Goal: Task Accomplishment & Management: Use online tool/utility

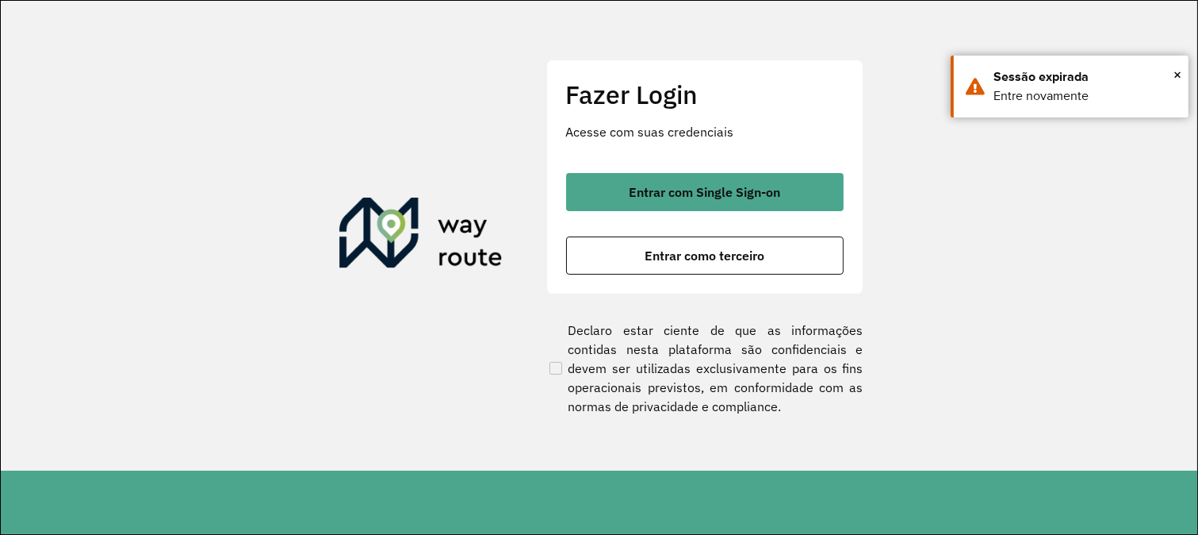
drag, startPoint x: 1151, startPoint y: 321, endPoint x: 1065, endPoint y: 316, distance: 85.8
click at [1151, 321] on section "Fazer Login Acesse com suas credenciais Entrar com Single Sign-on Entrar como t…" at bounding box center [599, 235] width 1197 height 469
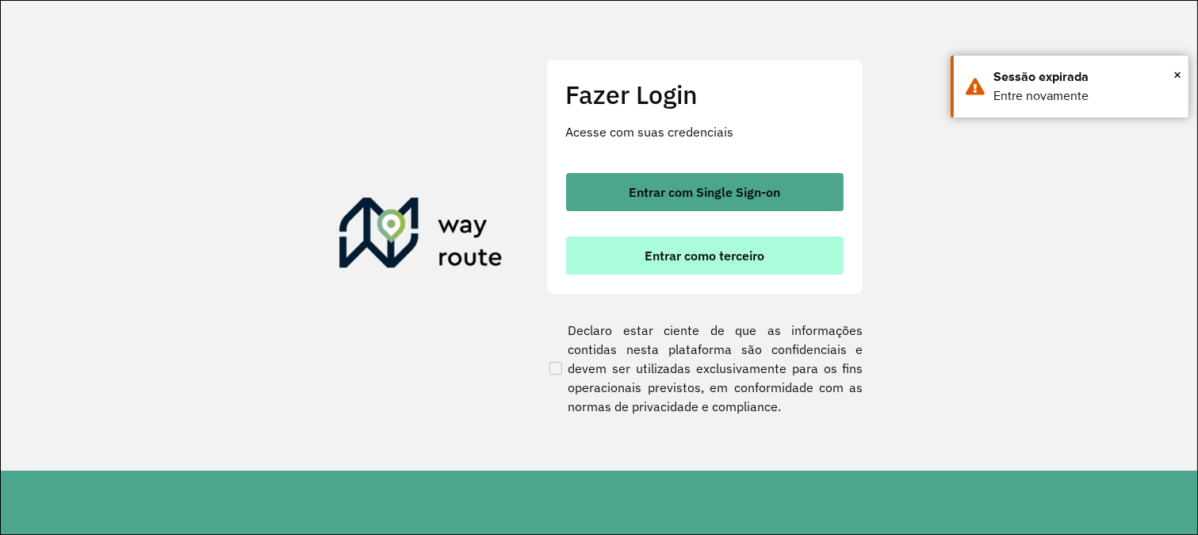
click at [813, 255] on button "Entrar como terceiro" at bounding box center [705, 255] width 278 height 38
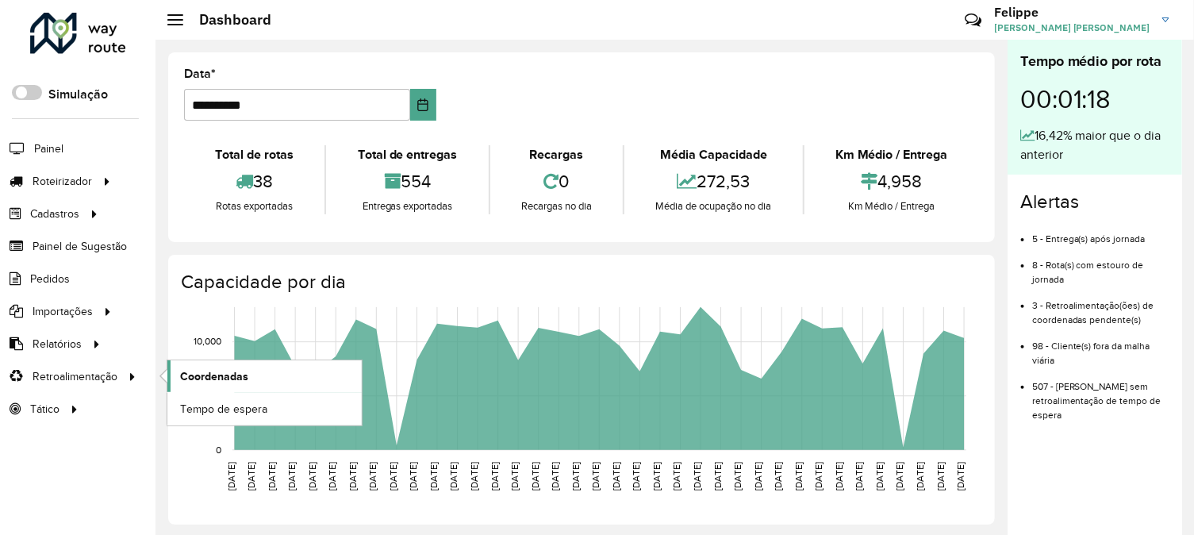
click at [255, 370] on link "Coordenadas" at bounding box center [264, 376] width 194 height 32
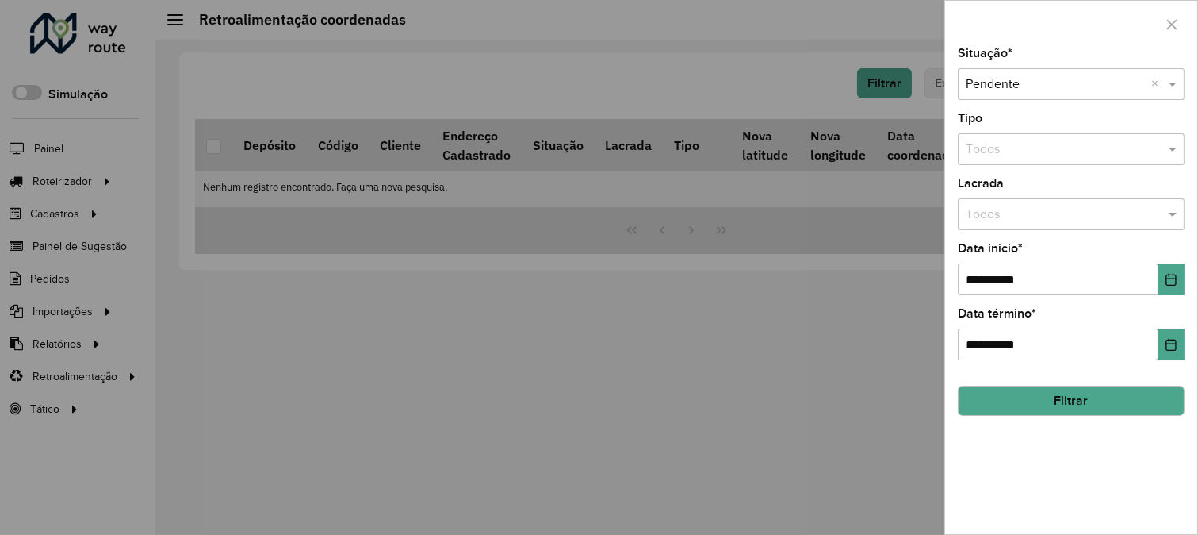
click at [1039, 395] on button "Filtrar" at bounding box center [1071, 400] width 227 height 30
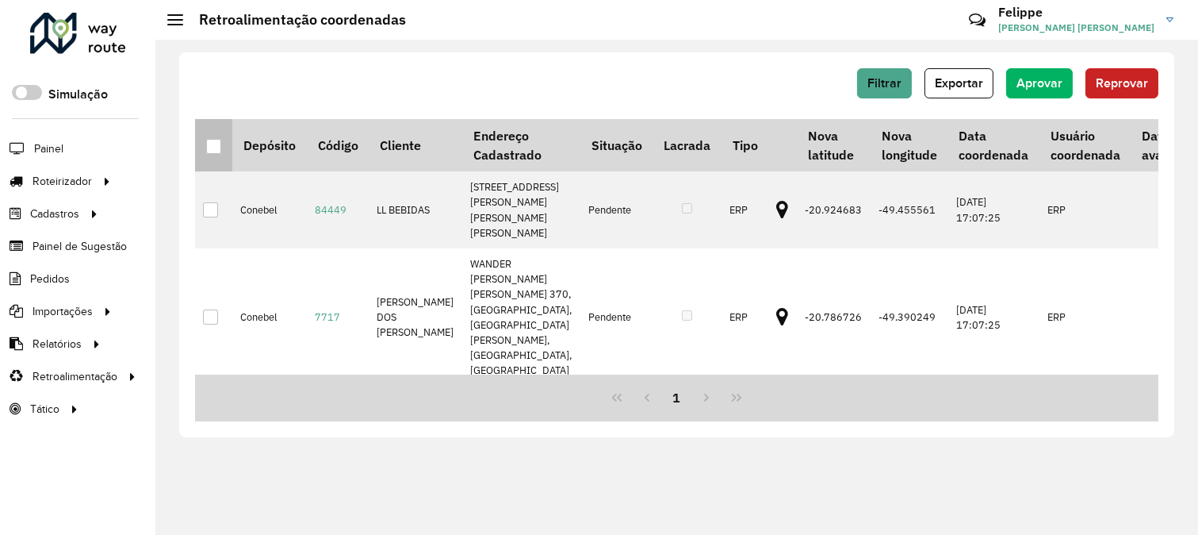
click at [204, 140] on th at bounding box center [213, 145] width 37 height 52
click at [203, 155] on th at bounding box center [213, 145] width 37 height 52
click at [204, 151] on th at bounding box center [213, 145] width 37 height 52
click at [217, 148] on div at bounding box center [213, 146] width 15 height 15
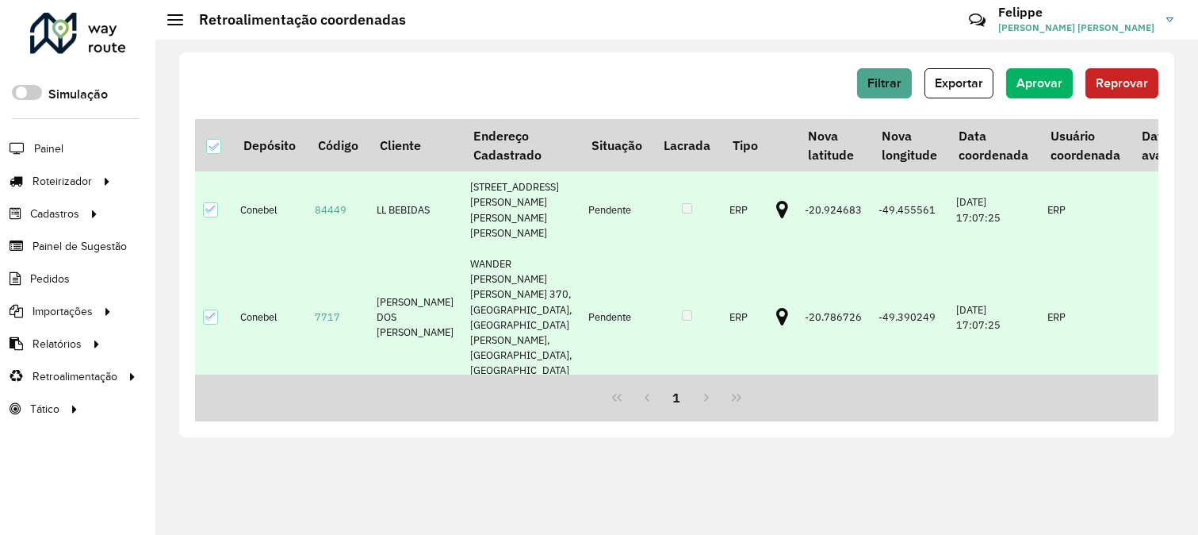
click at [1026, 104] on div "Filtrar Exportar Aprovar Reprovar" at bounding box center [677, 88] width 964 height 41
click at [1026, 87] on span "Aprovar" at bounding box center [1040, 82] width 46 height 13
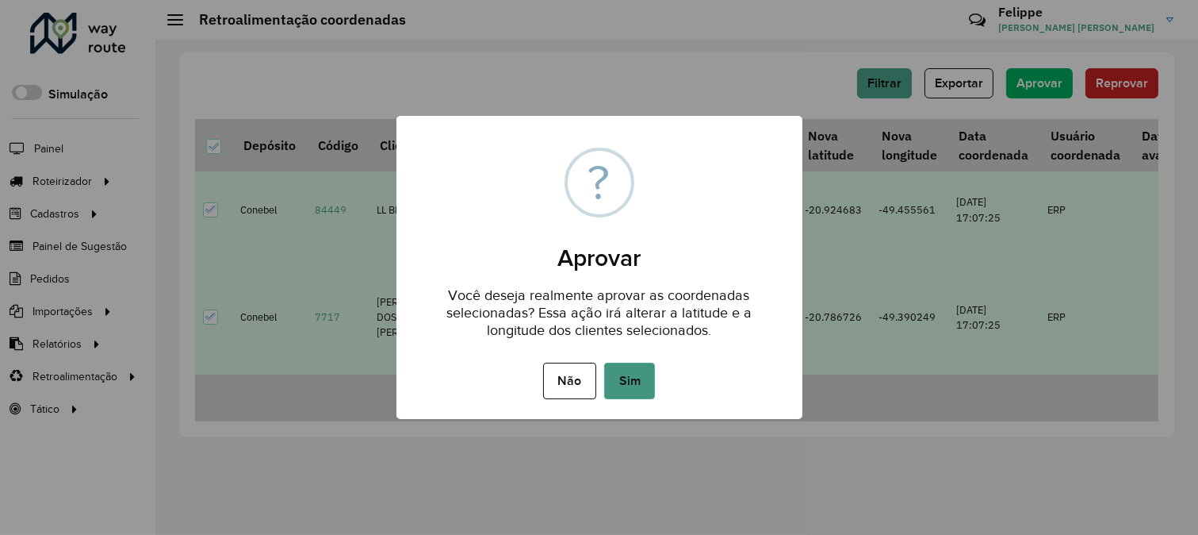
click at [617, 377] on button "Sim" at bounding box center [629, 380] width 51 height 36
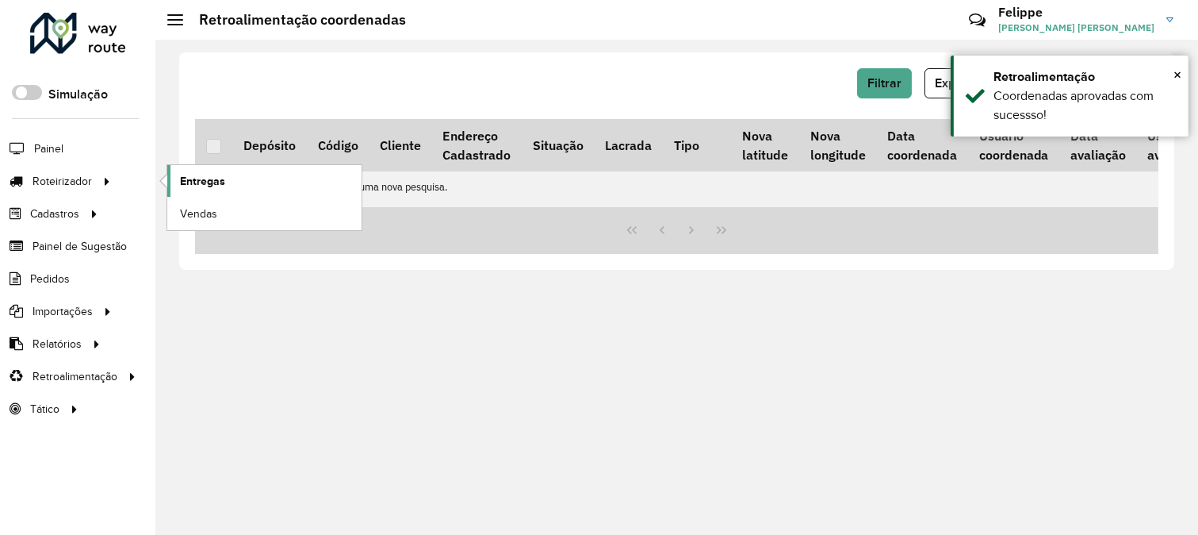
click at [257, 176] on link "Entregas" at bounding box center [264, 181] width 194 height 32
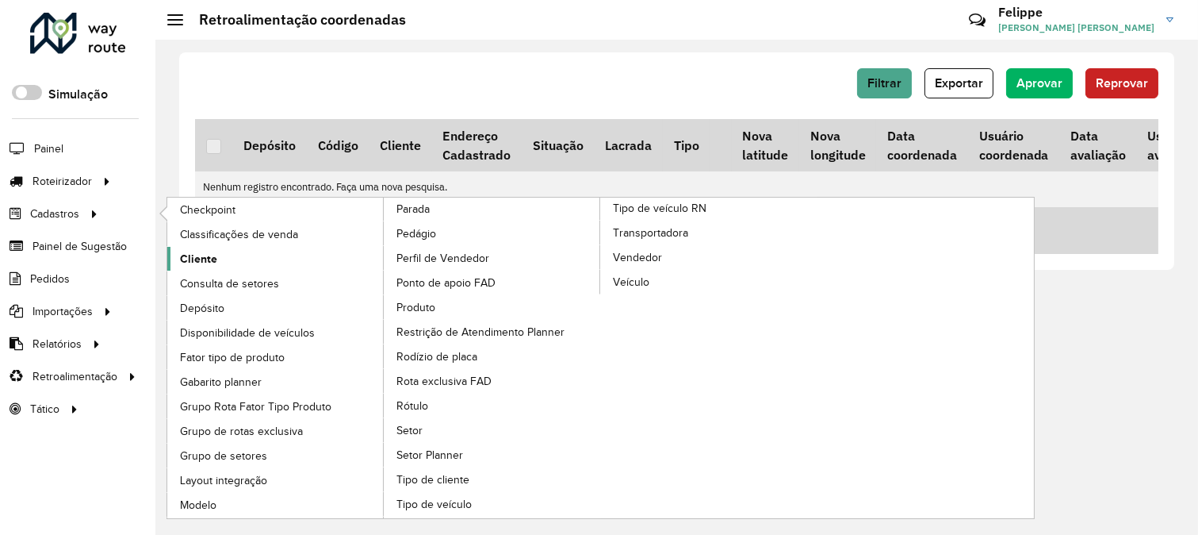
click at [199, 257] on span "Cliente" at bounding box center [198, 259] width 37 height 17
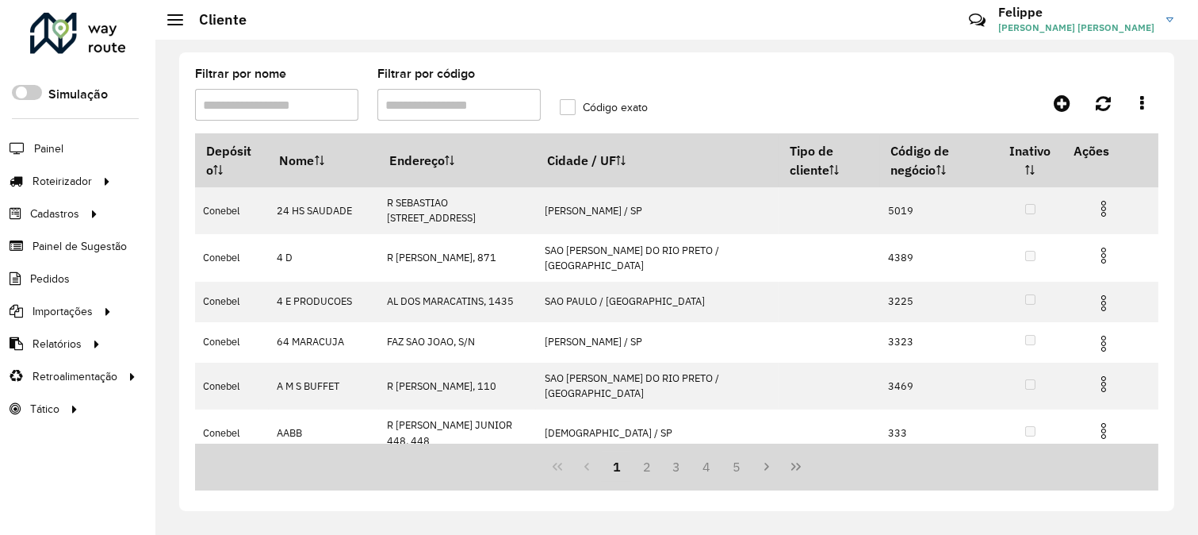
click at [446, 105] on input "Filtrar por código" at bounding box center [458, 105] width 163 height 32
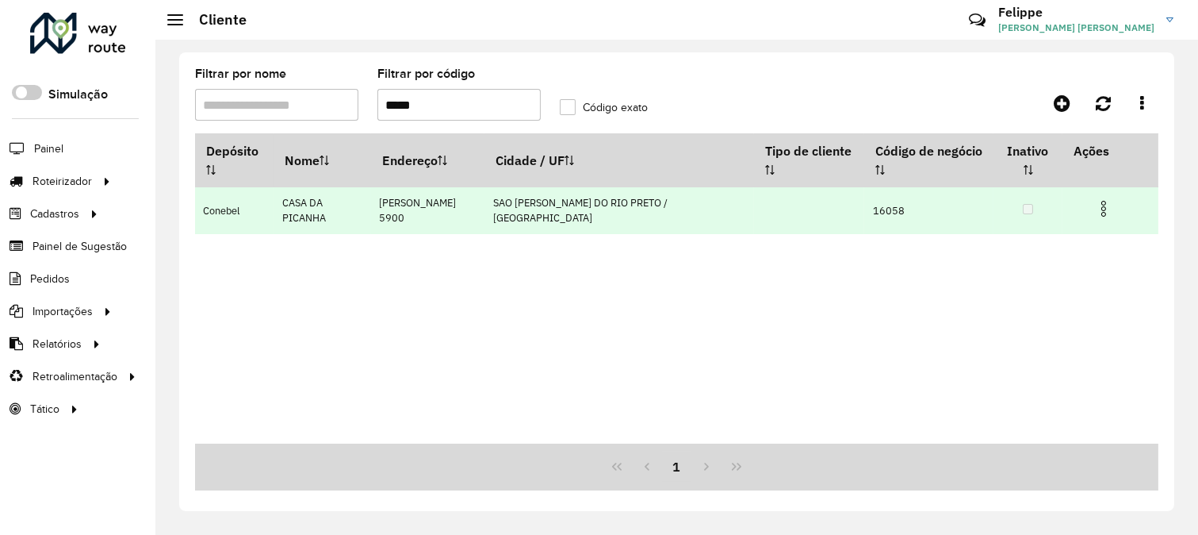
type input "*****"
click at [1094, 199] on img at bounding box center [1103, 208] width 19 height 19
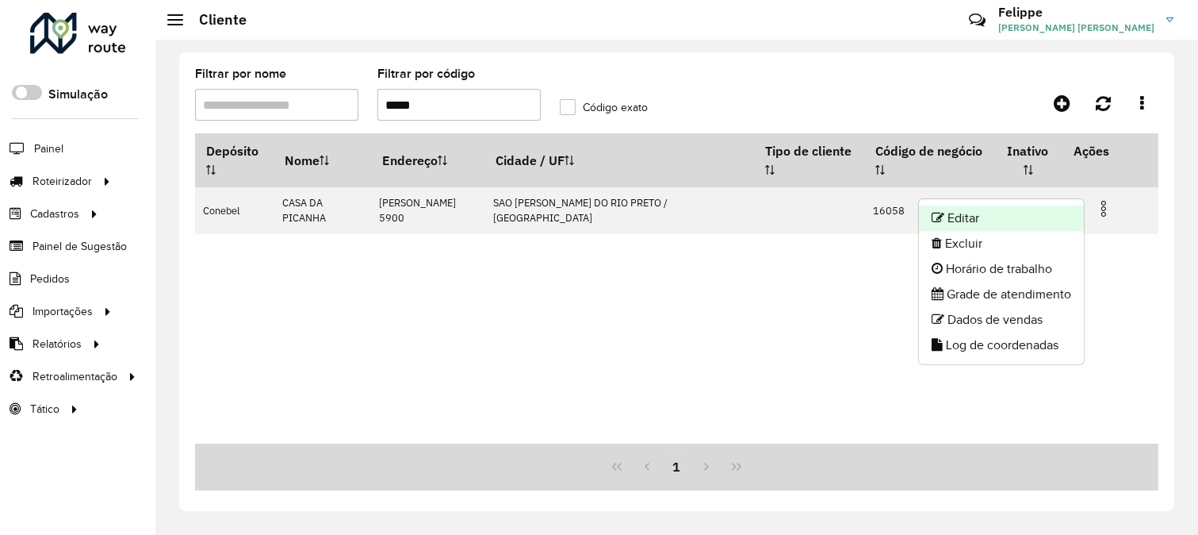
click at [1055, 208] on li "Editar" at bounding box center [1001, 217] width 165 height 25
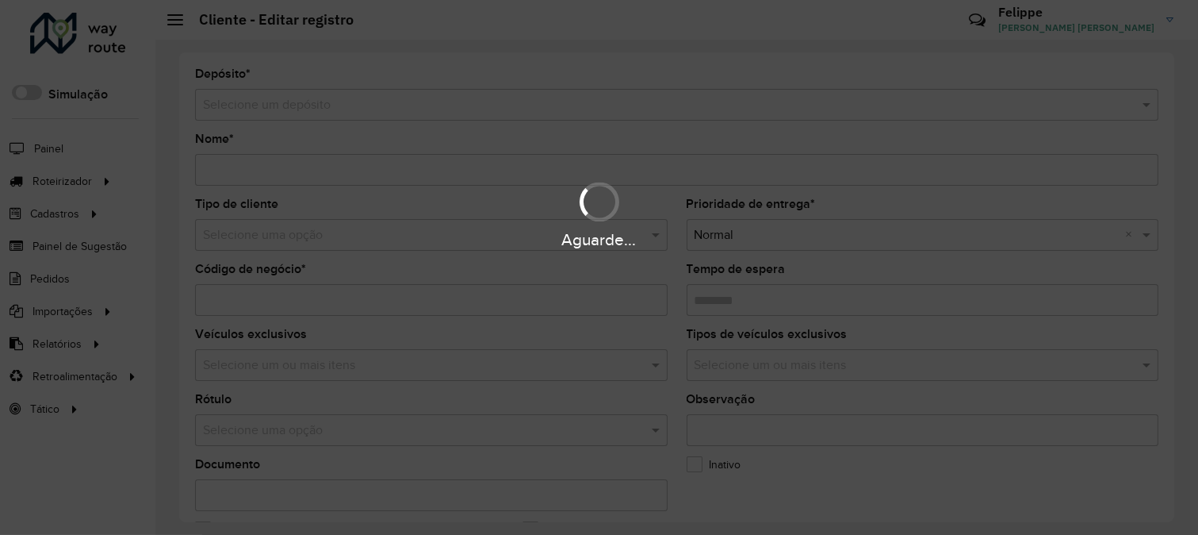
type input "**********"
type input "*****"
type input "********"
type input "**********"
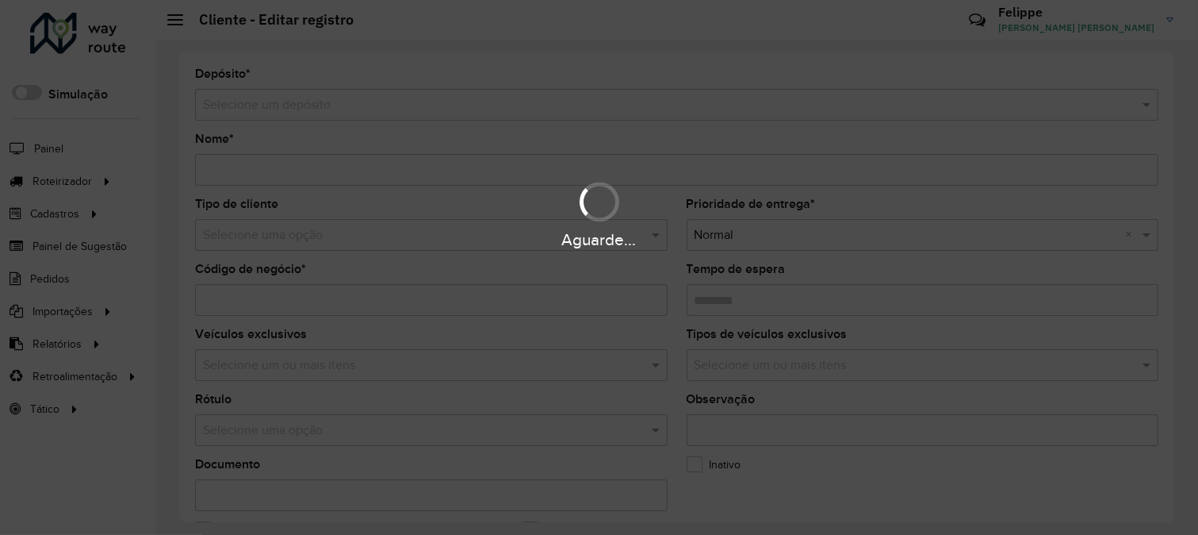
type input "**********"
type input "*********"
click at [1171, 131] on div "Aguarde..." at bounding box center [599, 267] width 1198 height 535
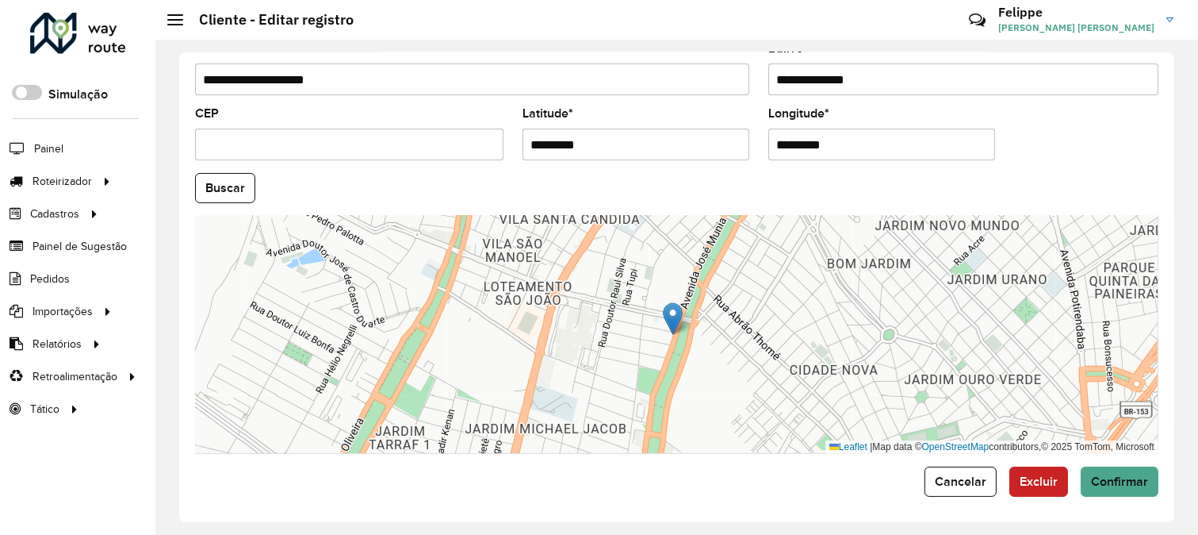
scroll to position [648, 0]
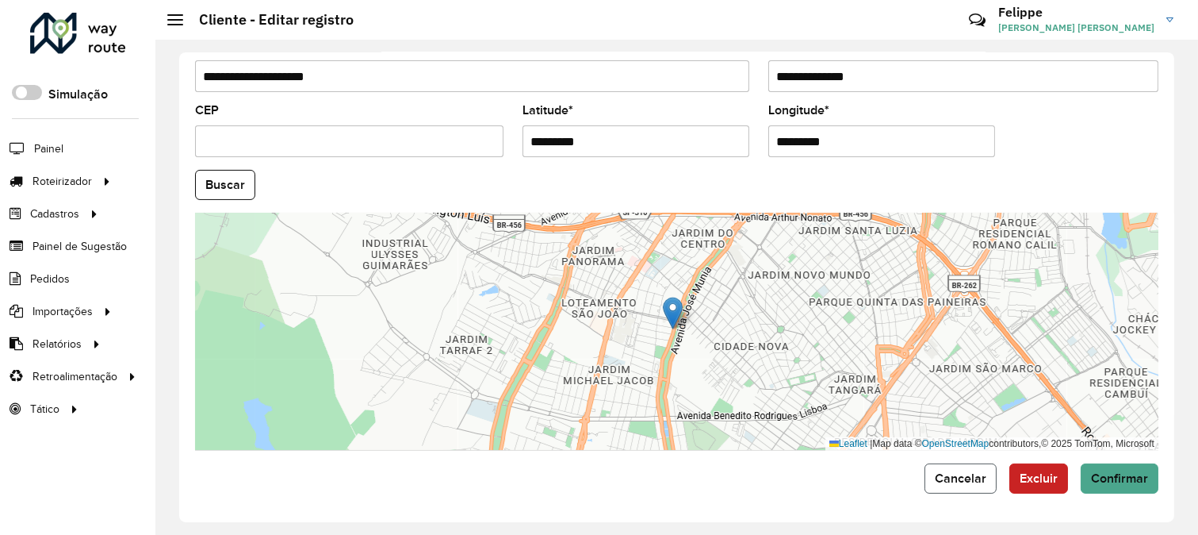
click at [946, 485] on button "Cancelar" at bounding box center [961, 478] width 72 height 30
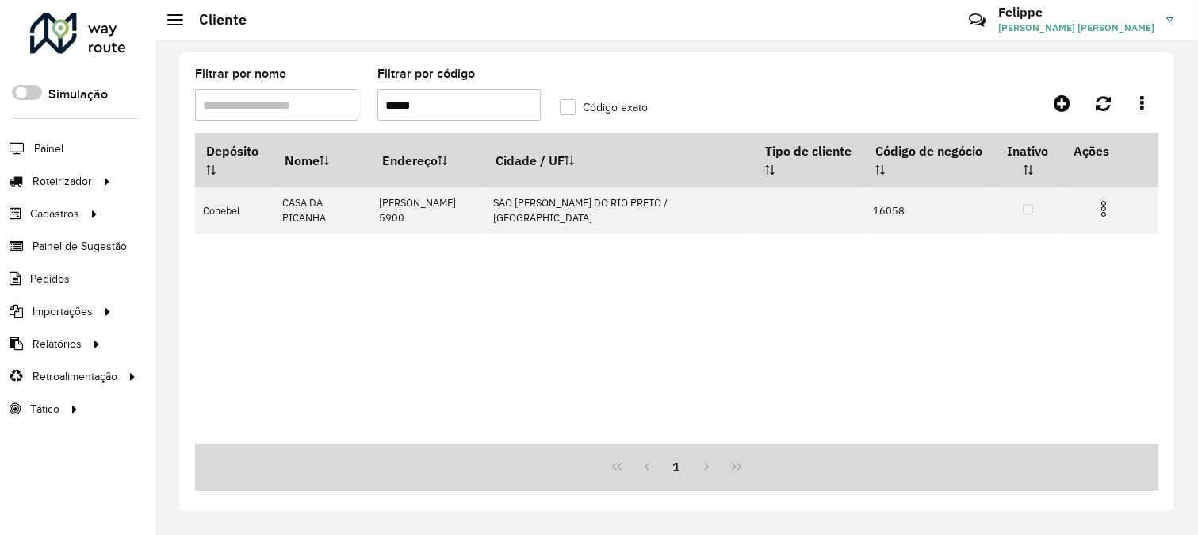
click at [454, 98] on input "*****" at bounding box center [458, 105] width 163 height 32
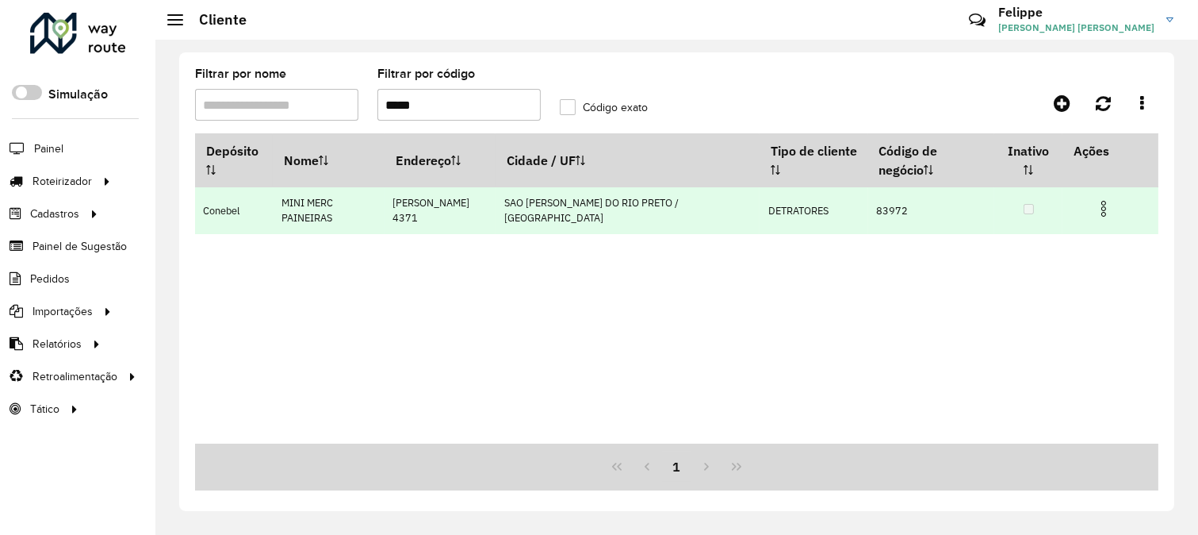
type input "*****"
click at [1094, 199] on img at bounding box center [1103, 208] width 19 height 19
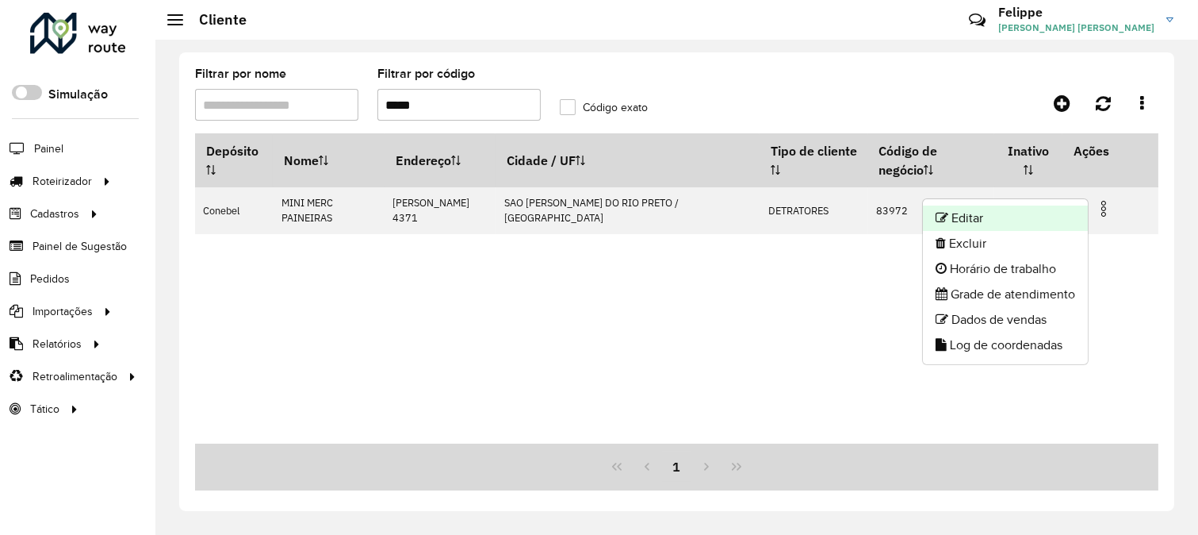
click at [1001, 217] on li "Editar" at bounding box center [1005, 217] width 165 height 25
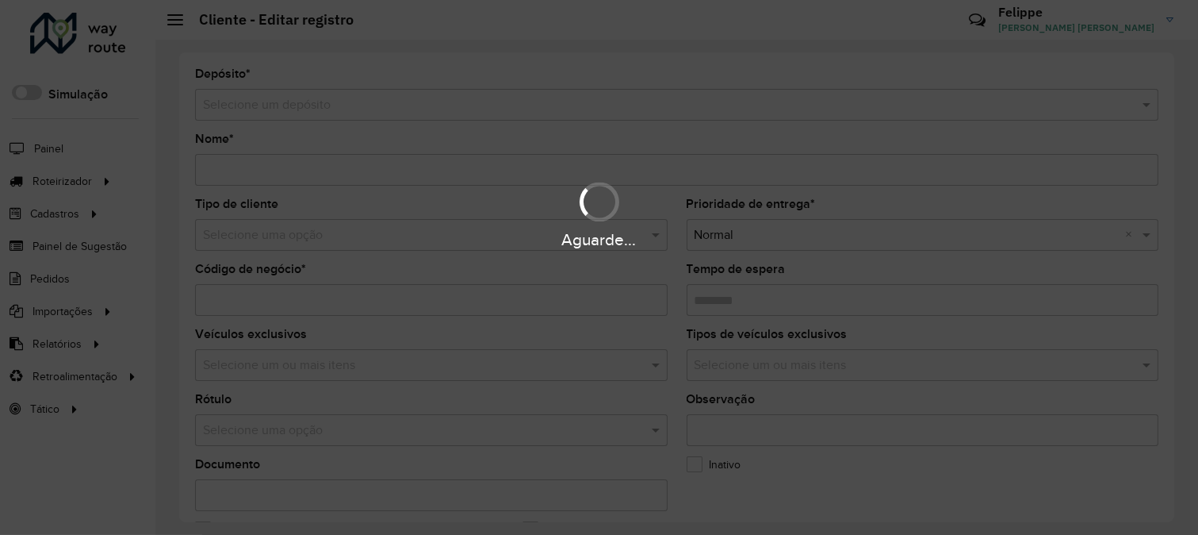
type input "**********"
type input "*****"
type input "********"
type input "**********"
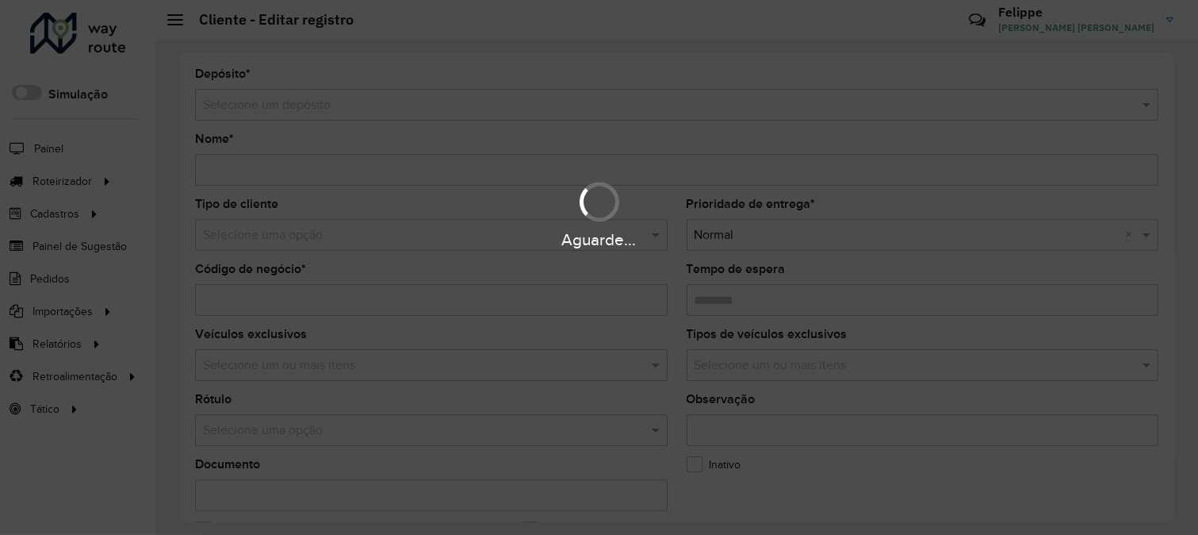
type input "**********"
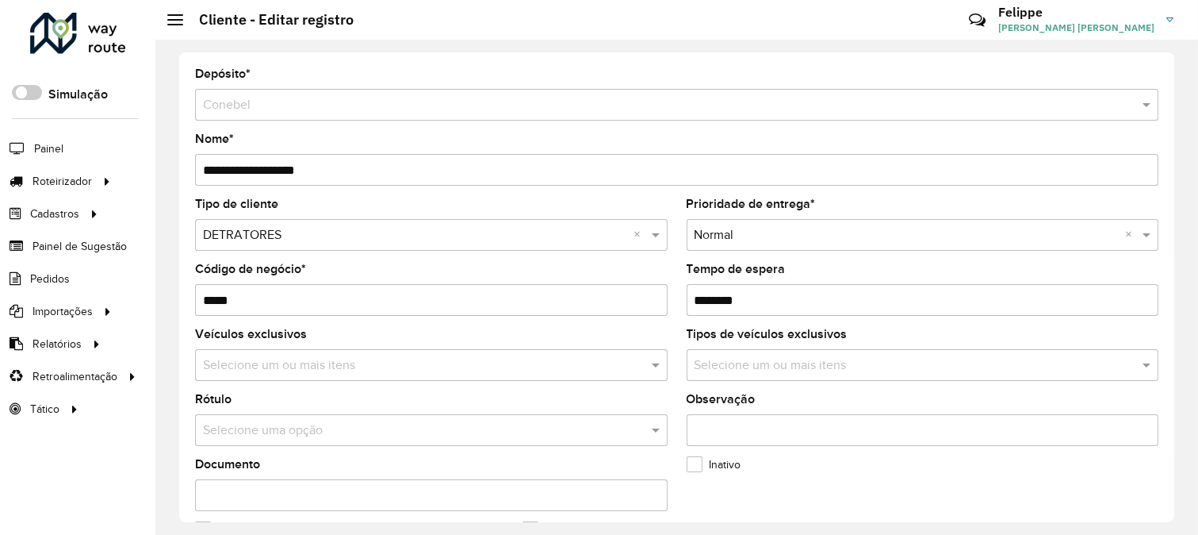
click at [308, 240] on input "text" at bounding box center [415, 235] width 425 height 19
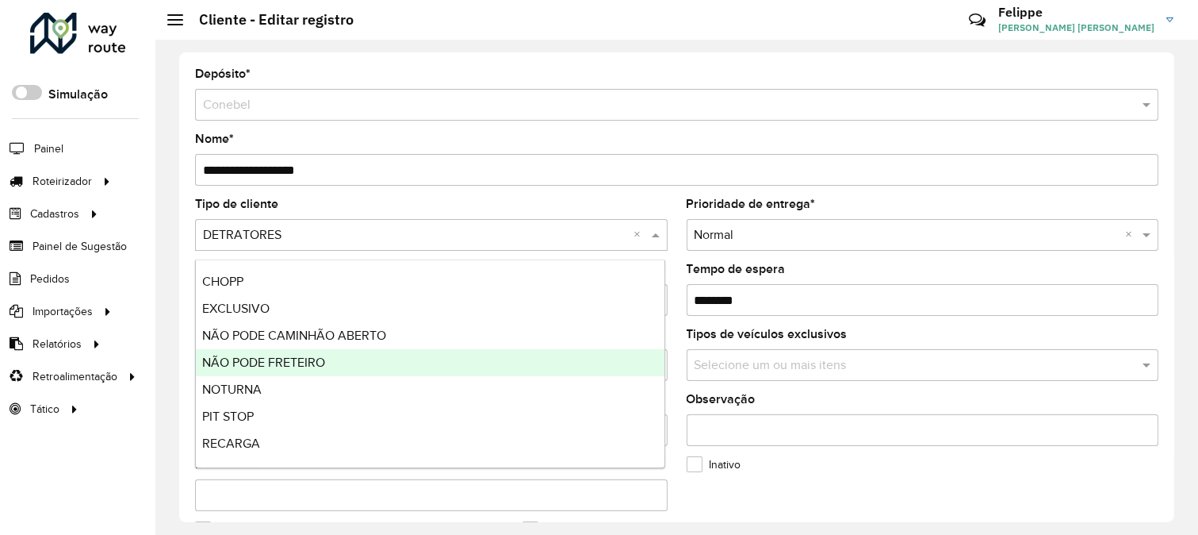
click at [350, 355] on div "NÃO PODE FRETEIRO" at bounding box center [430, 362] width 469 height 27
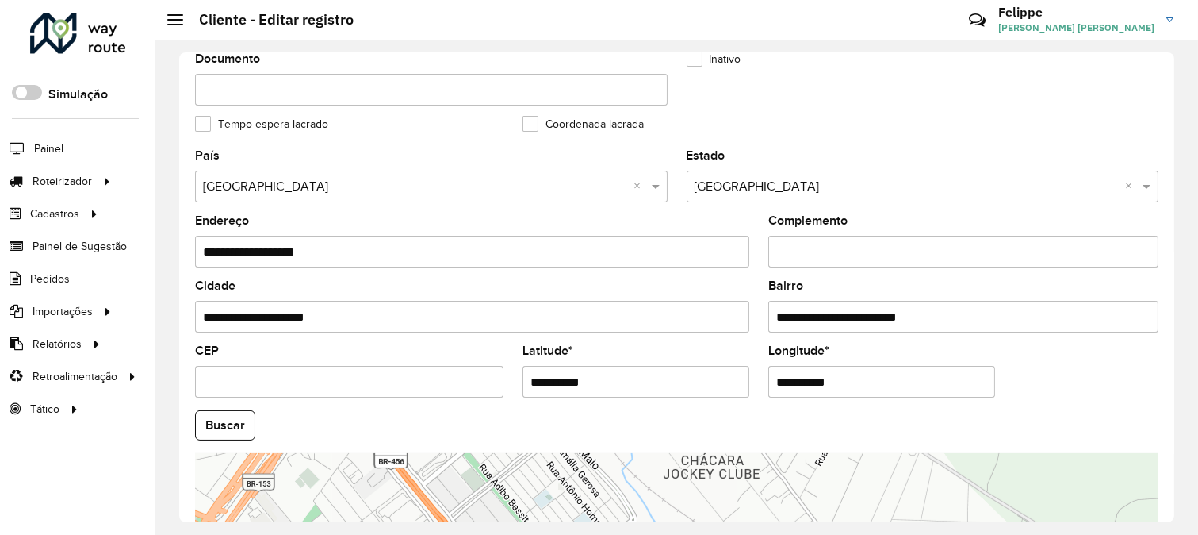
scroll to position [639, 0]
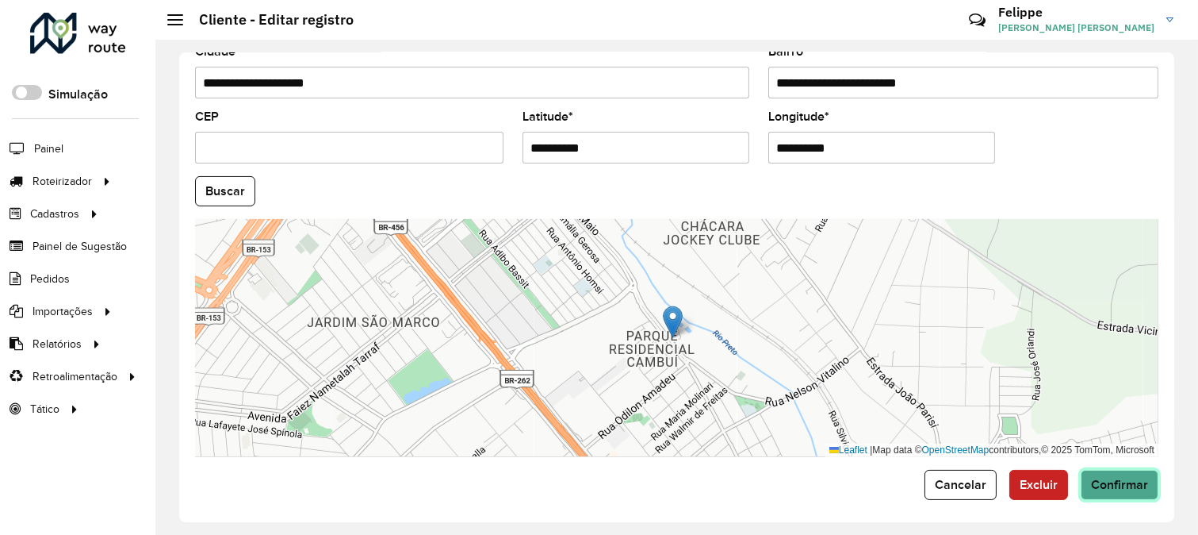
click at [1098, 481] on span "Confirmar" at bounding box center [1119, 483] width 57 height 13
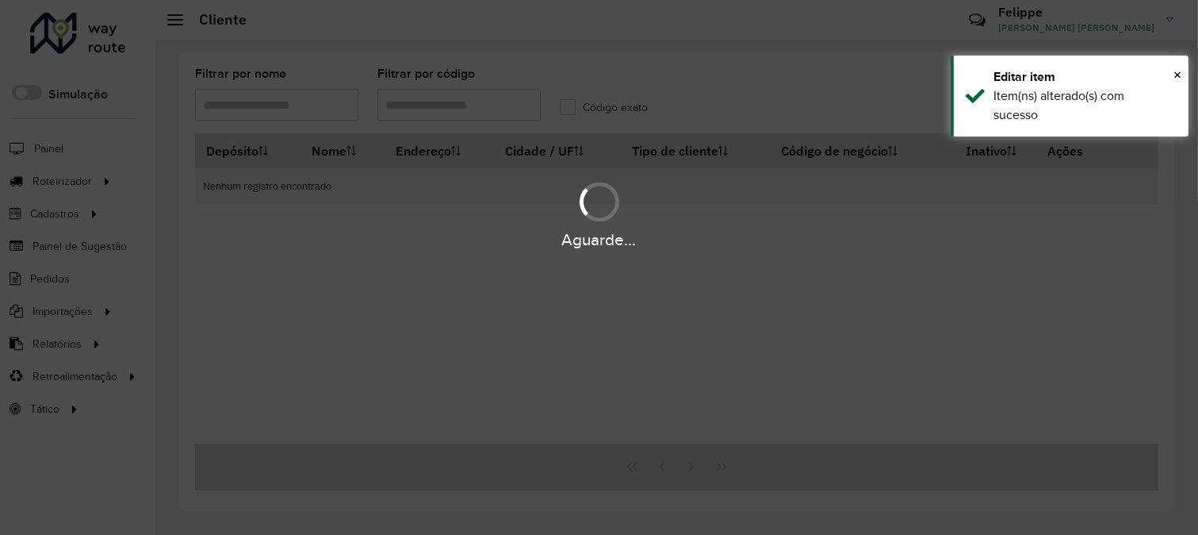
type input "*****"
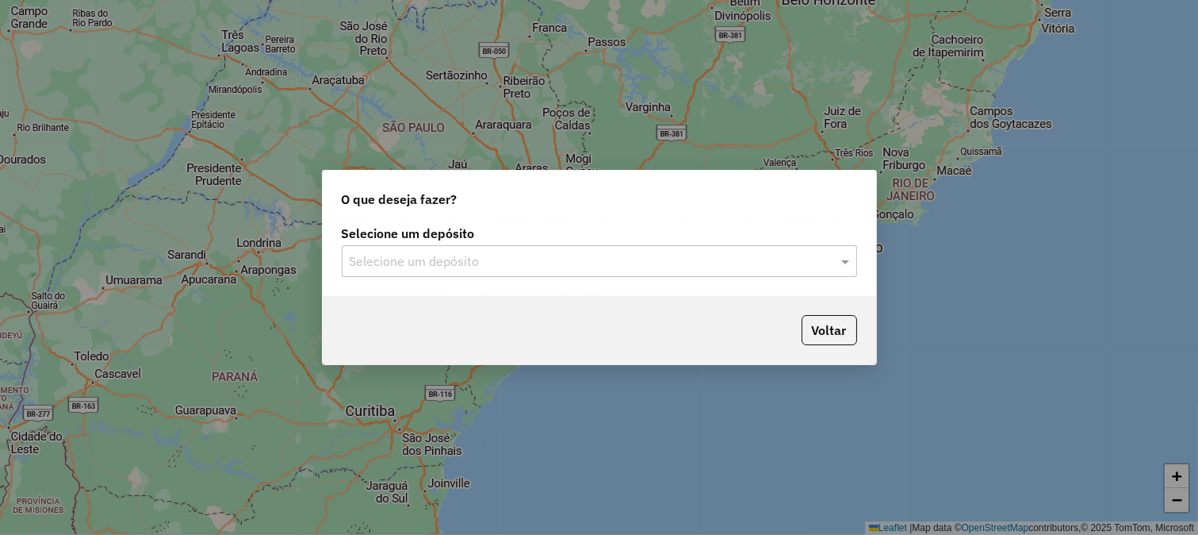
click at [545, 249] on div "Selecione um depósito" at bounding box center [599, 261] width 515 height 32
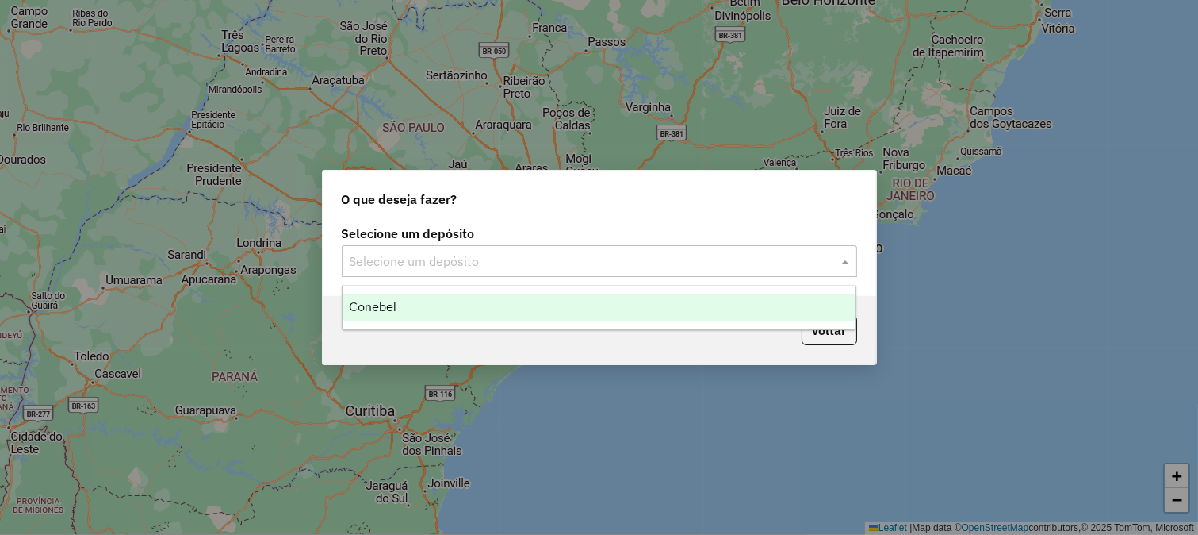
click at [525, 288] on ng-dropdown-panel "Conebel" at bounding box center [599, 307] width 515 height 45
click at [519, 305] on div "Conebel" at bounding box center [600, 306] width 514 height 27
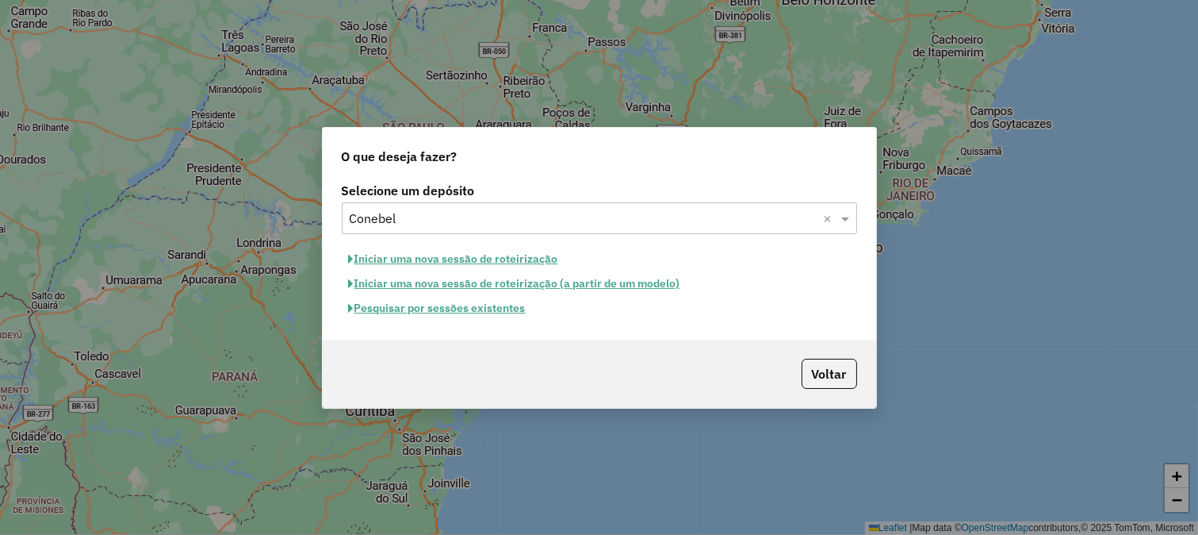
click at [533, 255] on button "Iniciar uma nova sessão de roteirização" at bounding box center [454, 259] width 224 height 25
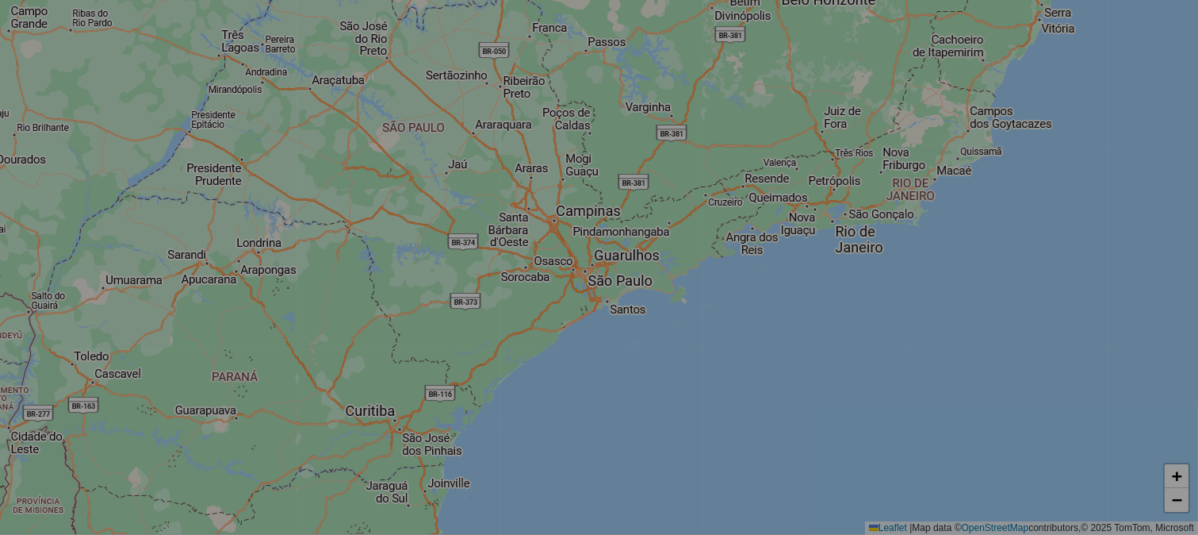
select select "*"
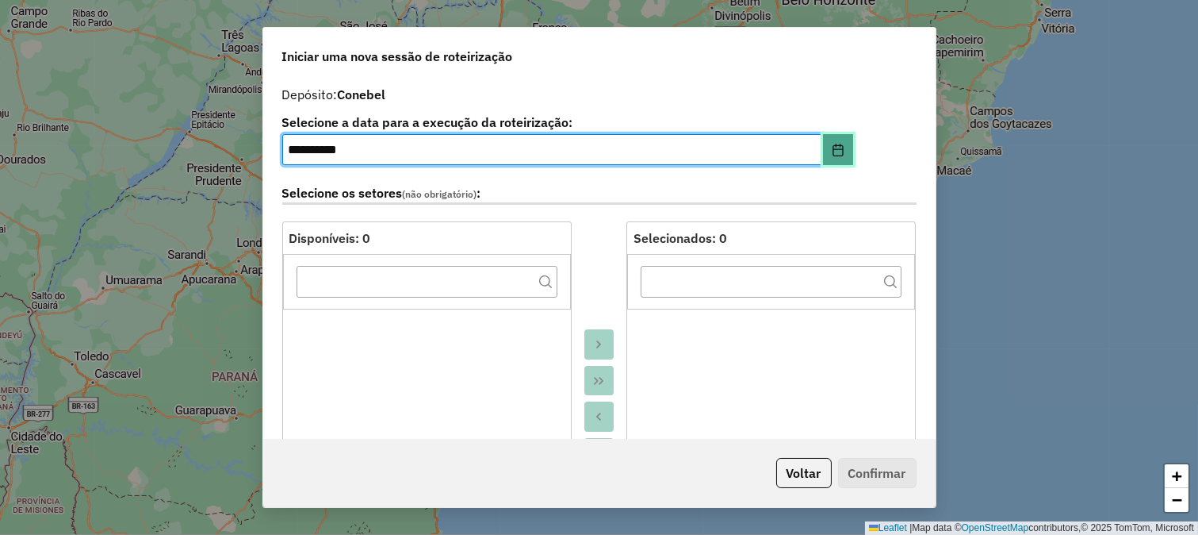
click at [823, 159] on button "Choose Date" at bounding box center [838, 150] width 30 height 32
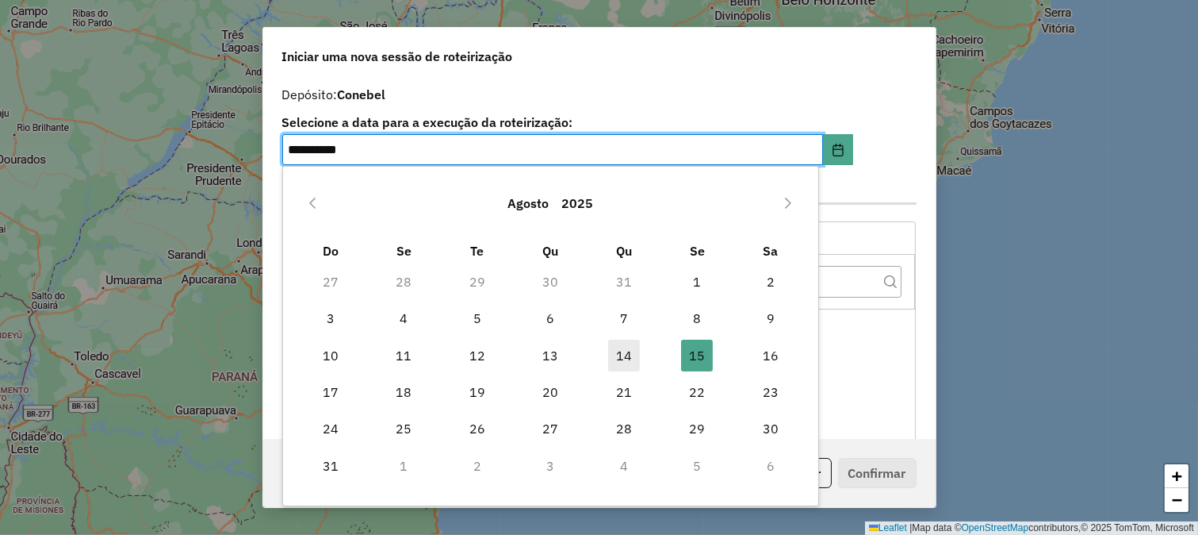
click at [631, 354] on span "14" at bounding box center [624, 355] width 32 height 32
type input "**********"
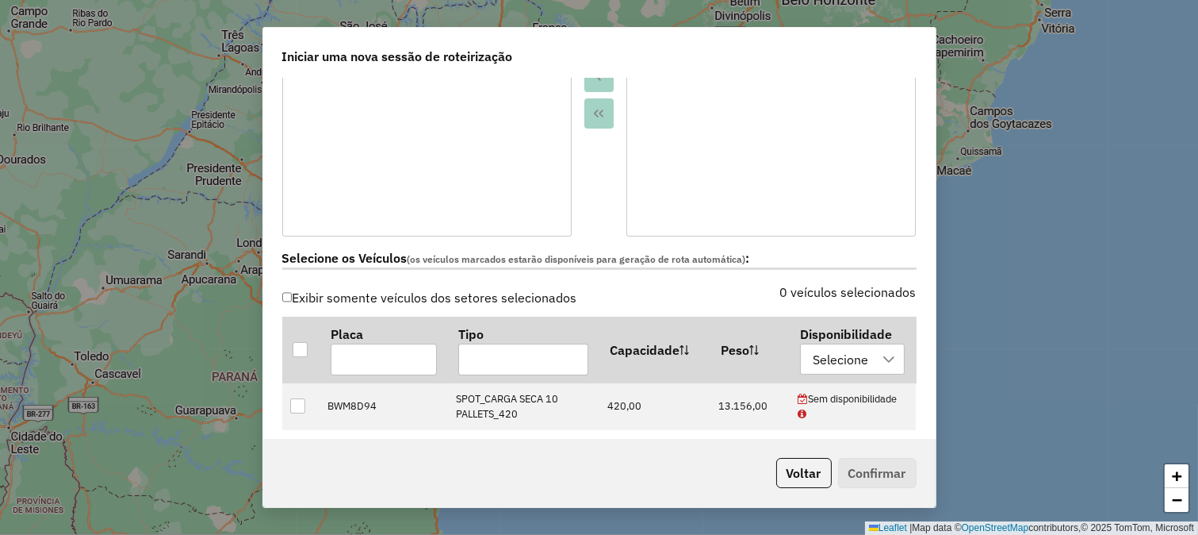
scroll to position [528, 0]
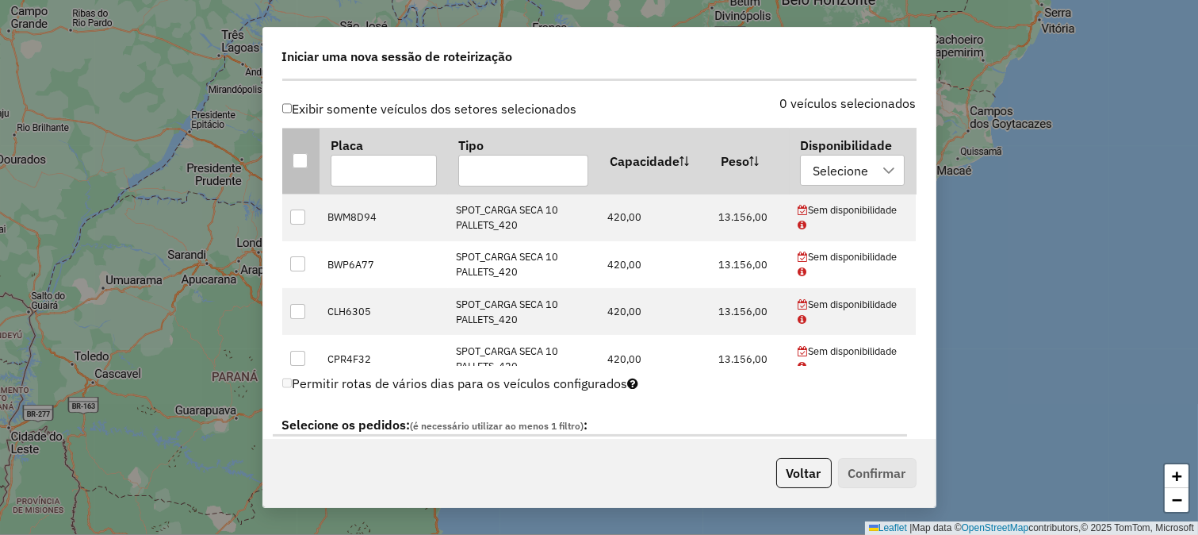
click at [308, 163] on div at bounding box center [301, 161] width 16 height 16
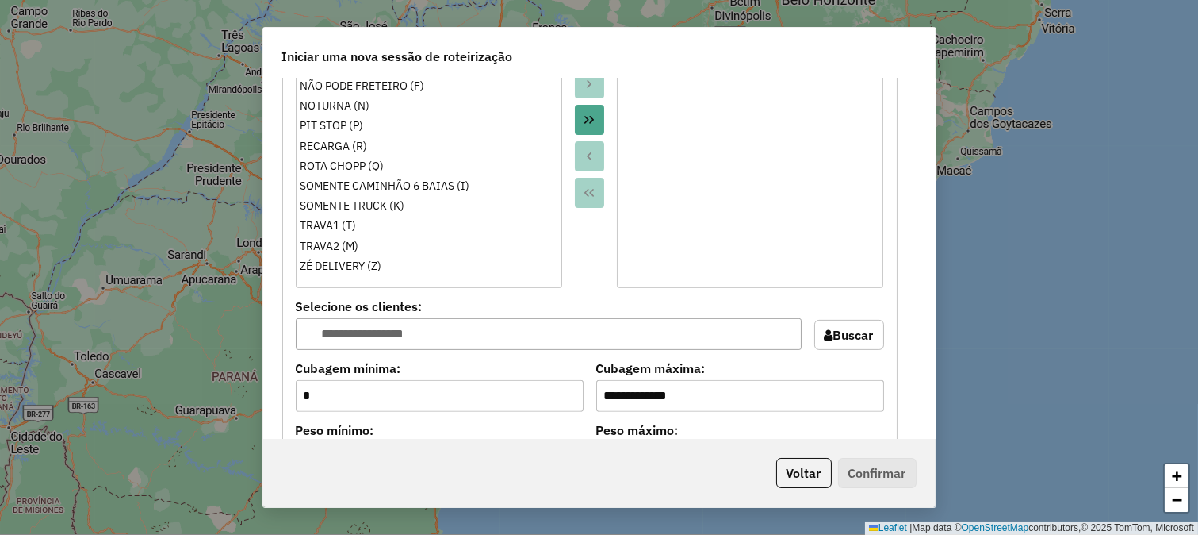
scroll to position [1321, 0]
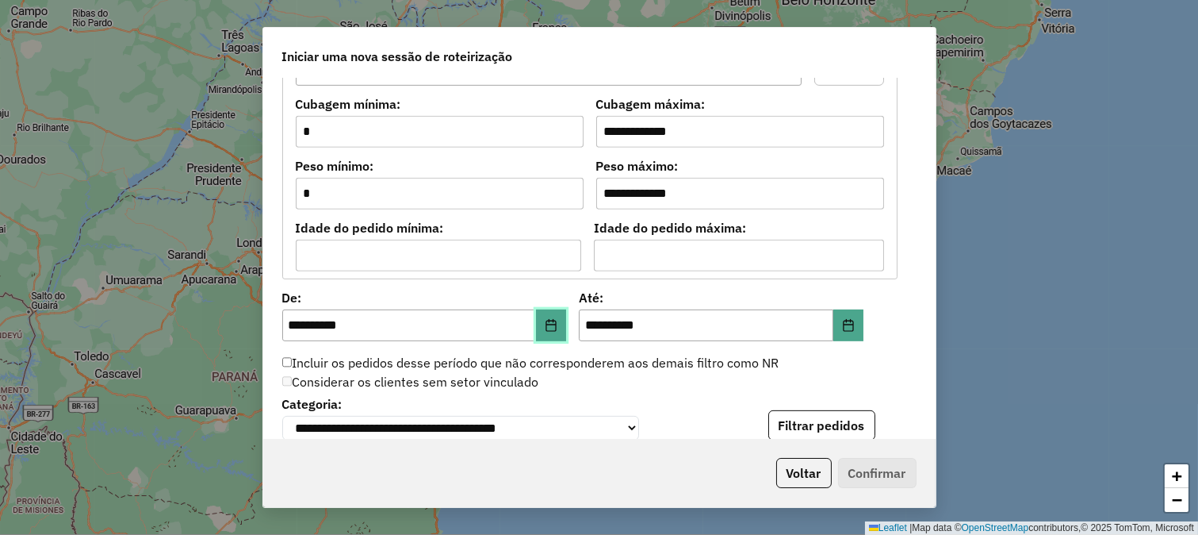
click at [546, 324] on icon "Choose Date" at bounding box center [551, 325] width 10 height 13
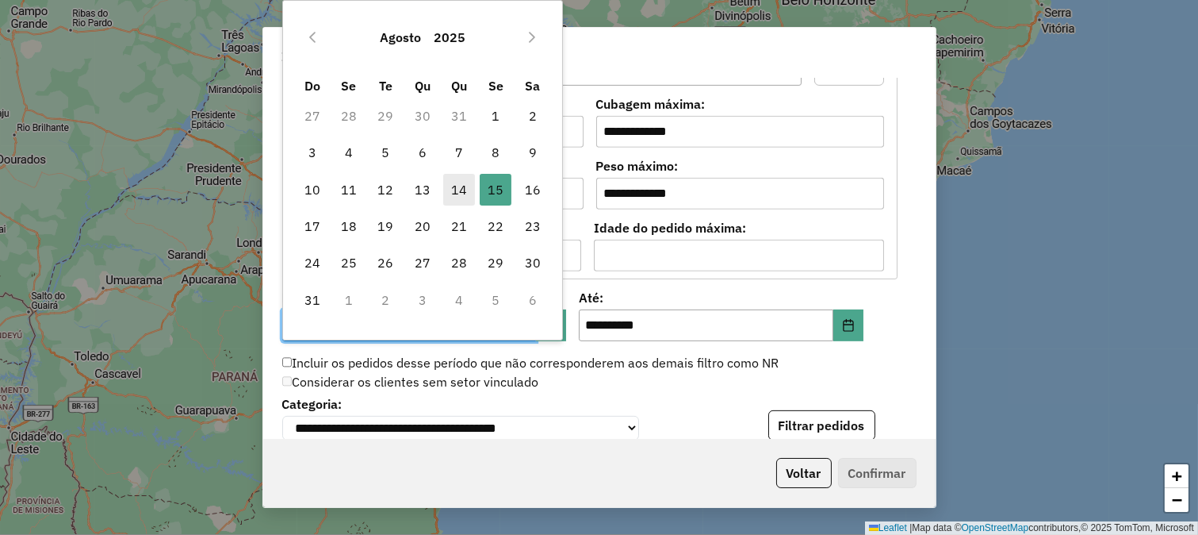
click at [454, 186] on span "14" at bounding box center [459, 190] width 32 height 32
type input "**********"
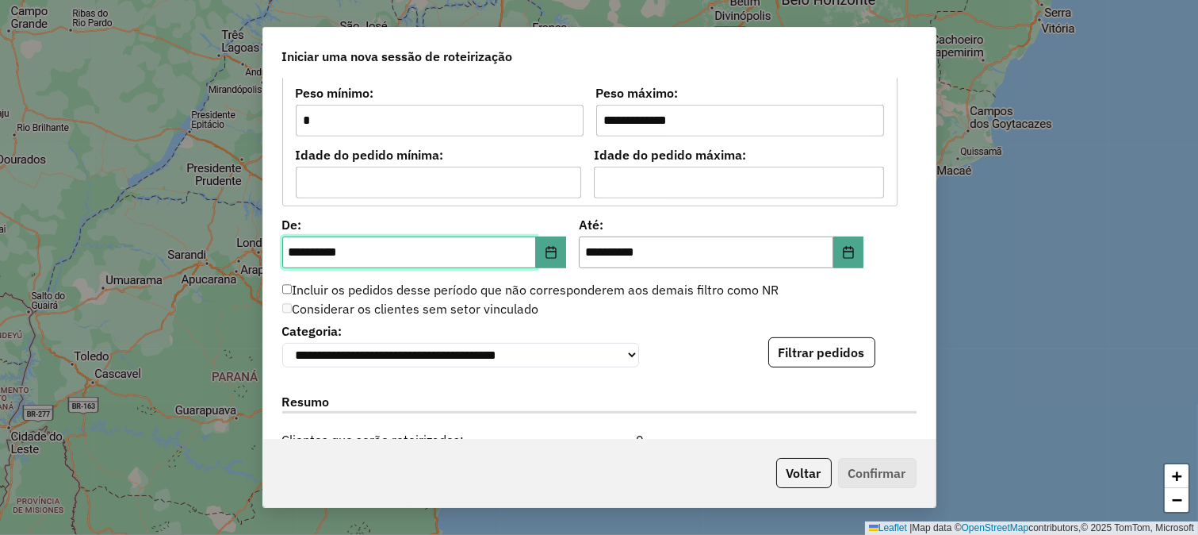
scroll to position [1497, 0]
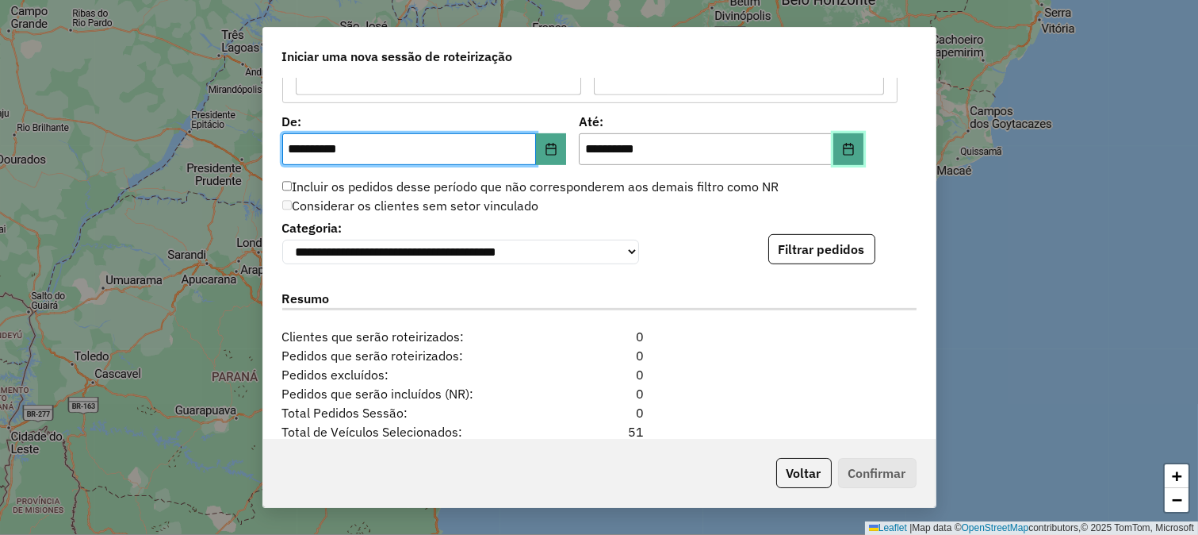
click at [837, 148] on button "Choose Date" at bounding box center [849, 149] width 30 height 32
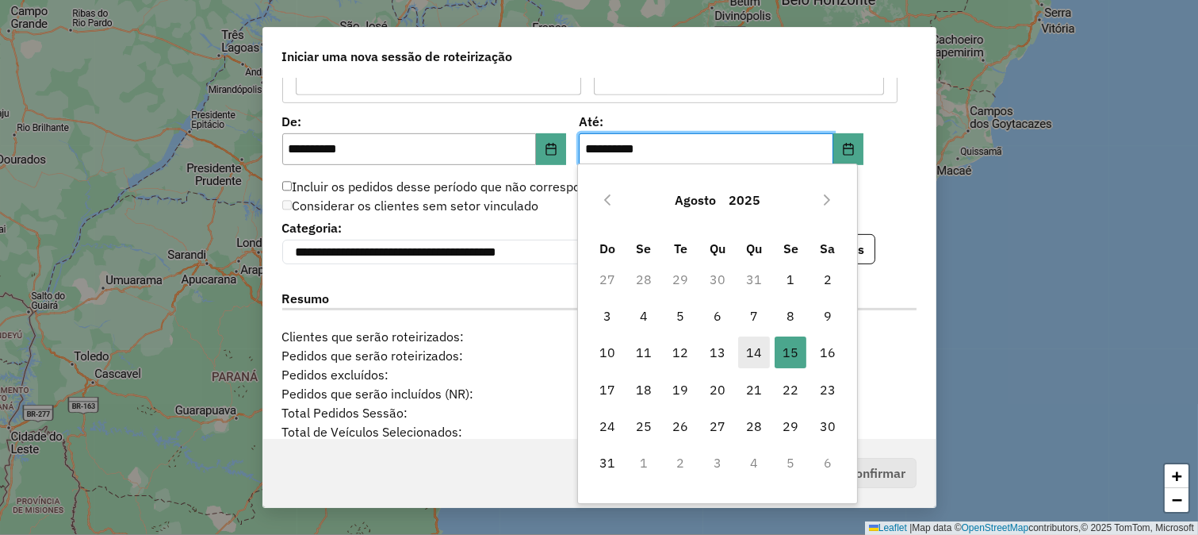
click at [756, 351] on span "14" at bounding box center [754, 352] width 32 height 32
type input "**********"
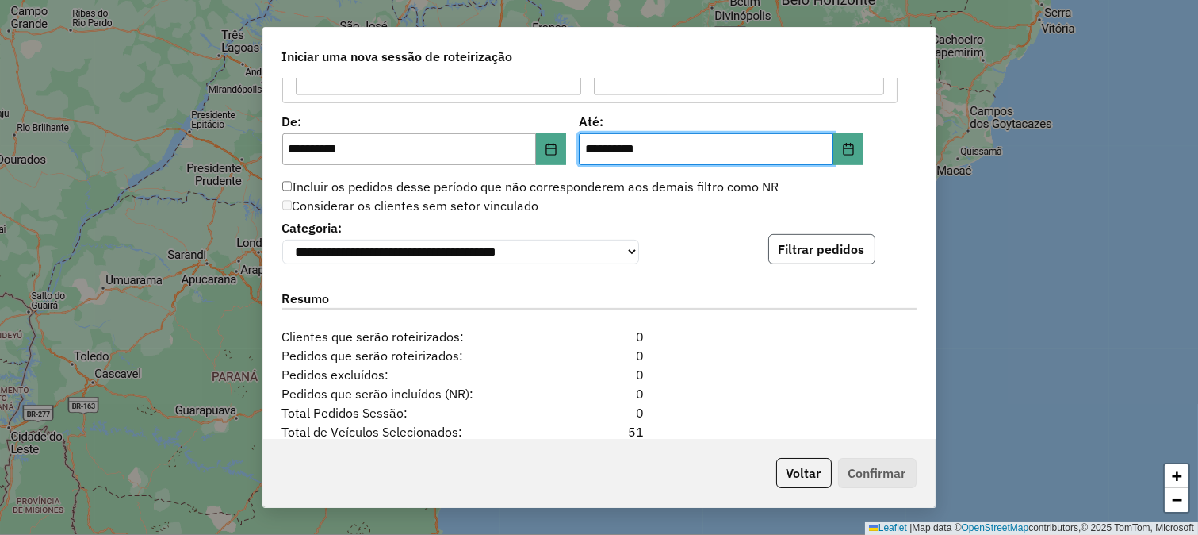
click at [846, 241] on button "Filtrar pedidos" at bounding box center [821, 249] width 107 height 30
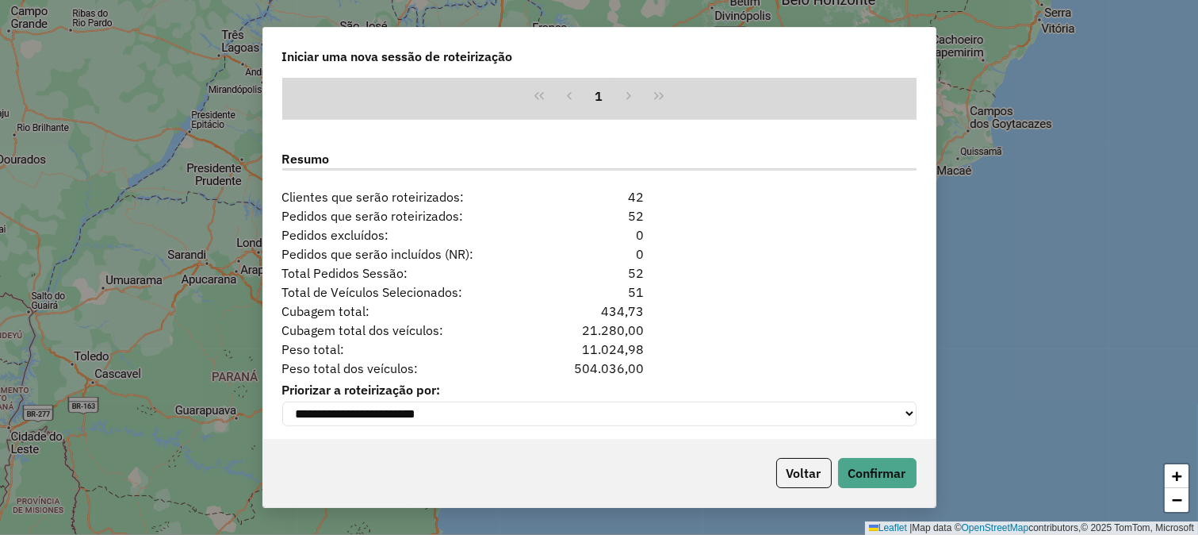
scroll to position [1976, 0]
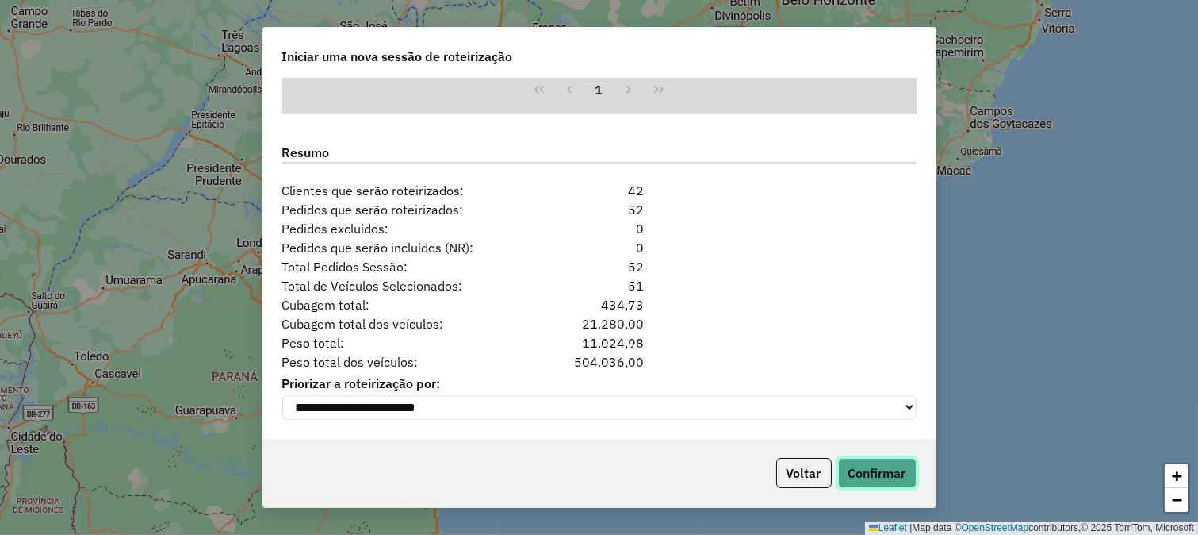
click at [860, 471] on button "Confirmar" at bounding box center [877, 473] width 79 height 30
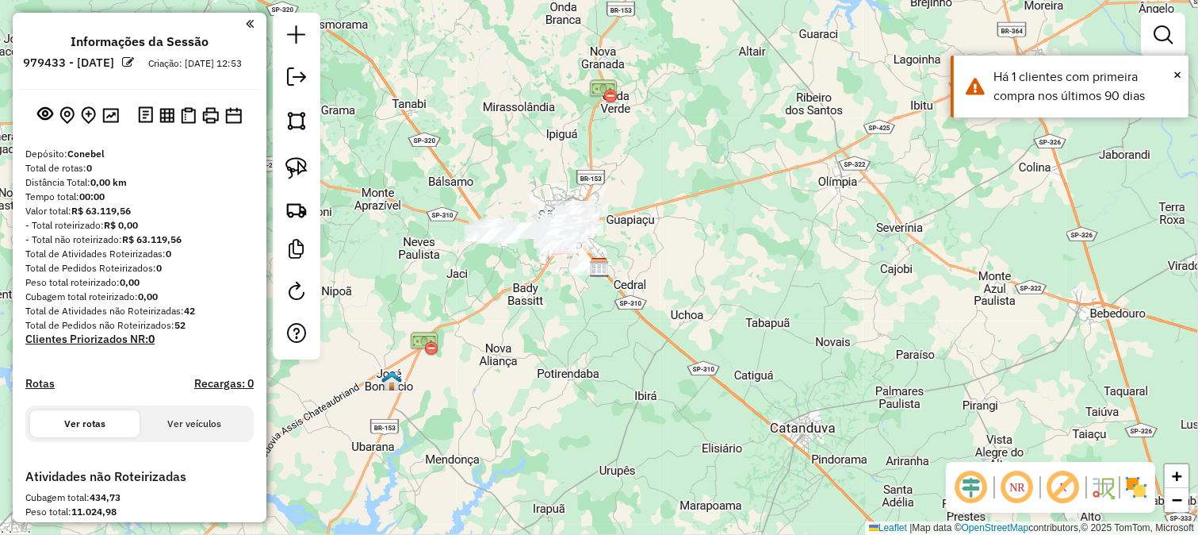
click at [965, 481] on em at bounding box center [971, 487] width 38 height 38
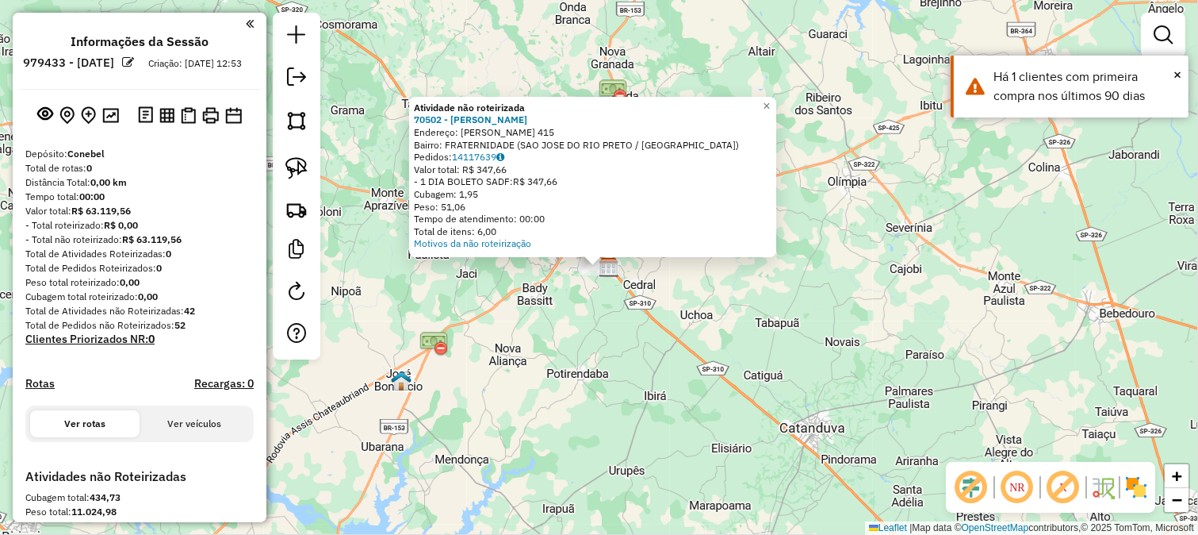
click at [596, 326] on div "Atividade não roteirizada 70502 - LEON BURGUER Endereço: MANUEL PIRES DA SILVA …" at bounding box center [599, 267] width 1198 height 535
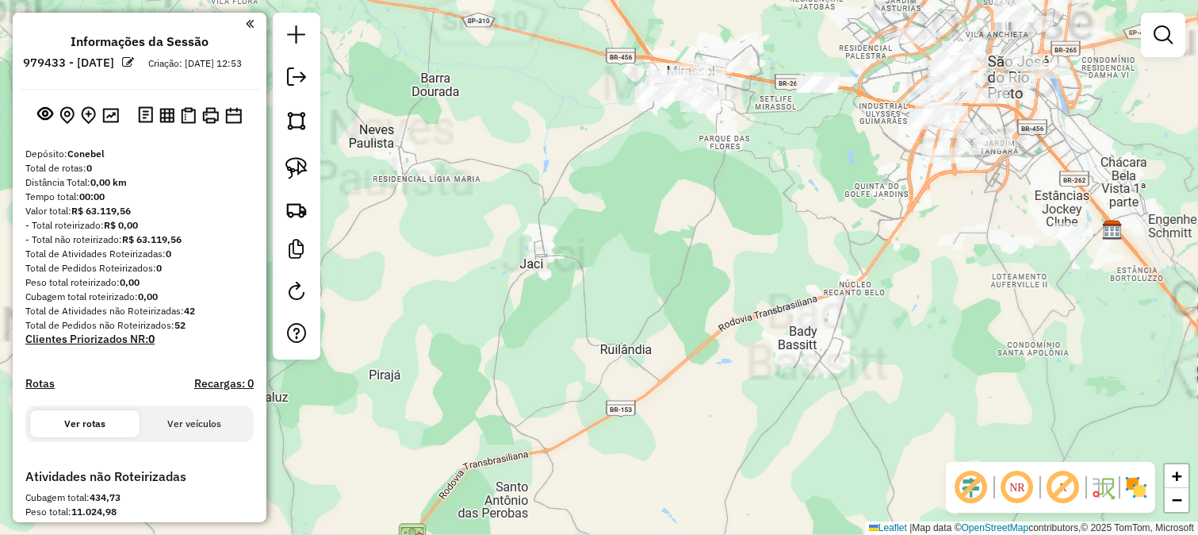
drag, startPoint x: 620, startPoint y: 49, endPoint x: 501, endPoint y: 212, distance: 201.5
click at [501, 212] on div "Janela de atendimento Grade de atendimento Capacidade Transportadoras Veículos …" at bounding box center [599, 267] width 1198 height 535
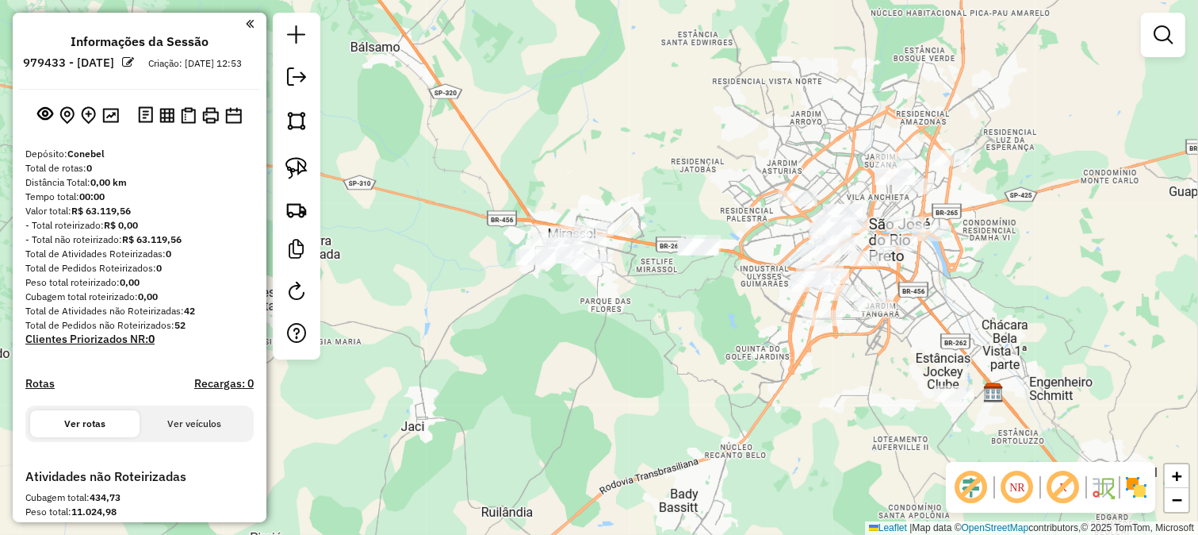
click at [504, 186] on div "Janela de atendimento Grade de atendimento Capacidade Transportadoras Veículos …" at bounding box center [599, 267] width 1198 height 535
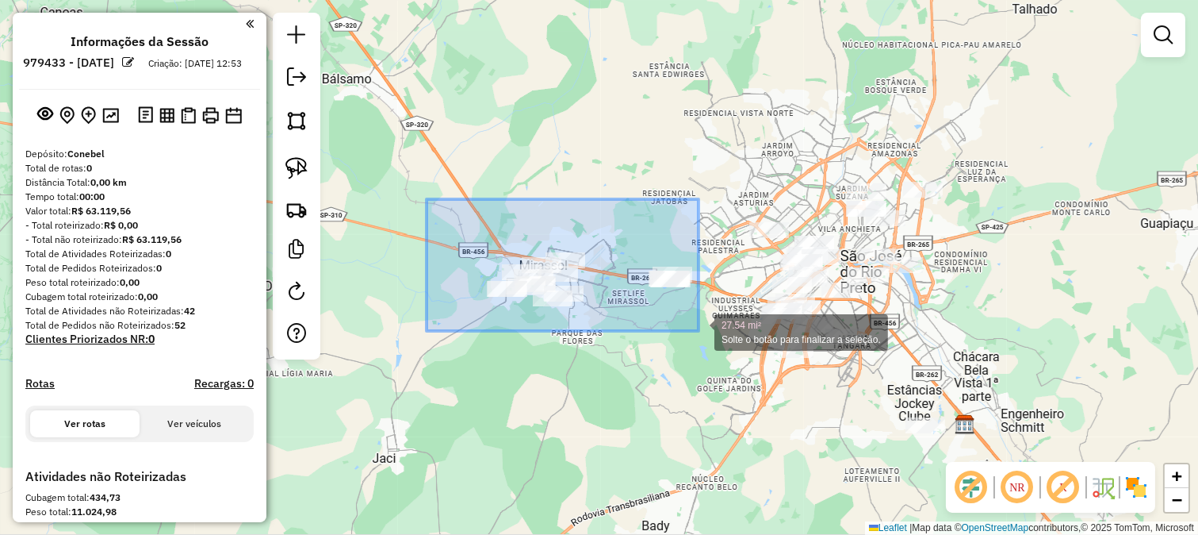
drag, startPoint x: 431, startPoint y: 200, endPoint x: 699, endPoint y: 331, distance: 297.6
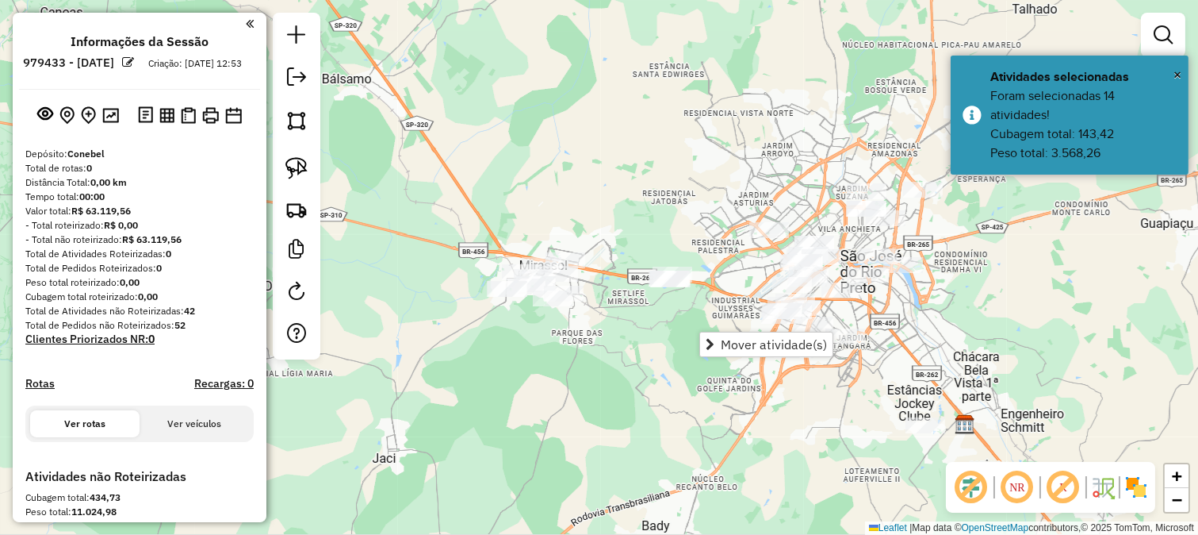
click at [527, 199] on div "Janela de atendimento Grade de atendimento Capacidade Transportadoras Veículos …" at bounding box center [599, 267] width 1198 height 535
click at [286, 120] on img at bounding box center [297, 120] width 22 height 22
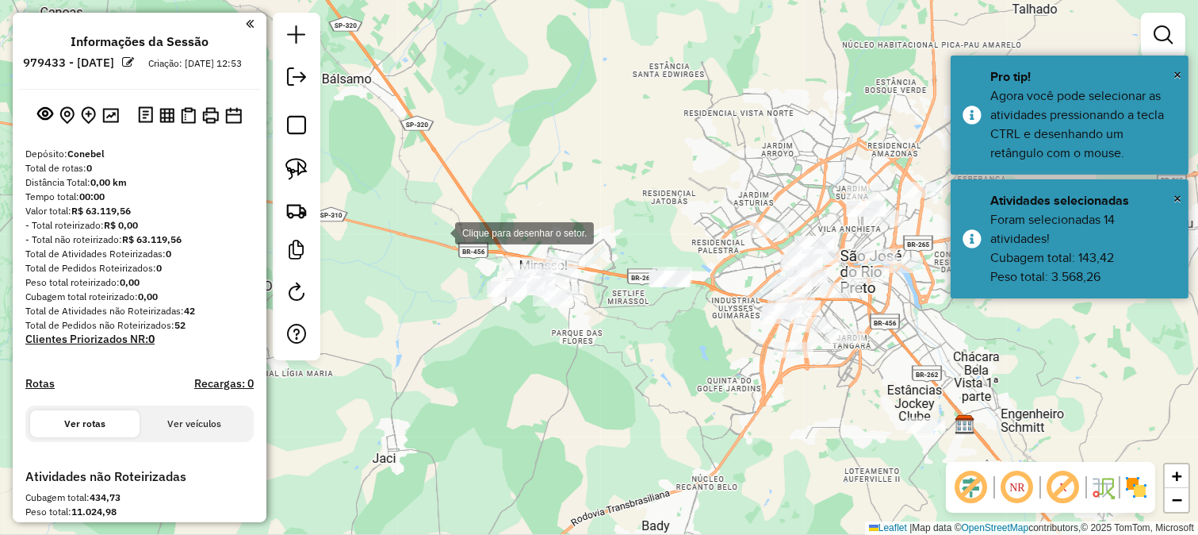
drag, startPoint x: 439, startPoint y: 232, endPoint x: 453, endPoint y: 300, distance: 69.5
click at [439, 232] on div at bounding box center [439, 232] width 32 height 32
click at [453, 247] on div at bounding box center [439, 232] width 32 height 32
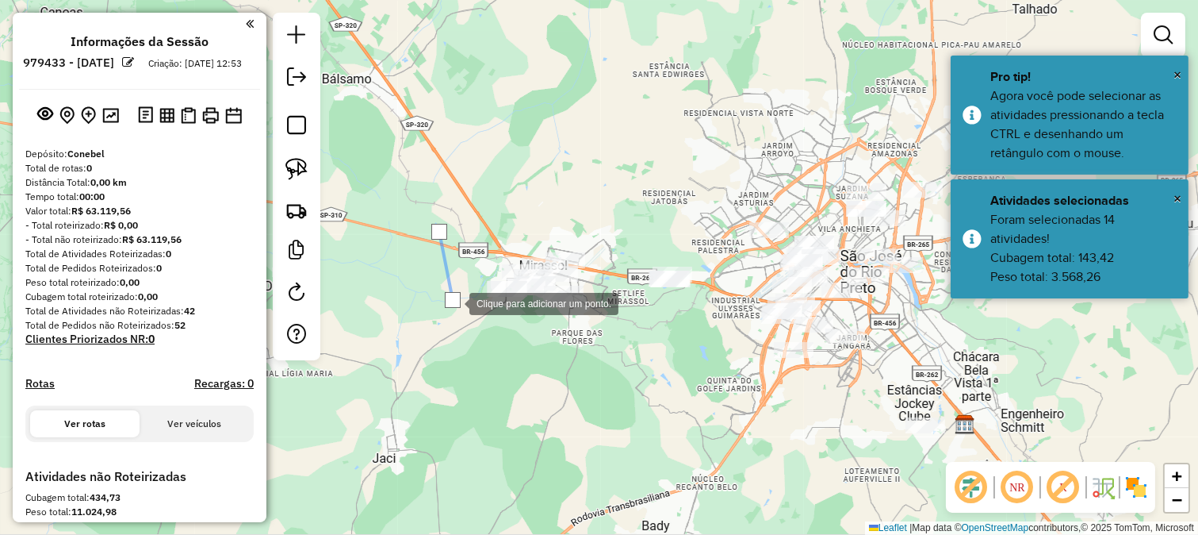
click at [469, 318] on div at bounding box center [454, 302] width 32 height 32
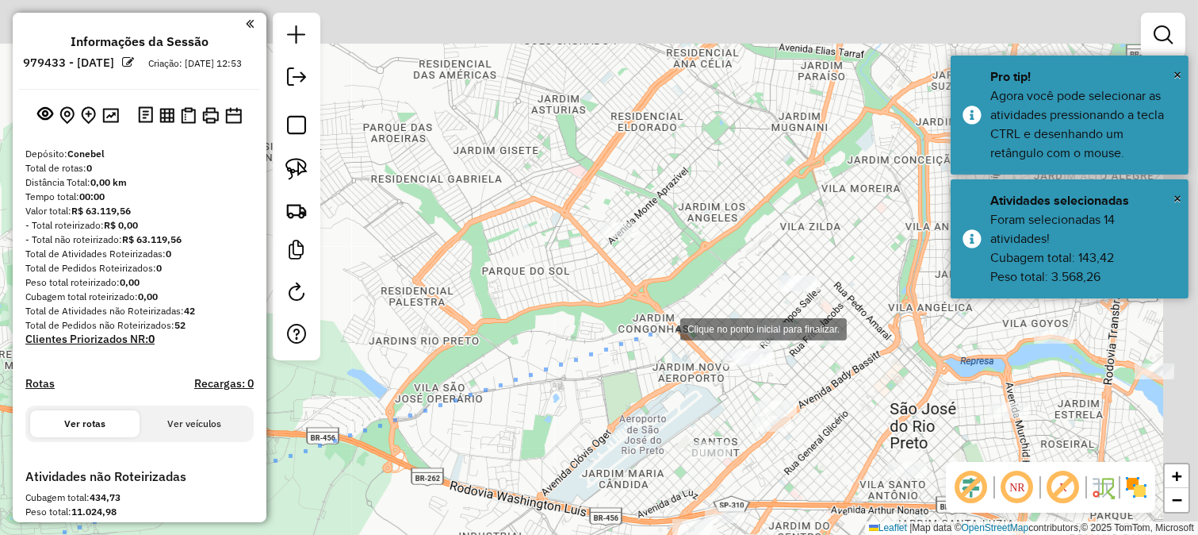
drag, startPoint x: 847, startPoint y: 266, endPoint x: 646, endPoint y: 328, distance: 210.5
click at [658, 323] on div at bounding box center [665, 328] width 32 height 32
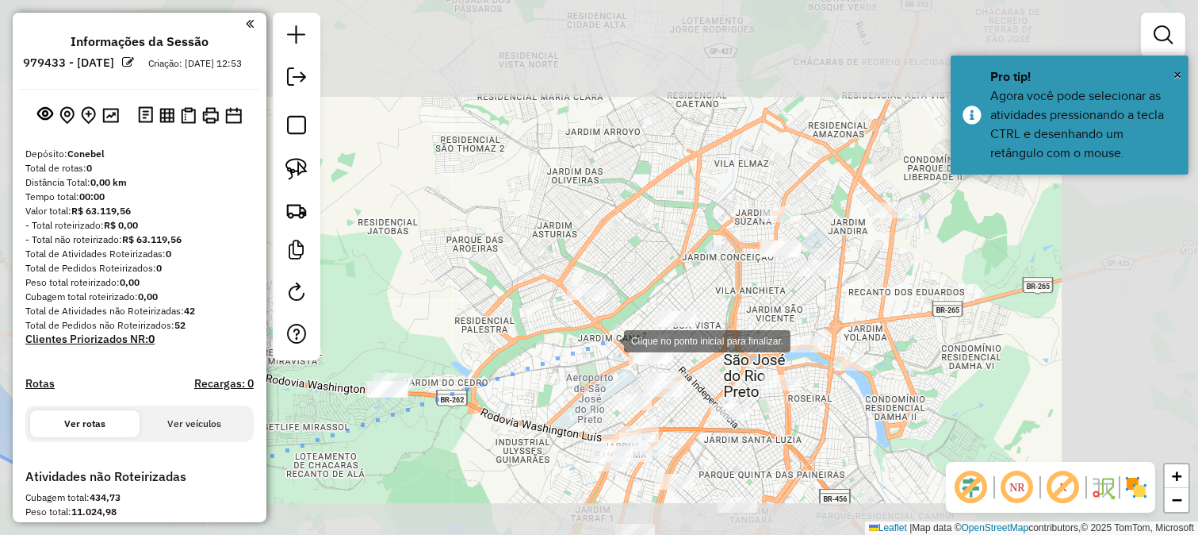
click at [615, 332] on div at bounding box center [608, 340] width 32 height 32
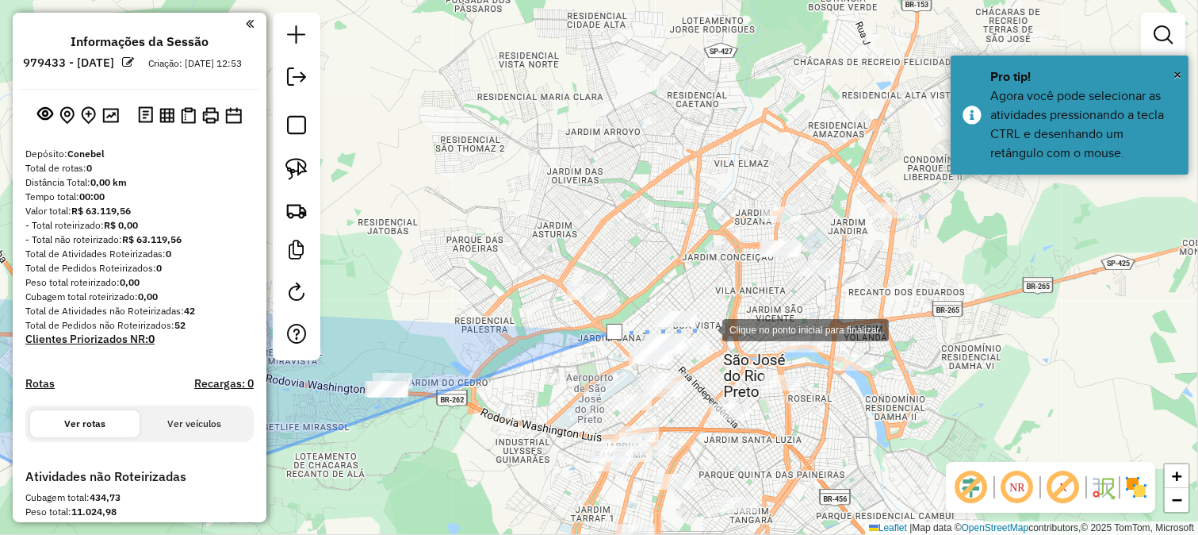
click at [707, 328] on div at bounding box center [707, 328] width 32 height 32
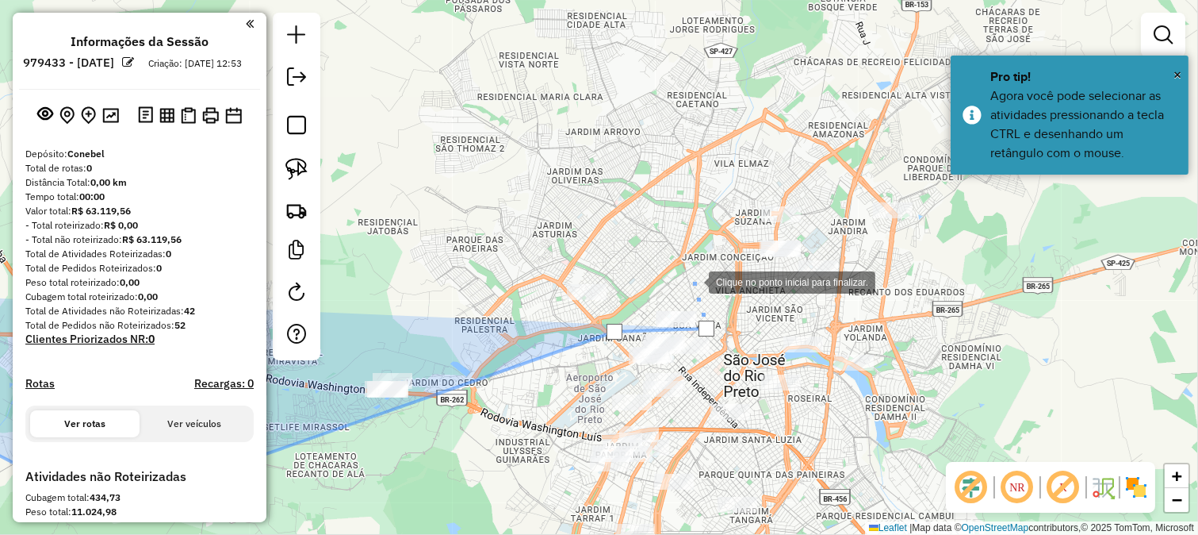
click at [693, 281] on div at bounding box center [693, 281] width 32 height 32
click at [677, 278] on div at bounding box center [693, 281] width 32 height 32
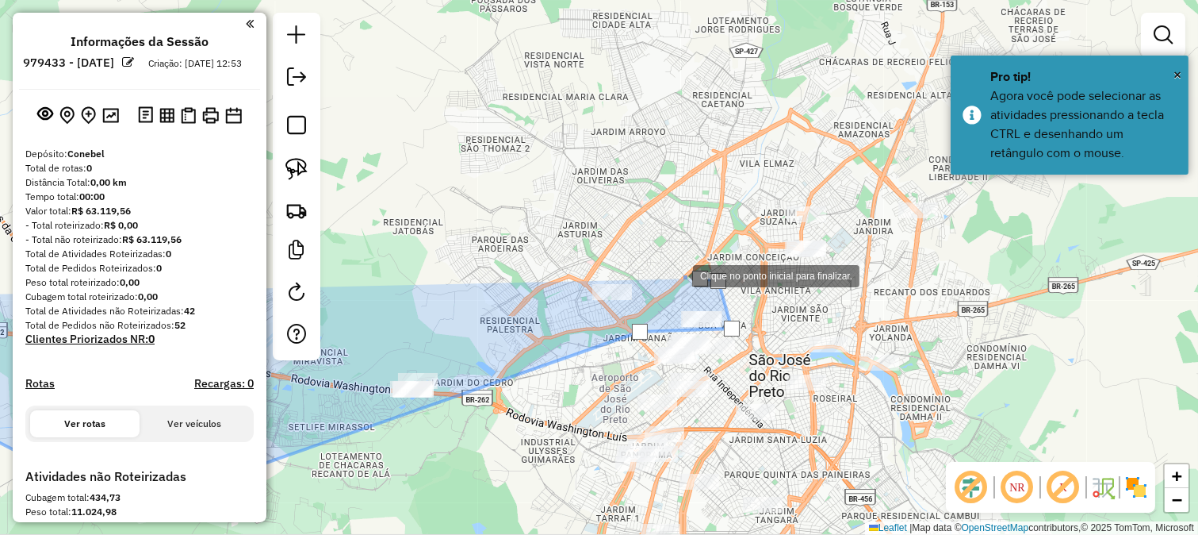
drag, startPoint x: 639, startPoint y: 274, endPoint x: 795, endPoint y: 278, distance: 156.3
click at [693, 278] on div at bounding box center [677, 275] width 32 height 32
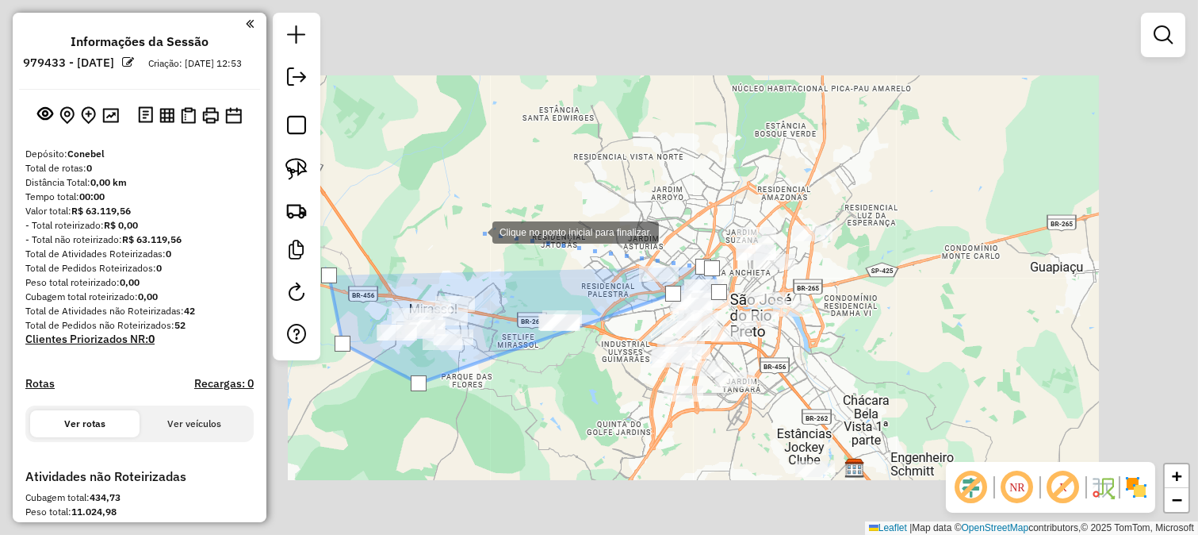
click at [477, 231] on div at bounding box center [477, 231] width 32 height 32
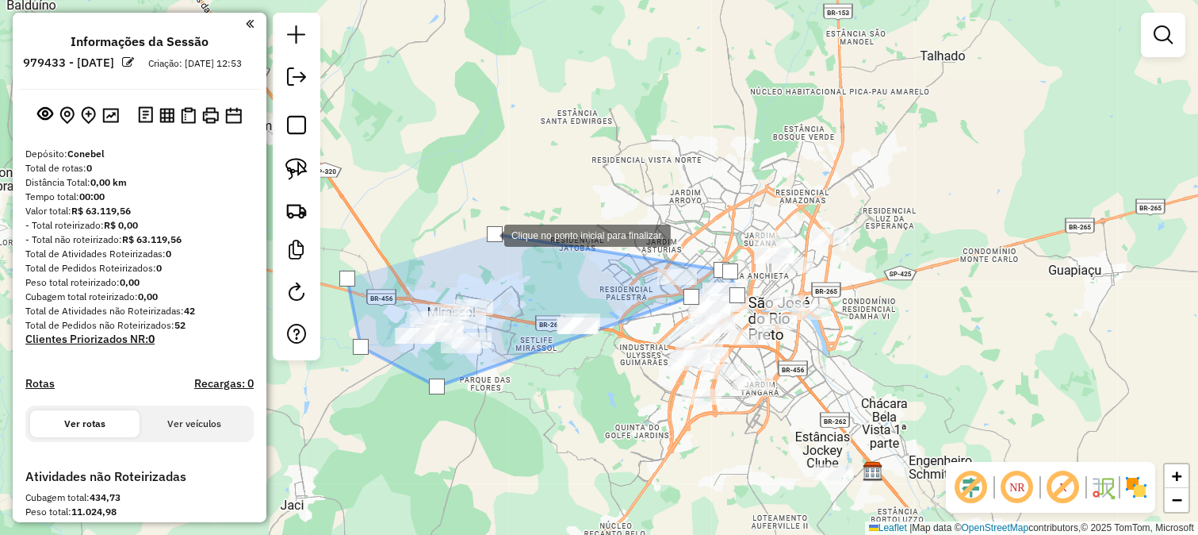
drag, startPoint x: 470, startPoint y: 231, endPoint x: 604, endPoint y: 274, distance: 140.2
click at [504, 250] on div at bounding box center [489, 234] width 32 height 32
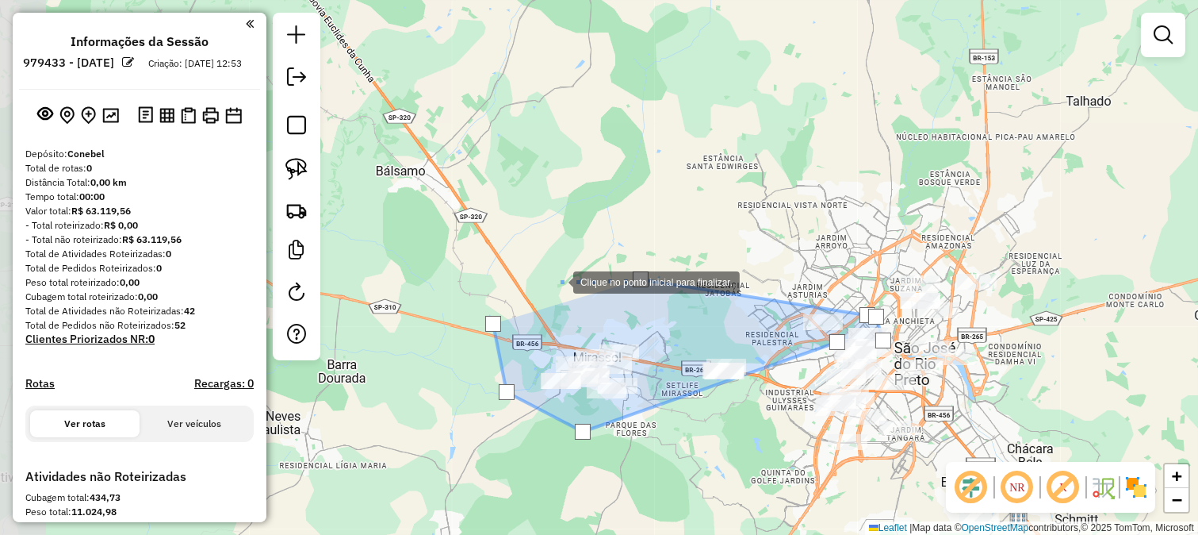
click at [558, 281] on div at bounding box center [558, 281] width 32 height 32
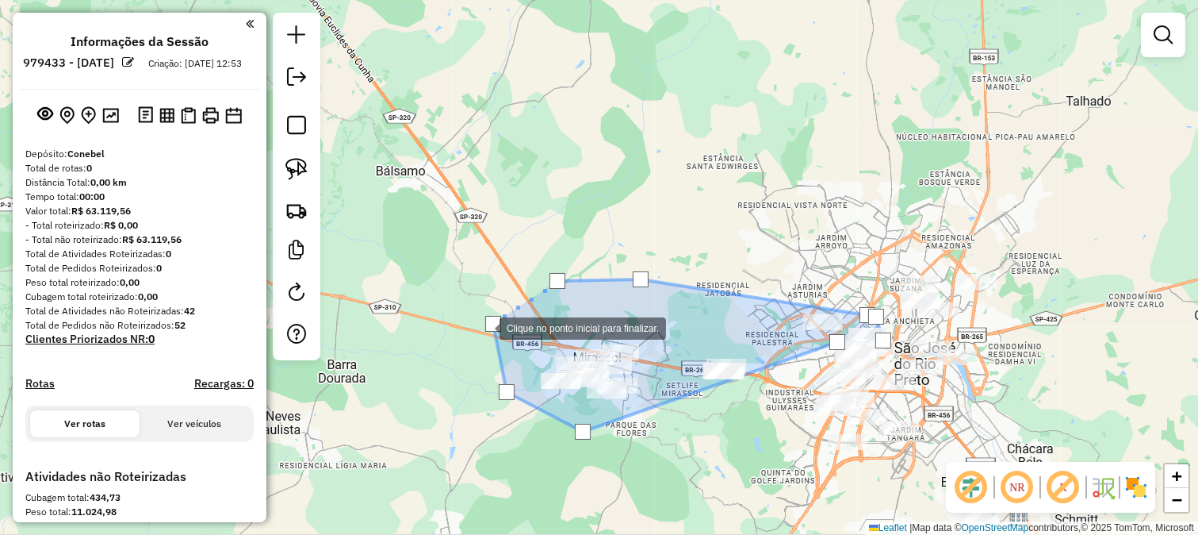
click at [493, 326] on div at bounding box center [493, 324] width 16 height 16
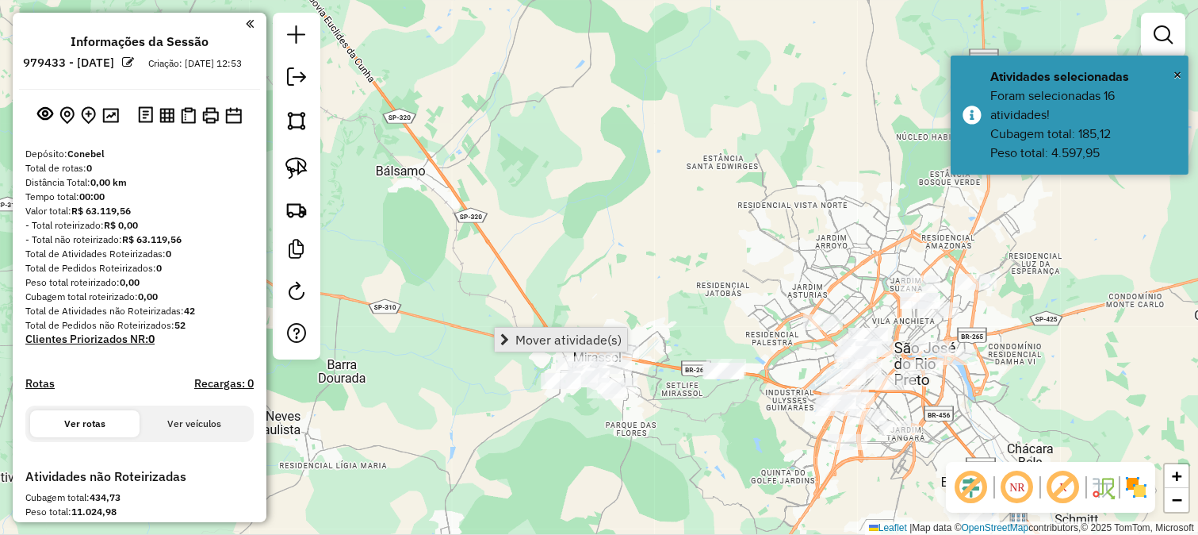
click at [515, 337] on span "Mover atividade(s)" at bounding box center [568, 339] width 106 height 13
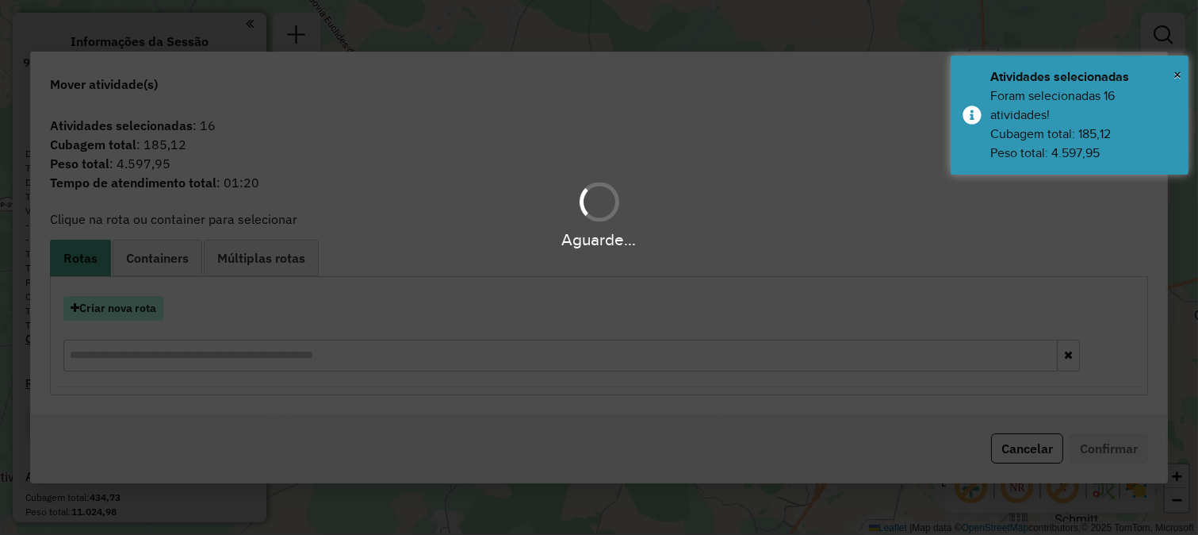
click at [132, 318] on button "Criar nova rota" at bounding box center [113, 308] width 100 height 25
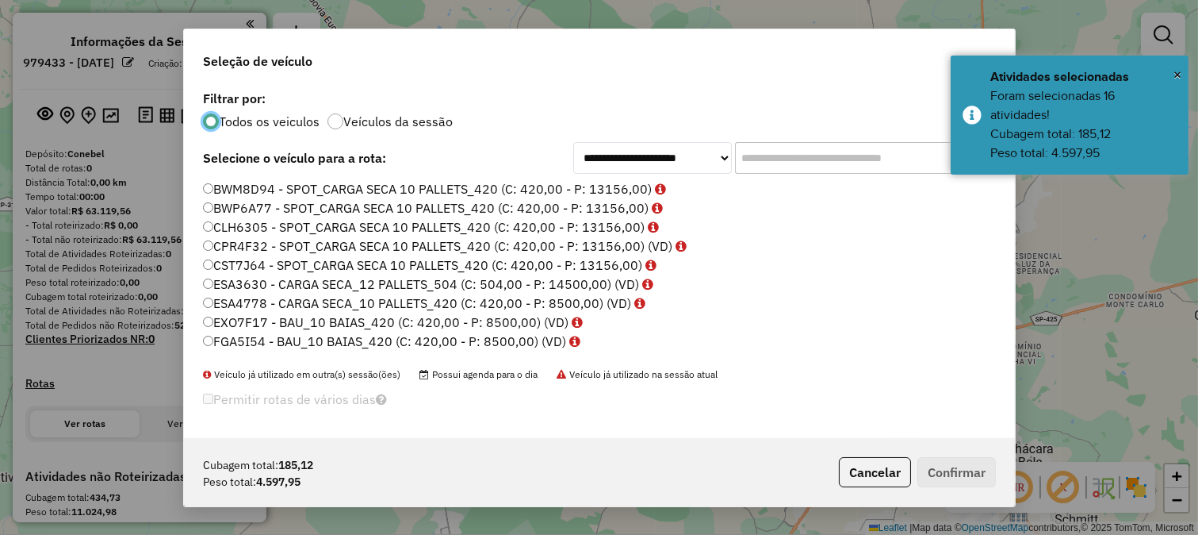
scroll to position [9, 4]
click at [850, 154] on input "text" at bounding box center [854, 158] width 238 height 32
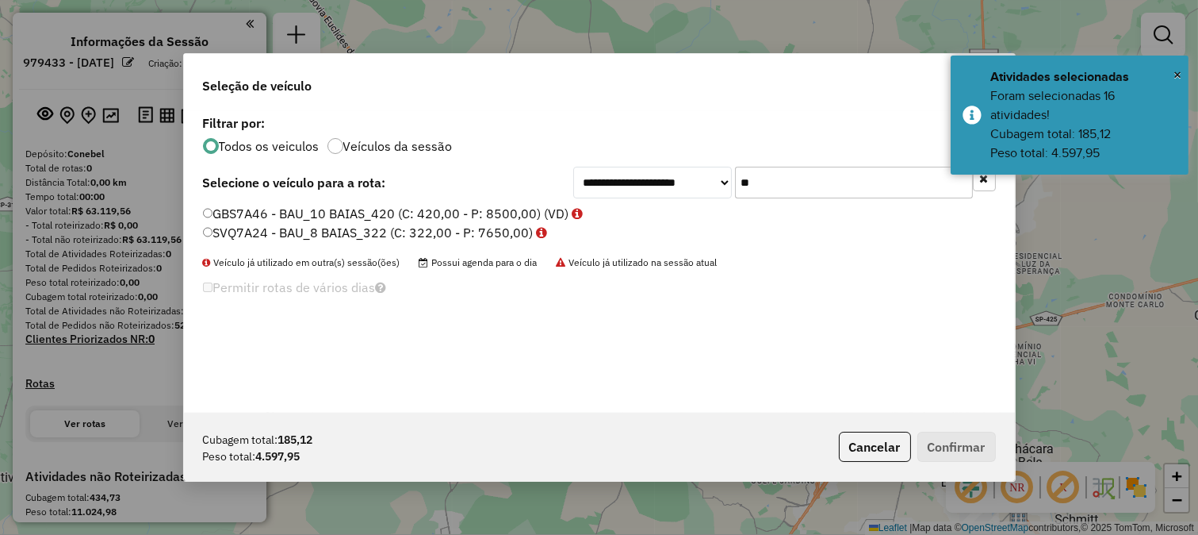
type input "**"
click at [503, 239] on label "SVQ7A24 - BAU_8 BAIAS_322 (C: 322,00 - P: 7650,00)" at bounding box center [375, 232] width 345 height 19
click at [956, 450] on button "Confirmar" at bounding box center [957, 446] width 79 height 30
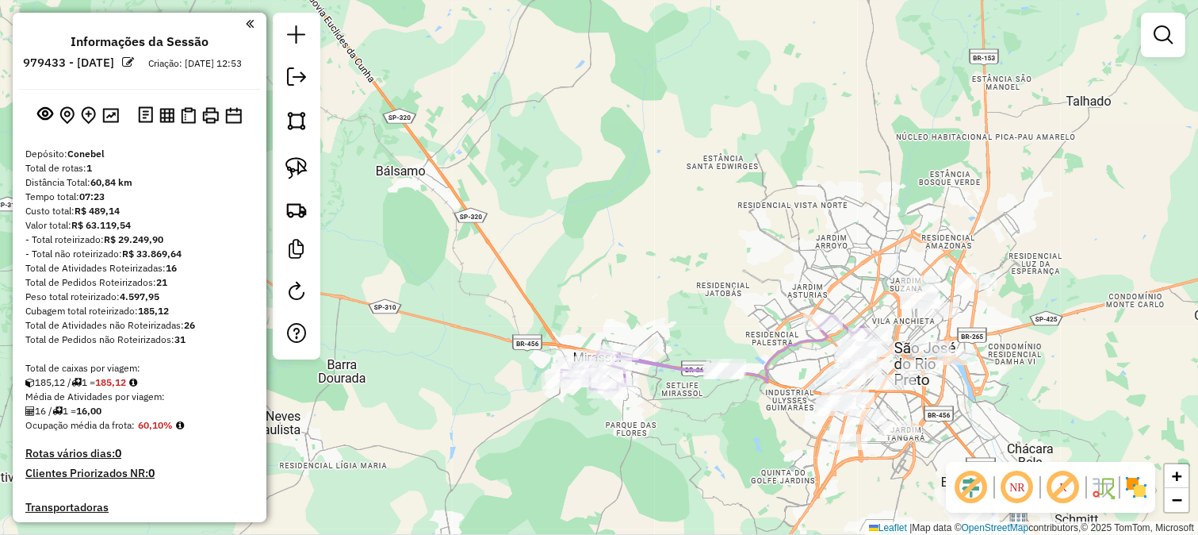
drag, startPoint x: 865, startPoint y: 246, endPoint x: 692, endPoint y: 186, distance: 183.8
click at [698, 190] on div "Janela de atendimento Grade de atendimento Capacidade Transportadoras Veículos …" at bounding box center [599, 267] width 1198 height 535
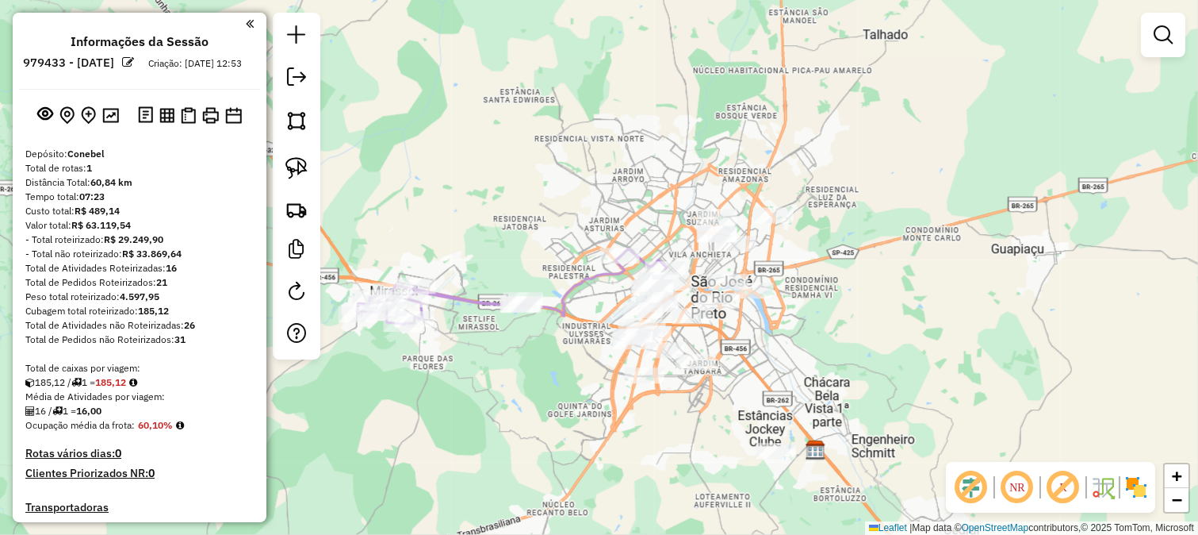
click at [653, 147] on div "Janela de atendimento Grade de atendimento Capacidade Transportadoras Veículos …" at bounding box center [599, 267] width 1198 height 535
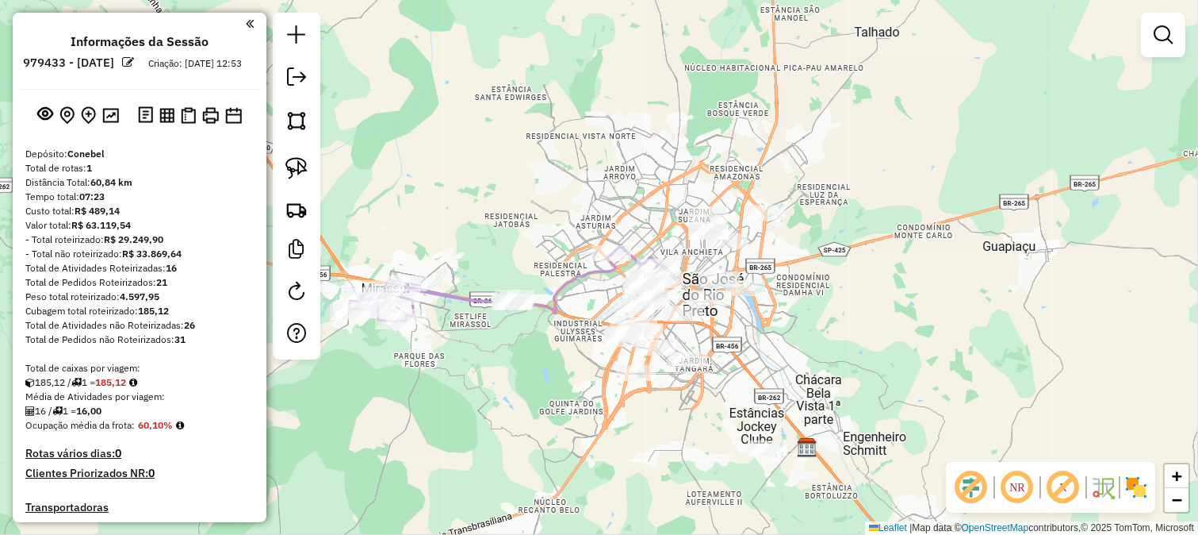
drag, startPoint x: 629, startPoint y: 154, endPoint x: 629, endPoint y: 117, distance: 37.3
click at [630, 119] on div "Janela de atendimento Grade de atendimento Capacidade Transportadoras Veículos …" at bounding box center [599, 267] width 1198 height 535
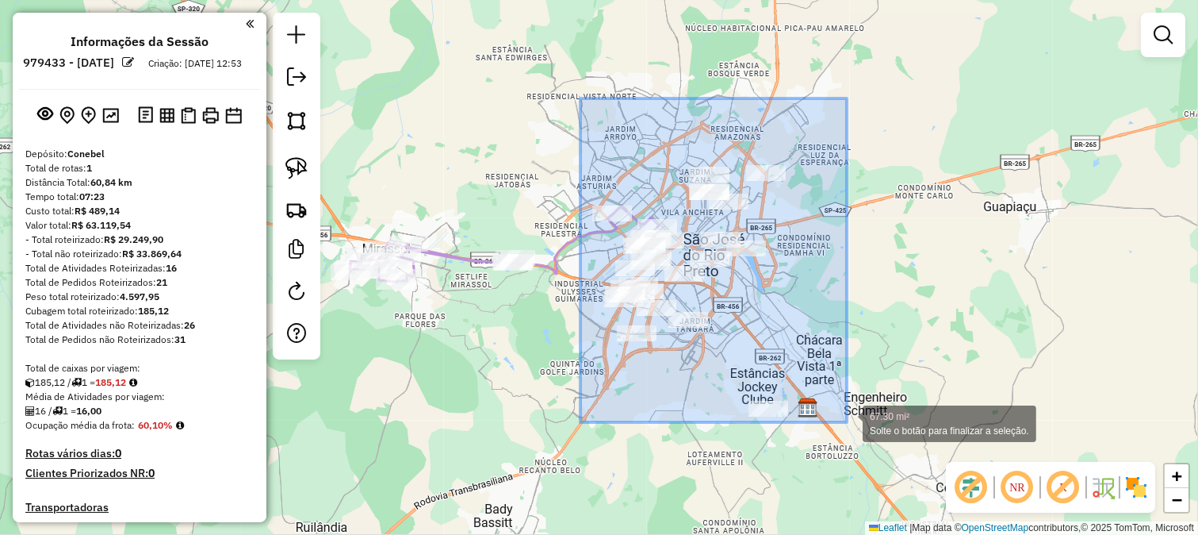
drag, startPoint x: 583, startPoint y: 104, endPoint x: 855, endPoint y: 431, distance: 425.8
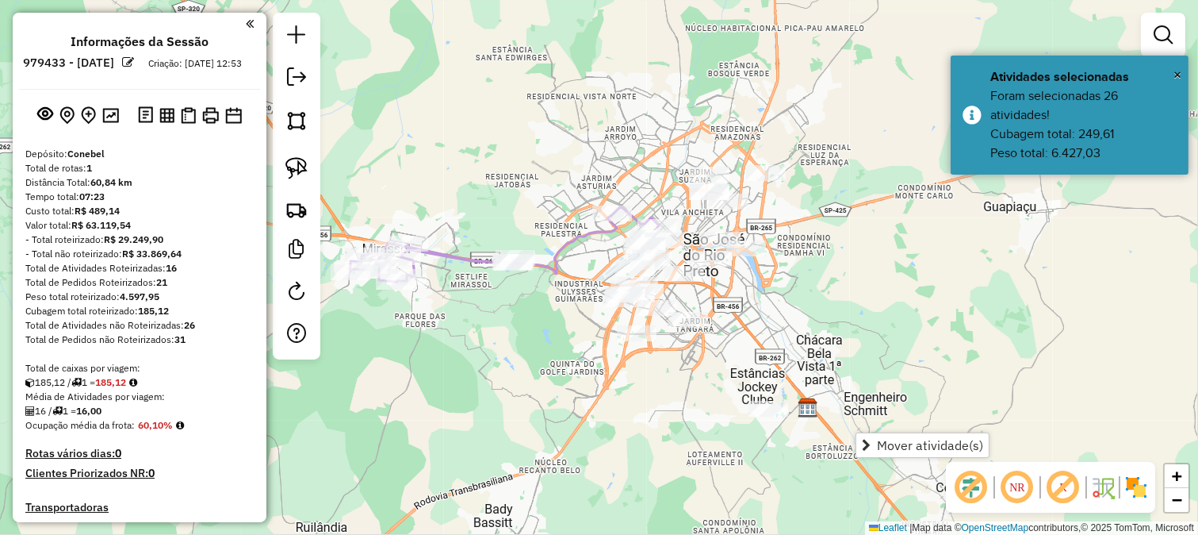
click at [869, 439] on span "Mover atividade(s)" at bounding box center [866, 445] width 9 height 13
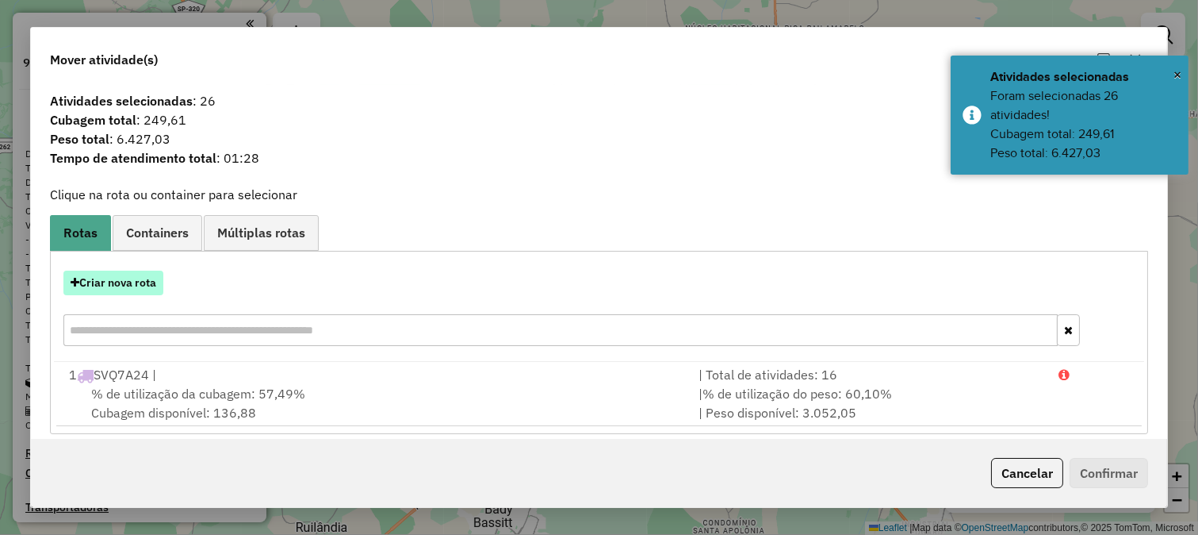
click at [107, 284] on button "Criar nova rota" at bounding box center [113, 282] width 100 height 25
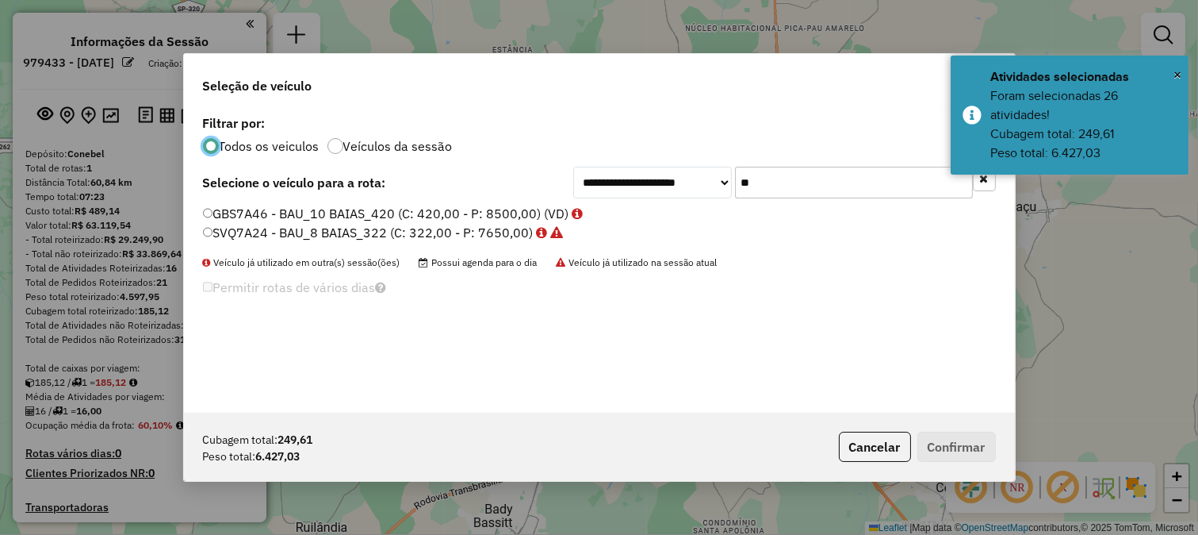
click at [752, 179] on input "**" at bounding box center [854, 183] width 238 height 32
type input "**"
click at [486, 232] on label "SWO3B94 - BAU_8 BAIAS_322 (C: 322,00 - P: 7650,00)" at bounding box center [377, 232] width 348 height 19
click at [981, 450] on button "Confirmar" at bounding box center [957, 446] width 79 height 30
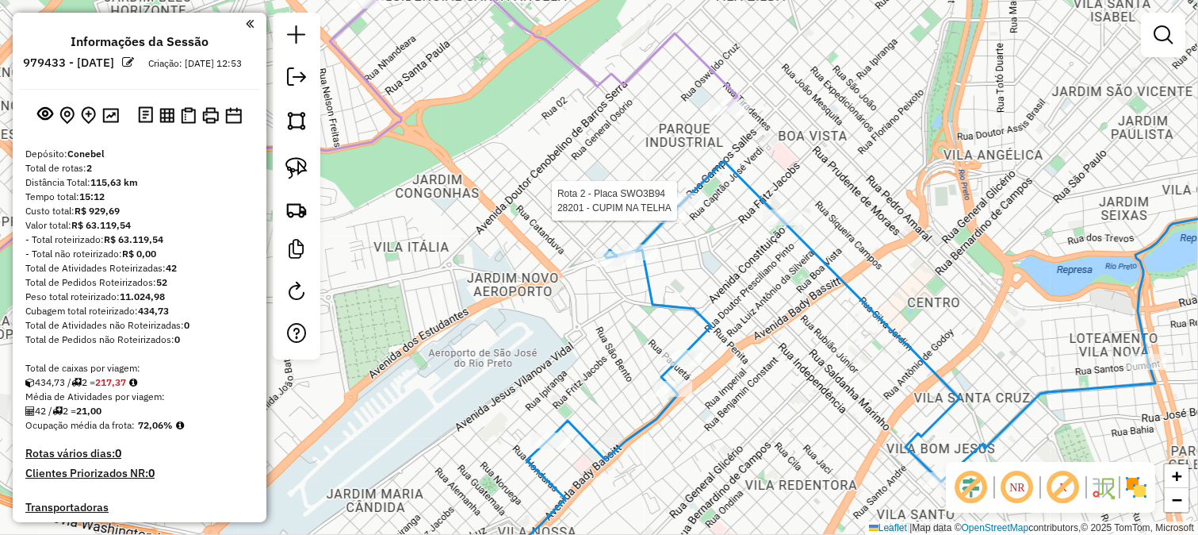
select select "**********"
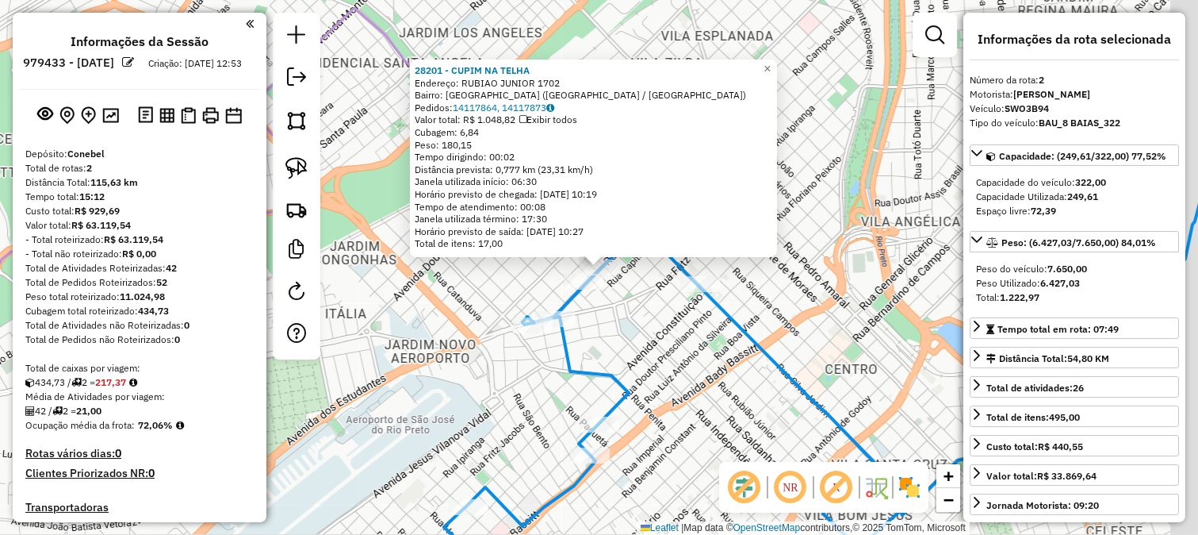
scroll to position [329, 0]
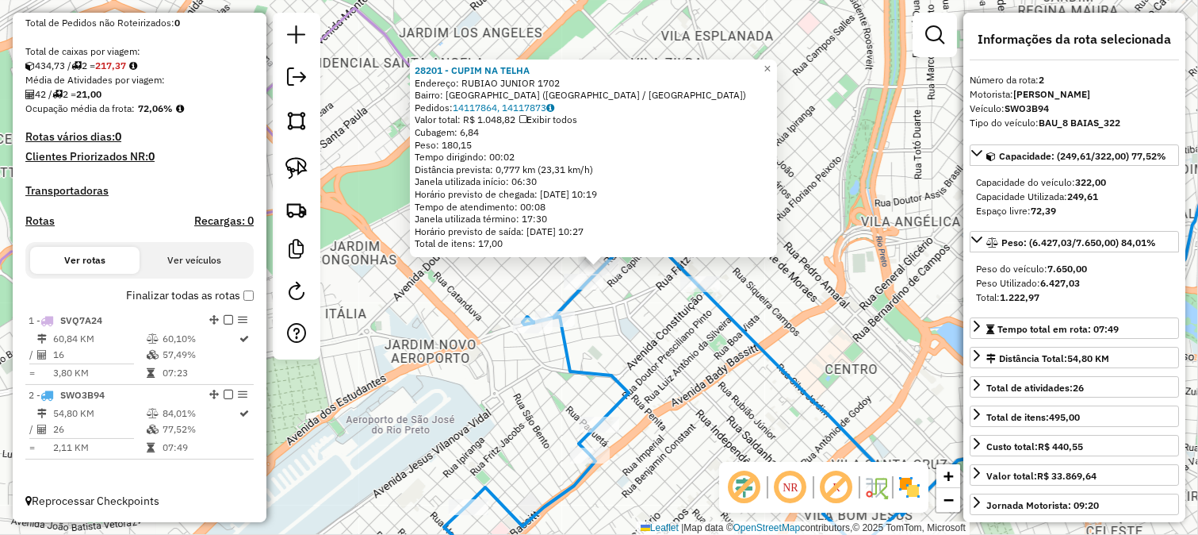
click at [582, 293] on icon at bounding box center [842, 268] width 796 height 642
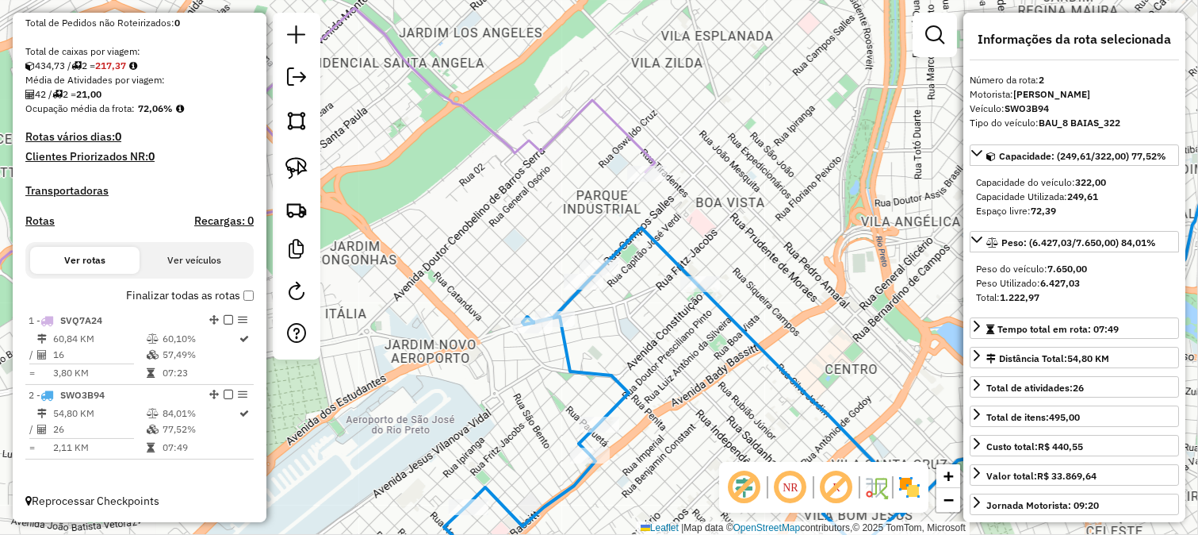
click at [669, 312] on div "28201 - CUPIM NA TELHA Endereço: RUBIAO JUNIOR 1702 Bairro: PARQUE INDUSTRIAL (…" at bounding box center [599, 267] width 1198 height 535
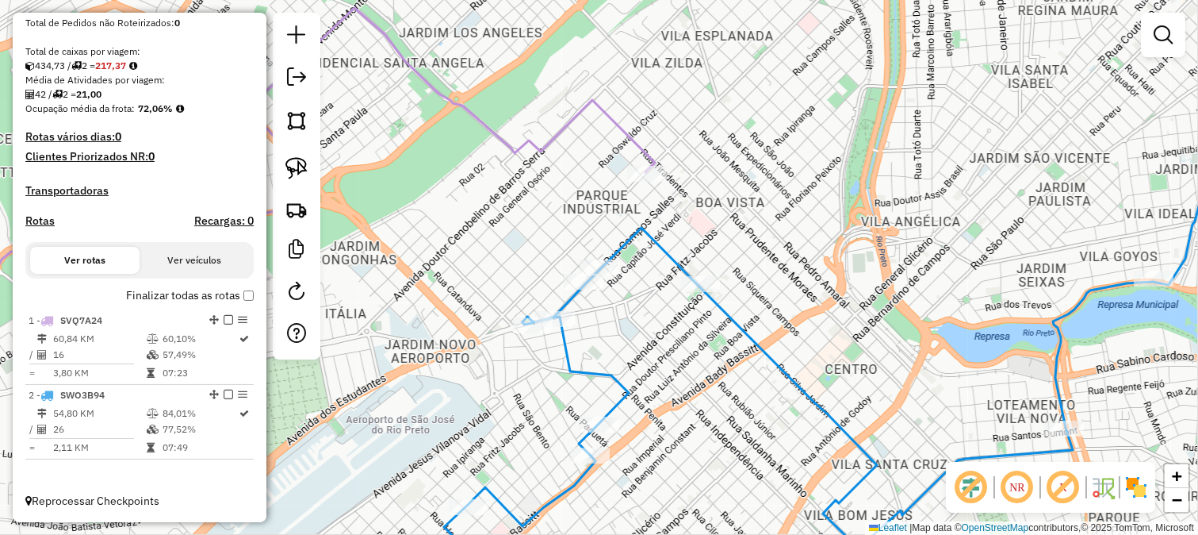
click at [709, 297] on icon at bounding box center [842, 268] width 796 height 642
select select "**********"
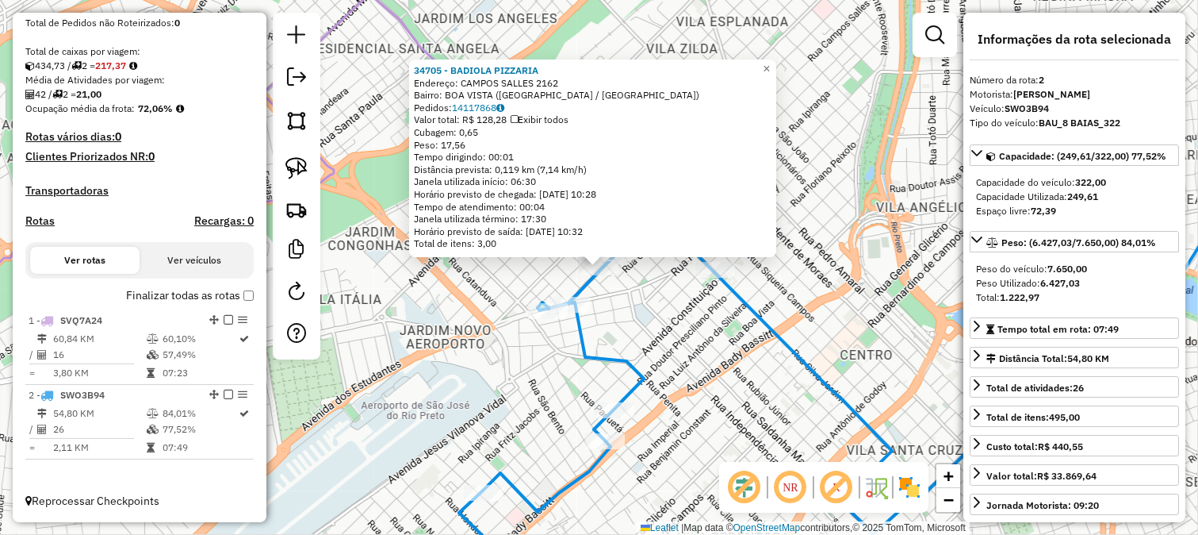
click at [553, 290] on div "34705 - BADIOLA PIZZARIA Endereço: CAMPOS SALLES 2162 Bairro: BOA VISTA (SAO JO…" at bounding box center [599, 267] width 1198 height 535
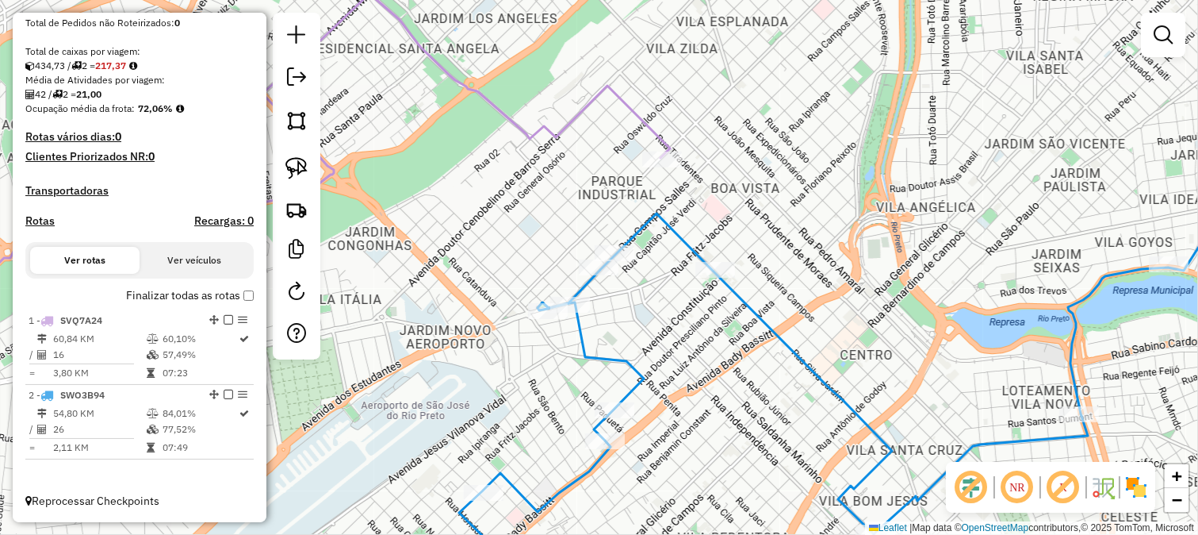
drag, startPoint x: 700, startPoint y: 329, endPoint x: 699, endPoint y: 344, distance: 15.2
click at [699, 342] on div "Rota 2 - Placa SWO3B94 70301 - PIZZUP 34705 - BADIOLA PIZZARIA Endereço: CAMPOS…" at bounding box center [599, 267] width 1198 height 535
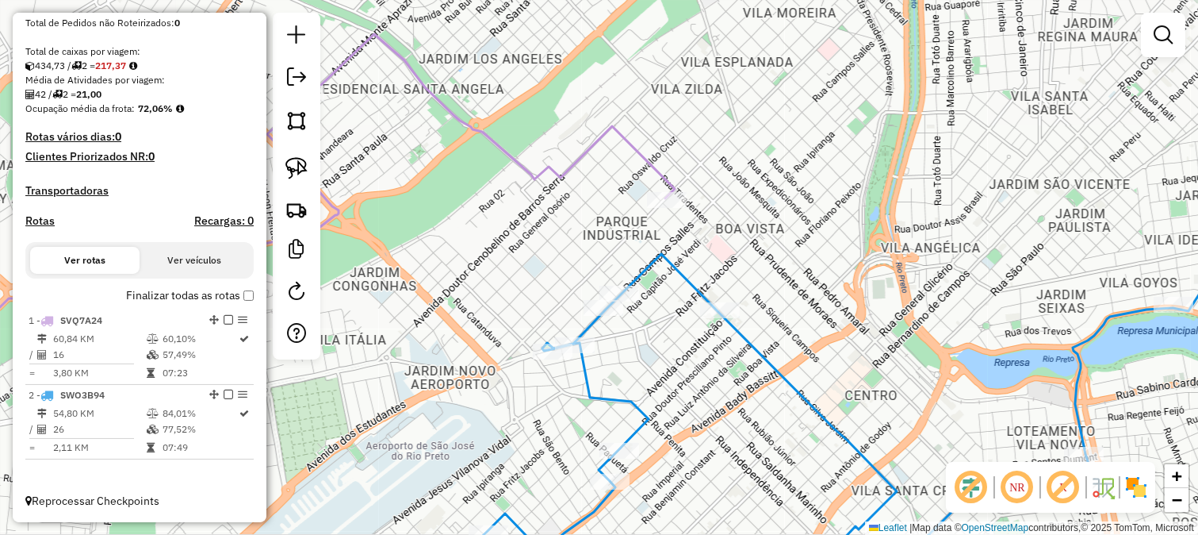
click at [647, 276] on icon at bounding box center [862, 268] width 796 height 642
select select "**********"
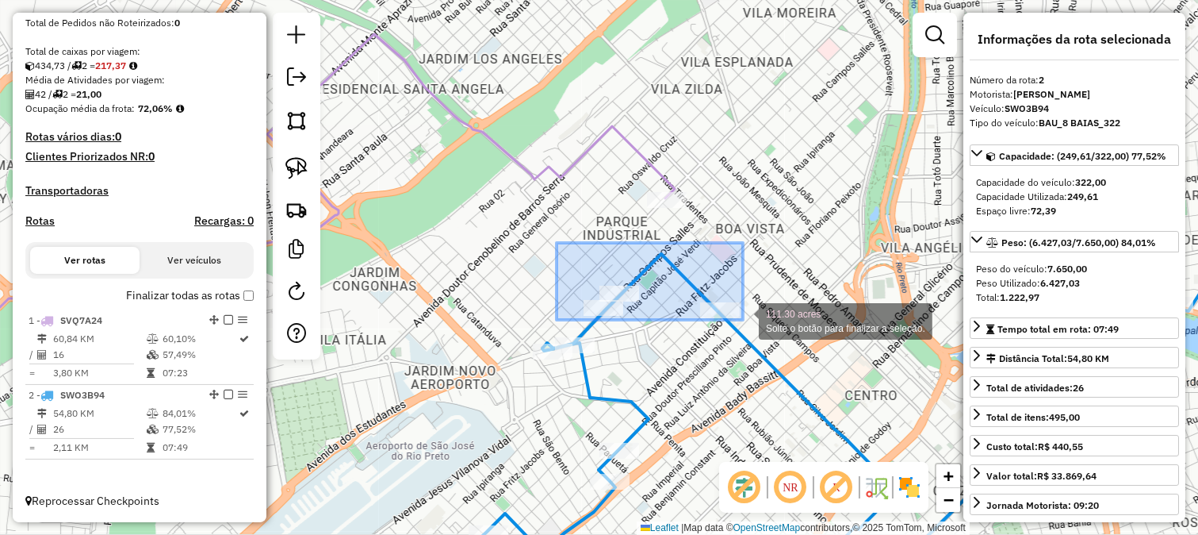
drag, startPoint x: 557, startPoint y: 243, endPoint x: 747, endPoint y: 320, distance: 205.3
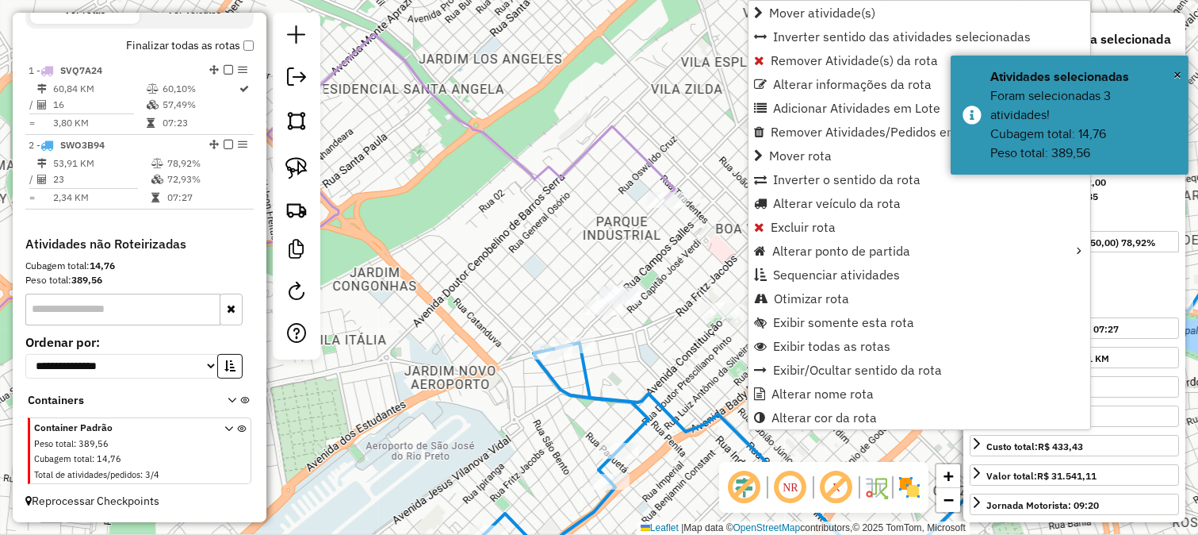
scroll to position [580, 0]
click at [636, 360] on div "Janela de atendimento Grade de atendimento Capacidade Transportadoras Veículos …" at bounding box center [599, 267] width 1198 height 535
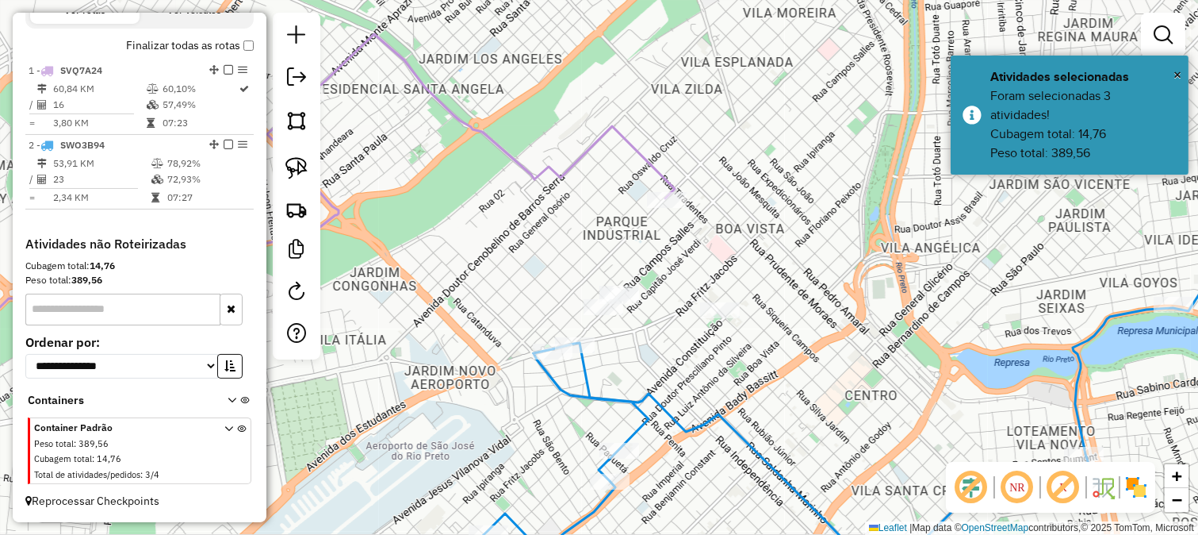
click at [627, 392] on icon at bounding box center [862, 268] width 796 height 642
select select "**********"
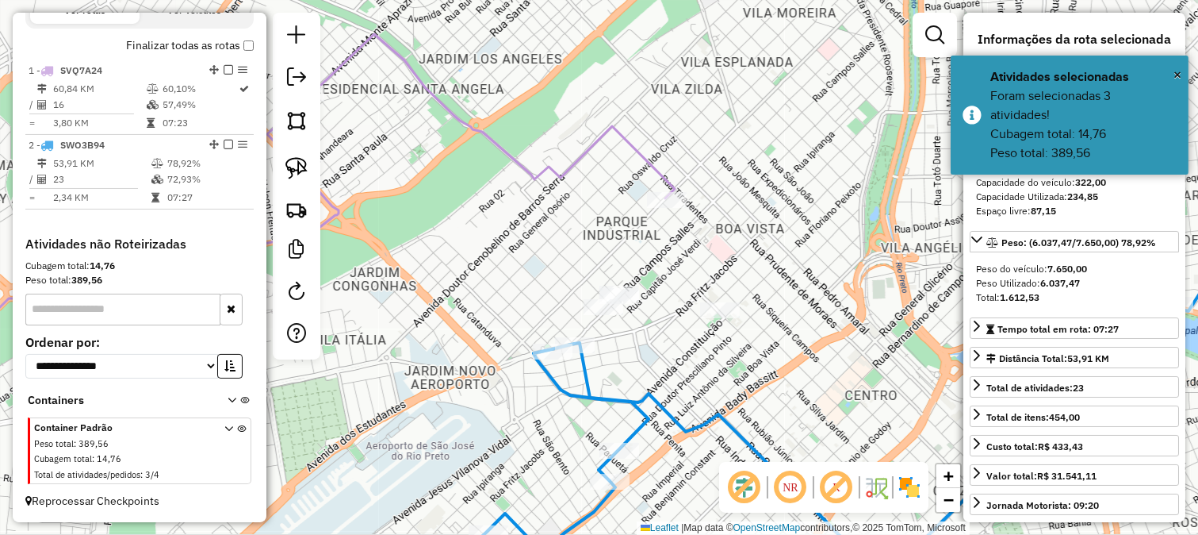
drag, startPoint x: 661, startPoint y: 360, endPoint x: 606, endPoint y: 234, distance: 137.5
click at [615, 249] on div "Janela de atendimento Grade de atendimento Capacidade Transportadoras Veículos …" at bounding box center [599, 267] width 1198 height 535
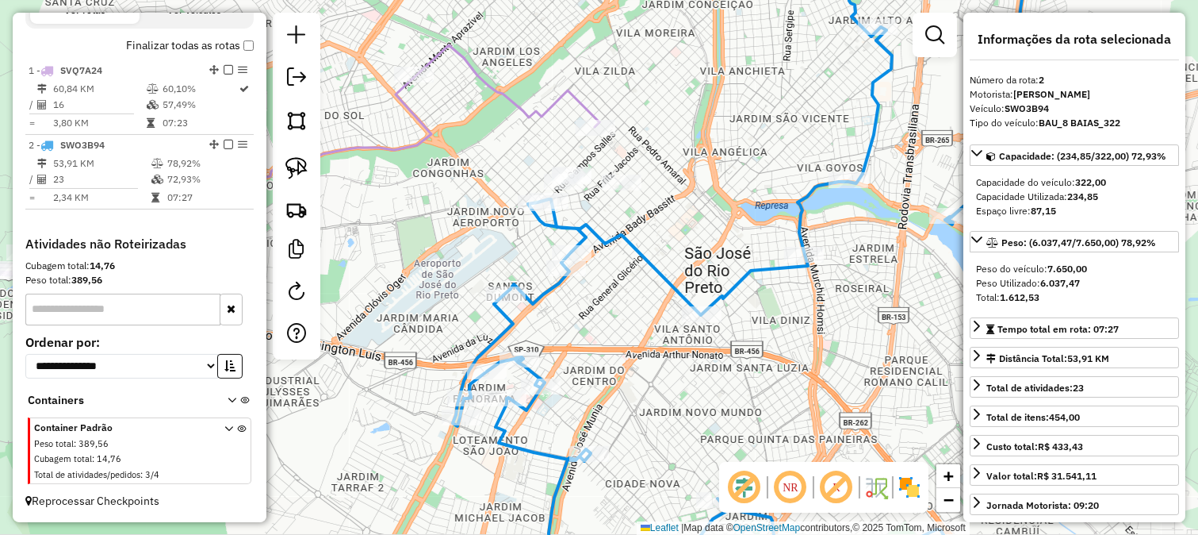
drag, startPoint x: 723, startPoint y: 194, endPoint x: 699, endPoint y: 317, distance: 125.4
click at [702, 312] on div "Janela de atendimento Grade de atendimento Capacidade Transportadoras Veículos …" at bounding box center [599, 267] width 1198 height 535
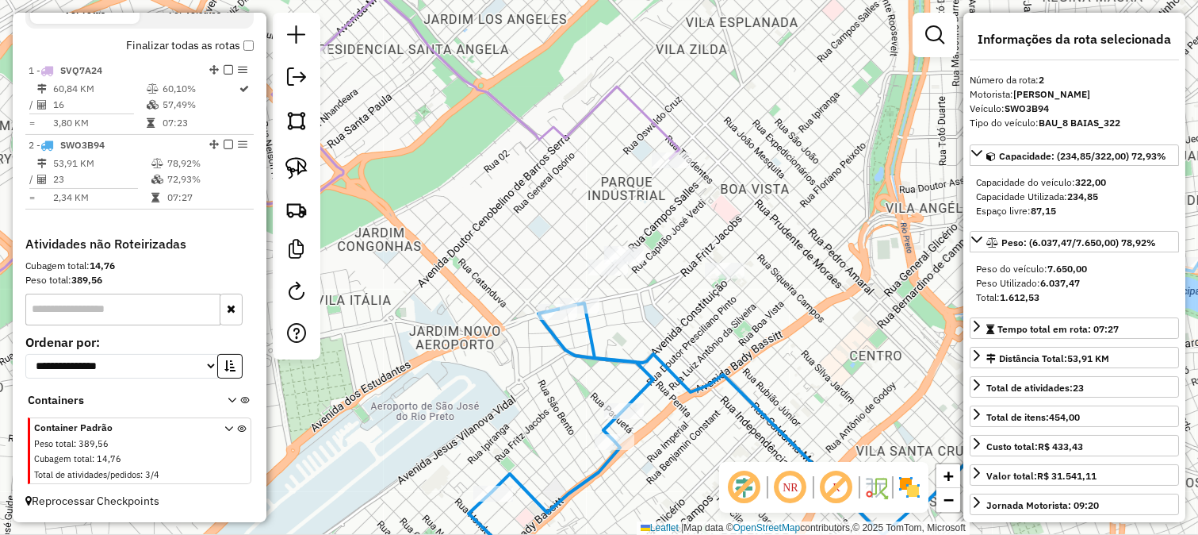
click at [665, 125] on icon at bounding box center [279, 179] width 799 height 371
click at [600, 181] on div "Janela de atendimento Grade de atendimento Capacidade Transportadoras Veículos …" at bounding box center [599, 267] width 1198 height 535
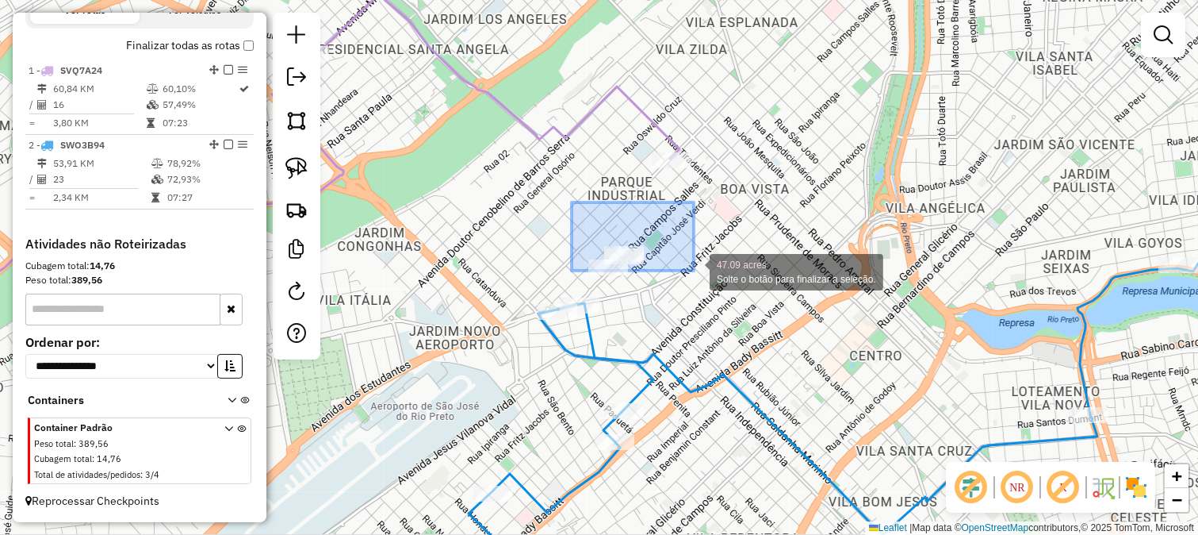
drag, startPoint x: 572, startPoint y: 202, endPoint x: 766, endPoint y: 296, distance: 215.7
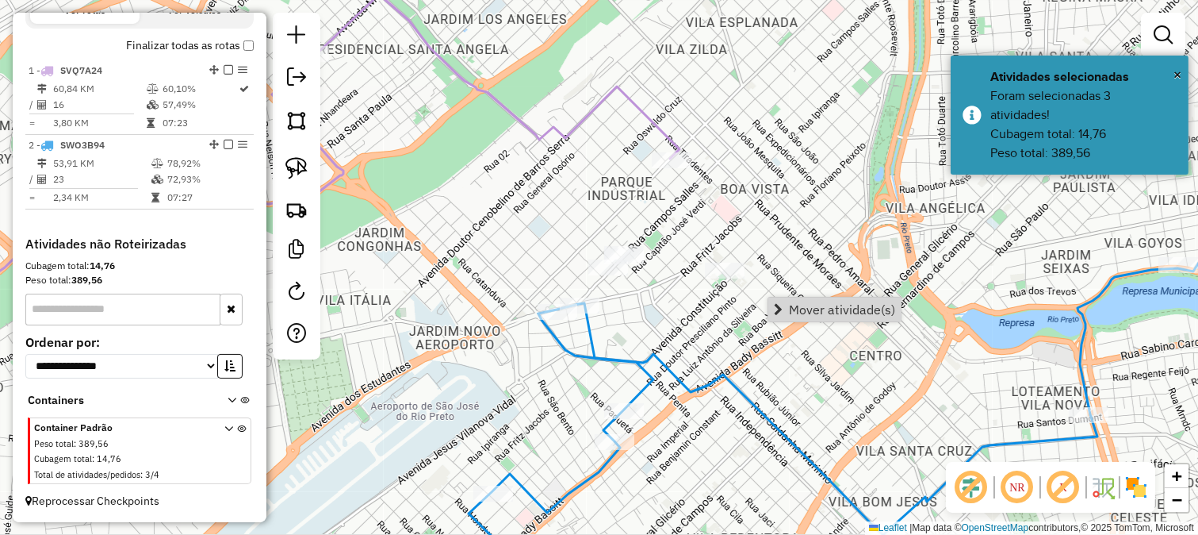
click at [790, 303] on span "Mover atividade(s)" at bounding box center [842, 309] width 106 height 13
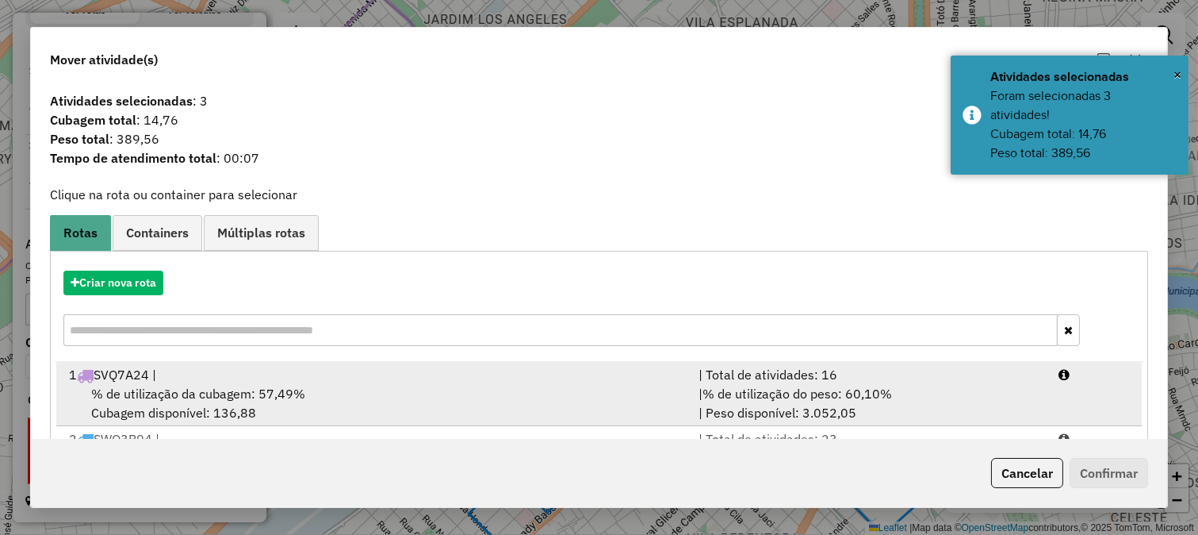
click at [638, 384] on div "% de utilização da cubagem: 57,49% Cubagem disponível: 136,88" at bounding box center [374, 403] width 630 height 38
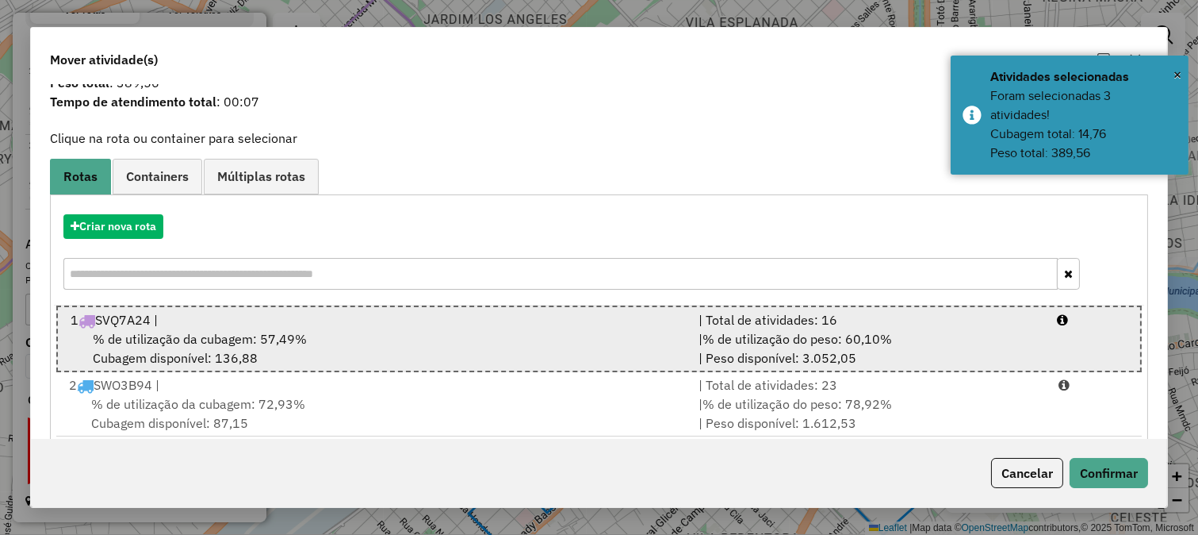
scroll to position [79, 0]
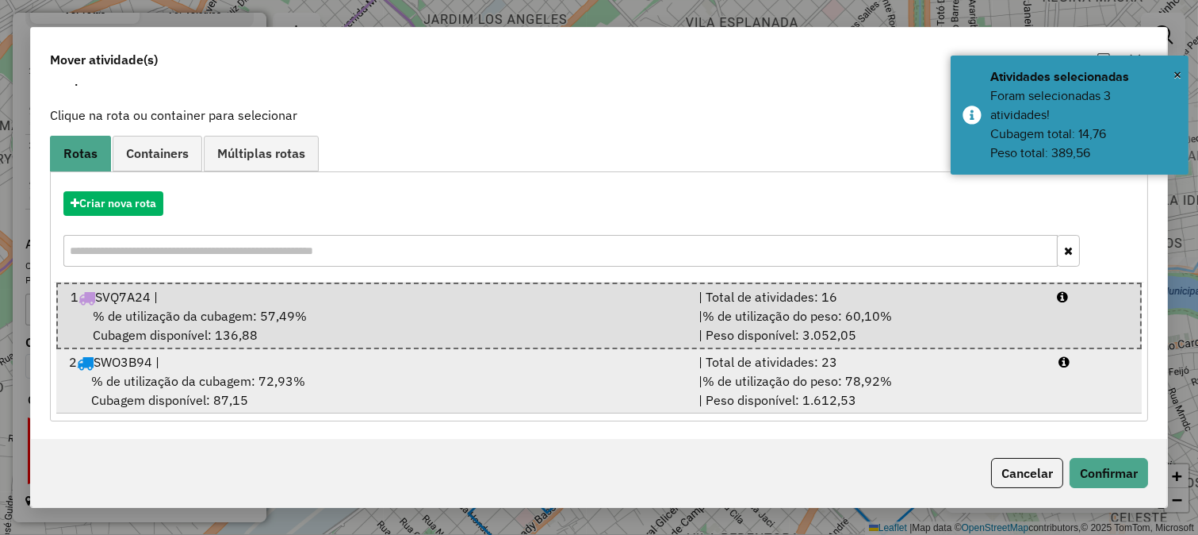
click at [682, 377] on div "% de utilização da cubagem: 72,93% Cubagem disponível: 87,15" at bounding box center [374, 390] width 630 height 38
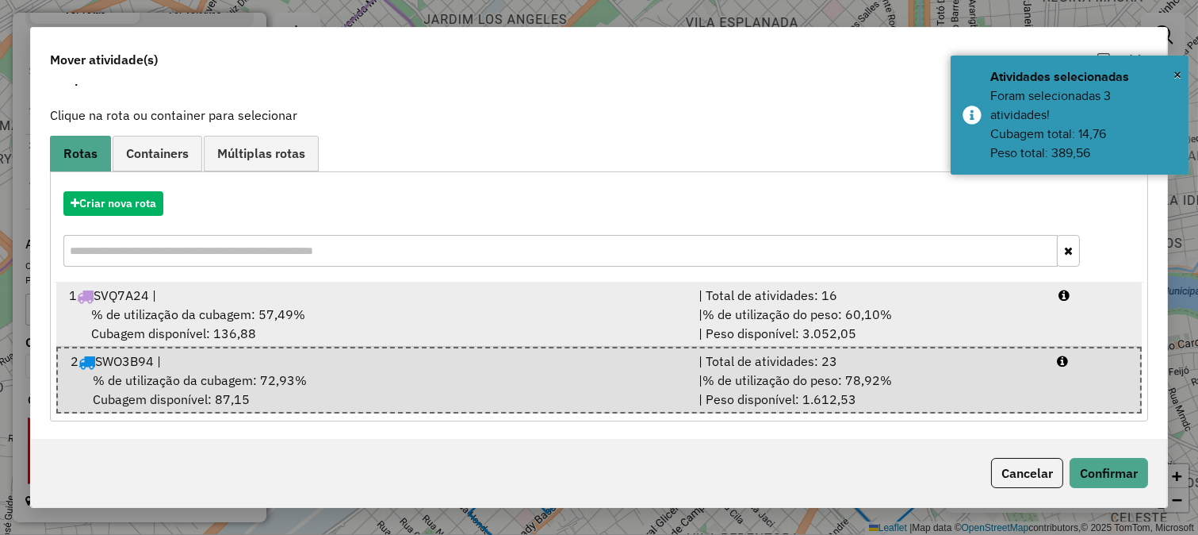
click at [684, 317] on div "% de utilização da cubagem: 57,49% Cubagem disponível: 136,88" at bounding box center [374, 324] width 630 height 38
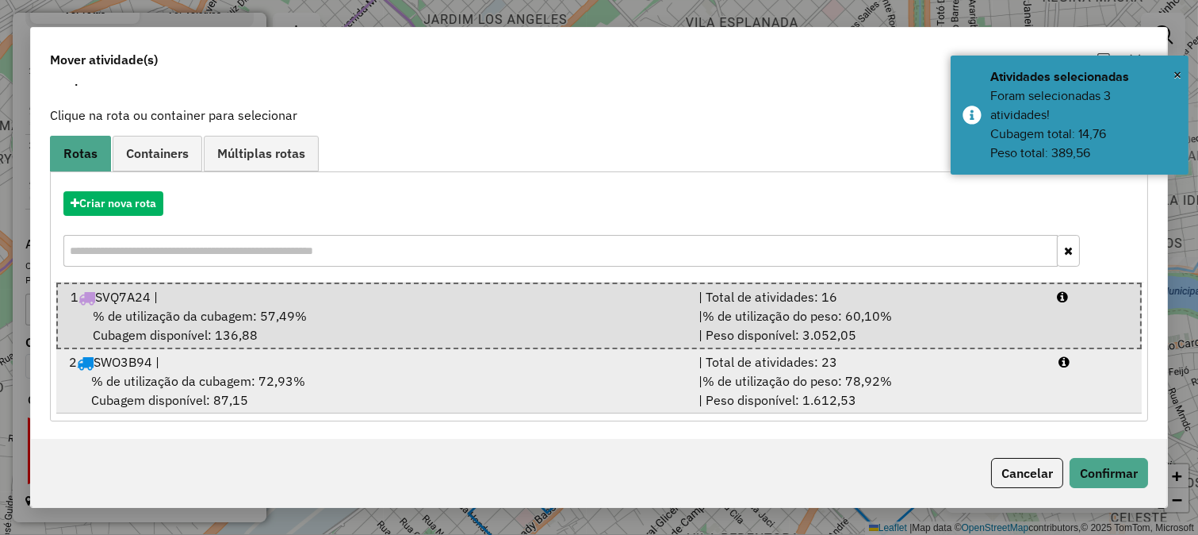
click at [693, 366] on div "| Total de atividades: 23" at bounding box center [869, 361] width 360 height 19
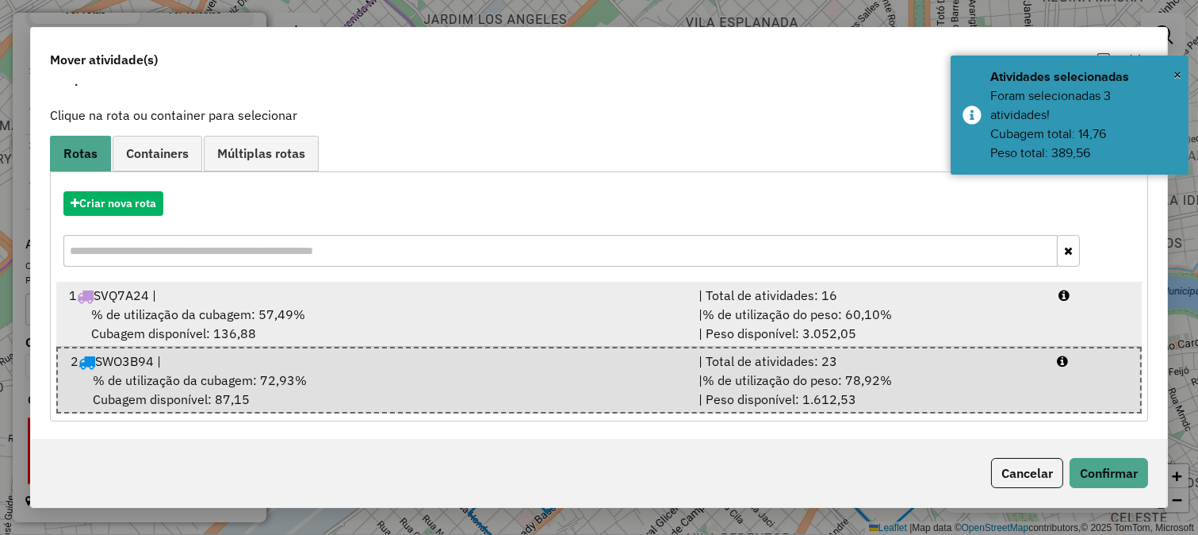
click at [706, 321] on span "% de utilização do peso: 60,10%" at bounding box center [798, 314] width 190 height 16
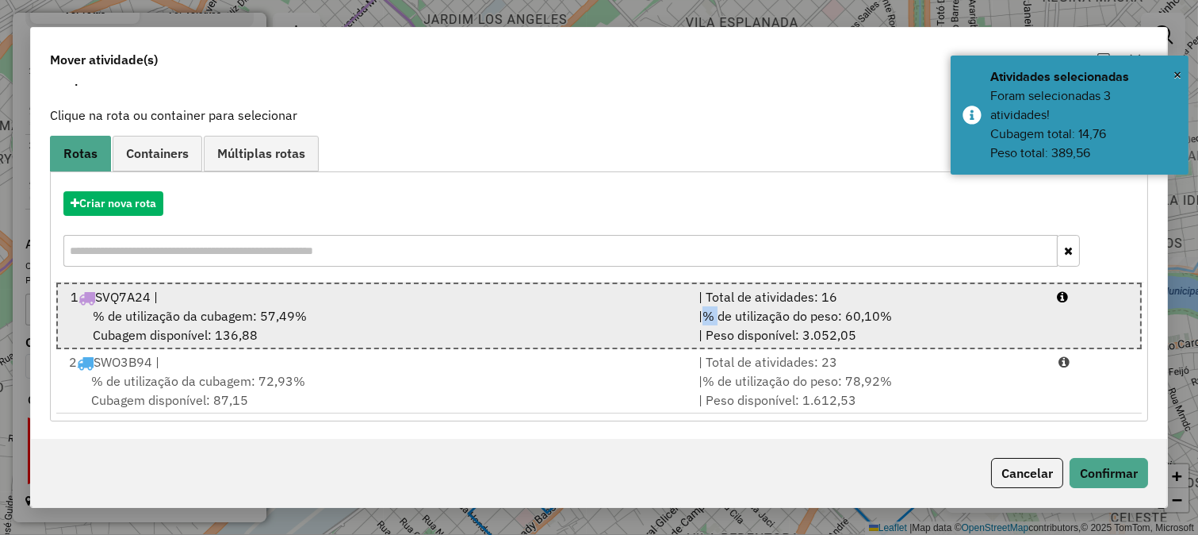
click at [706, 321] on span "% de utilização do peso: 60,10%" at bounding box center [798, 316] width 190 height 16
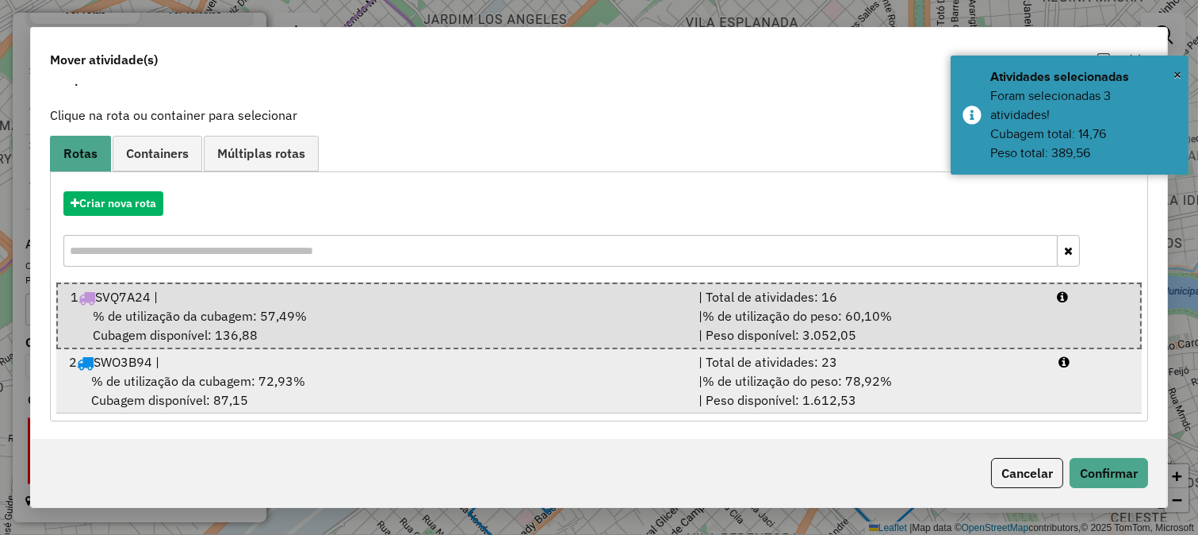
click at [715, 378] on span "% de utilização do peso: 78,92%" at bounding box center [798, 381] width 190 height 16
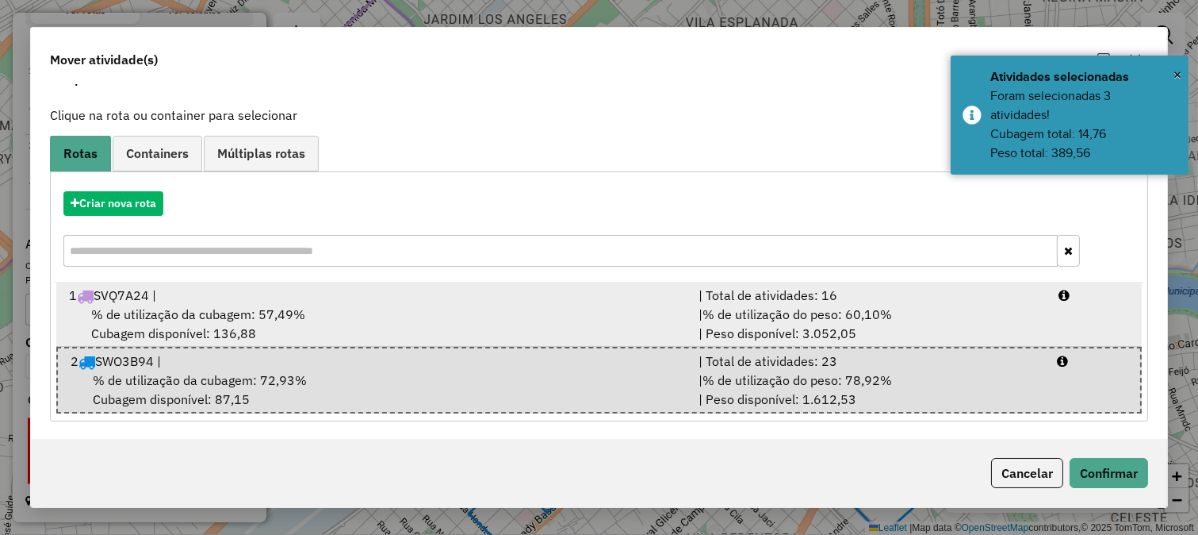
click at [722, 318] on span "% de utilização do peso: 60,10%" at bounding box center [798, 314] width 190 height 16
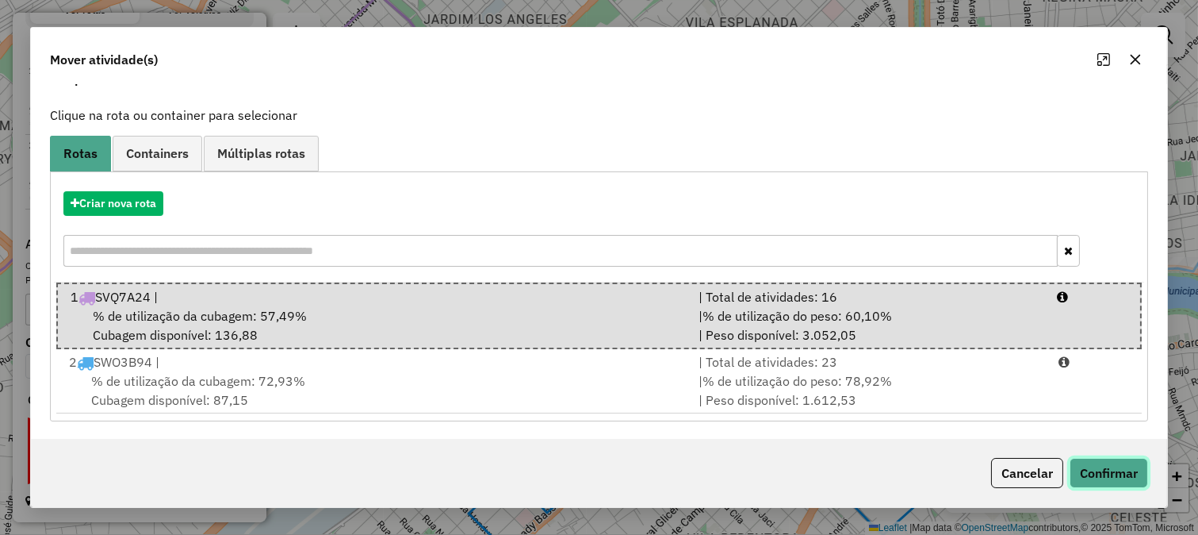
click at [1087, 471] on button "Confirmar" at bounding box center [1109, 473] width 79 height 30
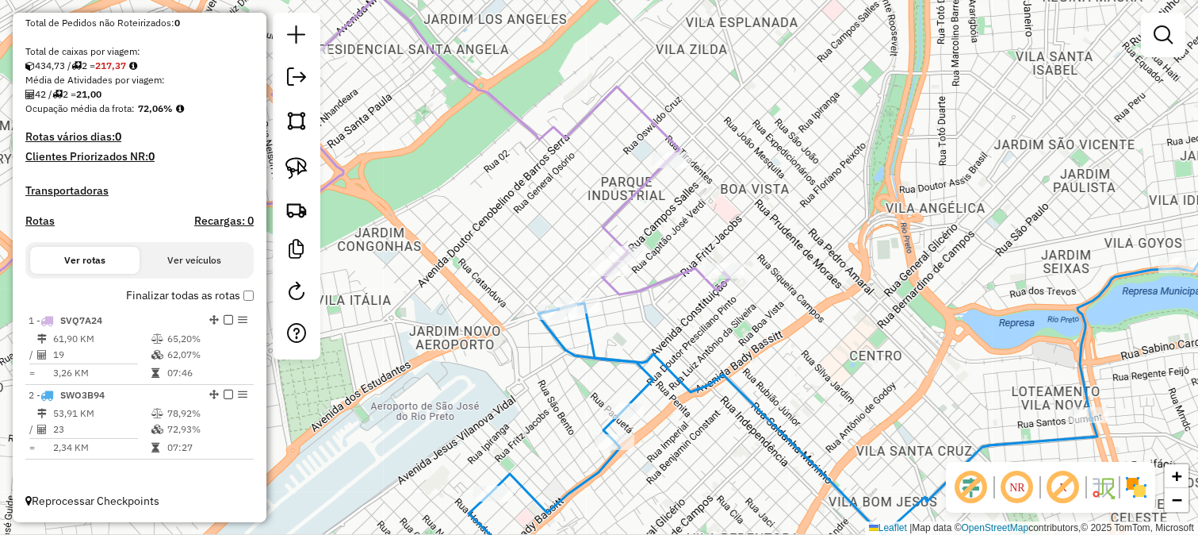
scroll to position [0, 0]
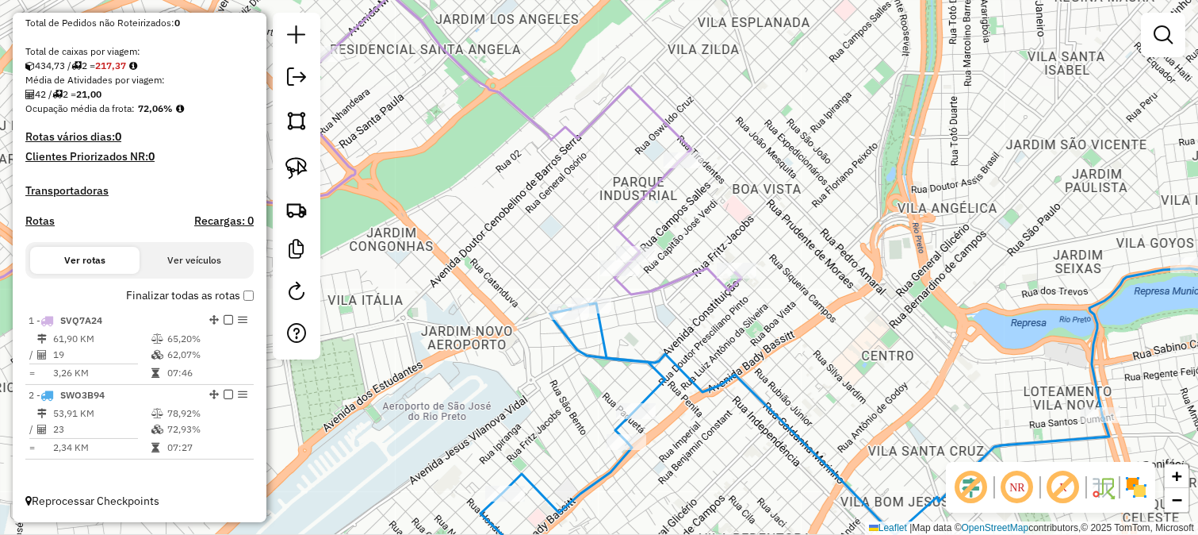
drag, startPoint x: 669, startPoint y: 297, endPoint x: 749, endPoint y: 297, distance: 80.9
click at [749, 297] on div "Janela de atendimento Grade de atendimento Capacidade Transportadoras Veículos …" at bounding box center [599, 267] width 1198 height 535
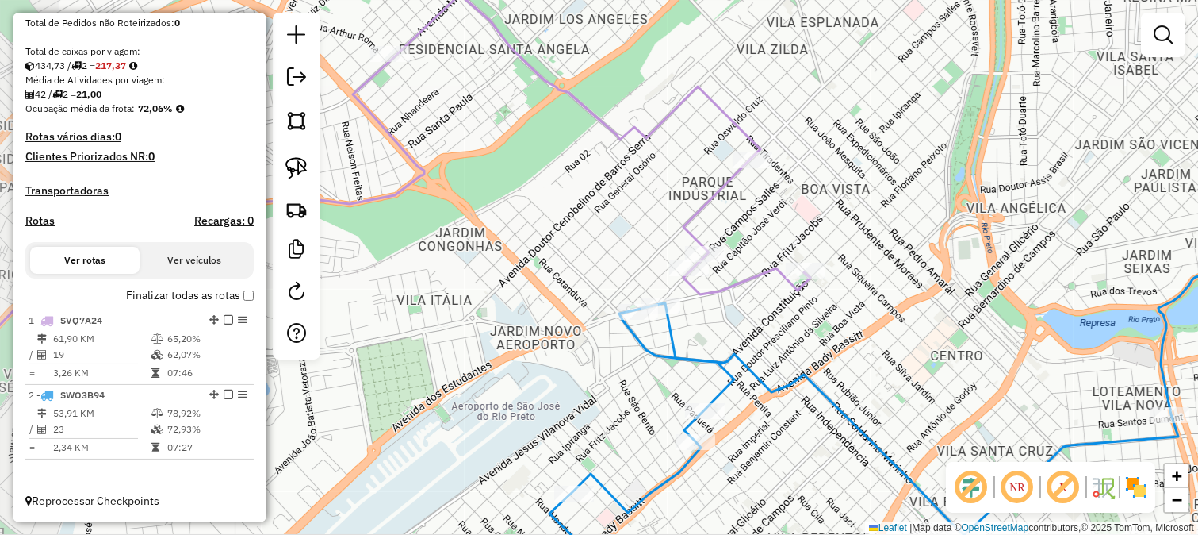
click at [742, 290] on icon at bounding box center [345, 265] width 930 height 542
select select "**********"
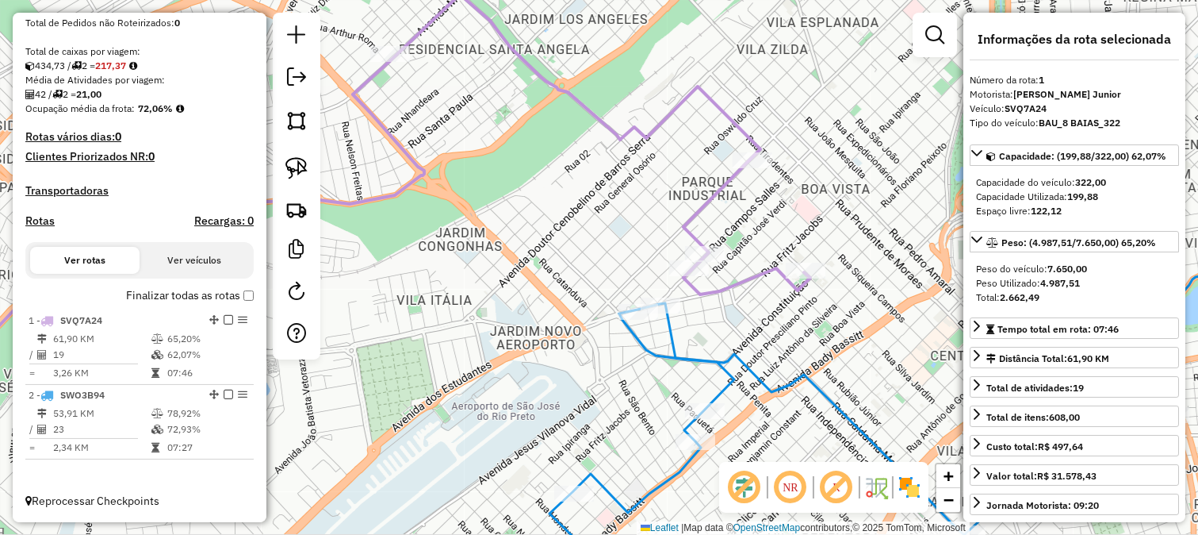
click at [693, 354] on icon at bounding box center [934, 268] width 768 height 642
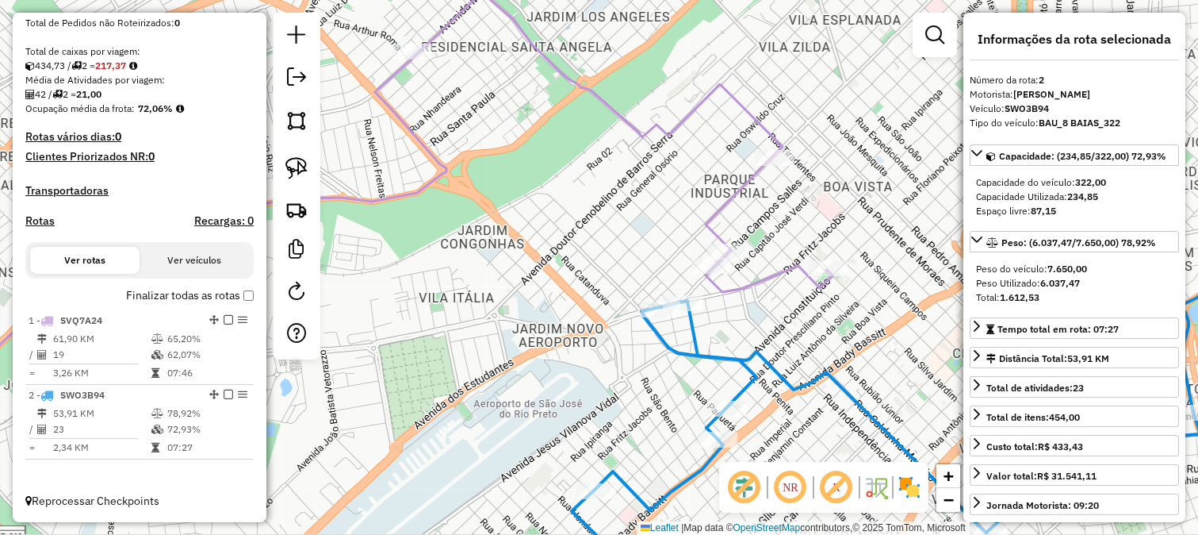
click at [753, 323] on div "Janela de atendimento Grade de atendimento Capacidade Transportadoras Veículos …" at bounding box center [599, 267] width 1198 height 535
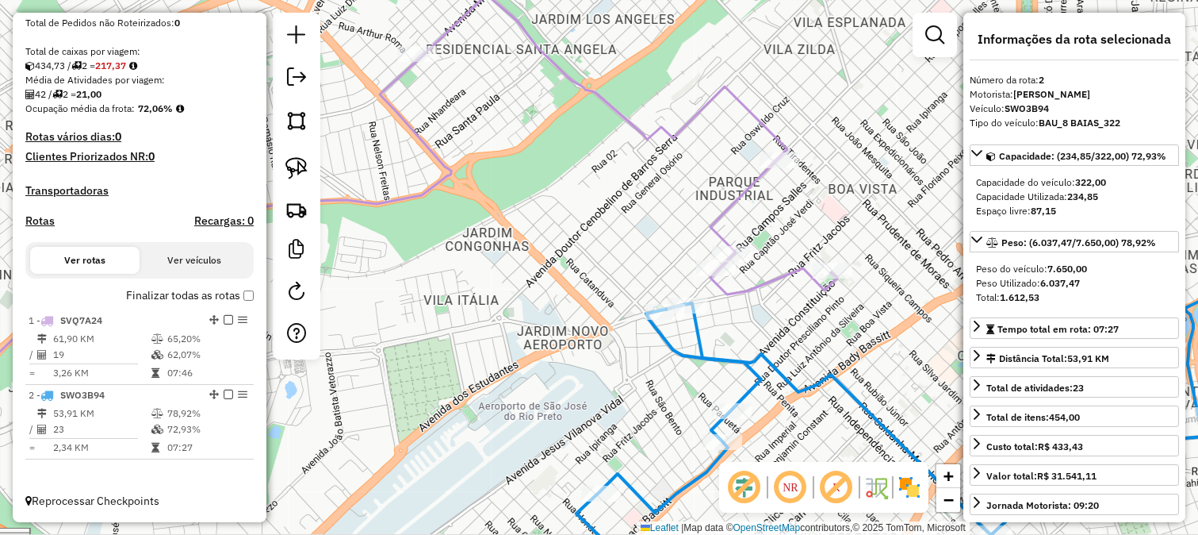
click at [719, 290] on icon at bounding box center [358, 265] width 957 height 542
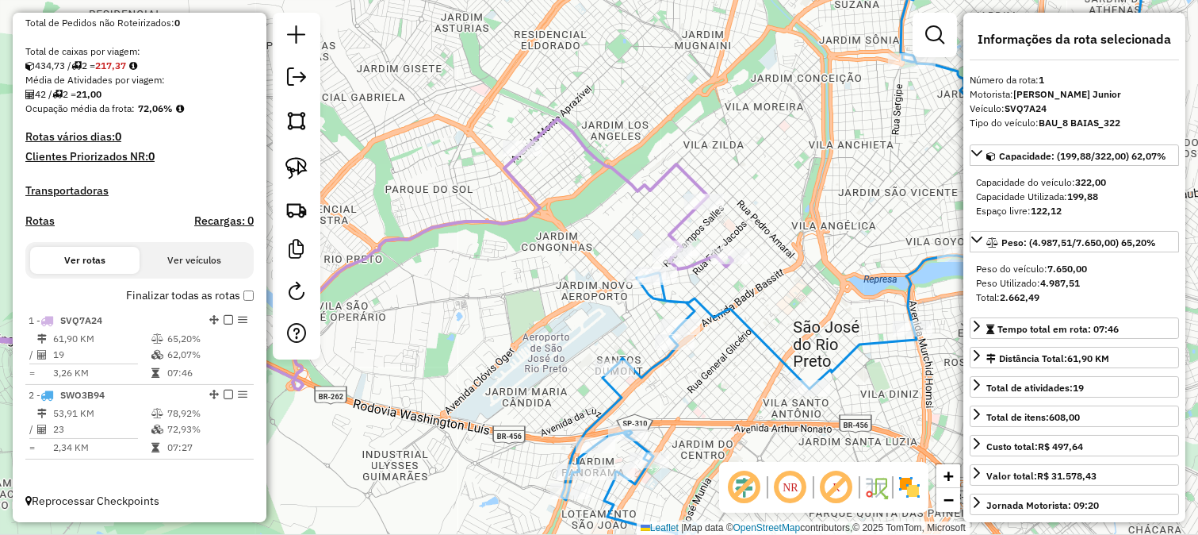
click at [696, 305] on icon at bounding box center [851, 268] width 581 height 642
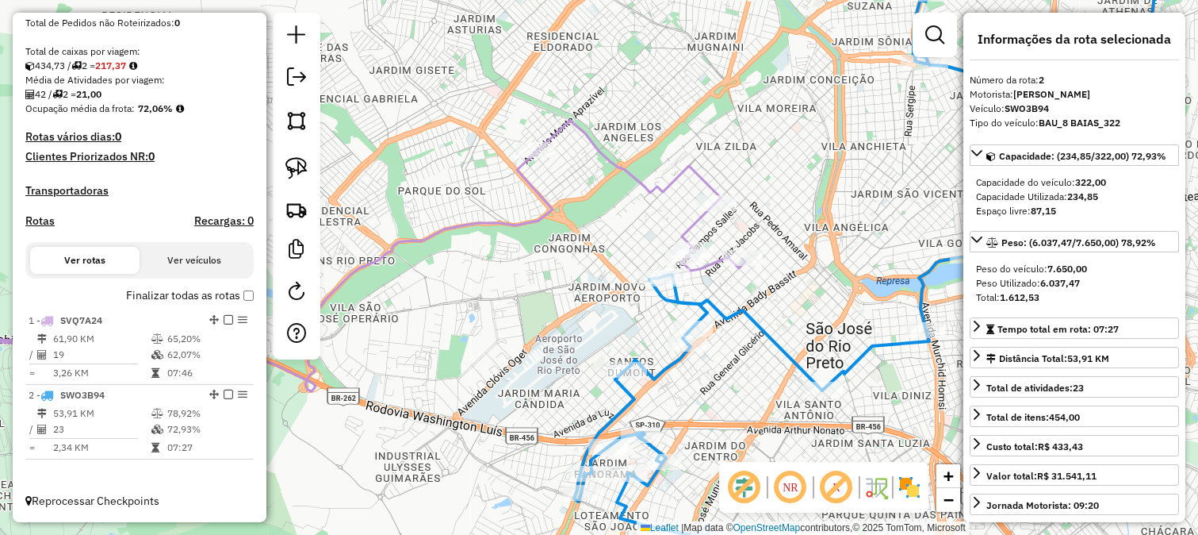
drag, startPoint x: 600, startPoint y: 232, endPoint x: 662, endPoint y: 250, distance: 64.5
click at [661, 249] on div "Rota 1 - Placa SVQ7A24 34705 - BADIOLA PIZZARIA Janela de atendimento Grade de …" at bounding box center [599, 267] width 1198 height 535
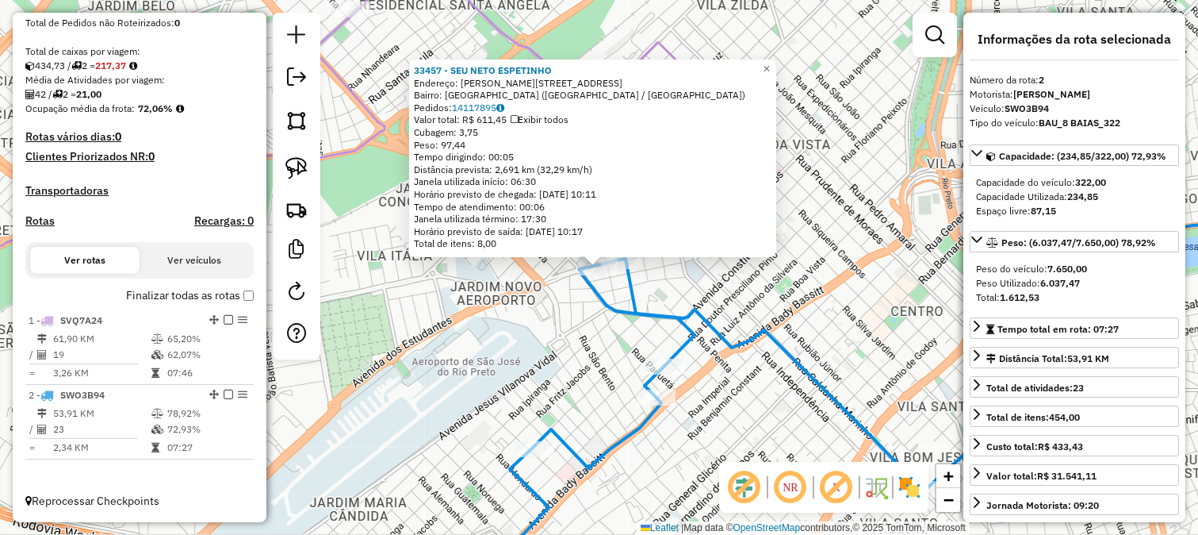
drag, startPoint x: 550, startPoint y: 303, endPoint x: 584, endPoint y: 286, distance: 38.0
click at [550, 304] on div "Rota 2 - Placa SWO3B94 33457 - SEU NETO ESPETINHO × 33457 - SEU NETO ESPETINHO …" at bounding box center [599, 267] width 1198 height 535
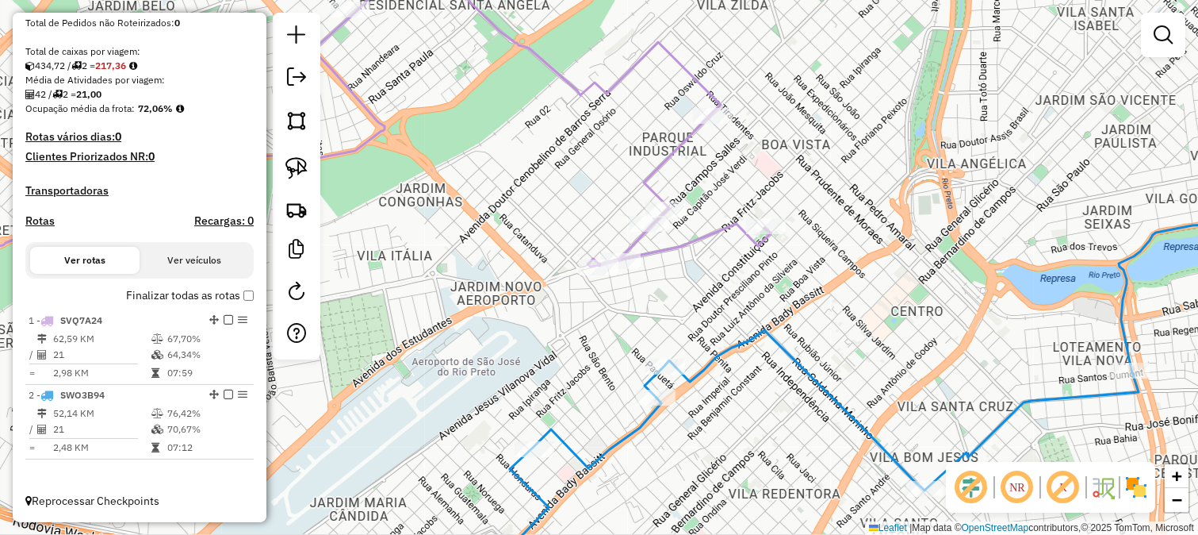
click at [674, 247] on icon at bounding box center [325, 221] width 891 height 542
select select "**********"
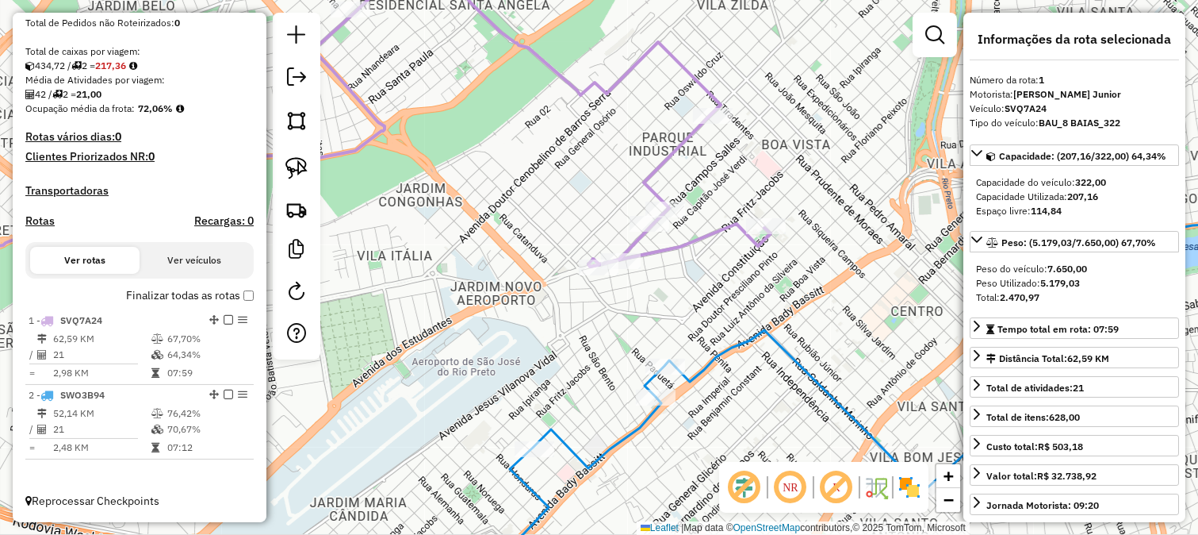
click at [709, 338] on div "Janela de atendimento Grade de atendimento Capacidade Transportadoras Veículos …" at bounding box center [599, 267] width 1198 height 535
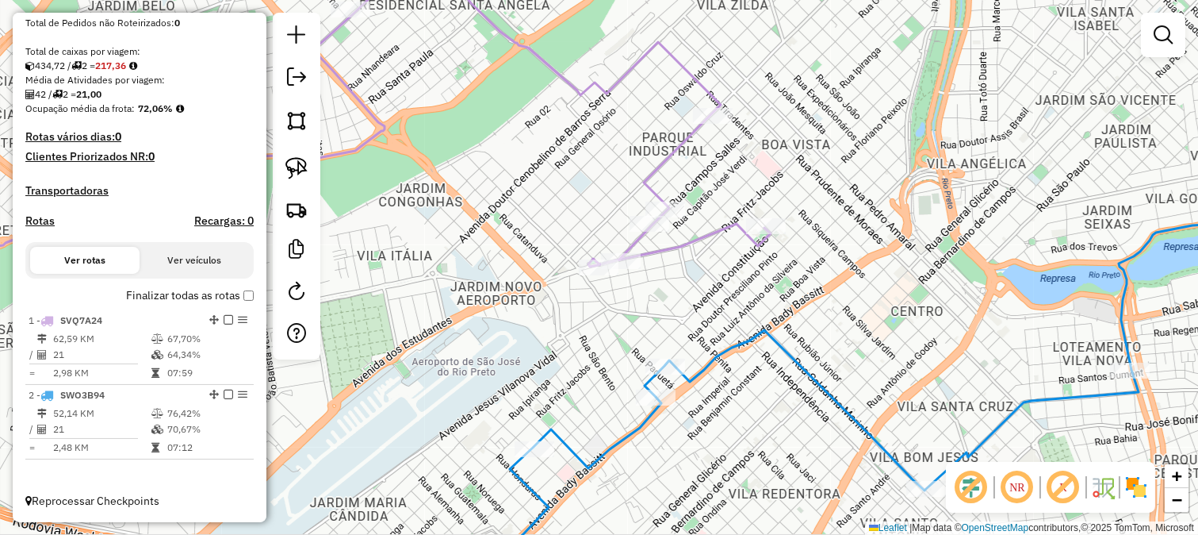
click at [711, 359] on icon at bounding box center [888, 268] width 837 height 642
select select "**********"
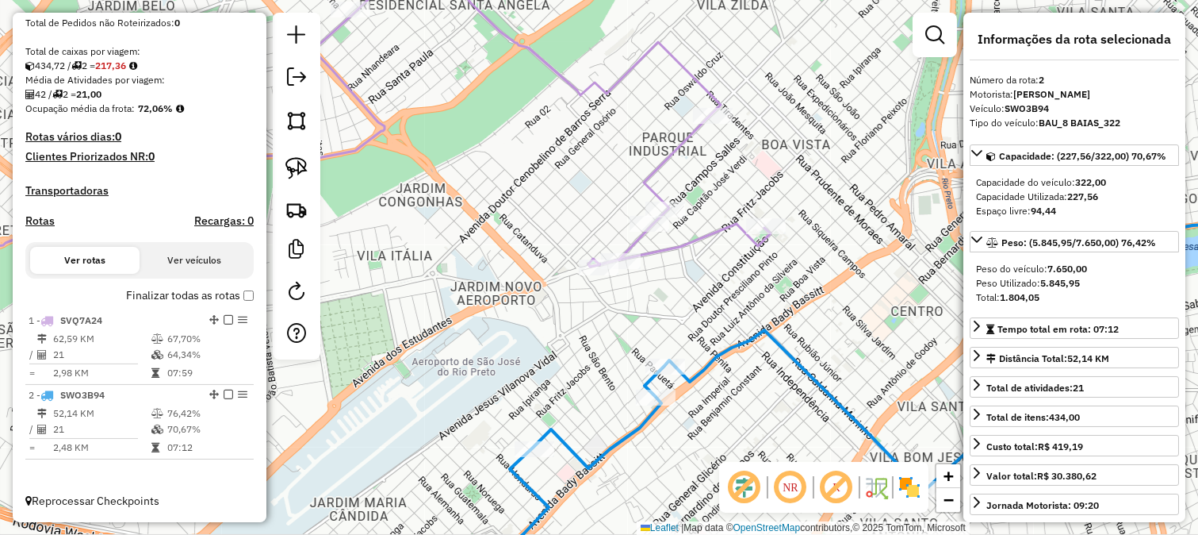
drag, startPoint x: 699, startPoint y: 328, endPoint x: 677, endPoint y: 286, distance: 47.9
click at [683, 292] on div "Janela de atendimento Grade de atendimento Capacidade Transportadoras Veículos …" at bounding box center [599, 267] width 1198 height 535
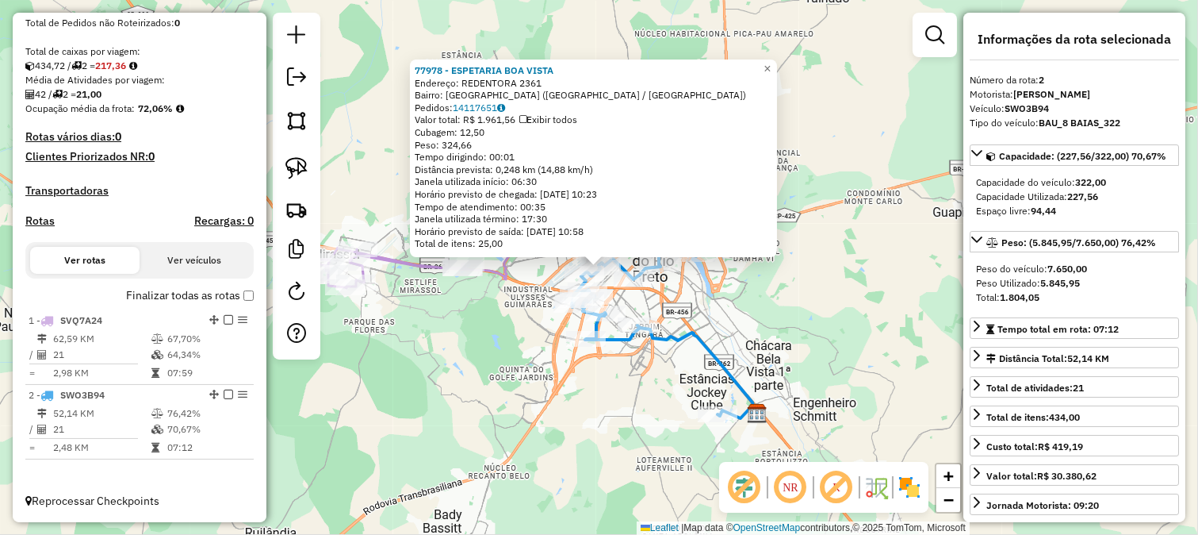
click at [496, 280] on icon at bounding box center [456, 250] width 315 height 76
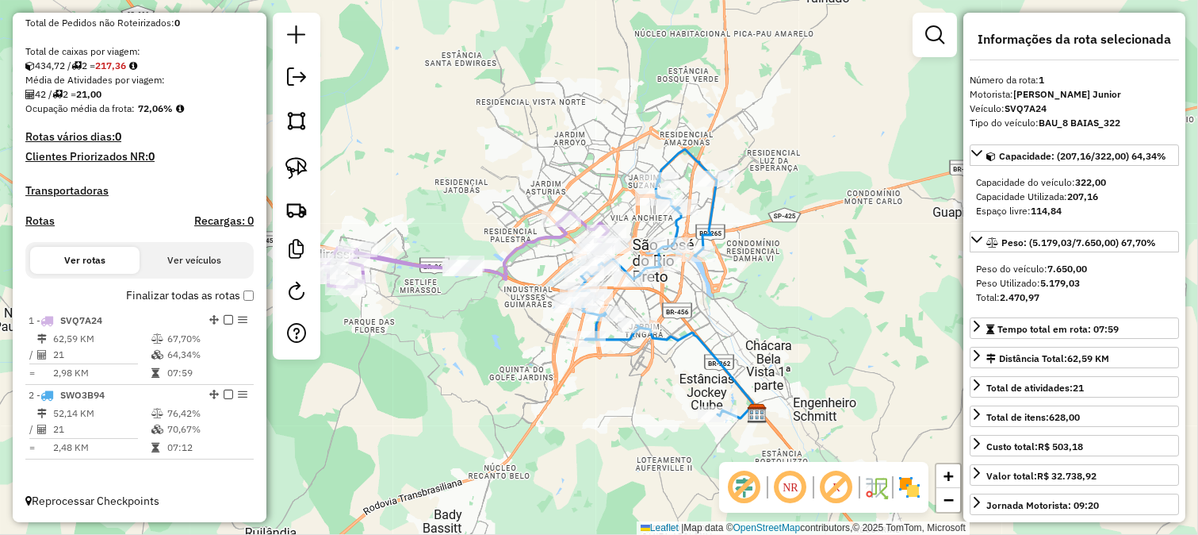
click at [508, 242] on div "Janela de atendimento Grade de atendimento Capacidade Transportadoras Veículos …" at bounding box center [599, 267] width 1198 height 535
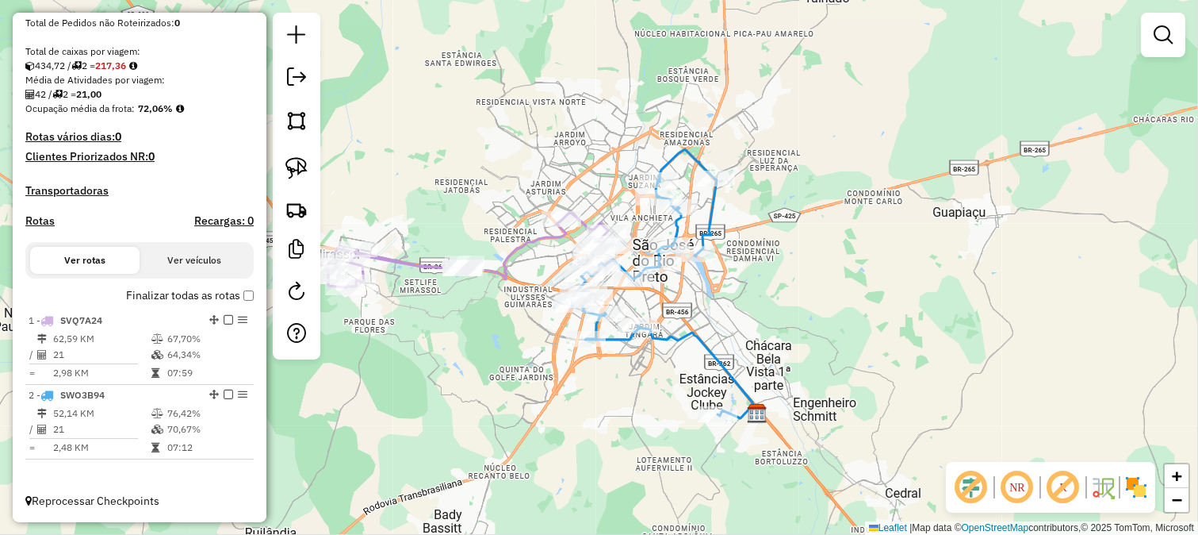
click at [515, 248] on icon at bounding box center [456, 250] width 315 height 76
select select "**********"
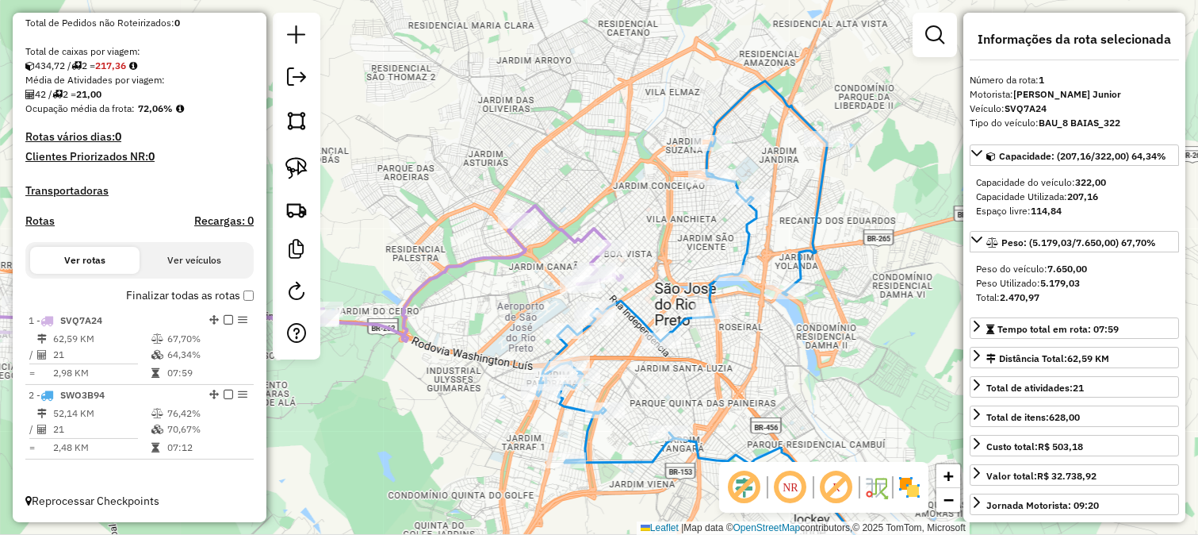
drag, startPoint x: 648, startPoint y: 289, endPoint x: 686, endPoint y: 289, distance: 38.1
click at [686, 289] on div "Janela de atendimento Grade de atendimento Capacidade Transportadoras Veículos …" at bounding box center [599, 267] width 1198 height 535
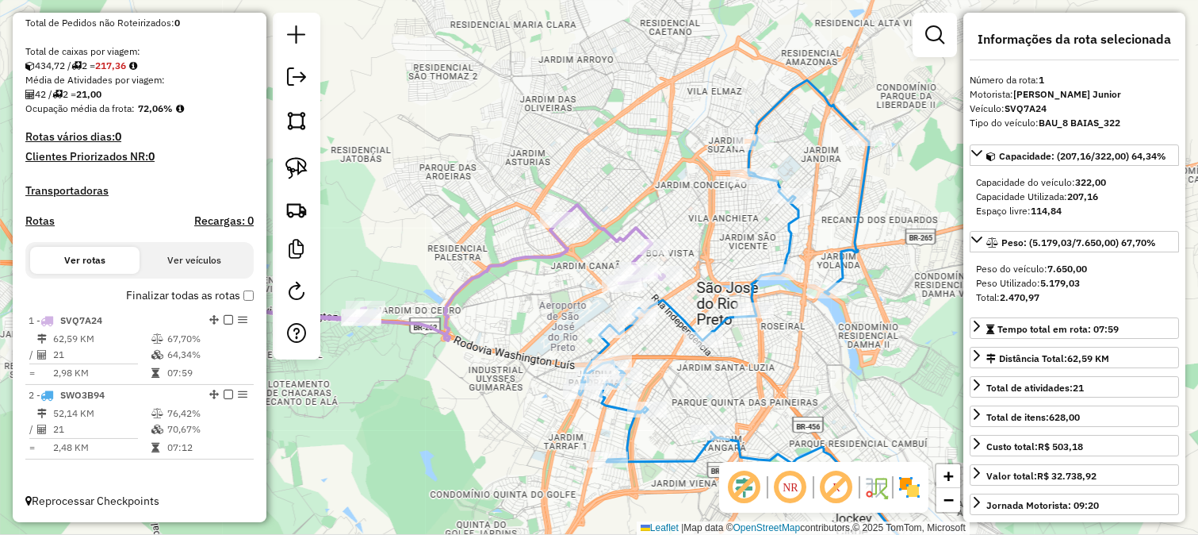
click at [682, 318] on icon at bounding box center [760, 334] width 362 height 508
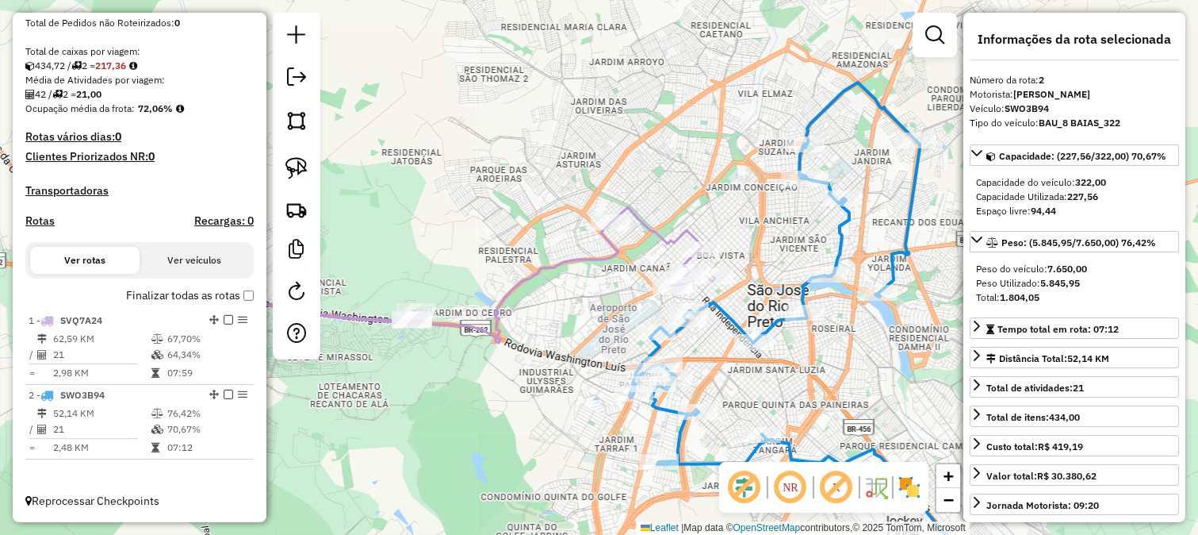
drag, startPoint x: 690, startPoint y: 303, endPoint x: 741, endPoint y: 305, distance: 50.8
click at [741, 305] on div "Janela de atendimento Grade de atendimento Capacidade Transportadoras Veículos …" at bounding box center [599, 267] width 1198 height 535
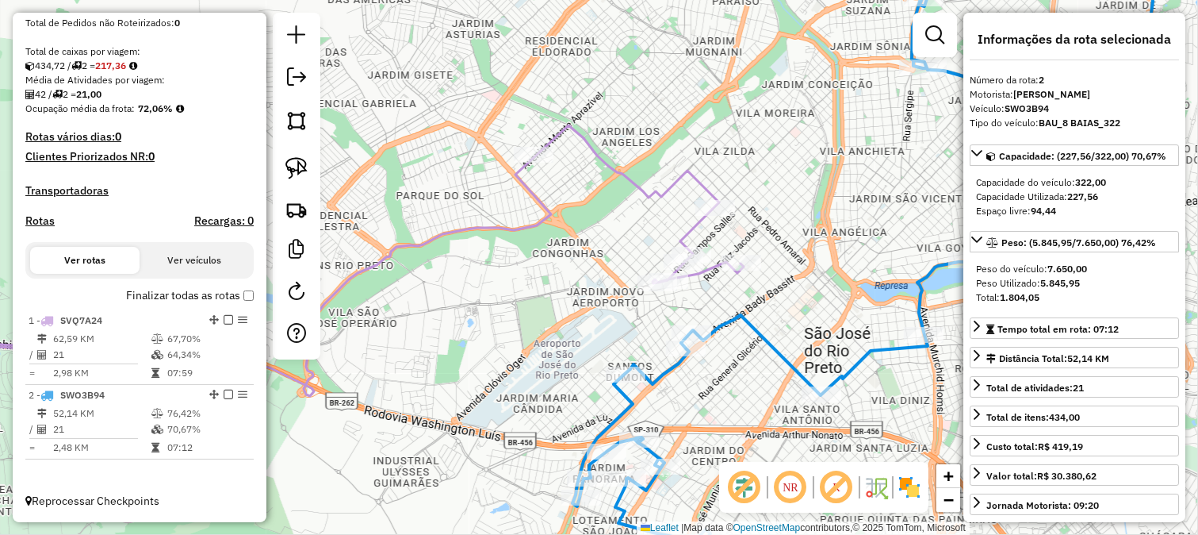
click at [692, 231] on icon at bounding box center [312, 260] width 864 height 270
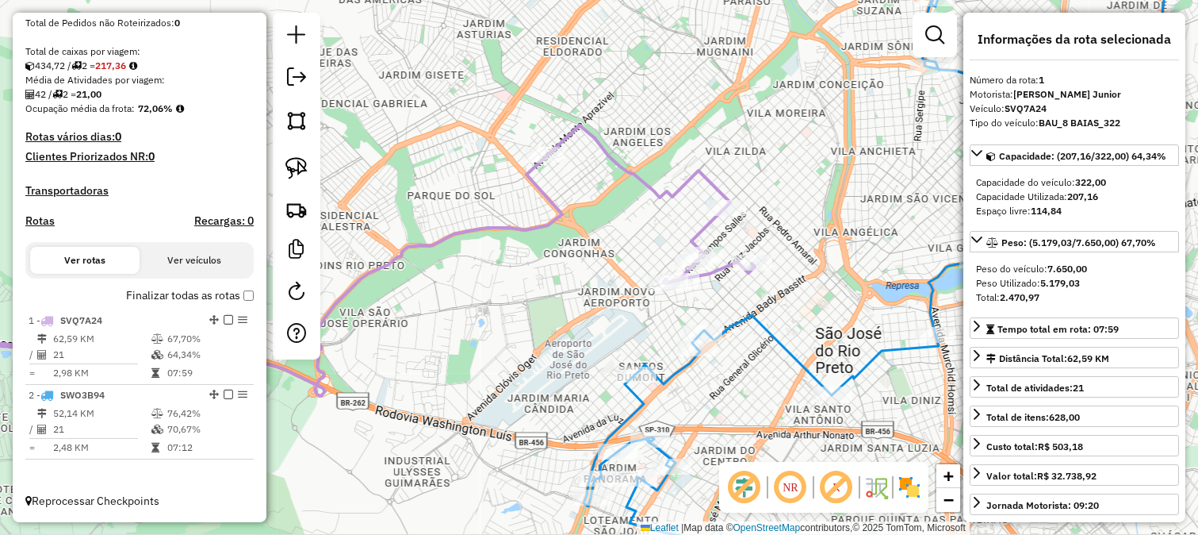
drag, startPoint x: 699, startPoint y: 305, endPoint x: 730, endPoint y: 298, distance: 31.6
click at [726, 299] on div "Janela de atendimento Grade de atendimento Capacidade Transportadoras Veículos …" at bounding box center [599, 267] width 1198 height 535
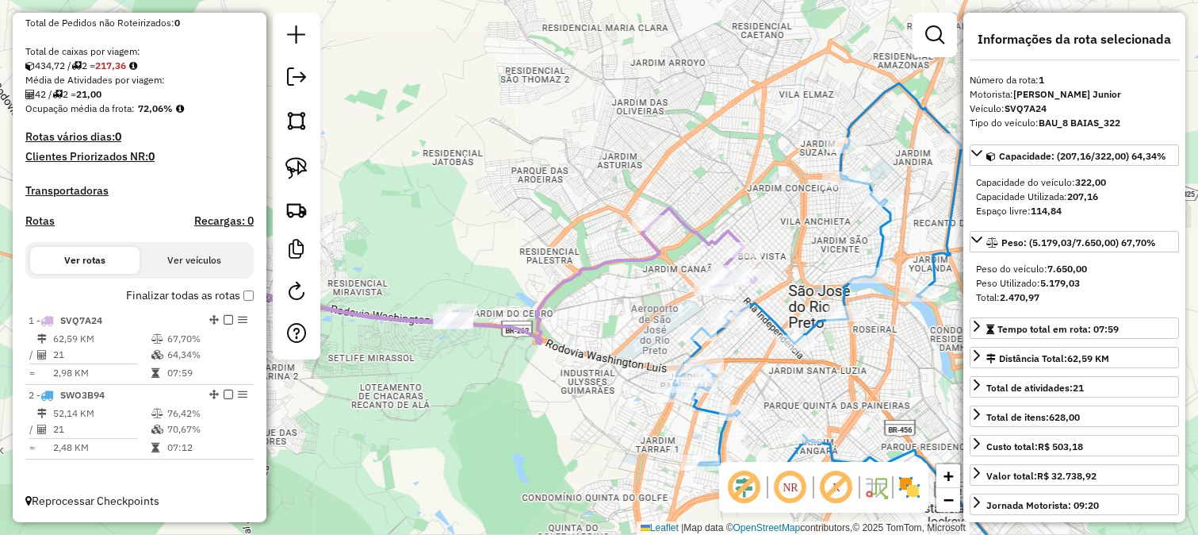
click at [549, 286] on div "Janela de atendimento Grade de atendimento Capacidade Transportadoras Veículos …" at bounding box center [599, 267] width 1198 height 535
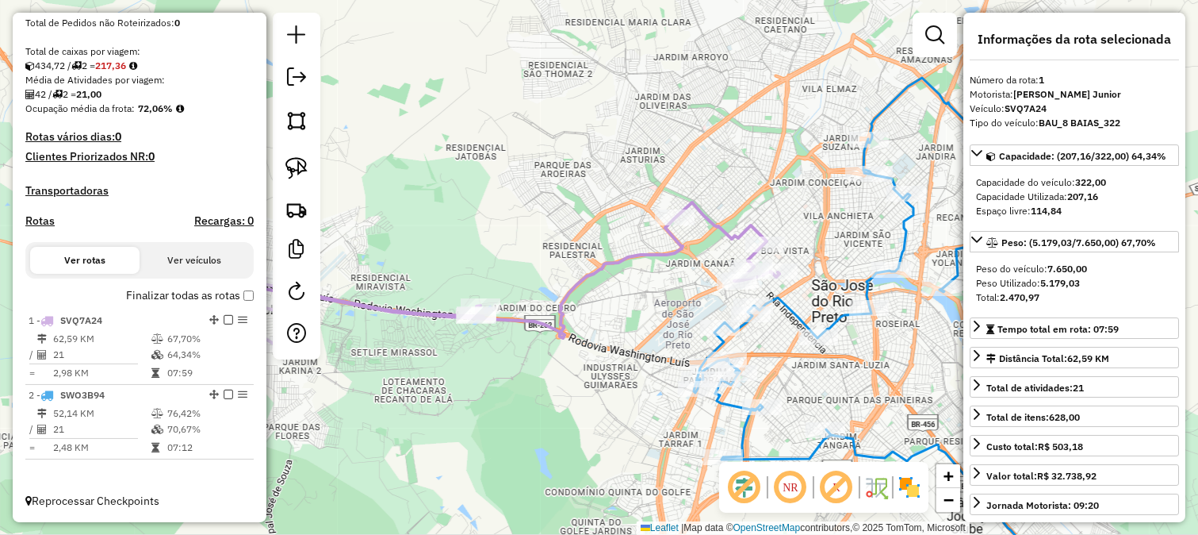
click at [797, 314] on icon at bounding box center [876, 333] width 364 height 511
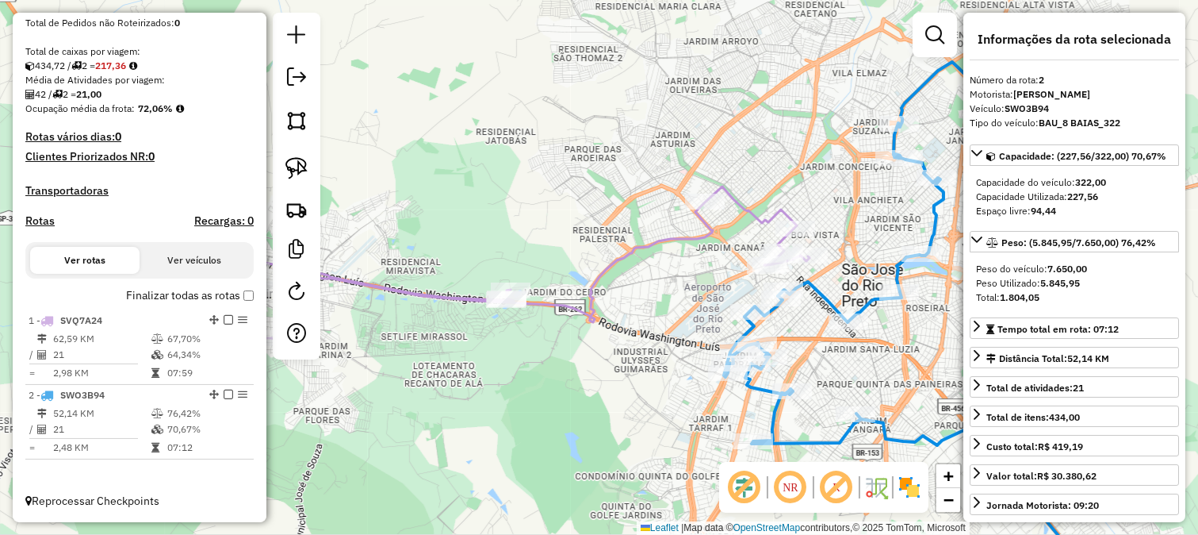
drag, startPoint x: 657, startPoint y: 362, endPoint x: 762, endPoint y: 286, distance: 130.1
click at [759, 288] on div "Janela de atendimento Grade de atendimento Capacidade Transportadoras Veículos …" at bounding box center [599, 267] width 1198 height 535
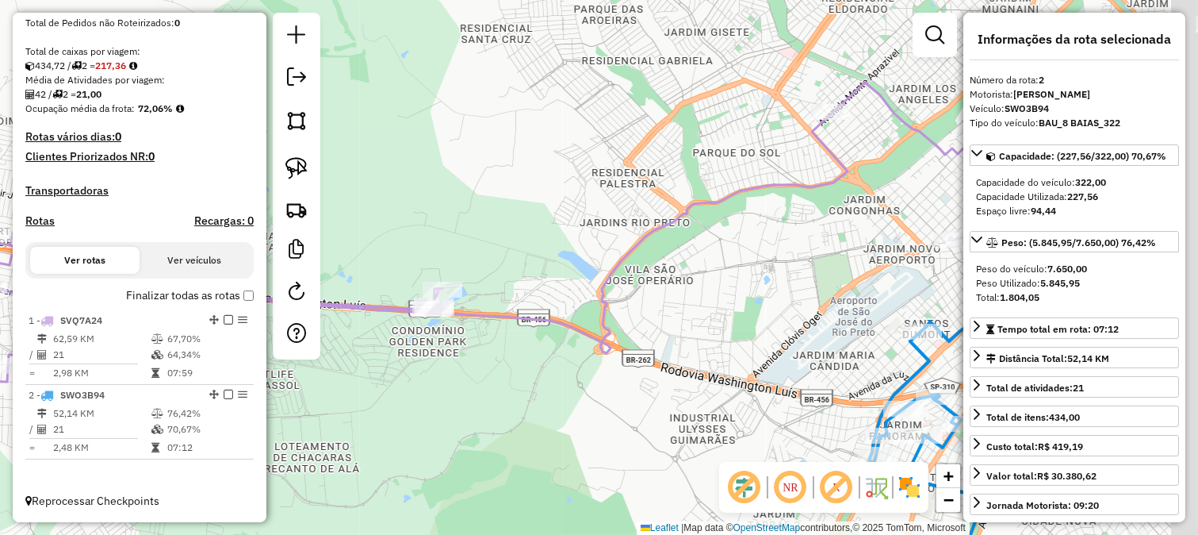
drag, startPoint x: 882, startPoint y: 276, endPoint x: 651, endPoint y: 295, distance: 231.6
click at [656, 297] on div "Janela de atendimento Grade de atendimento Capacidade Transportadoras Veículos …" at bounding box center [599, 267] width 1198 height 535
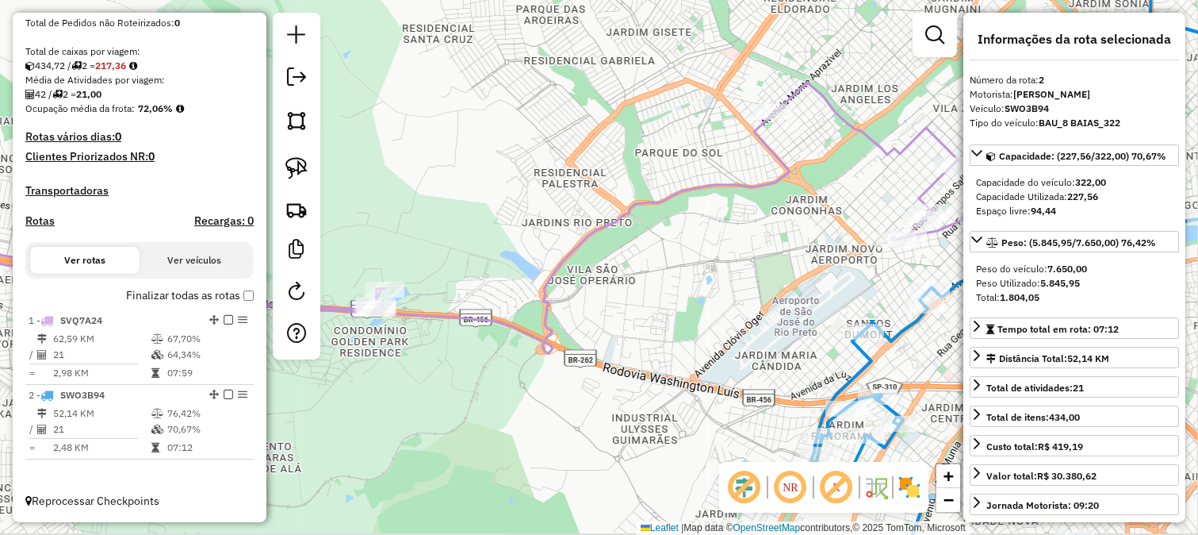
drag, startPoint x: 836, startPoint y: 288, endPoint x: 692, endPoint y: 289, distance: 144.3
click at [692, 289] on div "Janela de atendimento Grade de atendimento Capacidade Transportadoras Veículos …" at bounding box center [599, 267] width 1198 height 535
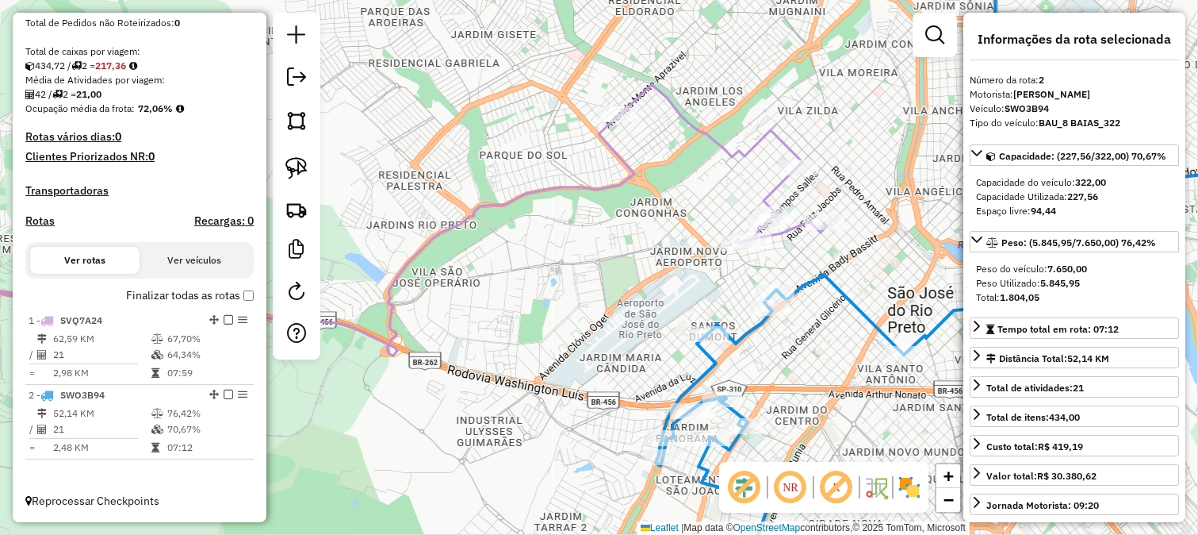
click at [841, 292] on icon at bounding box center [946, 268] width 581 height 642
drag, startPoint x: 845, startPoint y: 275, endPoint x: 768, endPoint y: 254, distance: 79.9
click at [768, 254] on div "Janela de atendimento Grade de atendimento Capacidade Transportadoras Veículos …" at bounding box center [599, 267] width 1198 height 535
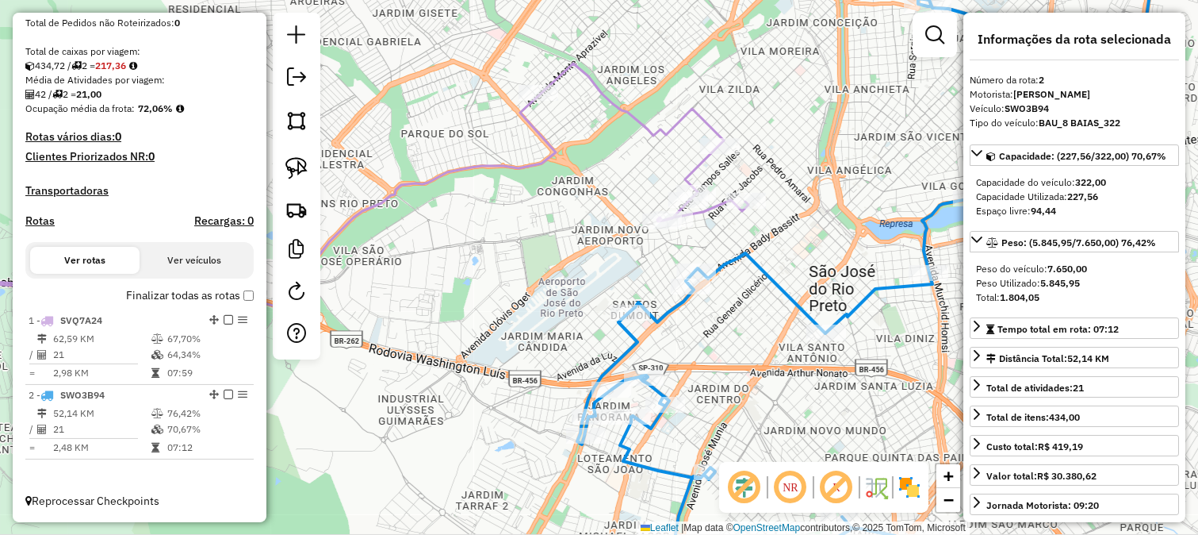
click at [745, 212] on icon at bounding box center [314, 198] width 868 height 270
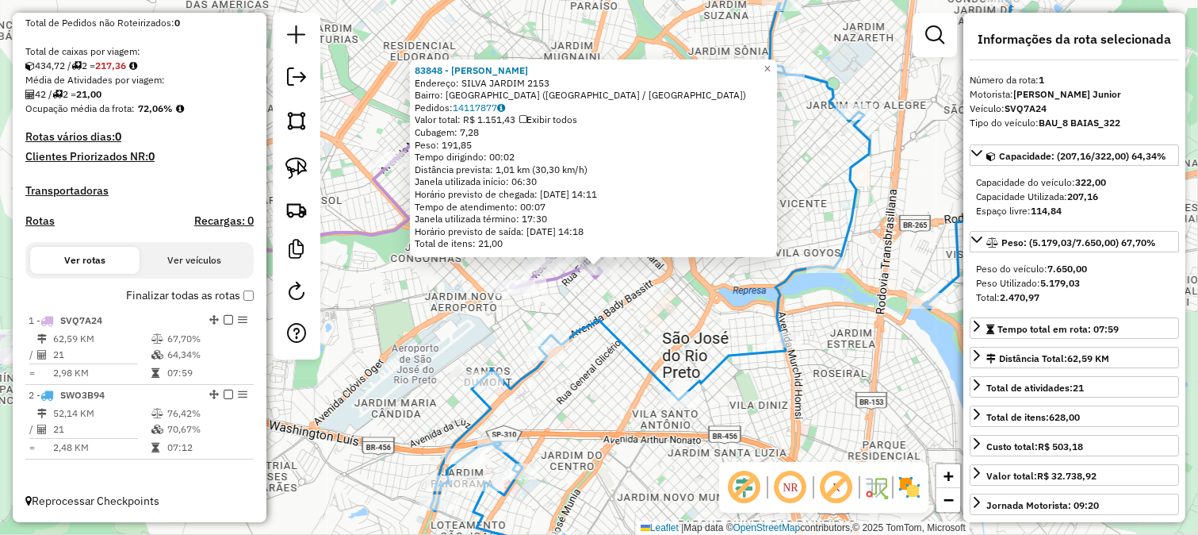
click at [719, 298] on div "83848 - DANIELE LANCHES Endereço: SILVA JARDIM 2153 Bairro: PARQUE INDUSTRIAL (…" at bounding box center [599, 267] width 1198 height 535
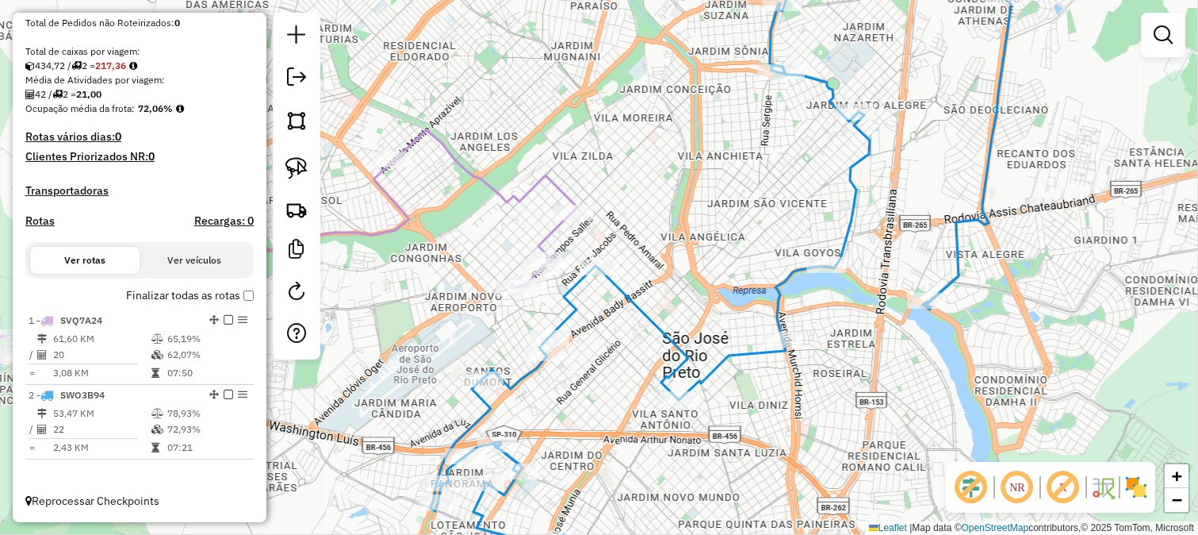
click at [616, 297] on icon at bounding box center [721, 268] width 581 height 642
select select "**********"
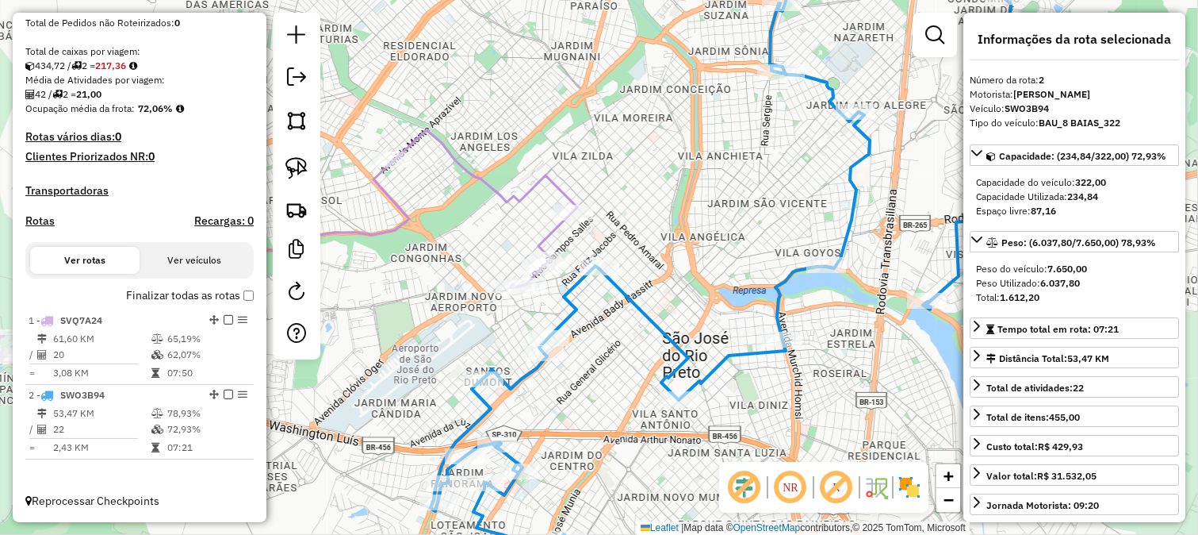
drag, startPoint x: 615, startPoint y: 320, endPoint x: 619, endPoint y: 327, distance: 8.6
click at [619, 326] on div "Janela de atendimento Grade de atendimento Capacidade Transportadoras Veículos …" at bounding box center [599, 267] width 1198 height 535
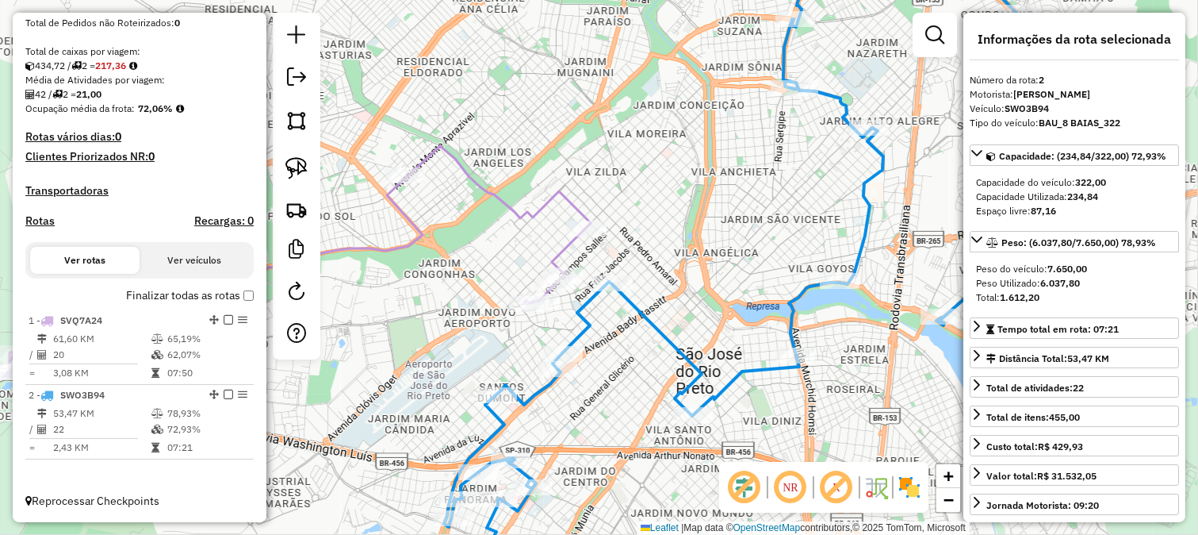
click at [573, 241] on icon at bounding box center [235, 281] width 711 height 270
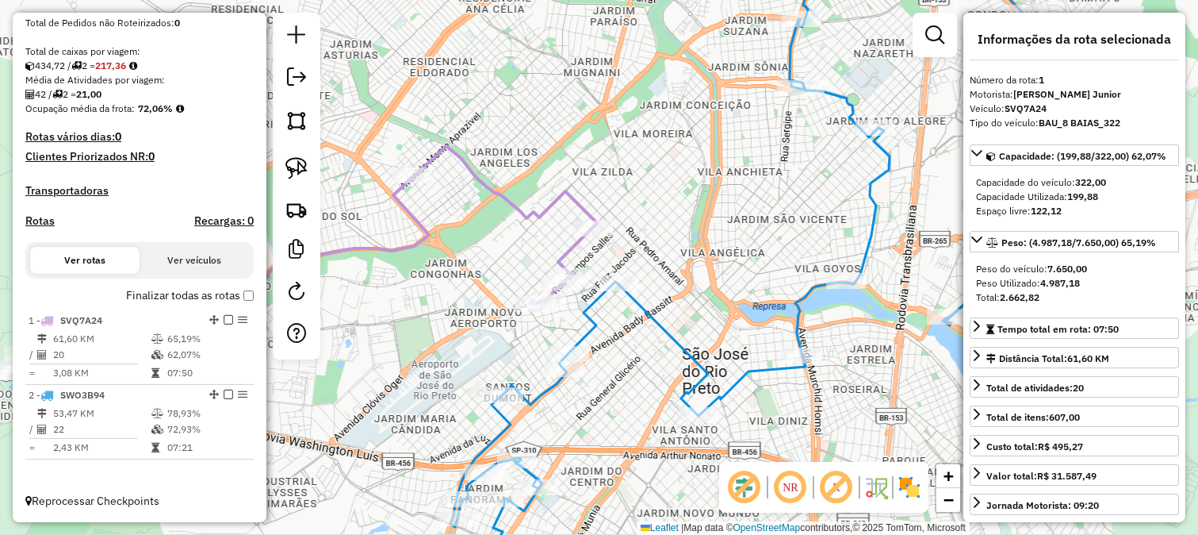
drag, startPoint x: 504, startPoint y: 248, endPoint x: 560, endPoint y: 238, distance: 57.2
click at [560, 238] on div "Janela de atendimento Grade de atendimento Capacidade Transportadoras Veículos …" at bounding box center [599, 267] width 1198 height 535
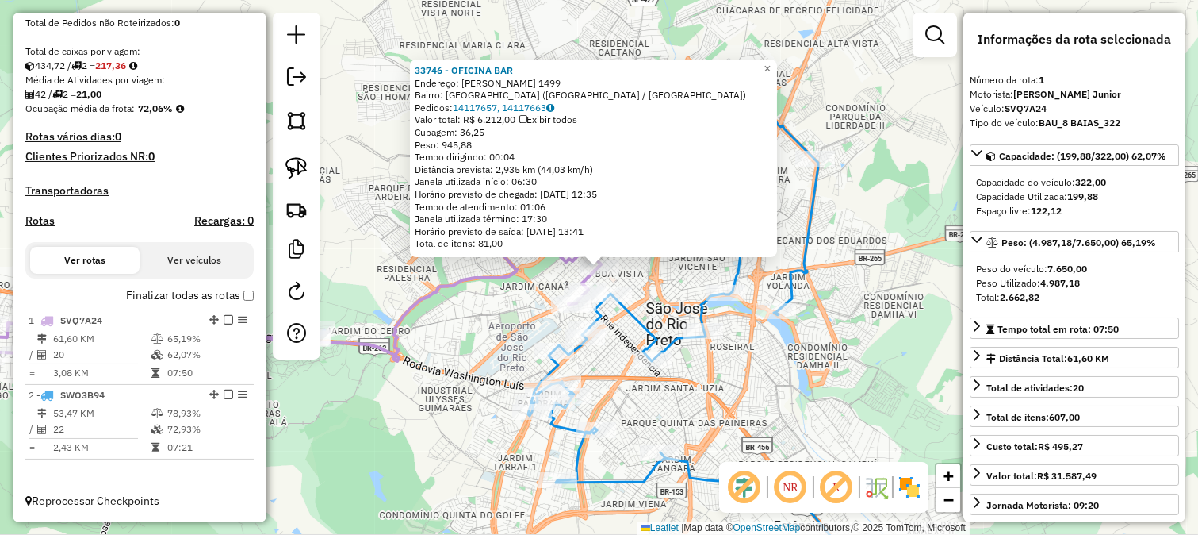
click at [651, 304] on div "Rota 1 - Placa SVQ7A24 33746 - OFICINA BAR Rota 2 - Placa SWO3B94 83848 - DANIE…" at bounding box center [599, 267] width 1198 height 535
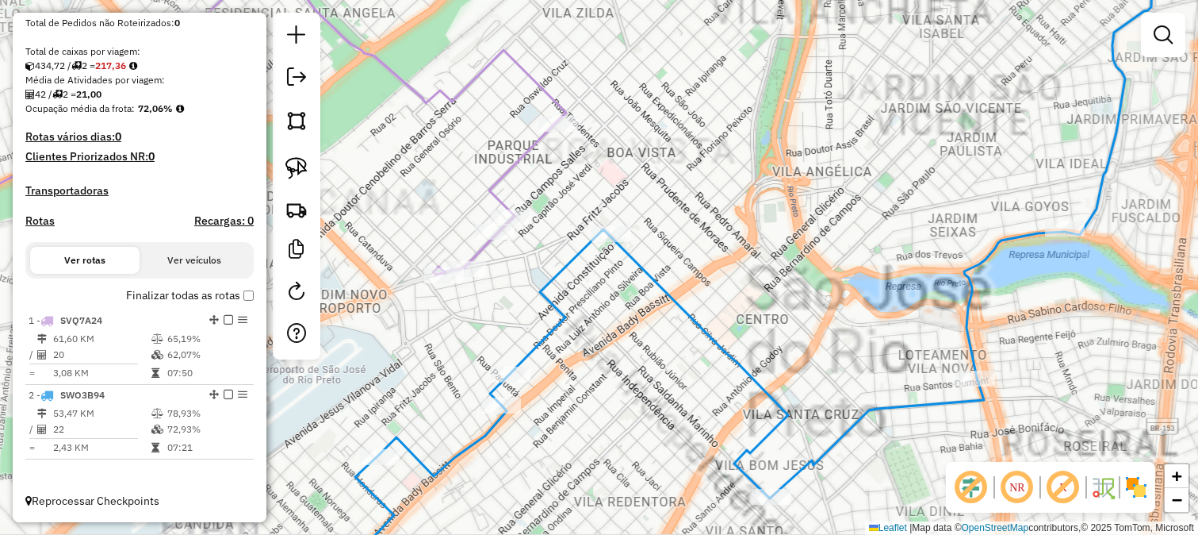
click at [657, 282] on icon at bounding box center [819, 268] width 998 height 642
select select "**********"
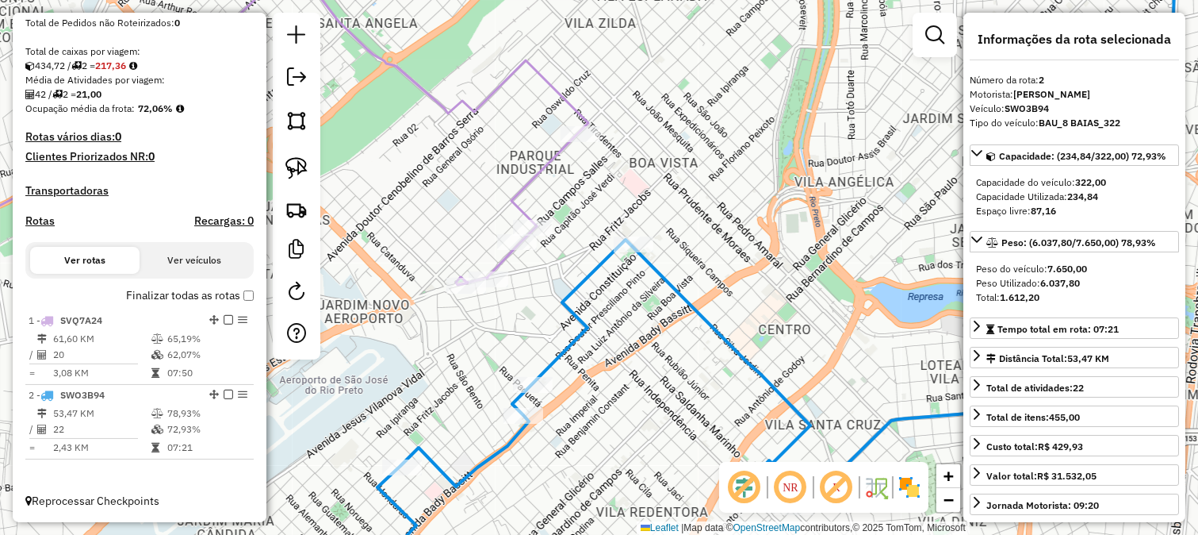
drag, startPoint x: 625, startPoint y: 281, endPoint x: 665, endPoint y: 304, distance: 45.8
click at [665, 304] on div "Janela de atendimento Grade de atendimento Capacidade Transportadoras Veículos …" at bounding box center [599, 267] width 1198 height 535
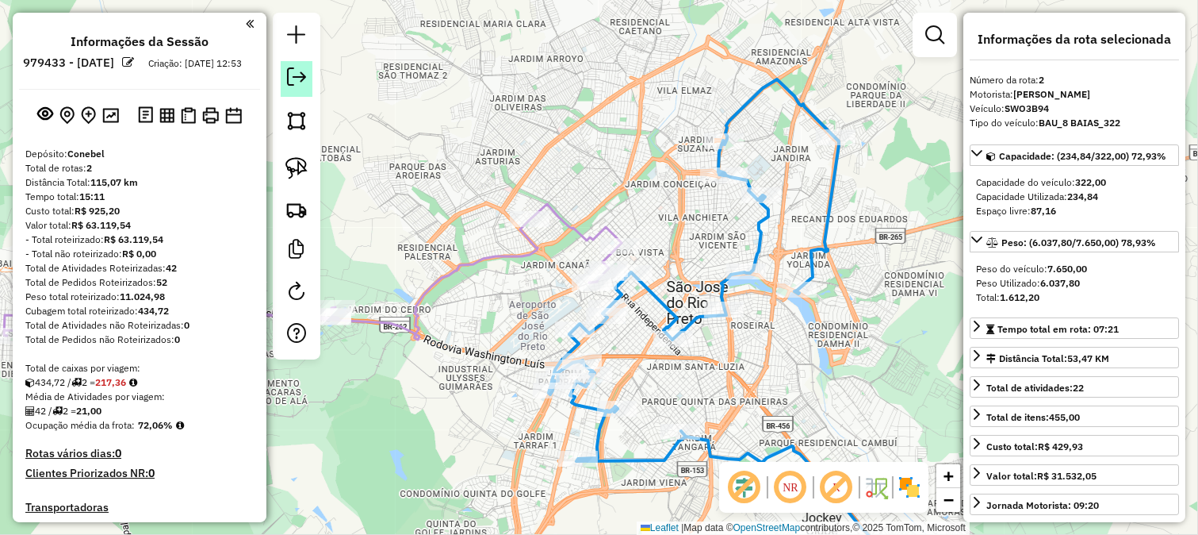
click at [288, 69] on em at bounding box center [296, 76] width 19 height 19
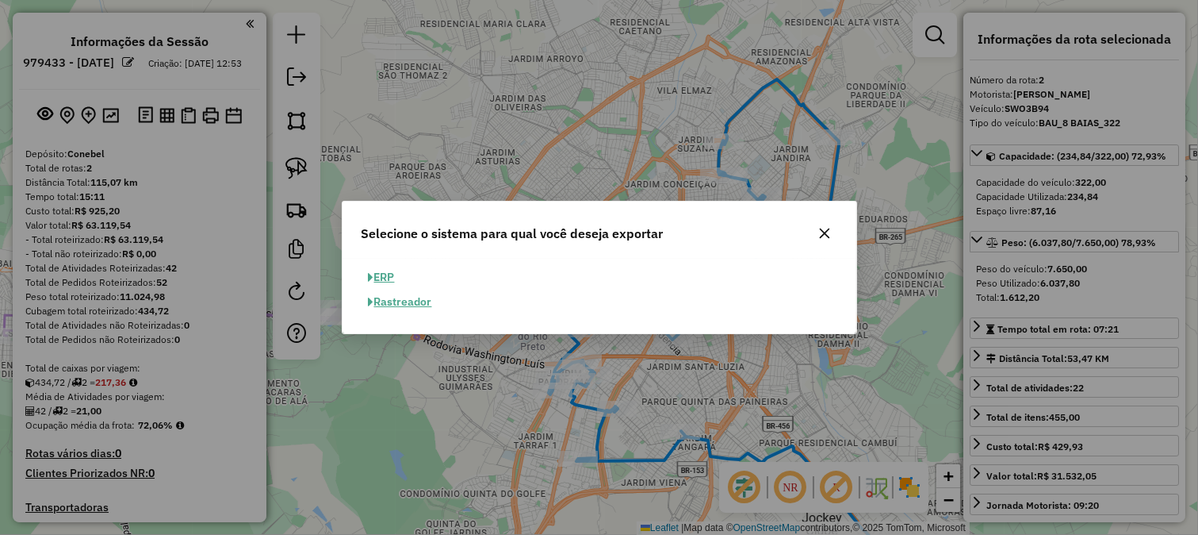
click at [398, 271] on button "ERP" at bounding box center [382, 277] width 40 height 25
select select "**"
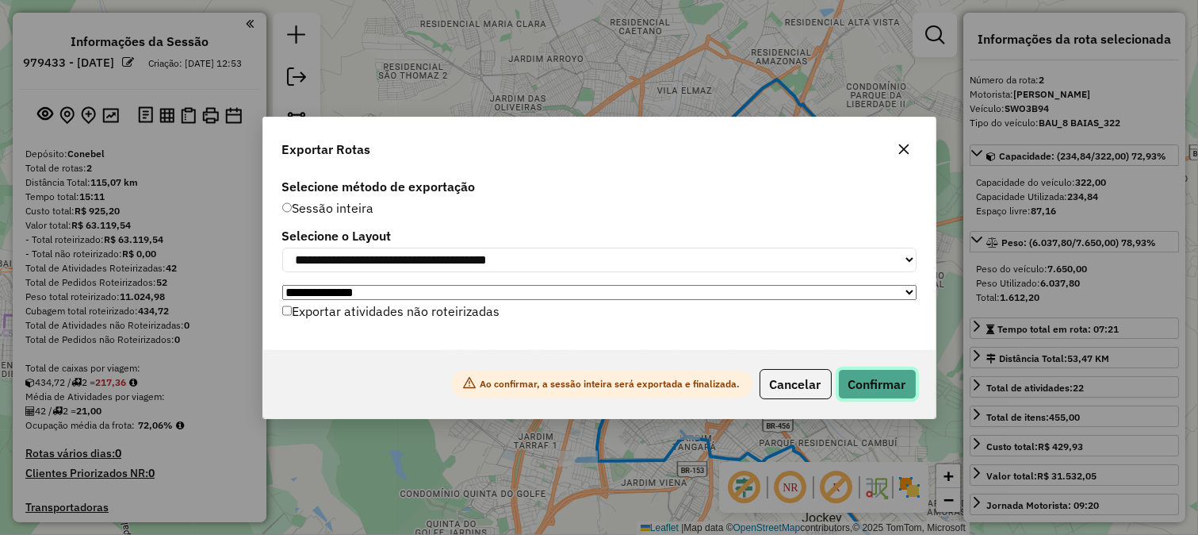
click at [850, 389] on button "Confirmar" at bounding box center [877, 384] width 79 height 30
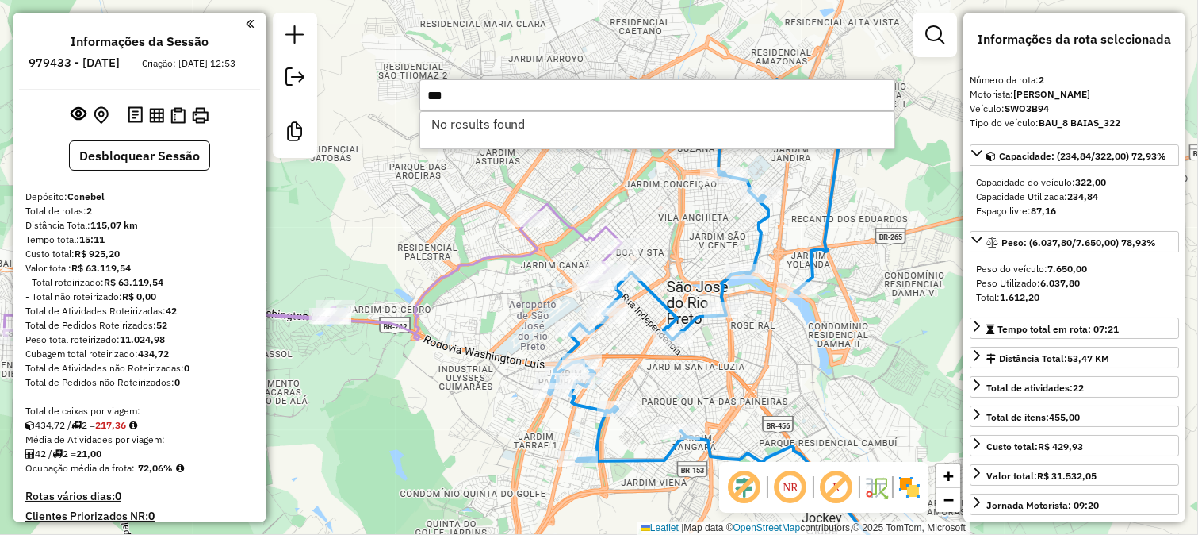
click at [577, 95] on input "***" at bounding box center [658, 95] width 476 height 32
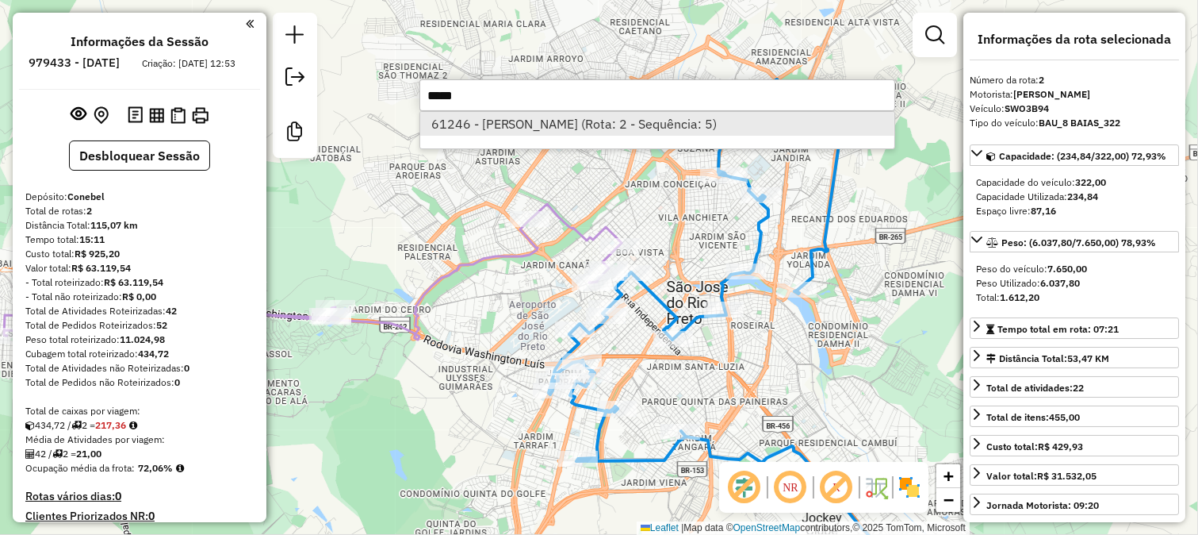
type input "*****"
click at [564, 121] on li "61246 - BAILAO BAIUCA (Rota: 2 - Sequência: 5)" at bounding box center [657, 124] width 474 height 24
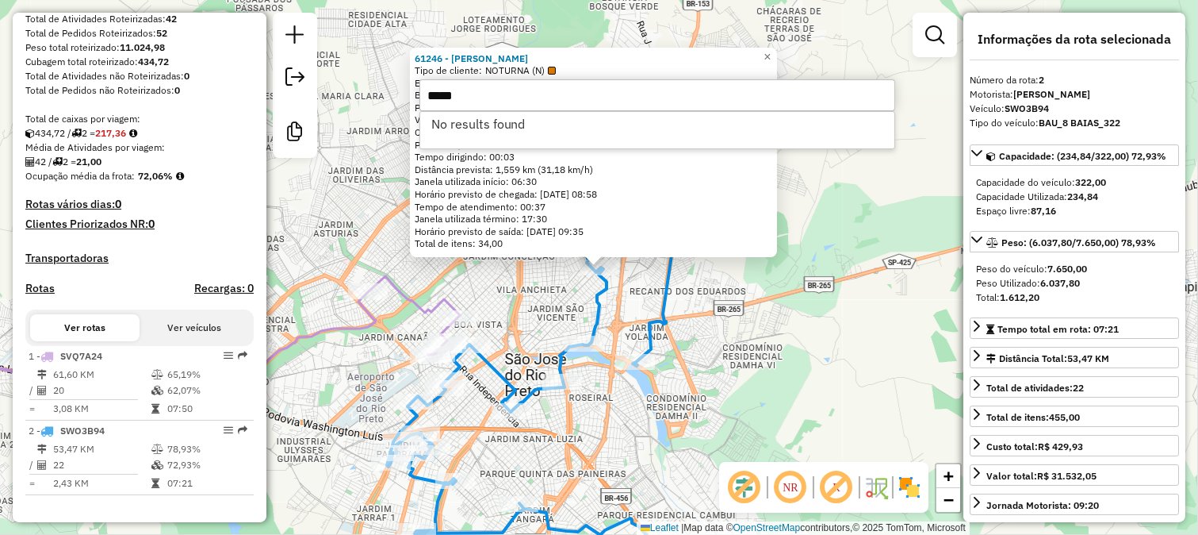
click at [567, 93] on input "*****" at bounding box center [658, 95] width 476 height 32
click at [565, 92] on input "****" at bounding box center [658, 95] width 476 height 32
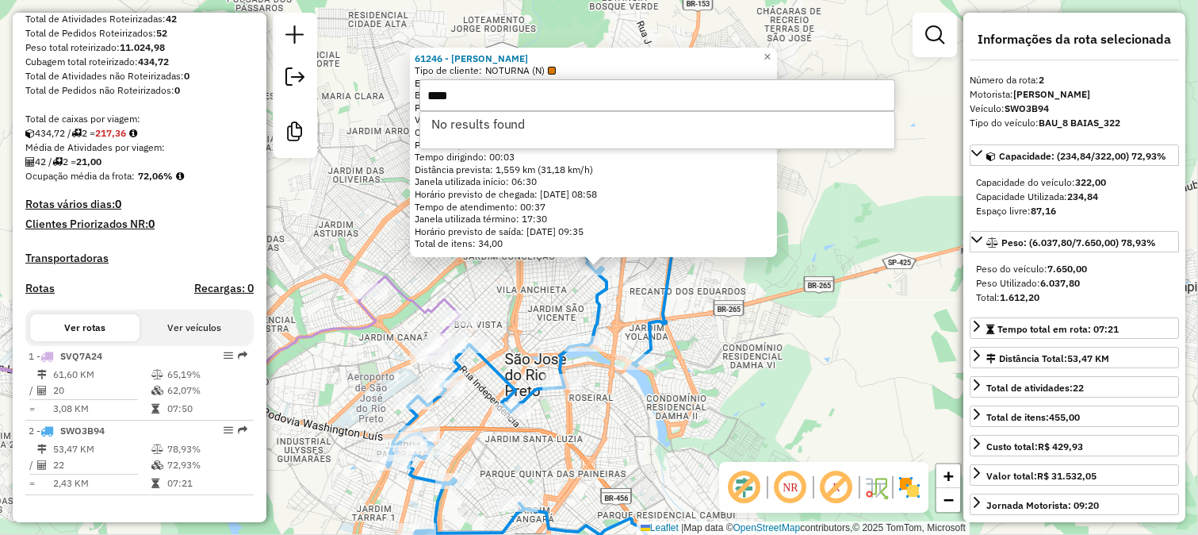
click at [565, 92] on input "****" at bounding box center [658, 95] width 476 height 32
click at [565, 92] on input "*****" at bounding box center [658, 95] width 476 height 32
type input "*****"
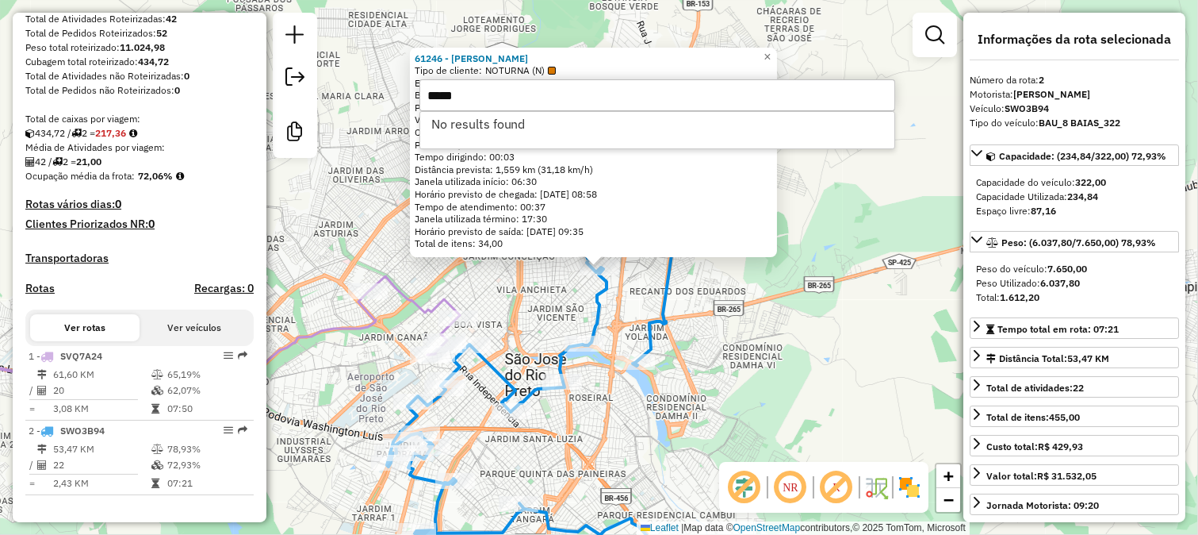
drag, startPoint x: 563, startPoint y: 428, endPoint x: 646, endPoint y: 339, distance: 122.3
click at [646, 339] on div "Rota 2 - Placa SWO3B94 83713 - BARZIN 61246 - BAILAO BAIUCA Tipo de cliente: NO…" at bounding box center [599, 267] width 1198 height 535
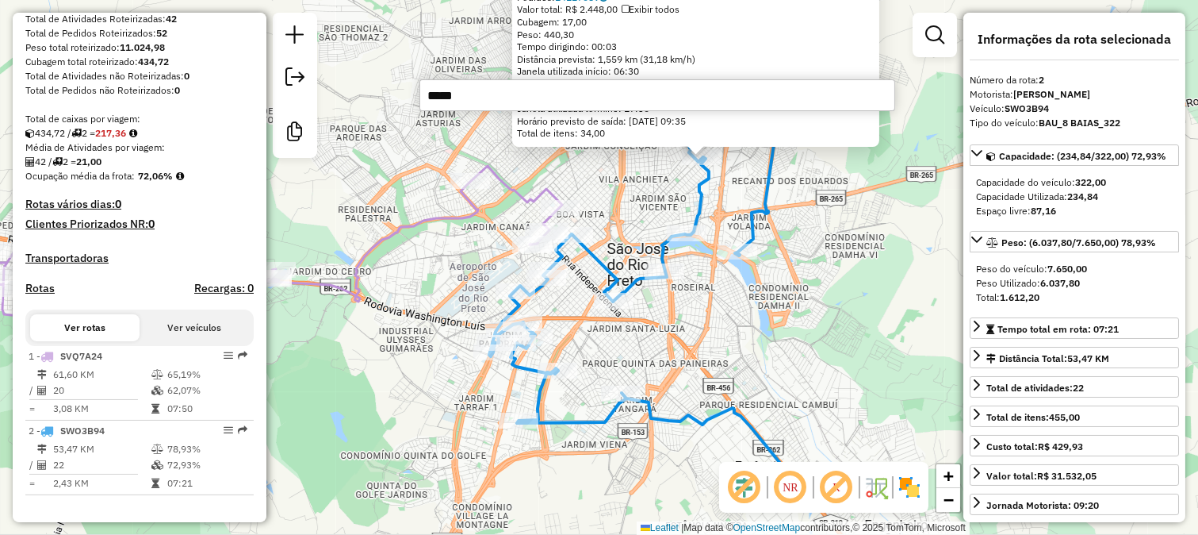
click at [606, 259] on icon at bounding box center [641, 259] width 304 height 437
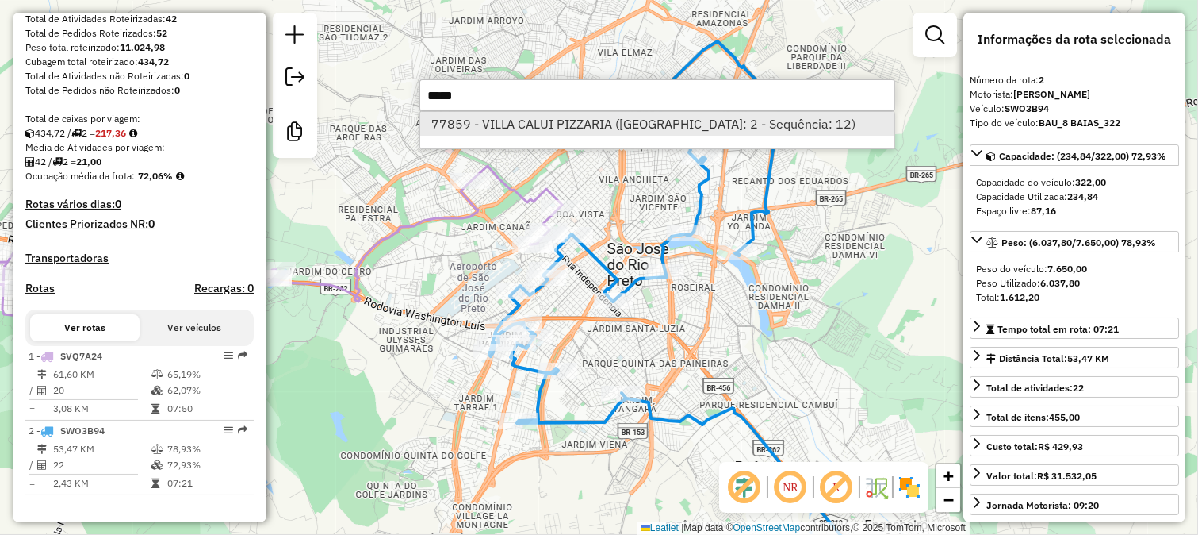
type input "*****"
click at [617, 127] on li "77859 - VILLA CALUI PIZZARIA (Rota: 2 - Sequência: 12)" at bounding box center [657, 124] width 474 height 24
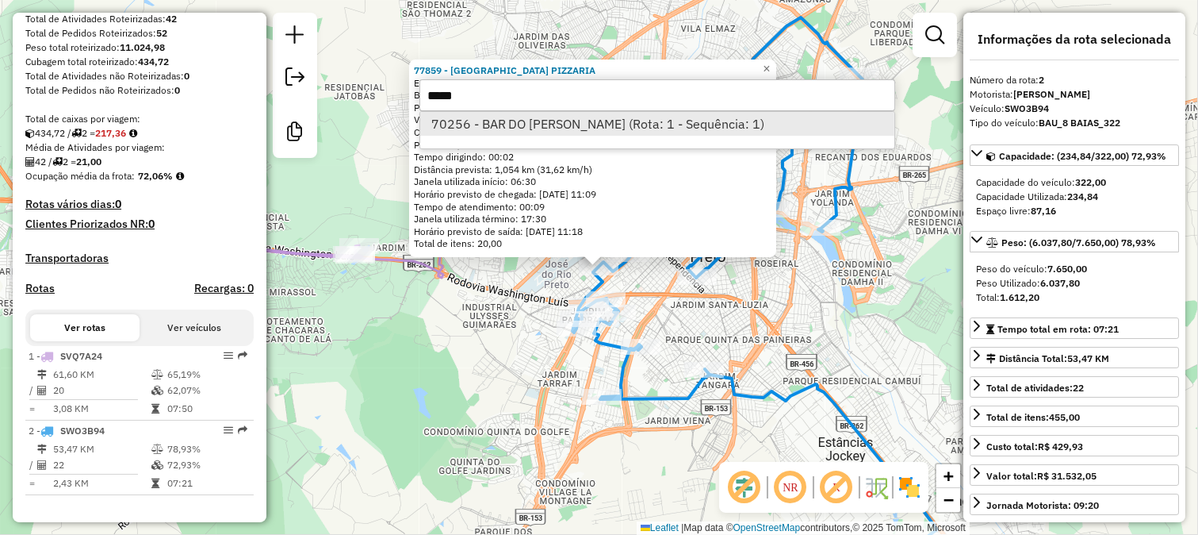
type input "*****"
click at [581, 117] on li "70256 - BAR DO ROBERTO (Rota: 1 - Sequência: 1)" at bounding box center [657, 124] width 474 height 24
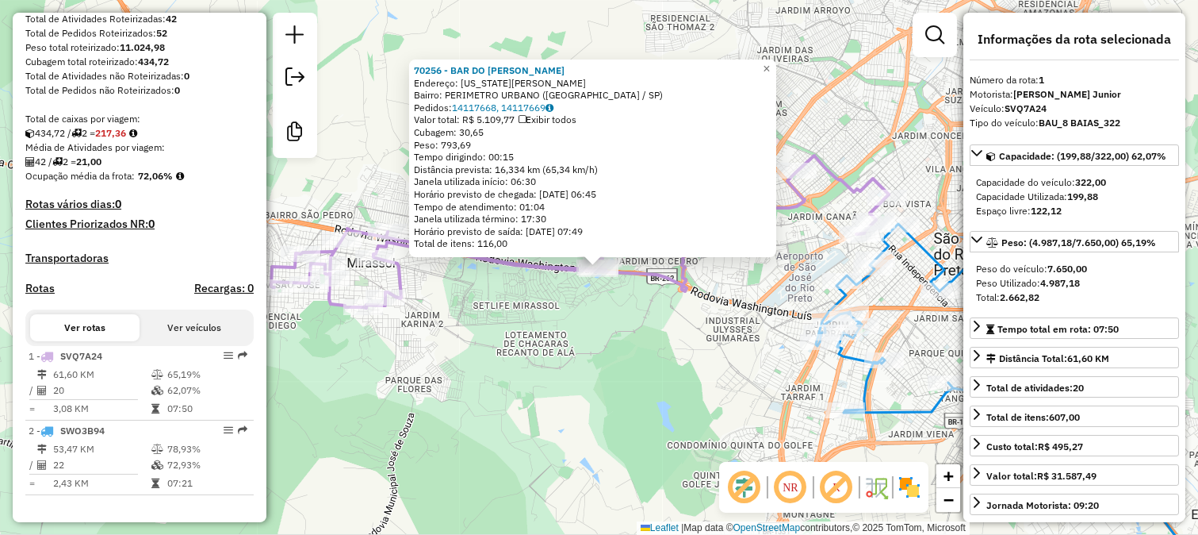
click at [357, 359] on div "70256 - BAR DO ROBERTO Endereço: WASHINGTON LUIZ SN Bairro: PERIMETRO URBANO (M…" at bounding box center [599, 267] width 1198 height 535
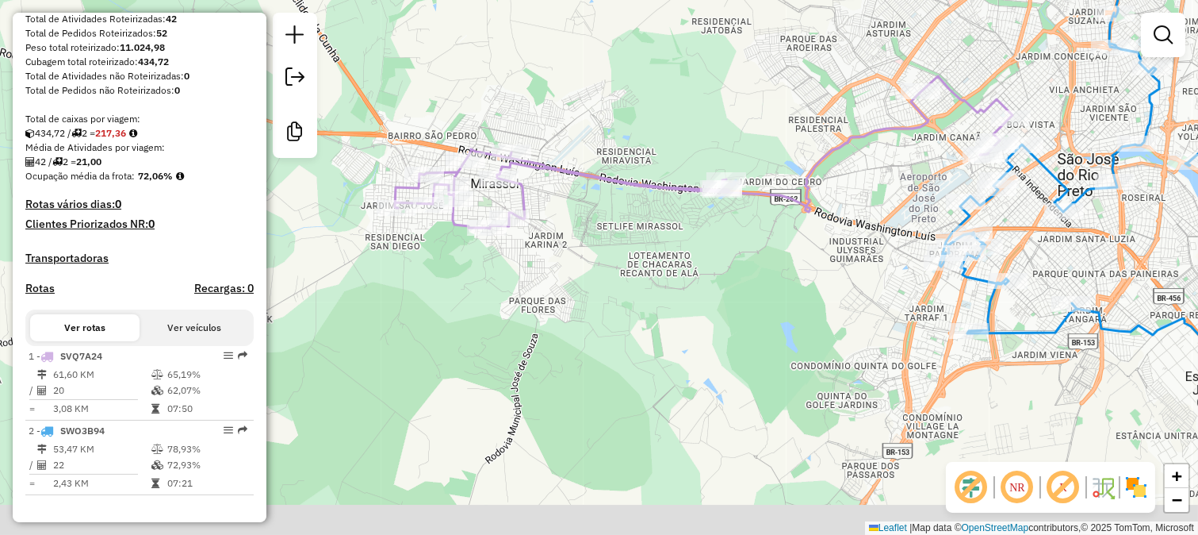
drag, startPoint x: 381, startPoint y: 365, endPoint x: 682, endPoint y: 144, distance: 373.2
click at [607, 205] on div "Janela de atendimento Grade de atendimento Capacidade Transportadoras Veículos …" at bounding box center [599, 267] width 1198 height 535
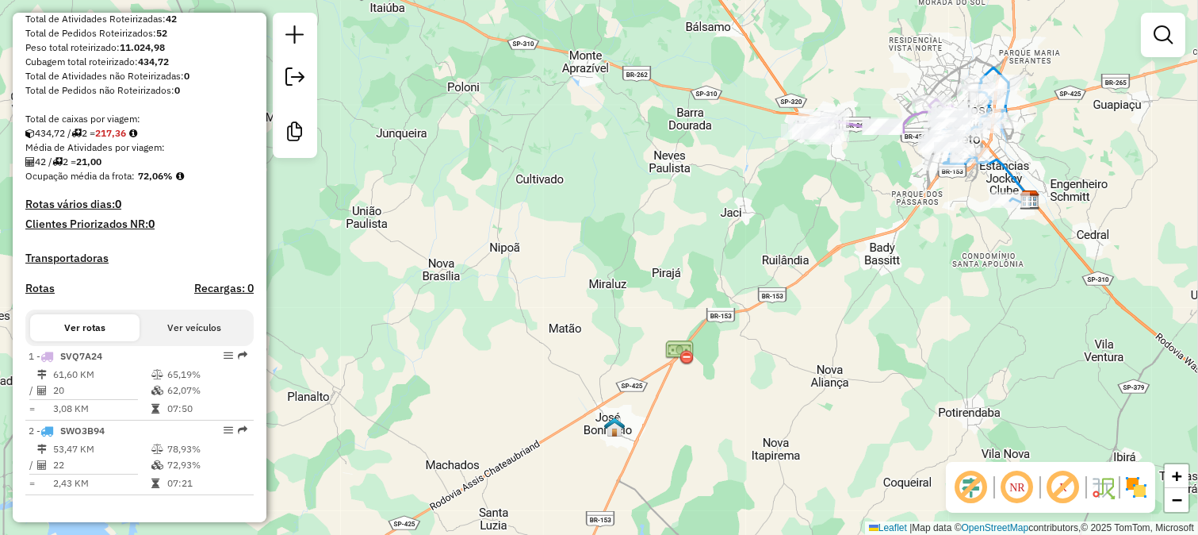
drag, startPoint x: 826, startPoint y: 194, endPoint x: 728, endPoint y: 232, distance: 105.5
click at [791, 220] on div "Janela de atendimento Grade de atendimento Capacidade Transportadoras Veículos …" at bounding box center [599, 267] width 1198 height 535
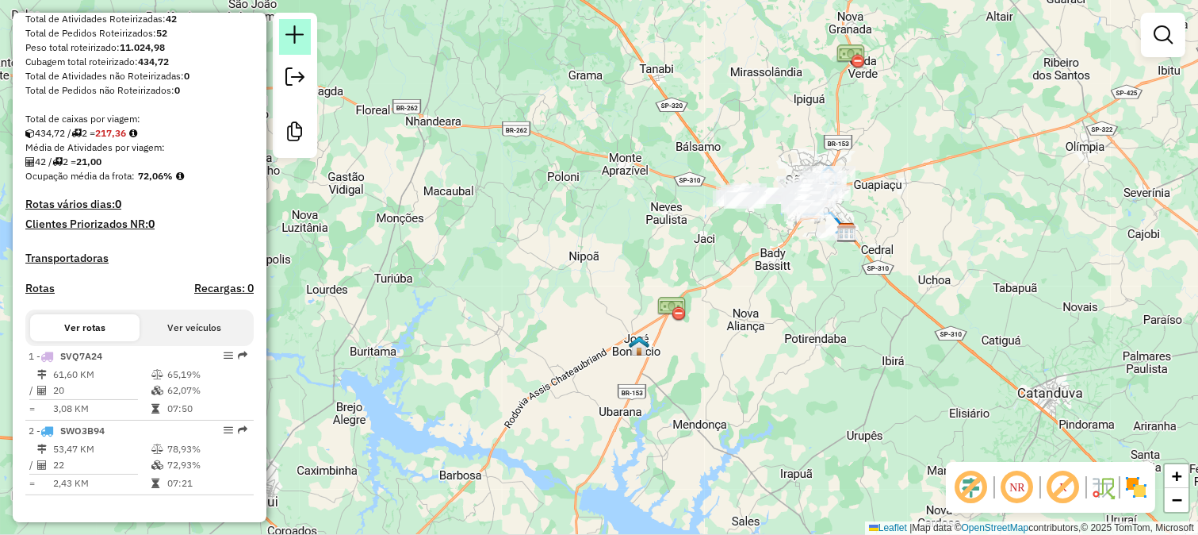
click at [291, 37] on em at bounding box center [295, 34] width 19 height 19
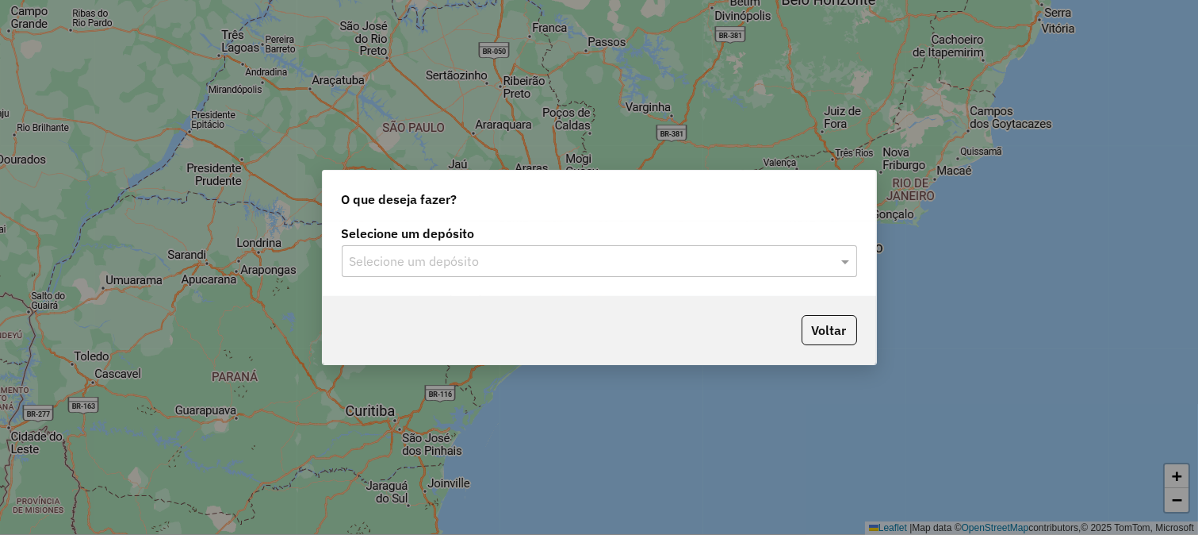
click at [522, 265] on input "text" at bounding box center [584, 261] width 468 height 19
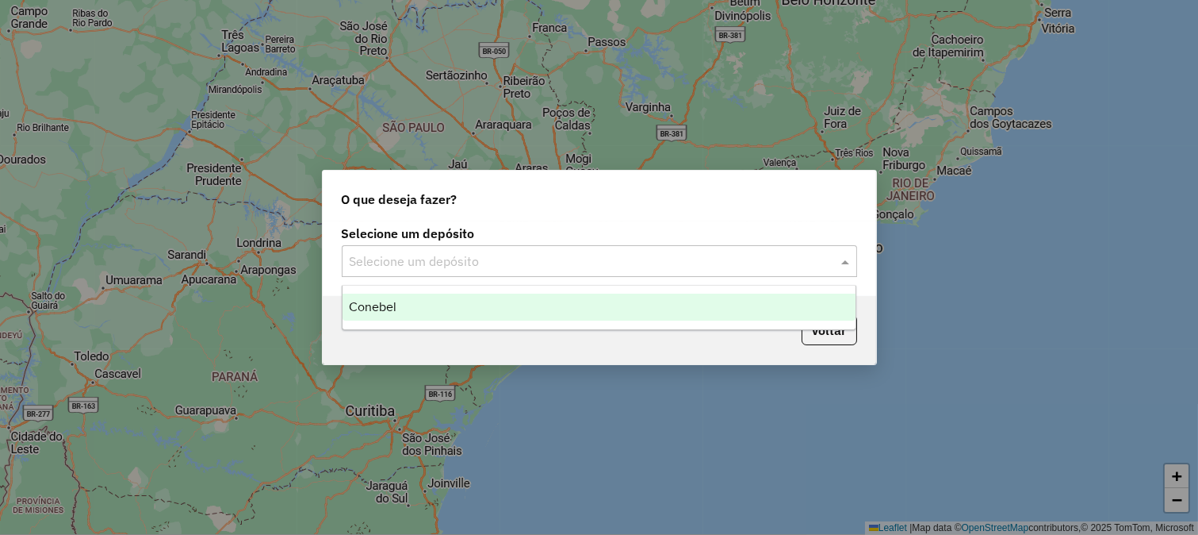
click at [515, 300] on div "Conebel" at bounding box center [600, 306] width 514 height 27
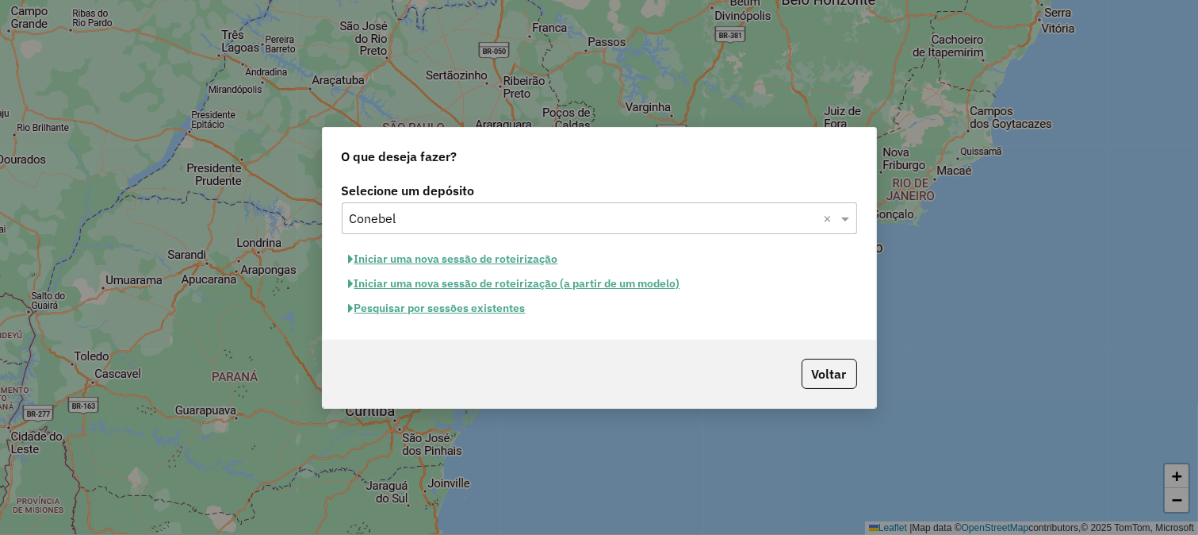
click at [500, 307] on button "Pesquisar por sessões existentes" at bounding box center [437, 308] width 191 height 25
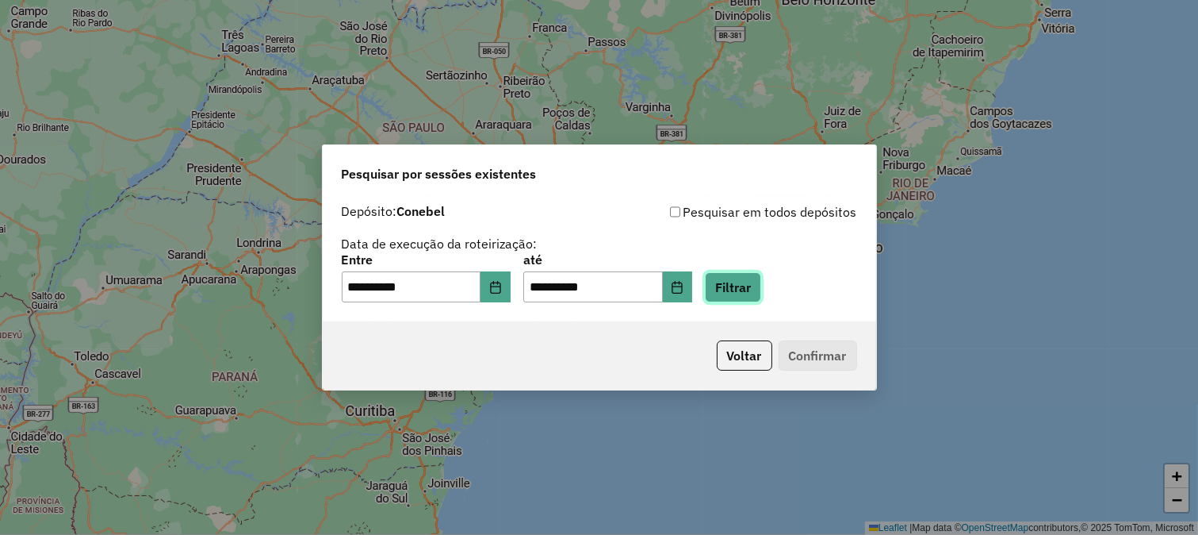
click at [730, 286] on button "Filtrar" at bounding box center [733, 287] width 56 height 30
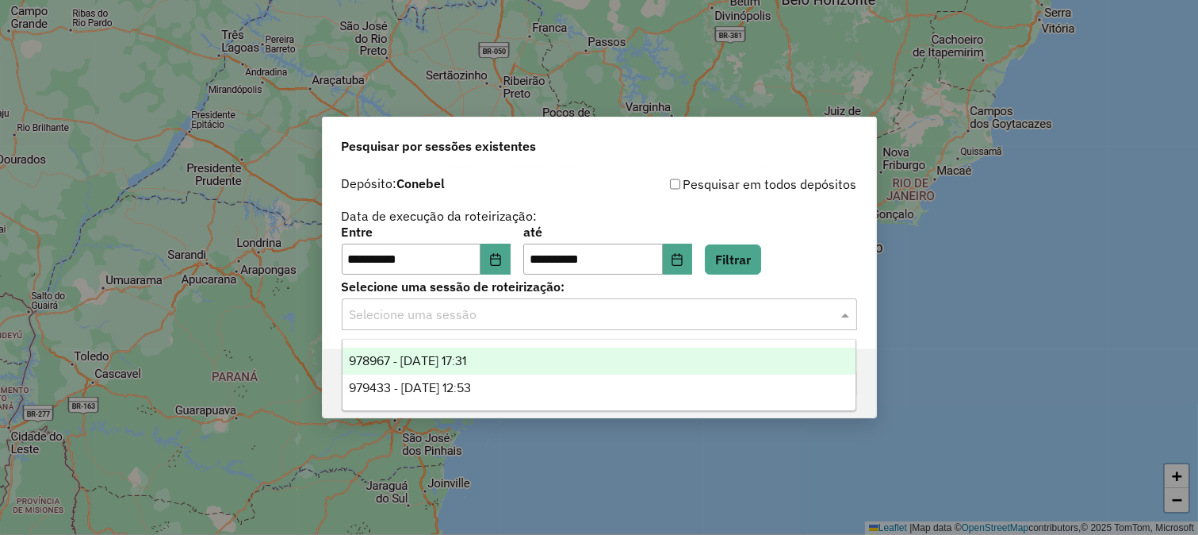
click at [692, 316] on input "text" at bounding box center [584, 314] width 468 height 19
click at [565, 360] on div "978967 - 14/08/2025 17:31" at bounding box center [600, 360] width 514 height 27
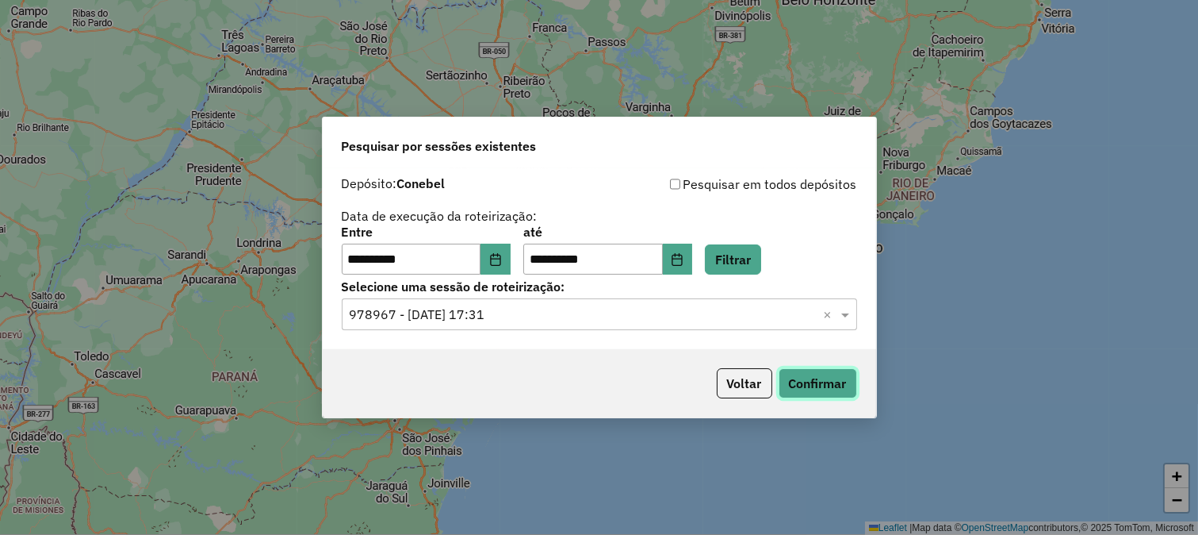
click at [812, 375] on button "Confirmar" at bounding box center [818, 383] width 79 height 30
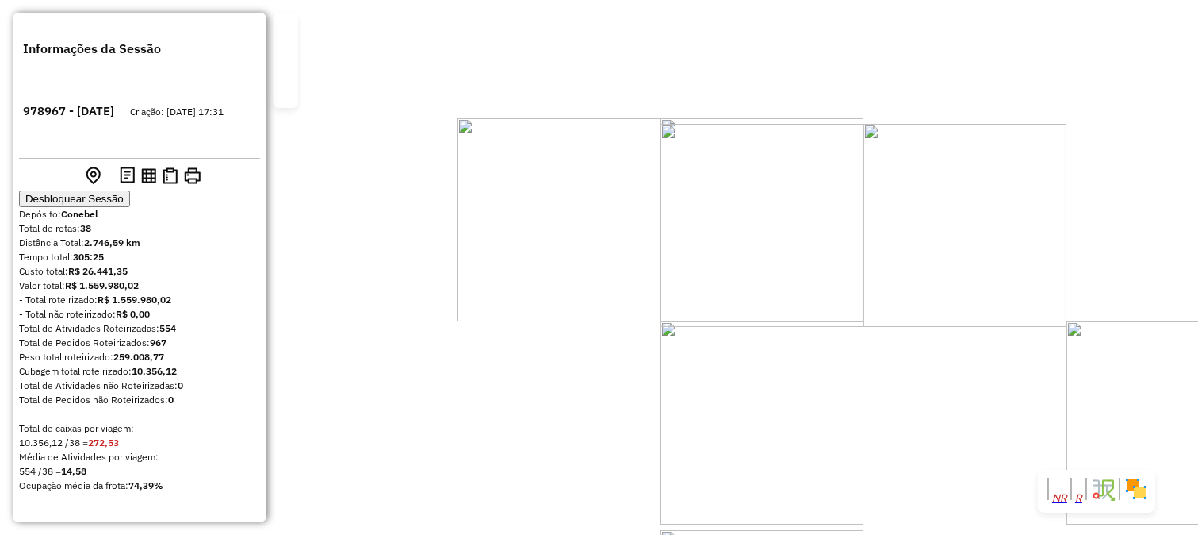
click at [1044, 492] on em at bounding box center [1044, 497] width 0 height 10
drag, startPoint x: 683, startPoint y: 272, endPoint x: 728, endPoint y: 272, distance: 45.2
click at [728, 272] on div "Janela de atendimento Grade de atendimento Capacidade Transportadoras Veículos …" at bounding box center [599, 267] width 1198 height 535
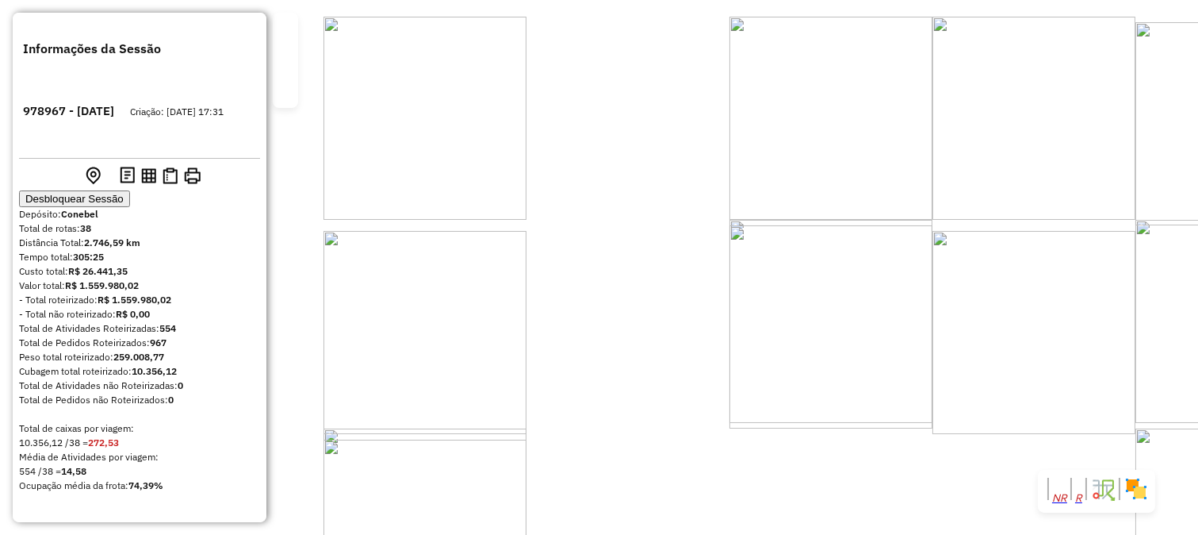
drag, startPoint x: 734, startPoint y: 347, endPoint x: 760, endPoint y: 265, distance: 85.5
click at [760, 266] on div "Janela de atendimento Grade de atendimento Capacidade Transportadoras Veículos …" at bounding box center [599, 267] width 1198 height 535
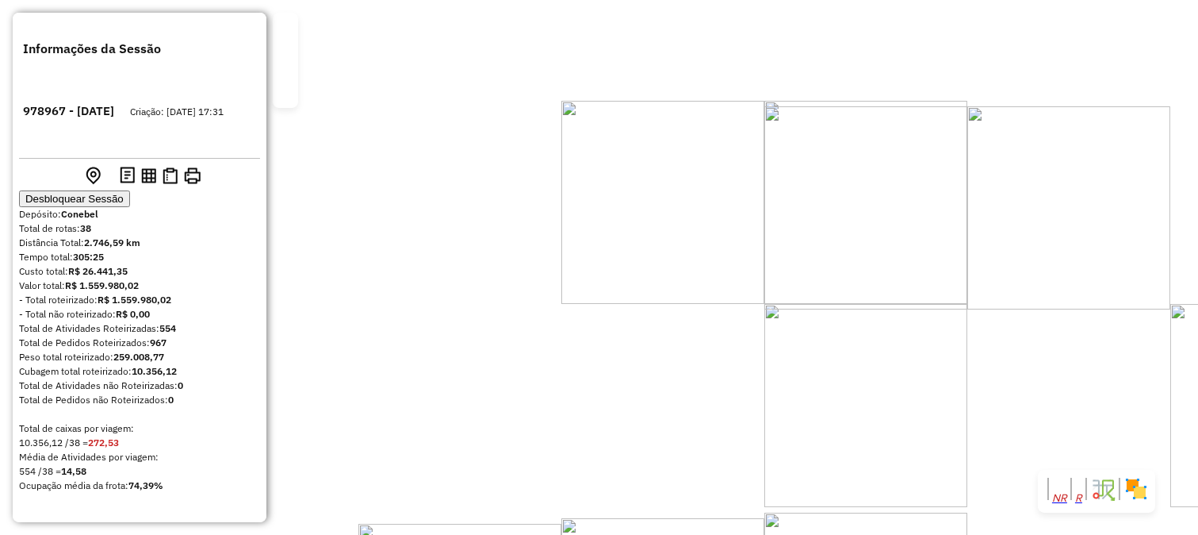
select select "**********"
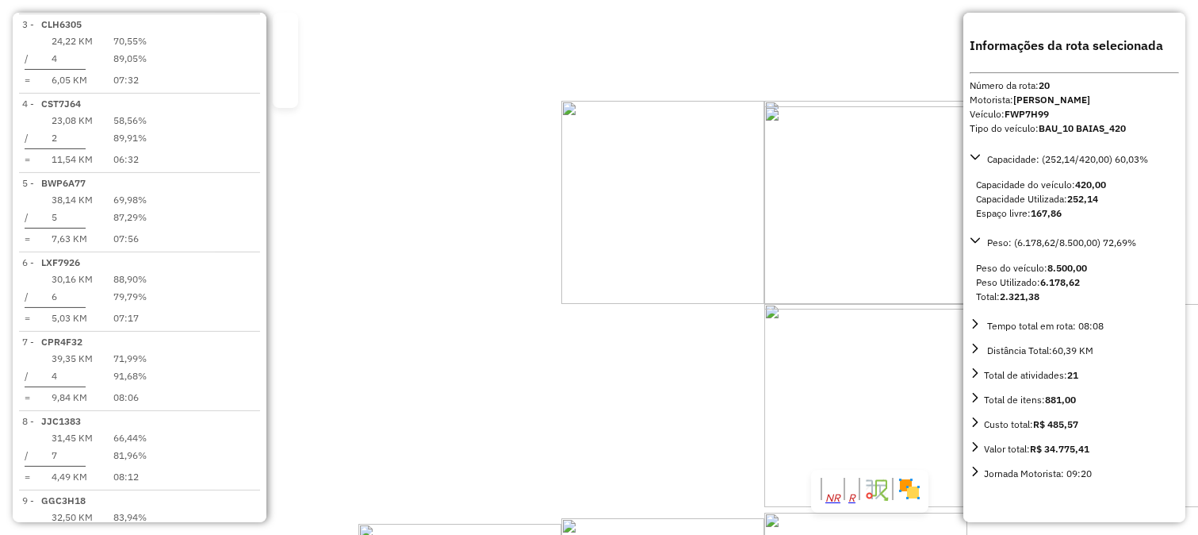
scroll to position [2054, 0]
drag, startPoint x: 694, startPoint y: 111, endPoint x: 733, endPoint y: 305, distance: 198.1
click at [732, 297] on div "Janela de atendimento Grade de atendimento Capacidade Transportadoras Veículos …" at bounding box center [599, 267] width 1198 height 535
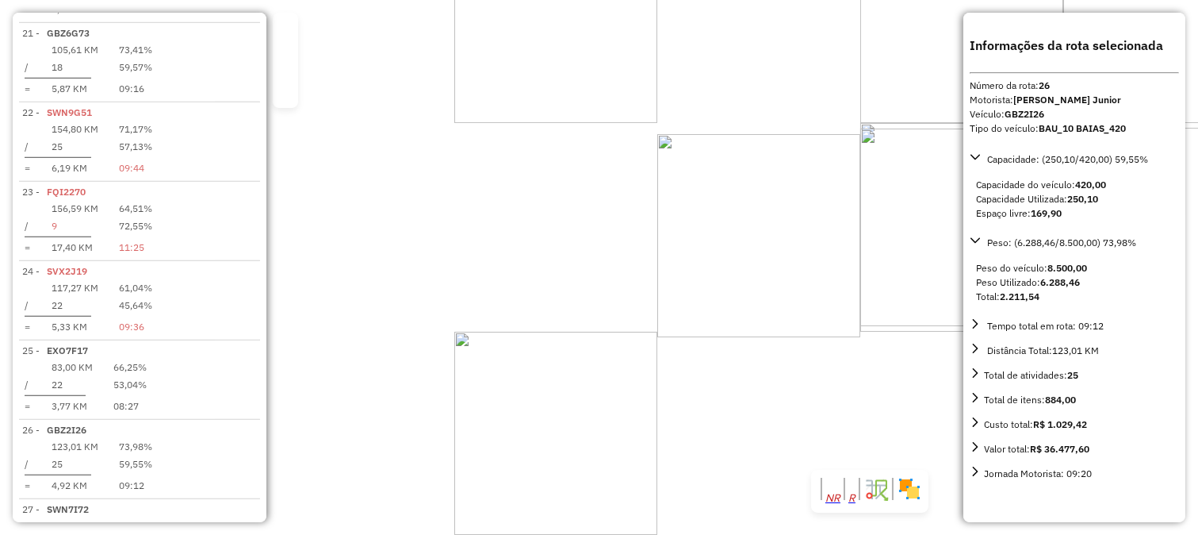
scroll to position [2501, 0]
click at [535, 305] on div "83607 - LANCHONETE CENTRAL Endereço: ALBERTO BRANCO 500 Bairro: AGUA LIMPA I (B…" at bounding box center [599, 267] width 1198 height 535
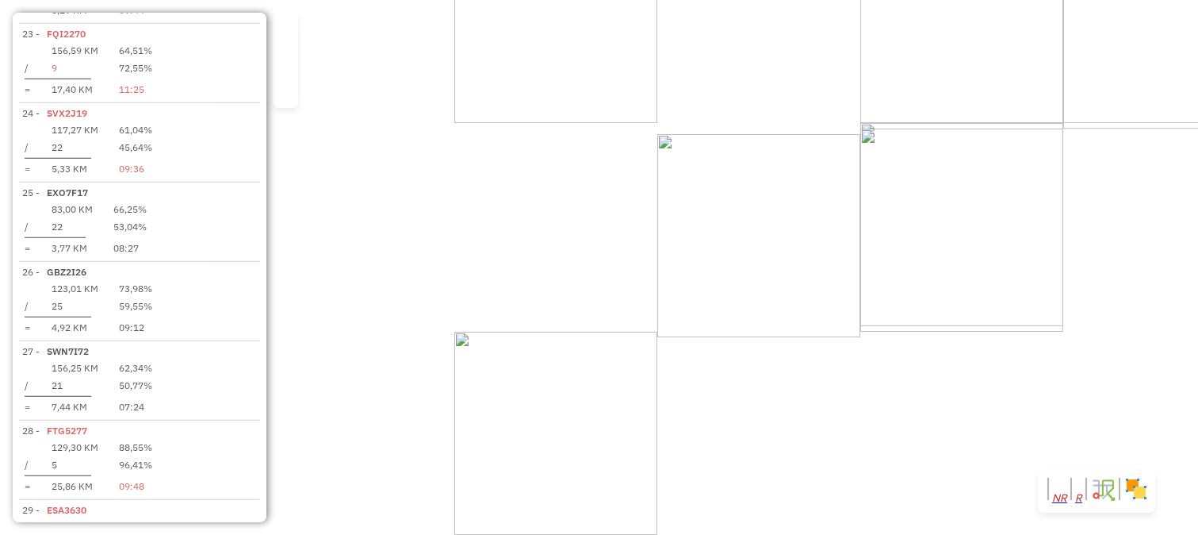
drag, startPoint x: 535, startPoint y: 305, endPoint x: 520, endPoint y: 326, distance: 26.2
click at [520, 326] on div "Janela de atendimento Grade de atendimento Capacidade Transportadoras Veículos …" at bounding box center [599, 267] width 1198 height 535
drag, startPoint x: 740, startPoint y: 336, endPoint x: 679, endPoint y: 328, distance: 61.6
click at [707, 389] on div "Janela de atendimento Grade de atendimento Capacidade Transportadoras Veículos …" at bounding box center [599, 267] width 1198 height 535
drag, startPoint x: 692, startPoint y: 367, endPoint x: 709, endPoint y: 283, distance: 85.7
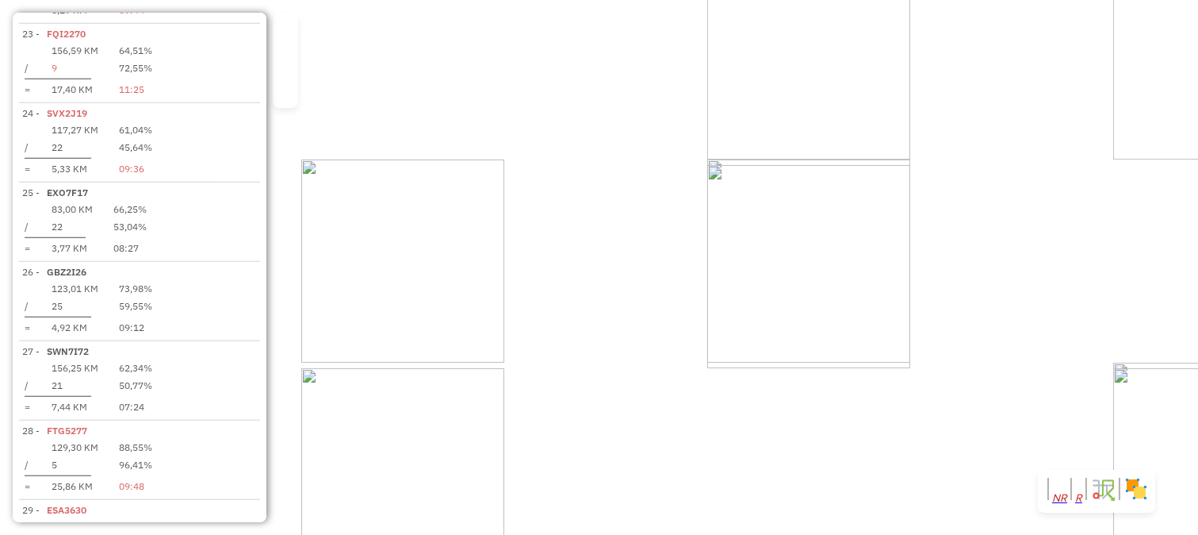
click at [709, 291] on div "Rota 26 - Placa GBZ2I26 33576 - IMPERIO DA COXINHA Janela de atendimento Grade …" at bounding box center [599, 267] width 1198 height 535
select select "**********"
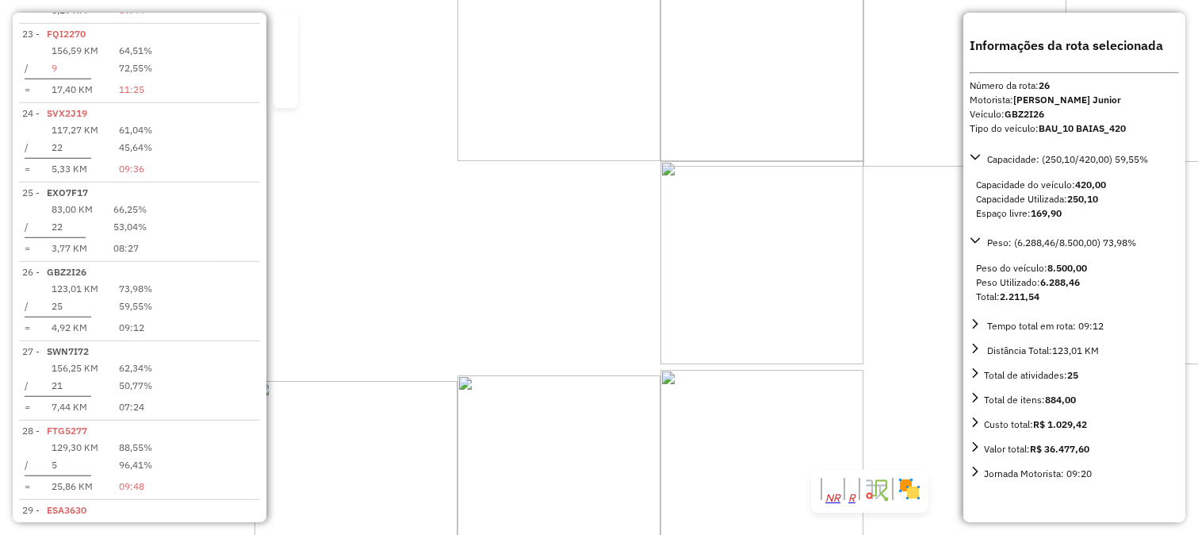
click at [605, 324] on div "28278 - CHURRASC DO GAUCHO Endereço: PIRATININGA 394 Bairro: CENTRO (JOSE BONIF…" at bounding box center [599, 267] width 1198 height 535
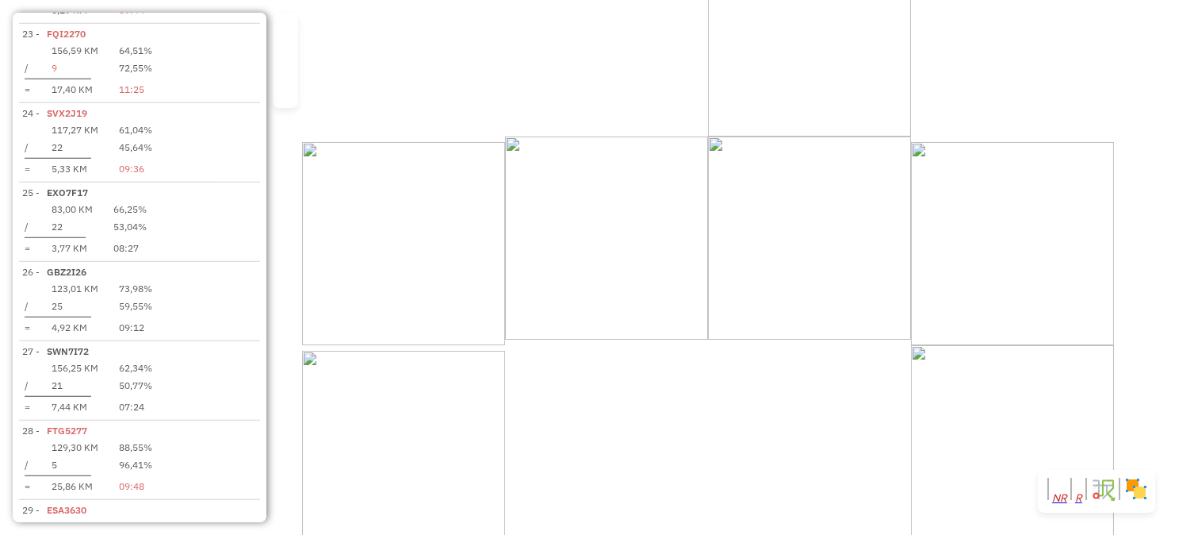
click at [376, 283] on div "Janela de atendimento Grade de atendimento Capacidade Transportadoras Veículos …" at bounding box center [599, 267] width 1198 height 535
drag, startPoint x: 789, startPoint y: 199, endPoint x: 724, endPoint y: 286, distance: 108.8
click at [734, 275] on div "Janela de atendimento Grade de atendimento Capacidade Transportadoras Veículos …" at bounding box center [599, 267] width 1198 height 535
select select "**********"
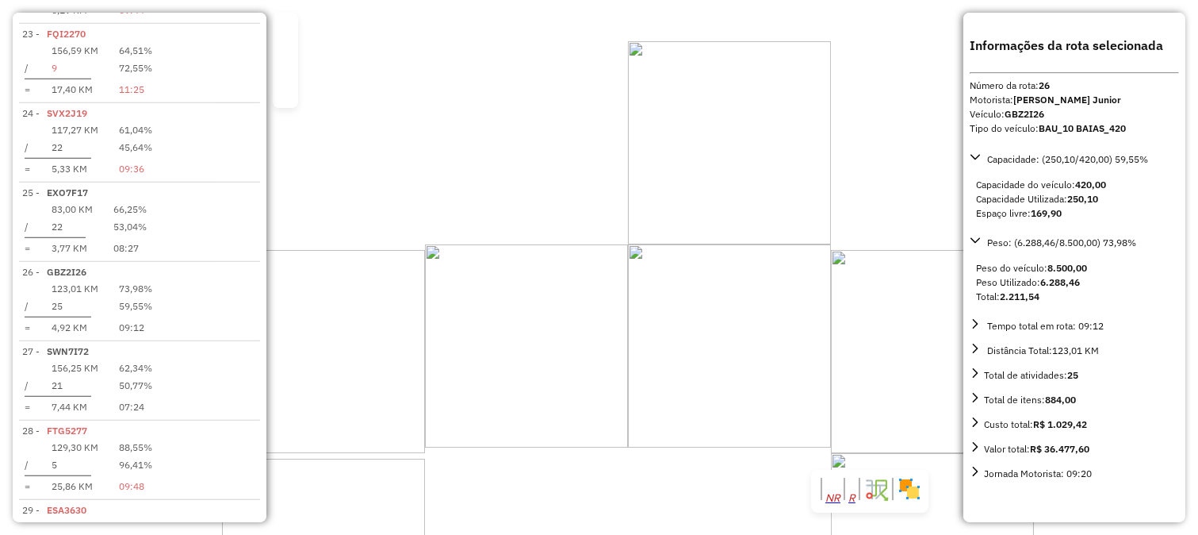
drag, startPoint x: 590, startPoint y: 157, endPoint x: 601, endPoint y: 289, distance: 132.1
click at [601, 288] on div "Janela de atendimento Grade de atendimento Capacidade Transportadoras Veículos …" at bounding box center [599, 267] width 1198 height 535
drag, startPoint x: 805, startPoint y: 56, endPoint x: 726, endPoint y: 148, distance: 120.9
click at [726, 148] on div "Janela de atendimento Grade de atendimento Capacidade Transportadoras Veículos …" at bounding box center [599, 267] width 1198 height 535
drag, startPoint x: 667, startPoint y: 405, endPoint x: 660, endPoint y: 314, distance: 91.5
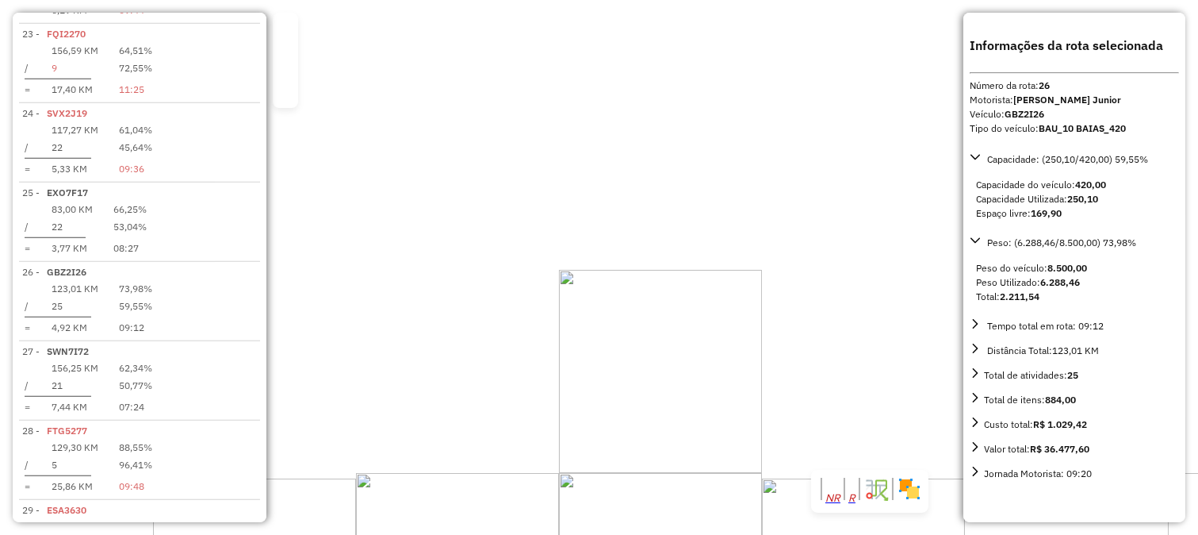
click at [654, 347] on div "7571 - SF GELA GUELA Endereço: OTACILIO DA SILVA MESQUITA 898 Bairro: JARDIM SA…" at bounding box center [599, 267] width 1198 height 535
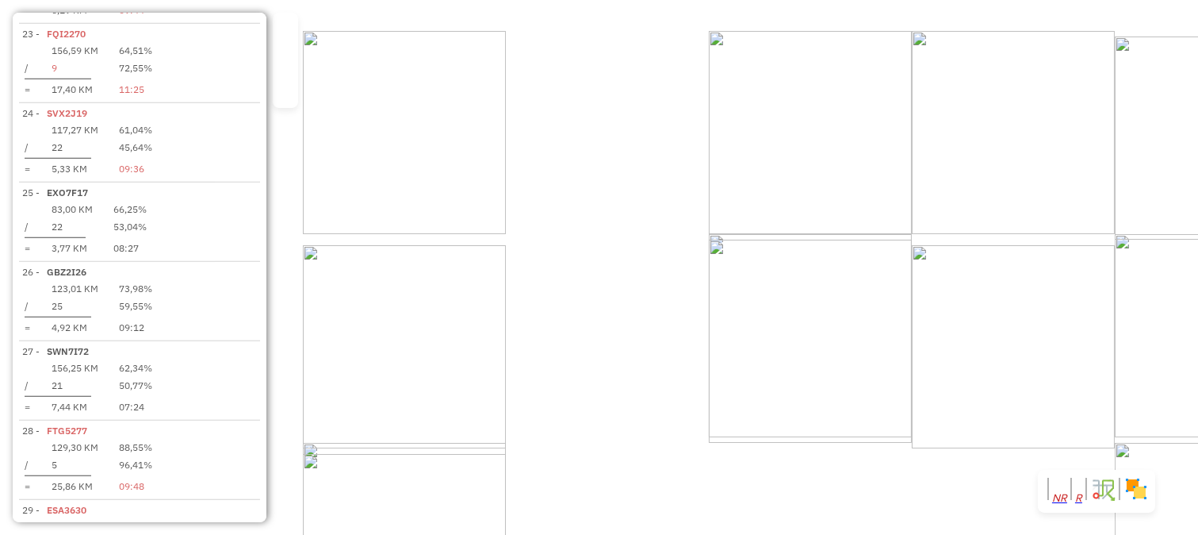
drag, startPoint x: 584, startPoint y: 194, endPoint x: 776, endPoint y: 305, distance: 221.0
click at [776, 305] on div "Janela de atendimento Grade de atendimento Capacidade Transportadoras Veículos …" at bounding box center [599, 267] width 1198 height 535
drag, startPoint x: 632, startPoint y: 289, endPoint x: 796, endPoint y: 266, distance: 165.7
click at [791, 267] on div "Janela de atendimento Grade de atendimento Capacidade Transportadoras Veículos …" at bounding box center [599, 267] width 1198 height 535
click at [539, 179] on div "Janela de atendimento Grade de atendimento Capacidade Transportadoras Veículos …" at bounding box center [599, 267] width 1198 height 535
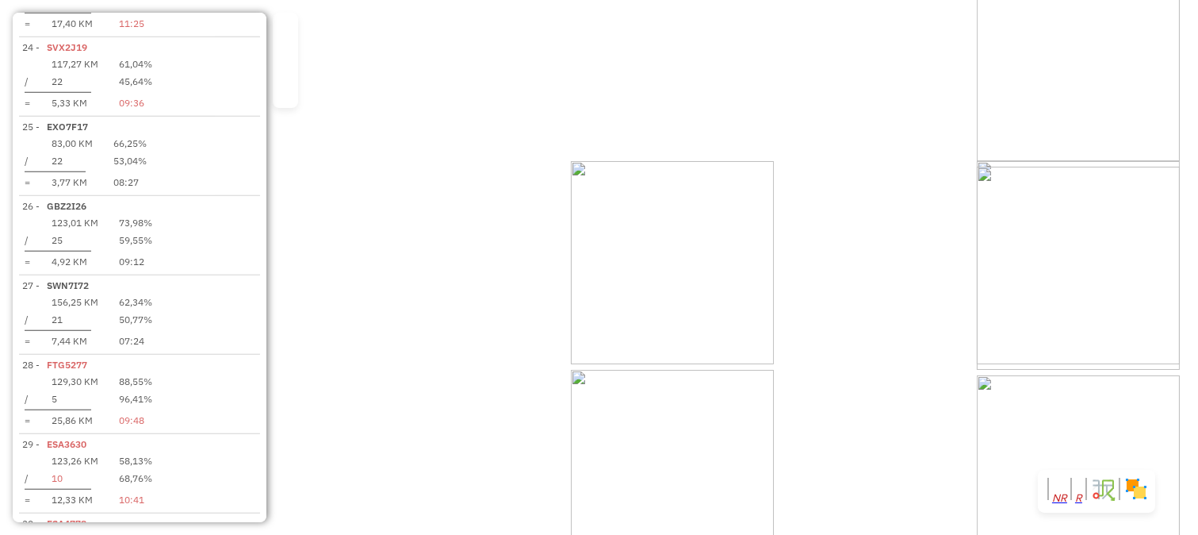
select select "**********"
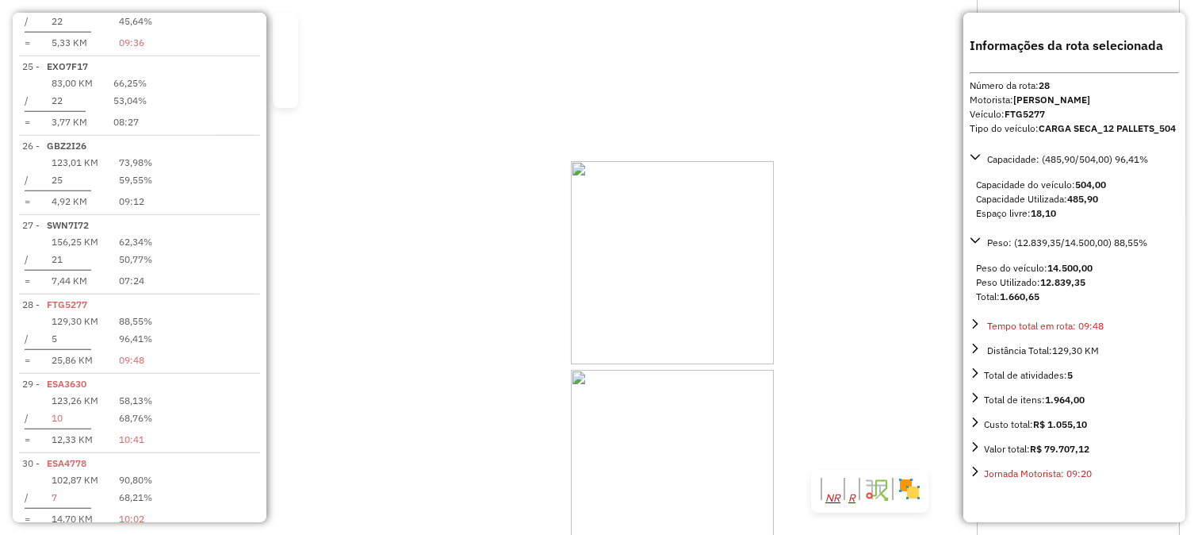
scroll to position [2650, 0]
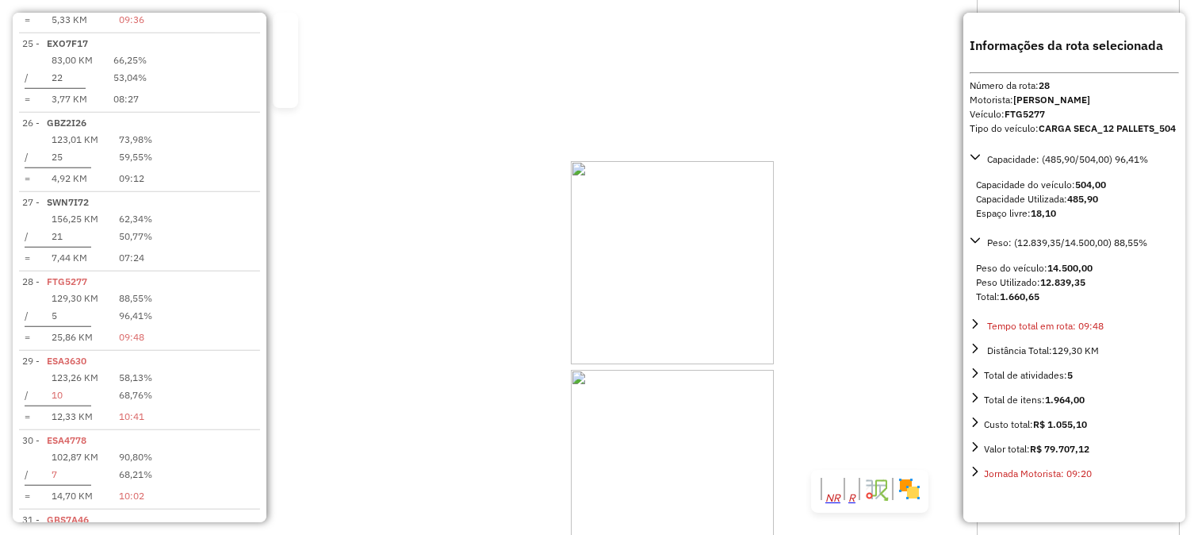
drag, startPoint x: 780, startPoint y: 312, endPoint x: 556, endPoint y: 343, distance: 225.9
click at [605, 343] on div "Janela de atendimento Grade de atendimento Capacidade Transportadoras Veículos …" at bounding box center [599, 267] width 1198 height 535
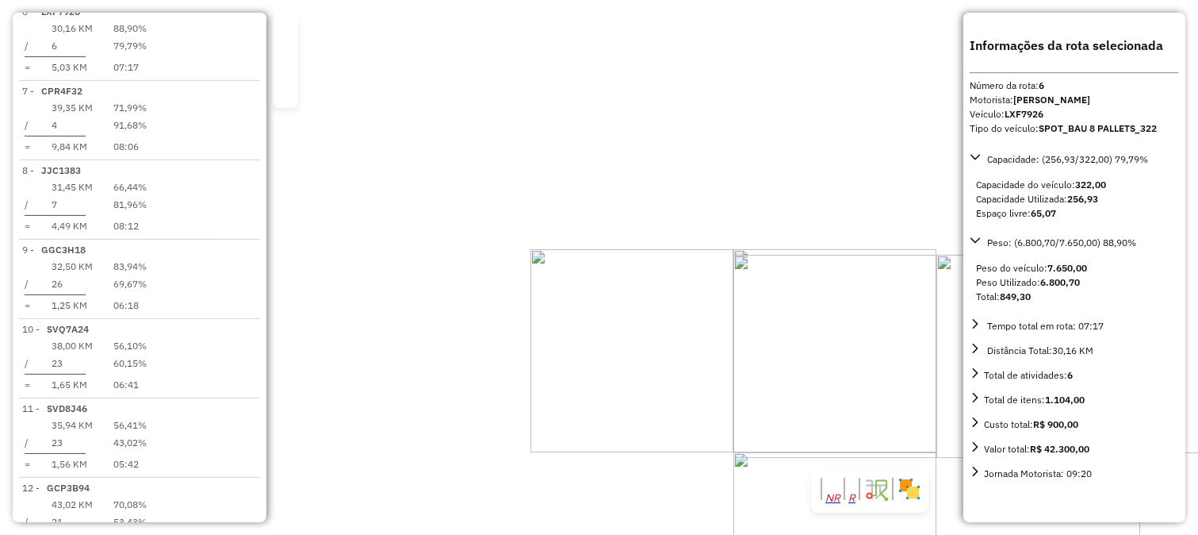
scroll to position [1011, 0]
click at [662, 335] on div "Rota 6 - Placa LXF7926 83972 - MINI MERC PAINEIRAS Rota 11 - Placa SVD8J46 3334…" at bounding box center [599, 267] width 1198 height 535
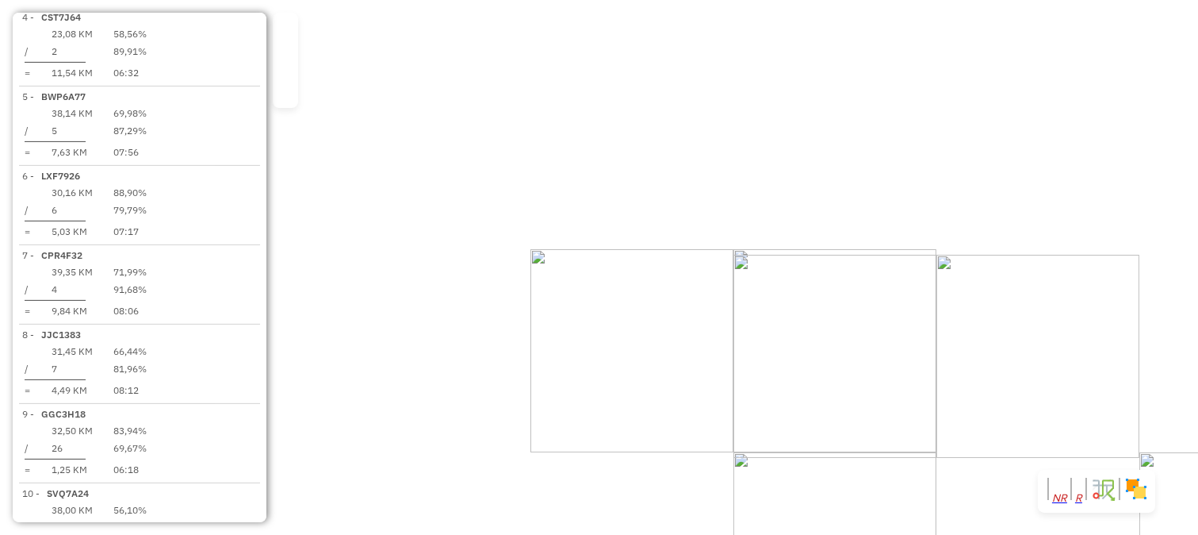
drag, startPoint x: 638, startPoint y: 309, endPoint x: 786, endPoint y: 397, distance: 172.5
click at [785, 395] on div "Janela de atendimento Grade de atendimento Capacidade Transportadoras Veículos …" at bounding box center [599, 267] width 1198 height 535
drag, startPoint x: 796, startPoint y: 130, endPoint x: 819, endPoint y: 303, distance: 174.4
click at [819, 296] on div "Janela de atendimento Grade de atendimento Capacidade Transportadoras Veículos …" at bounding box center [599, 267] width 1198 height 535
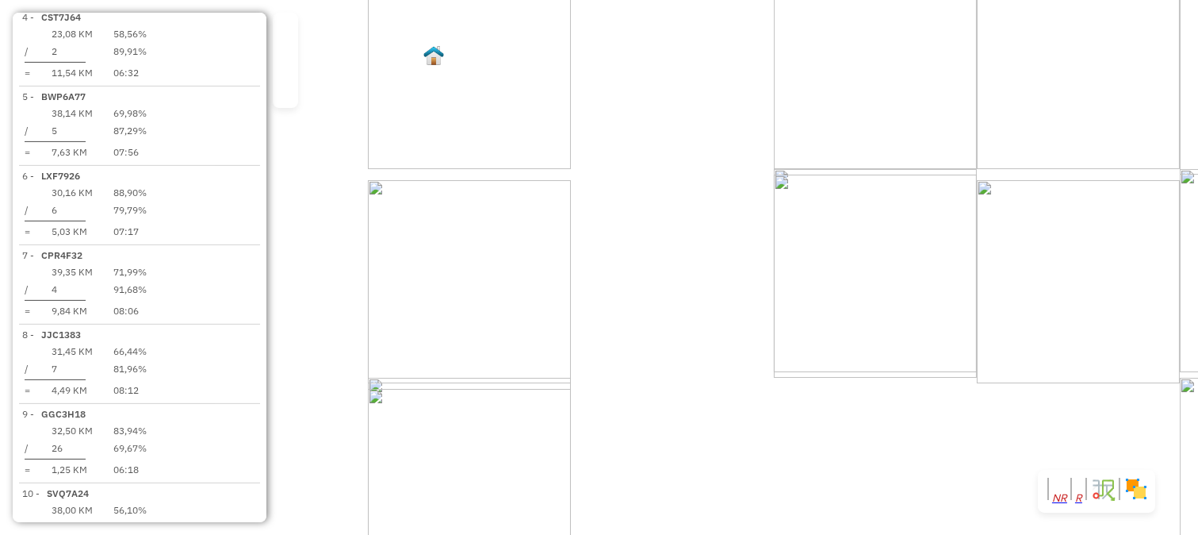
drag, startPoint x: 913, startPoint y: 337, endPoint x: 907, endPoint y: 224, distance: 113.5
click at [907, 224] on div "Janela de atendimento Grade de atendimento Capacidade Transportadoras Veículos …" at bounding box center [599, 267] width 1198 height 535
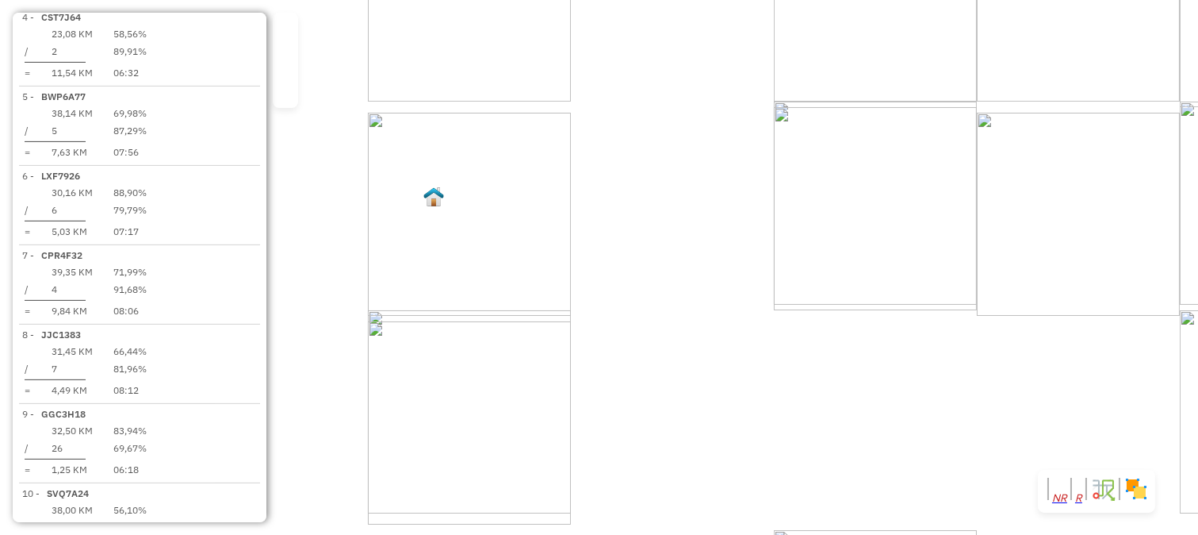
select select "**********"
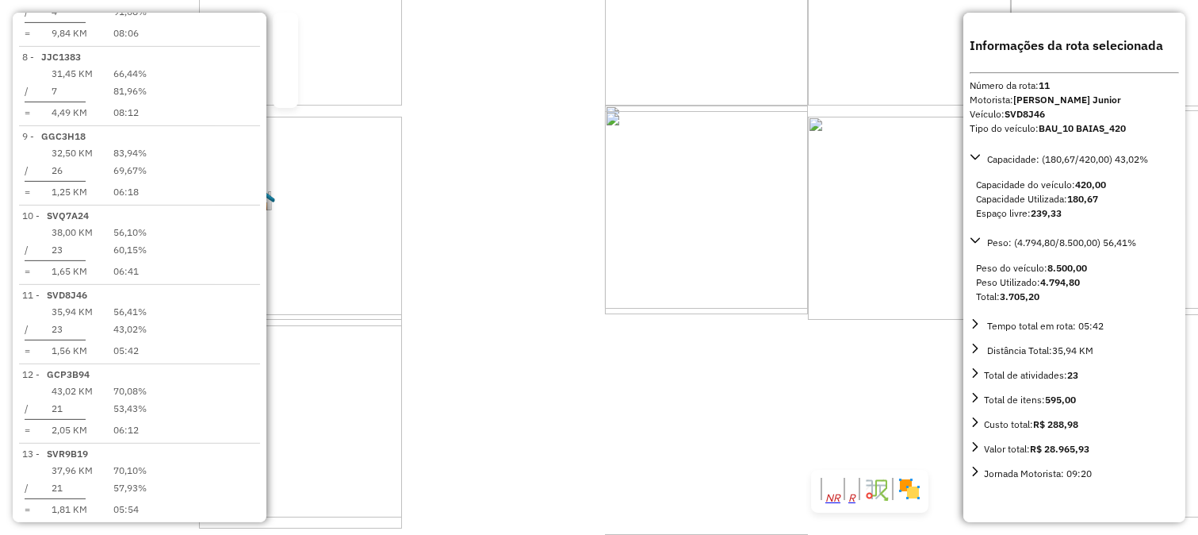
scroll to position [1384, 0]
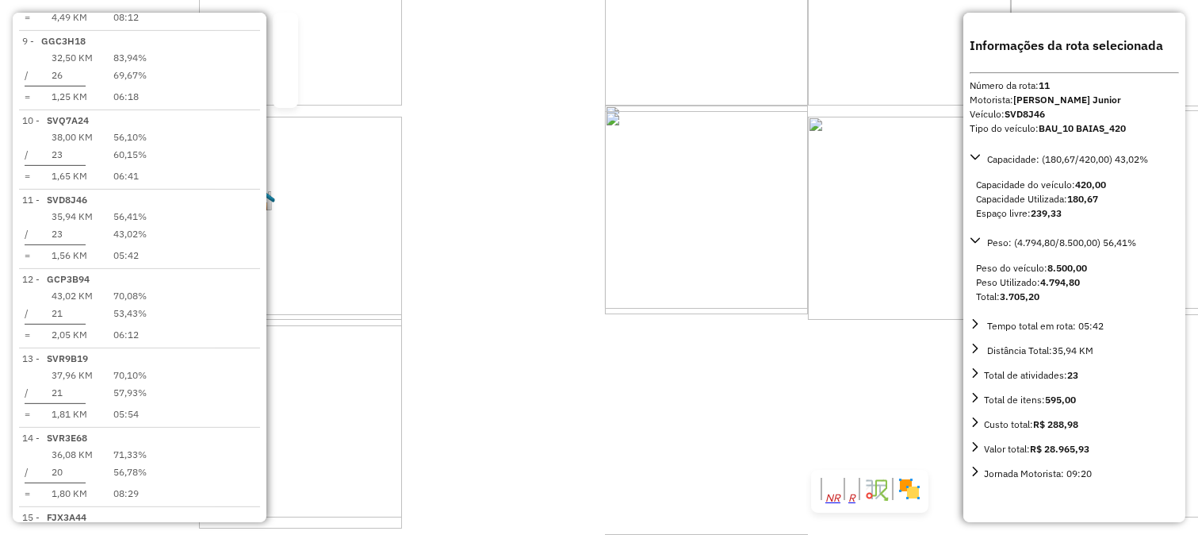
click at [795, 321] on div "3760 - BAR MERC COROTE Endereço: SEBASTIAO TEIXEIRA DA COSTA 110 Bairro: CONJUN…" at bounding box center [599, 267] width 1198 height 535
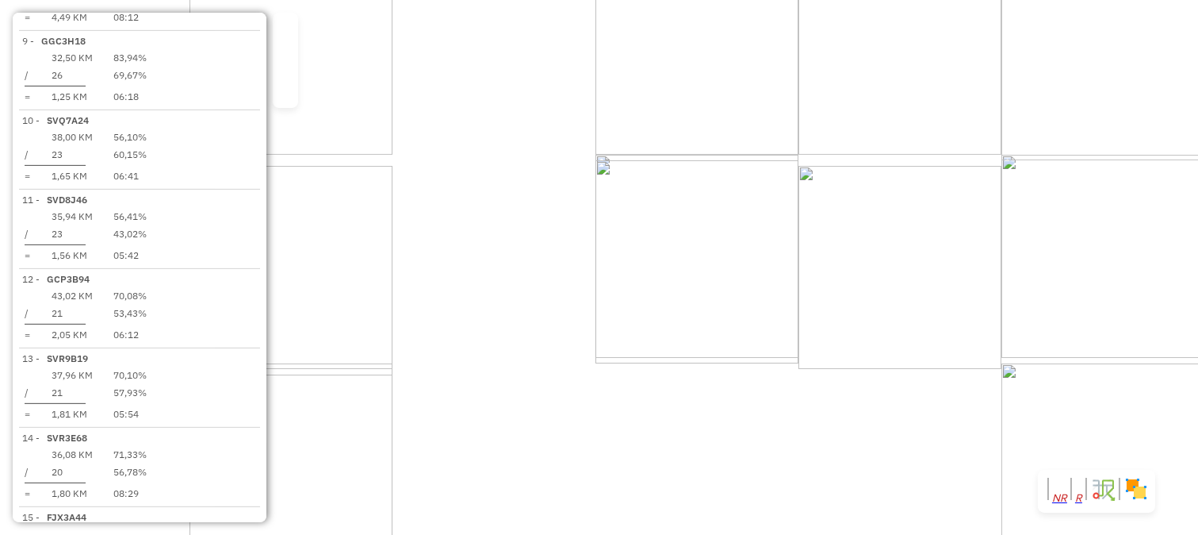
drag, startPoint x: 791, startPoint y: 236, endPoint x: 770, endPoint y: 302, distance: 70.0
click at [776, 296] on div "Janela de atendimento Grade de atendimento Capacidade Transportadoras Veículos …" at bounding box center [599, 267] width 1198 height 535
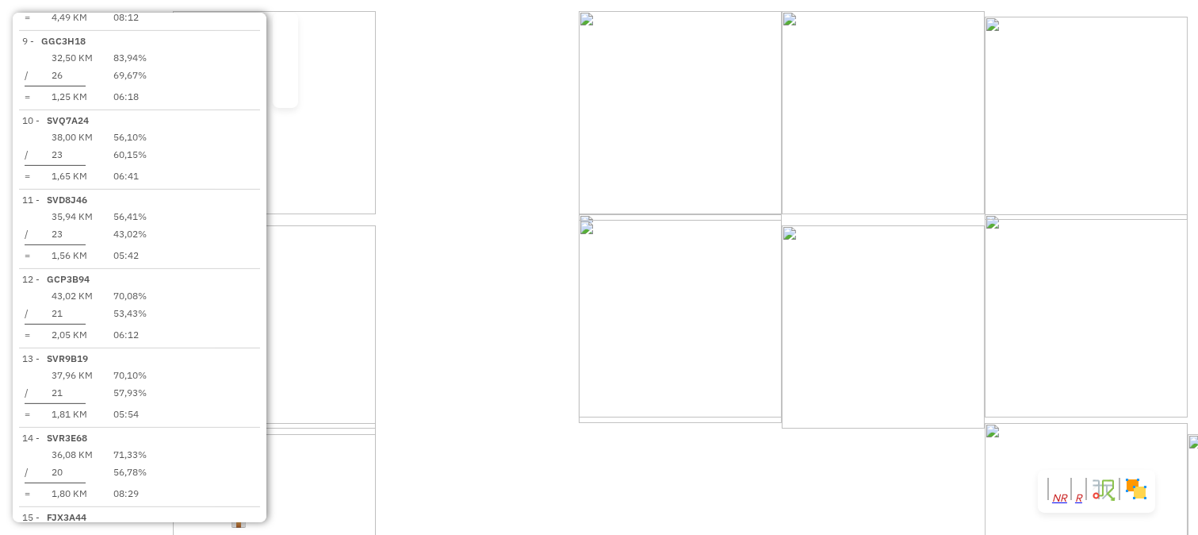
drag, startPoint x: 666, startPoint y: 152, endPoint x: 906, endPoint y: 416, distance: 357.1
click at [899, 409] on div "Rota 21 - Placa GBZ6G73 35276 - EMPORIO SAO RAPHAEL Rota 21 - Placa GBZ6G73 989…" at bounding box center [599, 267] width 1198 height 535
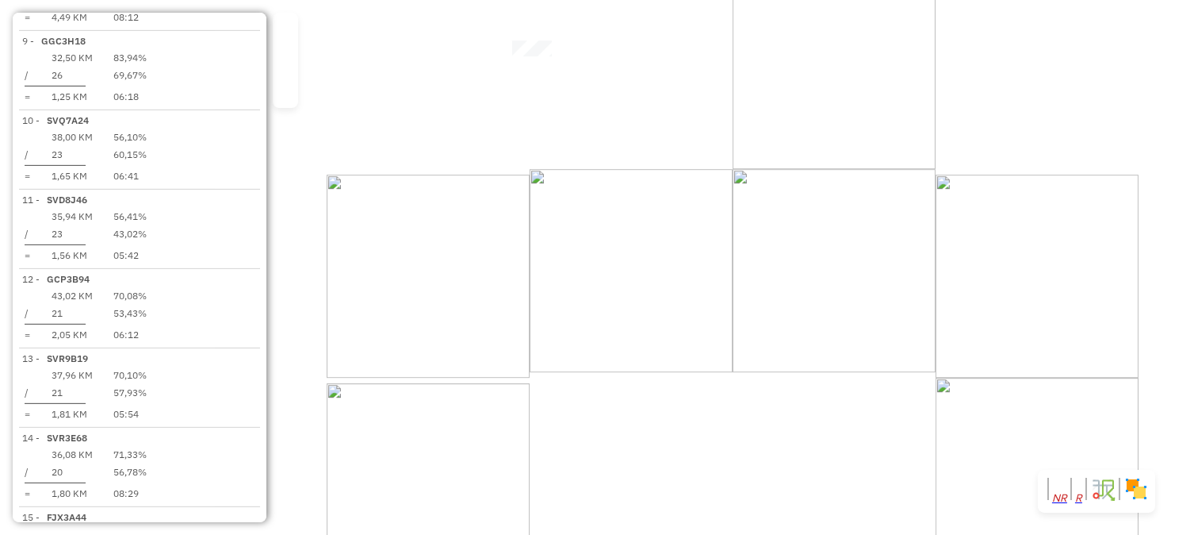
drag, startPoint x: 770, startPoint y: 421, endPoint x: 846, endPoint y: 93, distance: 337.0
click at [841, 163] on div "Rota 9 - Placa GGC3H18 70748 - SANTORINI CLUB Rota 12 - Placa GCP3B94 4094 - PO…" at bounding box center [599, 267] width 1198 height 535
drag, startPoint x: 891, startPoint y: 58, endPoint x: 895, endPoint y: 128, distance: 70.7
click at [895, 128] on div "Rota 9 - Placa GGC3H18 70748 - SANTORINI CLUB Rota 12 - Placa GCP3B94 4094 - PO…" at bounding box center [599, 267] width 1198 height 535
drag, startPoint x: 712, startPoint y: 226, endPoint x: 688, endPoint y: 347, distance: 123.6
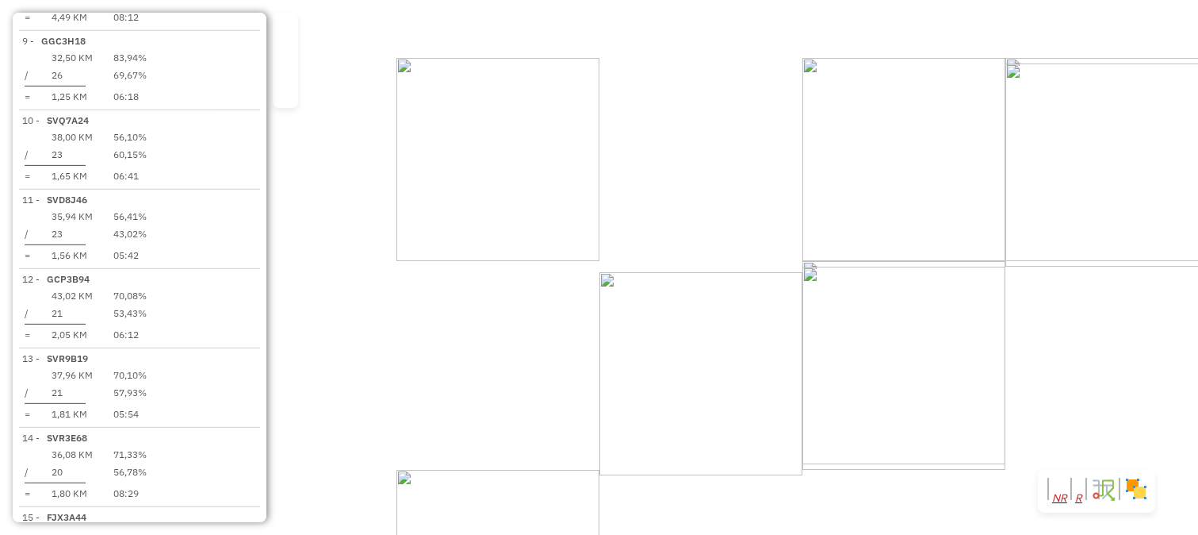
click at [692, 341] on div "Rota 9 - Placa GGC3H18 70748 - SANTORINI CLUB Rota 12 - Placa GCP3B94 4094 - PO…" at bounding box center [599, 267] width 1198 height 535
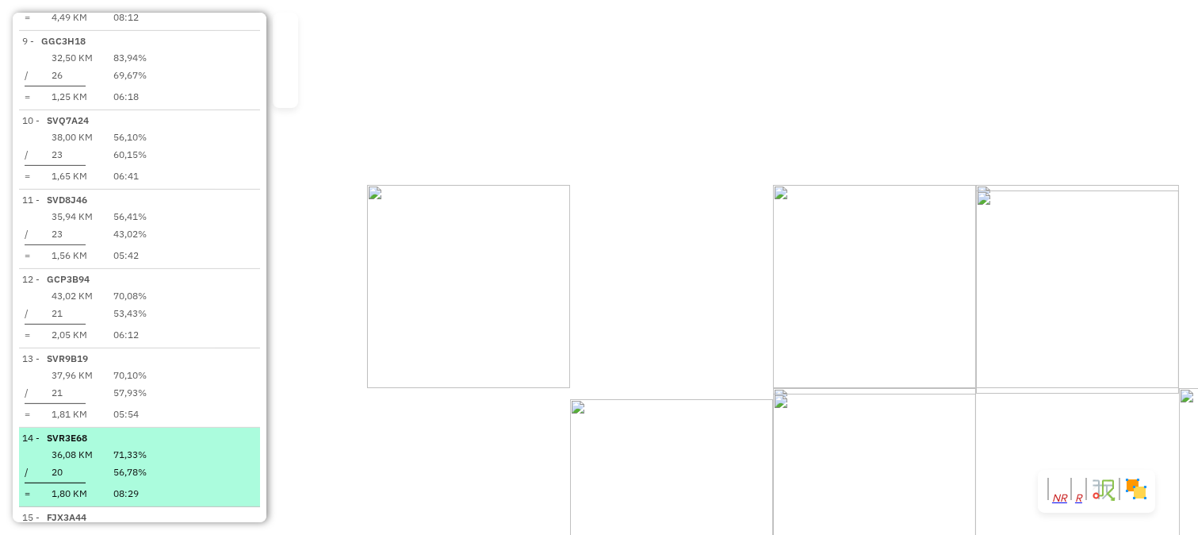
scroll to position [1296, 0]
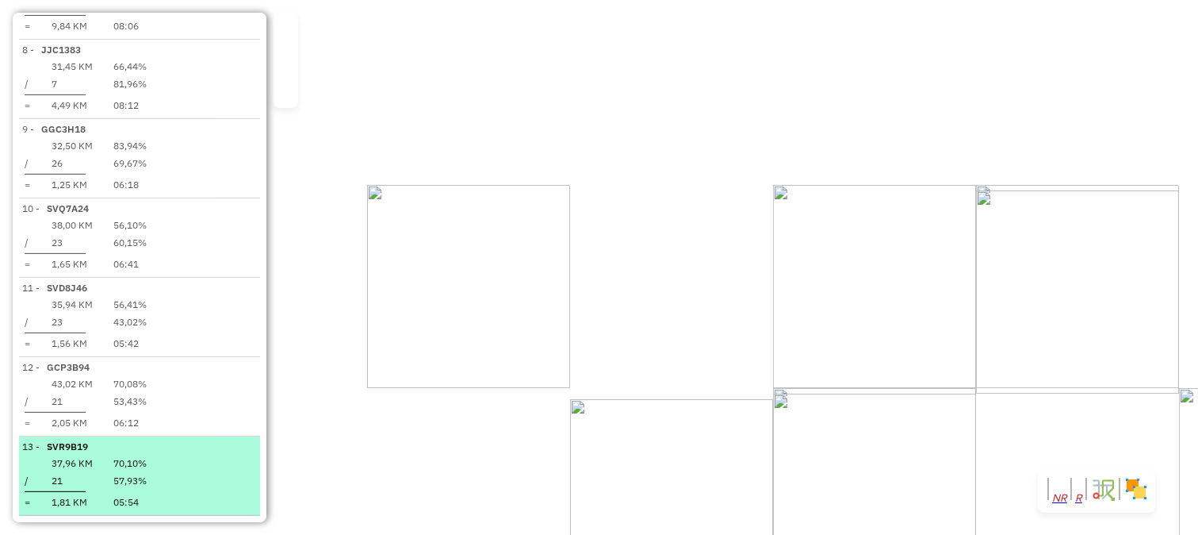
click at [94, 473] on td "21" at bounding box center [72, 481] width 43 height 16
select select "**********"
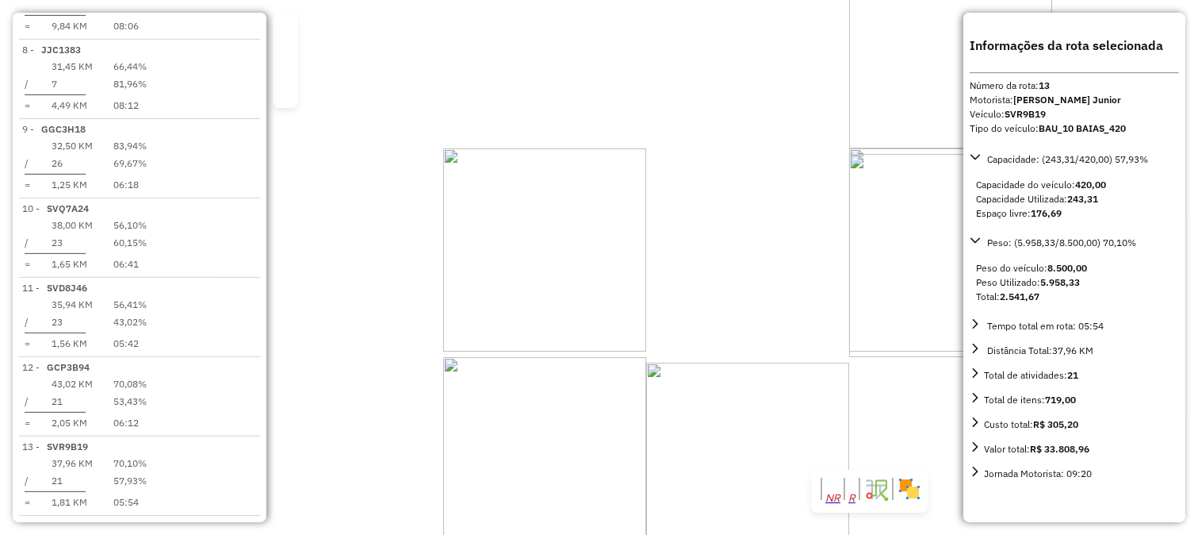
drag, startPoint x: 657, startPoint y: 355, endPoint x: 680, endPoint y: 319, distance: 43.6
click at [680, 319] on div "Rota 9 - Placa GGC3H18 70748 - SANTORINI CLUB Rota 12 - Placa GCP3B94 4094 - PO…" at bounding box center [599, 267] width 1198 height 535
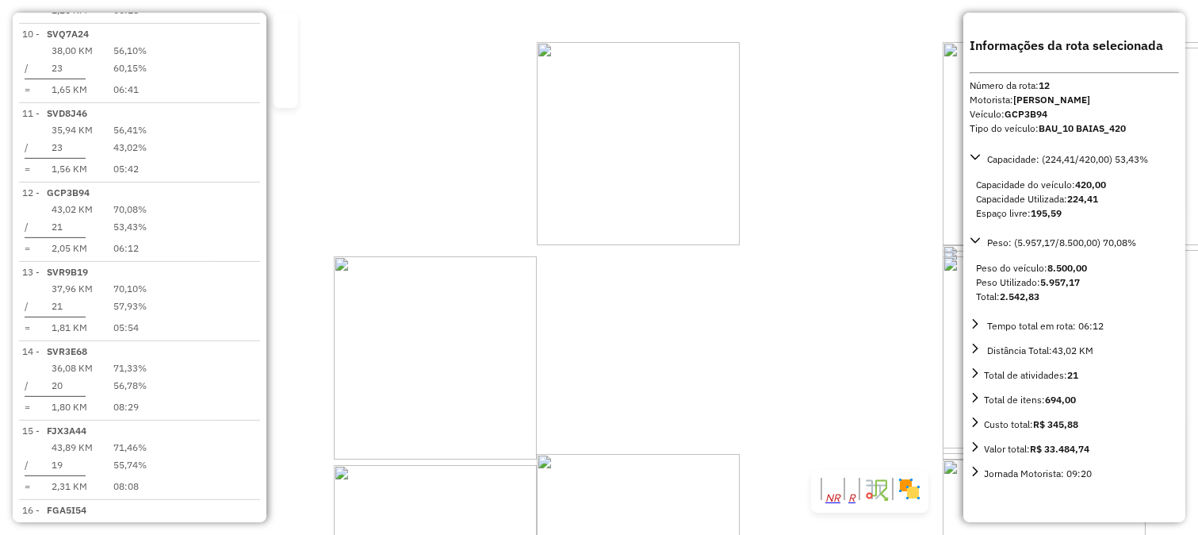
scroll to position [1458, 0]
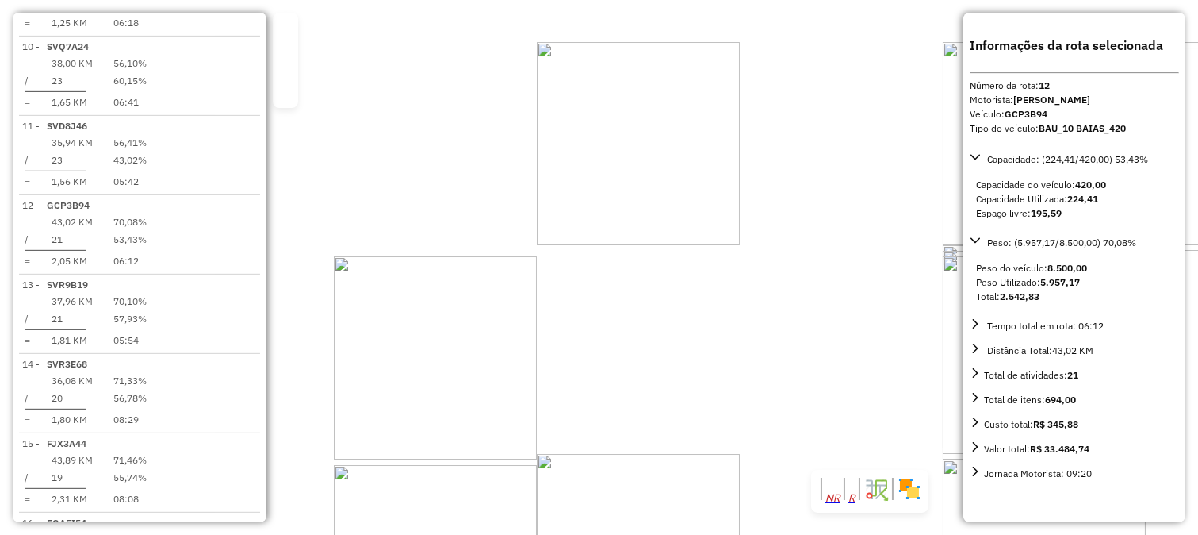
click at [536, 335] on div "99756 - CHURRASC GAUCHINHO Endereço: AV FORTUNATO ERNESTO VETORASSO, 440 Bairro…" at bounding box center [599, 267] width 1198 height 535
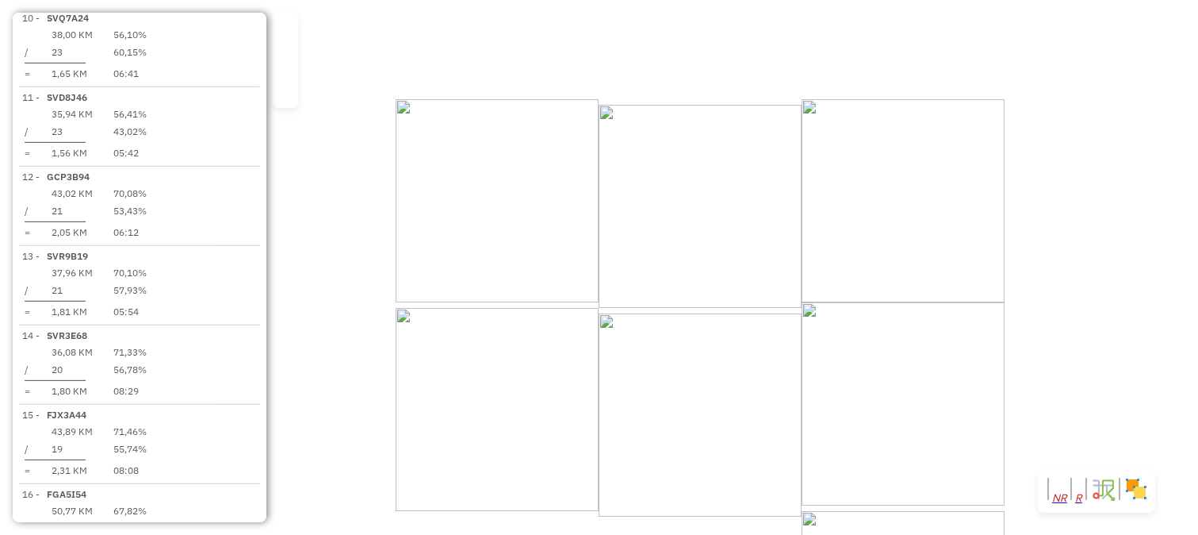
select select "**********"
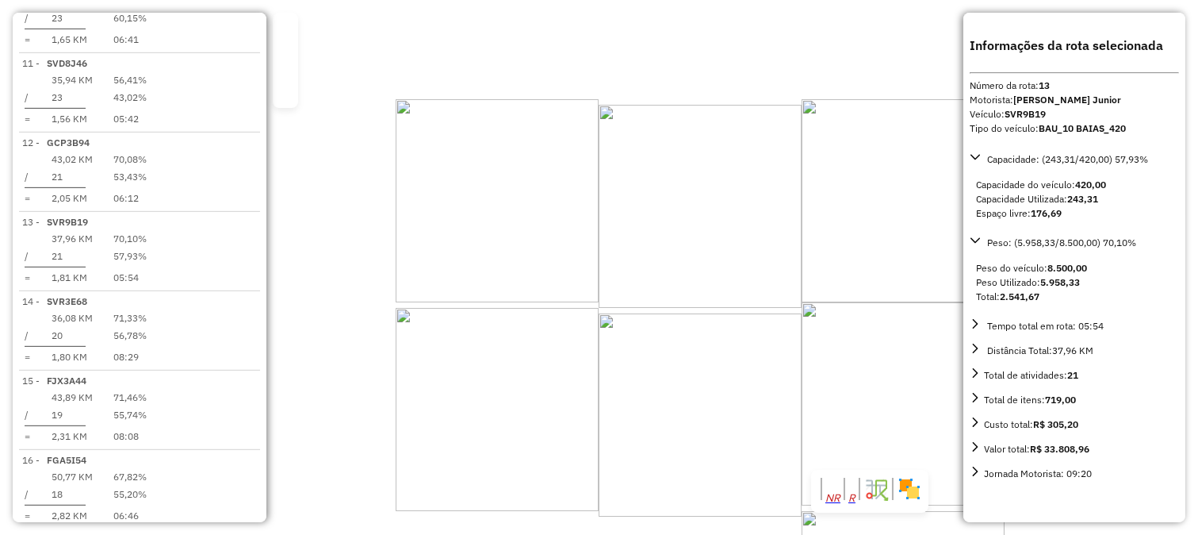
scroll to position [1533, 0]
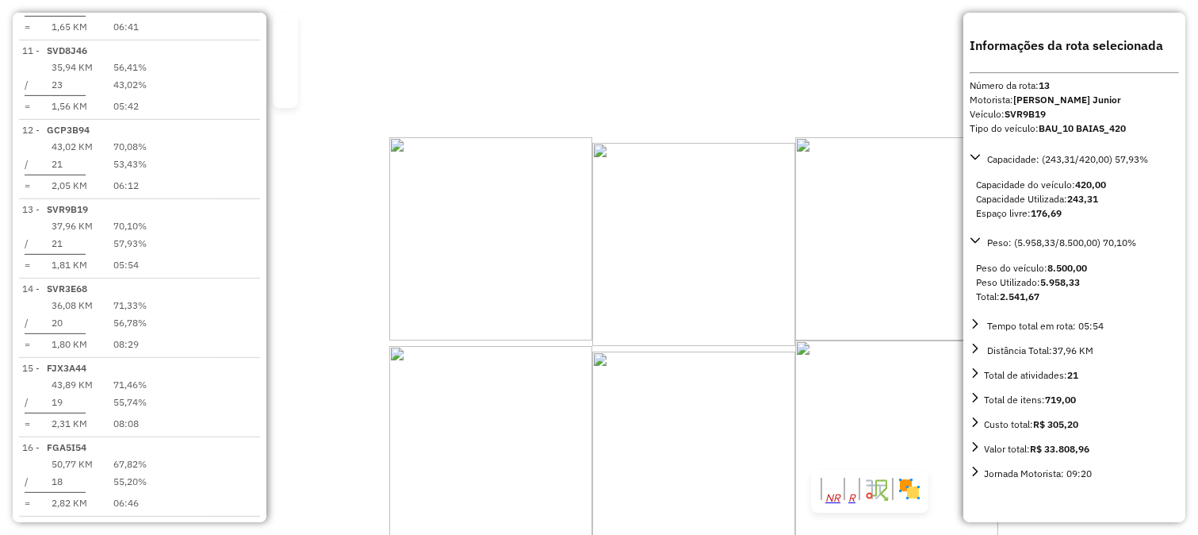
drag, startPoint x: 904, startPoint y: 226, endPoint x: 892, endPoint y: 286, distance: 61.4
click at [894, 282] on div "Janela de atendimento Grade de atendimento Capacidade Transportadoras Veículos …" at bounding box center [599, 267] width 1198 height 535
click at [892, 287] on div "Janela de atendimento Grade de atendimento Capacidade Transportadoras Veículos …" at bounding box center [599, 267] width 1198 height 535
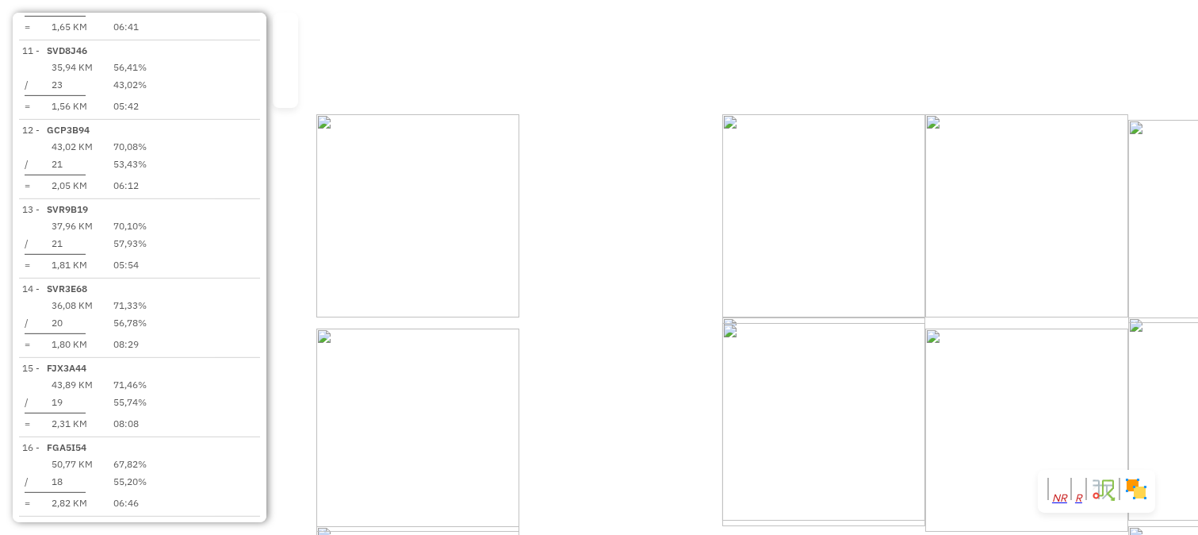
select select "**********"
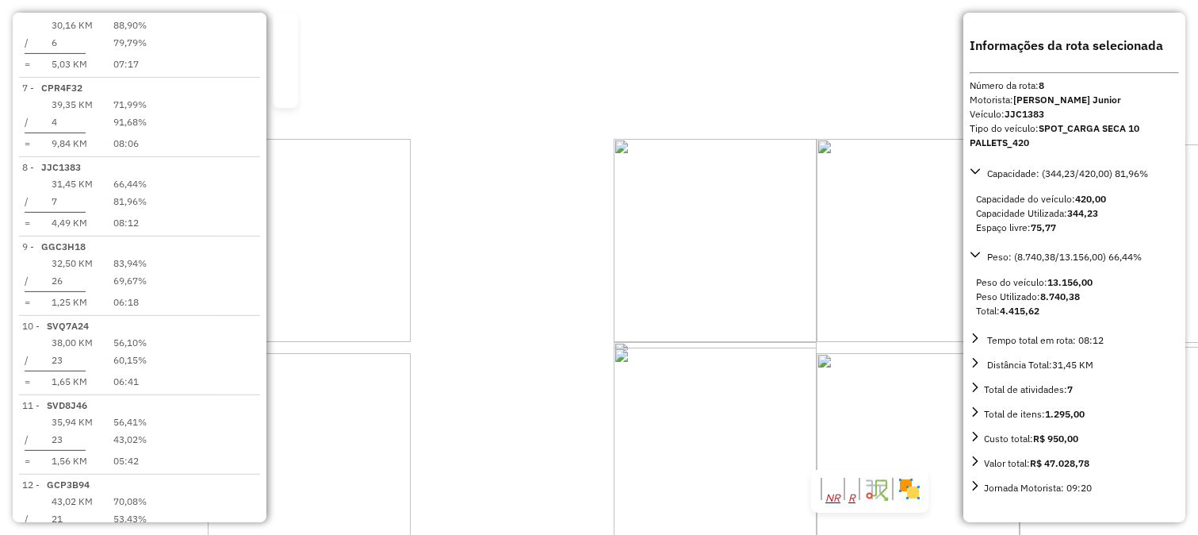
scroll to position [1160, 0]
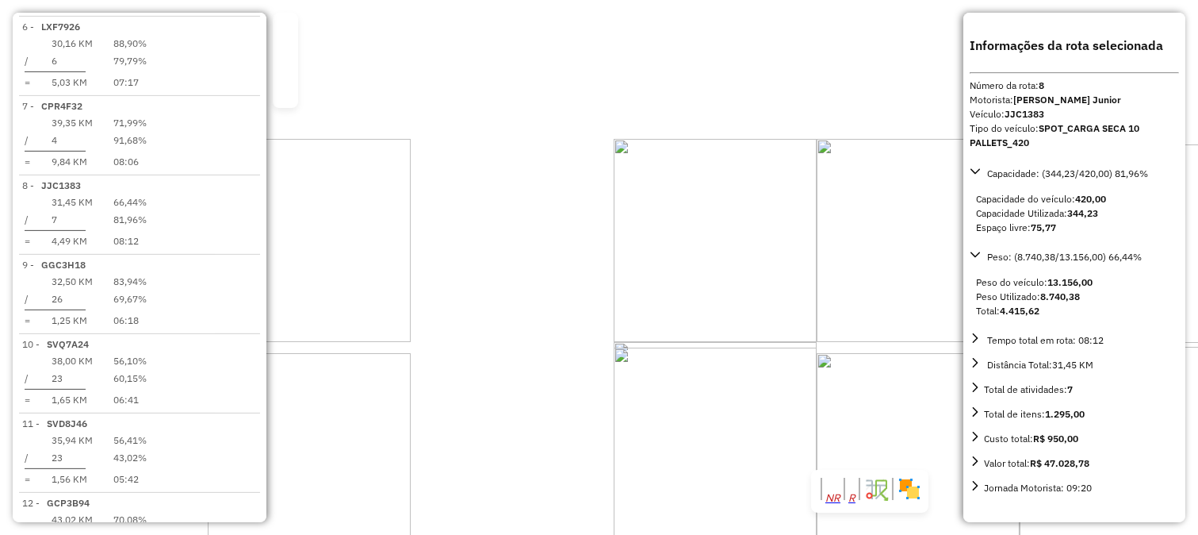
click at [588, 298] on div "30534 - J J ELDORADO Tipo de cliente: TRAVA2 (M) Endereço: APARECIDA DO TABOADO…" at bounding box center [599, 267] width 1198 height 535
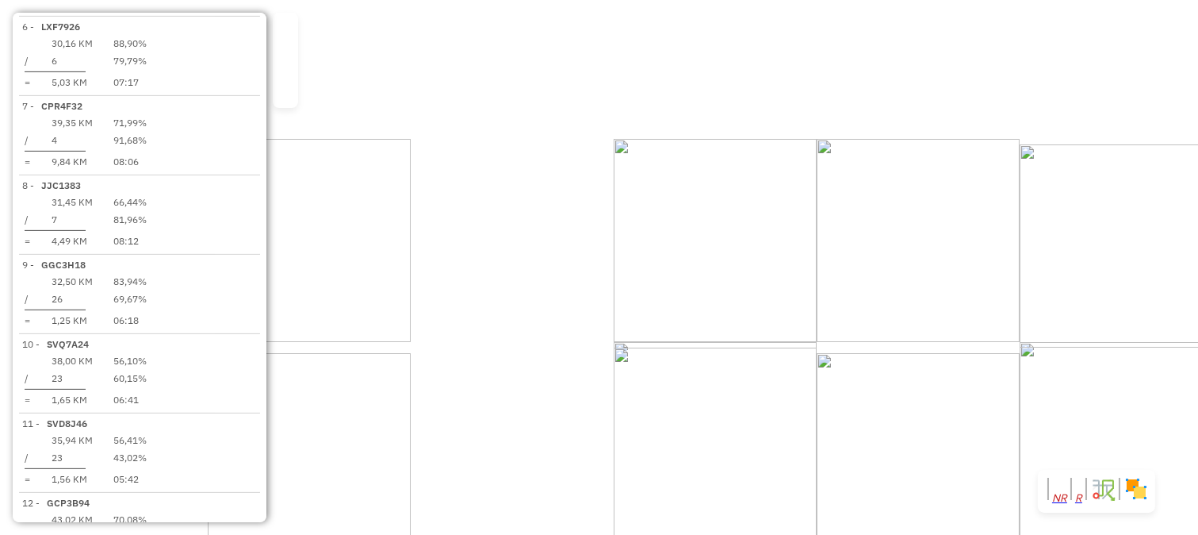
click at [565, 231] on div "Janela de atendimento Grade de atendimento Capacidade Transportadoras Veículos …" at bounding box center [599, 267] width 1198 height 535
select select "**********"
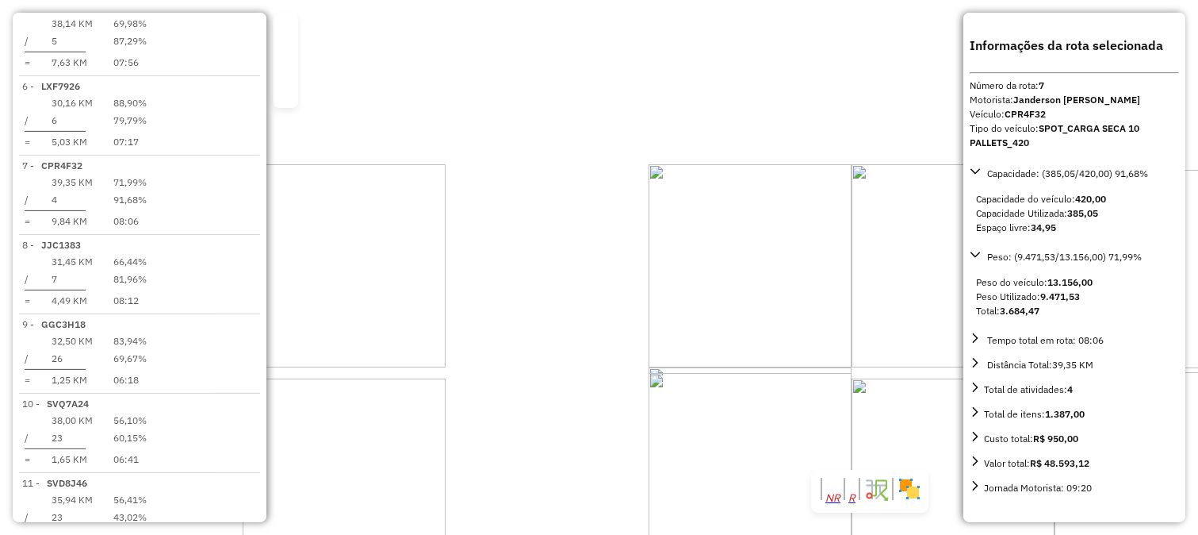
scroll to position [1085, 0]
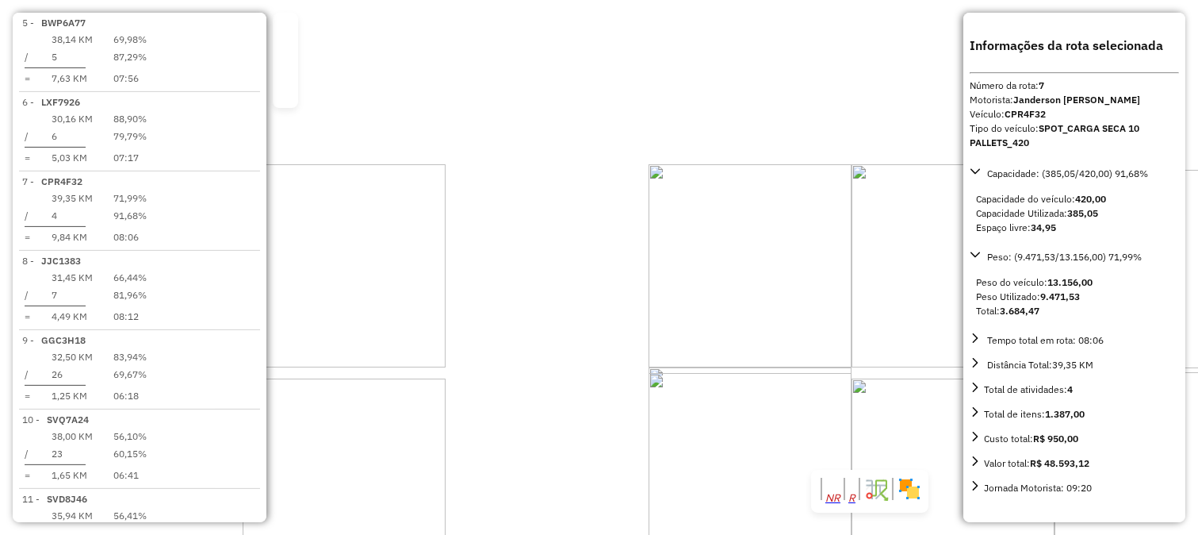
click at [614, 317] on div "28709 - PIT IRMAOS ZAFANI Tipo de cliente: PIT STOP (P) Endereço: MONTE APRAZIV…" at bounding box center [599, 267] width 1198 height 535
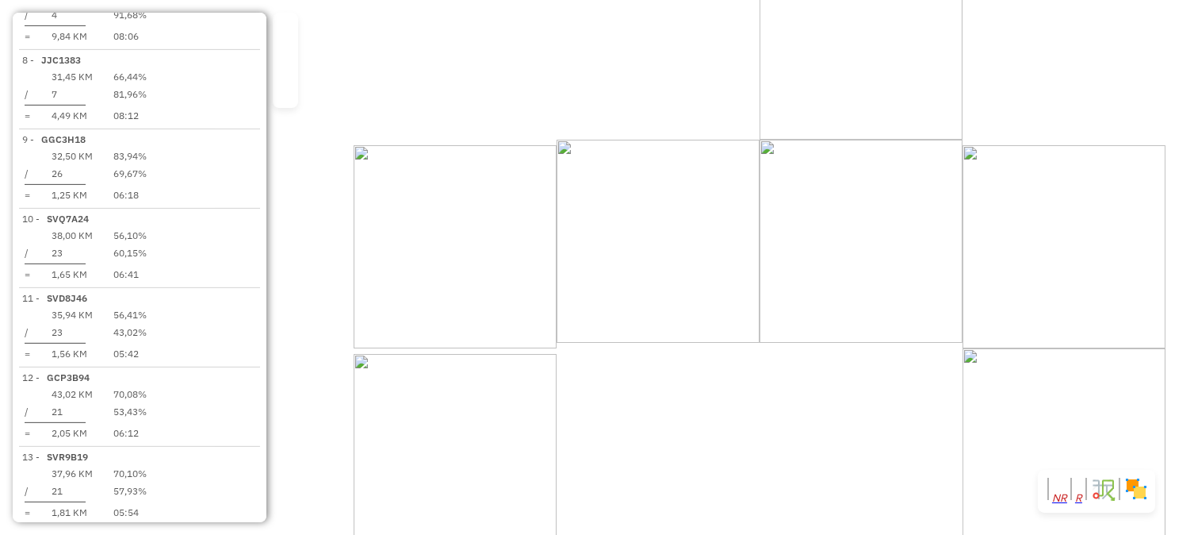
select select "**********"
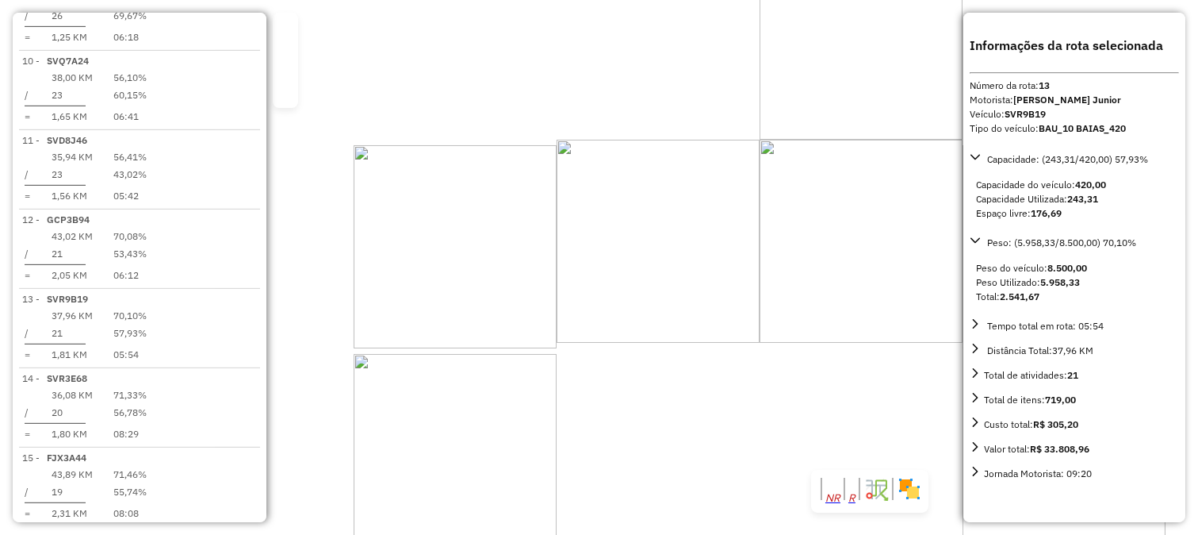
scroll to position [1533, 0]
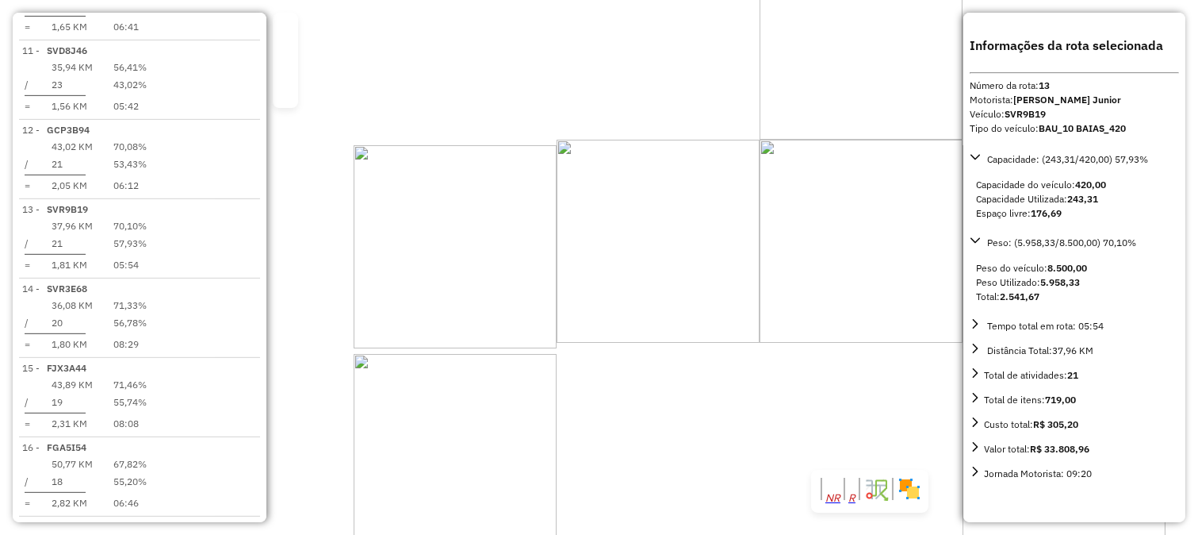
drag, startPoint x: 770, startPoint y: 351, endPoint x: 782, endPoint y: 246, distance: 106.1
click at [781, 289] on div "Janela de atendimento Grade de atendimento Capacidade Transportadoras Veículos …" at bounding box center [599, 267] width 1198 height 535
drag, startPoint x: 674, startPoint y: 301, endPoint x: 541, endPoint y: 458, distance: 205.9
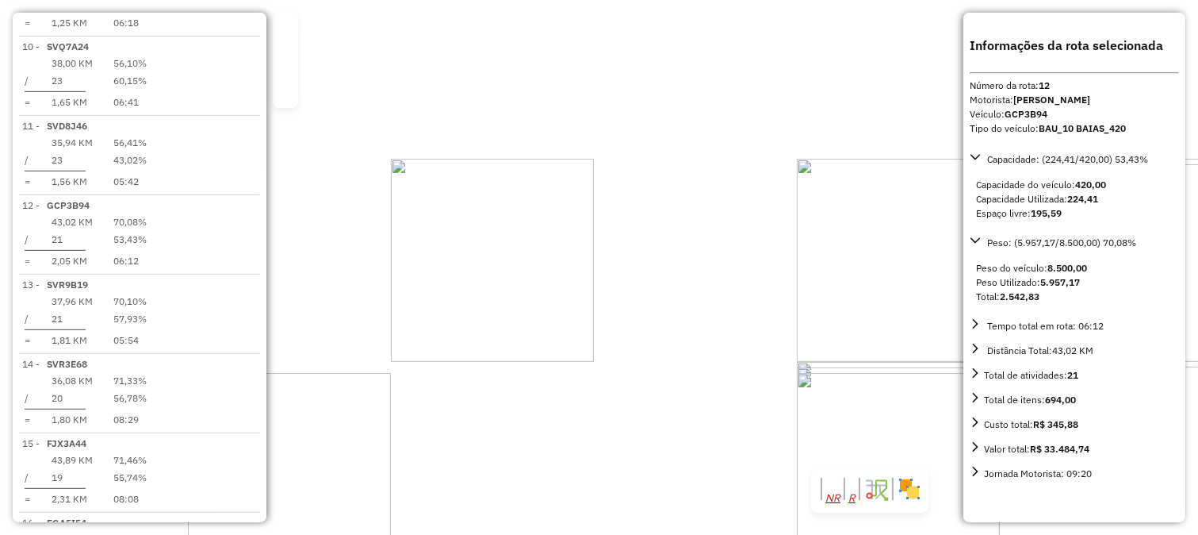
click at [541, 458] on div "Janela de atendimento Grade de atendimento Capacidade Transportadoras Veículos …" at bounding box center [599, 267] width 1198 height 535
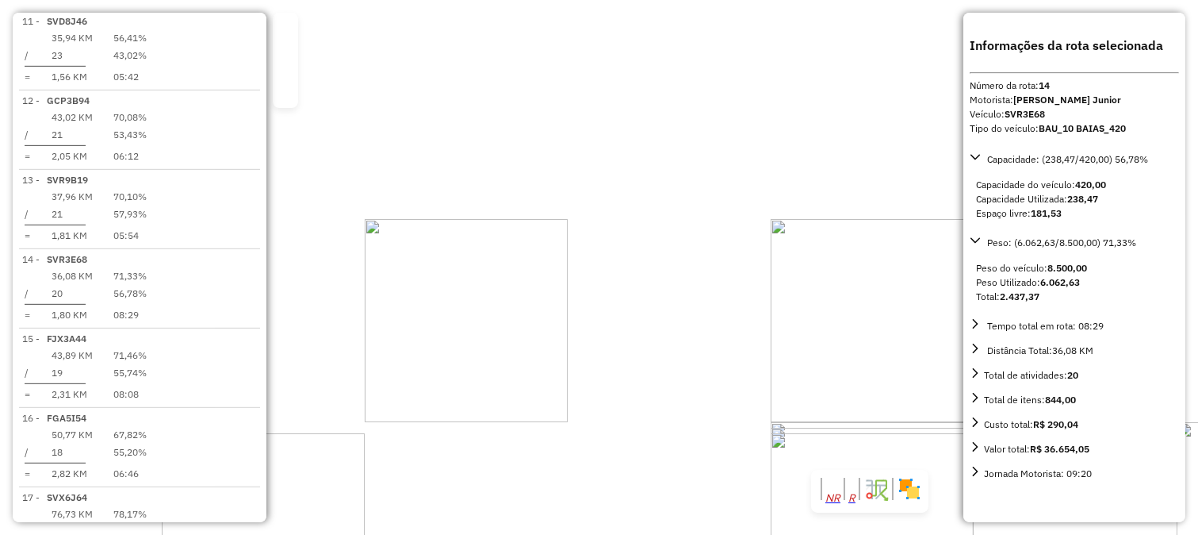
scroll to position [1607, 0]
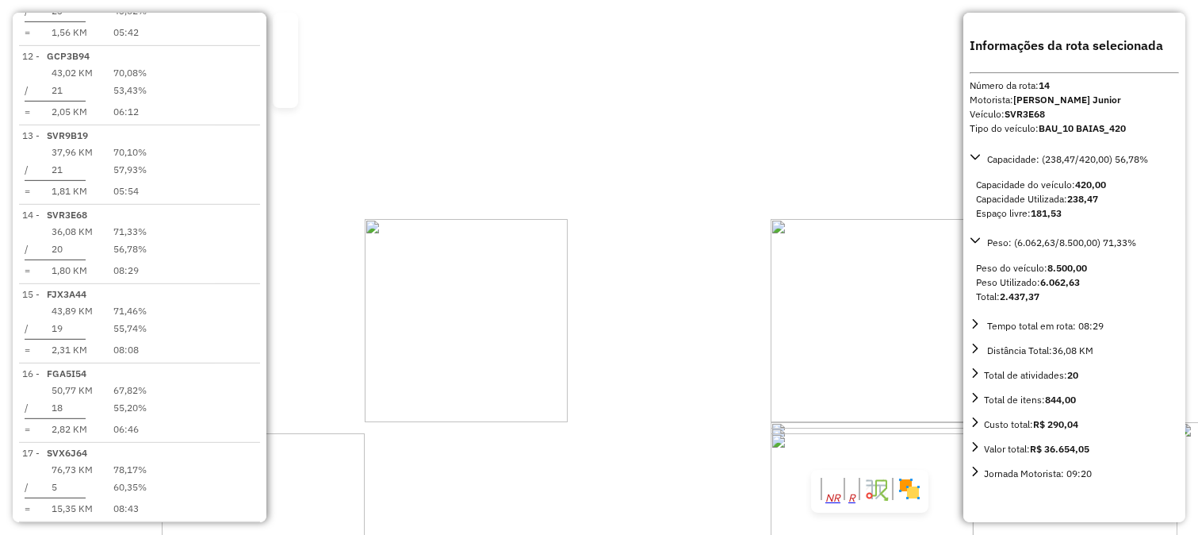
click at [666, 308] on div "31659 - TOSCANO BAR Endereço: PAULO SANCHES 377 Bairro: JARDIM MUGNAINI (SAO JO…" at bounding box center [599, 267] width 1198 height 535
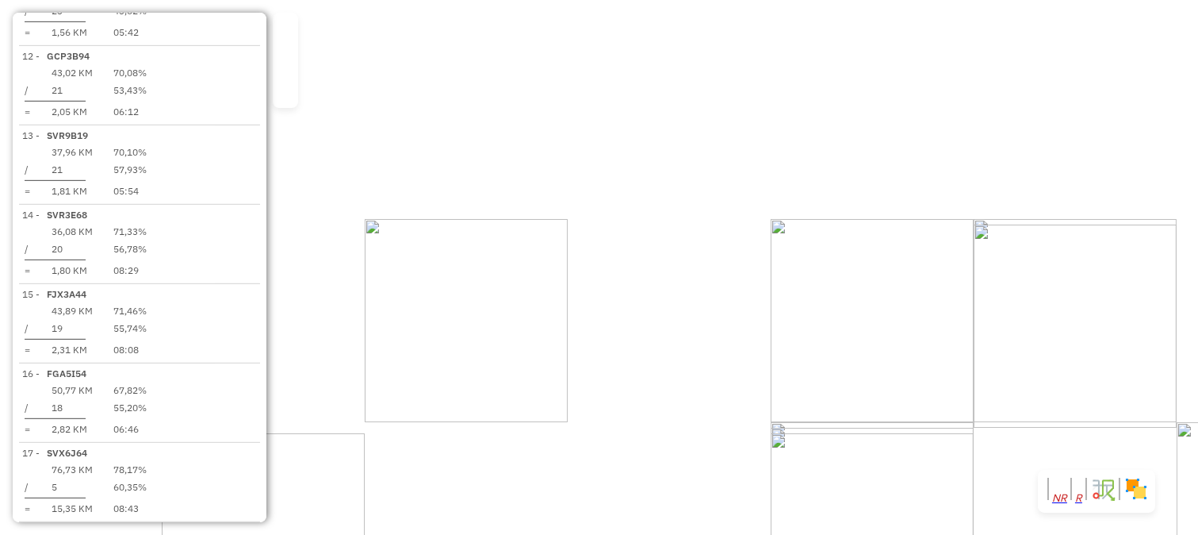
drag, startPoint x: 555, startPoint y: 180, endPoint x: 584, endPoint y: 232, distance: 58.9
click at [579, 219] on div "Janela de atendimento Grade de atendimento Capacidade Transportadoras Veículos …" at bounding box center [599, 267] width 1198 height 535
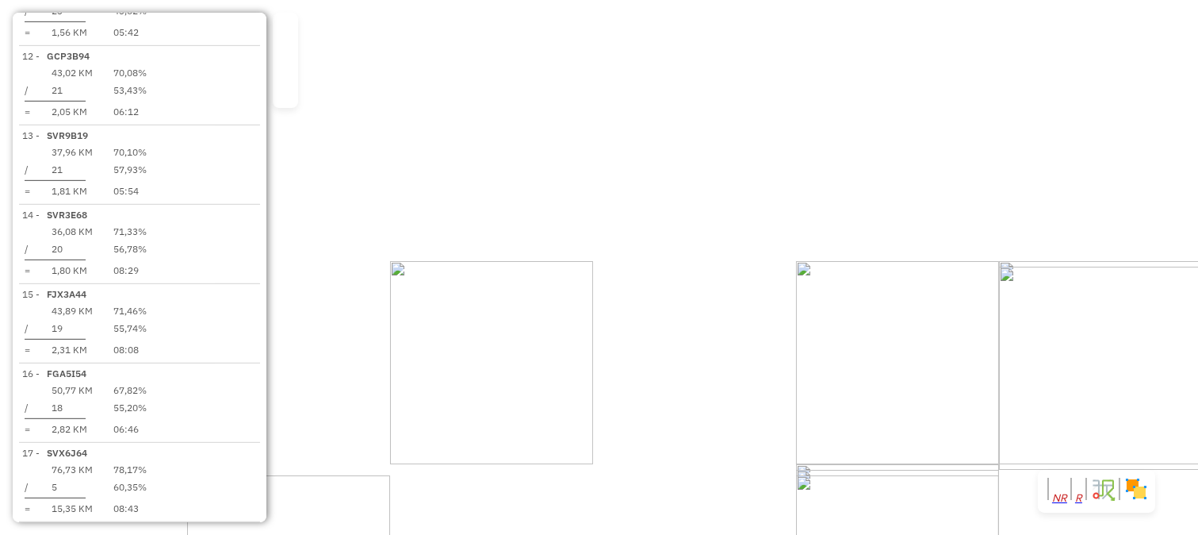
click at [560, 254] on div "Janela de atendimento Grade de atendimento Capacidade Transportadoras Veículos …" at bounding box center [599, 267] width 1198 height 535
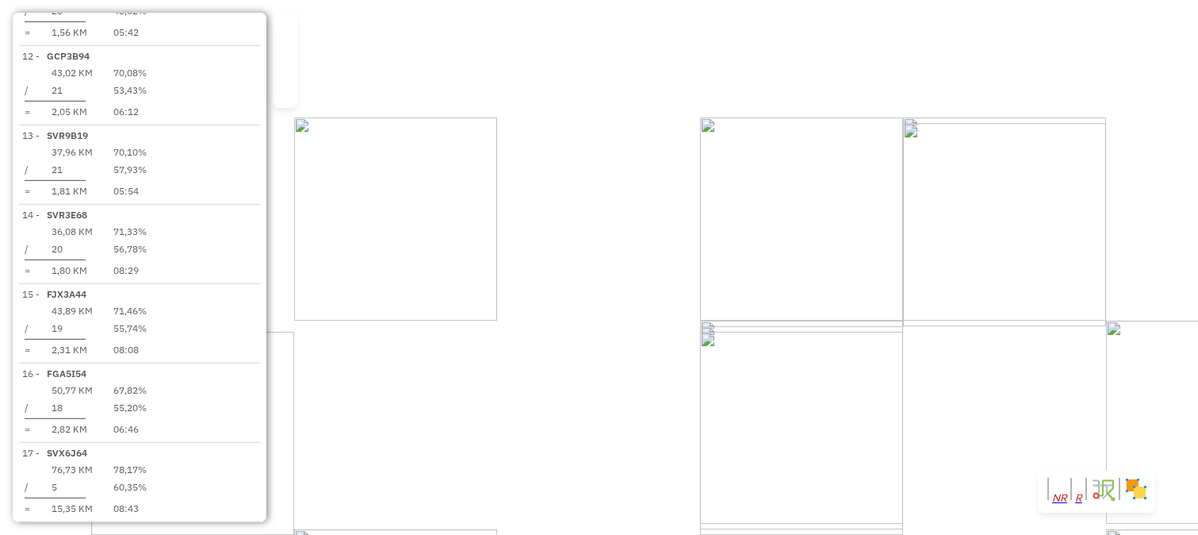
drag, startPoint x: 726, startPoint y: 358, endPoint x: 630, endPoint y: 215, distance: 172.7
click at [630, 215] on div "Janela de atendimento Grade de atendimento Capacidade Transportadoras Veículos …" at bounding box center [599, 267] width 1198 height 535
select select "**********"
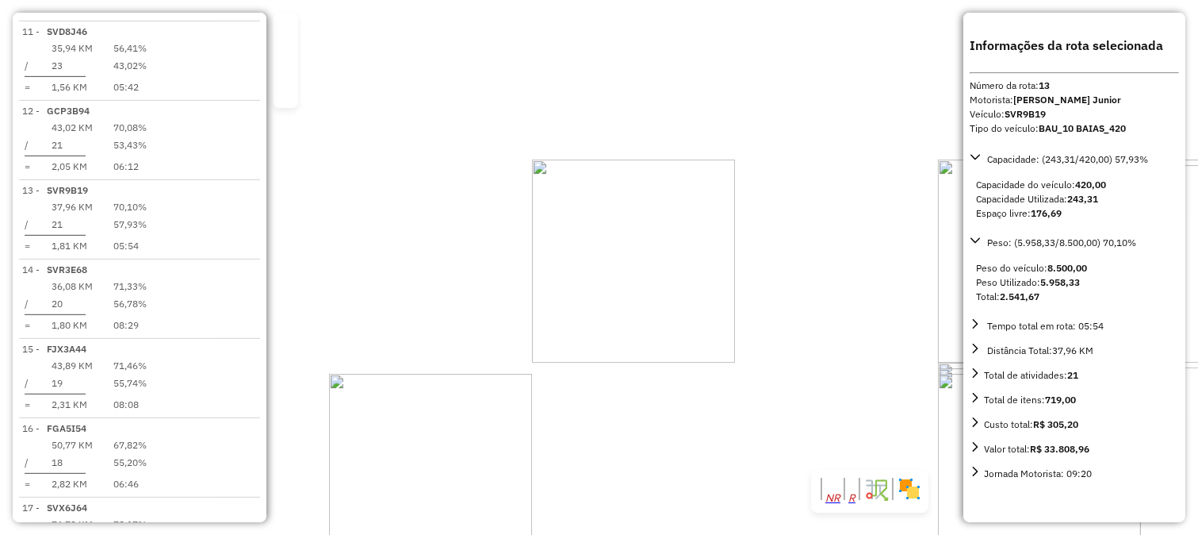
scroll to position [1533, 0]
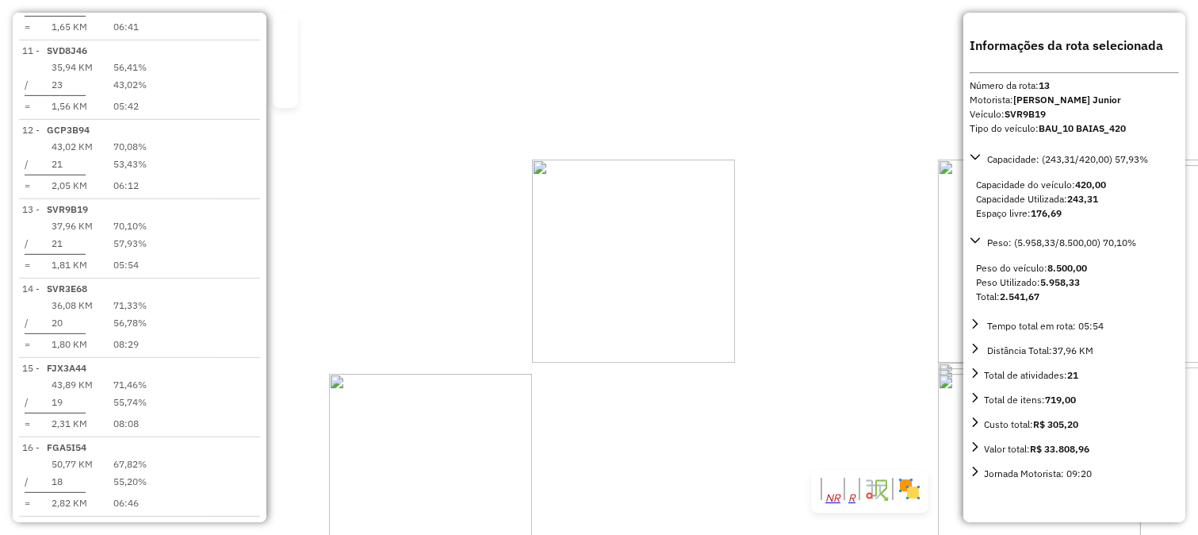
click at [676, 287] on div "30760 - BAR E MERCEARIA SENO Tipo de cliente: DETRATORES (D) Endereço: VALENTIM…" at bounding box center [599, 267] width 1198 height 535
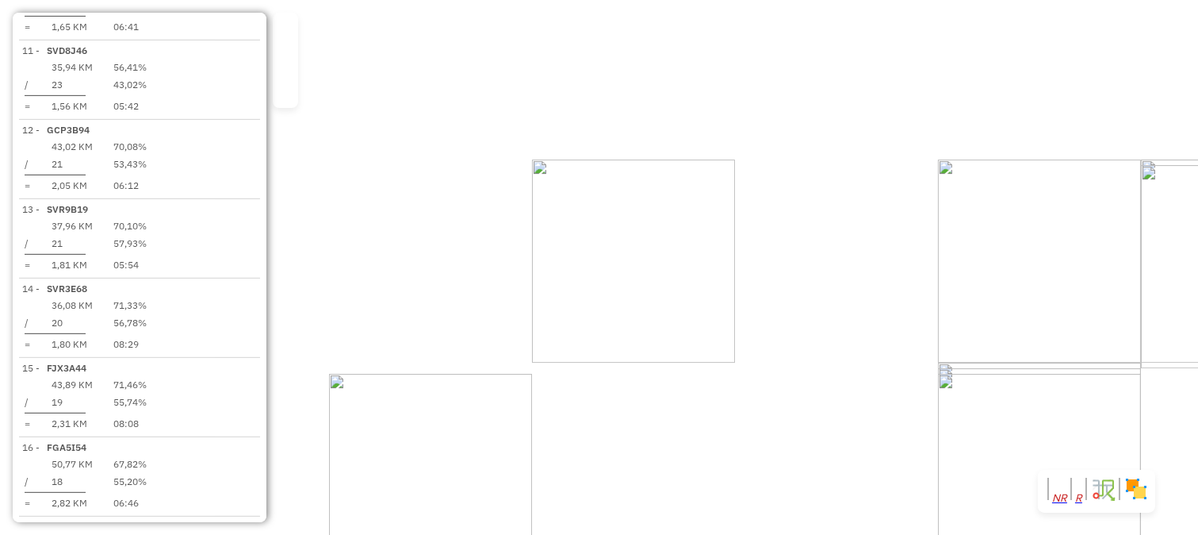
select select "**********"
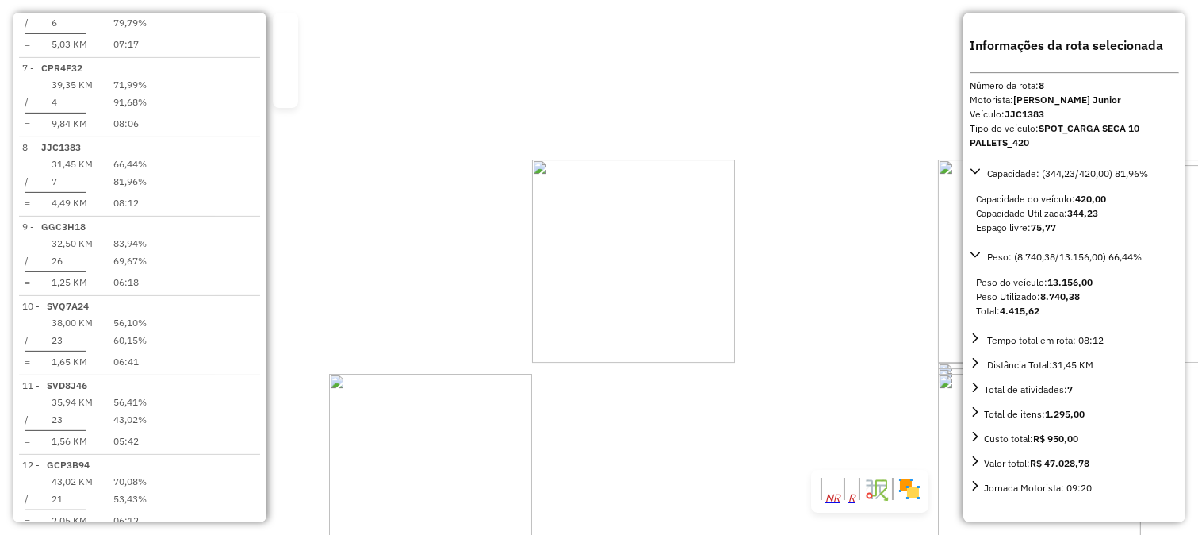
scroll to position [1160, 0]
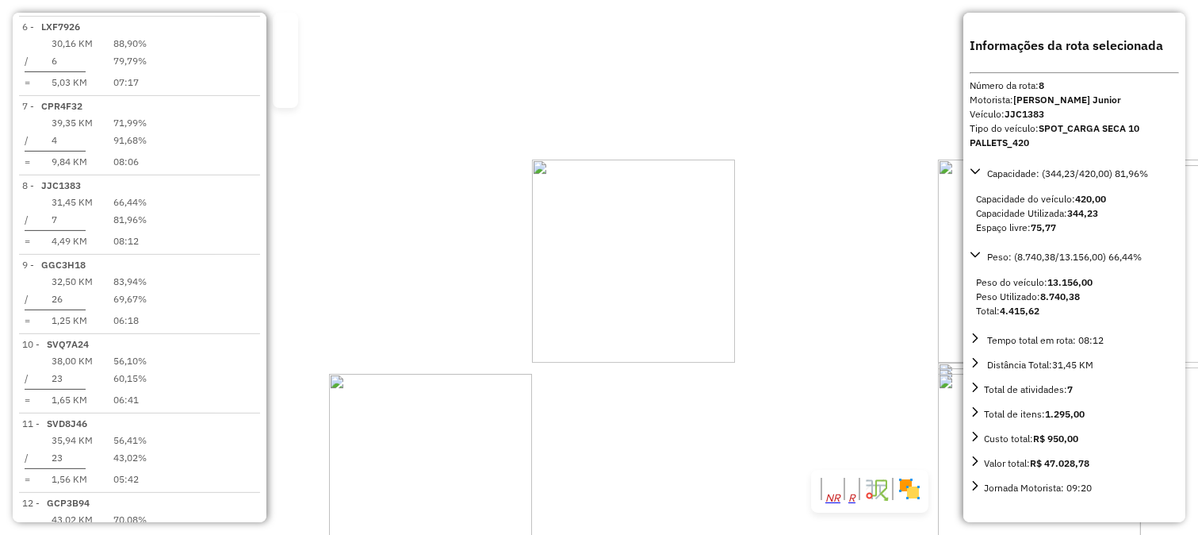
drag, startPoint x: 676, startPoint y: 312, endPoint x: 620, endPoint y: 224, distance: 104.5
click at [620, 224] on div "Janela de atendimento Grade de atendimento Capacidade Transportadoras Veículos …" at bounding box center [599, 267] width 1198 height 535
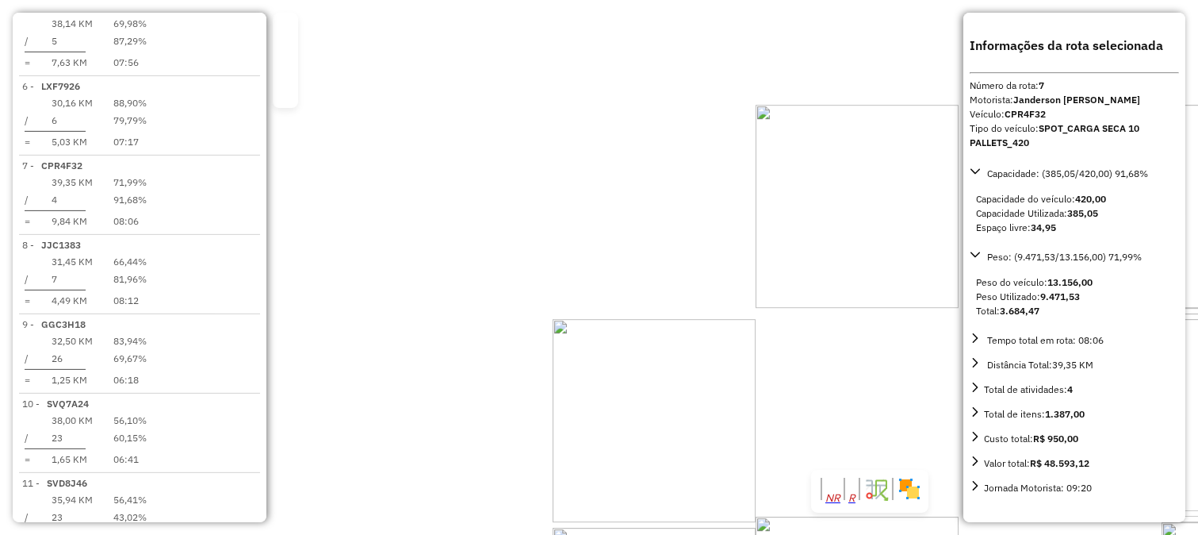
scroll to position [1085, 0]
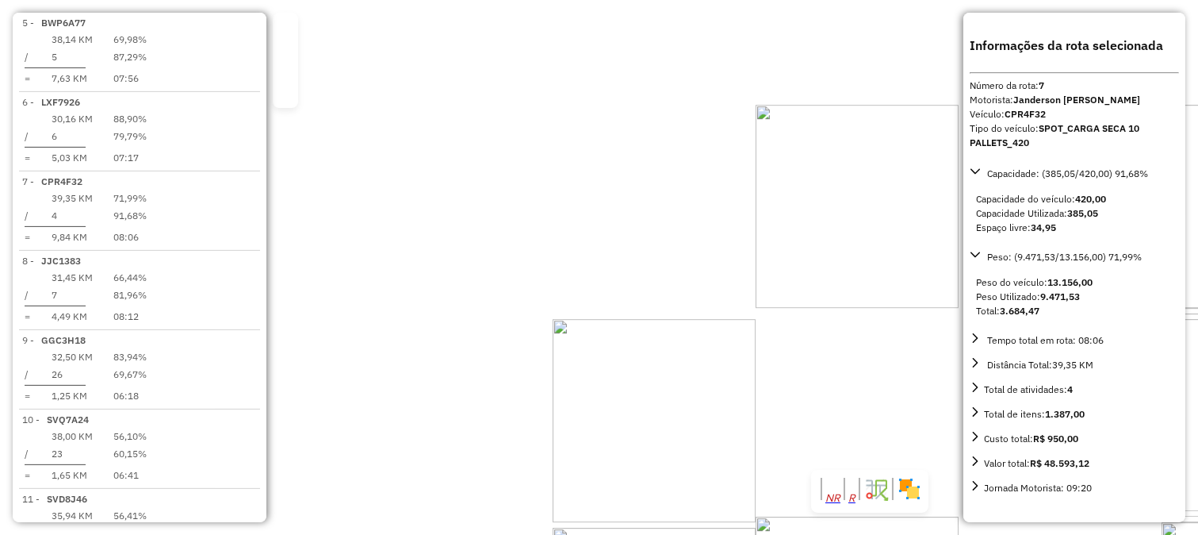
click at [538, 374] on div "31195 - SUP CABRAL VETORASSO Tipo de cliente: TRAVA1 (T) Endereço: COMENDADOR A…" at bounding box center [599, 267] width 1198 height 535
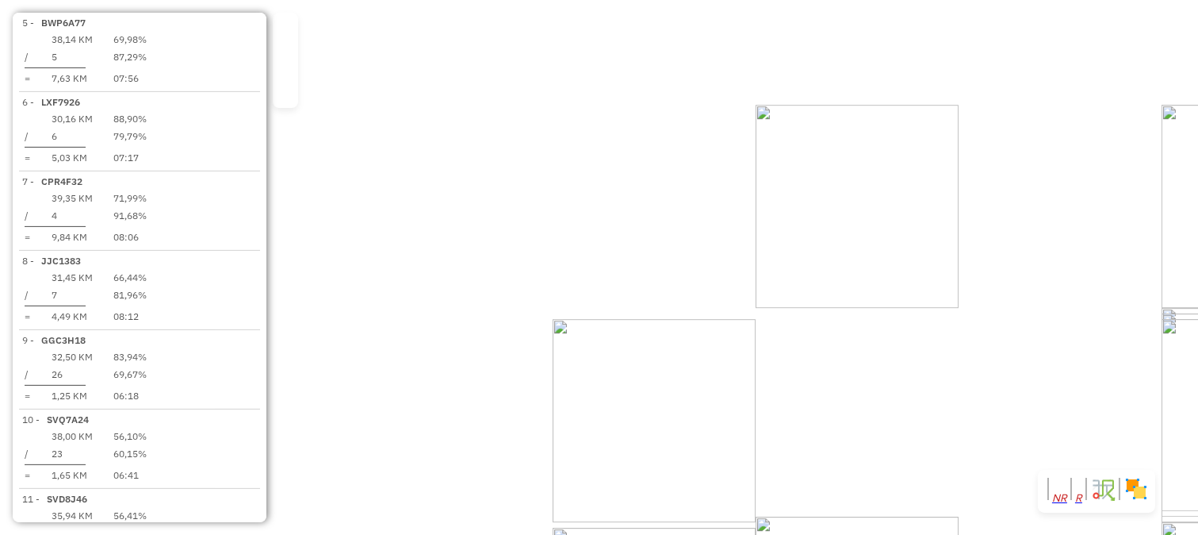
drag, startPoint x: 635, startPoint y: 408, endPoint x: 430, endPoint y: 257, distance: 255.2
click at [430, 257] on div "Janela de atendimento Grade de atendimento Capacidade Transportadoras Veículos …" at bounding box center [599, 267] width 1198 height 535
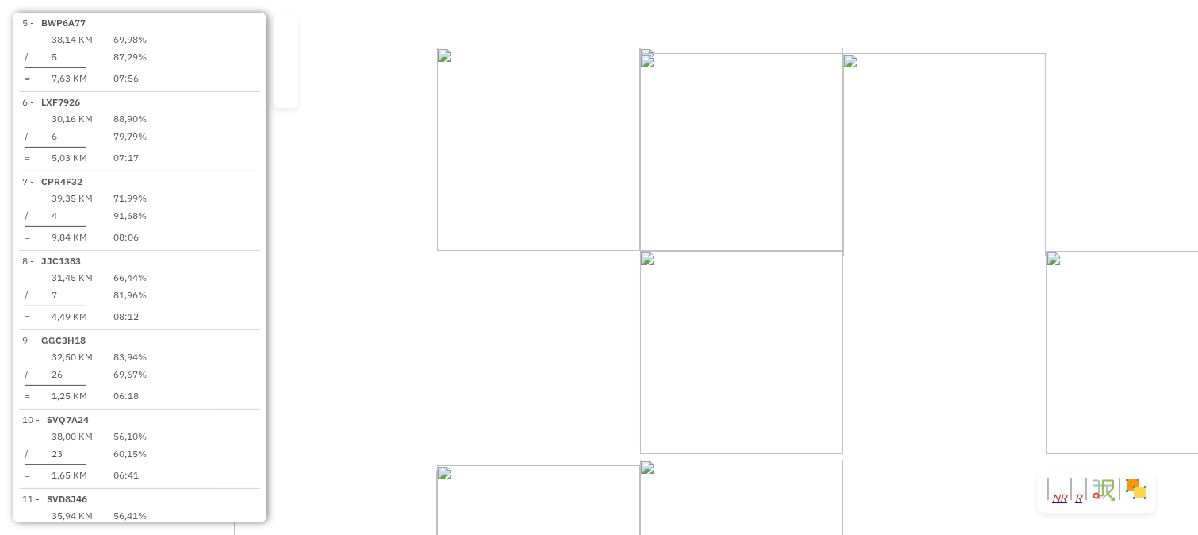
select select "**********"
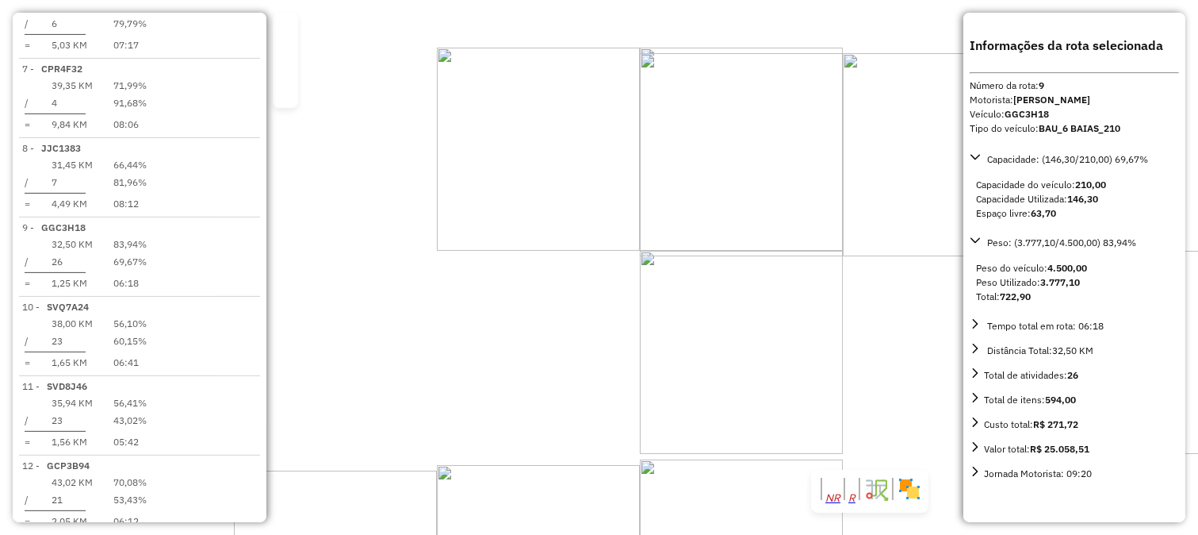
scroll to position [1234, 0]
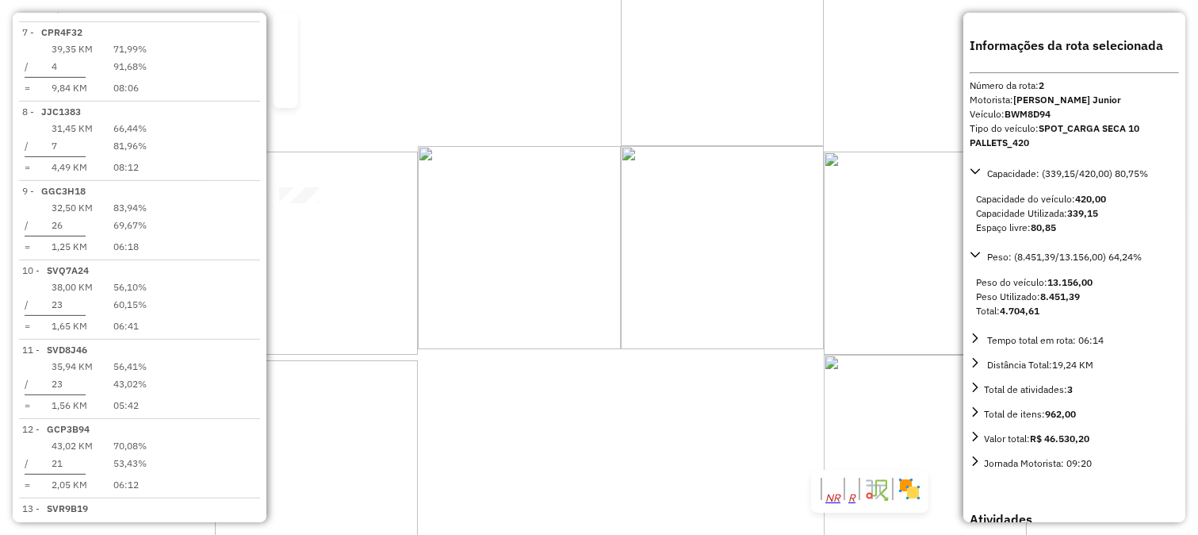
scroll to position [712, 0]
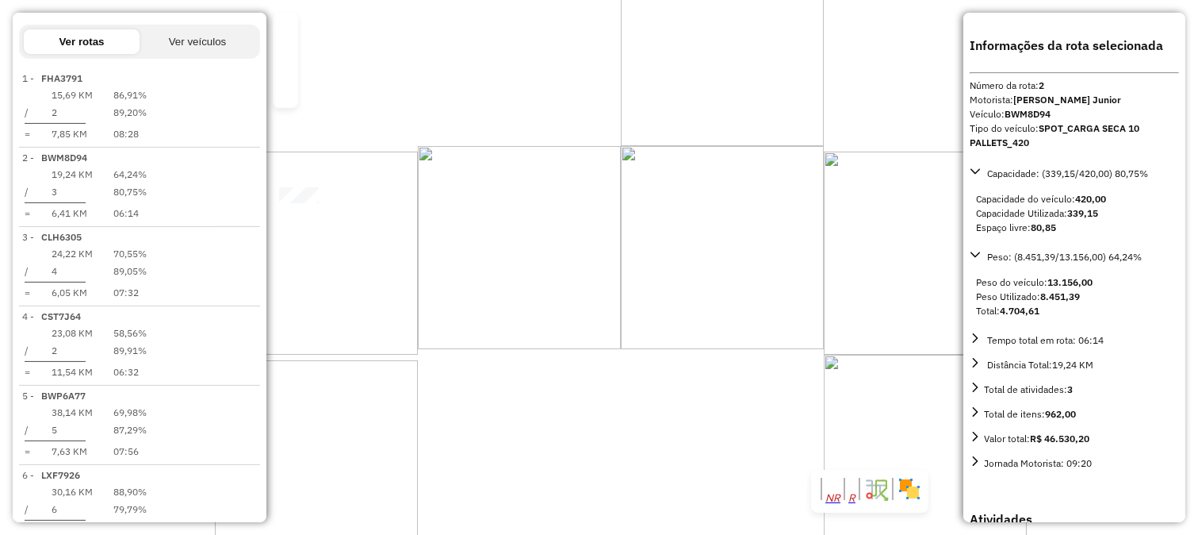
drag, startPoint x: 719, startPoint y: 294, endPoint x: 701, endPoint y: 362, distance: 69.6
click at [704, 358] on div "Janela de atendimento Grade de atendimento Capacidade Transportadoras Veículos …" at bounding box center [599, 267] width 1198 height 535
click at [688, 378] on div "83650 - PONTO DA BEBIDA Tipo de cliente: RECARGA (R) Endereço: MURCHID HOMSI 29…" at bounding box center [599, 267] width 1198 height 535
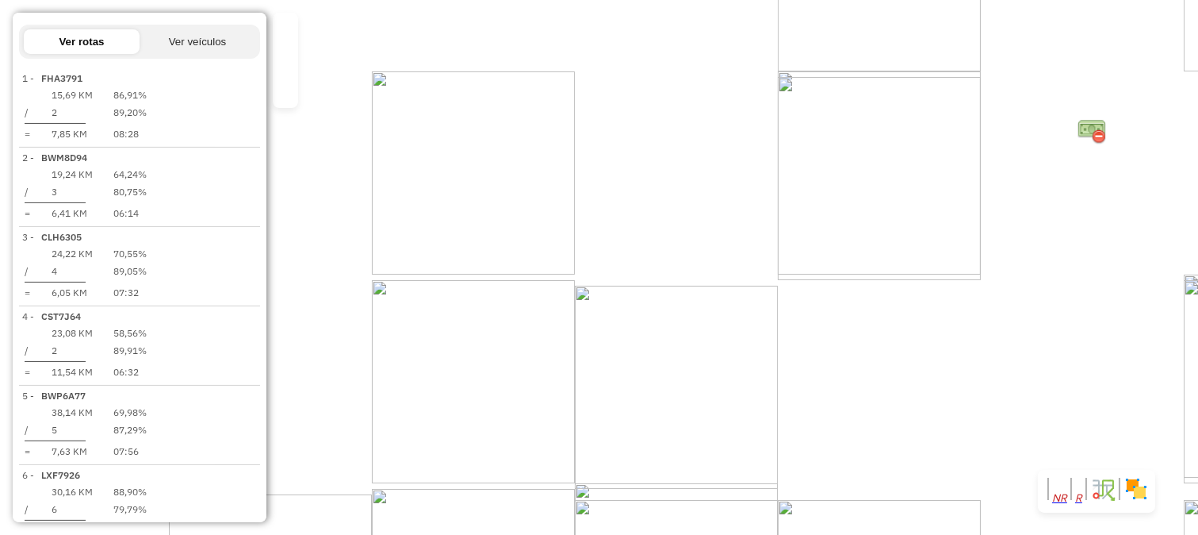
select select "**********"
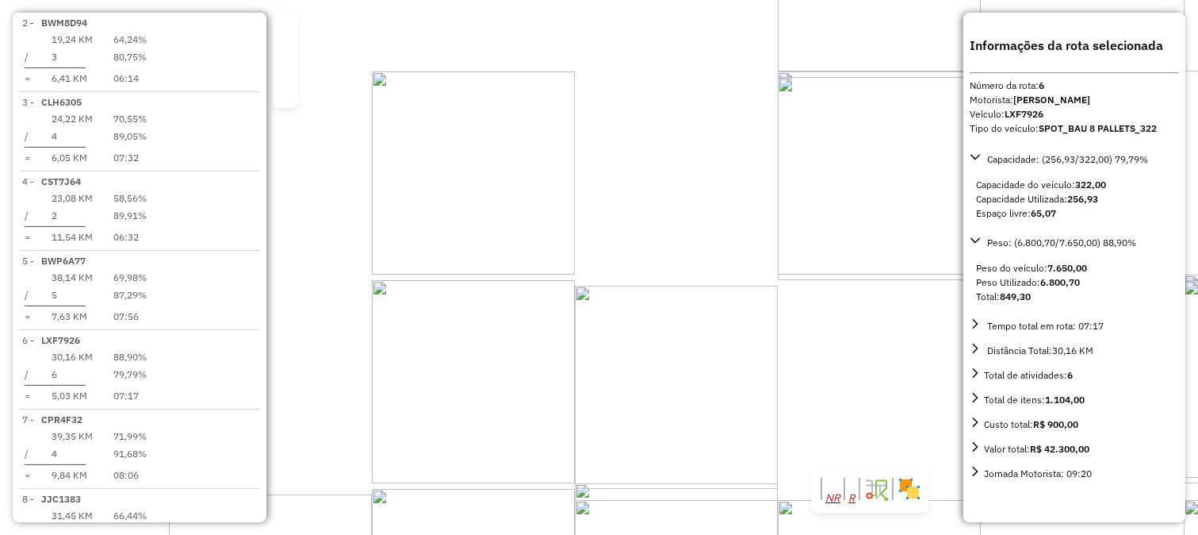
scroll to position [1011, 0]
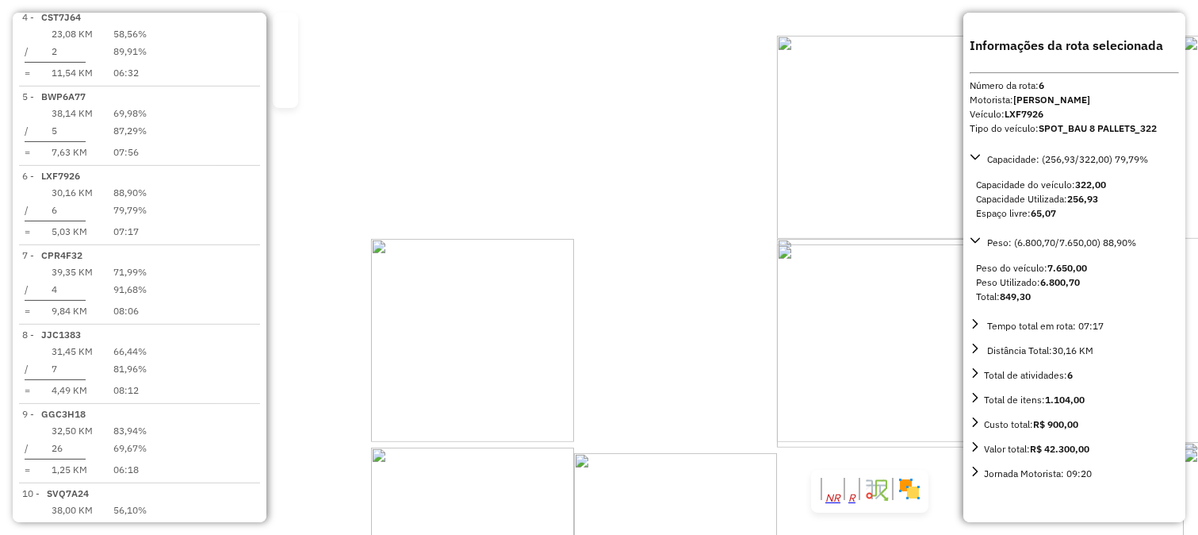
drag, startPoint x: 822, startPoint y: 179, endPoint x: 821, endPoint y: 350, distance: 170.5
click at [821, 349] on div "Janela de atendimento Grade de atendimento Capacidade Transportadoras Veículos …" at bounding box center [599, 267] width 1198 height 535
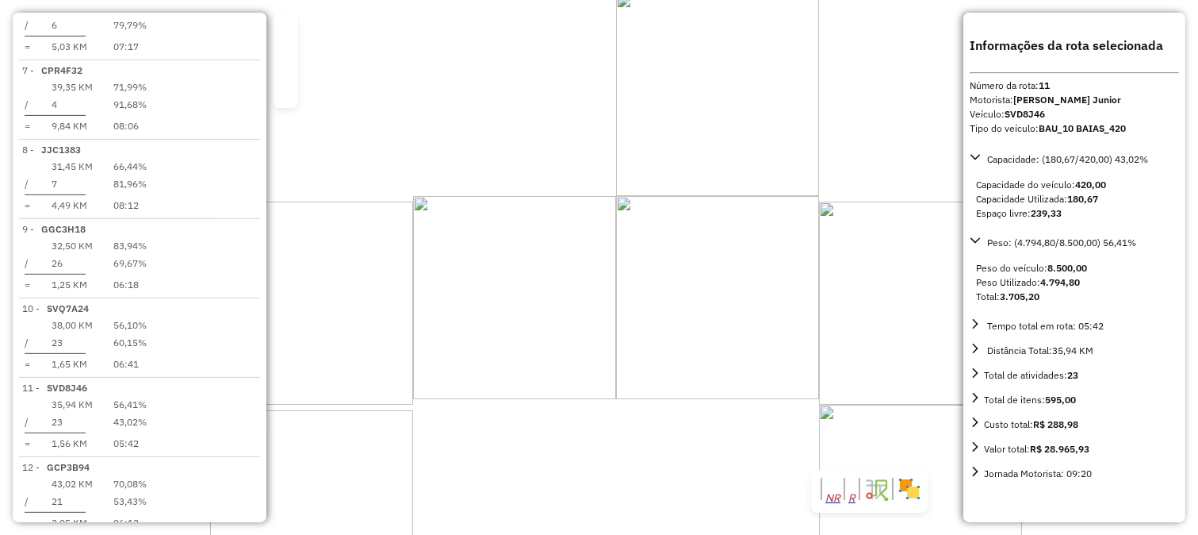
scroll to position [1384, 0]
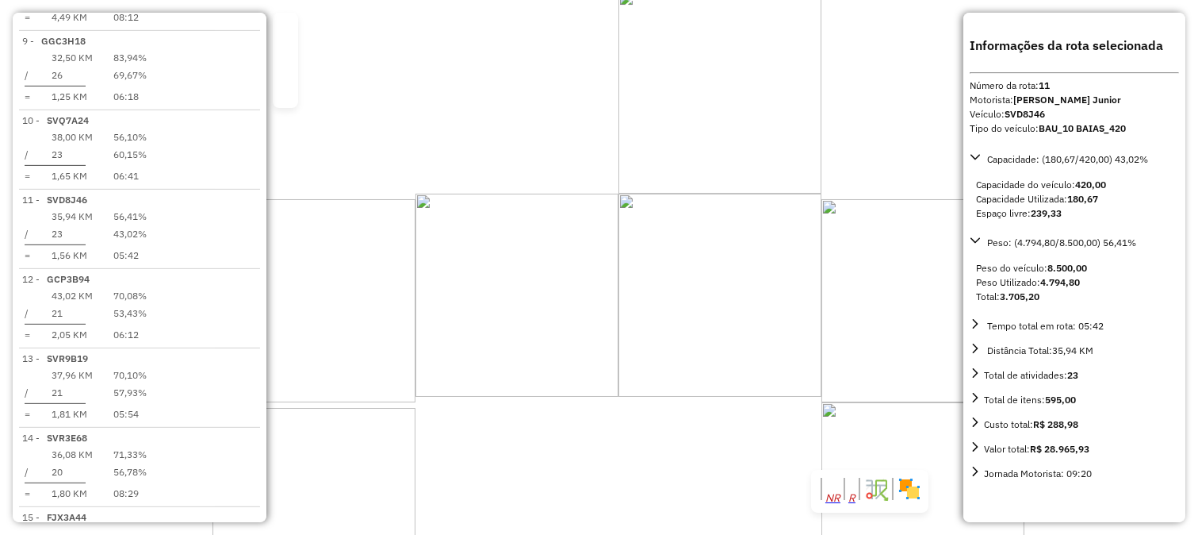
drag, startPoint x: 733, startPoint y: 339, endPoint x: 731, endPoint y: 262, distance: 76.9
click at [747, 306] on div "Janela de atendimento Grade de atendimento Capacidade Transportadoras Veículos …" at bounding box center [599, 267] width 1198 height 535
drag, startPoint x: 696, startPoint y: 381, endPoint x: 715, endPoint y: 278, distance: 104.8
click at [715, 281] on div "Janela de atendimento Grade de atendimento Capacidade Transportadoras Veículos …" at bounding box center [599, 267] width 1198 height 535
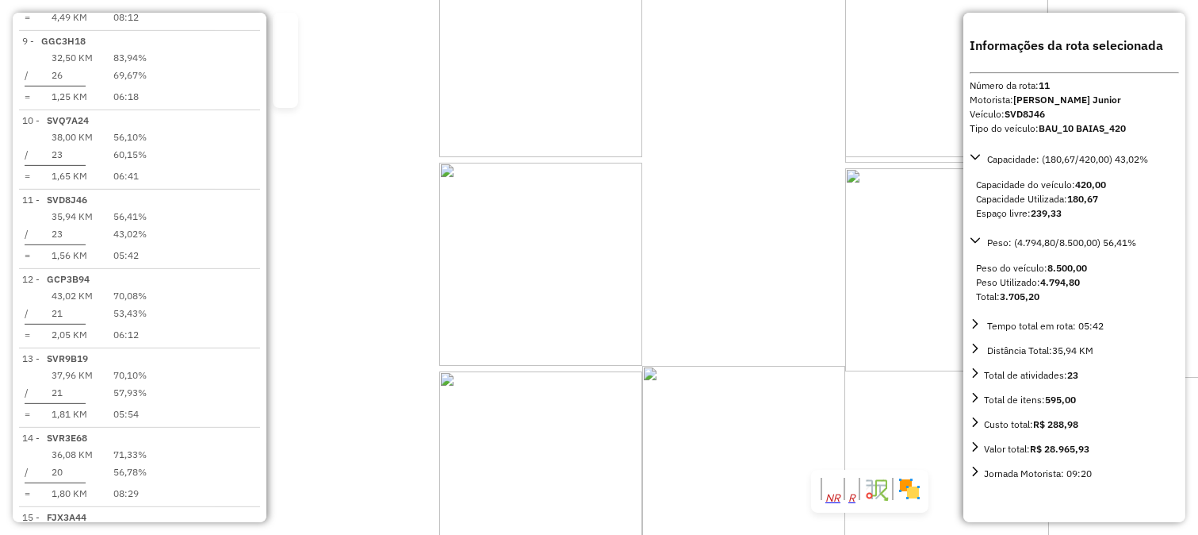
drag, startPoint x: 703, startPoint y: 347, endPoint x: 738, endPoint y: 186, distance: 165.3
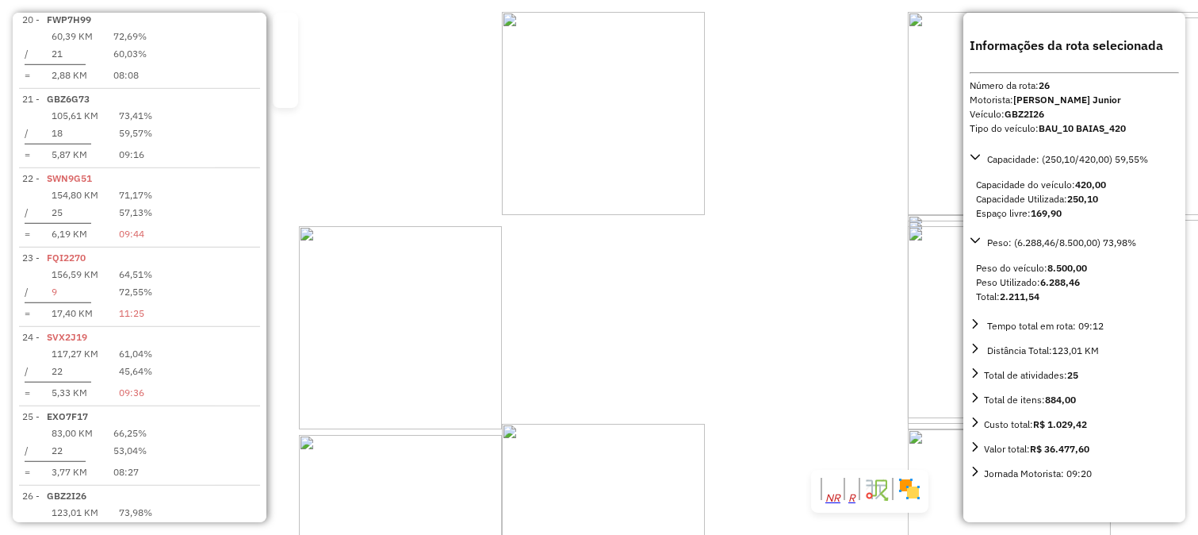
scroll to position [2501, 0]
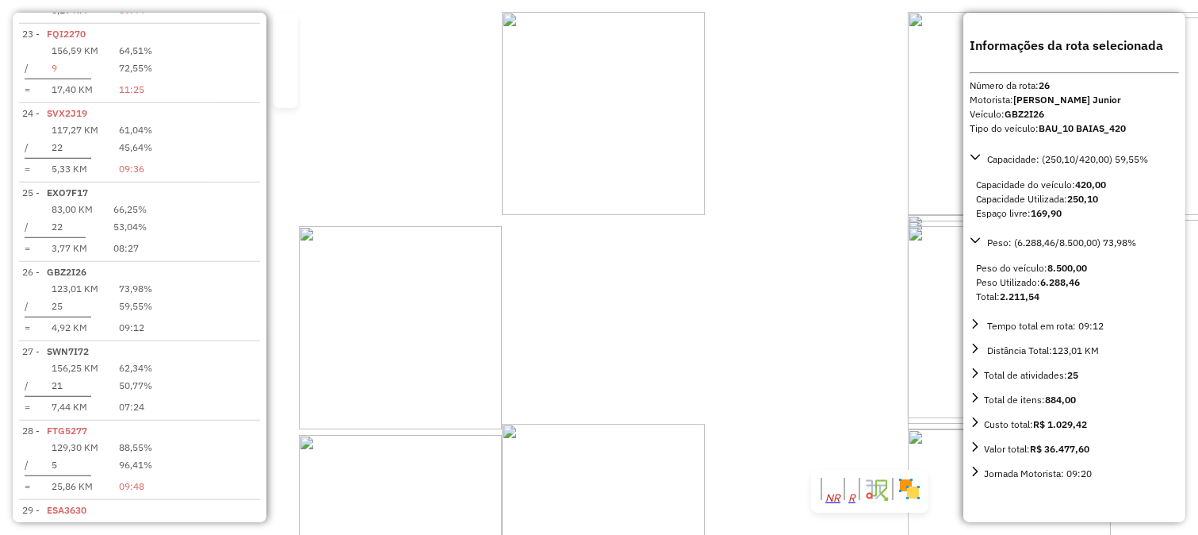
click at [661, 306] on div "Rota 26 - Placa GBZ2I26 33492 - MERCEARIA K L D Rota 26 - Placa GBZ2I26 7571 - …" at bounding box center [599, 267] width 1198 height 535
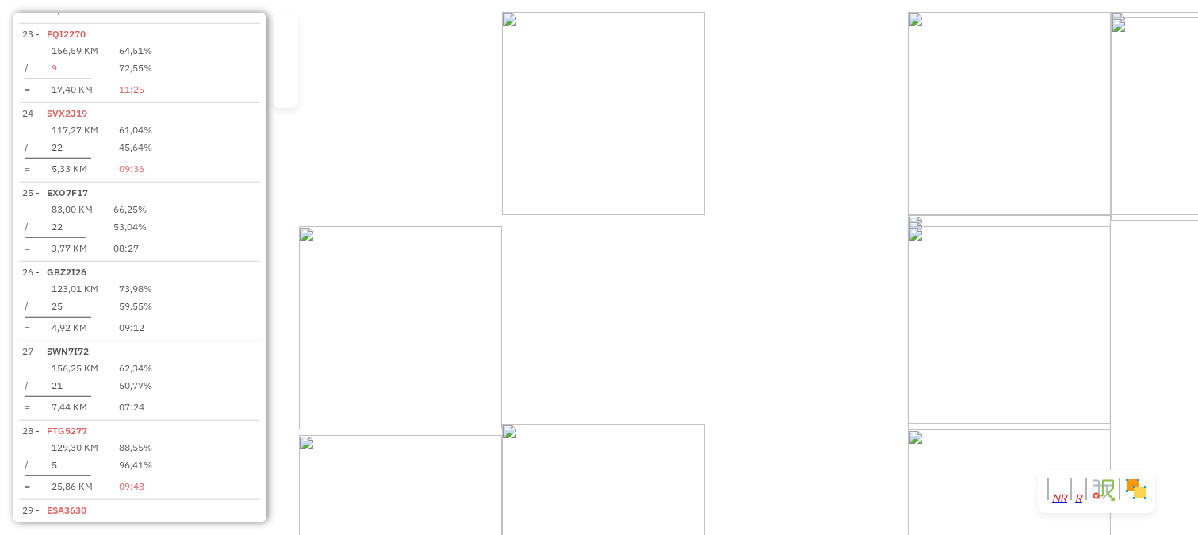
drag, startPoint x: 684, startPoint y: 401, endPoint x: 722, endPoint y: 252, distance: 153.9
click at [696, 359] on div "98276 - LANCHONETE Endereço: RODOVIA SP 355 SN Bairro: CENTRO (BADY BASSITT / S…" at bounding box center [599, 267] width 1198 height 535
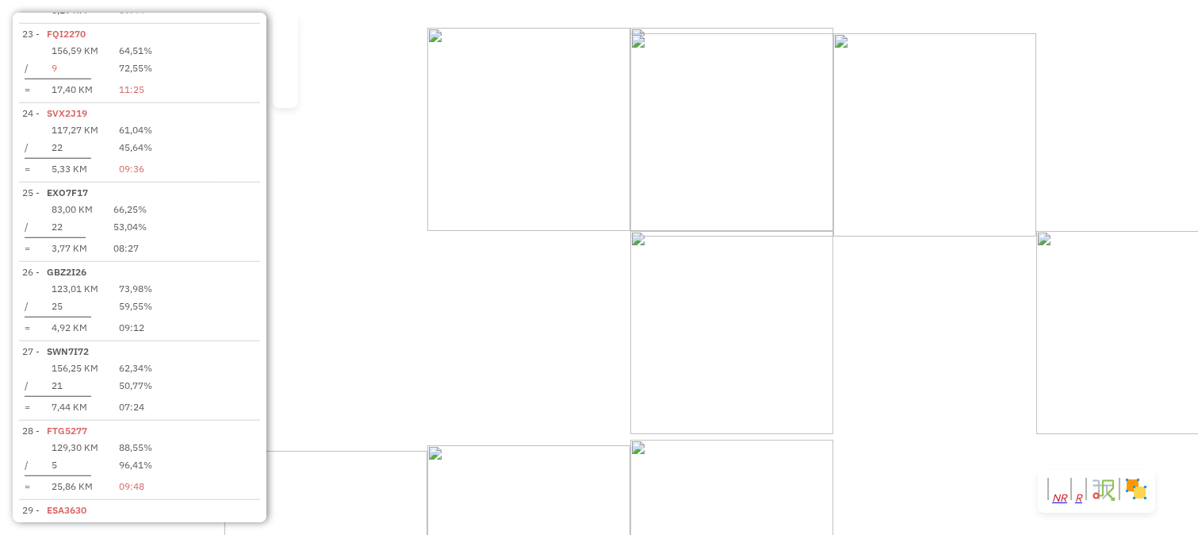
select select "**********"
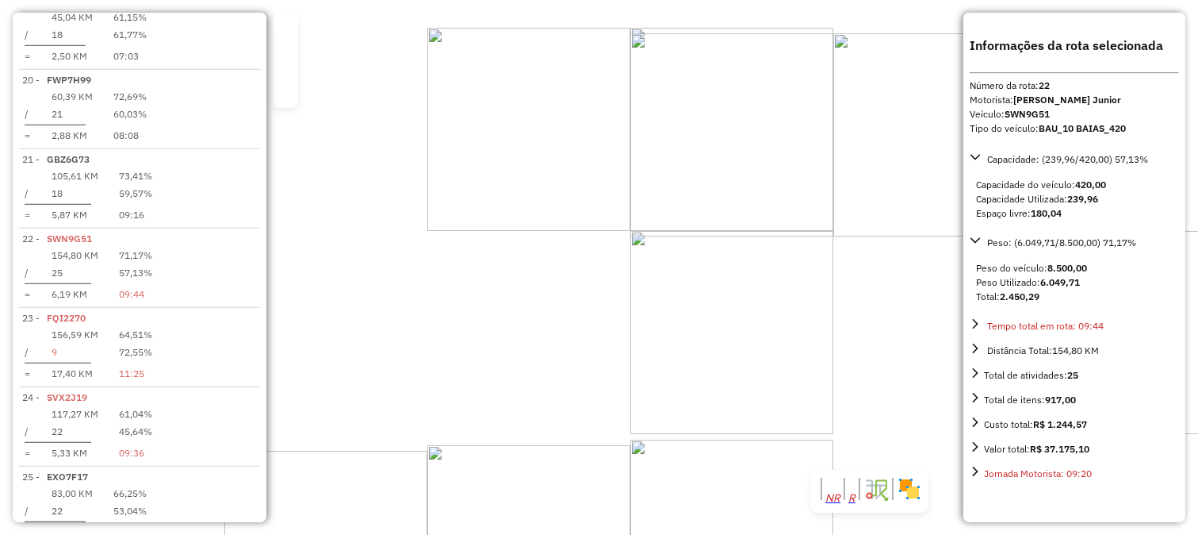
scroll to position [2202, 0]
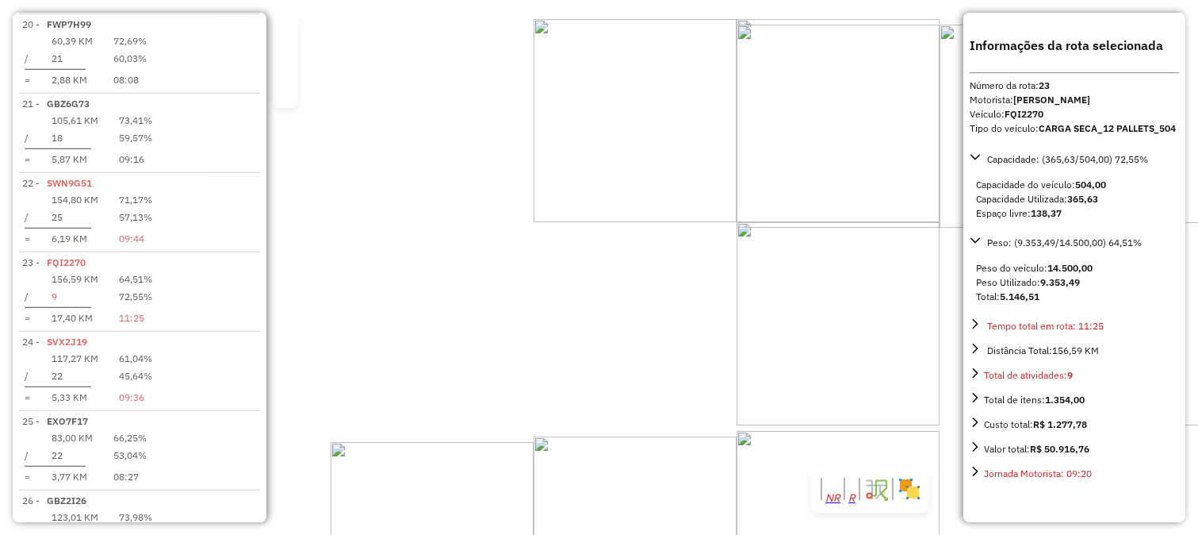
scroll to position [2278, 0]
drag, startPoint x: 720, startPoint y: 318, endPoint x: 627, endPoint y: 382, distance: 112.9
click at [632, 379] on div "Janela de atendimento Grade de atendimento Capacidade Transportadoras Veículos …" at bounding box center [599, 267] width 1198 height 535
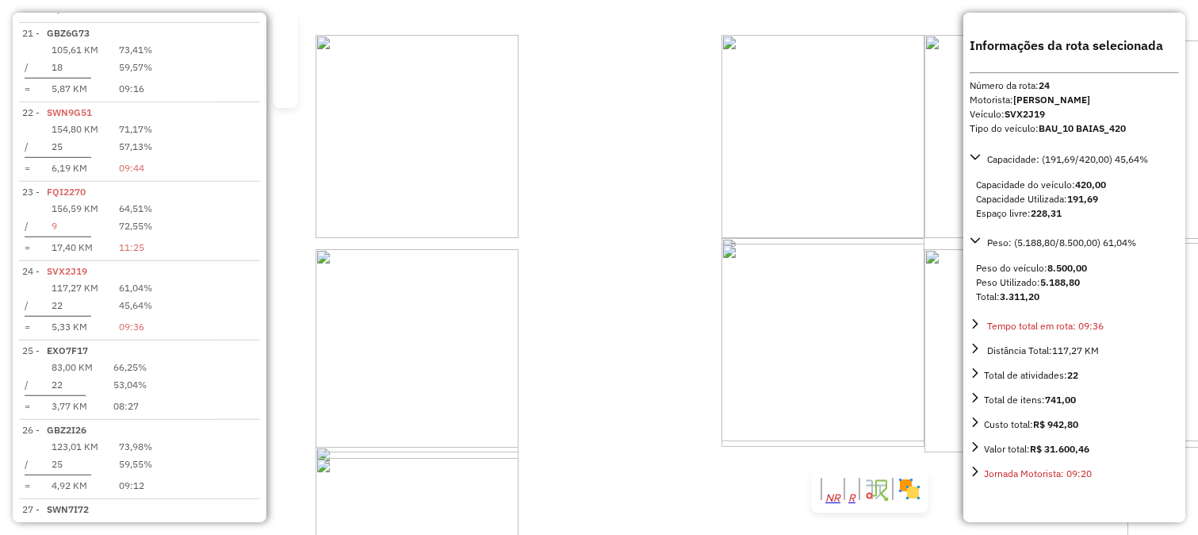
scroll to position [2351, 0]
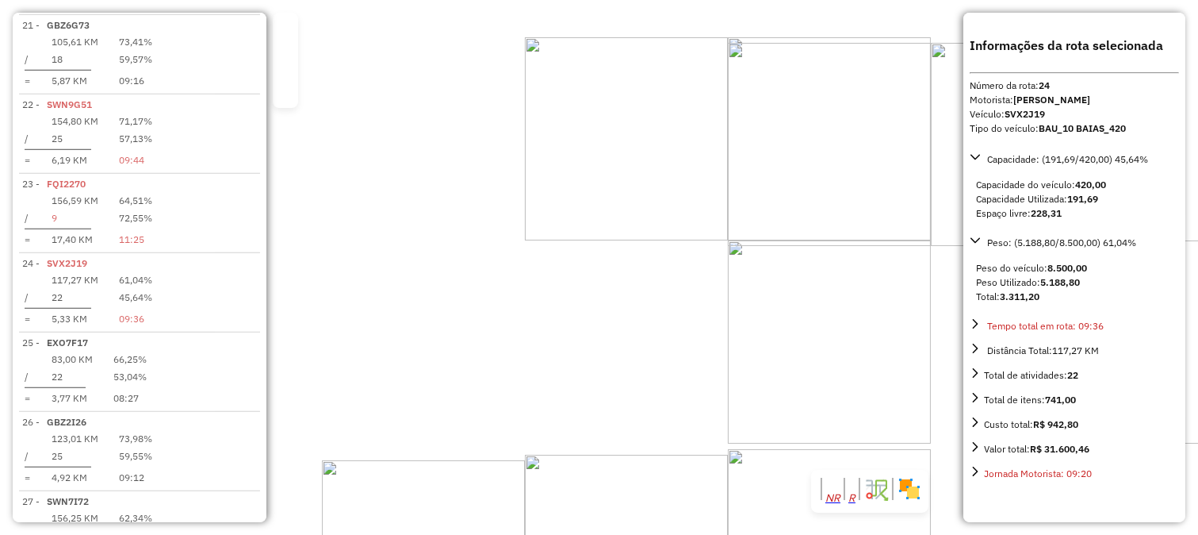
drag, startPoint x: 708, startPoint y: 201, endPoint x: 709, endPoint y: 178, distance: 23.8
click at [709, 178] on div "Janela de atendimento Grade de atendimento Capacidade Transportadoras Veículos …" at bounding box center [599, 267] width 1198 height 535
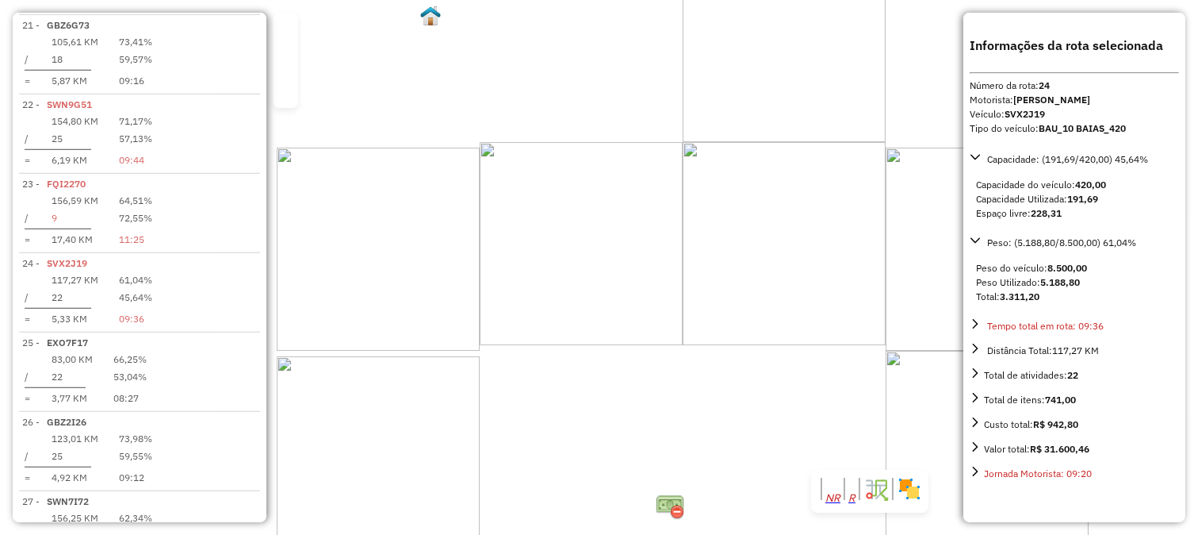
drag, startPoint x: 609, startPoint y: 347, endPoint x: 710, endPoint y: 189, distance: 187.2
click at [709, 192] on div "Janela de atendimento Grade de atendimento Capacidade Transportadoras Veículos …" at bounding box center [599, 267] width 1198 height 535
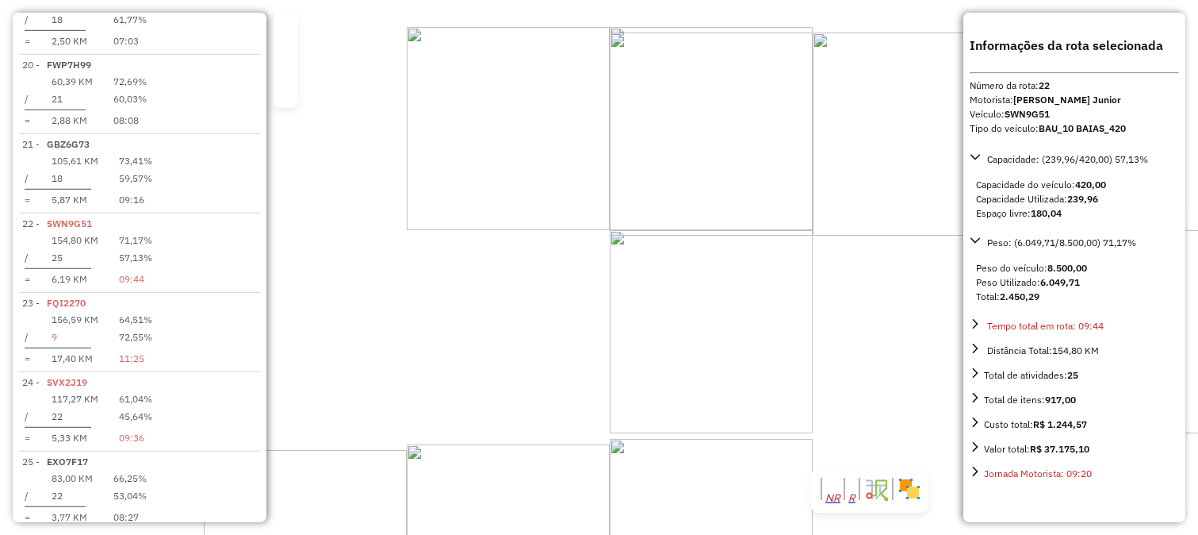
scroll to position [2202, 0]
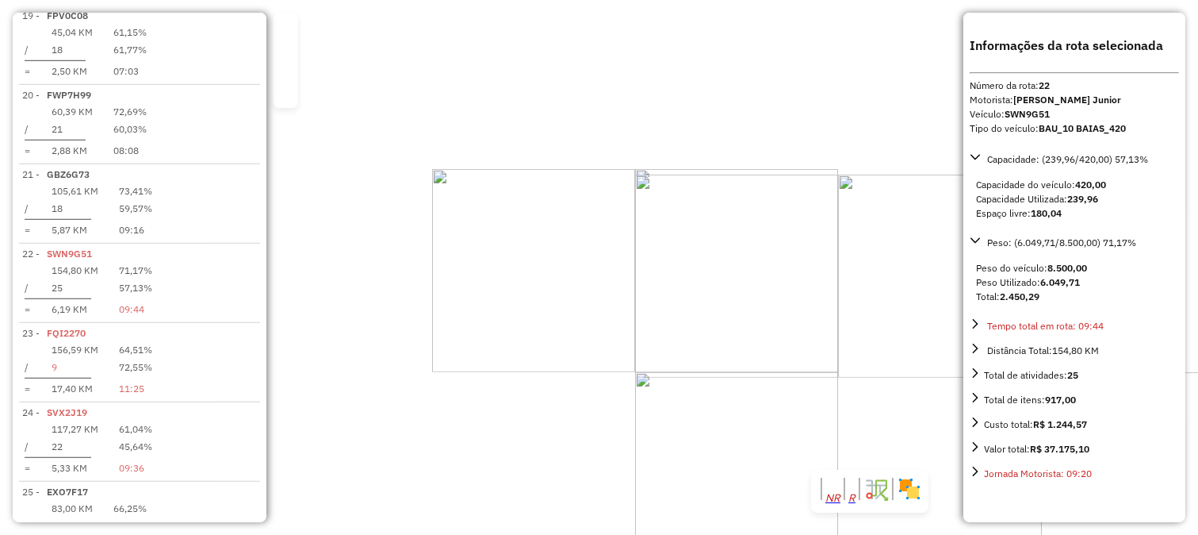
drag, startPoint x: 687, startPoint y: 128, endPoint x: 711, endPoint y: 322, distance: 195.8
click at [716, 310] on div "Janela de atendimento Grade de atendimento Capacidade Transportadoras Veículos …" at bounding box center [599, 267] width 1198 height 535
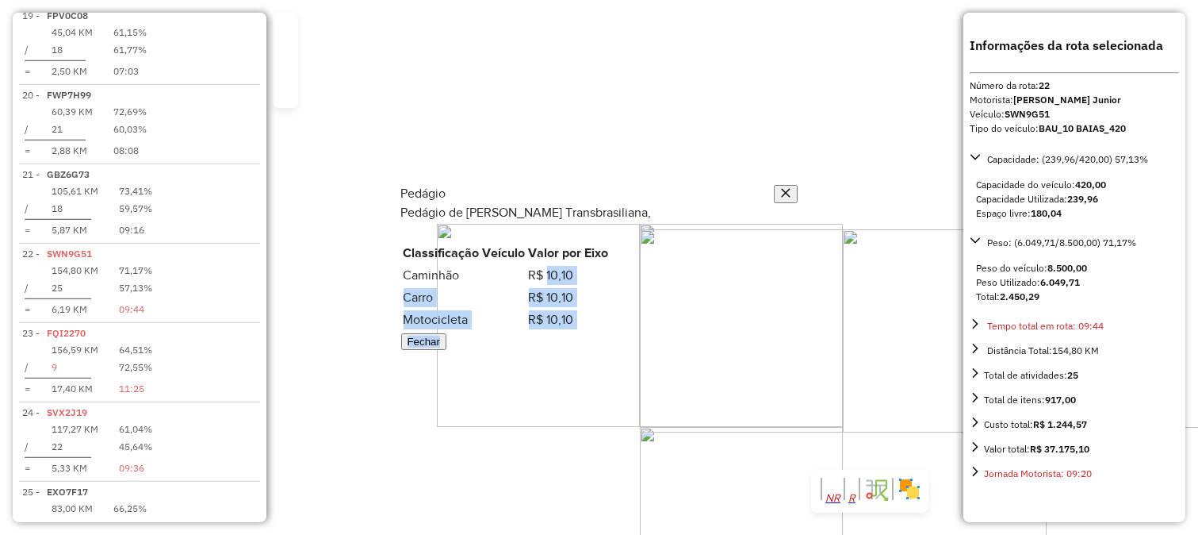
drag, startPoint x: 620, startPoint y: 283, endPoint x: 675, endPoint y: 345, distance: 82.6
click at [675, 345] on div "Pedágio de José Bonifácio - Rodovia Transbrasiliana, Classificação Veículo Valo…" at bounding box center [599, 277] width 397 height 148
click at [780, 187] on icon "button" at bounding box center [785, 192] width 11 height 11
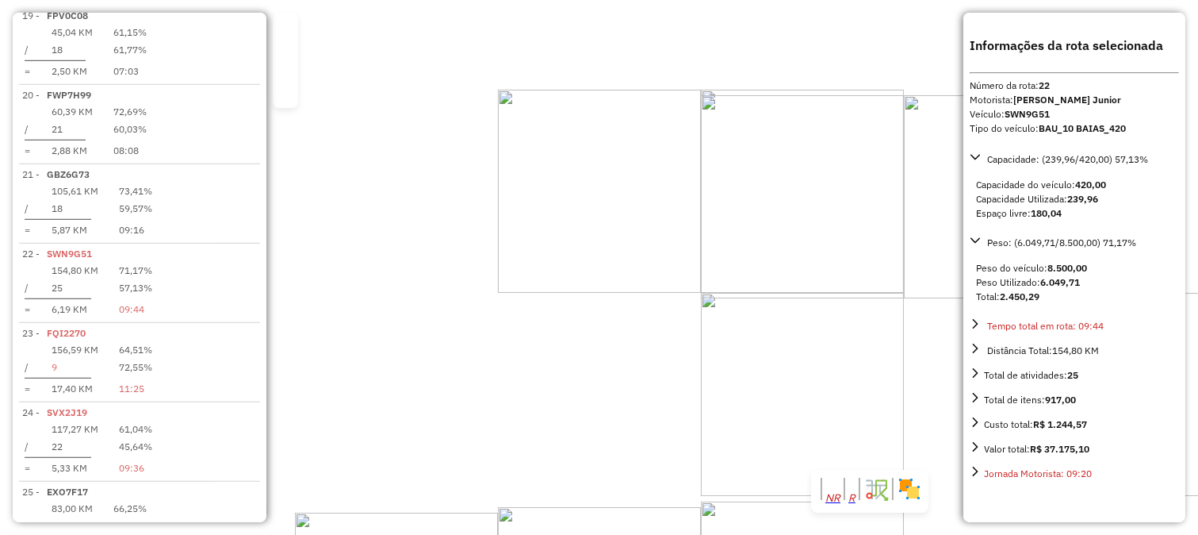
click at [706, 189] on div "Rota 26 - Placa GBZ2I26 83747 - SERV FESTA MR Janela de atendimento Grade de at…" at bounding box center [599, 267] width 1198 height 535
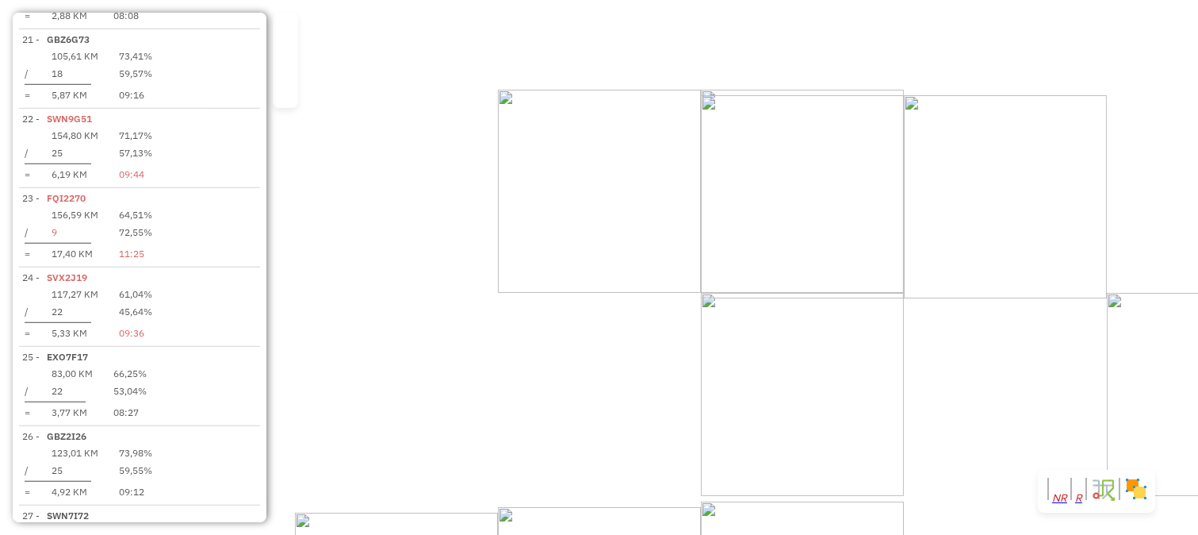
select select "**********"
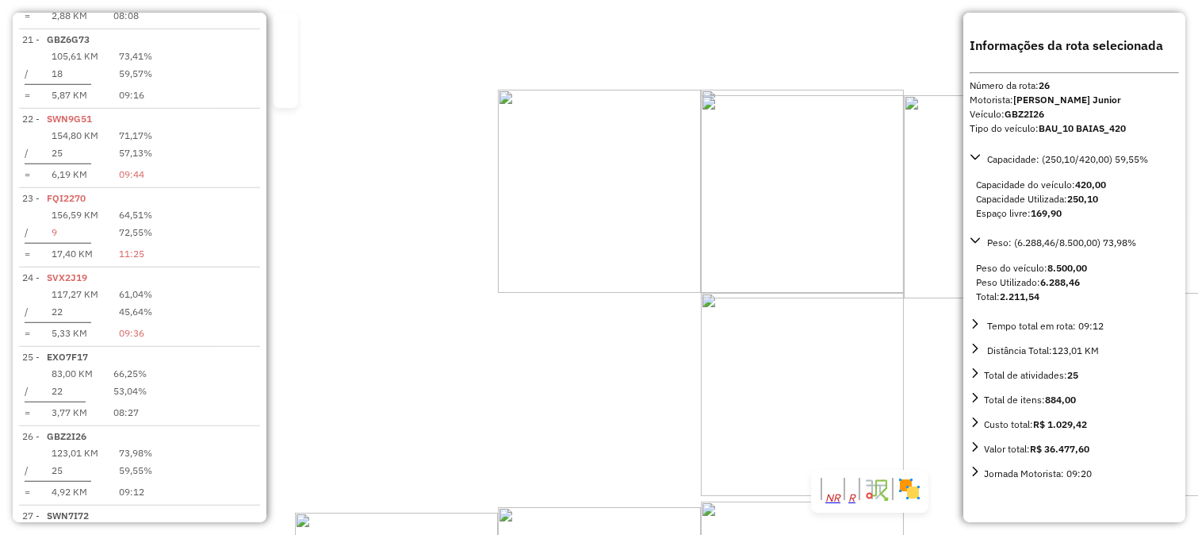
scroll to position [2501, 0]
drag, startPoint x: 699, startPoint y: 144, endPoint x: 655, endPoint y: 227, distance: 93.3
click at [659, 224] on div "Janela de atendimento Grade de atendimento Capacidade Transportadoras Veículos …" at bounding box center [599, 267] width 1198 height 535
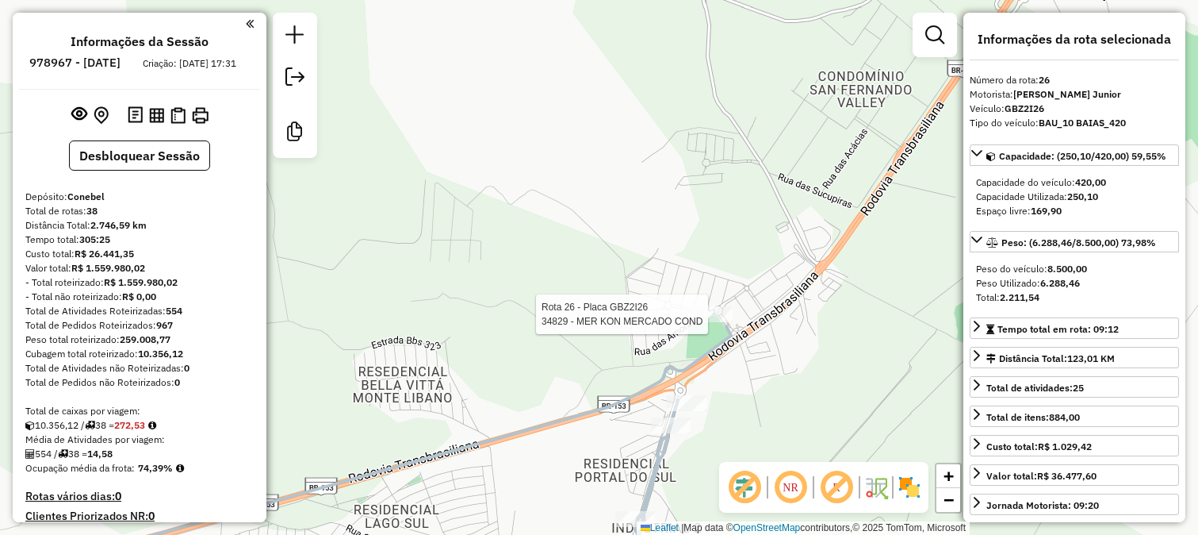
select select "**********"
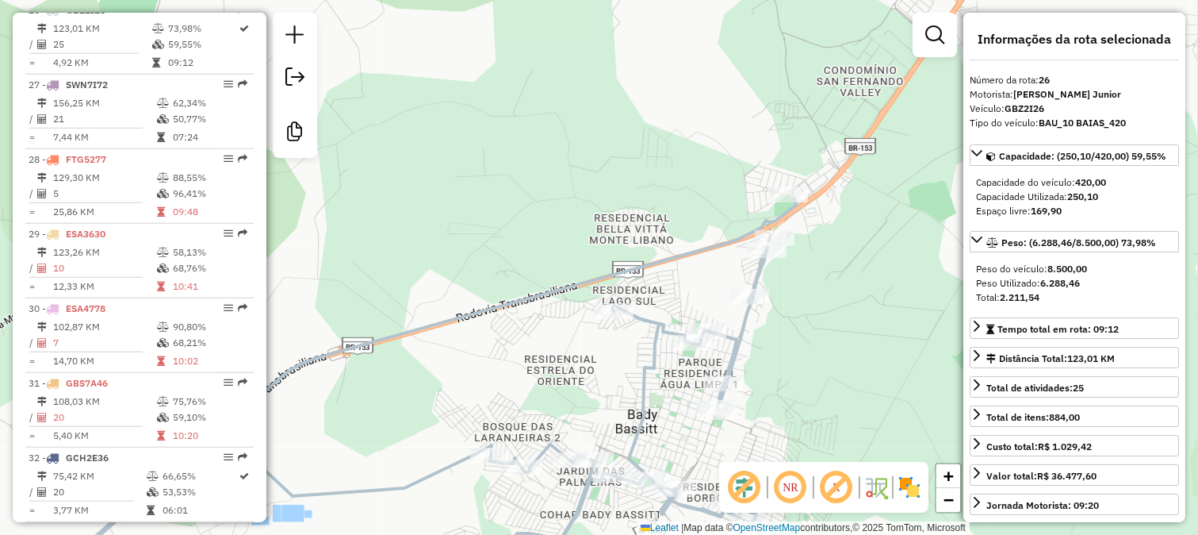
click at [745, 324] on icon at bounding box center [416, 394] width 761 height 389
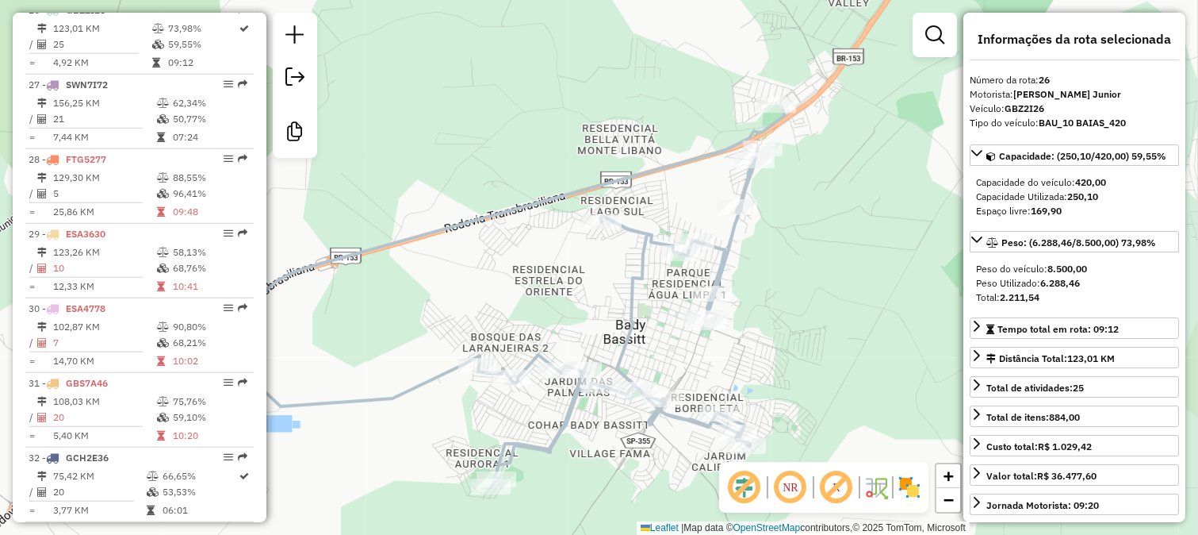
drag, startPoint x: 757, startPoint y: 344, endPoint x: 743, endPoint y: 246, distance: 99.4
click at [745, 250] on div "Janela de atendimento Grade de atendimento Capacidade Transportadoras Veículos …" at bounding box center [599, 267] width 1198 height 535
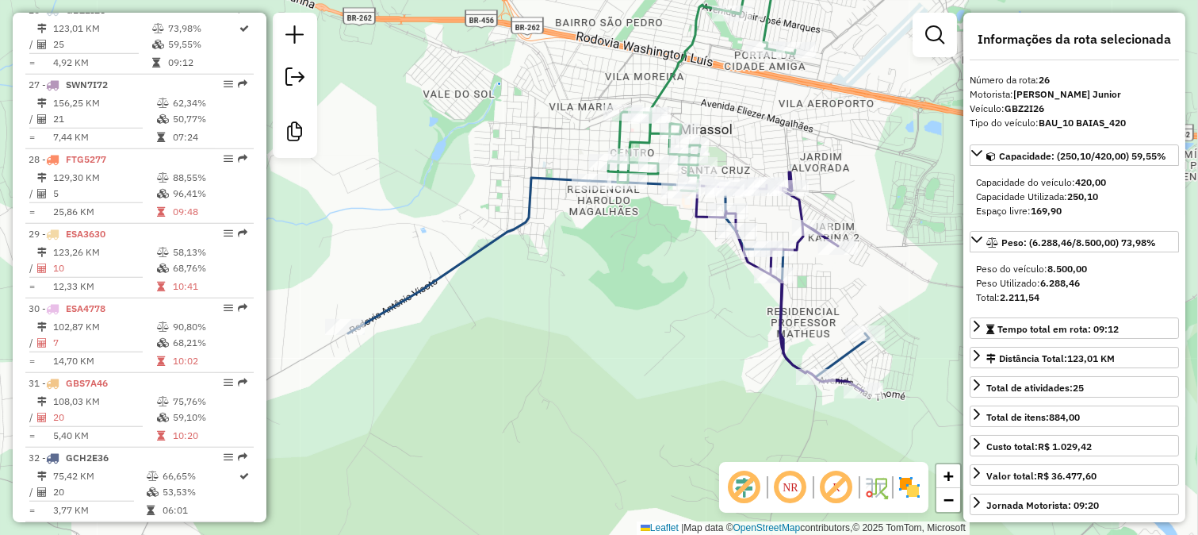
drag, startPoint x: 707, startPoint y: 247, endPoint x: 703, endPoint y: 259, distance: 12.3
click at [704, 256] on div "Janela de atendimento Grade de atendimento Capacidade Transportadoras Veículos …" at bounding box center [599, 267] width 1198 height 535
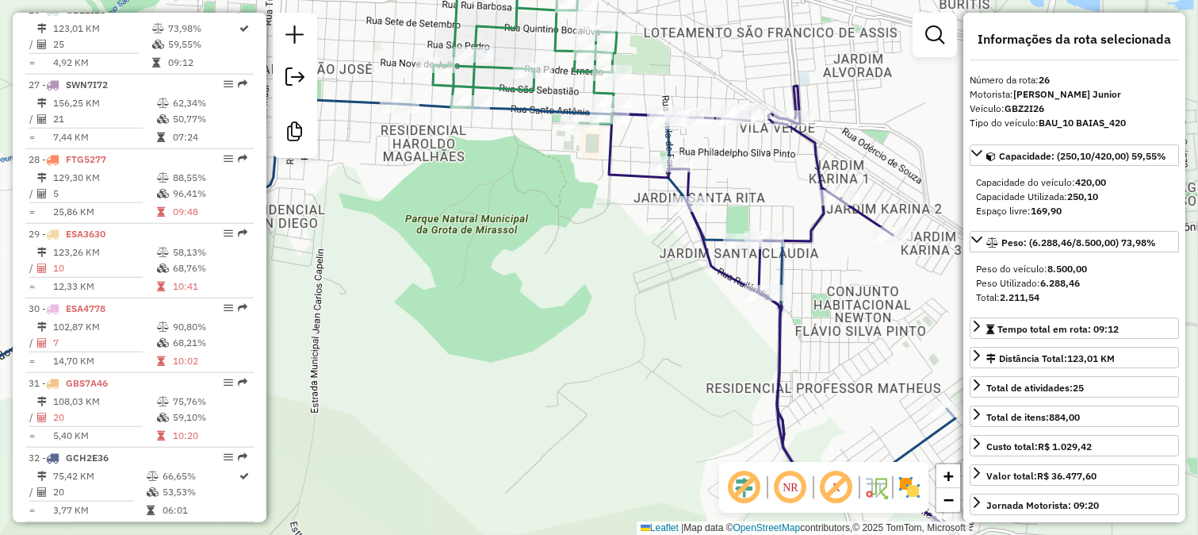
click at [813, 231] on icon at bounding box center [776, 305] width 335 height 439
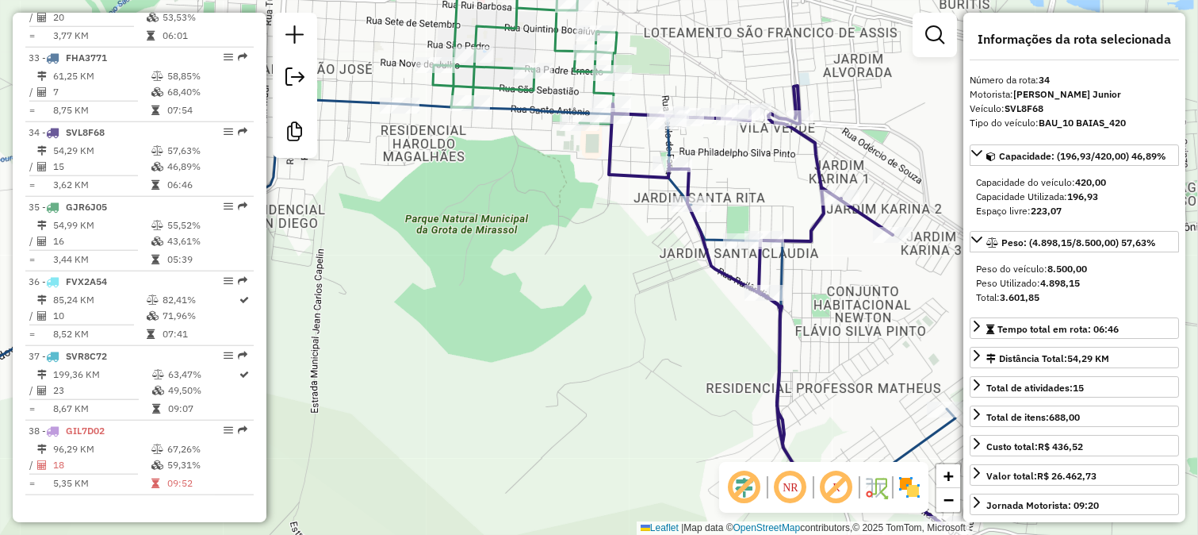
drag, startPoint x: 782, startPoint y: 186, endPoint x: 728, endPoint y: 244, distance: 79.1
click at [730, 243] on div "Janela de atendimento Grade de atendimento Capacidade Transportadoras Veículos …" at bounding box center [599, 267] width 1198 height 535
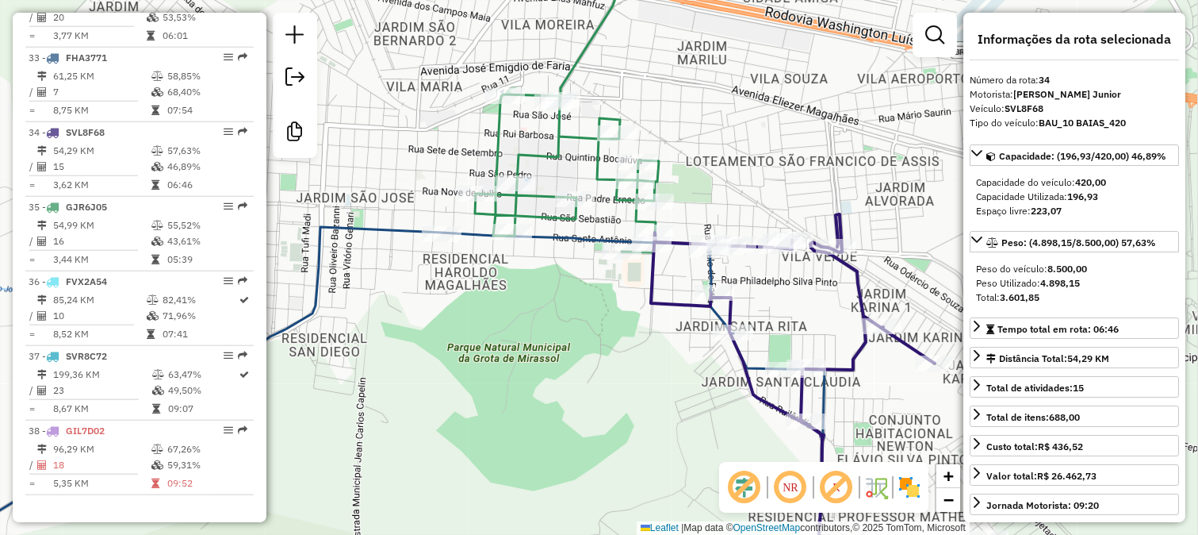
click at [661, 176] on icon at bounding box center [662, 99] width 374 height 305
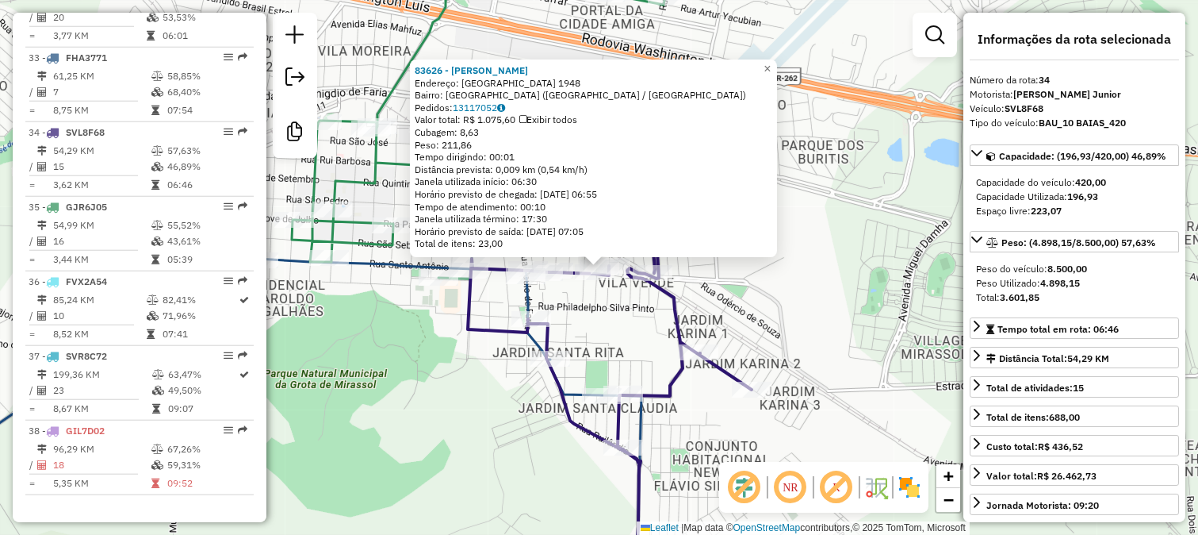
click at [718, 292] on div "83626 - [PERSON_NAME]: [GEOGRAPHIC_DATA] 1948 Bairro: [GEOGRAPHIC_DATA] ([GEOGR…" at bounding box center [599, 267] width 1198 height 535
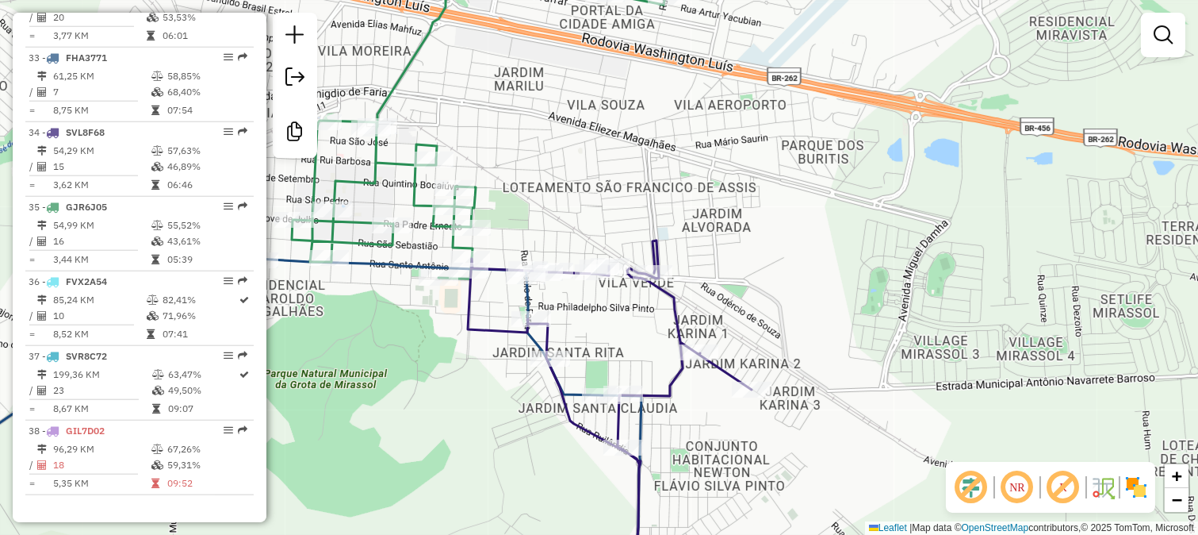
drag, startPoint x: 585, startPoint y: 214, endPoint x: 852, endPoint y: 231, distance: 267.0
click at [838, 228] on div "Rota 34 - Placa SVL8F68 83626 - LANCHONETE HAYASHI Janela de atendimento Grade …" at bounding box center [599, 267] width 1198 height 535
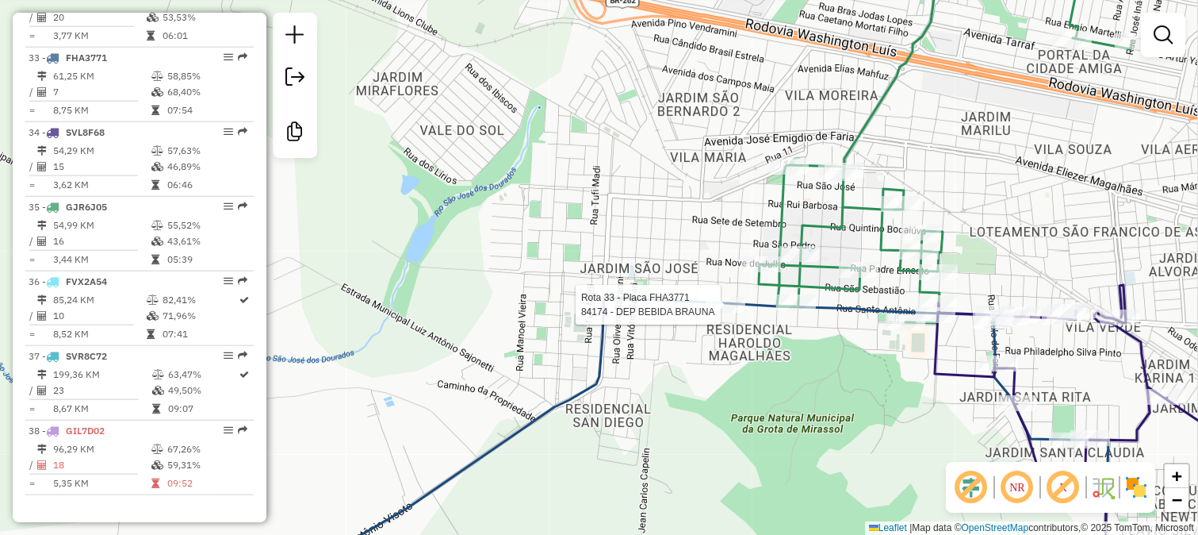
select select "**********"
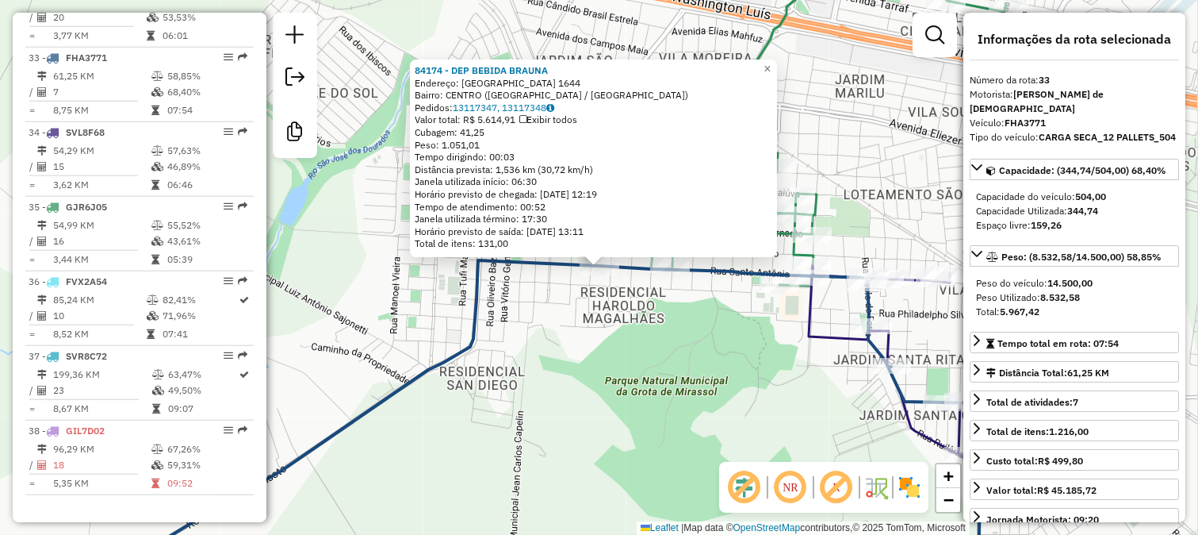
click at [727, 317] on div "84174 - DEP BEBIDA BRAUNA Endereço: SANTO ANTONIO 1644 Bairro: CENTRO (MIRASSOL…" at bounding box center [599, 267] width 1198 height 535
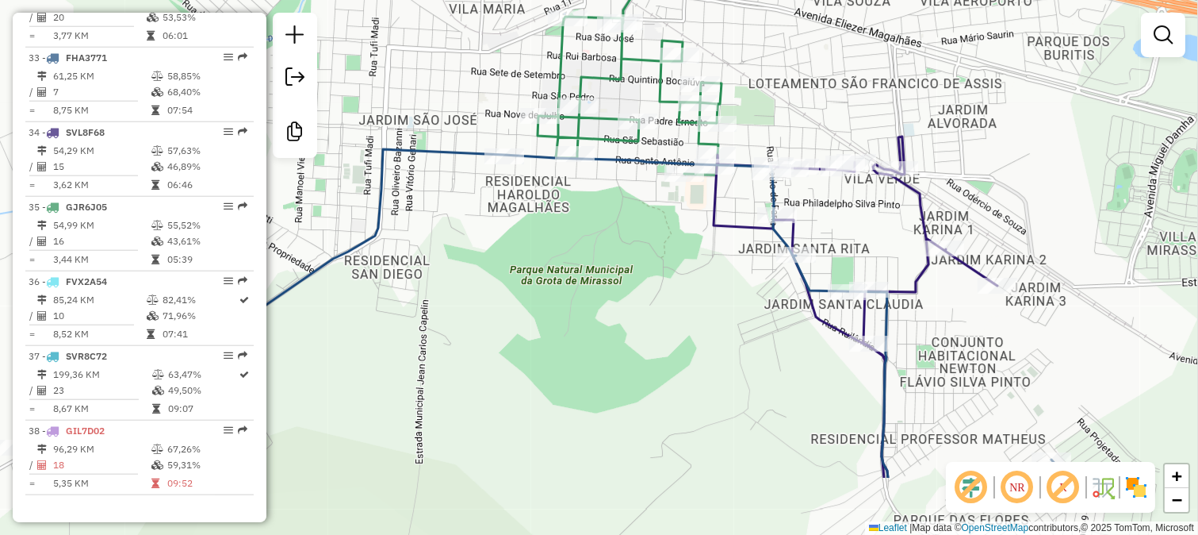
drag, startPoint x: 897, startPoint y: 315, endPoint x: 764, endPoint y: 149, distance: 212.7
click at [773, 162] on div "Janela de atendimento Grade de atendimento Capacidade Transportadoras Veículos …" at bounding box center [599, 267] width 1198 height 535
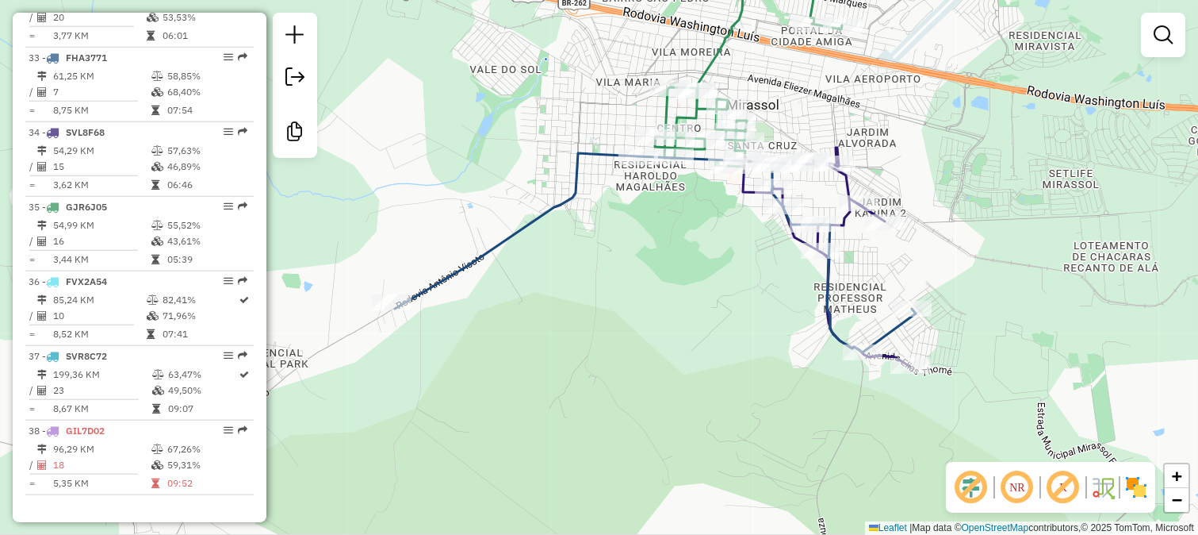
click at [890, 326] on icon at bounding box center [655, 252] width 521 height 199
select select "**********"
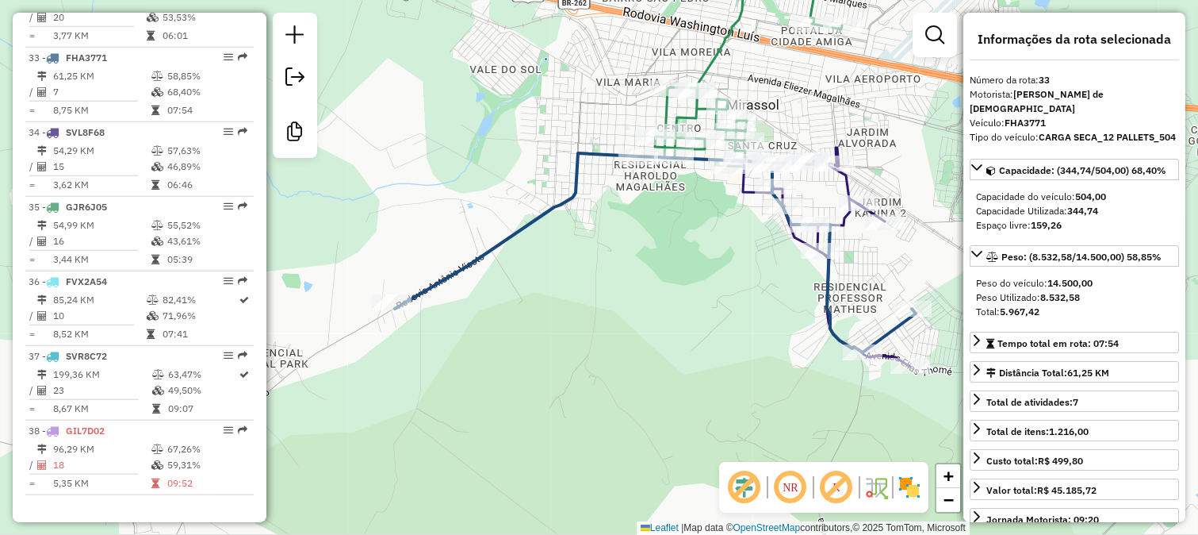
drag, startPoint x: 630, startPoint y: 305, endPoint x: 803, endPoint y: 299, distance: 173.0
click at [803, 298] on div "Janela de atendimento Grade de atendimento Capacidade Transportadoras Veículos …" at bounding box center [599, 267] width 1198 height 535
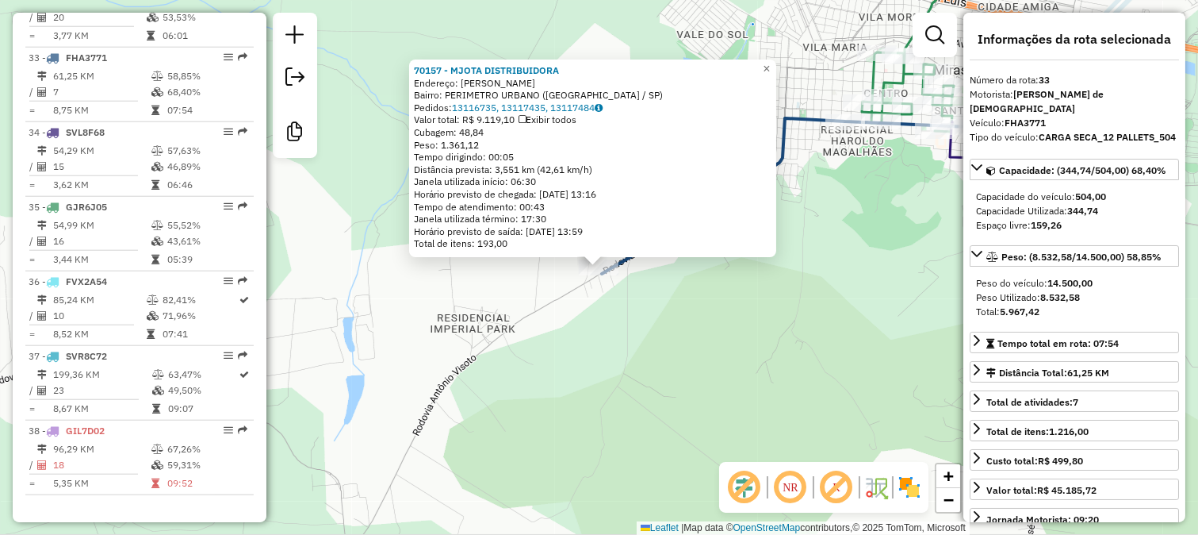
click at [675, 317] on div "70157 - MJOTA DISTRIBUIDORA Endereço: ANTONIO VISSOTTO SN Bairro: PERIMETRO URB…" at bounding box center [599, 267] width 1198 height 535
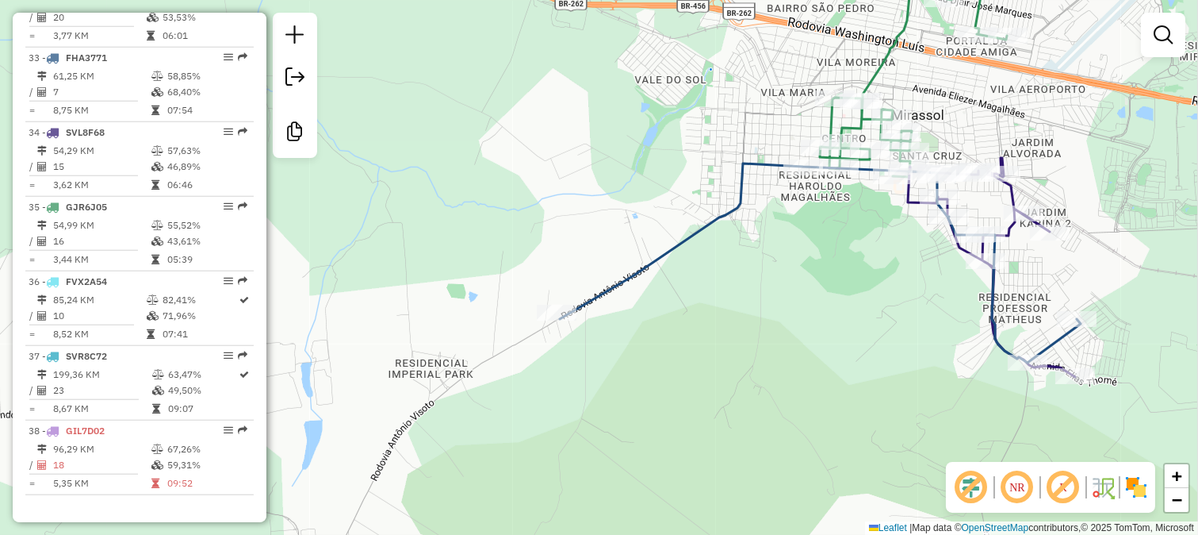
drag, startPoint x: 807, startPoint y: 233, endPoint x: 738, endPoint y: 307, distance: 101.0
click at [738, 306] on div "Janela de atendimento Grade de atendimento Capacidade Transportadoras Veículos …" at bounding box center [599, 267] width 1198 height 535
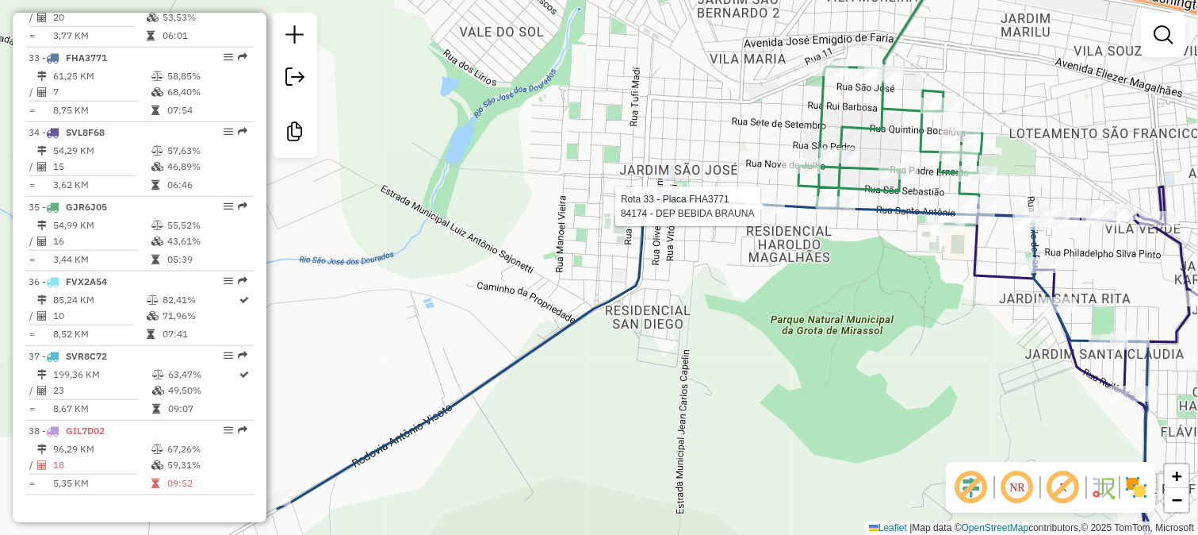
select select "**********"
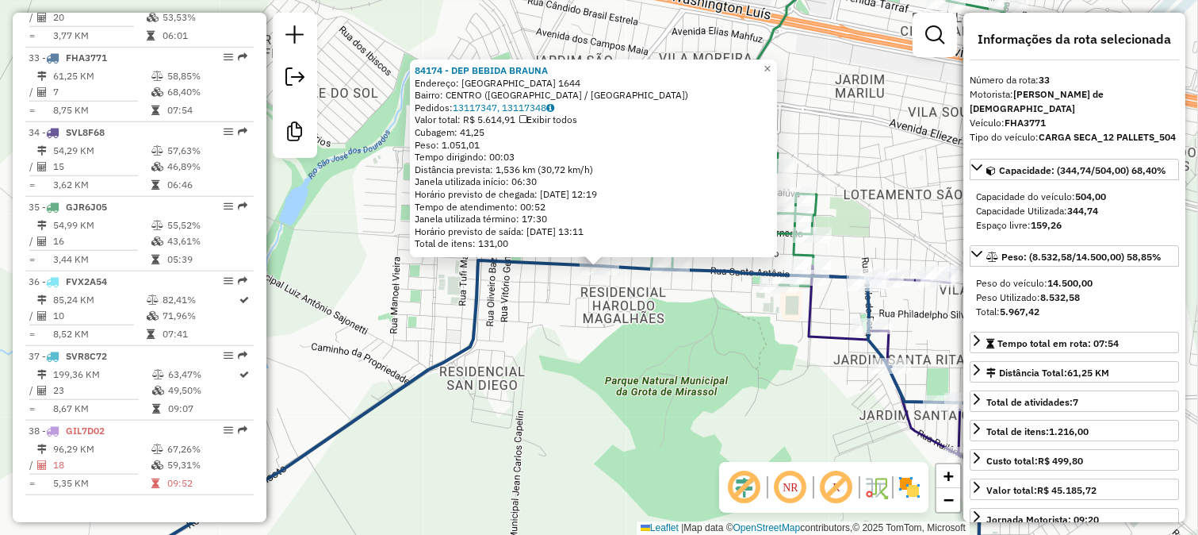
click at [700, 297] on div "84174 - DEP BEBIDA BRAUNA Endereço: SANTO ANTONIO 1644 Bairro: CENTRO (MIRASSOL…" at bounding box center [599, 267] width 1198 height 535
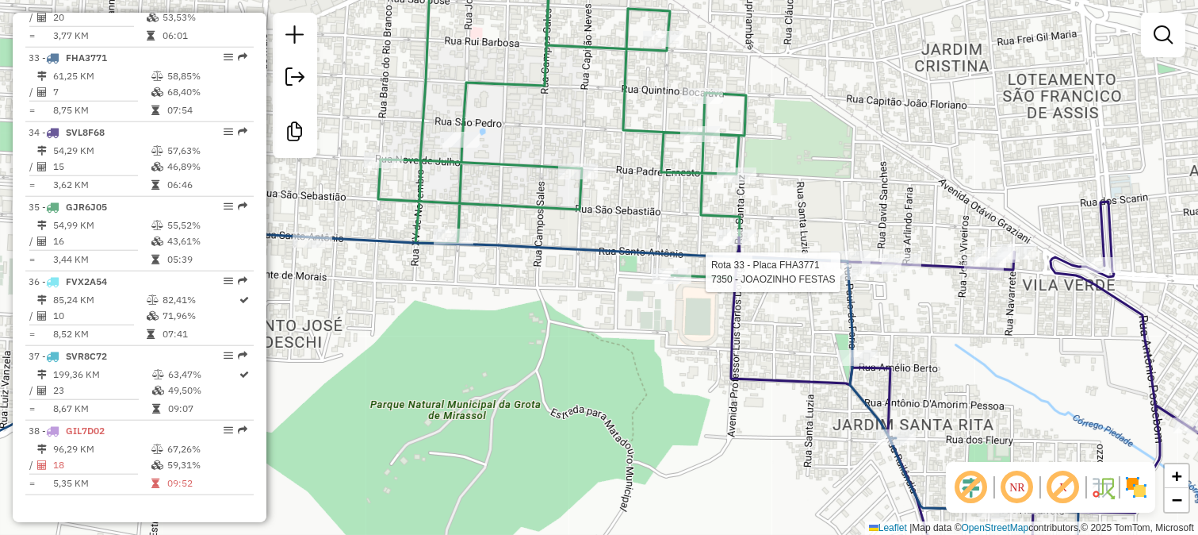
select select "**********"
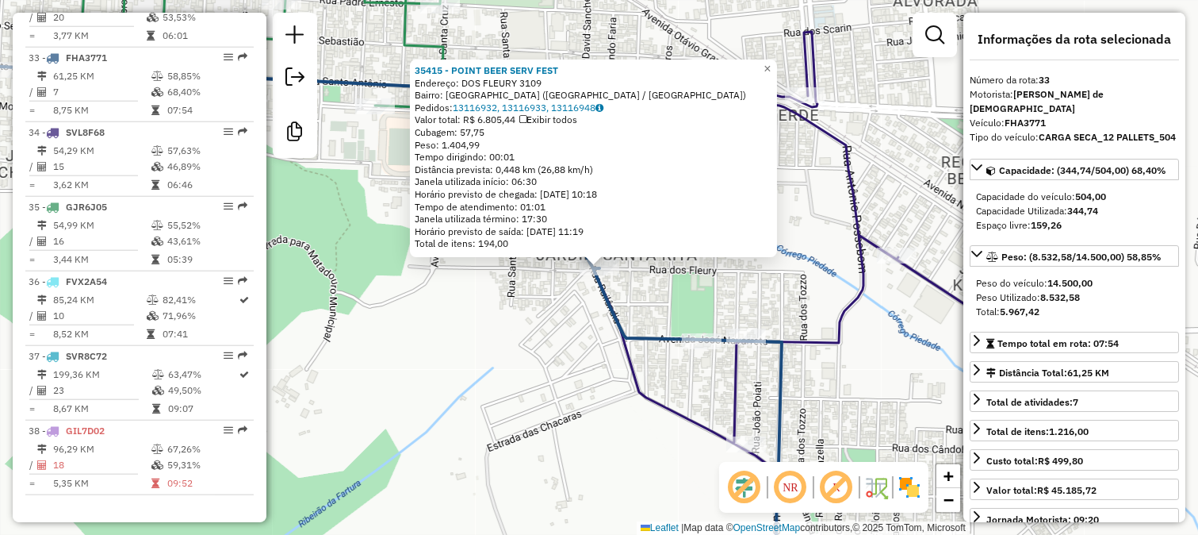
click at [684, 369] on div "35415 - POINT BEER SERV FEST Endereço: DOS FLEURY 3109 Bairro: JARDIM SANTA RIT…" at bounding box center [599, 267] width 1198 height 535
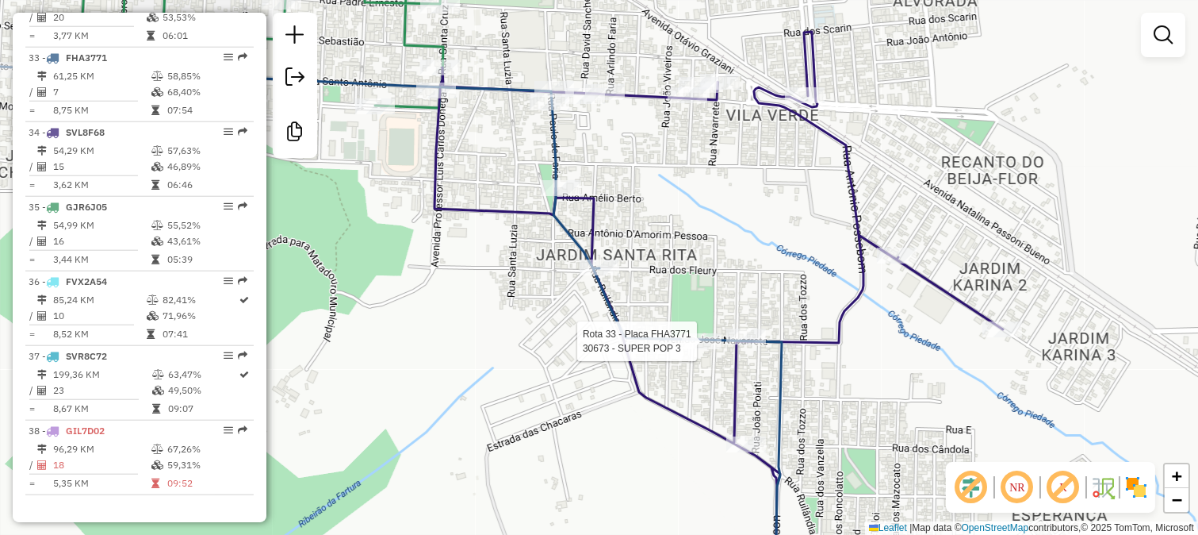
select select "**********"
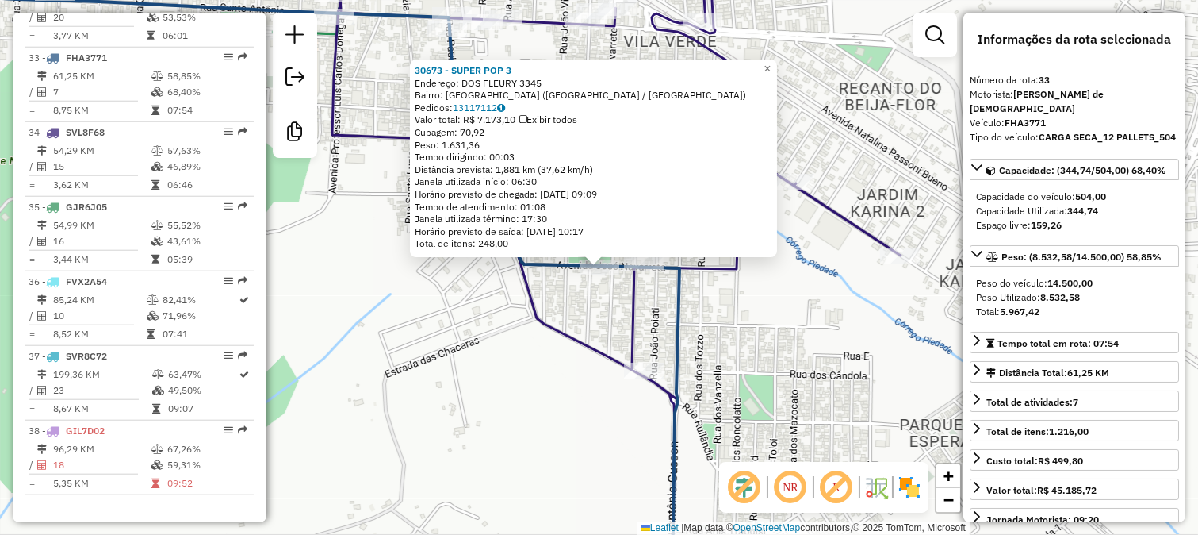
click at [715, 362] on div "30673 - SUPER POP 3 Endereço: DOS FLEURY 3345 Bairro: JARDIM SANTA CLAUDIA (MIR…" at bounding box center [599, 267] width 1198 height 535
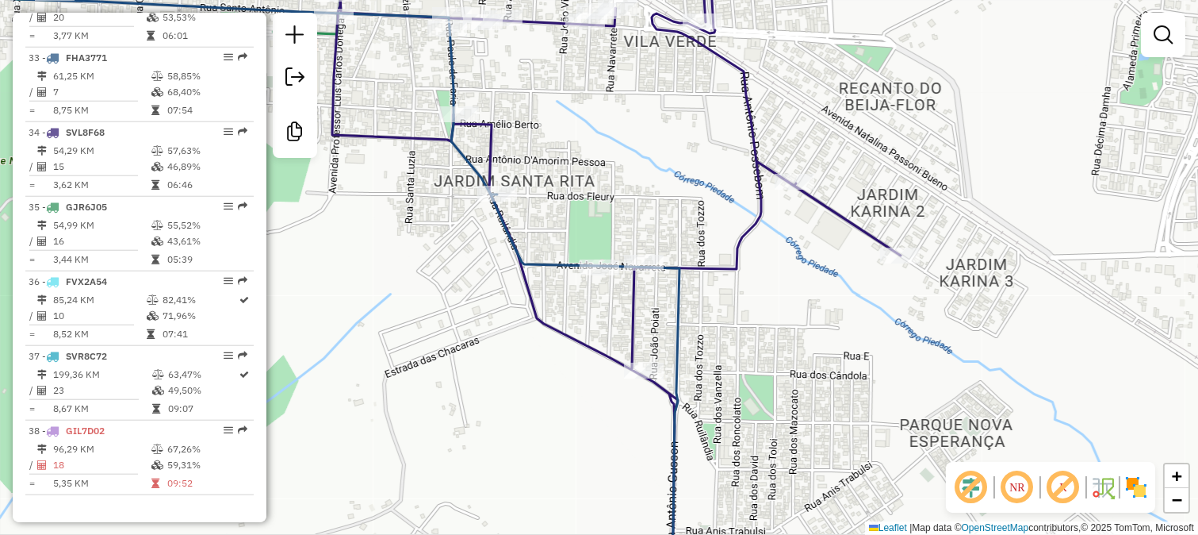
drag, startPoint x: 754, startPoint y: 393, endPoint x: 706, endPoint y: 282, distance: 121.8
click at [746, 351] on div "30673 - SUPER POP 3 Endereço: DOS FLEURY 3345 Bairro: JARDIM SANTA CLAUDIA (MIR…" at bounding box center [599, 267] width 1198 height 535
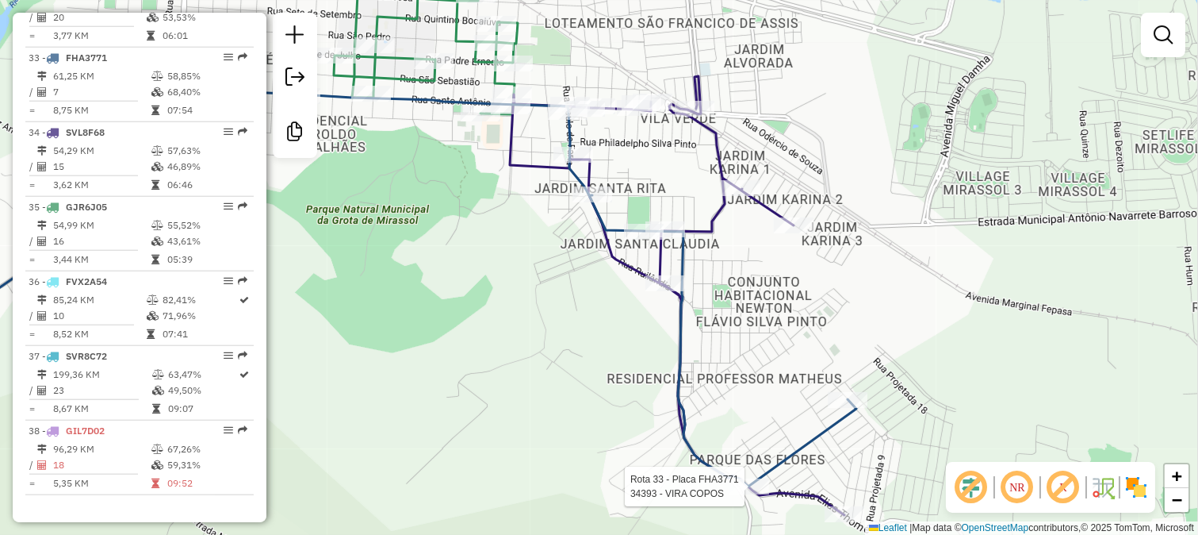
select select "**********"
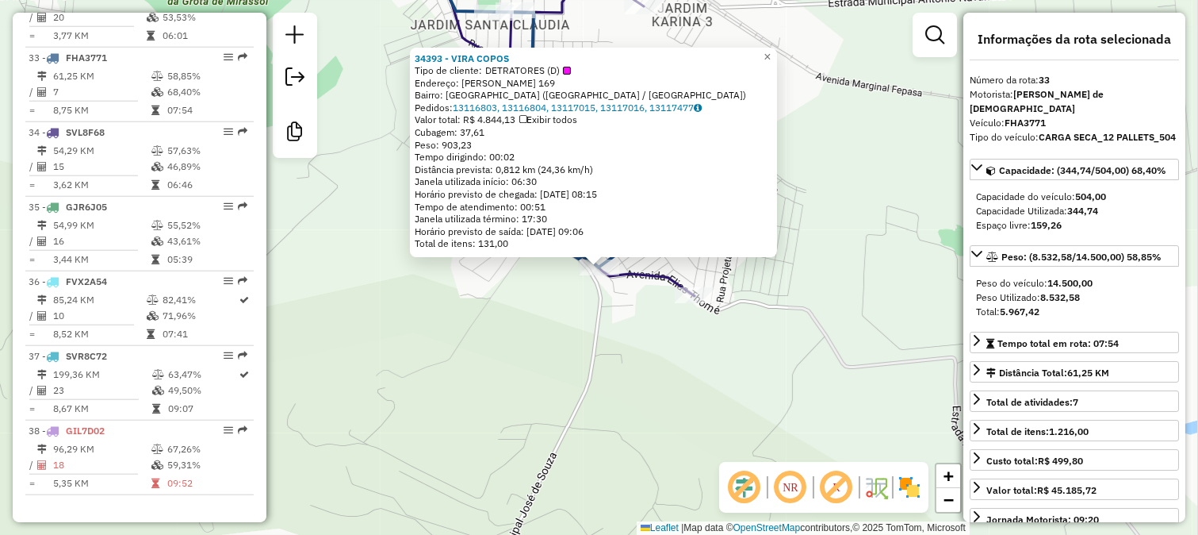
click at [707, 405] on div "34393 - VIRA COPOS Tipo de cliente: DETRATORES (D) Endereço: ELIAS THOME 169 Ba…" at bounding box center [599, 267] width 1198 height 535
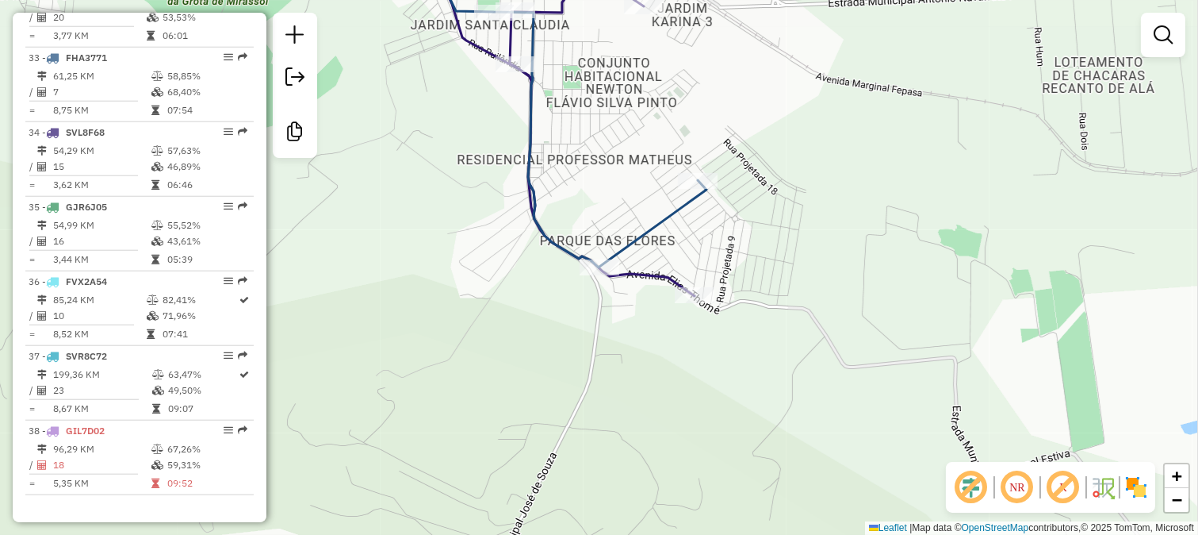
drag, startPoint x: 663, startPoint y: 219, endPoint x: 695, endPoint y: 301, distance: 88.4
click at [694, 267] on icon at bounding box center [293, 107] width 826 height 320
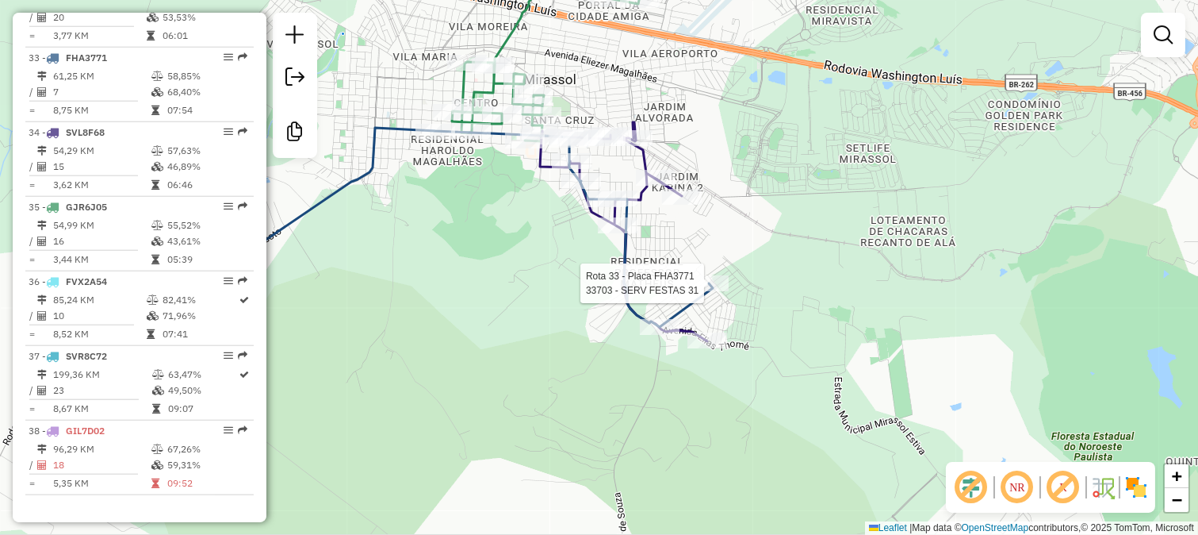
select select "**********"
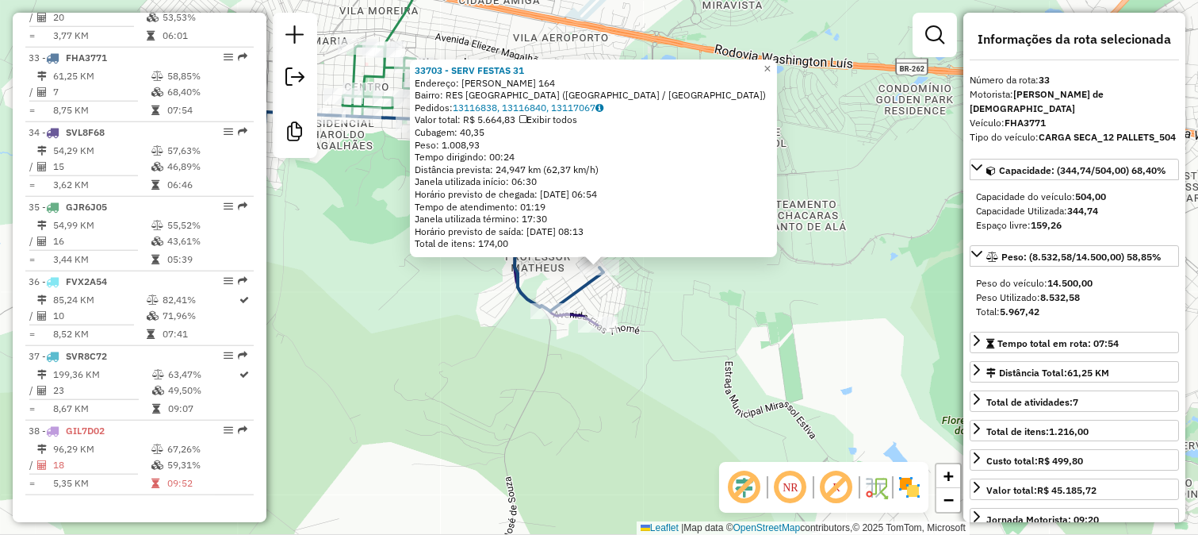
click at [676, 305] on div "33703 - SERV FESTAS 31 Endereço: LUIS BASSAN 164 Bairro: RES PARQUE DAS FLORES …" at bounding box center [599, 267] width 1198 height 535
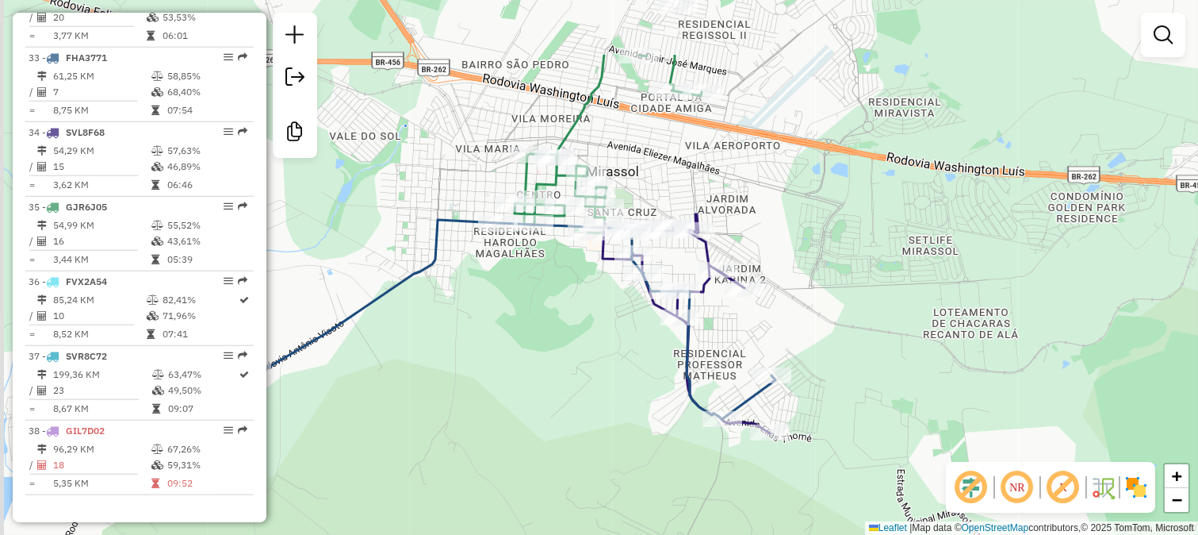
drag, startPoint x: 617, startPoint y: 252, endPoint x: 790, endPoint y: 360, distance: 203.8
click at [790, 360] on div "Janela de atendimento Grade de atendimento Capacidade Transportadoras Veículos …" at bounding box center [599, 267] width 1198 height 535
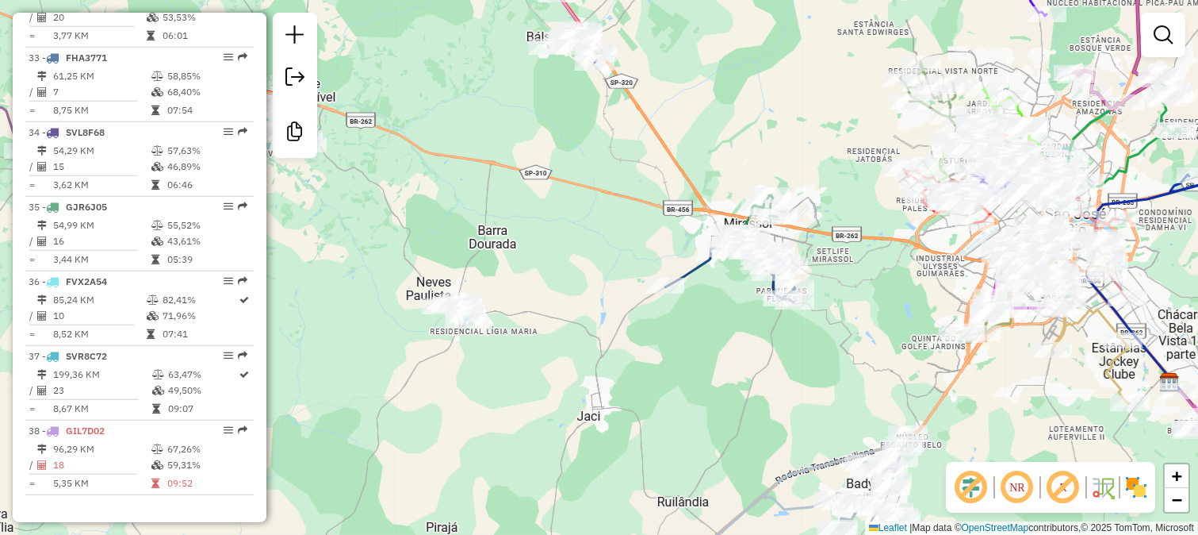
drag, startPoint x: 876, startPoint y: 232, endPoint x: 680, endPoint y: 366, distance: 236.2
click at [687, 362] on div "Janela de atendimento Grade de atendimento Capacidade Transportadoras Veículos …" at bounding box center [599, 267] width 1198 height 535
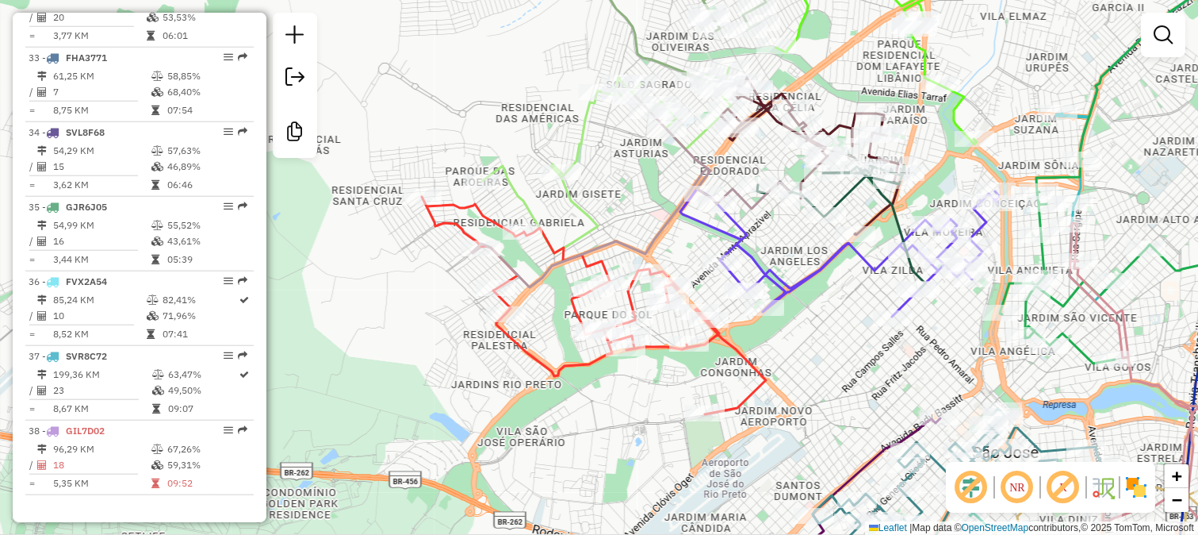
click at [748, 362] on icon at bounding box center [594, 305] width 344 height 217
select select "**********"
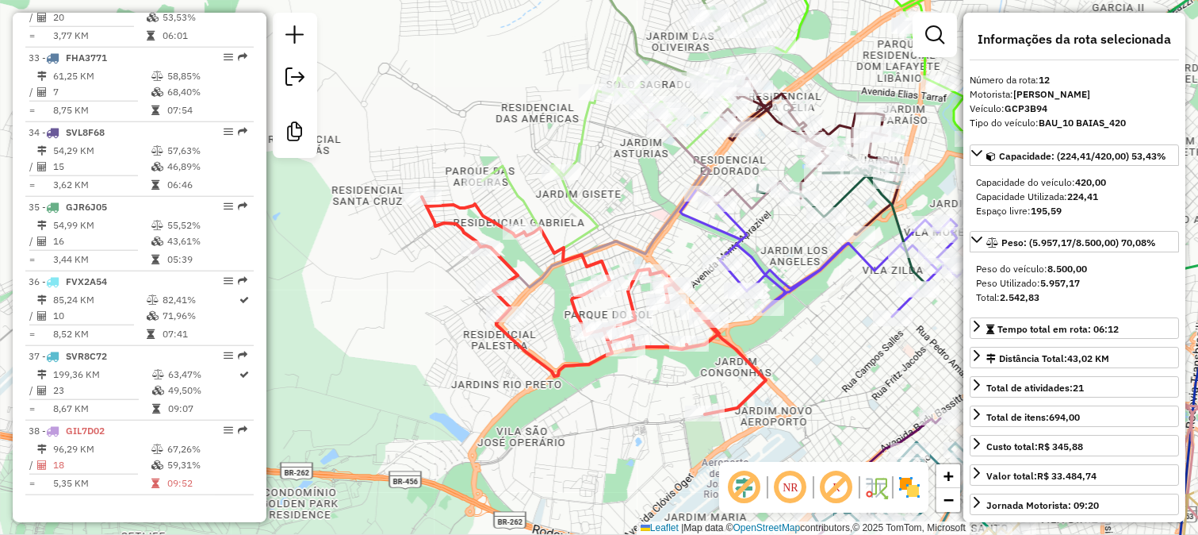
scroll to position [1458, 0]
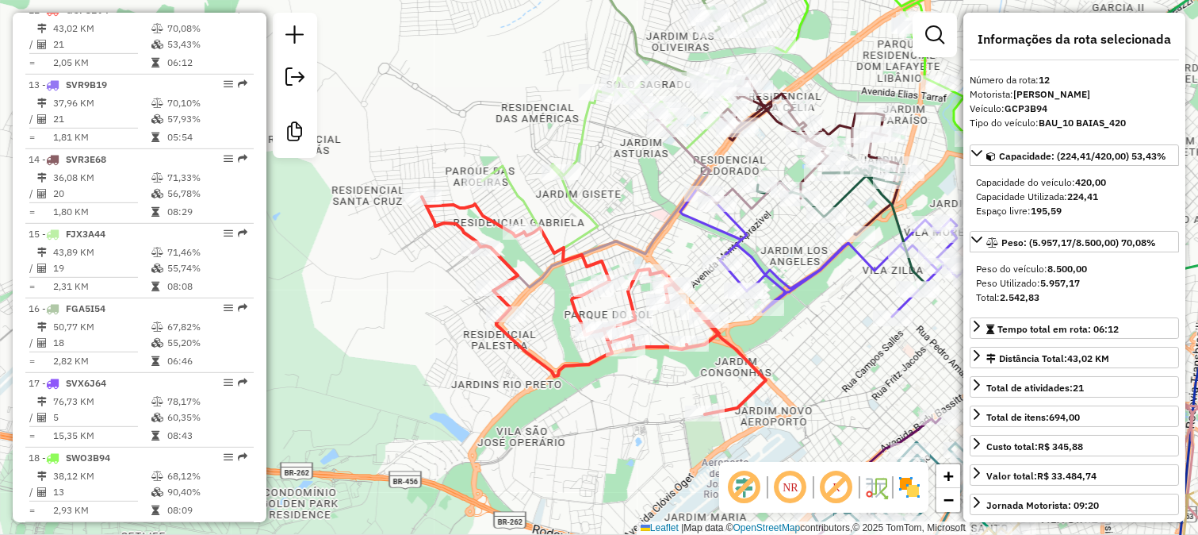
drag, startPoint x: 756, startPoint y: 345, endPoint x: 724, endPoint y: 405, distance: 68.1
click at [724, 405] on div "Janela de atendimento Grade de atendimento Capacidade Transportadoras Veículos …" at bounding box center [599, 267] width 1198 height 535
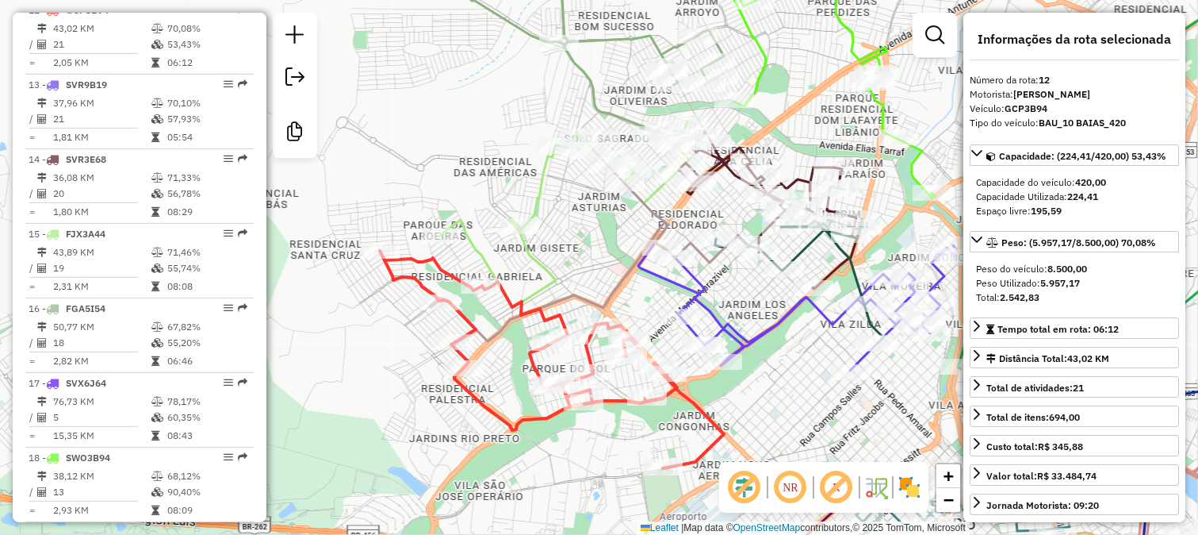
click at [759, 333] on icon at bounding box center [797, 307] width 319 height 128
drag, startPoint x: 660, startPoint y: 382, endPoint x: 646, endPoint y: 382, distance: 14.3
click at [647, 382] on div "Janela de atendimento Grade de atendimento Capacidade Transportadoras Veículos …" at bounding box center [599, 267] width 1198 height 535
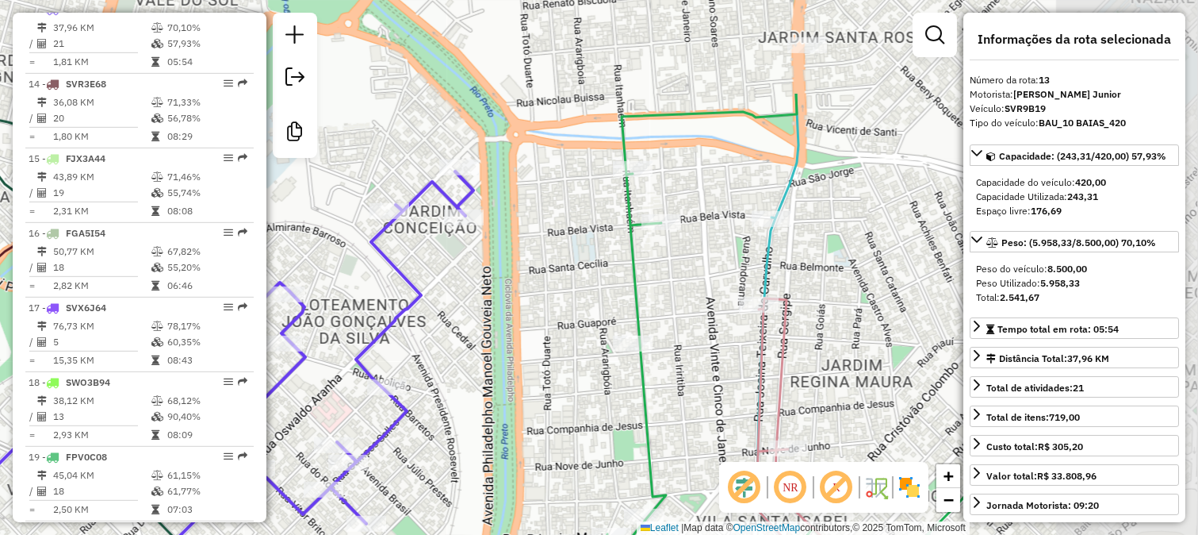
drag, startPoint x: 901, startPoint y: 242, endPoint x: 646, endPoint y: 366, distance: 283.4
click at [649, 390] on div "Rota 13 - Placa SVR9B19 28508 - POSTO PALACE Janela de atendimento Grade de ate…" at bounding box center [599, 267] width 1198 height 535
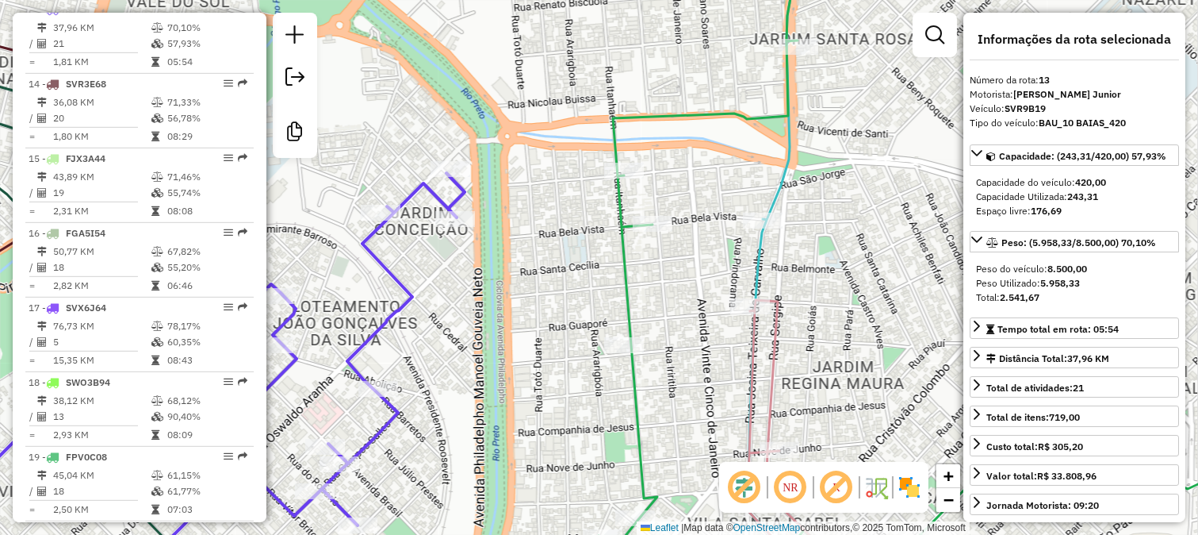
click at [671, 325] on div "Rota 13 - Placa SVR9B19 28508 - POSTO PALACE Janela de atendimento Grade de ate…" at bounding box center [599, 267] width 1198 height 535
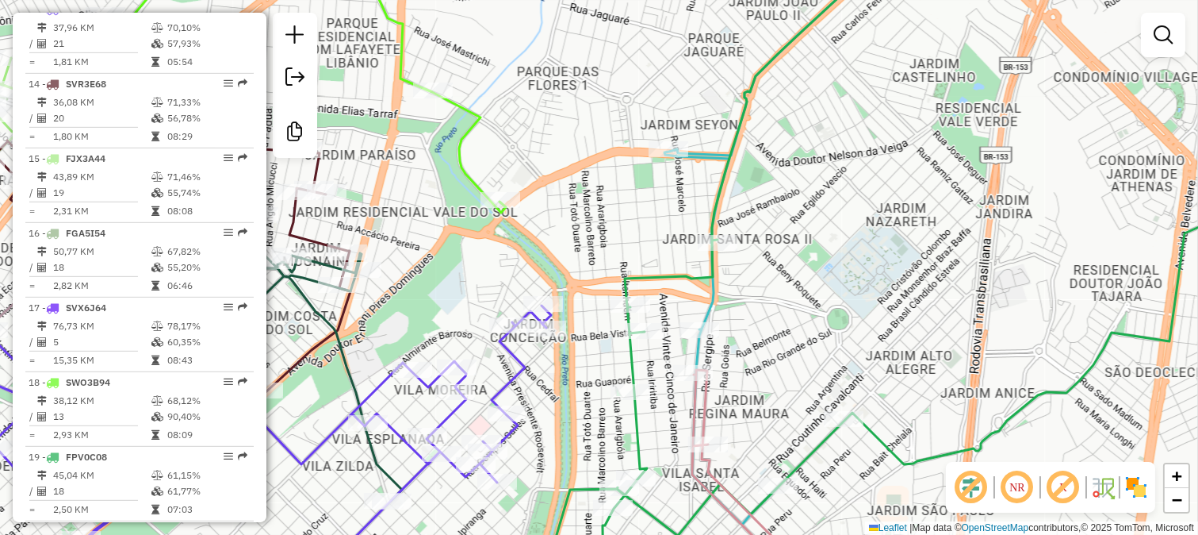
click at [684, 282] on icon at bounding box center [935, 268] width 766 height 642
select select "**********"
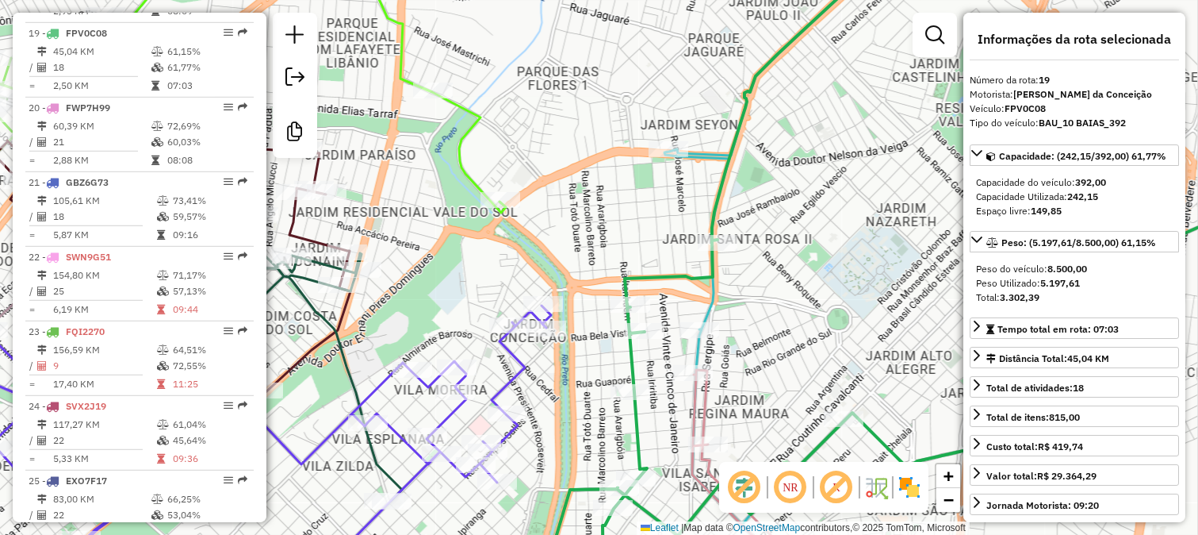
scroll to position [1979, 0]
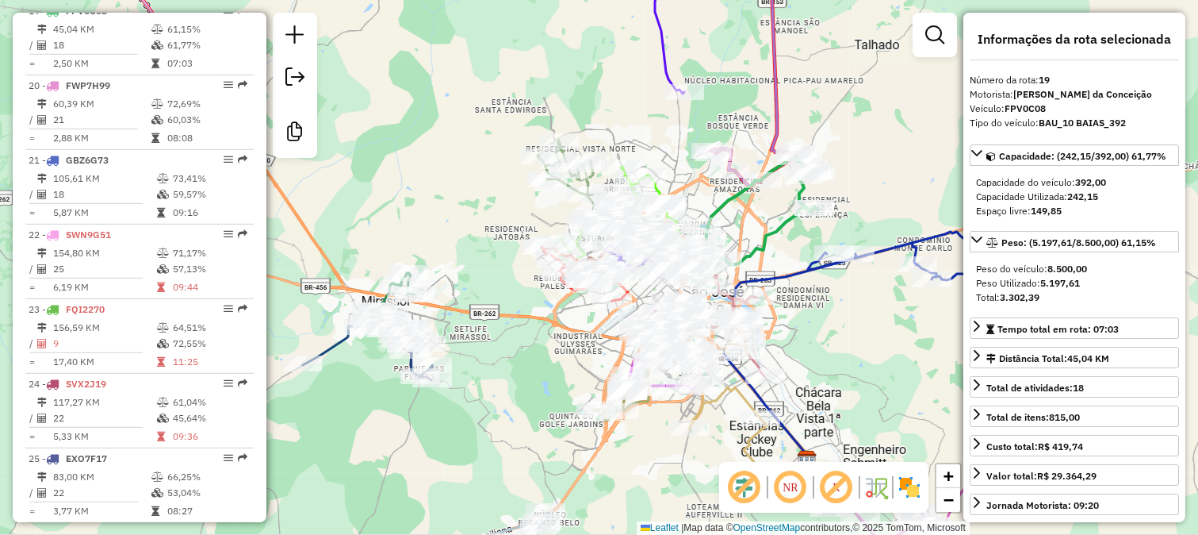
click at [814, 266] on icon at bounding box center [890, 410] width 331 height 357
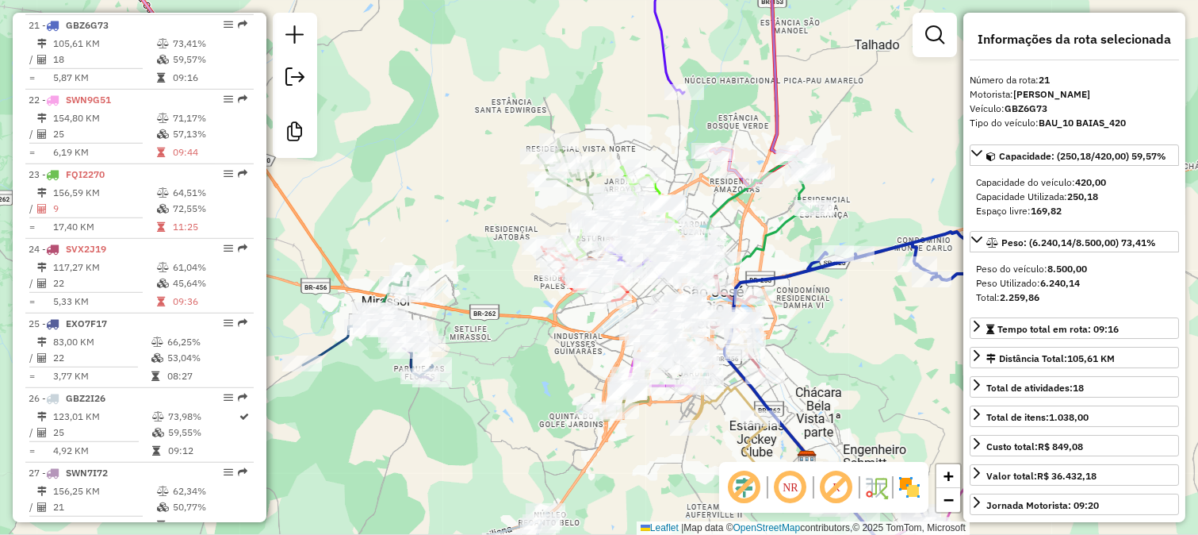
scroll to position [2129, 0]
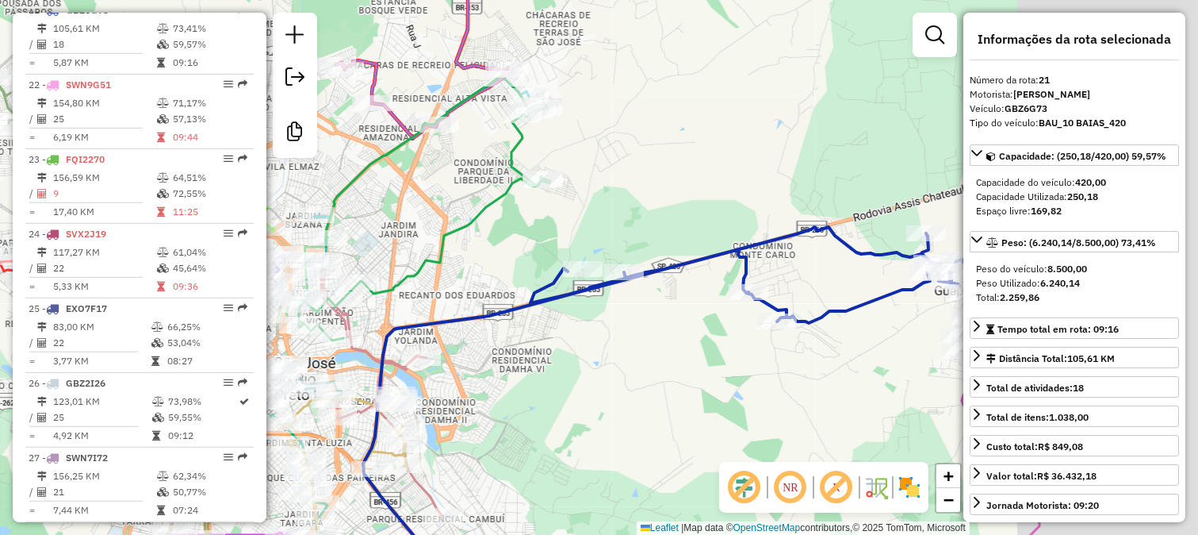
drag, startPoint x: 751, startPoint y: 312, endPoint x: 661, endPoint y: 310, distance: 90.4
click at [661, 310] on div "Janela de atendimento Grade de atendimento Capacidade Transportadoras Veículos …" at bounding box center [599, 267] width 1198 height 535
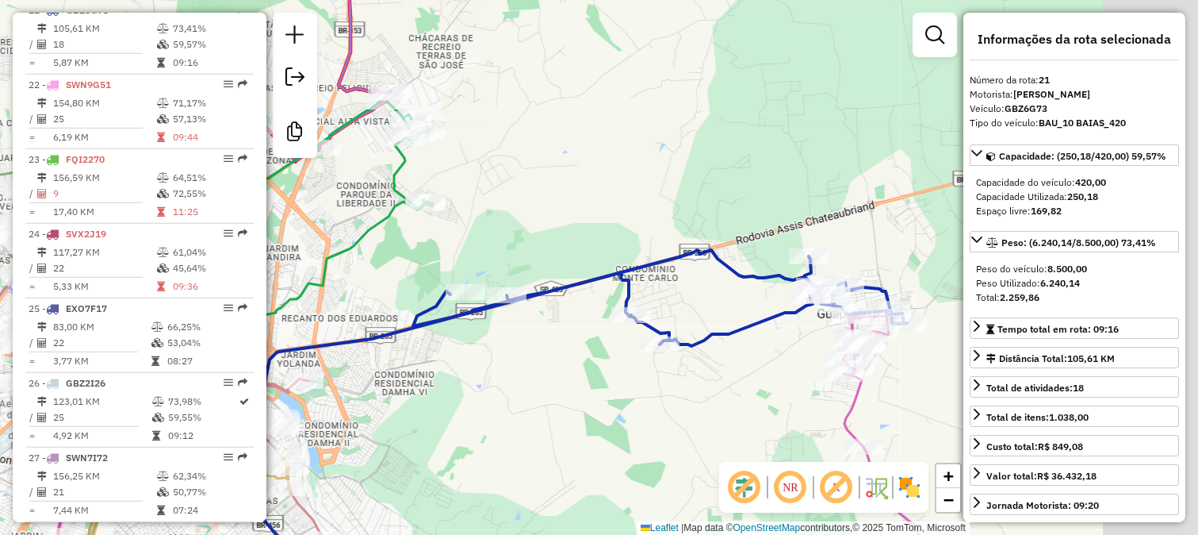
drag, startPoint x: 765, startPoint y: 350, endPoint x: 720, endPoint y: 344, distance: 44.8
click at [724, 350] on div "Janela de atendimento Grade de atendimento Capacidade Transportadoras Veículos …" at bounding box center [599, 267] width 1198 height 535
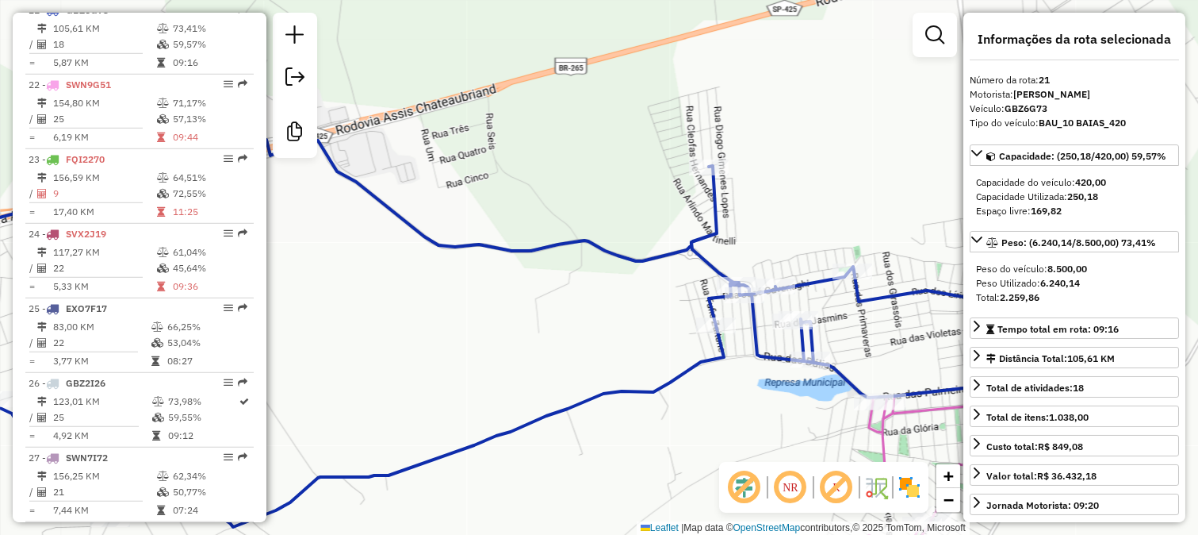
drag, startPoint x: 860, startPoint y: 342, endPoint x: 655, endPoint y: 307, distance: 207.6
click at [659, 309] on div "Rota 21 - Placa GBZ6G73 84152 - VIRACOPOS SERV FESTA Janela de atendimento Grad…" at bounding box center [599, 267] width 1198 height 535
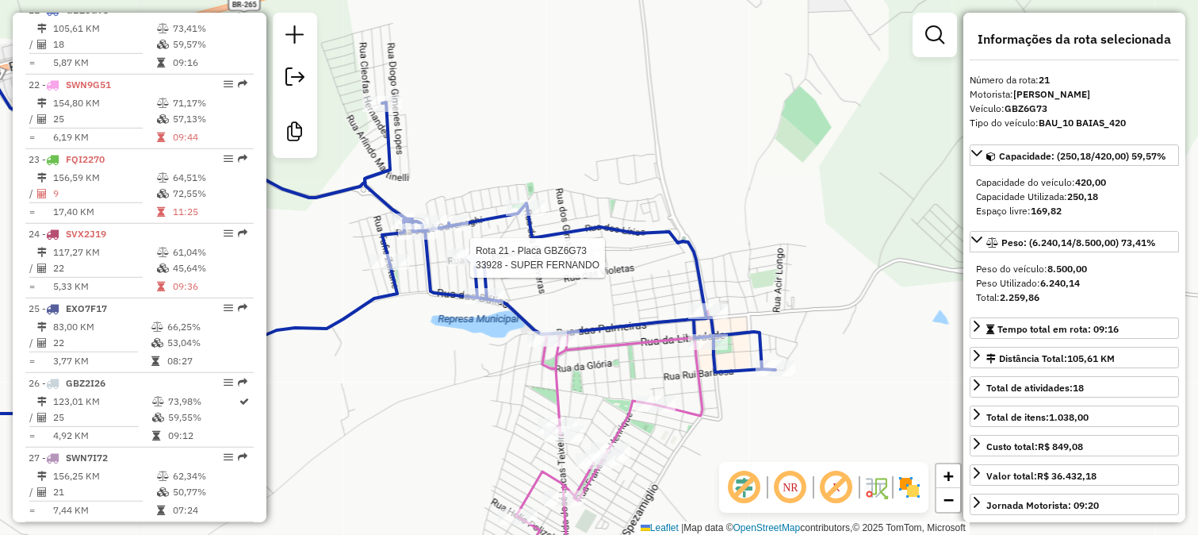
drag, startPoint x: 731, startPoint y: 288, endPoint x: 869, endPoint y: 115, distance: 221.2
click at [837, 159] on div "Rota 21 - Placa GBZ6G73 33928 - SUPER FERNANDO Rota 21 - Placa GBZ6G73 34227 - …" at bounding box center [599, 267] width 1198 height 535
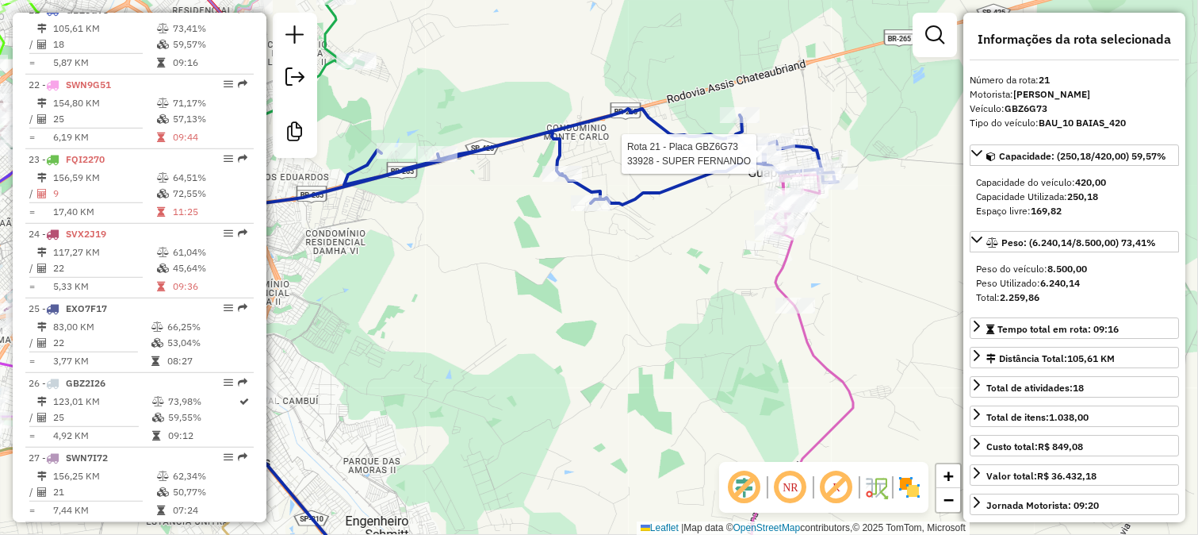
click at [783, 259] on icon at bounding box center [608, 377] width 492 height 421
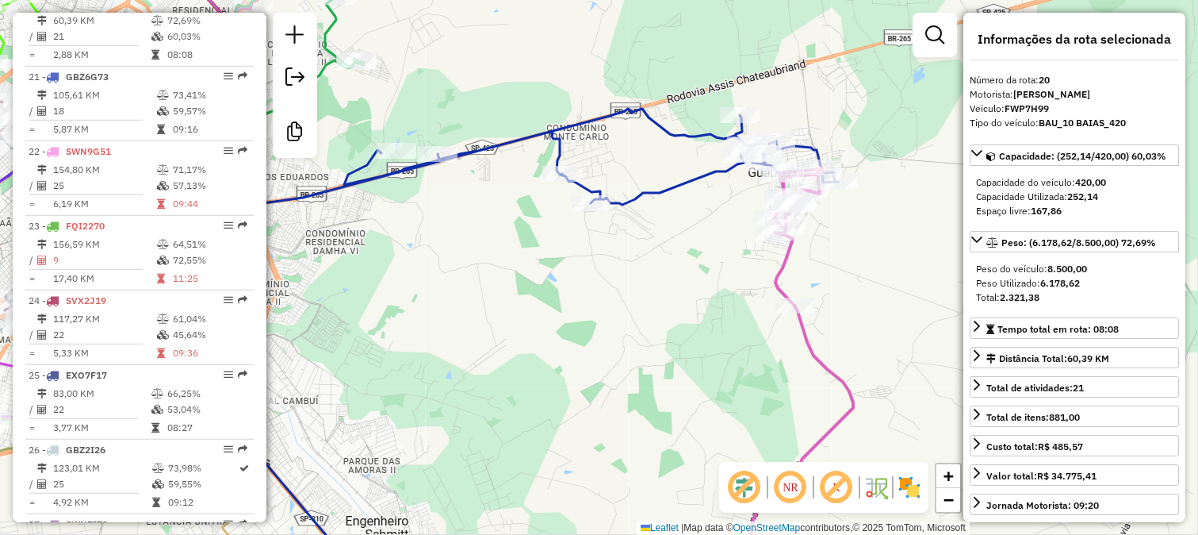
drag, startPoint x: 728, startPoint y: 313, endPoint x: 766, endPoint y: 222, distance: 98.8
click at [760, 242] on div "Janela de atendimento Grade de atendimento Capacidade Transportadoras Veículos …" at bounding box center [599, 267] width 1198 height 535
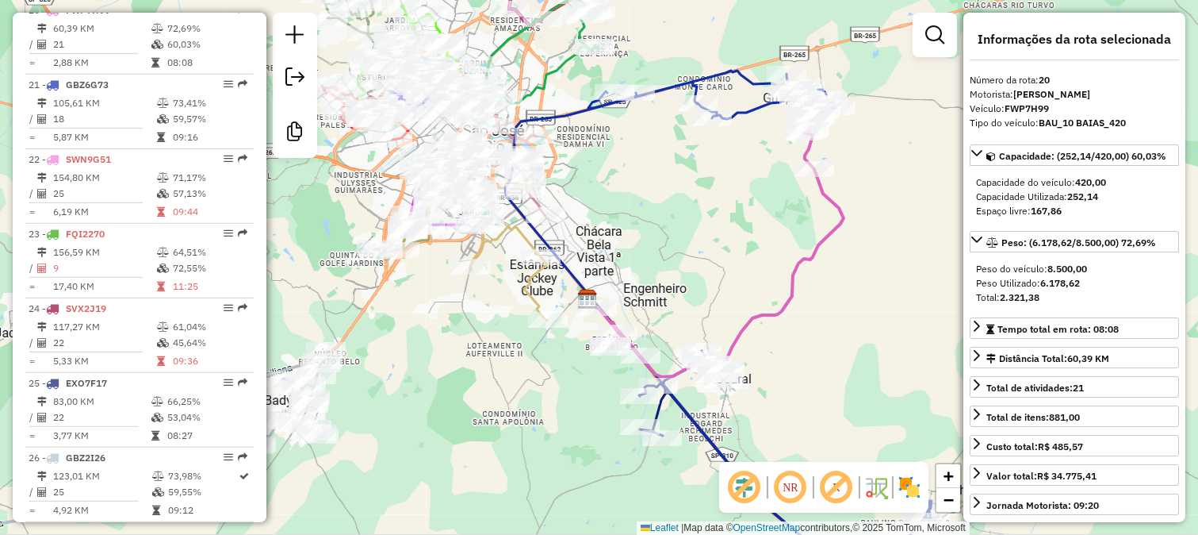
drag, startPoint x: 741, startPoint y: 263, endPoint x: 791, endPoint y: 203, distance: 77.7
click at [791, 203] on div "Janela de atendimento Grade de atendimento Capacidade Transportadoras Veículos …" at bounding box center [599, 267] width 1198 height 535
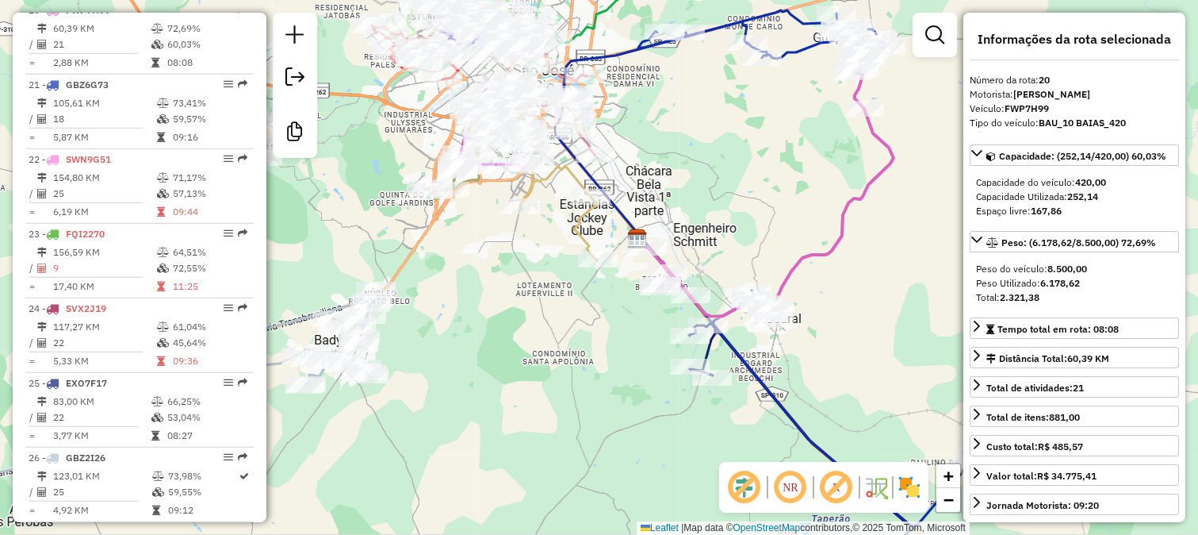
click at [734, 360] on icon at bounding box center [768, 267] width 427 height 515
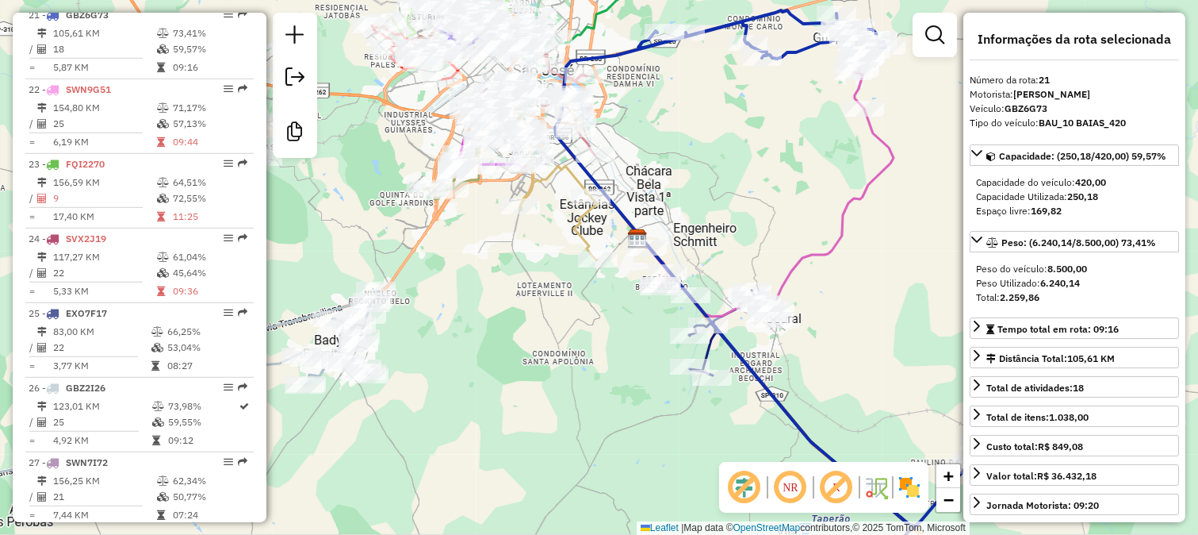
scroll to position [2129, 0]
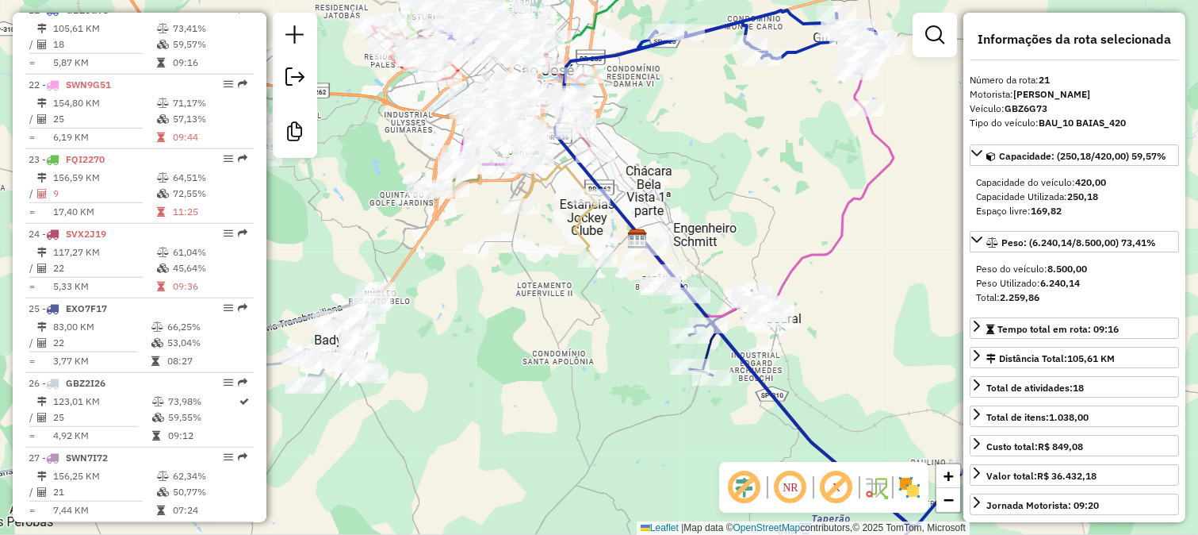
drag, startPoint x: 793, startPoint y: 377, endPoint x: 795, endPoint y: 298, distance: 79.3
click at [797, 309] on div "Janela de atendimento Grade de atendimento Capacidade Transportadoras Veículos …" at bounding box center [599, 267] width 1198 height 535
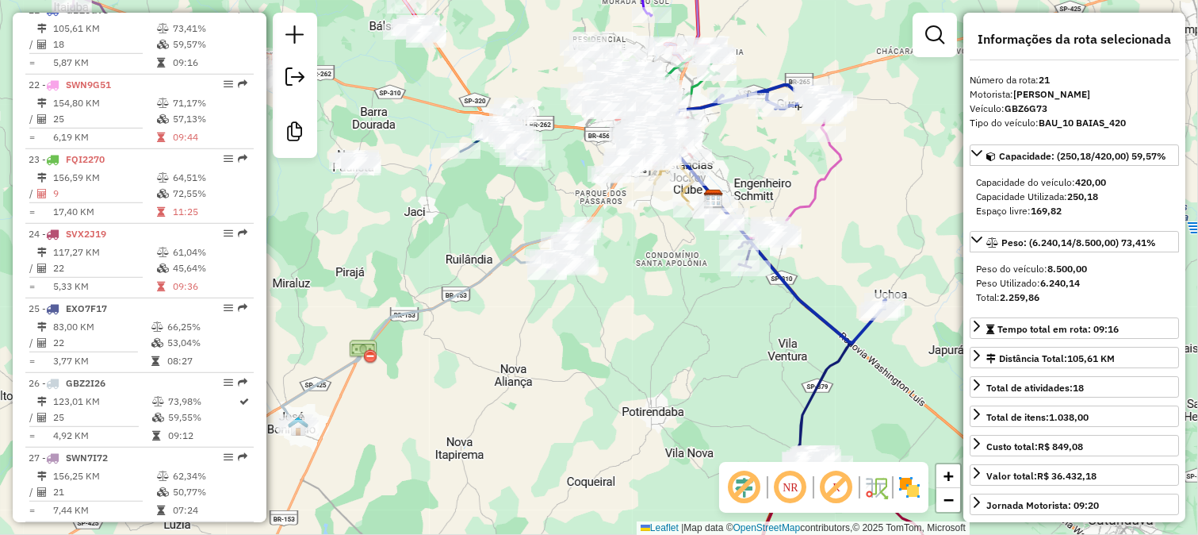
drag, startPoint x: 876, startPoint y: 354, endPoint x: 854, endPoint y: 333, distance: 30.3
click at [855, 334] on div "Janela de atendimento Grade de atendimento Capacidade Transportadoras Veículos …" at bounding box center [599, 267] width 1198 height 535
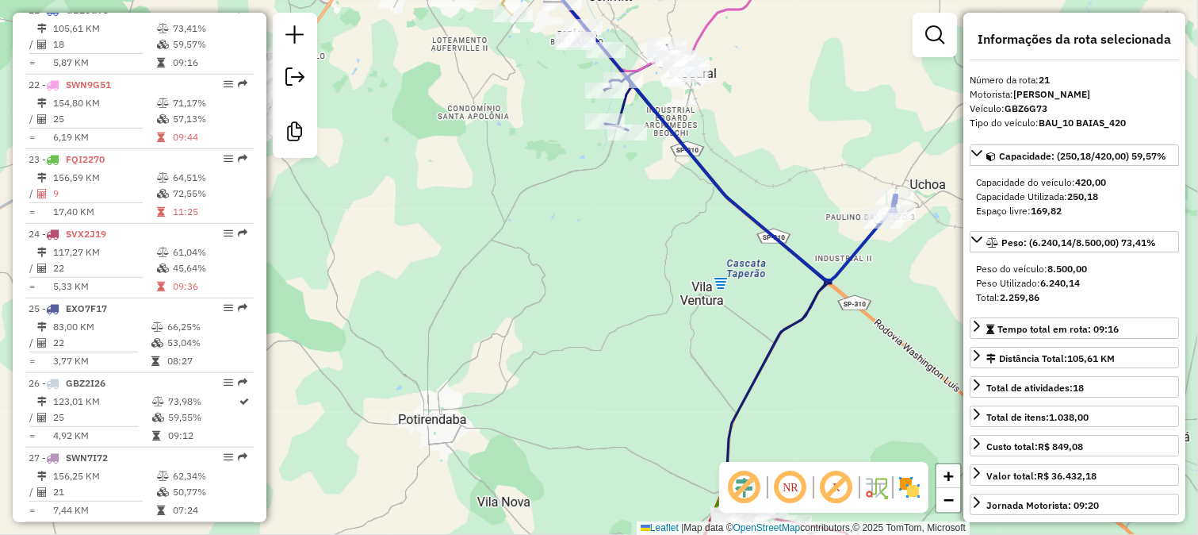
click at [834, 322] on div "Janela de atendimento Grade de atendimento Capacidade Transportadoras Veículos …" at bounding box center [599, 267] width 1198 height 535
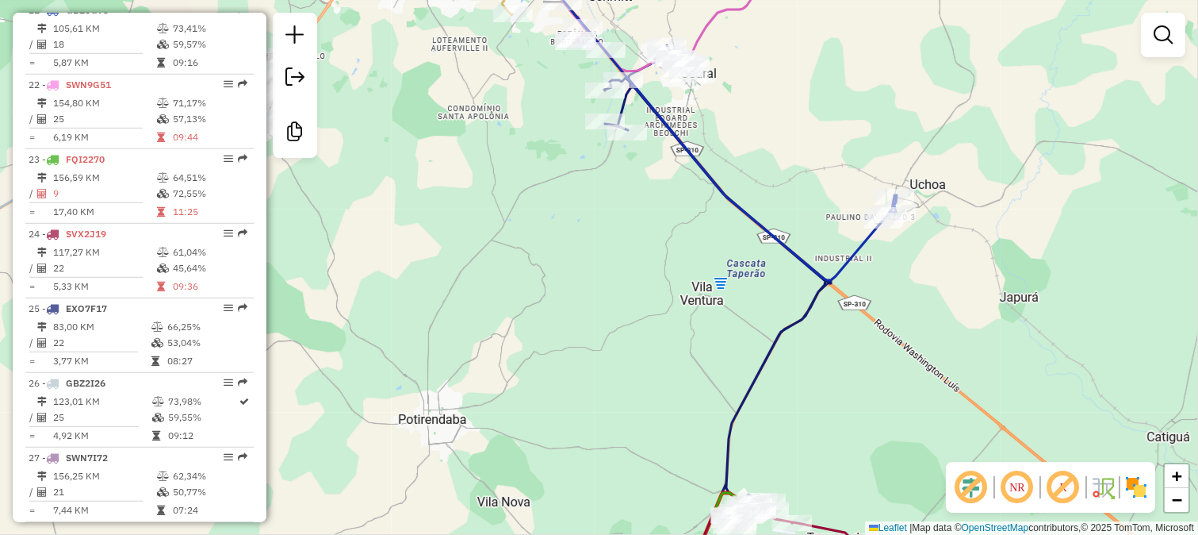
click at [822, 305] on icon at bounding box center [717, 277] width 227 height 464
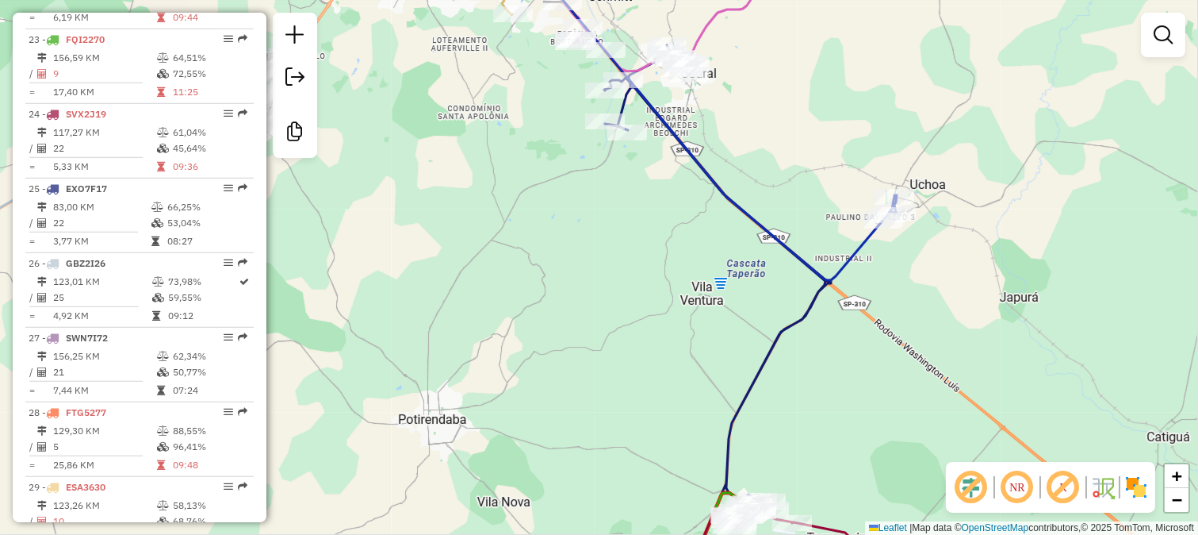
select select "**********"
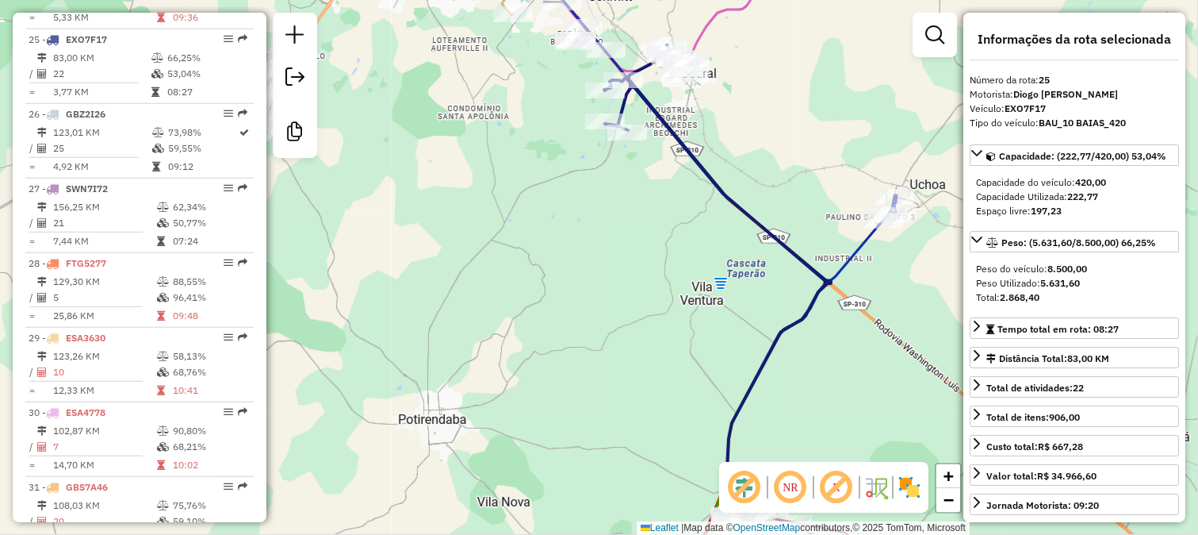
scroll to position [2427, 0]
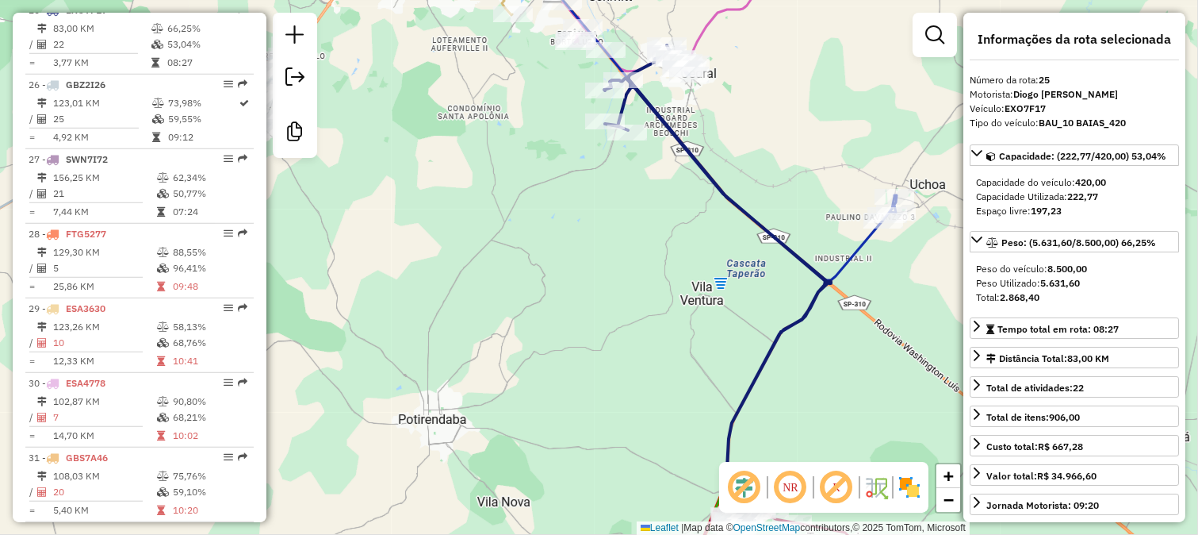
click at [849, 266] on icon at bounding box center [708, 113] width 378 height 333
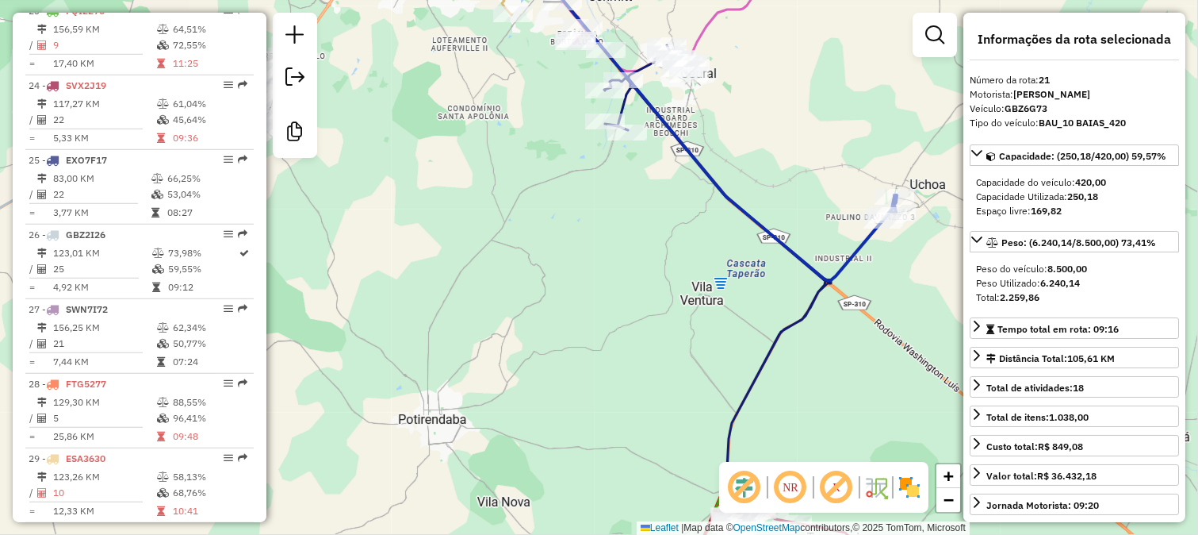
scroll to position [2129, 0]
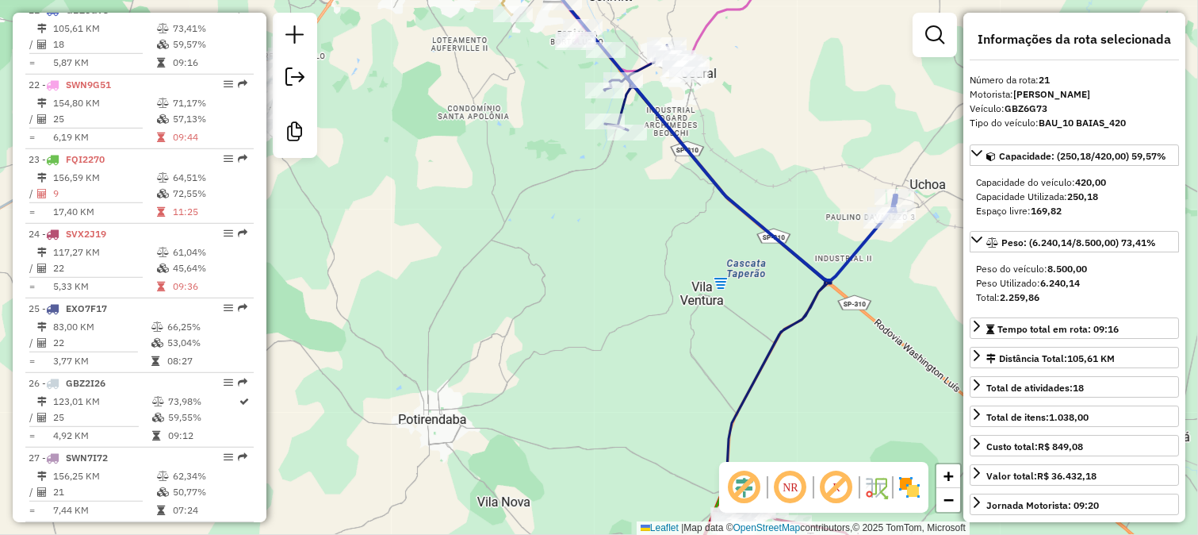
drag, startPoint x: 829, startPoint y: 243, endPoint x: 814, endPoint y: 292, distance: 50.7
click at [814, 292] on div "Janela de atendimento Grade de atendimento Capacidade Transportadoras Veículos …" at bounding box center [599, 267] width 1198 height 535
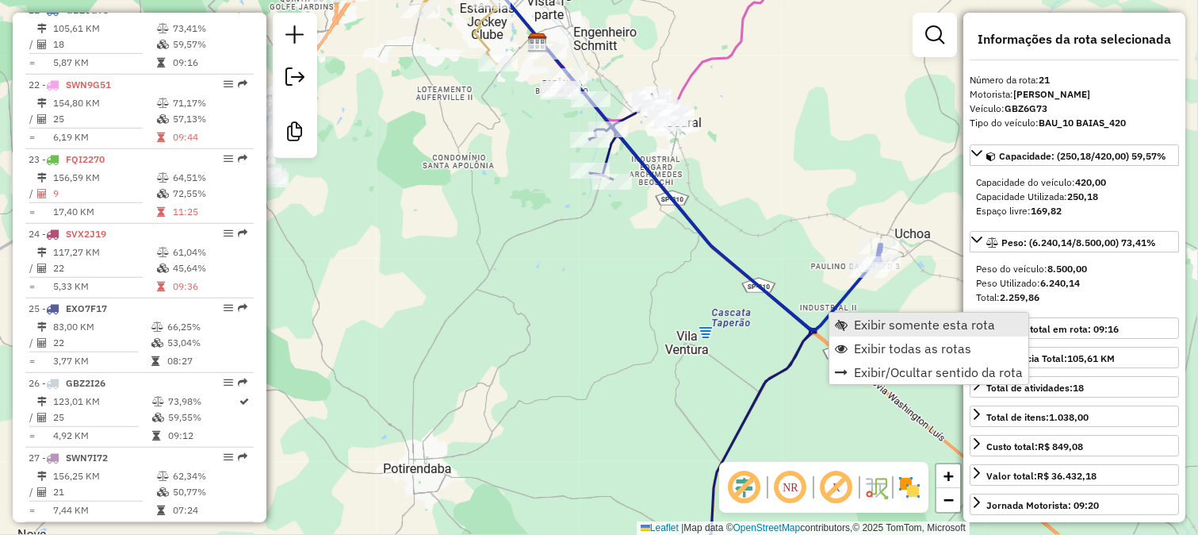
click at [854, 327] on span "Exibir somente esta rota" at bounding box center [924, 324] width 141 height 13
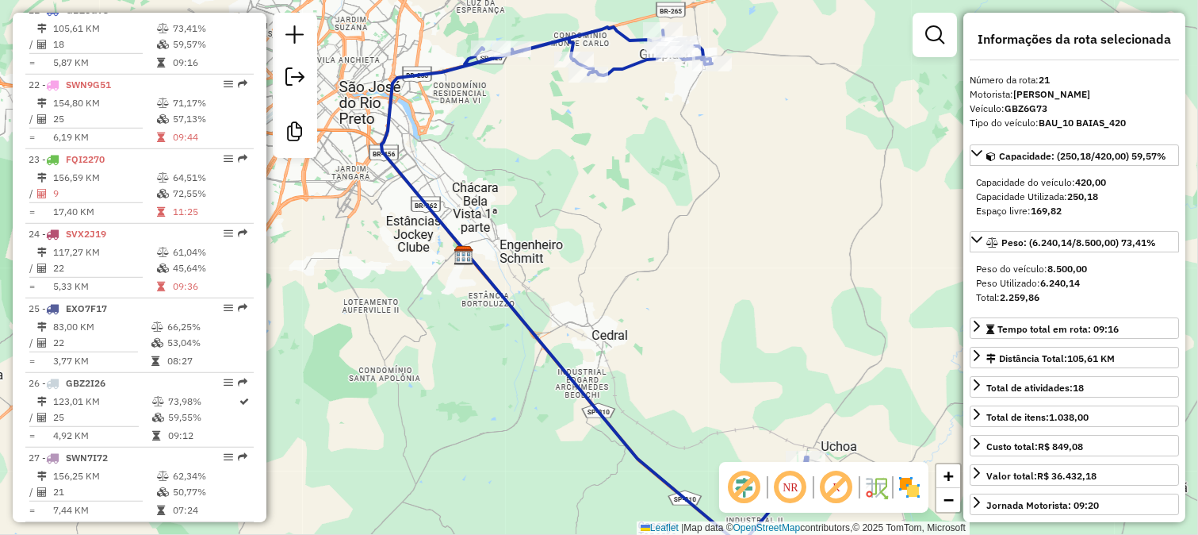
drag, startPoint x: 728, startPoint y: 281, endPoint x: 945, endPoint y: 263, distance: 217.3
click at [930, 263] on div "Janela de atendimento Grade de atendimento Capacidade Transportadoras Veículos …" at bounding box center [599, 267] width 1198 height 535
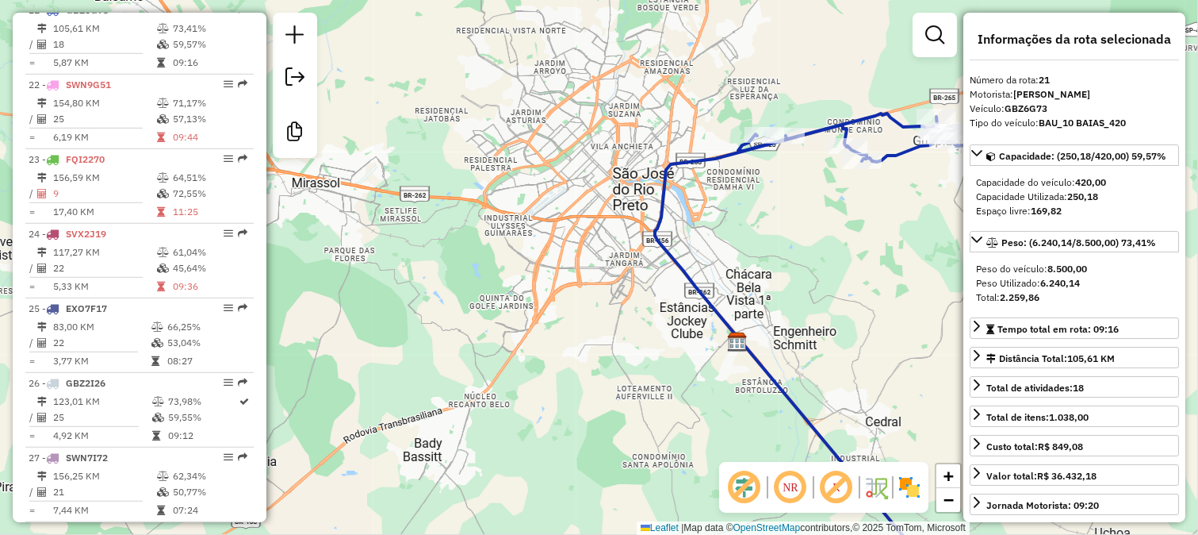
drag, startPoint x: 862, startPoint y: 238, endPoint x: 790, endPoint y: 290, distance: 89.2
click at [790, 290] on div "Janela de atendimento Grade de atendimento Capacidade Transportadoras Veículos …" at bounding box center [599, 267] width 1198 height 535
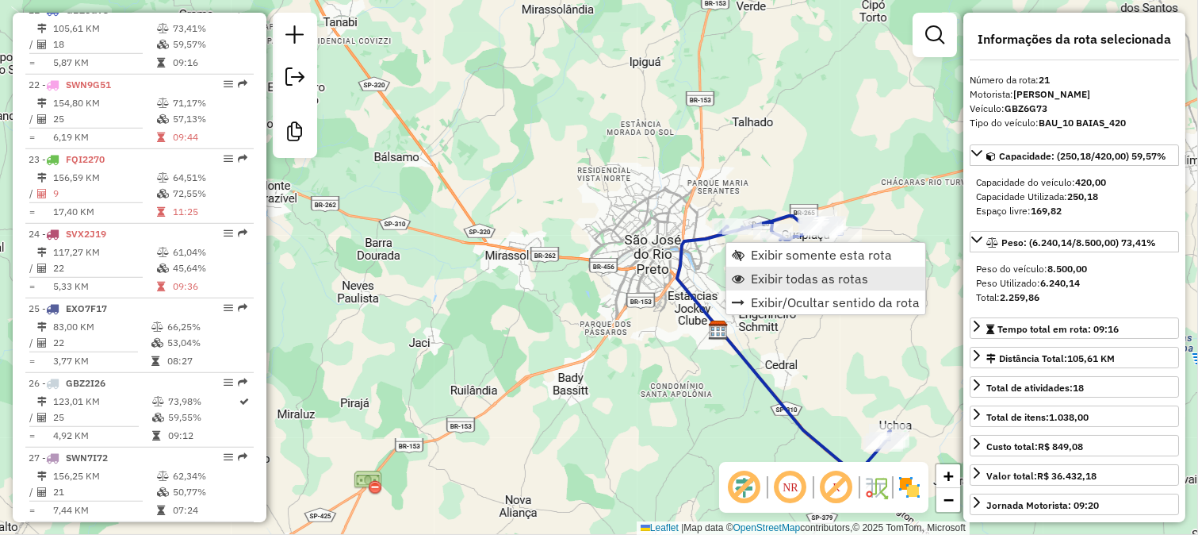
click at [776, 274] on span "Exibir todas as rotas" at bounding box center [809, 278] width 117 height 13
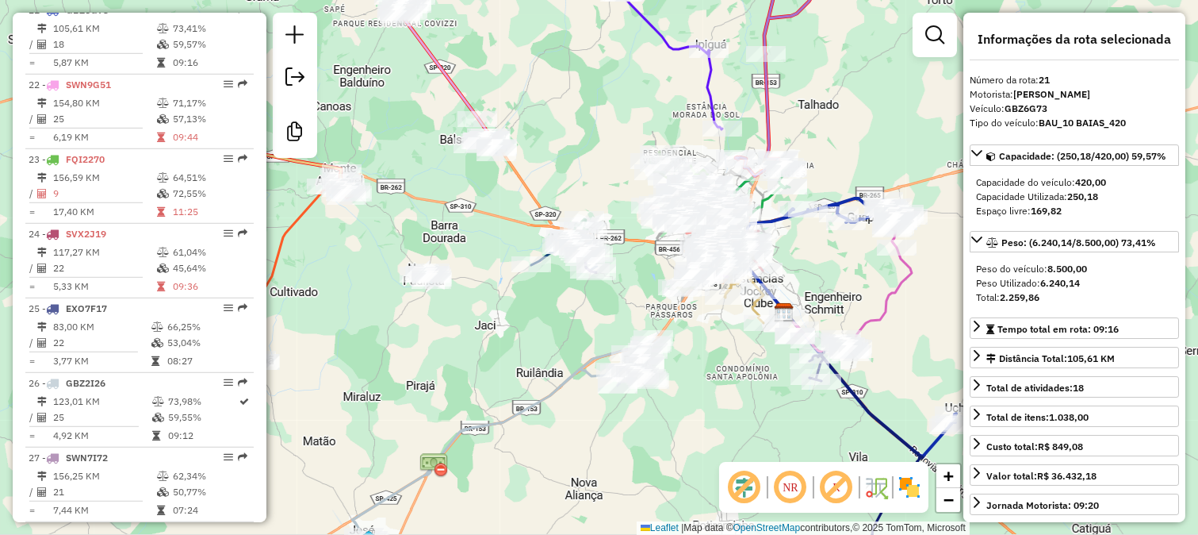
drag, startPoint x: 738, startPoint y: 305, endPoint x: 811, endPoint y: 286, distance: 75.4
click at [807, 287] on div "Janela de atendimento Grade de atendimento Capacidade Transportadoras Veículos …" at bounding box center [599, 267] width 1198 height 535
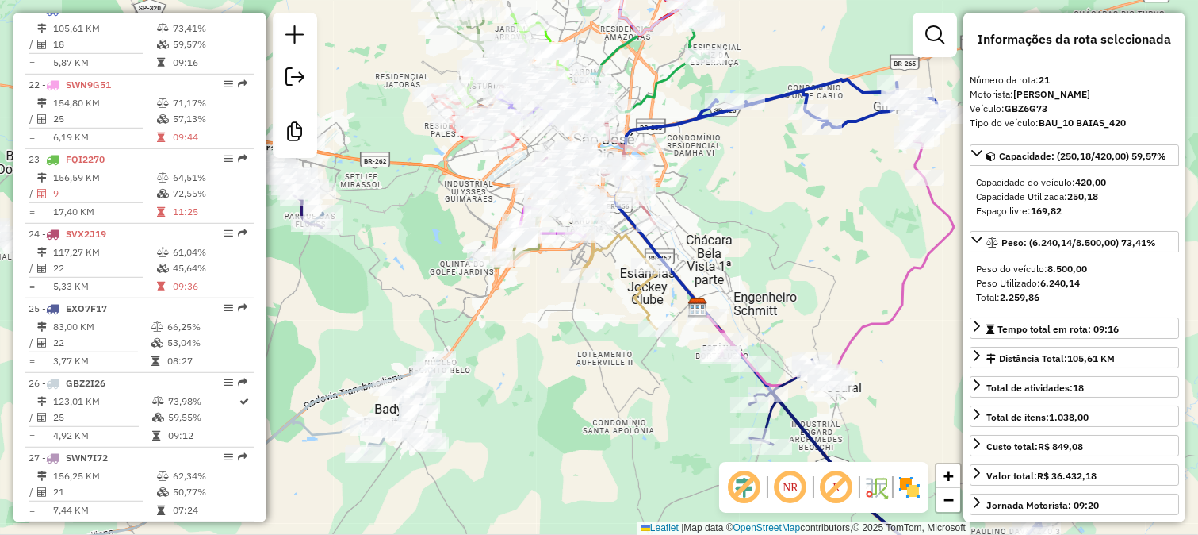
click at [877, 316] on icon at bounding box center [830, 247] width 247 height 277
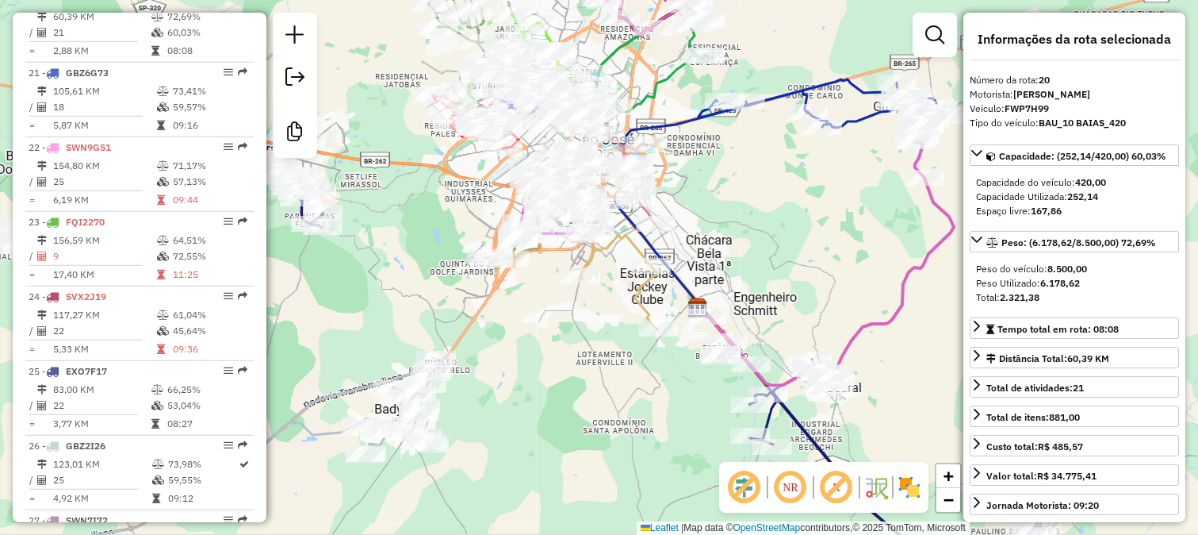
scroll to position [2054, 0]
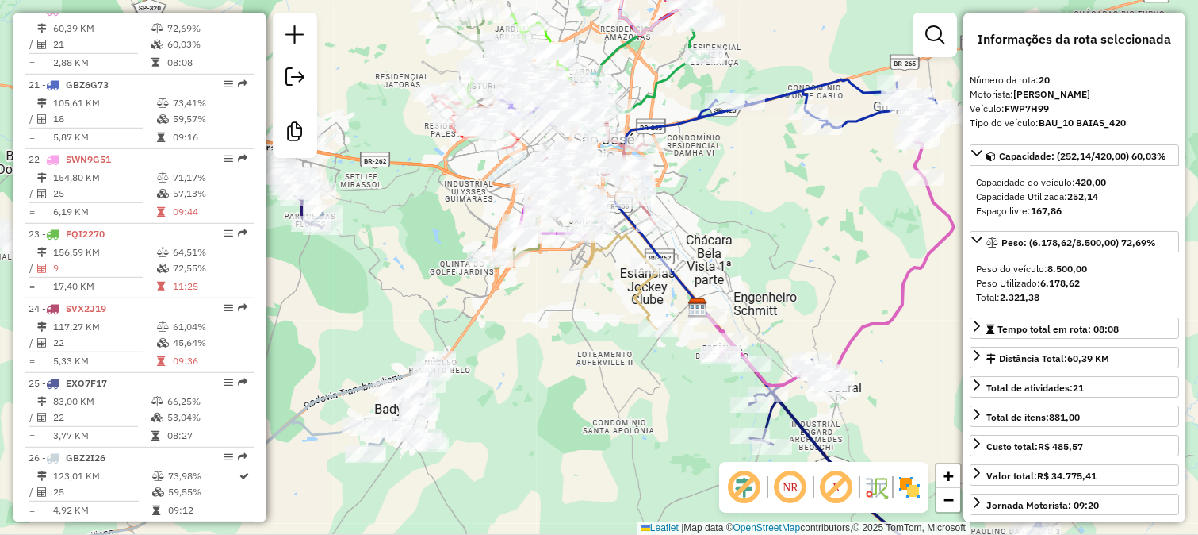
drag, startPoint x: 791, startPoint y: 325, endPoint x: 845, endPoint y: 281, distance: 69.3
click at [837, 288] on div "Janela de atendimento Grade de atendimento Capacidade Transportadoras Veículos …" at bounding box center [599, 267] width 1198 height 535
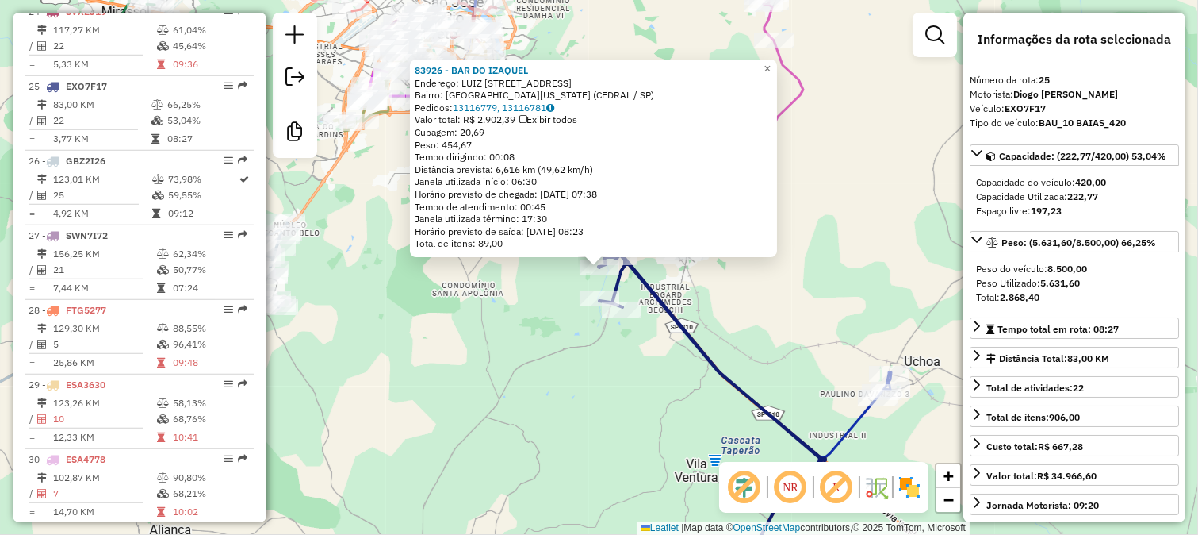
scroll to position [2427, 0]
click at [701, 366] on icon at bounding box center [712, 405] width 227 height 366
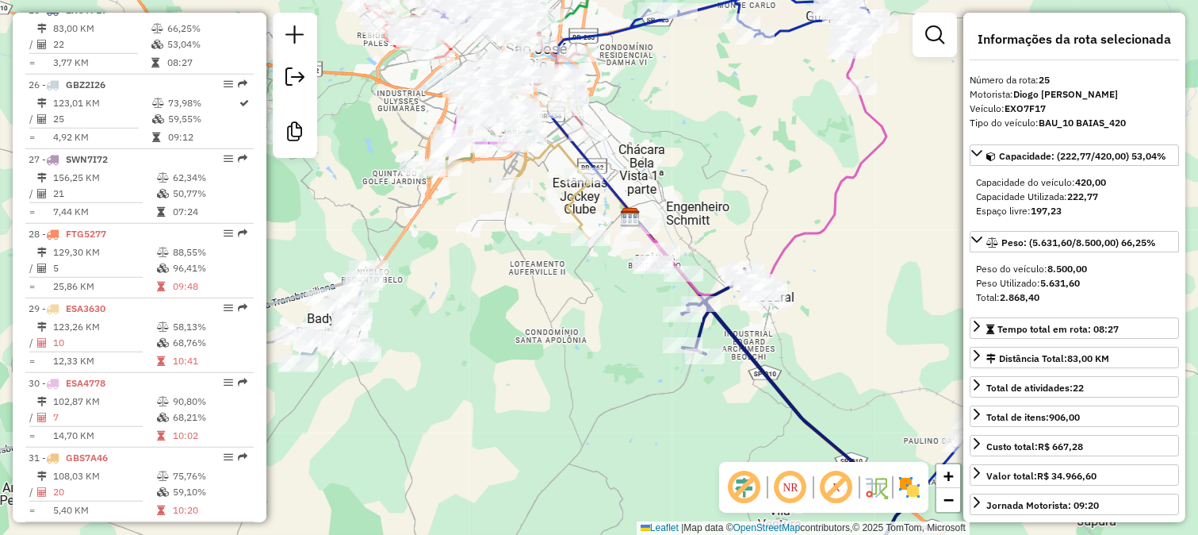
drag, startPoint x: 770, startPoint y: 320, endPoint x: 876, endPoint y: 370, distance: 116.7
click at [868, 367] on div "Janela de atendimento Grade de atendimento Capacidade Transportadoras Veículos …" at bounding box center [599, 267] width 1198 height 535
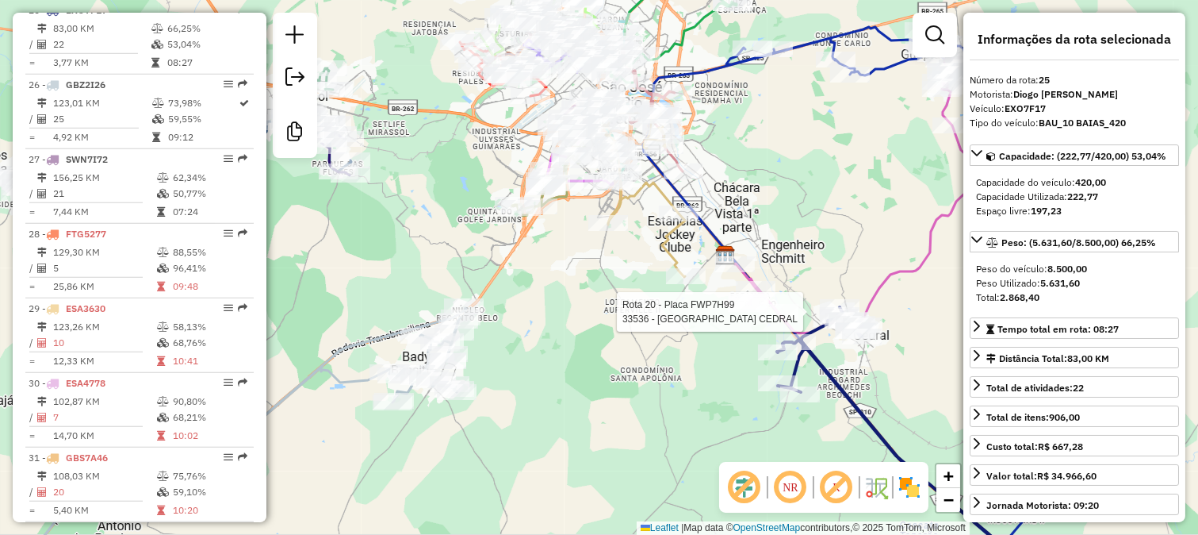
click at [787, 320] on div at bounding box center [779, 312] width 40 height 16
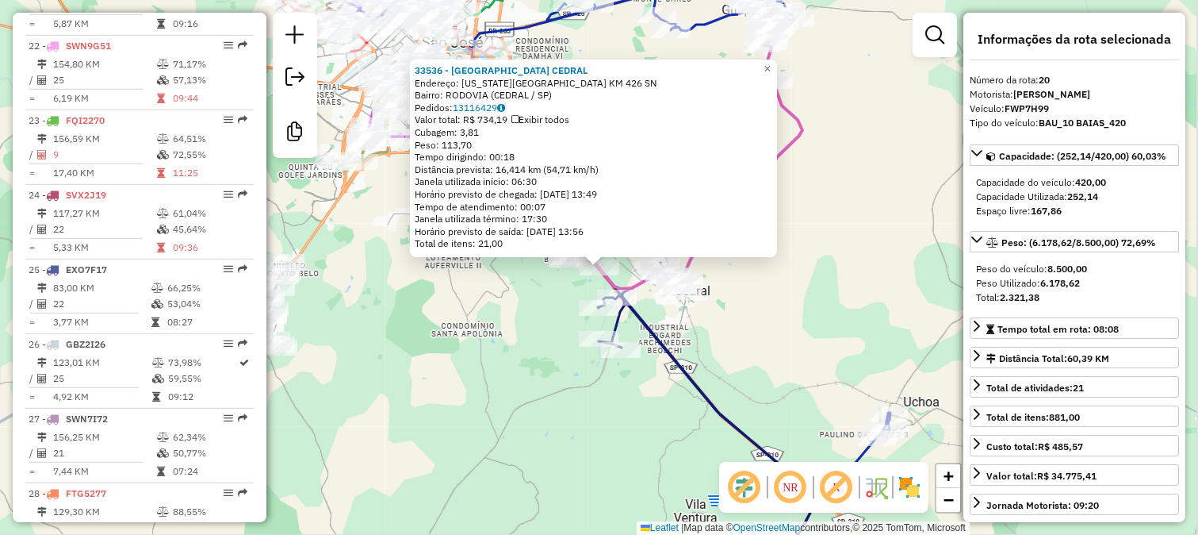
scroll to position [2054, 0]
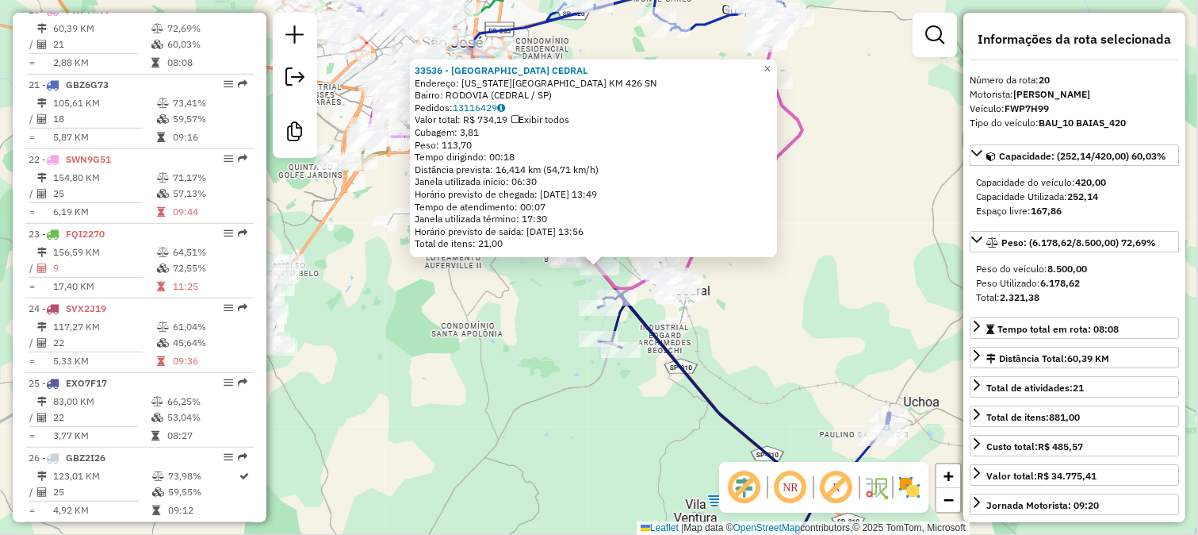
click at [761, 352] on div "33536 - MONTE CARLO CEDRAL Endereço: WASHINGTON LUIZ KM 426 SN Bairro: RODOVIA …" at bounding box center [599, 267] width 1198 height 535
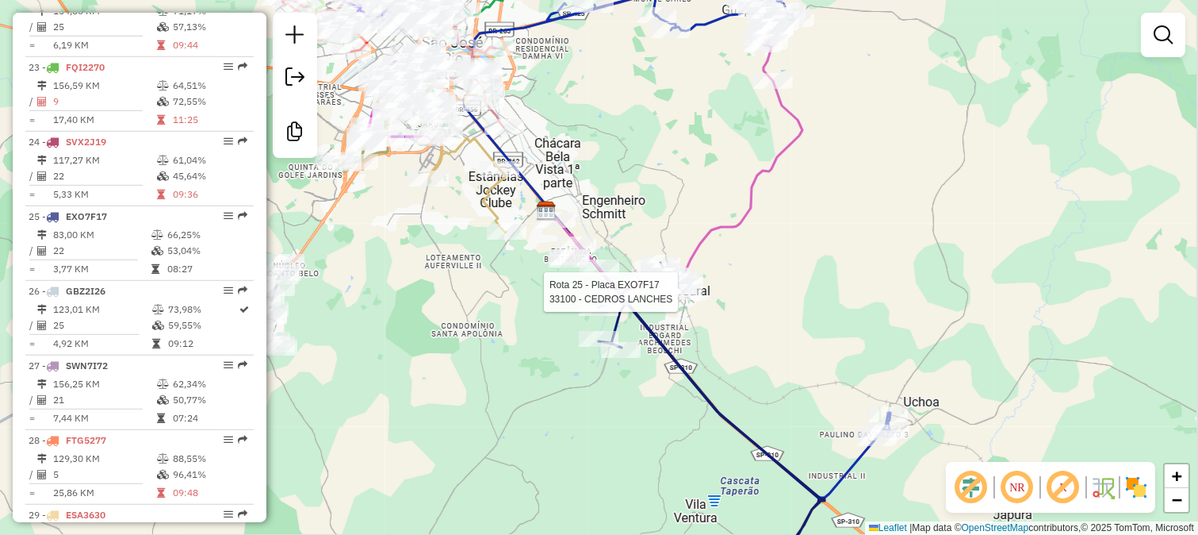
select select "**********"
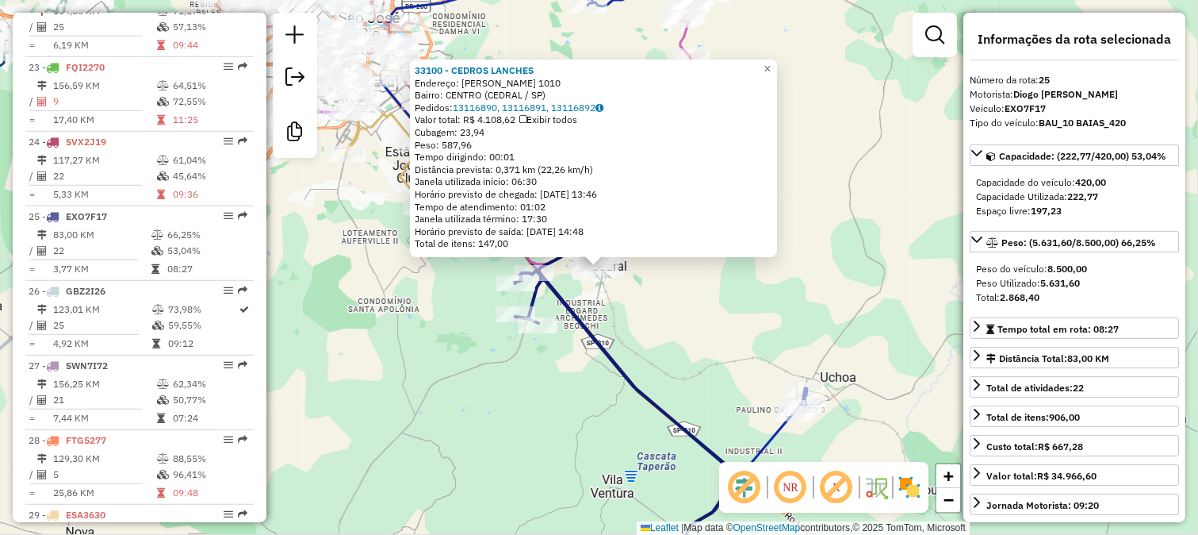
scroll to position [2427, 0]
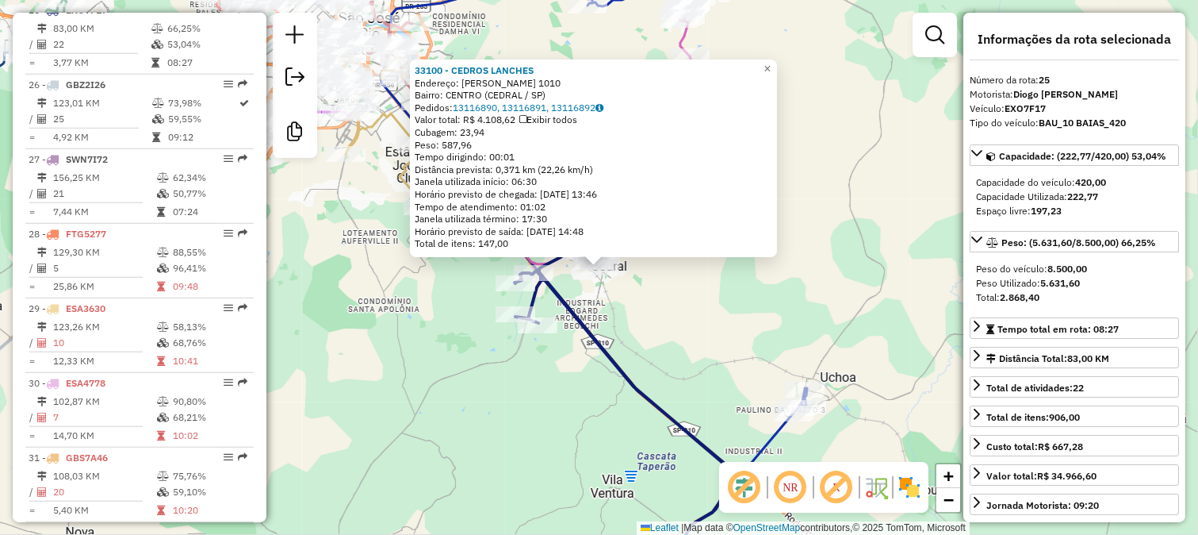
click at [709, 330] on div "Rota 25 - Placa EXO7F17 33100 - CEDROS LANCHES 33100 - CEDROS LANCHES Endereço:…" at bounding box center [599, 267] width 1198 height 535
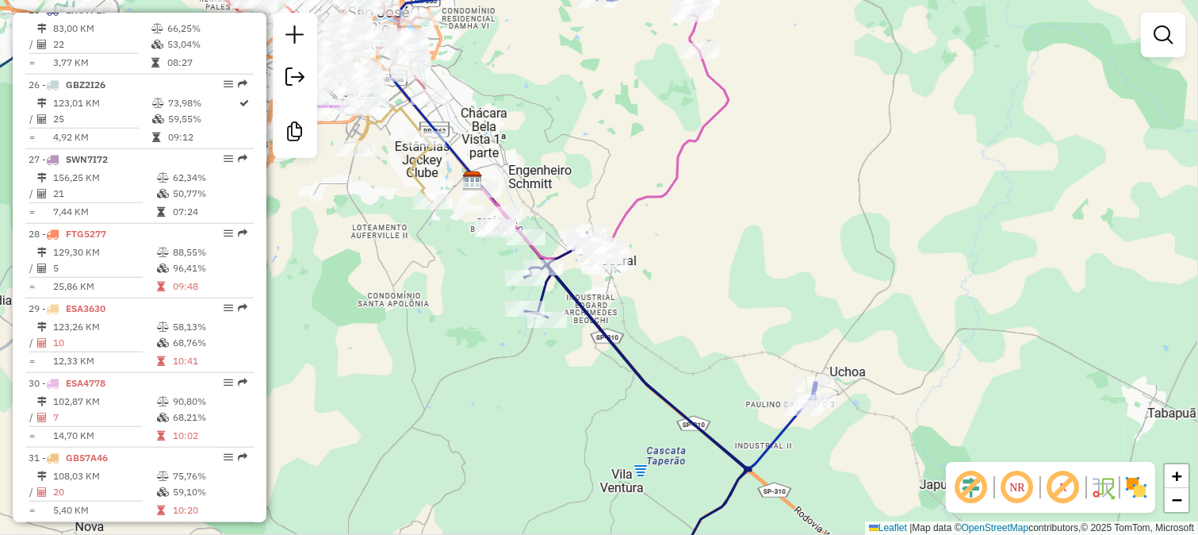
drag, startPoint x: 714, startPoint y: 335, endPoint x: 759, endPoint y: 266, distance: 83.2
click at [739, 295] on div "Janela de atendimento Grade de atendimento Capacidade Transportadoras Veículos …" at bounding box center [599, 267] width 1198 height 535
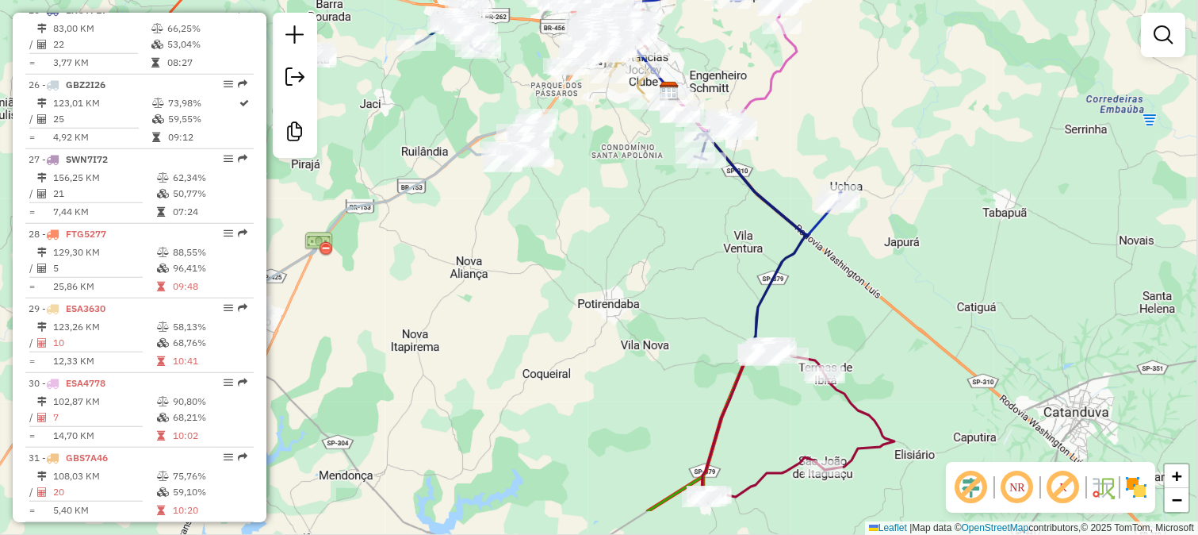
drag, startPoint x: 819, startPoint y: 363, endPoint x: 857, endPoint y: 211, distance: 156.8
click at [857, 214] on div "Janela de atendimento Grade de atendimento Capacidade Transportadoras Veículos …" at bounding box center [599, 267] width 1198 height 535
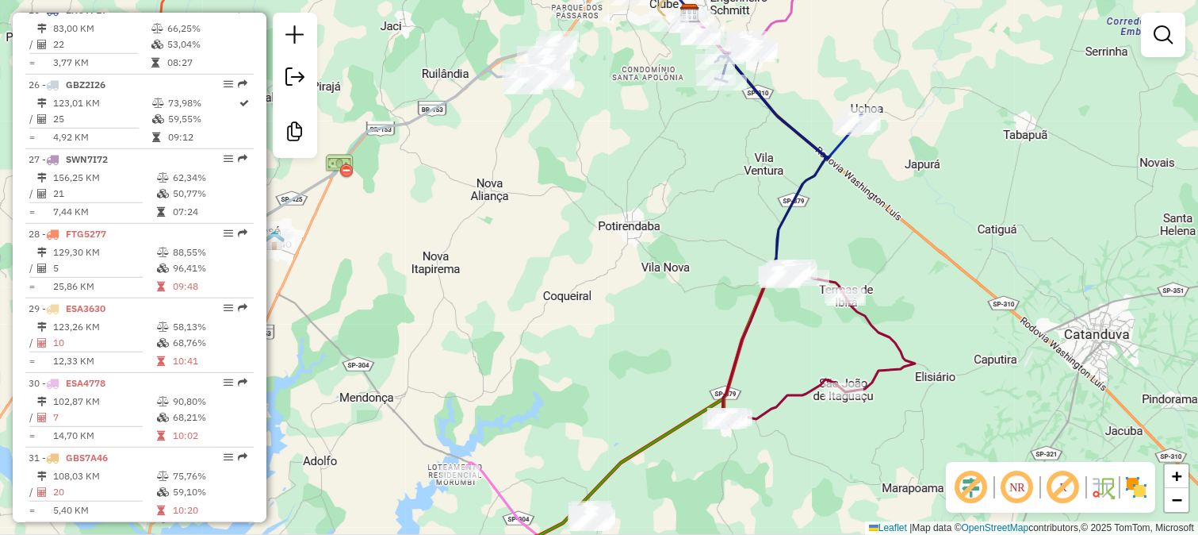
click at [863, 322] on icon at bounding box center [819, 346] width 194 height 153
select select "**********"
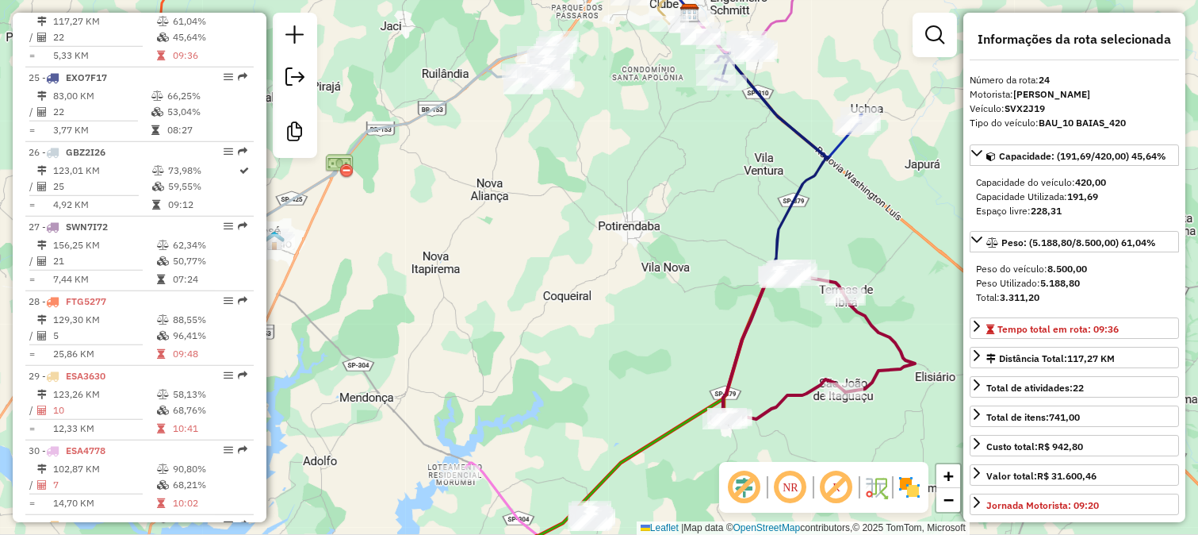
scroll to position [2351, 0]
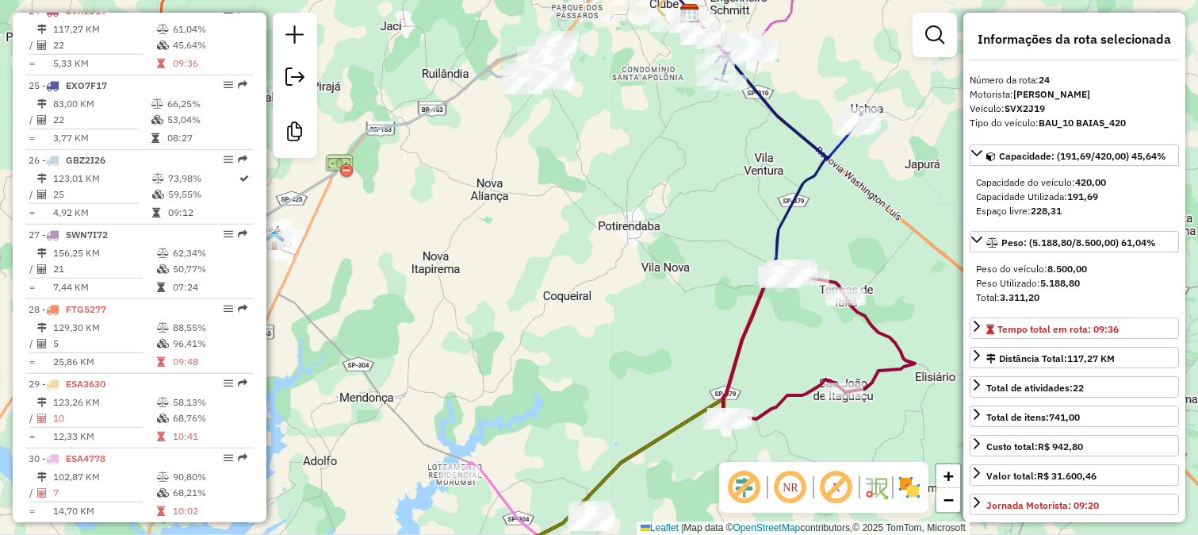
drag, startPoint x: 779, startPoint y: 334, endPoint x: 863, endPoint y: 209, distance: 150.2
click at [860, 224] on div "Janela de atendimento Grade de atendimento Capacidade Transportadoras Veículos …" at bounding box center [599, 267] width 1198 height 535
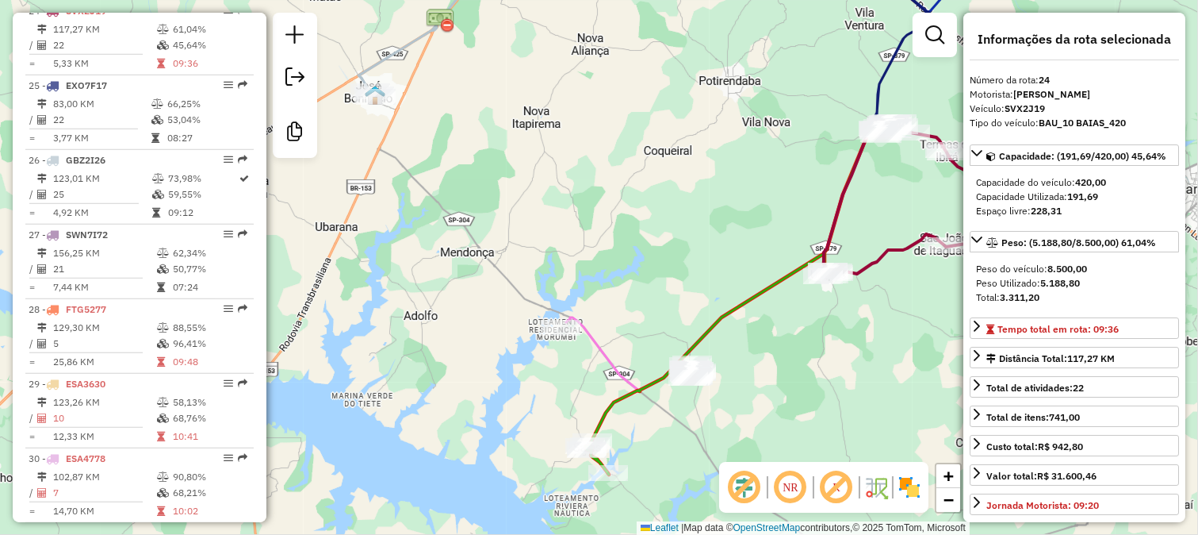
click at [752, 298] on icon at bounding box center [738, 295] width 306 height 357
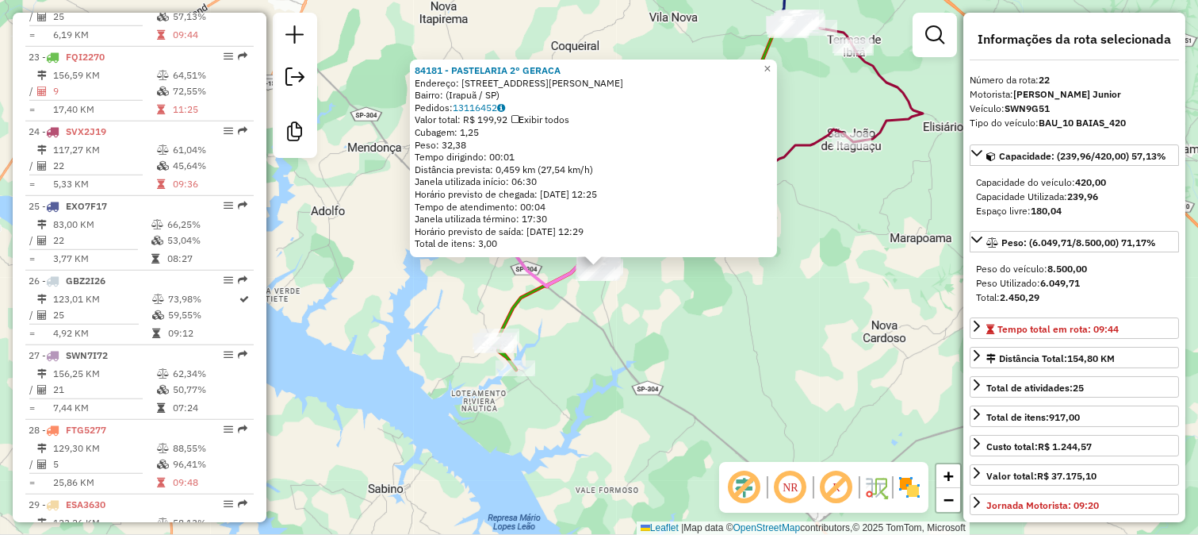
scroll to position [2202, 0]
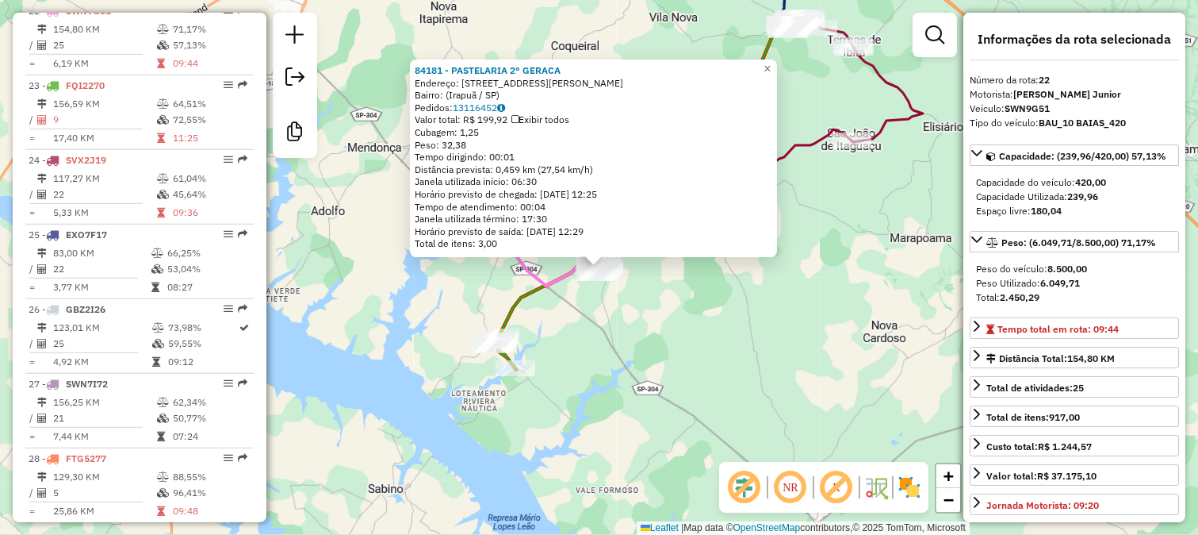
click at [748, 328] on div "84181 - PASTELARIA 2° GERACA Endereço: Avenida Manoel Pitta, 477 Bairro: (Irapu…" at bounding box center [599, 267] width 1198 height 535
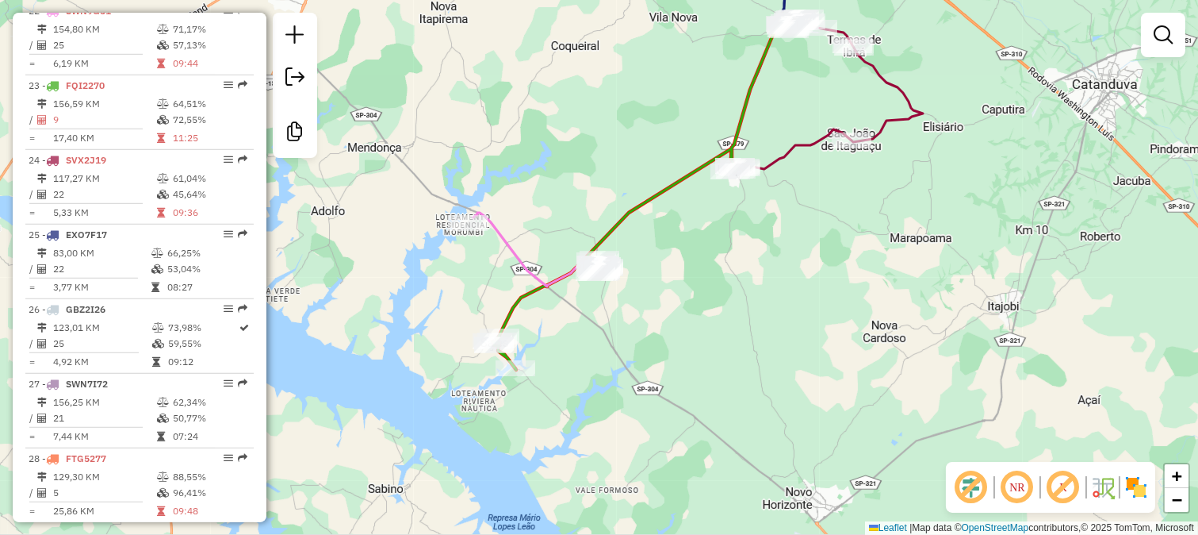
drag, startPoint x: 692, startPoint y: 137, endPoint x: 837, endPoint y: 433, distance: 329.5
click at [837, 431] on div "Janela de atendimento Grade de atendimento Capacidade Transportadoras Veículos …" at bounding box center [599, 267] width 1198 height 535
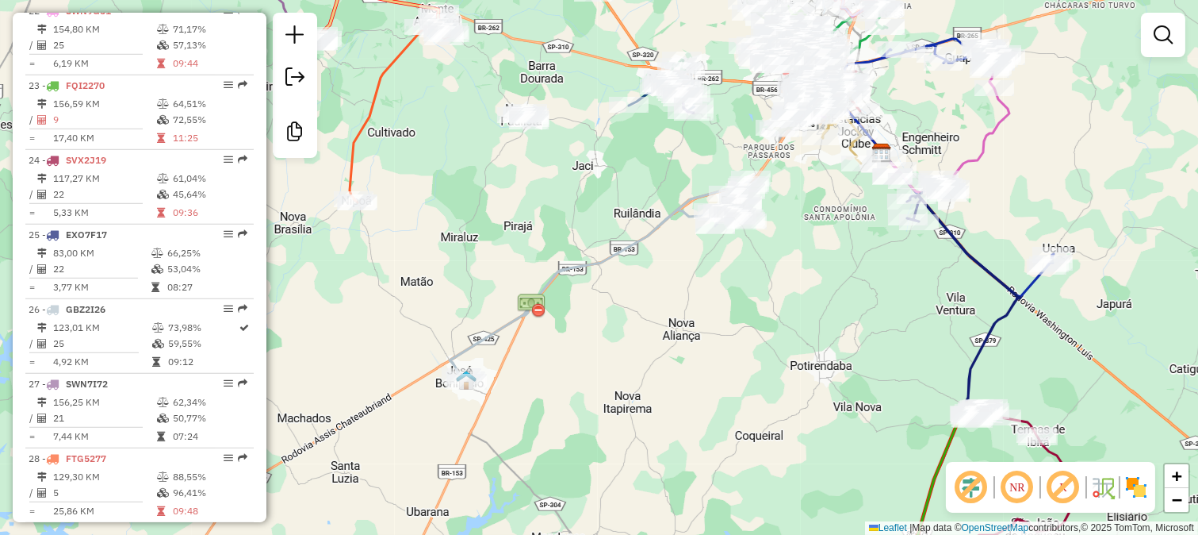
drag, startPoint x: 756, startPoint y: 220, endPoint x: 745, endPoint y: 368, distance: 148.7
click at [749, 362] on div "Rota 24 - Placa SVX2J19 6212 - SUPERMERCADO FARTURA Janela de atendimento Grade…" at bounding box center [599, 267] width 1198 height 535
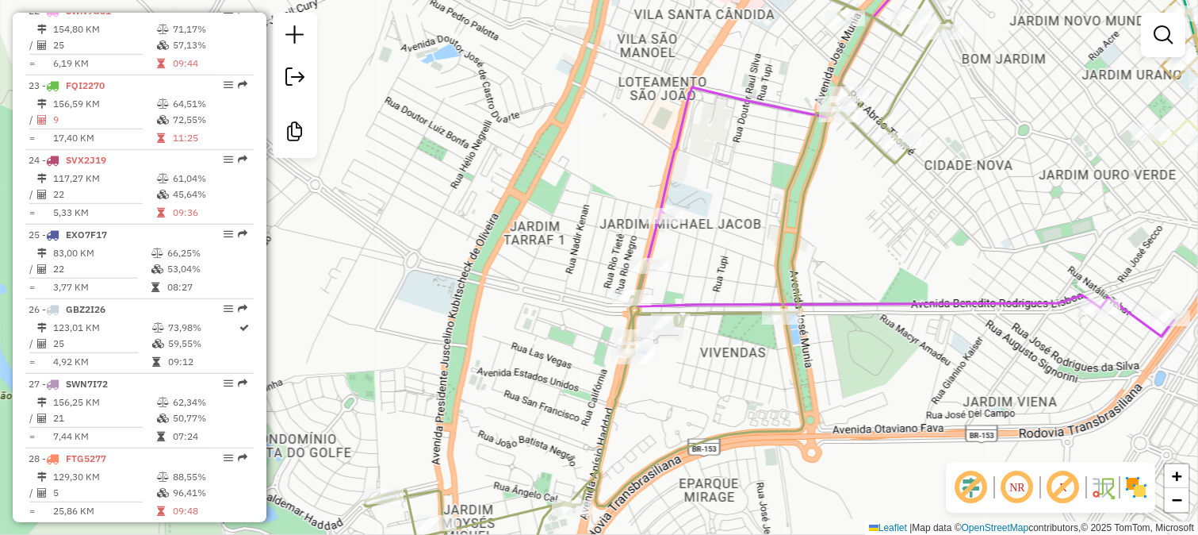
click at [784, 224] on icon at bounding box center [659, 265] width 588 height 636
select select "**********"
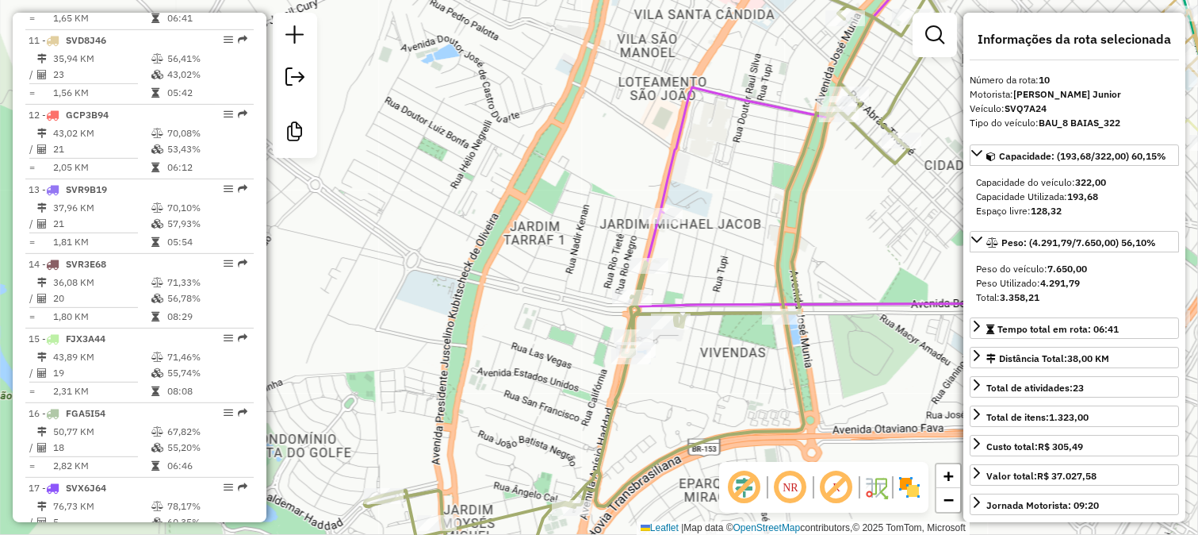
scroll to position [1309, 0]
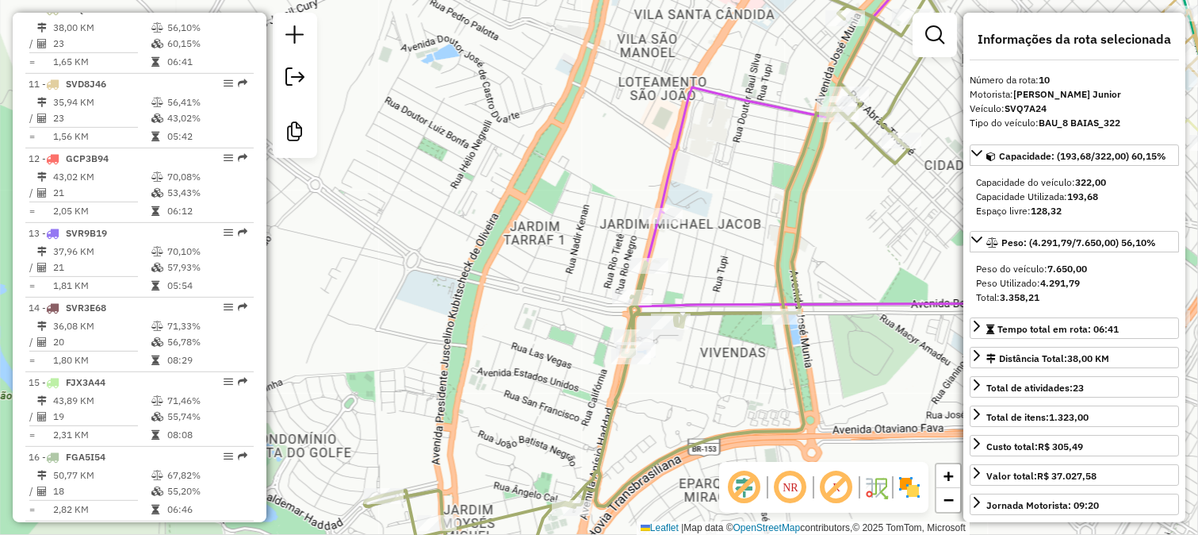
drag, startPoint x: 757, startPoint y: 230, endPoint x: 750, endPoint y: 360, distance: 130.2
click at [752, 354] on div "Janela de atendimento Grade de atendimento Capacidade Transportadoras Veículos …" at bounding box center [599, 267] width 1198 height 535
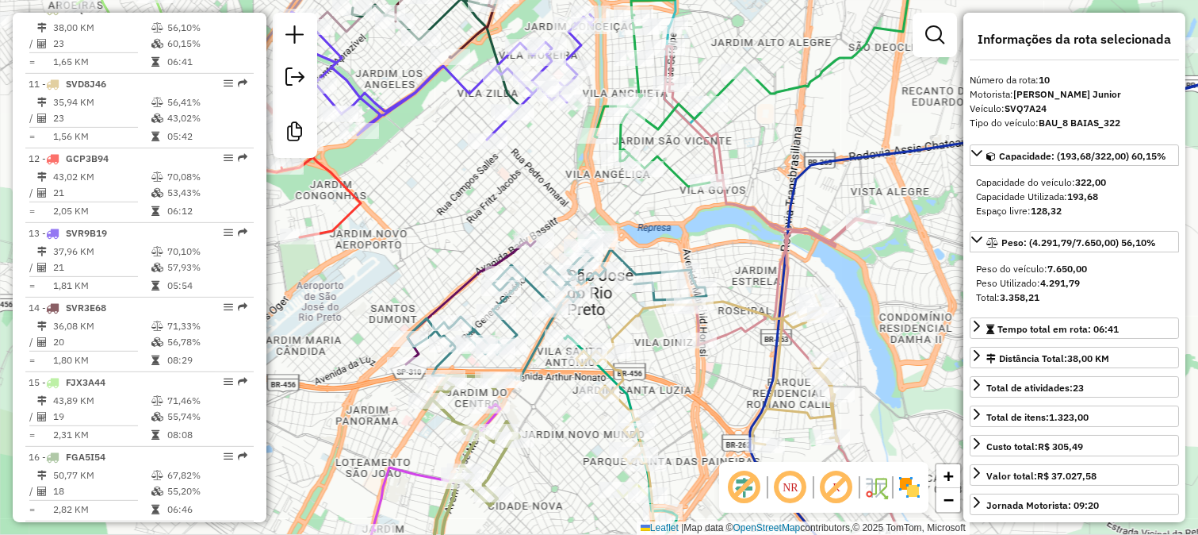
click at [822, 235] on icon at bounding box center [787, 292] width 245 height 492
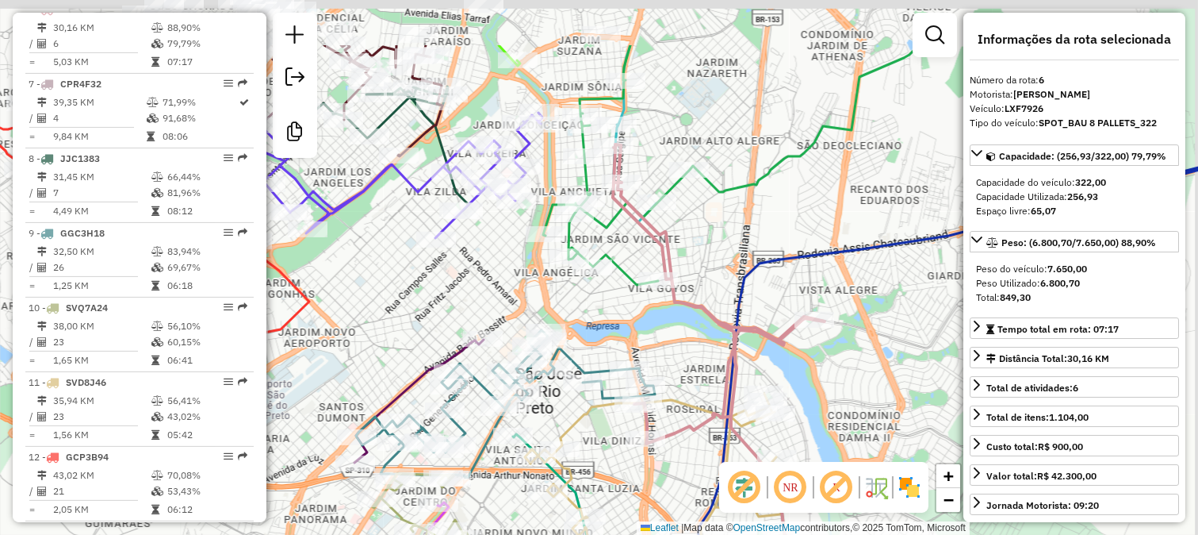
drag, startPoint x: 837, startPoint y: 213, endPoint x: 738, endPoint y: 369, distance: 185.0
click at [739, 369] on div "Janela de atendimento Grade de atendimento Capacidade Transportadoras Veículos …" at bounding box center [599, 267] width 1198 height 535
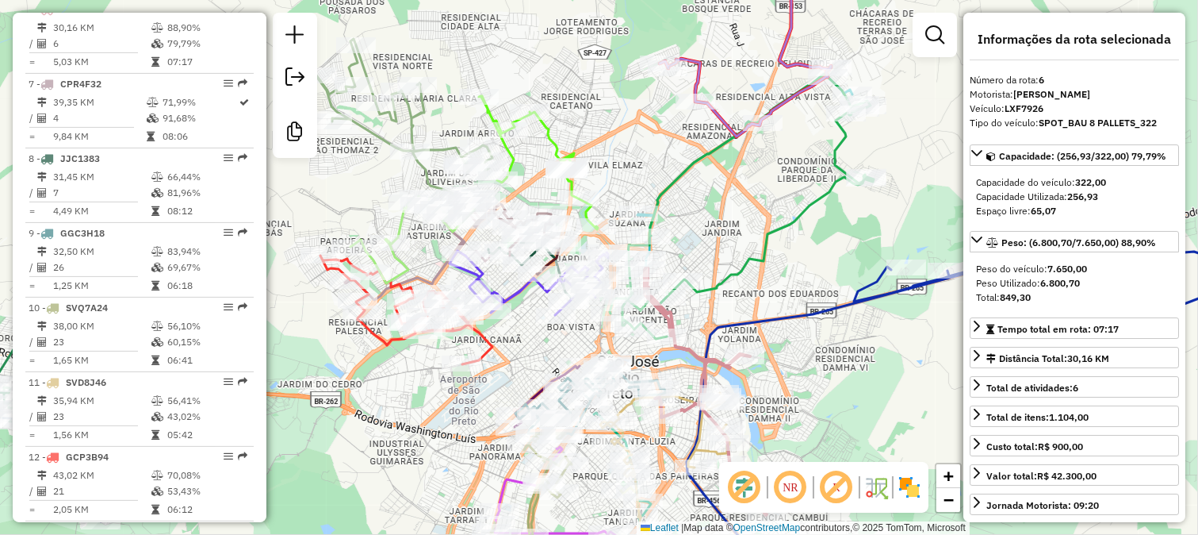
click at [779, 224] on icon at bounding box center [742, 206] width 264 height 265
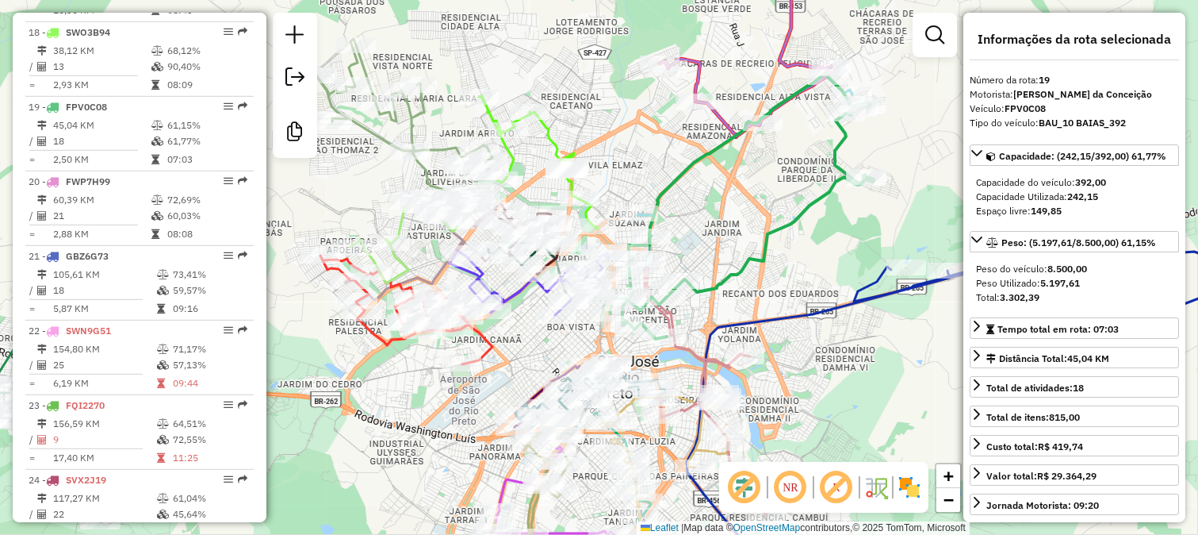
scroll to position [1979, 0]
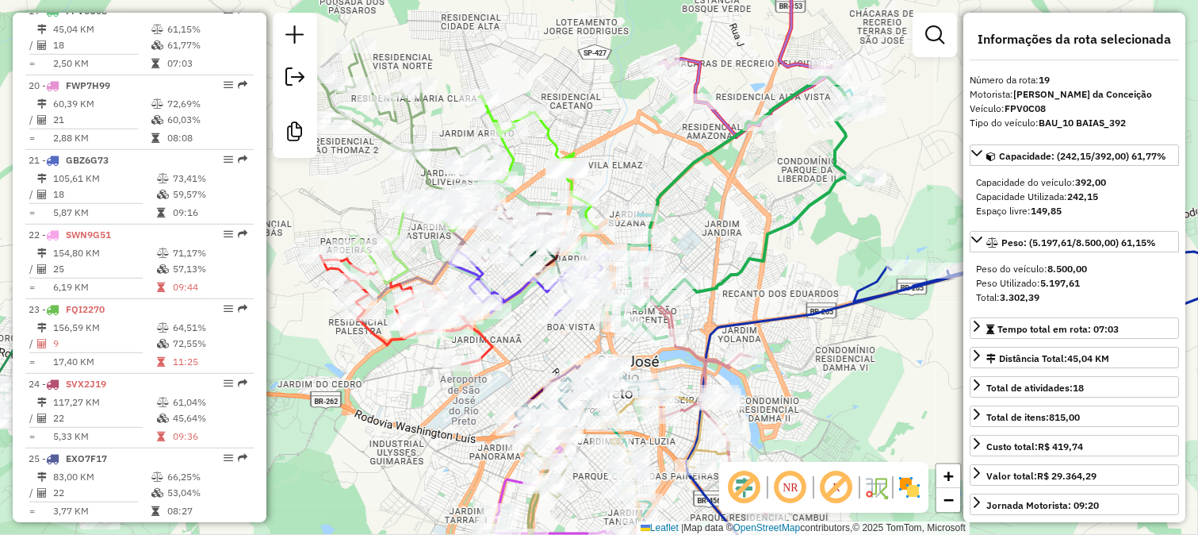
drag, startPoint x: 849, startPoint y: 199, endPoint x: 791, endPoint y: 276, distance: 96.3
click at [791, 275] on div "Janela de atendimento Grade de atendimento Capacidade Transportadoras Veículos …" at bounding box center [599, 267] width 1198 height 535
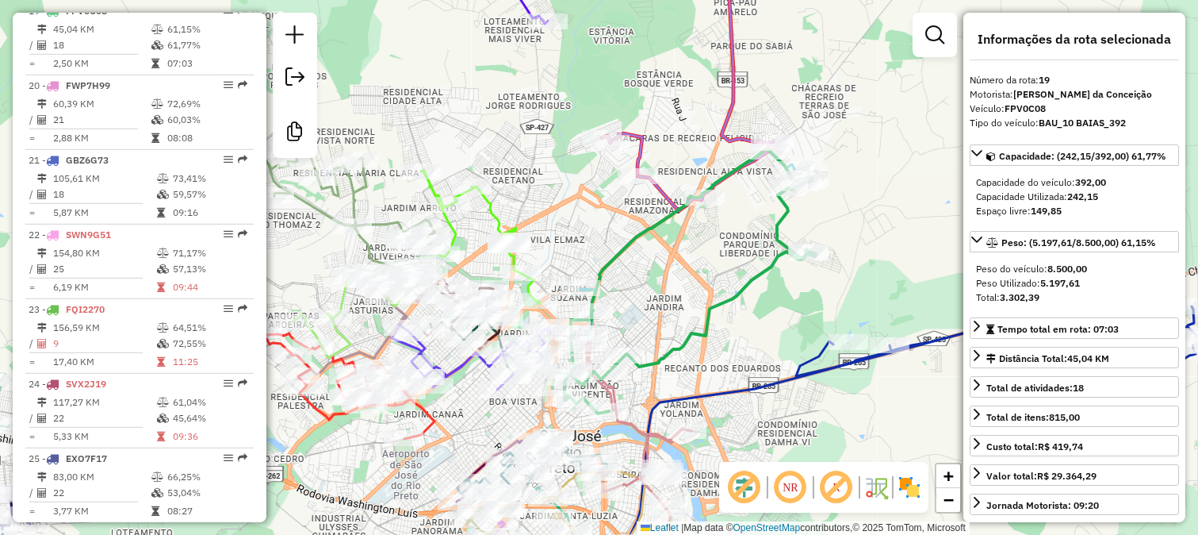
click at [812, 360] on icon at bounding box center [959, 444] width 661 height 289
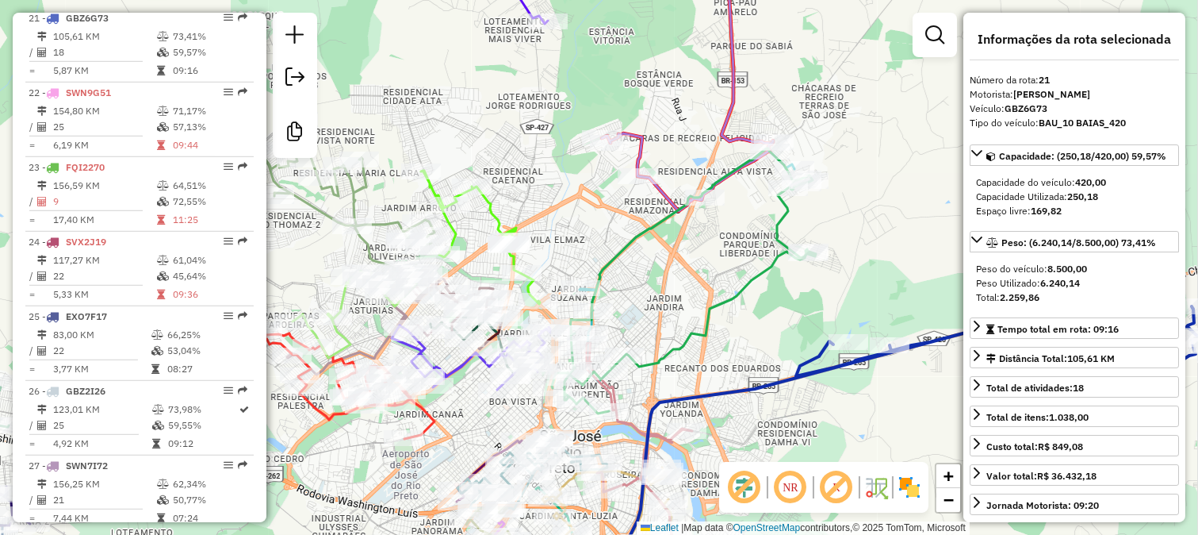
scroll to position [2129, 0]
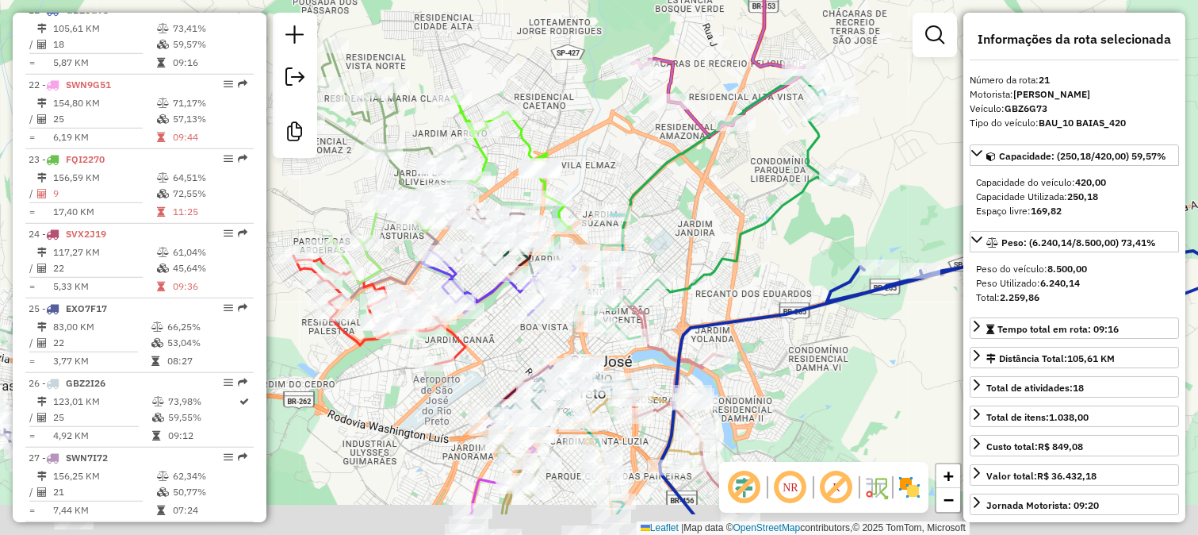
drag, startPoint x: 776, startPoint y: 355, endPoint x: 830, endPoint y: 168, distance: 195.0
click at [830, 192] on div "Janela de atendimento Grade de atendimento Capacidade Transportadoras Veículos …" at bounding box center [599, 267] width 1198 height 535
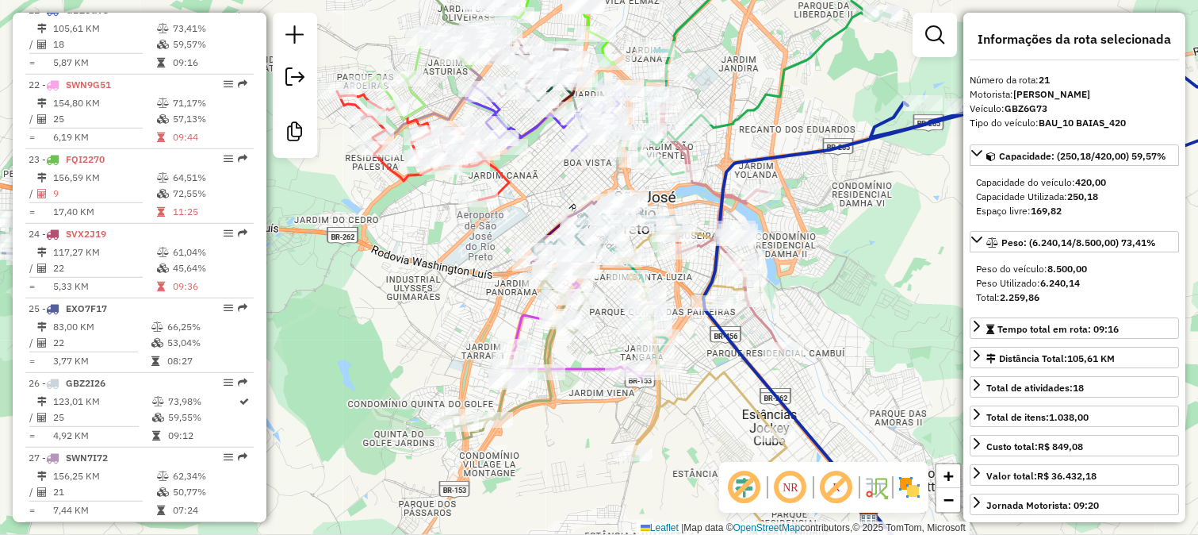
drag, startPoint x: 839, startPoint y: 305, endPoint x: 680, endPoint y: 160, distance: 215.0
click at [684, 168] on div "Janela de atendimento Grade de atendimento Capacidade Transportadoras Veículos …" at bounding box center [599, 267] width 1198 height 535
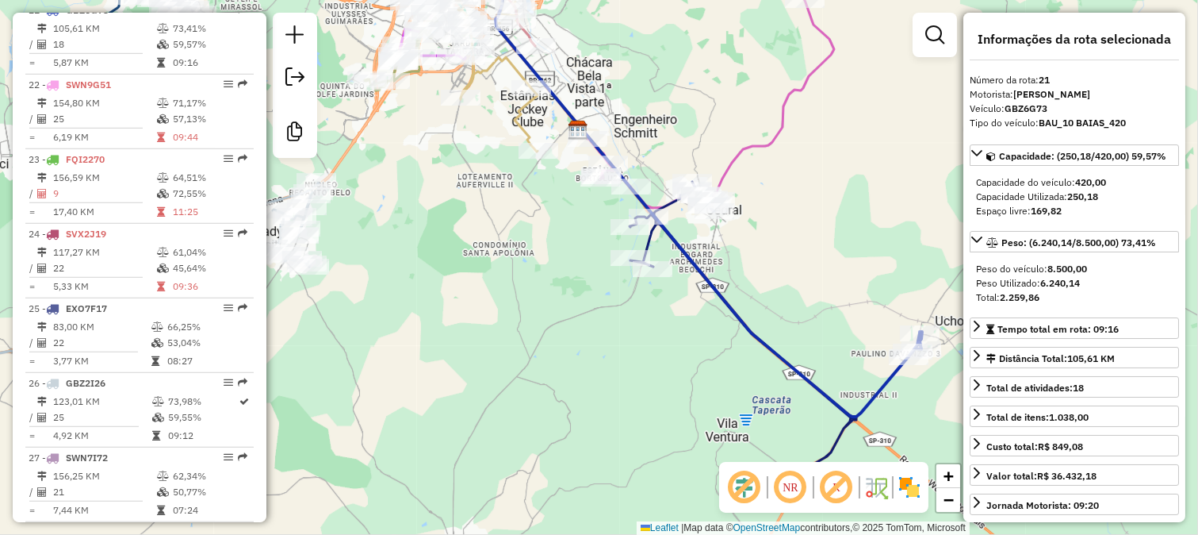
drag, startPoint x: 858, startPoint y: 335, endPoint x: 761, endPoint y: 207, distance: 160.8
click at [761, 207] on div "Janela de atendimento Grade de atendimento Capacidade Transportadoras Veículos …" at bounding box center [599, 267] width 1198 height 535
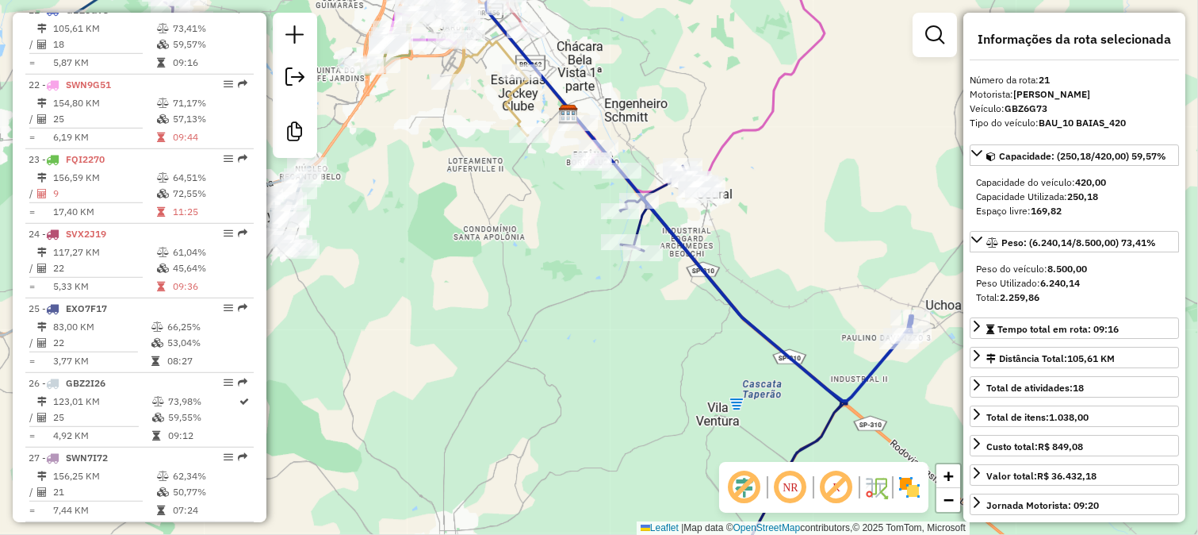
drag, startPoint x: 845, startPoint y: 295, endPoint x: 805, endPoint y: 239, distance: 68.9
click at [806, 240] on div "Janela de atendimento Grade de atendimento Capacidade Transportadoras Veículos …" at bounding box center [599, 267] width 1198 height 535
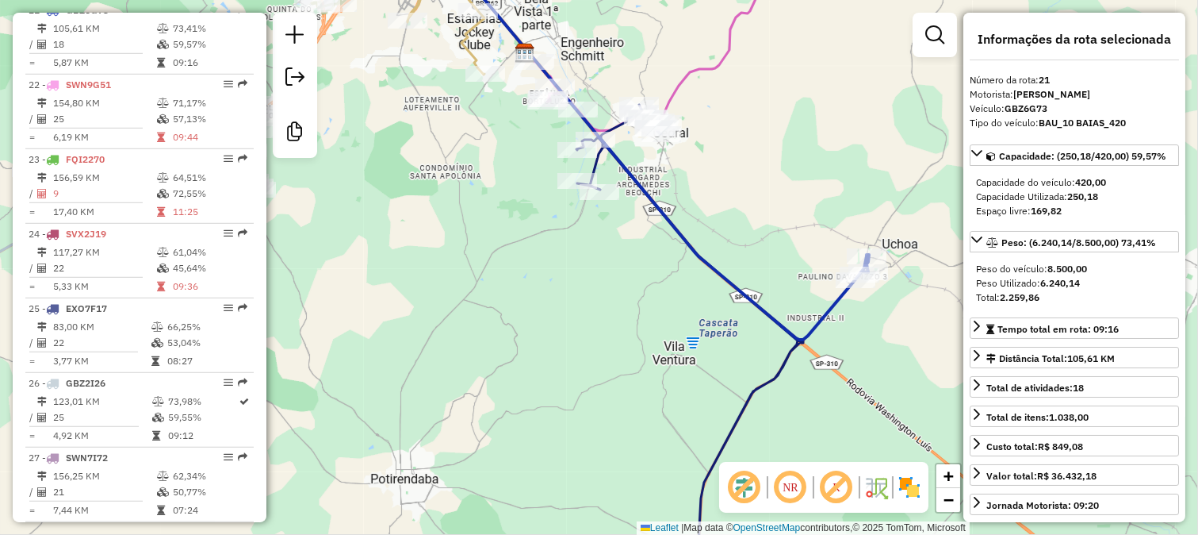
click at [783, 369] on icon at bounding box center [690, 337] width 227 height 464
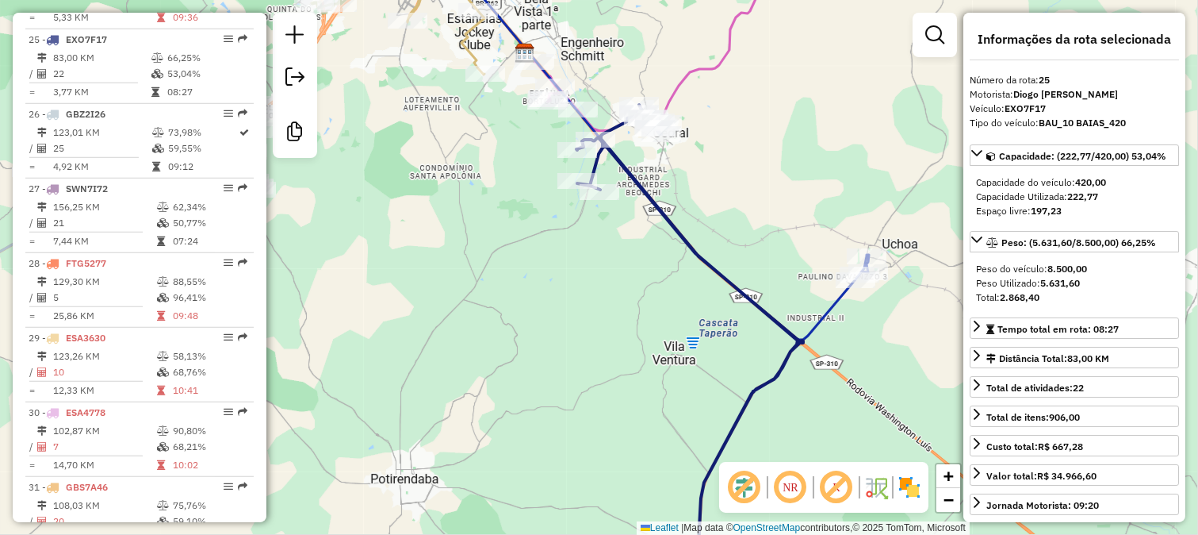
scroll to position [2427, 0]
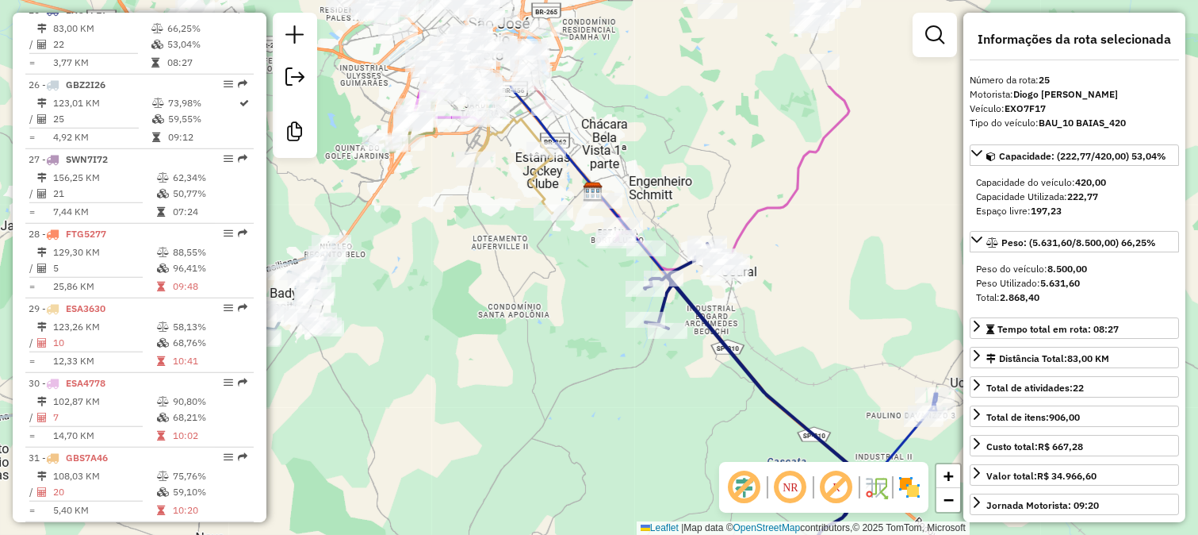
drag, startPoint x: 747, startPoint y: 211, endPoint x: 818, endPoint y: 362, distance: 166.7
click at [818, 355] on div "Janela de atendimento Grade de atendimento Capacidade Transportadoras Veículos …" at bounding box center [599, 267] width 1198 height 535
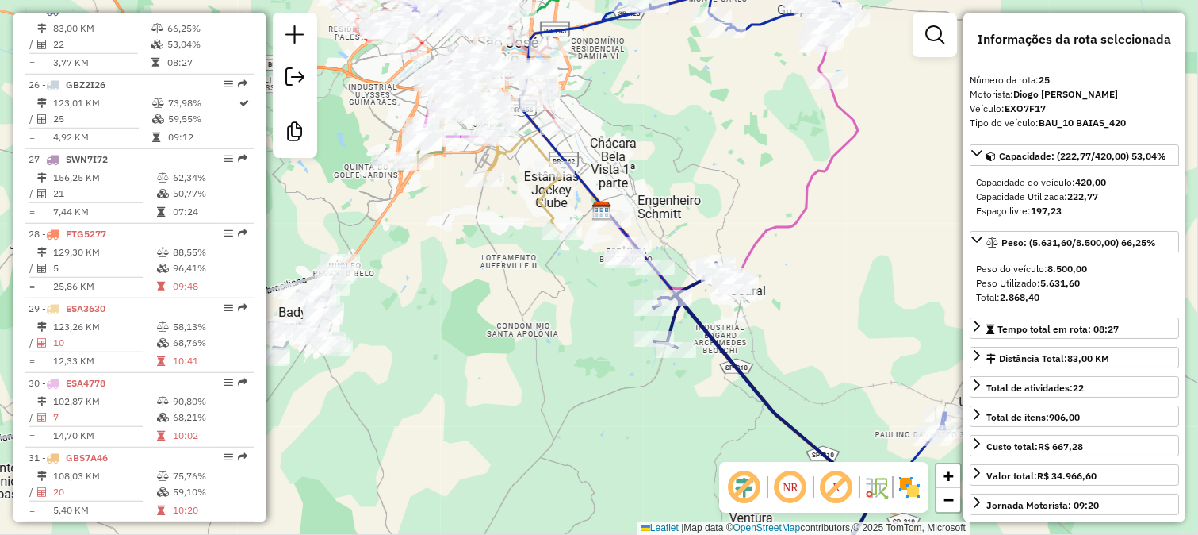
click at [774, 228] on icon at bounding box center [734, 150] width 247 height 277
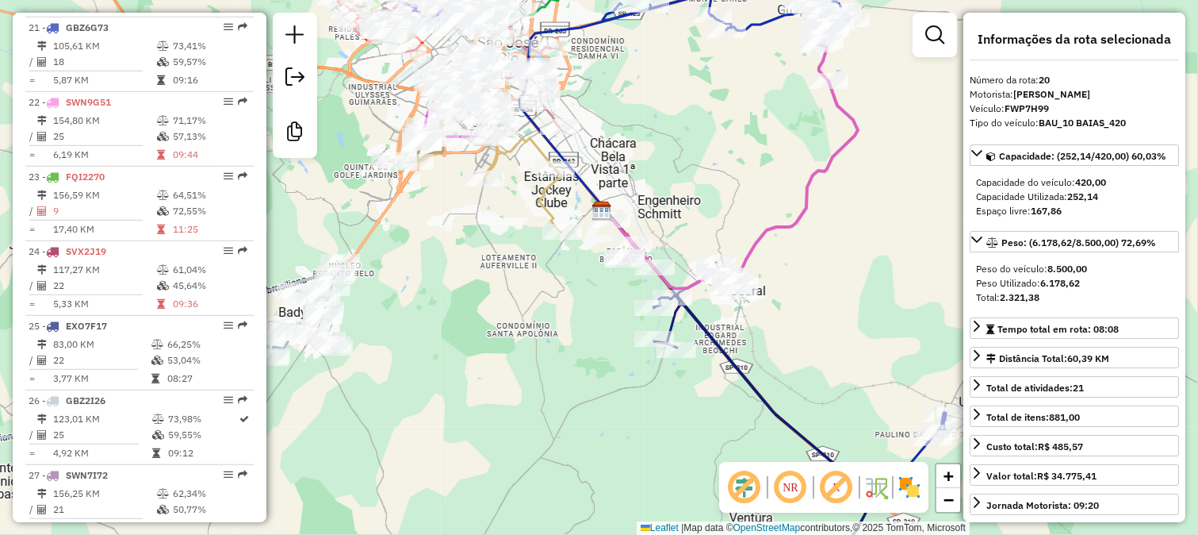
scroll to position [2054, 0]
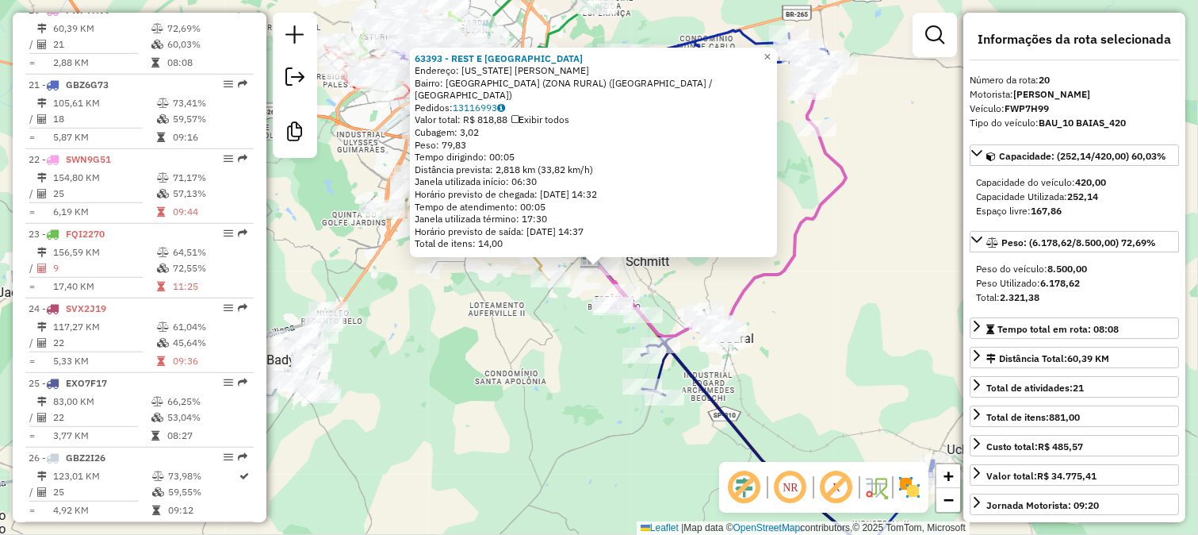
click at [655, 292] on div "63393 - REST E BAZAR CARIJO Endereço: WASHINGTON LUIS SN Bairro: FAZENDA PALMEI…" at bounding box center [599, 267] width 1198 height 535
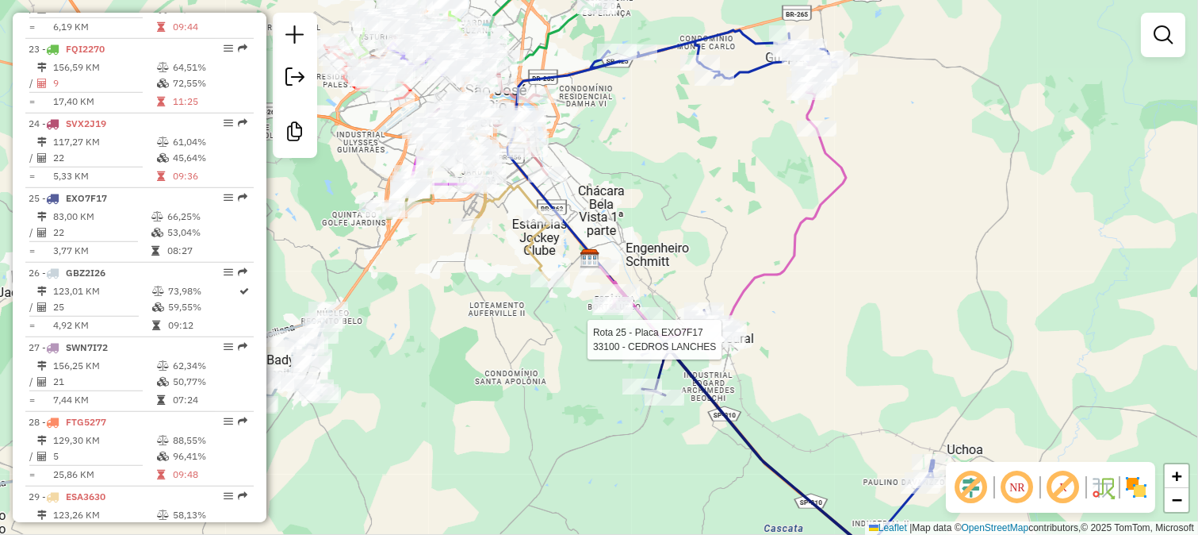
select select "**********"
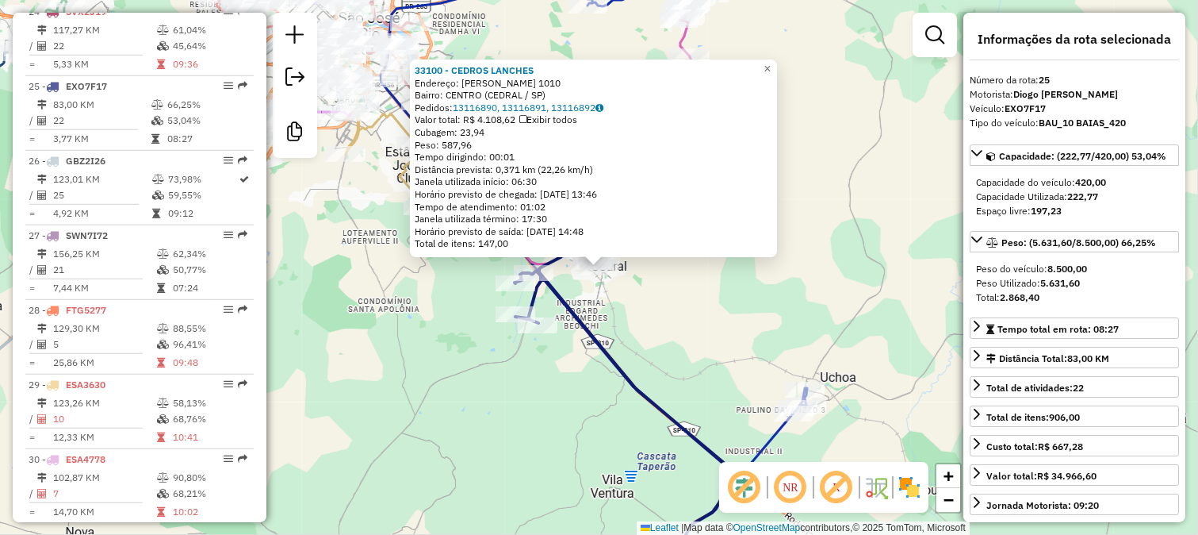
scroll to position [2427, 0]
click at [690, 332] on div "33100 - CEDROS LANCHES Endereço: ANTONIO DOS SANTOS GALANTE 1010 Bairro: CENTRO…" at bounding box center [599, 267] width 1198 height 535
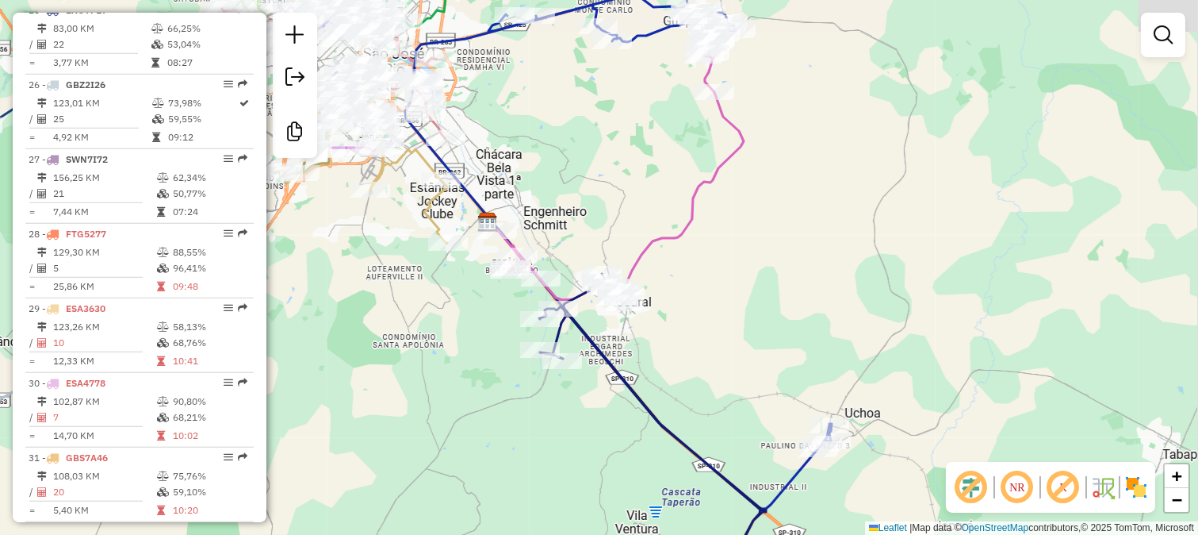
drag, startPoint x: 690, startPoint y: 279, endPoint x: 794, endPoint y: 409, distance: 166.5
click at [791, 407] on div "Janela de atendimento Grade de atendimento Capacidade Transportadoras Veículos …" at bounding box center [599, 267] width 1198 height 535
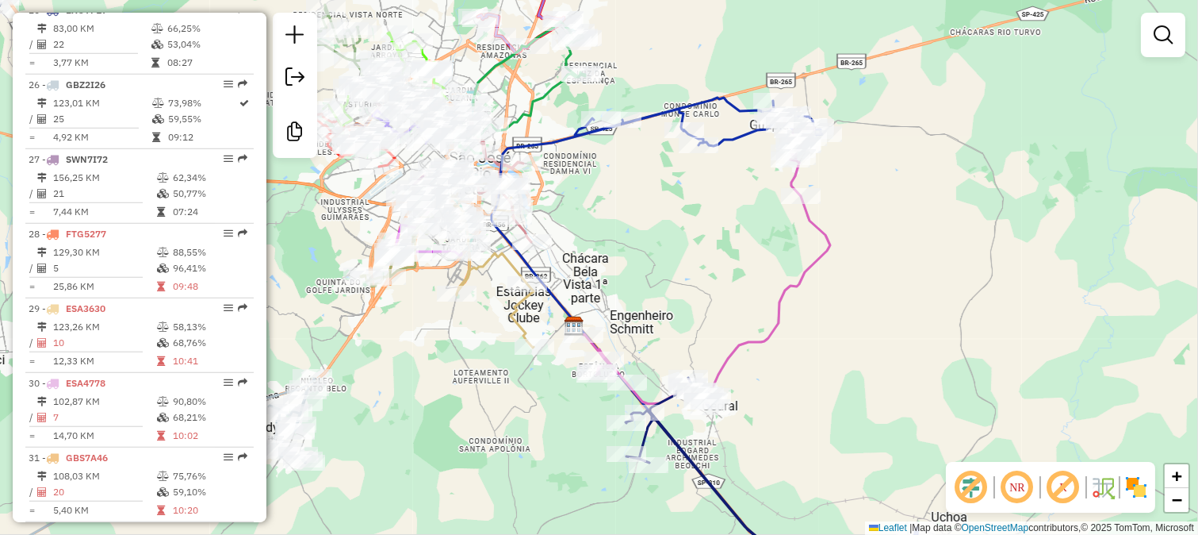
click at [777, 325] on icon at bounding box center [707, 265] width 247 height 277
select select "**********"
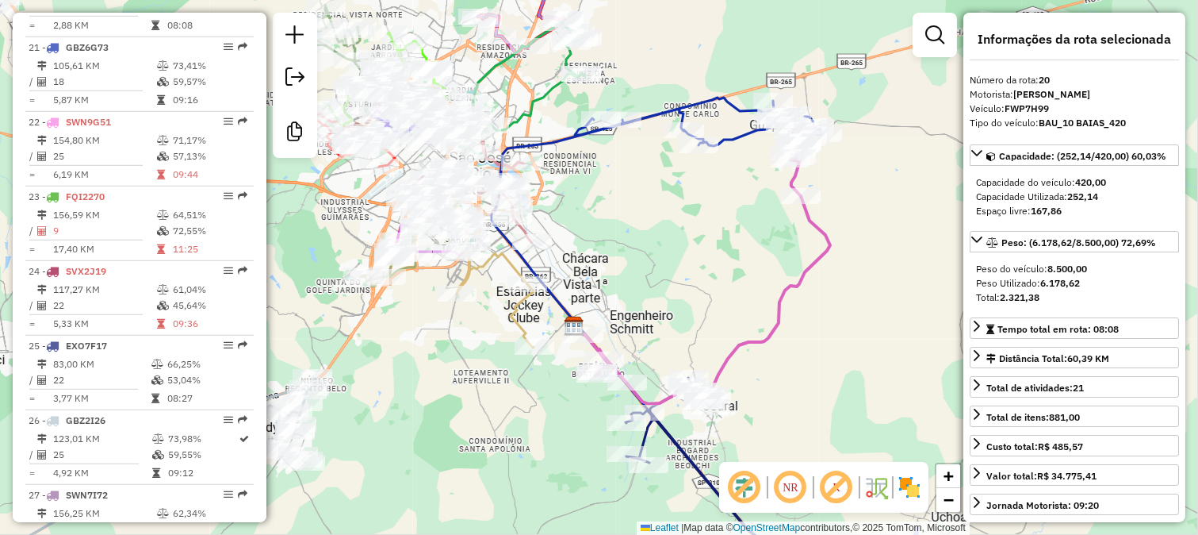
scroll to position [2054, 0]
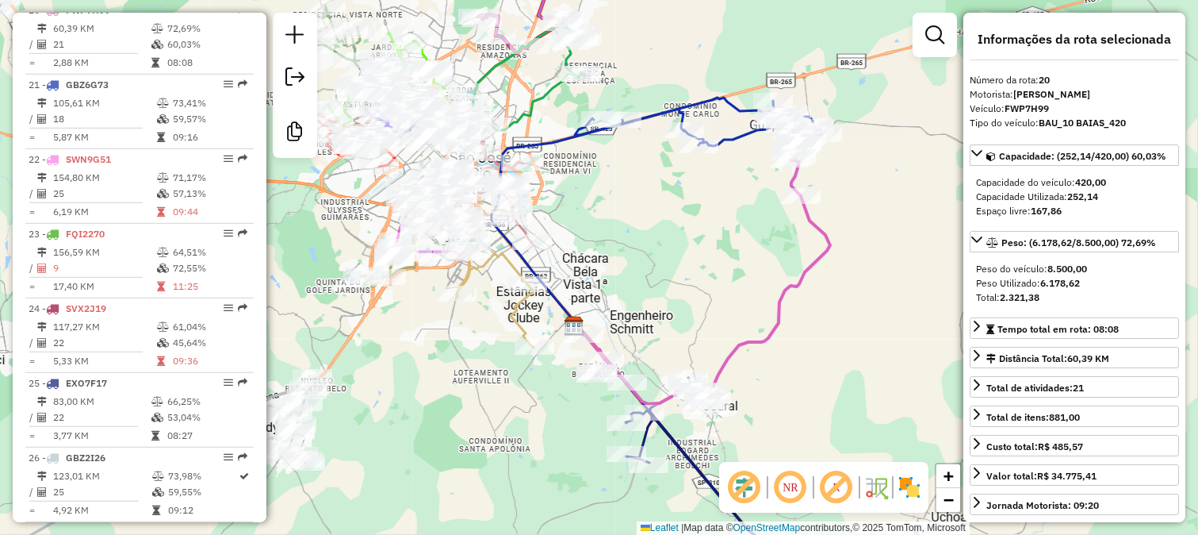
drag, startPoint x: 718, startPoint y: 270, endPoint x: 779, endPoint y: 384, distance: 129.5
click at [779, 384] on div "Janela de atendimento Grade de atendimento Capacidade Transportadoras Veículos …" at bounding box center [599, 267] width 1198 height 535
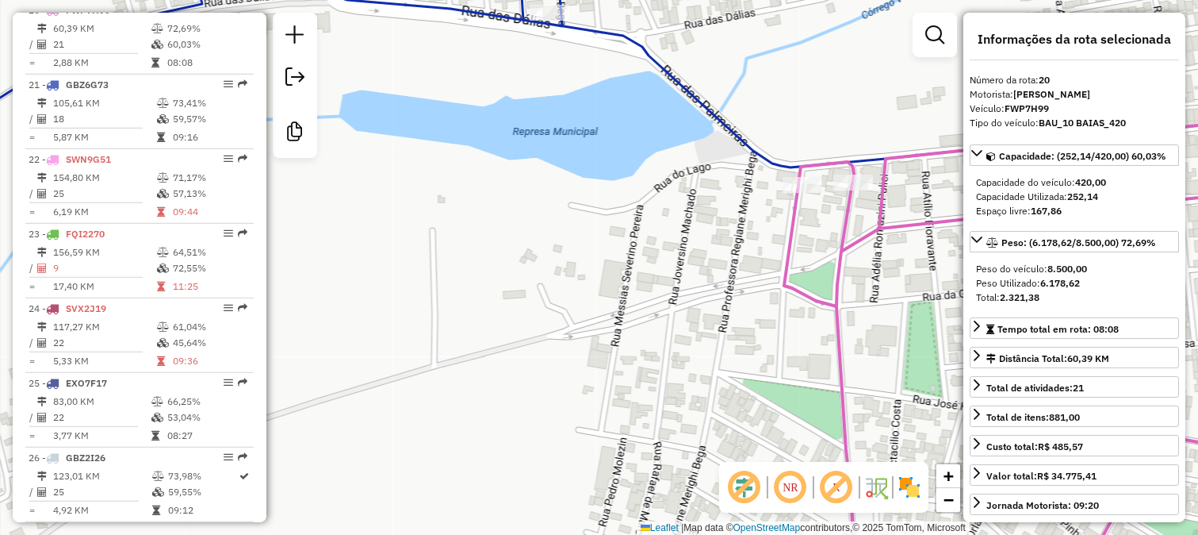
click at [766, 151] on icon at bounding box center [599, 57] width 1438 height 220
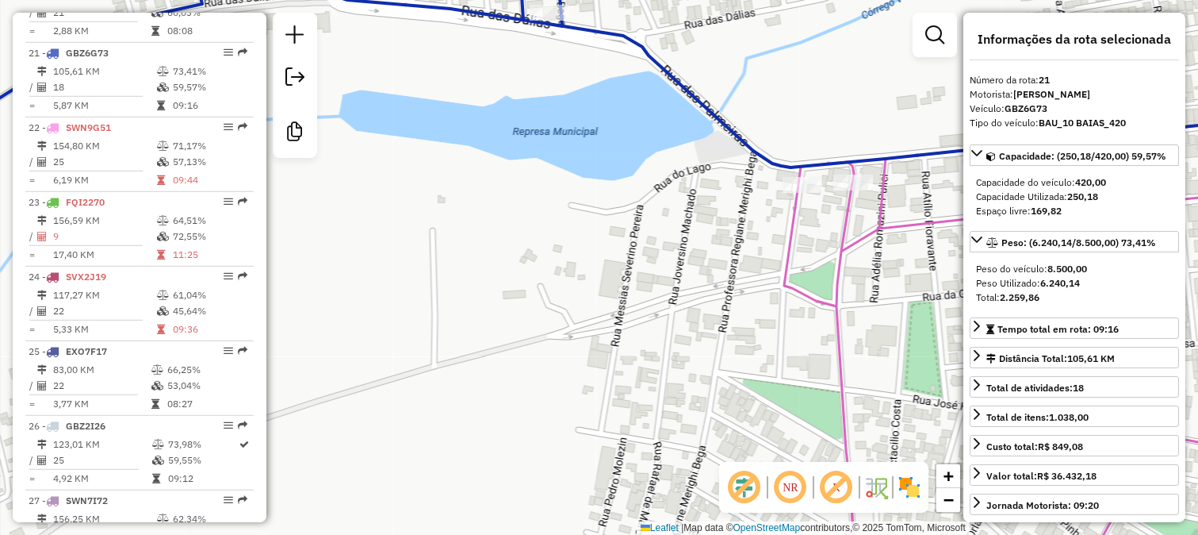
scroll to position [2129, 0]
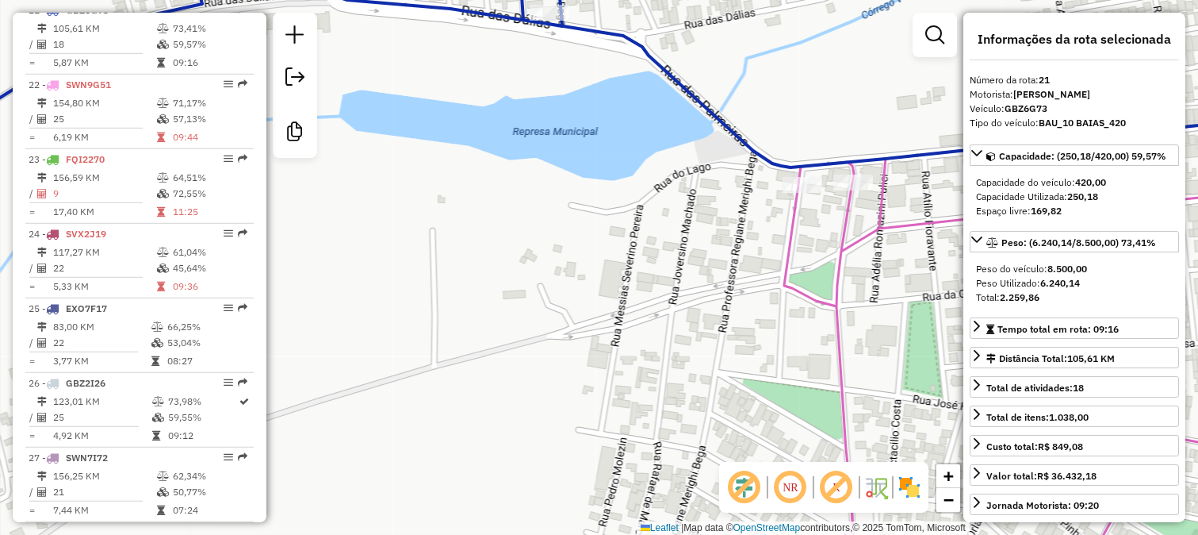
click at [810, 220] on div "Janela de atendimento Grade de atendimento Capacidade Transportadoras Veículos …" at bounding box center [599, 267] width 1198 height 535
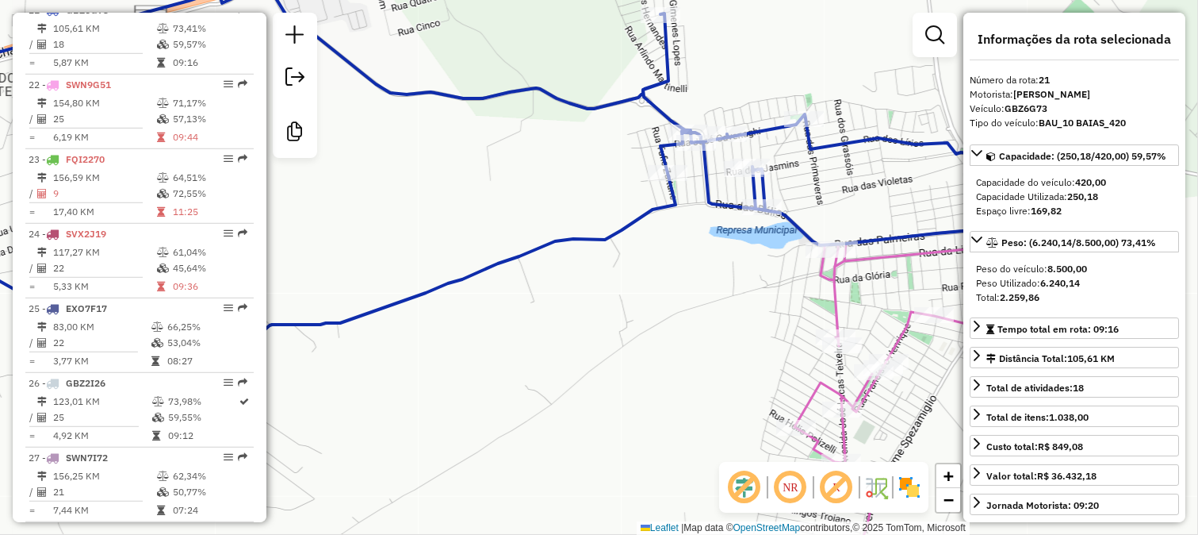
click at [836, 312] on icon at bounding box center [893, 404] width 197 height 367
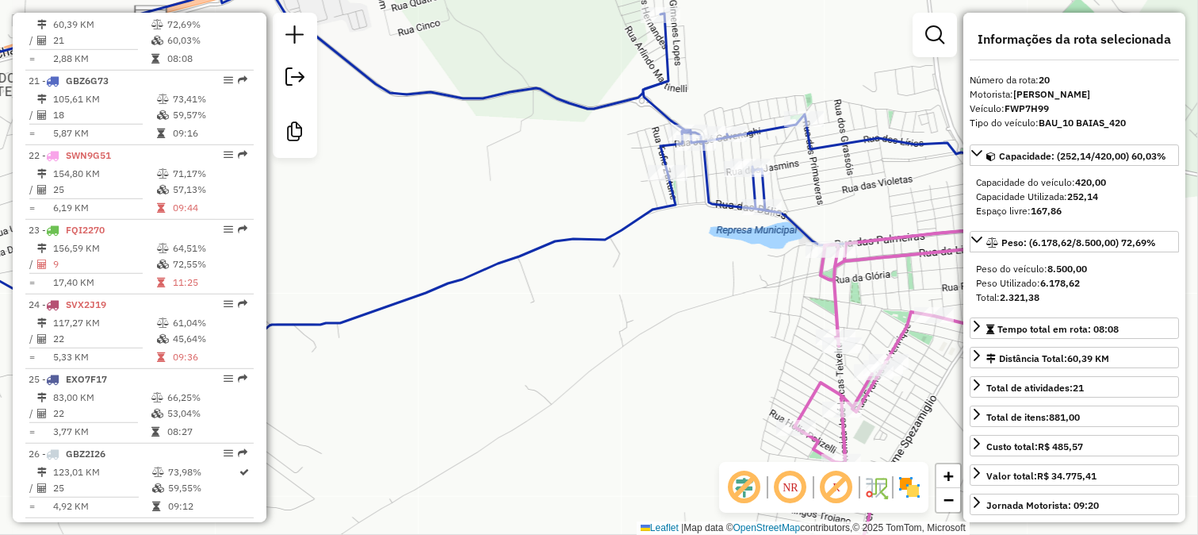
scroll to position [2054, 0]
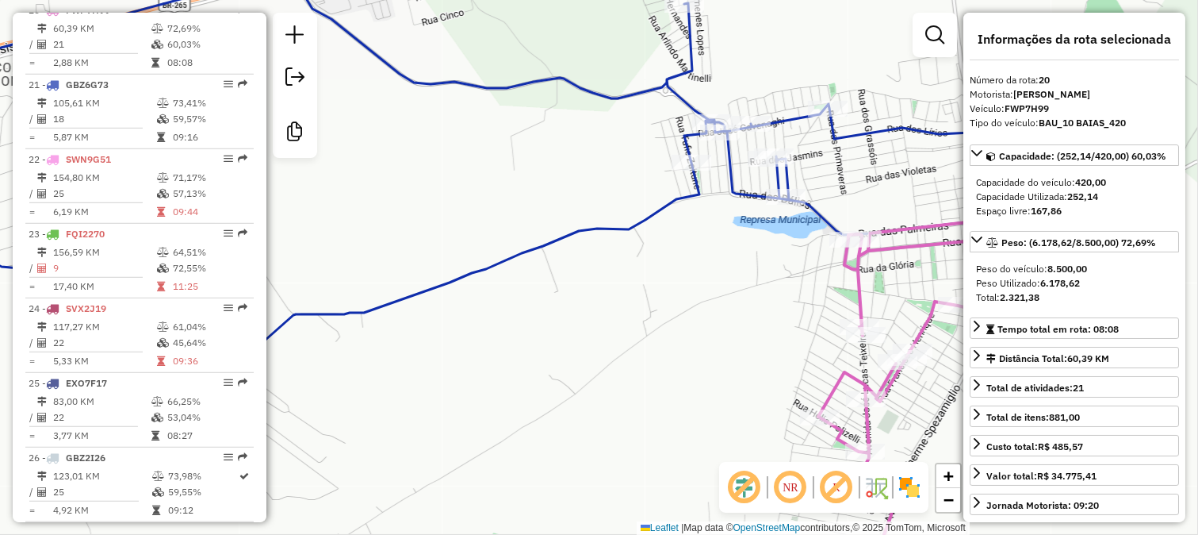
drag, startPoint x: 722, startPoint y: 304, endPoint x: 726, endPoint y: 294, distance: 10.0
click at [725, 298] on div "Janela de atendimento Grade de atendimento Capacidade Transportadoras Veículos …" at bounding box center [599, 267] width 1198 height 535
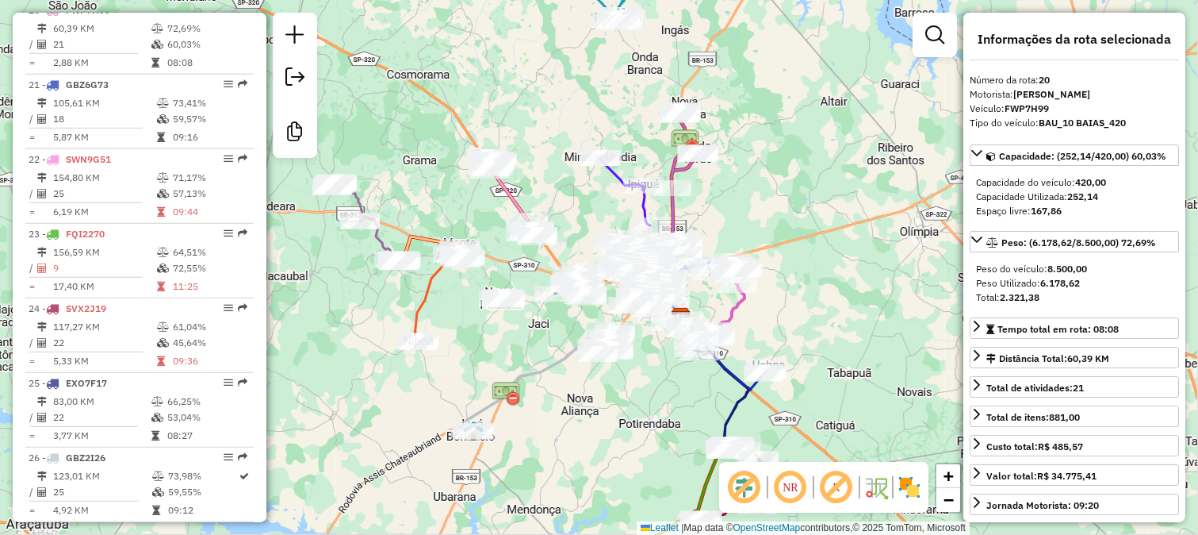
drag, startPoint x: 763, startPoint y: 329, endPoint x: 811, endPoint y: 437, distance: 117.9
click at [811, 433] on div "Janela de atendimento Grade de atendimento Capacidade Transportadoras Veículos …" at bounding box center [599, 267] width 1198 height 535
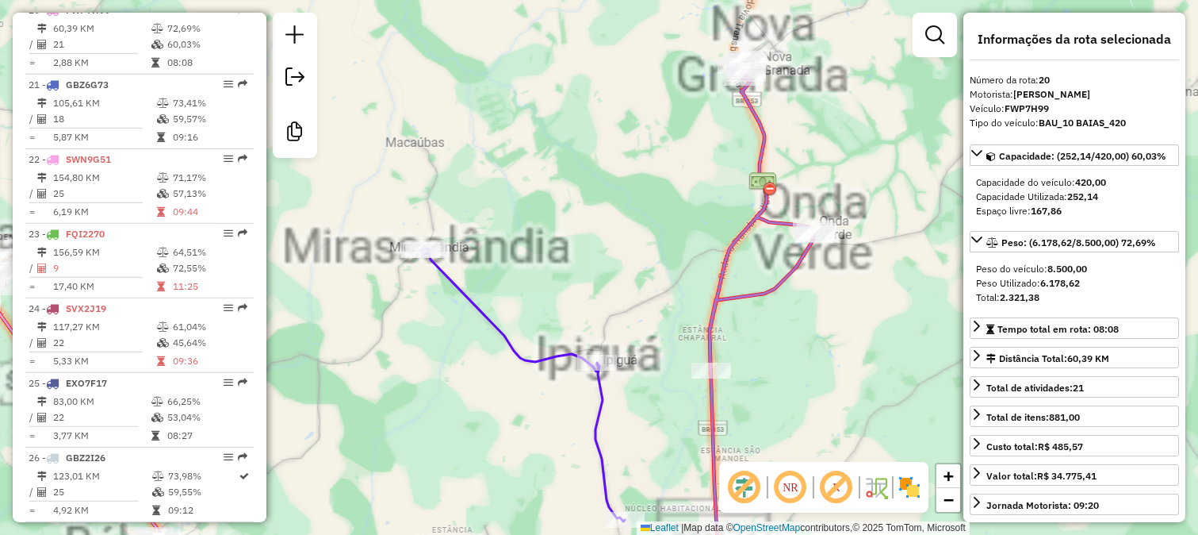
click at [730, 284] on icon at bounding box center [734, 324] width 165 height 530
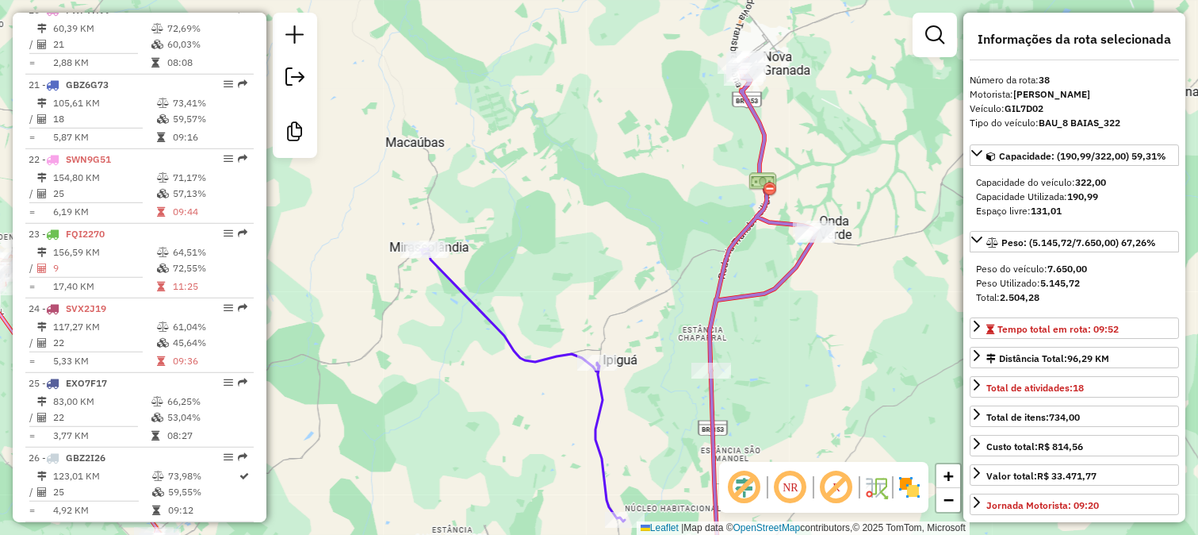
scroll to position [2987, 0]
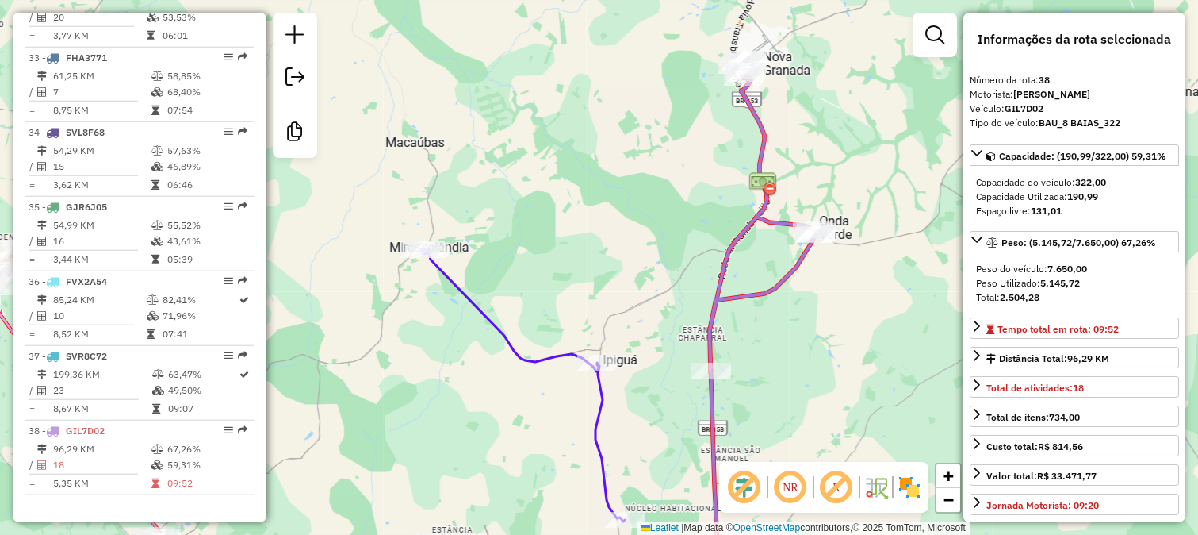
drag, startPoint x: 715, startPoint y: 206, endPoint x: 710, endPoint y: 414, distance: 207.9
click at [710, 408] on div "Janela de atendimento Grade de atendimento Capacidade Transportadoras Veículos …" at bounding box center [599, 267] width 1198 height 535
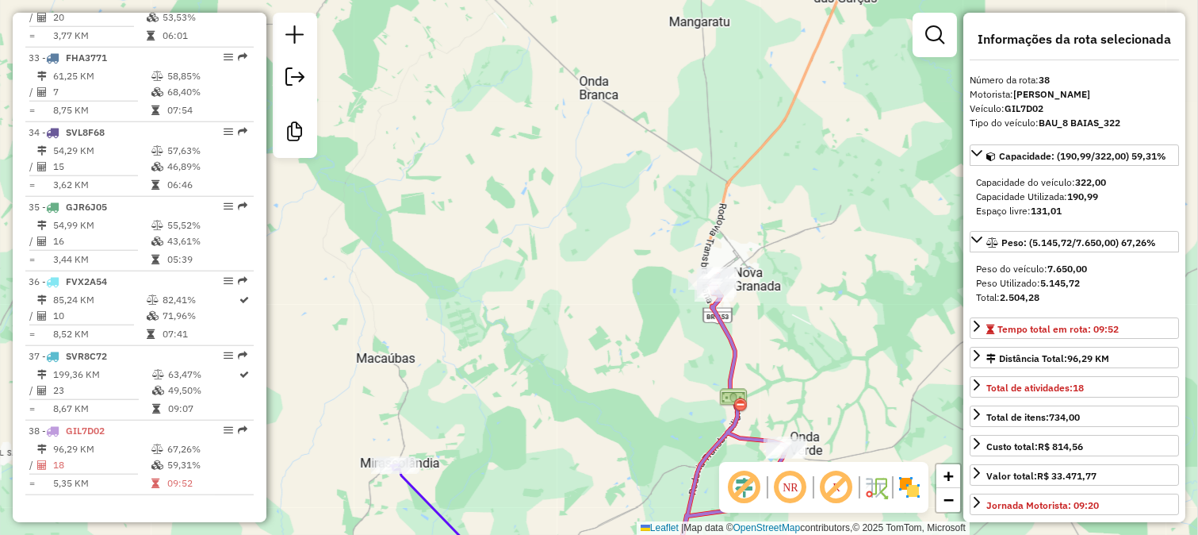
drag, startPoint x: 776, startPoint y: 365, endPoint x: 786, endPoint y: 220, distance: 144.7
click at [787, 223] on div "Janela de atendimento Grade de atendimento Capacidade Transportadoras Veículos …" at bounding box center [599, 267] width 1198 height 535
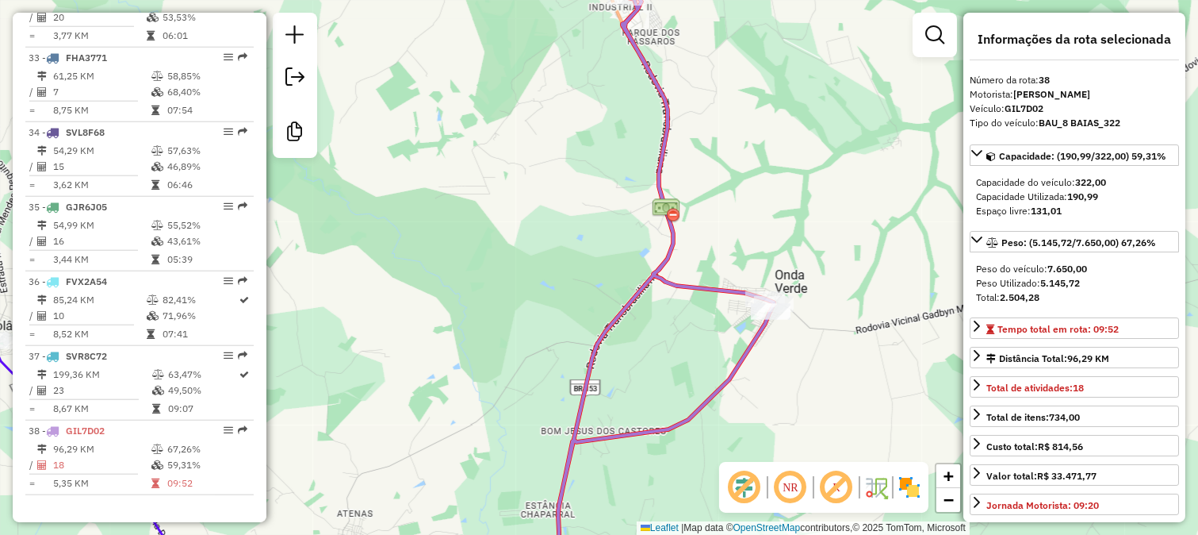
drag, startPoint x: 752, startPoint y: 410, endPoint x: 847, endPoint y: 240, distance: 195.3
click at [830, 270] on div "Janela de atendimento Grade de atendimento Capacidade Transportadoras Veículos …" at bounding box center [599, 267] width 1198 height 535
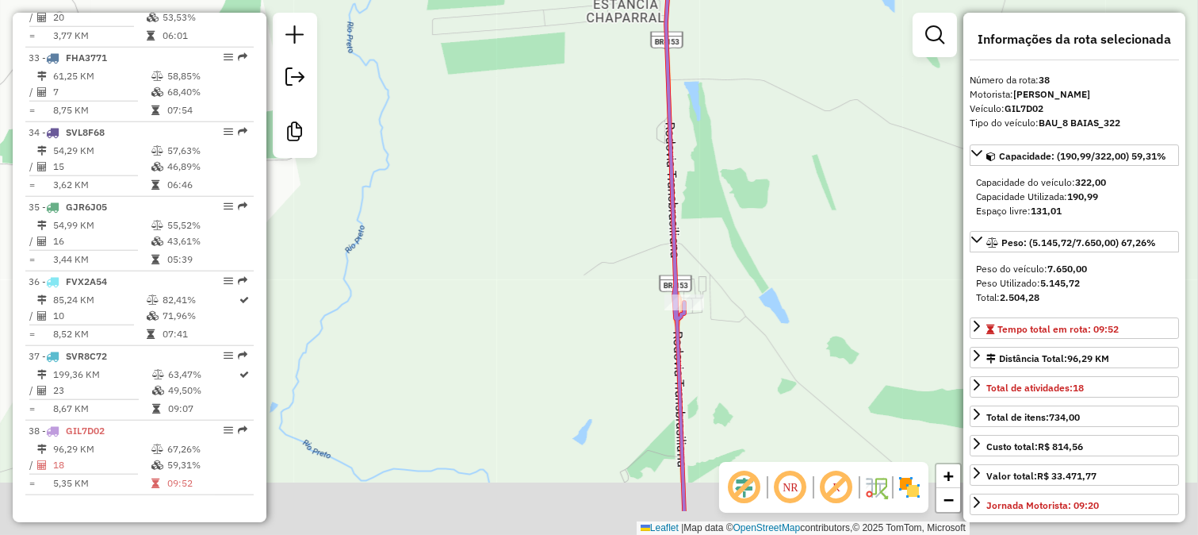
drag, startPoint x: 727, startPoint y: 419, endPoint x: 722, endPoint y: 216, distance: 203.1
click at [726, 276] on div "Janela de atendimento Grade de atendimento Capacidade Transportadoras Veículos …" at bounding box center [599, 267] width 1198 height 535
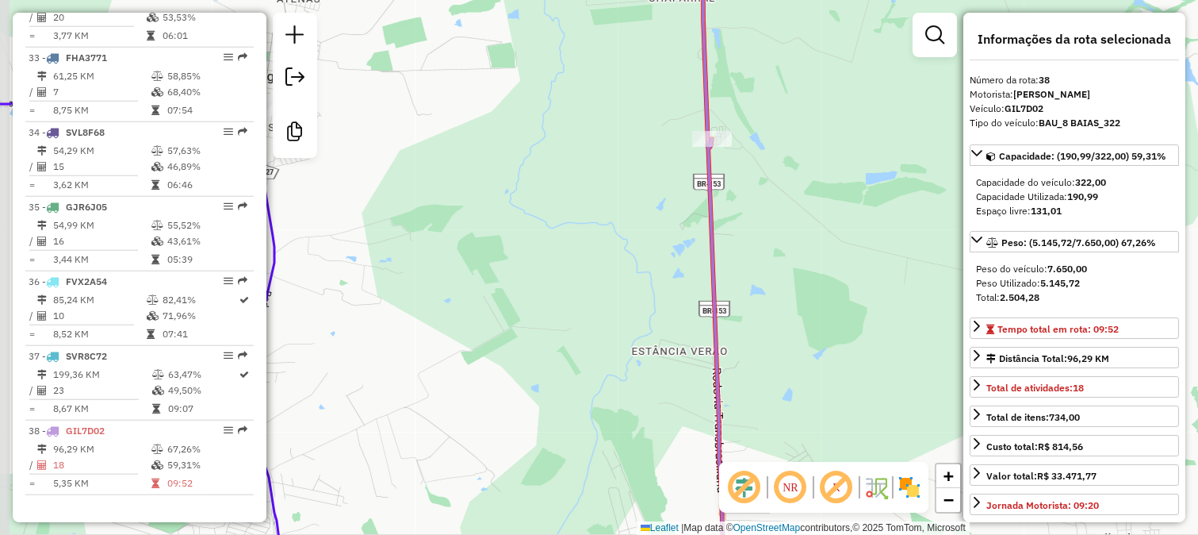
drag, startPoint x: 752, startPoint y: 306, endPoint x: 770, endPoint y: 174, distance: 132.9
click at [769, 198] on div "Janela de atendimento Grade de atendimento Capacidade Transportadoras Veículos …" at bounding box center [599, 267] width 1198 height 535
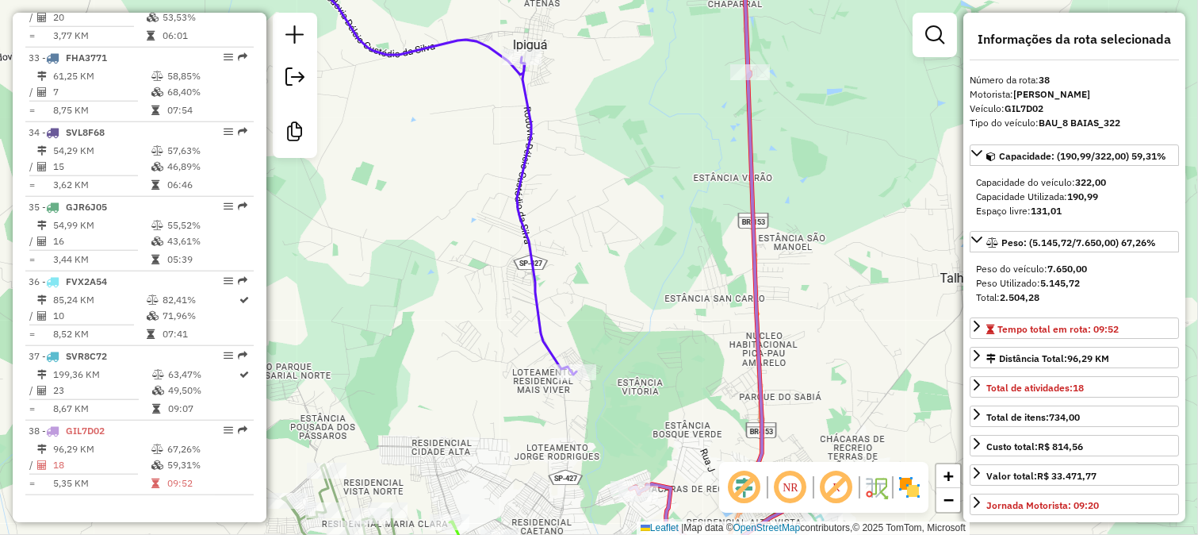
drag, startPoint x: 809, startPoint y: 294, endPoint x: 798, endPoint y: 112, distance: 182.7
click at [798, 123] on div "Janela de atendimento Grade de atendimento Capacidade Transportadoras Veículos …" at bounding box center [599, 267] width 1198 height 535
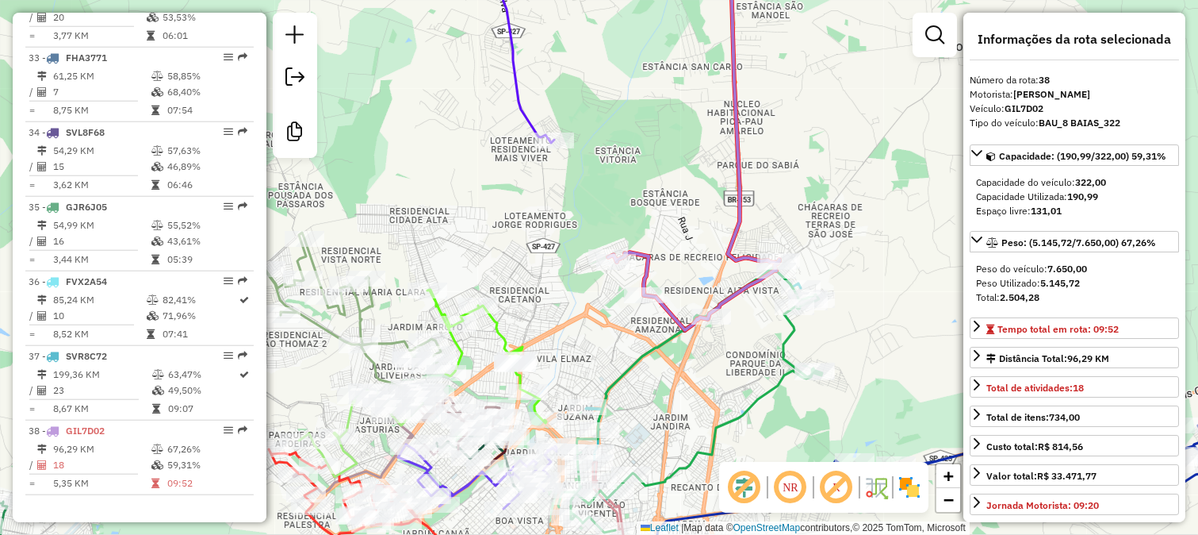
click at [748, 170] on icon at bounding box center [693, 138] width 171 height 383
click at [730, 165] on icon at bounding box center [693, 138] width 171 height 383
click at [778, 230] on div "Janela de atendimento Grade de atendimento Capacidade Transportadoras Veículos …" at bounding box center [599, 267] width 1198 height 535
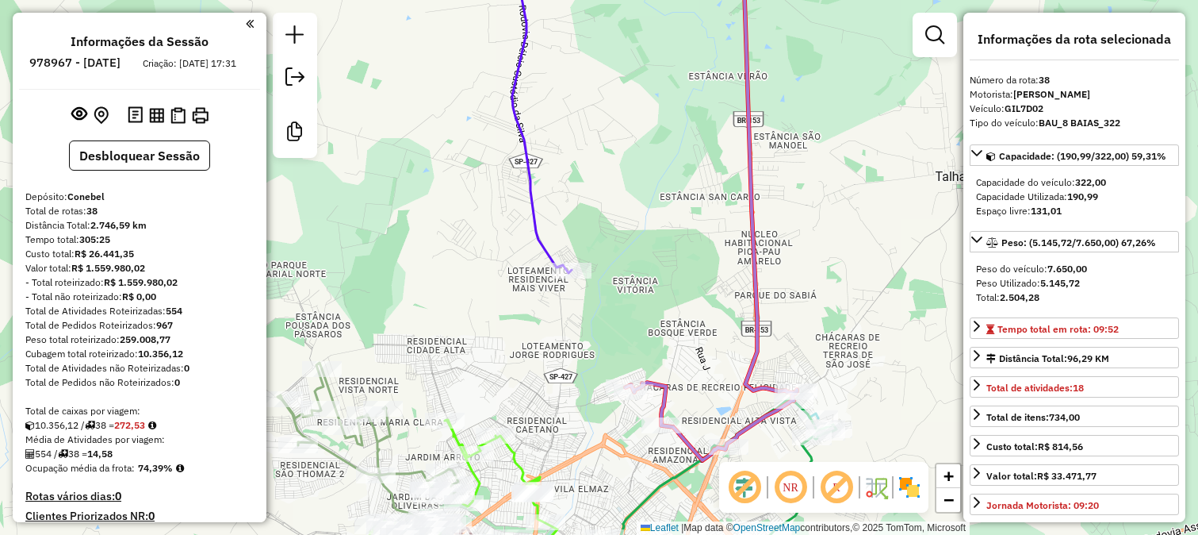
select select "**********"
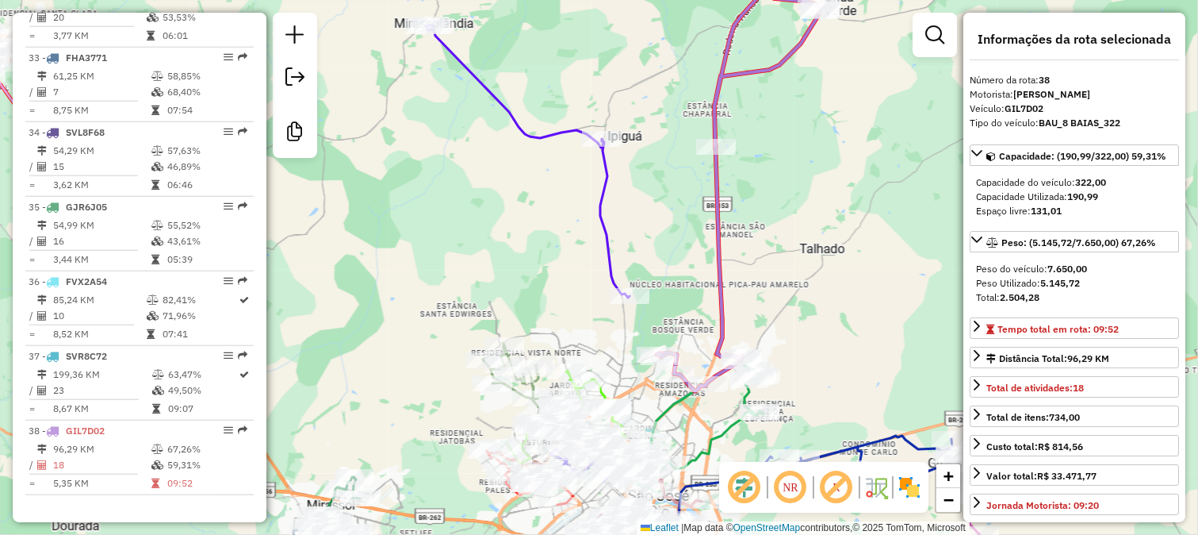
drag, startPoint x: 517, startPoint y: 94, endPoint x: 573, endPoint y: 173, distance: 96.8
click at [573, 173] on div "Janela de atendimento Grade de atendimento Capacidade Transportadoras Veículos …" at bounding box center [599, 267] width 1198 height 535
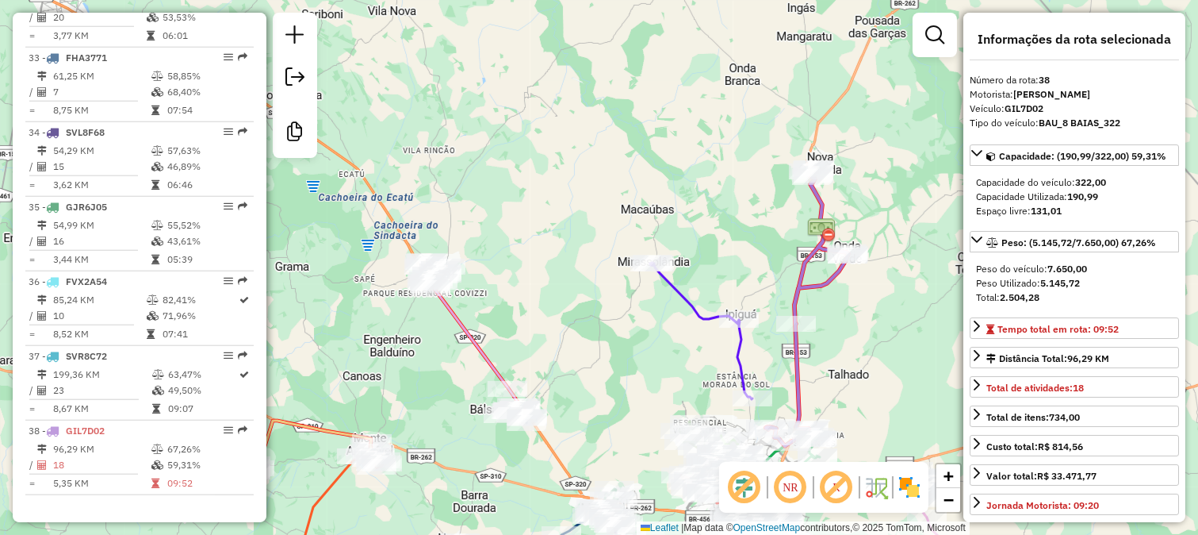
drag, startPoint x: 636, startPoint y: 385, endPoint x: 663, endPoint y: 266, distance: 122.0
click at [662, 297] on div "Janela de atendimento Grade de atendimento Capacidade Transportadoras Veículos …" at bounding box center [599, 267] width 1198 height 535
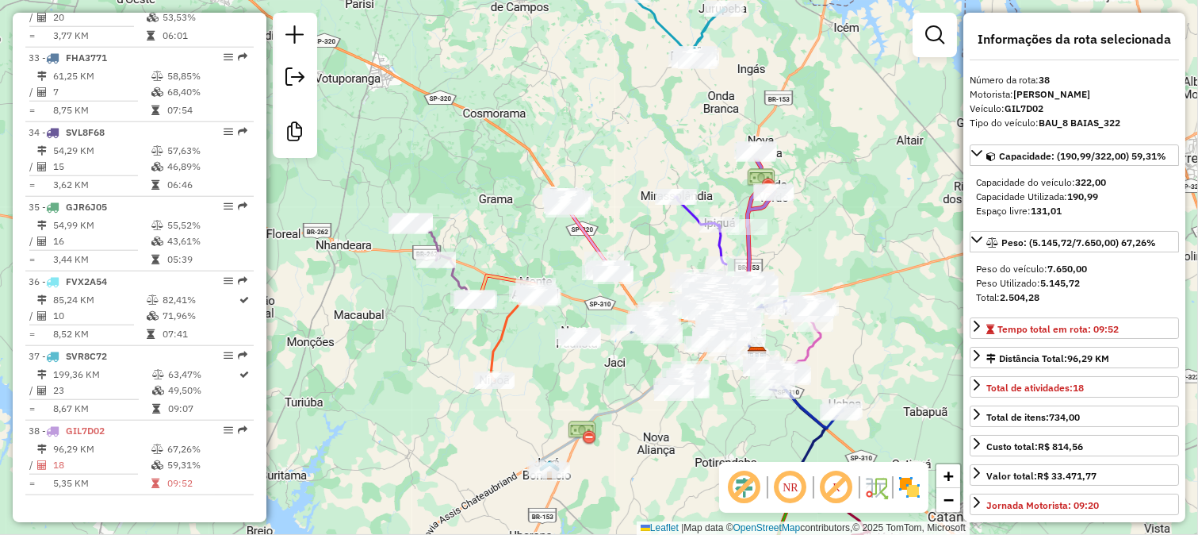
click at [504, 227] on div "Janela de atendimento Grade de atendimento Capacidade Transportadoras Veículos …" at bounding box center [599, 267] width 1198 height 535
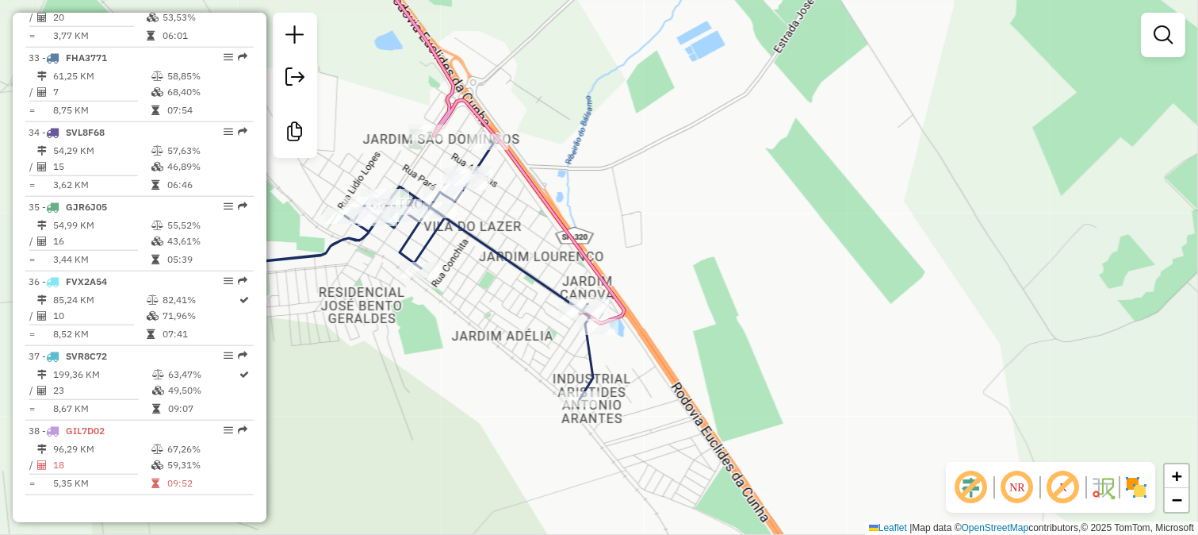
click at [531, 272] on icon at bounding box center [401, 269] width 385 height 259
select select "**********"
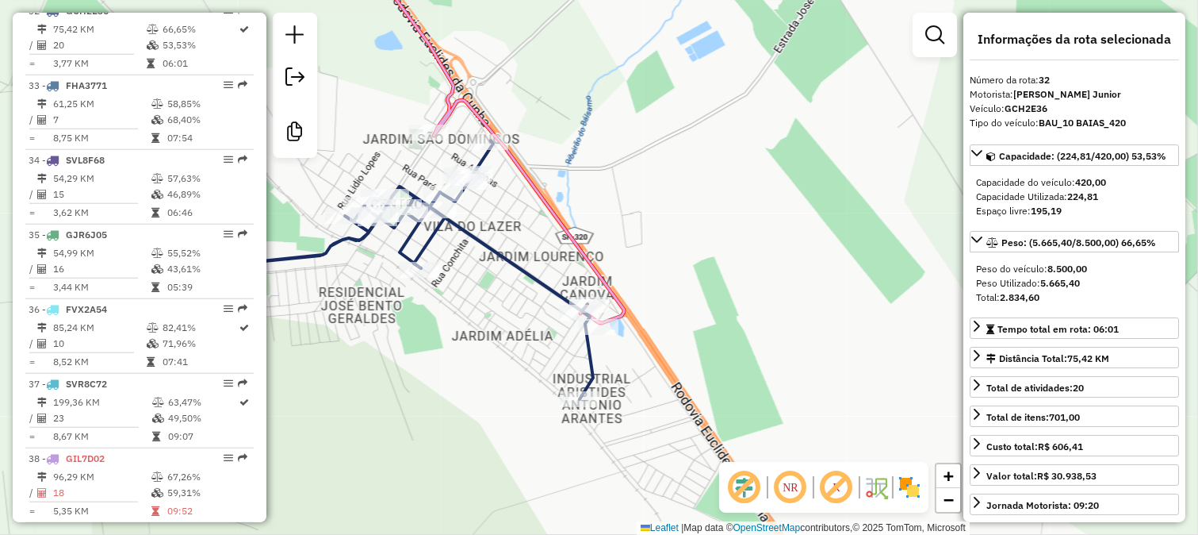
click at [568, 232] on icon at bounding box center [491, 135] width 266 height 376
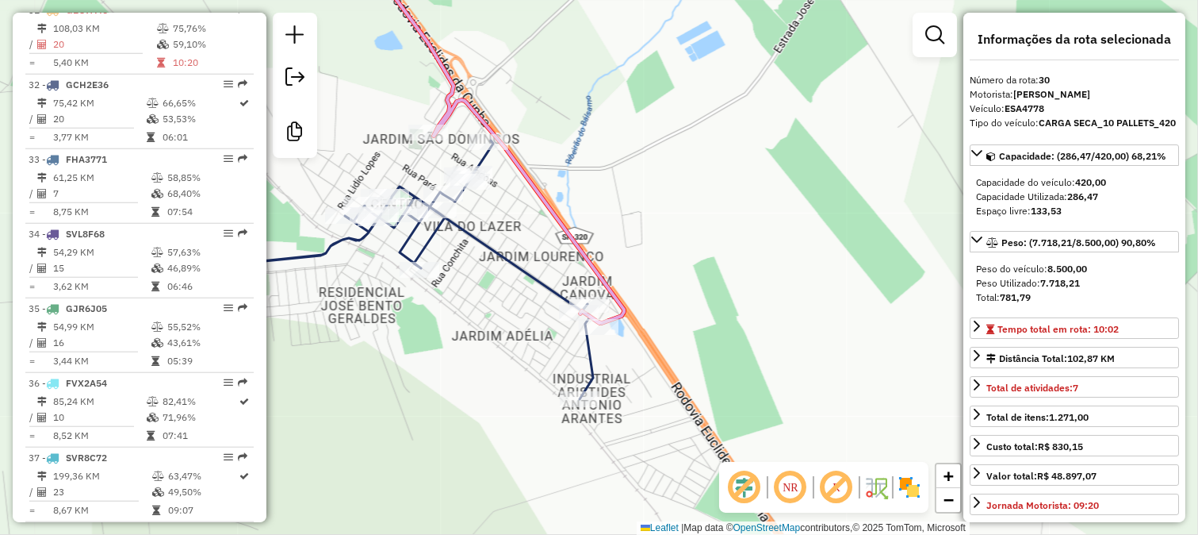
scroll to position [2800, 0]
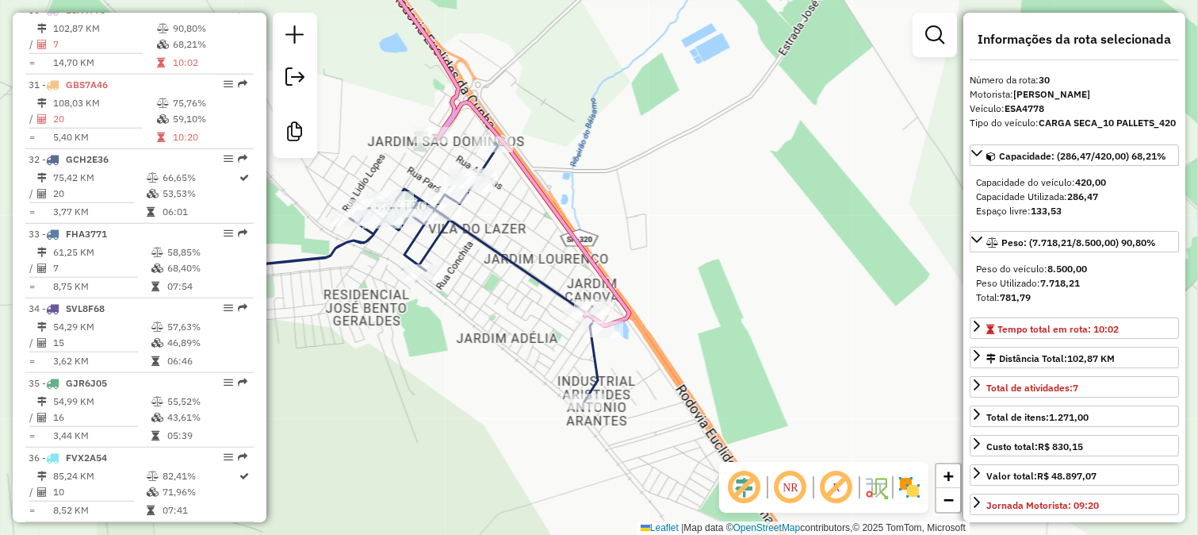
drag, startPoint x: 535, startPoint y: 224, endPoint x: 617, endPoint y: 280, distance: 98.8
click at [615, 278] on div "Janela de atendimento Grade de atendimento Capacidade Transportadoras Veículos …" at bounding box center [599, 267] width 1198 height 535
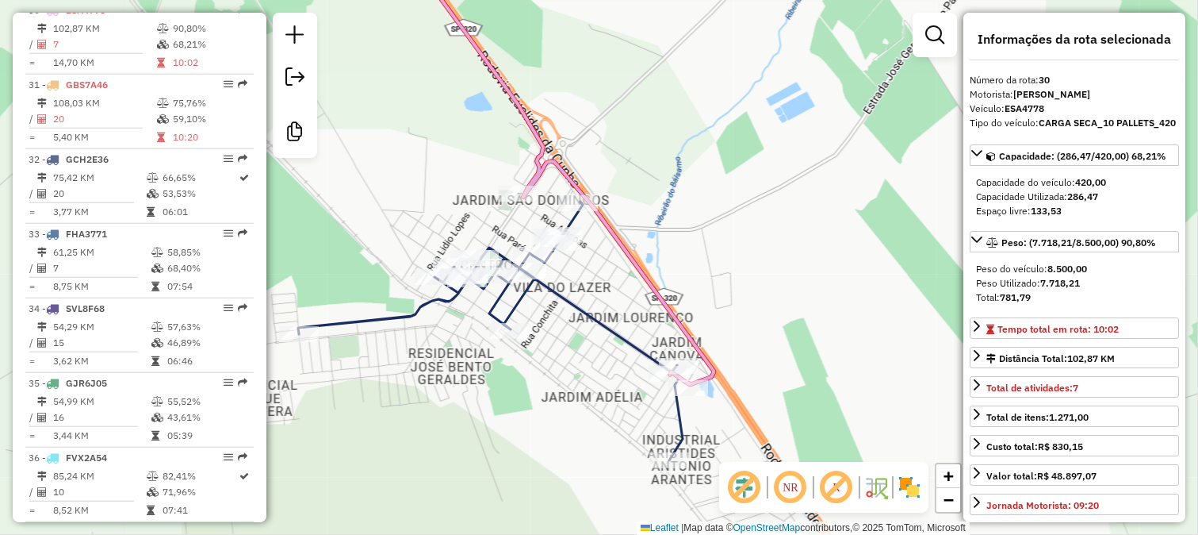
click at [565, 313] on div "Rota 32 - Placa GCH2E36 77157 - CONVENIENCIA JOI Rota 32 - Placa GCH2E36 1904 -…" at bounding box center [599, 267] width 1198 height 535
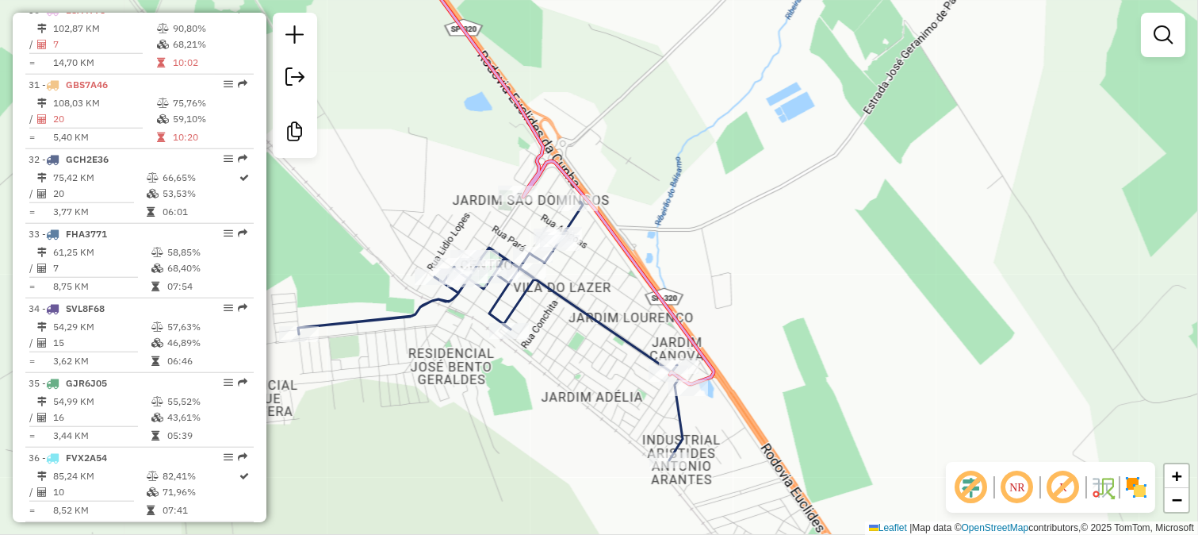
click at [563, 306] on icon at bounding box center [490, 330] width 385 height 259
select select "**********"
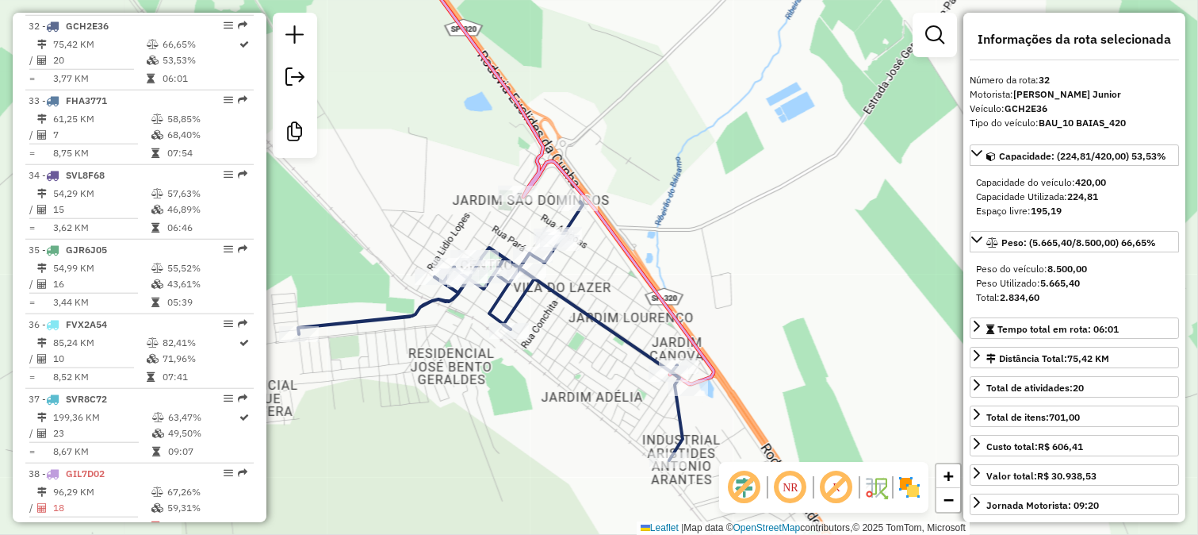
scroll to position [2948, 0]
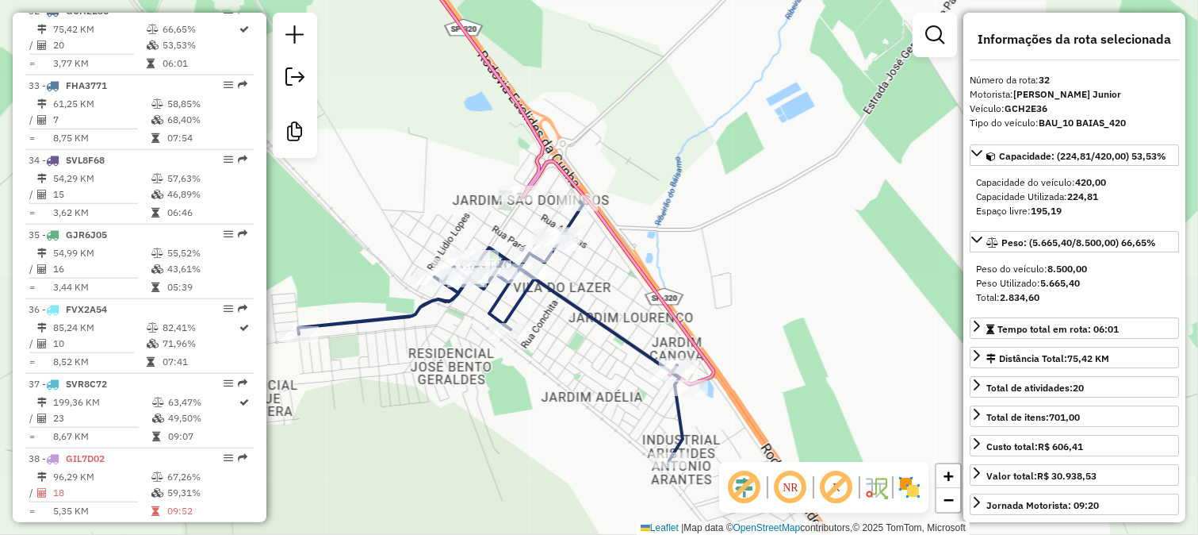
drag, startPoint x: 581, startPoint y: 373, endPoint x: 535, endPoint y: 192, distance: 186.6
click at [563, 274] on div "Janela de atendimento Grade de atendimento Capacidade Transportadoras Veículos …" at bounding box center [599, 267] width 1198 height 535
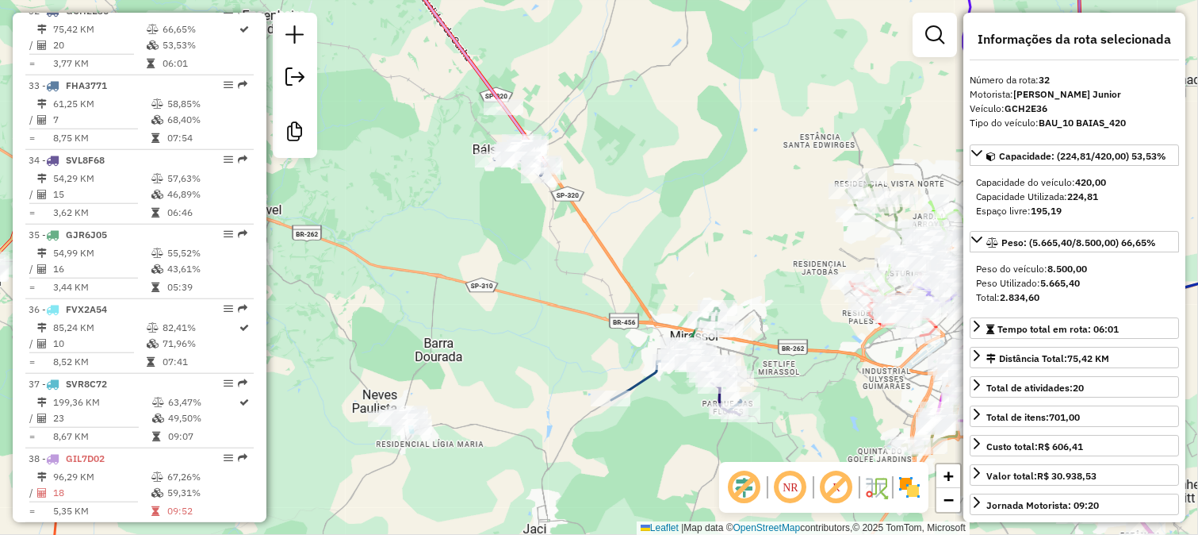
drag, startPoint x: 542, startPoint y: 296, endPoint x: 572, endPoint y: 216, distance: 85.6
click at [568, 230] on div "Rota 32 - Placa GCH2E36 77925 - SF PEIXES E FILE [MEDICAL_DATA] Janela de atend…" at bounding box center [599, 267] width 1198 height 535
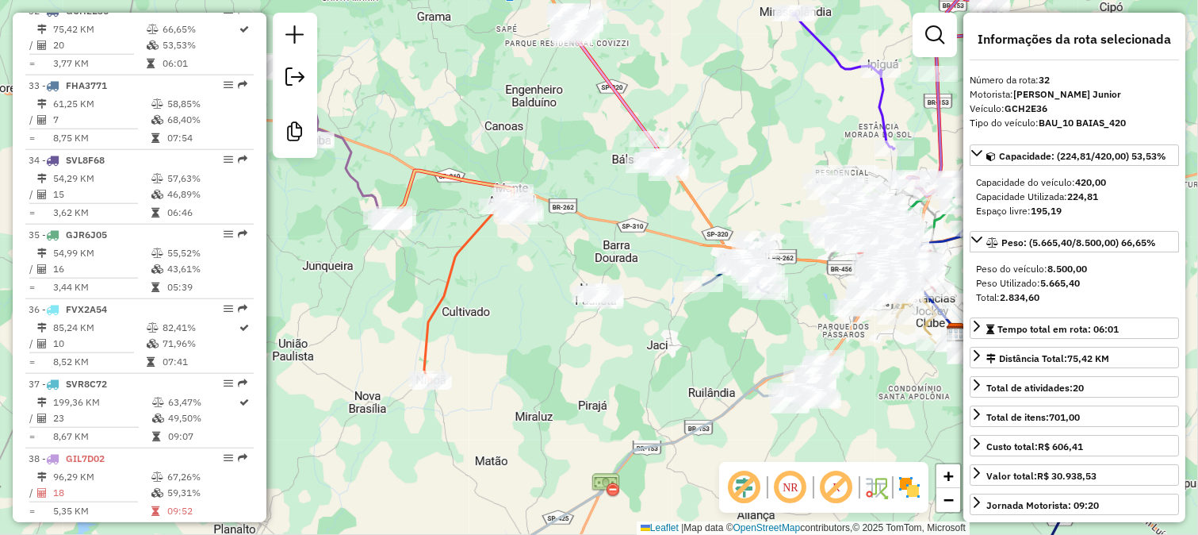
click at [366, 203] on icon at bounding box center [328, 141] width 138 height 160
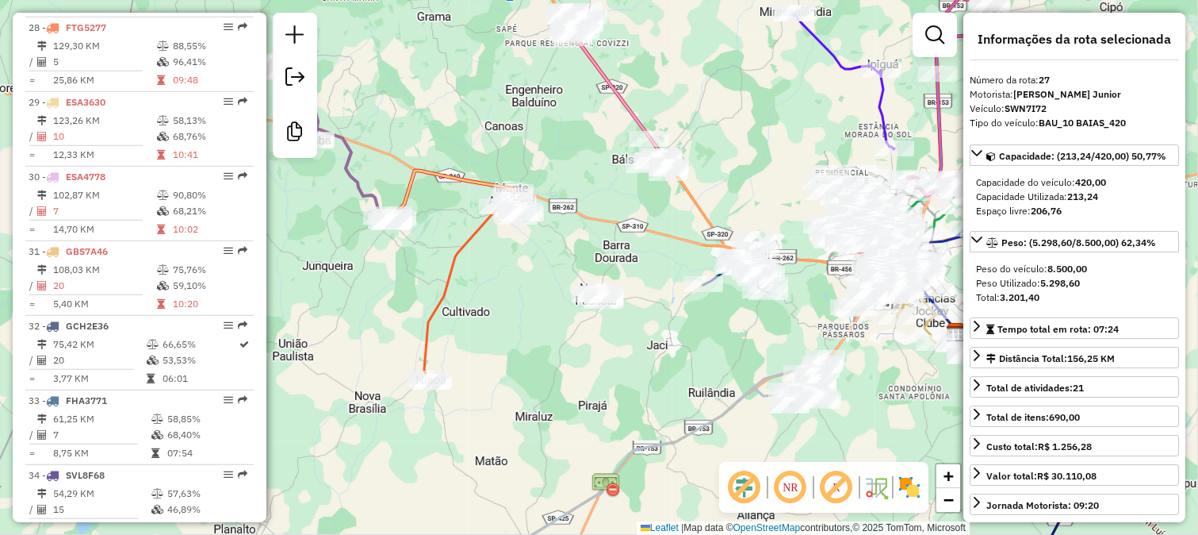
scroll to position [2575, 0]
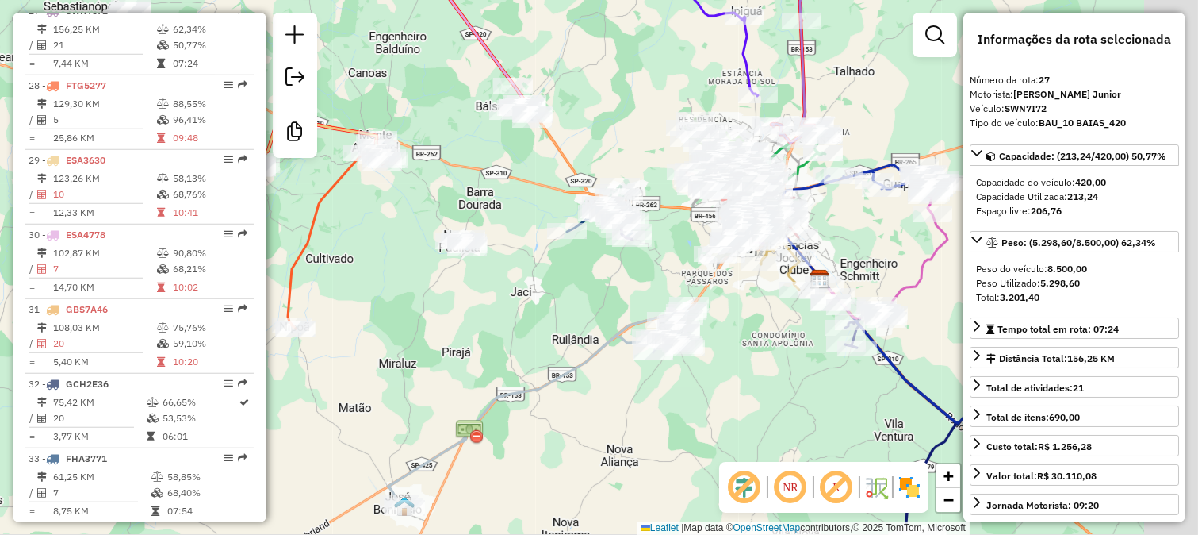
drag, startPoint x: 607, startPoint y: 347, endPoint x: 417, endPoint y: 278, distance: 201.7
click at [425, 278] on div "Janela de atendimento Grade de atendimento Capacidade Transportadoras Veículos …" at bounding box center [599, 267] width 1198 height 535
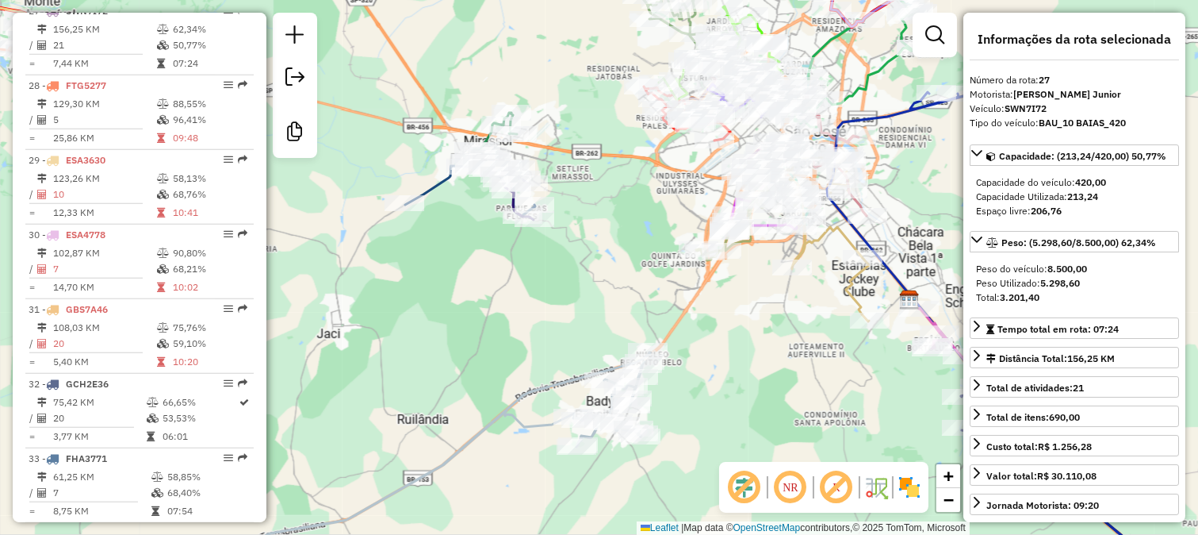
click at [436, 188] on icon at bounding box center [470, 191] width 130 height 50
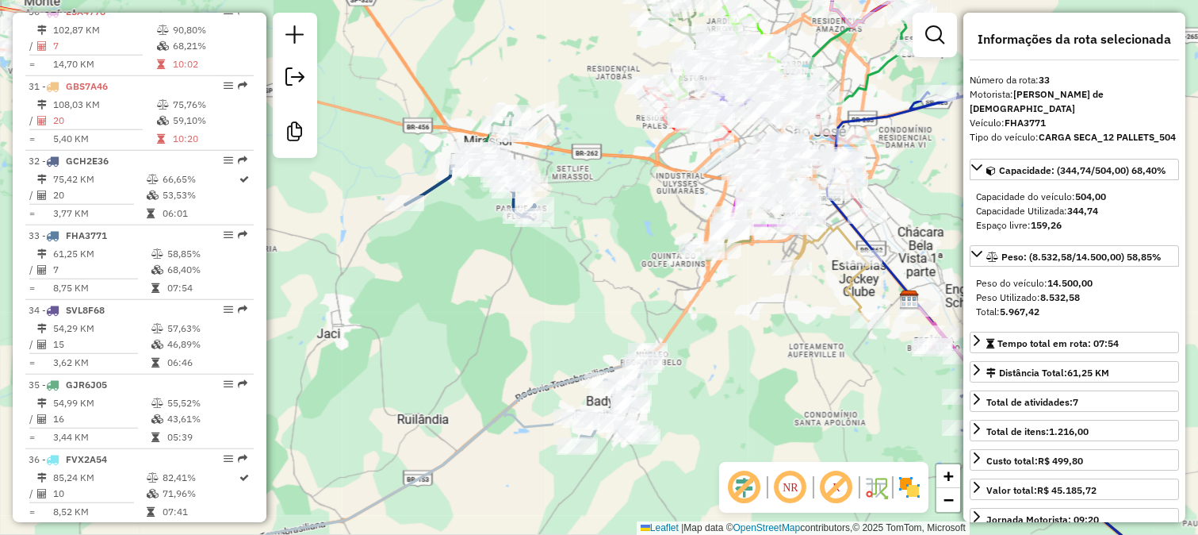
scroll to position [2987, 0]
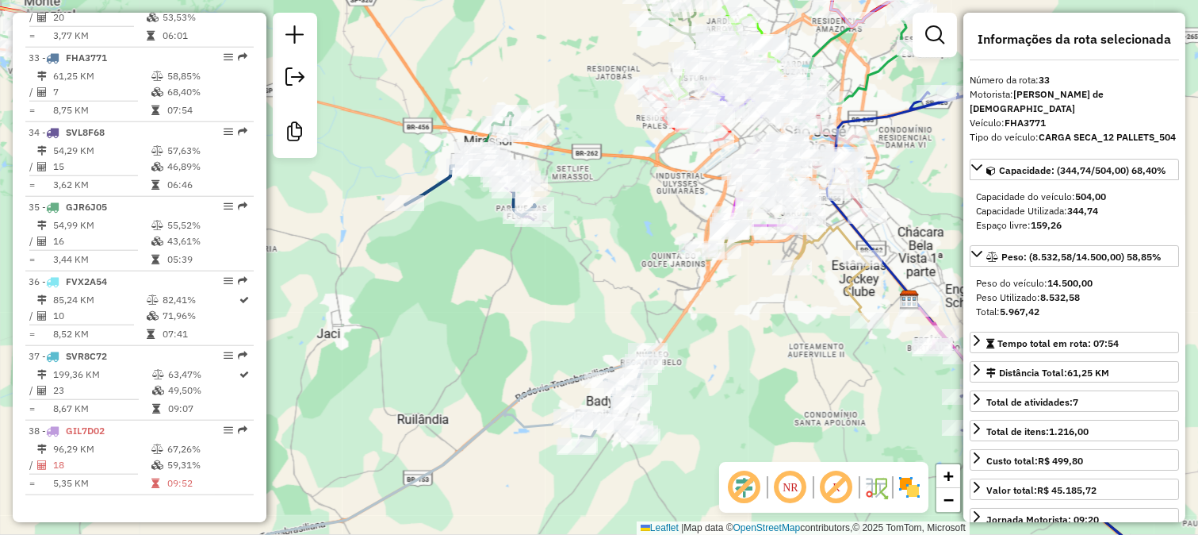
click at [554, 342] on div "Janela de atendimento Grade de atendimento Capacidade Transportadoras Veículos …" at bounding box center [599, 267] width 1198 height 535
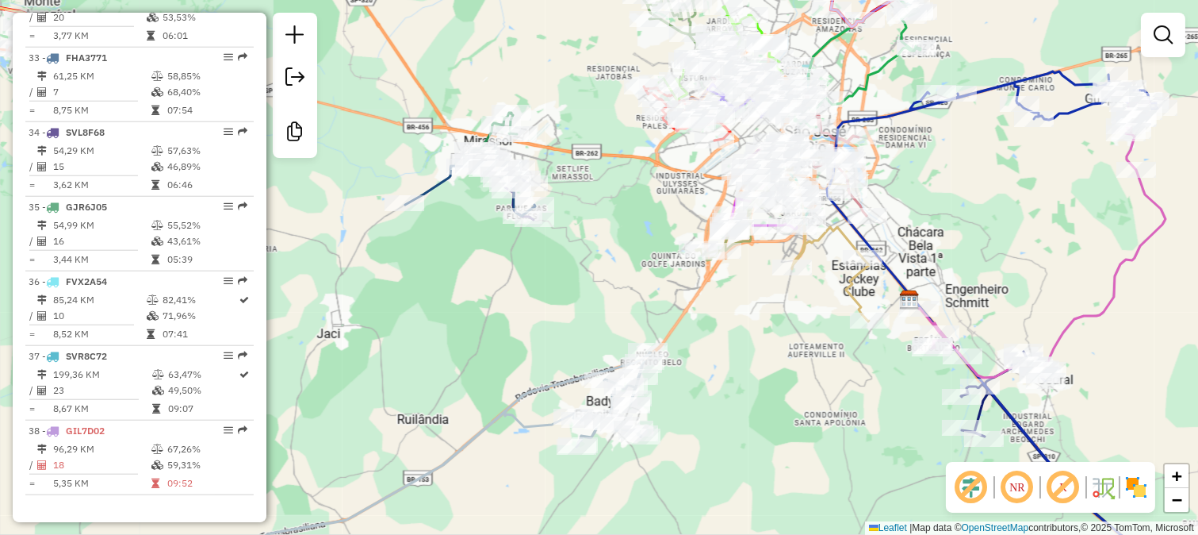
drag, startPoint x: 478, startPoint y: 360, endPoint x: 675, endPoint y: 266, distance: 218.2
click at [650, 278] on div "Janela de atendimento Grade de atendimento Capacidade Transportadoras Veículos …" at bounding box center [599, 267] width 1198 height 535
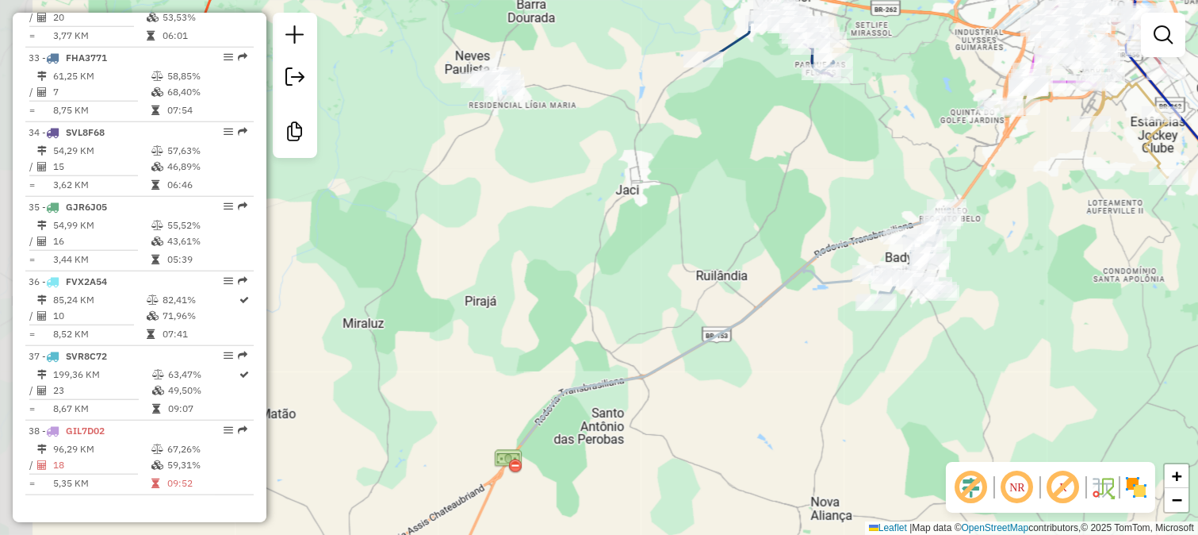
drag, startPoint x: 566, startPoint y: 282, endPoint x: 738, endPoint y: 312, distance: 174.9
click at [738, 312] on div "Janela de atendimento Grade de atendimento Capacidade Transportadoras Veículos …" at bounding box center [599, 267] width 1198 height 535
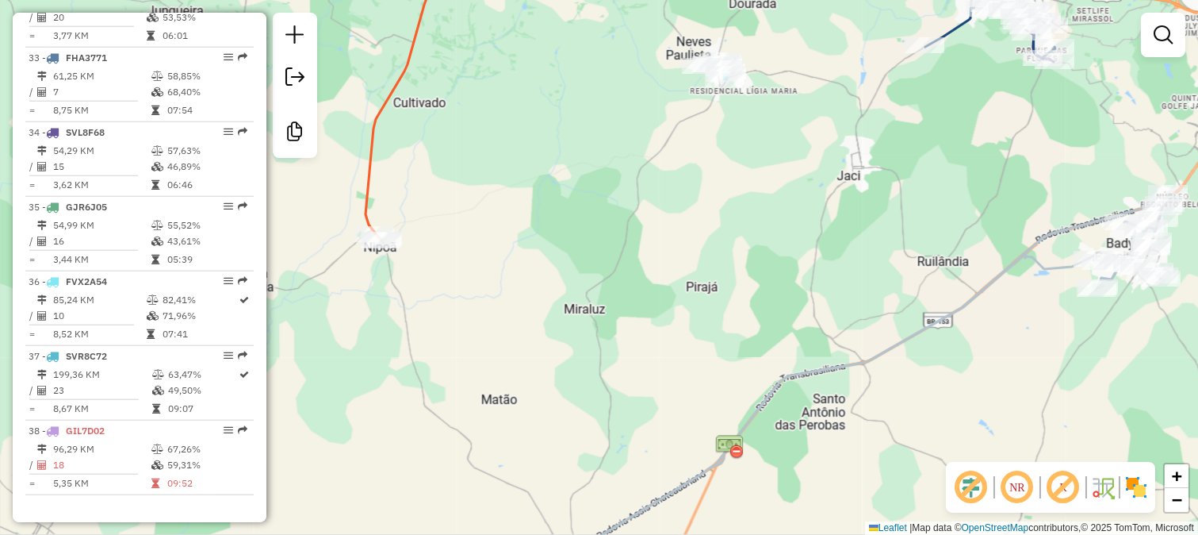
drag, startPoint x: 672, startPoint y: 335, endPoint x: 762, endPoint y: 249, distance: 125.1
click at [760, 256] on div "Janela de atendimento Grade de atendimento Capacidade Transportadoras Veículos …" at bounding box center [599, 267] width 1198 height 535
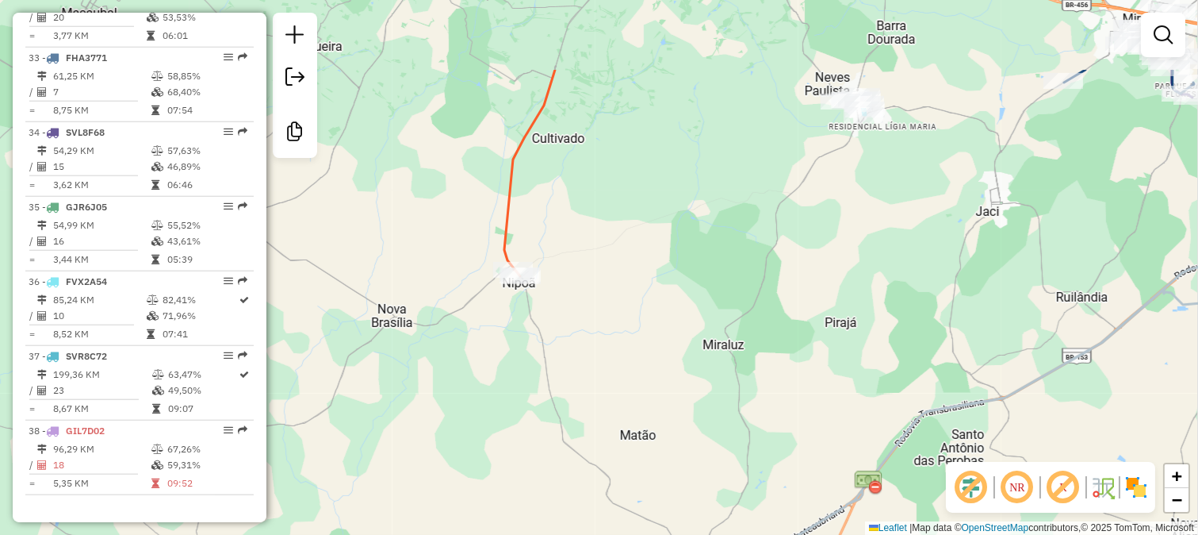
drag, startPoint x: 731, startPoint y: 137, endPoint x: 619, endPoint y: 335, distance: 226.9
click at [625, 328] on div "Janela de atendimento Grade de atendimento Capacidade Transportadoras Veículos …" at bounding box center [599, 267] width 1198 height 535
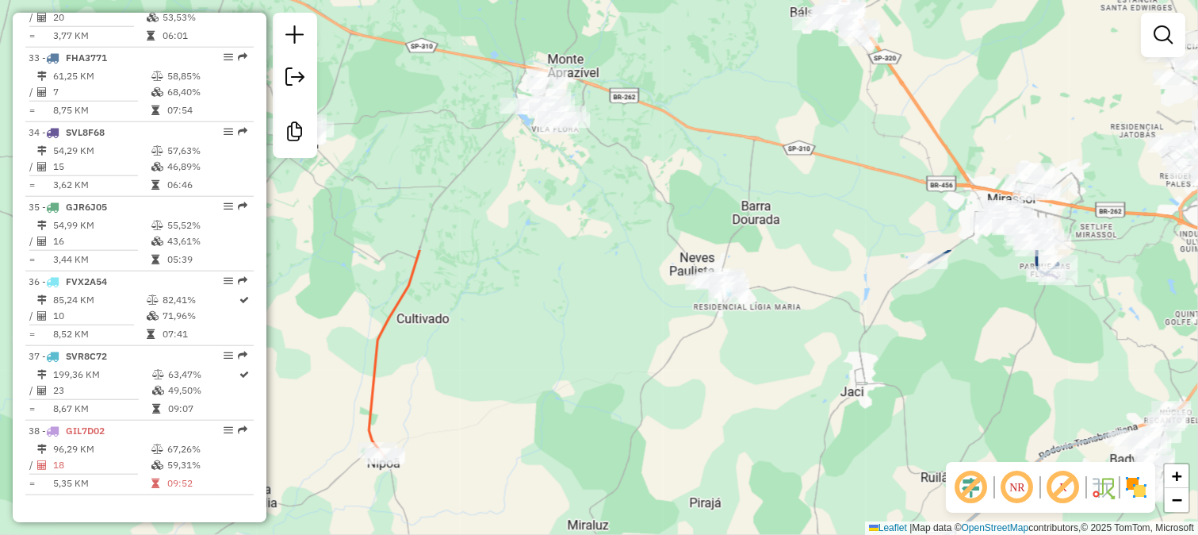
drag, startPoint x: 631, startPoint y: 276, endPoint x: 648, endPoint y: 312, distance: 40.1
click at [627, 301] on div "Janela de atendimento Grade de atendimento Capacidade Transportadoras Veículos …" at bounding box center [599, 267] width 1198 height 535
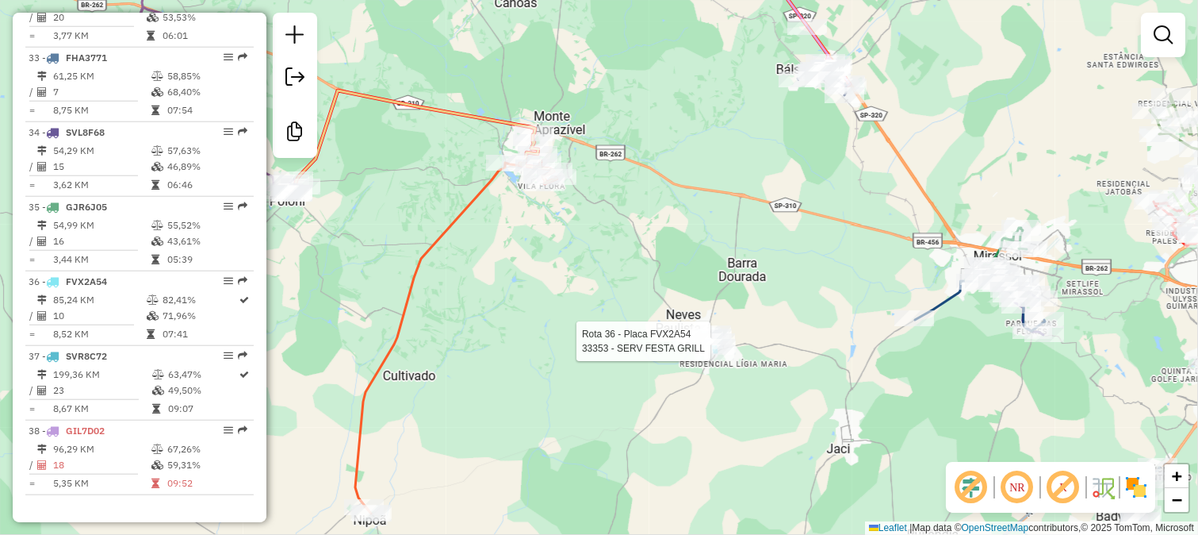
select select "**********"
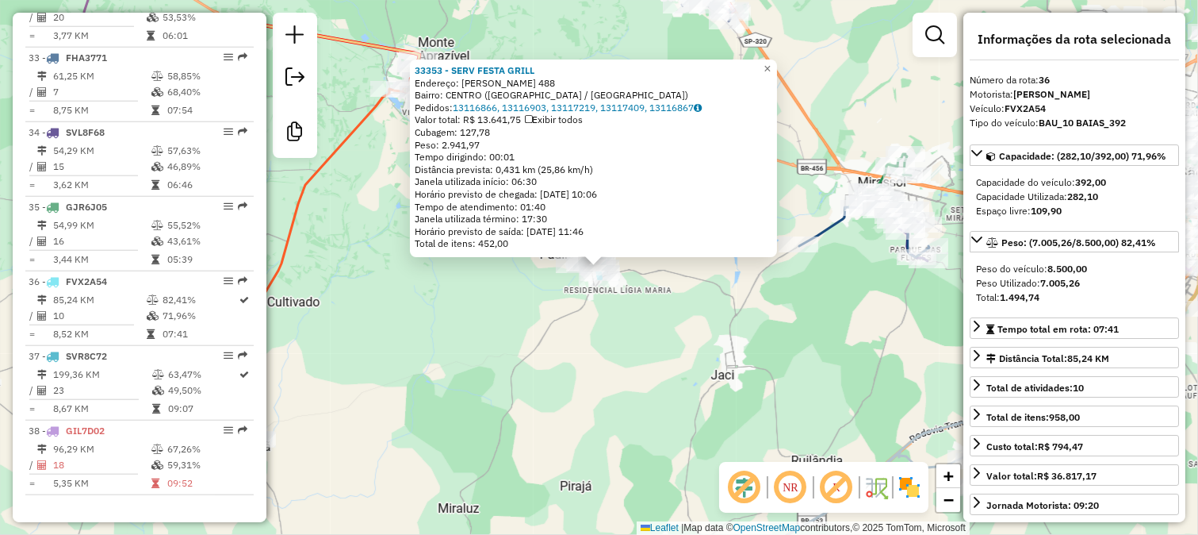
click at [810, 347] on div "Rota 36 - Placa FVX2A54 33353 - SERV FESTA GRILL 33353 - SERV FESTA GRILL Ender…" at bounding box center [599, 267] width 1198 height 535
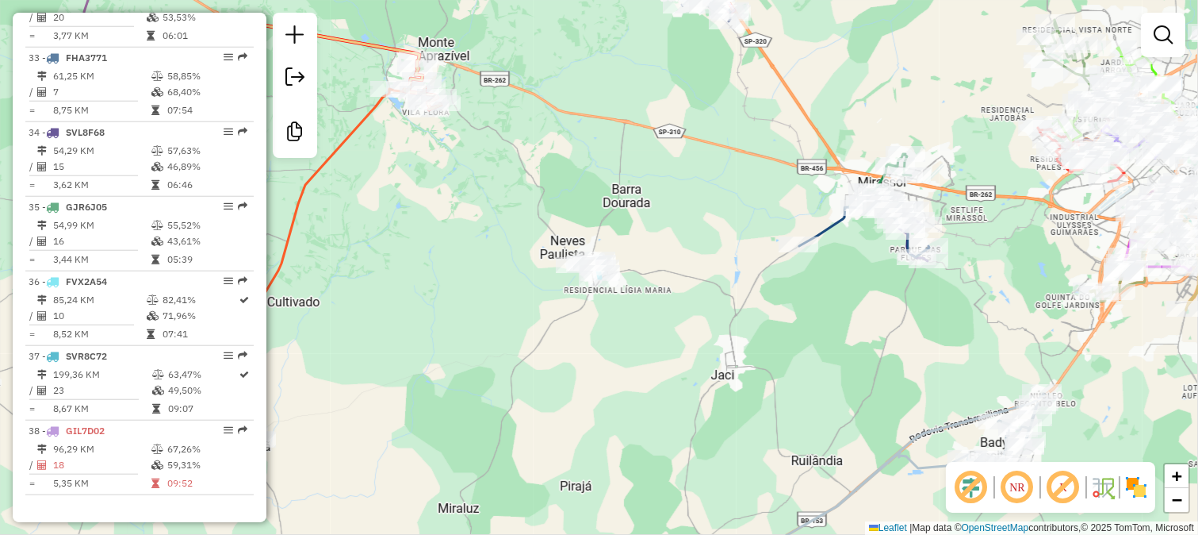
drag, startPoint x: 841, startPoint y: 320, endPoint x: 461, endPoint y: 383, distance: 385.1
click at [473, 379] on div "33353 - SERV FESTA GRILL Endereço: CAPITAO NEVES 488 Bairro: CENTRO (NEVES PAUL…" at bounding box center [599, 267] width 1198 height 535
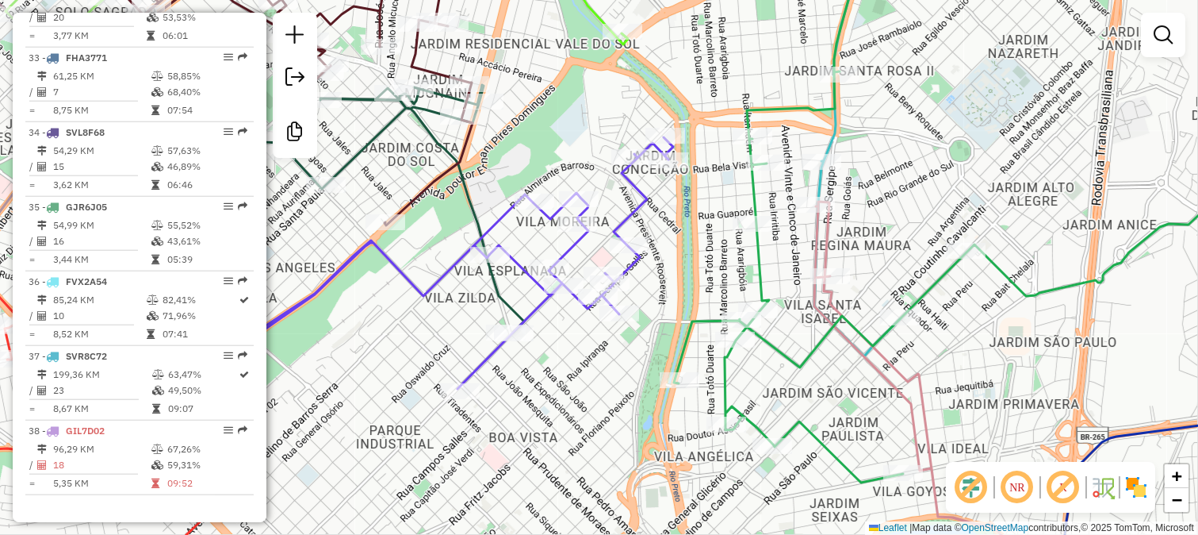
click at [623, 230] on icon at bounding box center [353, 260] width 639 height 256
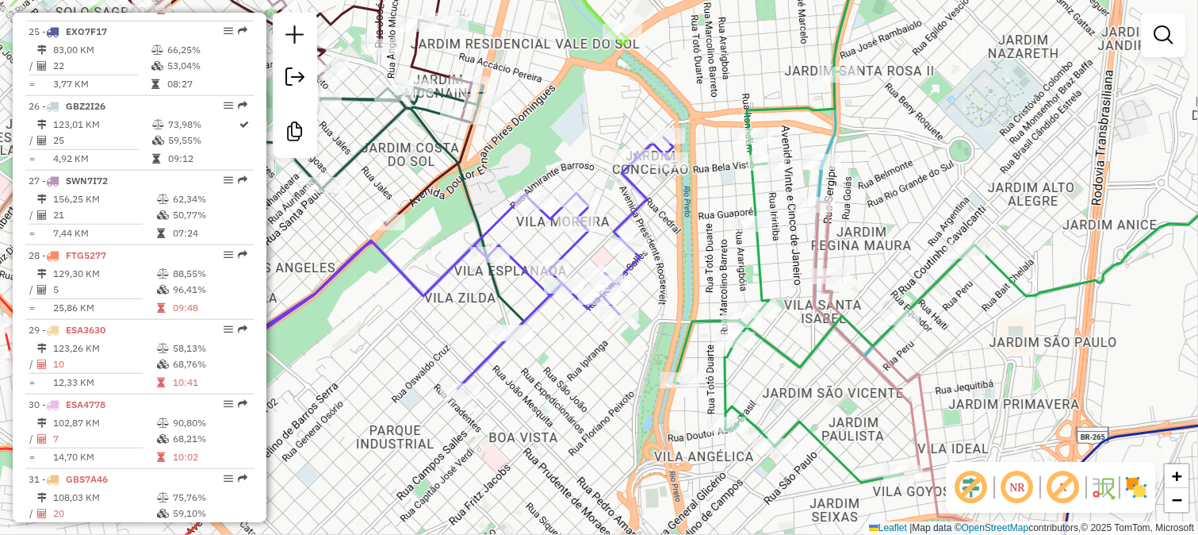
select select "**********"
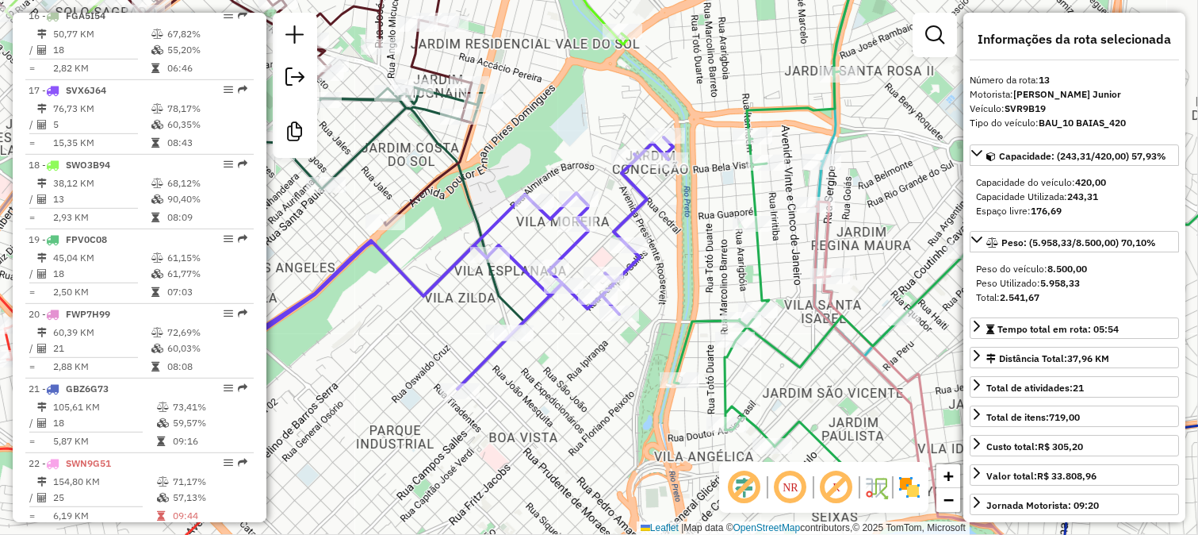
scroll to position [1533, 0]
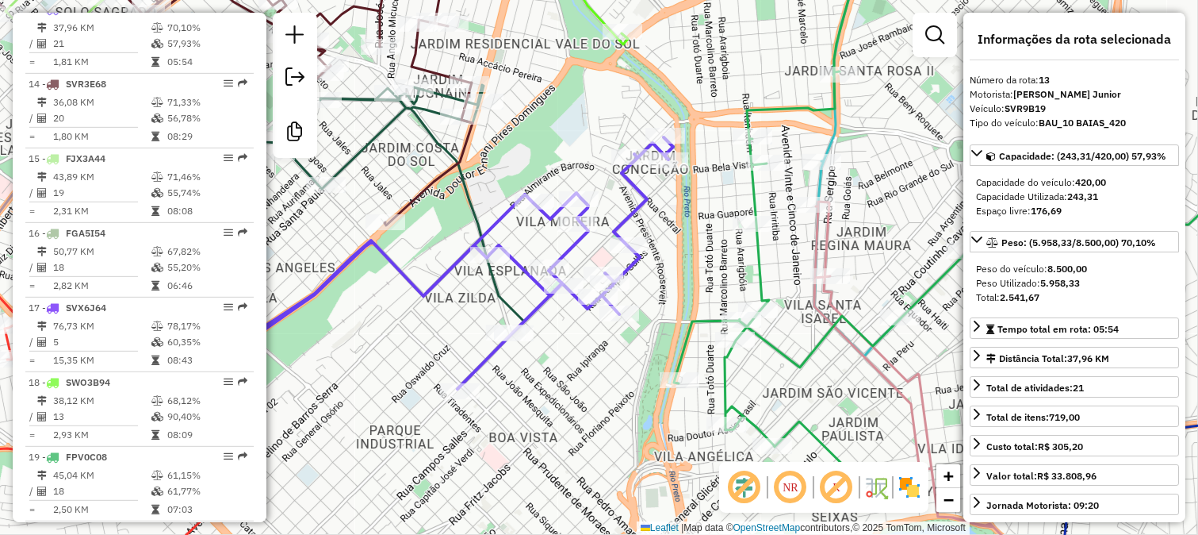
drag, startPoint x: 784, startPoint y: 270, endPoint x: 500, endPoint y: 290, distance: 284.7
click at [500, 290] on div "Janela de atendimento Grade de atendimento Capacidade Transportadoras Veículos …" at bounding box center [599, 267] width 1198 height 535
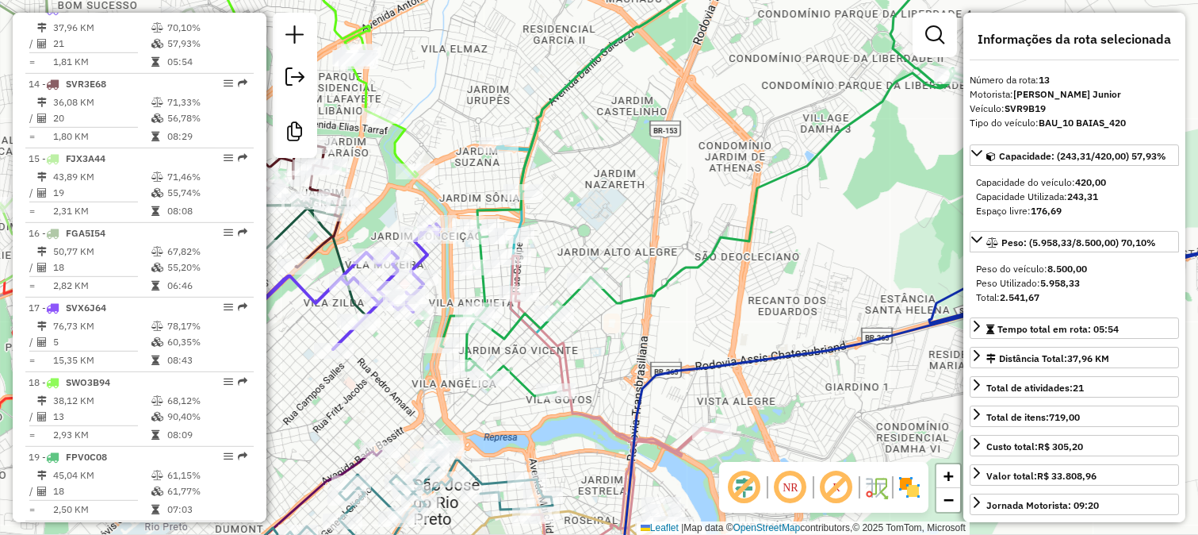
click at [615, 289] on icon at bounding box center [706, 171] width 530 height 449
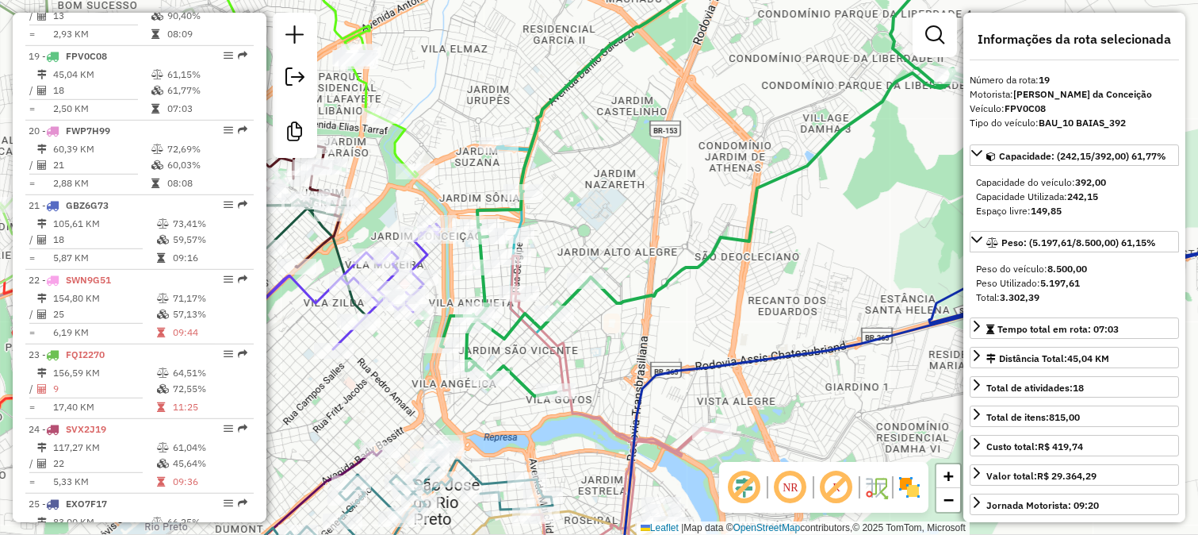
scroll to position [1979, 0]
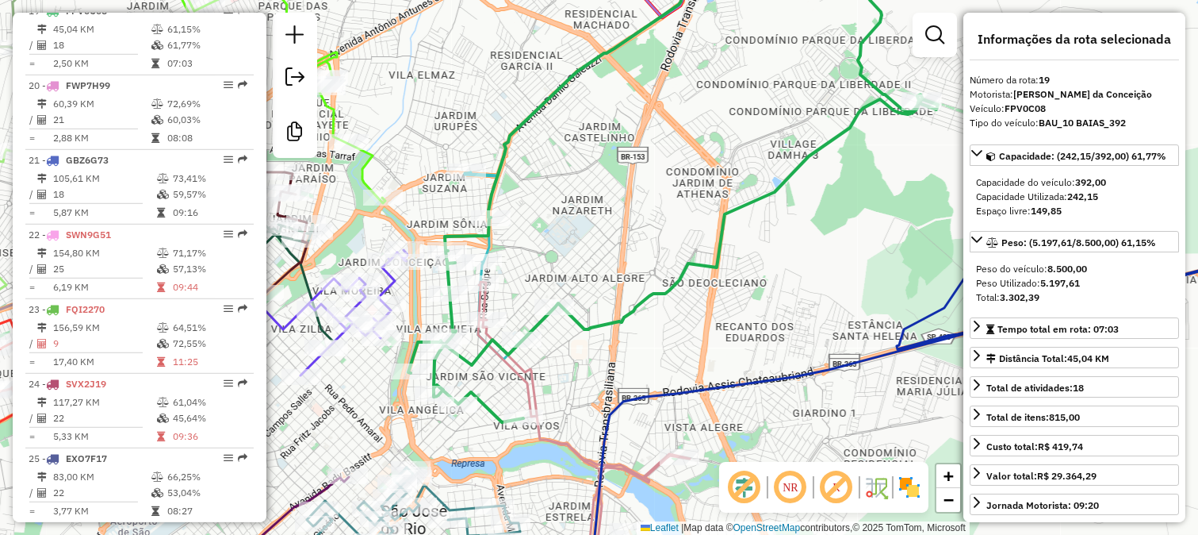
drag, startPoint x: 664, startPoint y: 194, endPoint x: 553, endPoint y: 281, distance: 141.2
click at [553, 281] on div "Janela de atendimento Grade de atendimento Capacidade Transportadoras Veículos …" at bounding box center [599, 267] width 1198 height 535
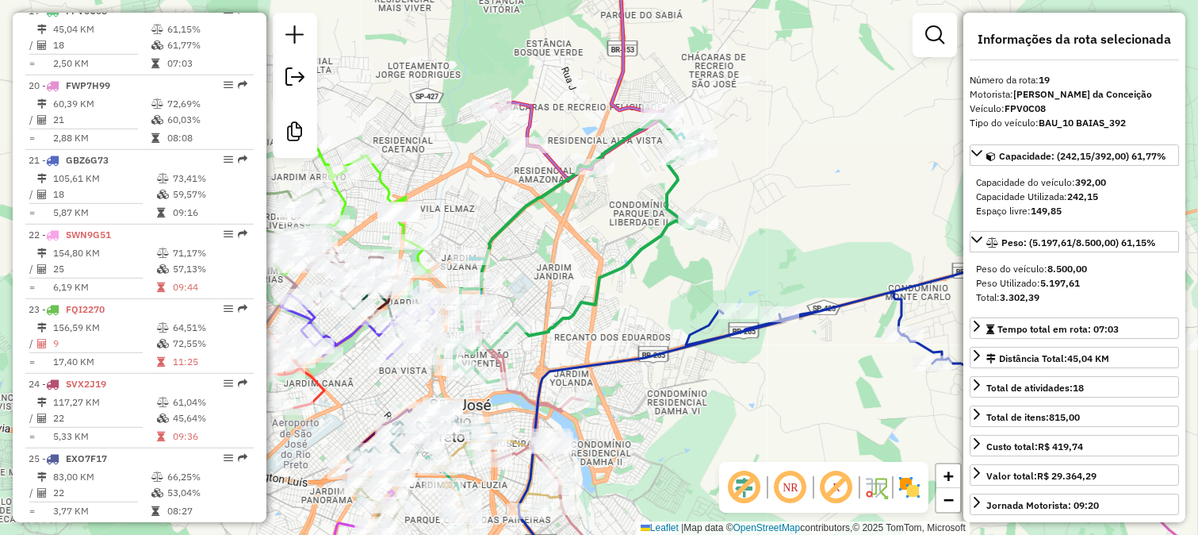
drag, startPoint x: 718, startPoint y: 395, endPoint x: 660, endPoint y: 307, distance: 105.4
click at [664, 313] on div "Janela de atendimento Grade de atendimento Capacidade Transportadoras Veículos …" at bounding box center [599, 267] width 1198 height 535
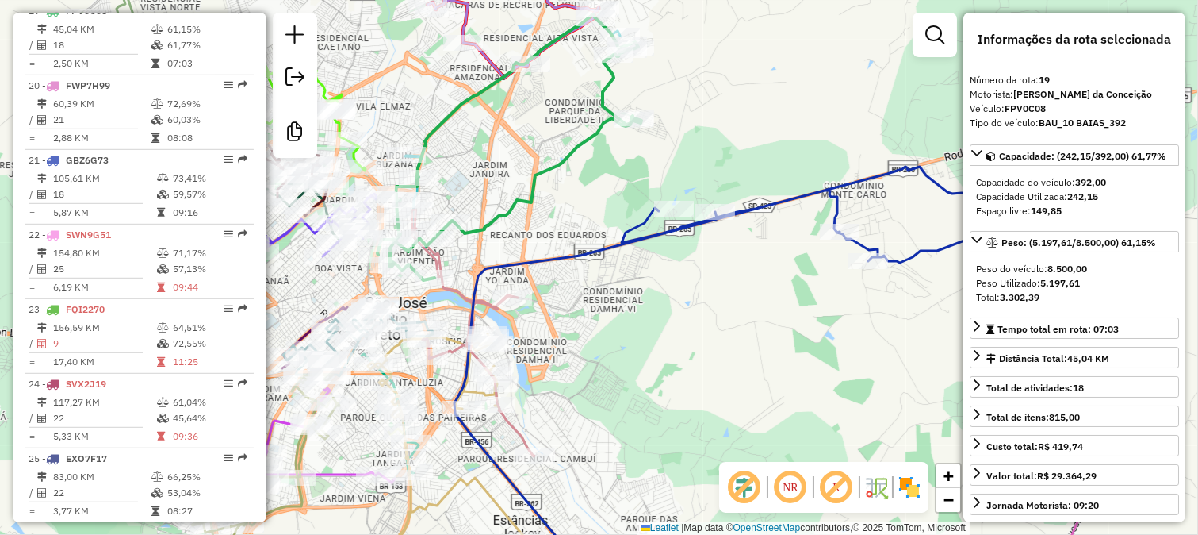
drag, startPoint x: 709, startPoint y: 374, endPoint x: 574, endPoint y: 138, distance: 272.1
click at [584, 155] on div "Janela de atendimento Grade de atendimento Capacidade Transportadoras Veículos …" at bounding box center [599, 267] width 1198 height 535
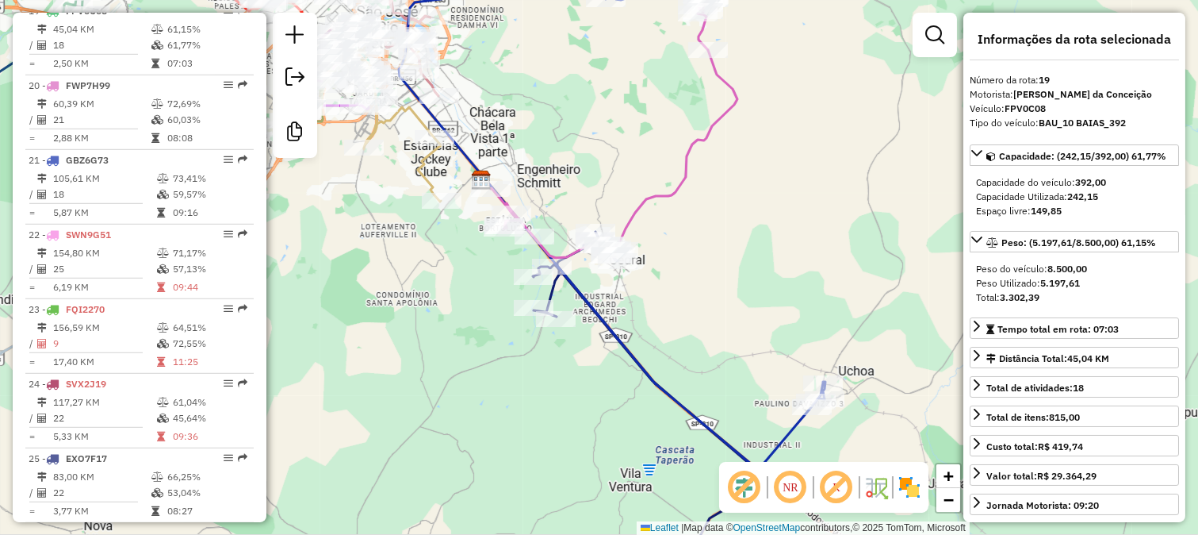
click at [548, 139] on div "Janela de atendimento Grade de atendimento Capacidade Transportadoras Veículos …" at bounding box center [599, 267] width 1198 height 535
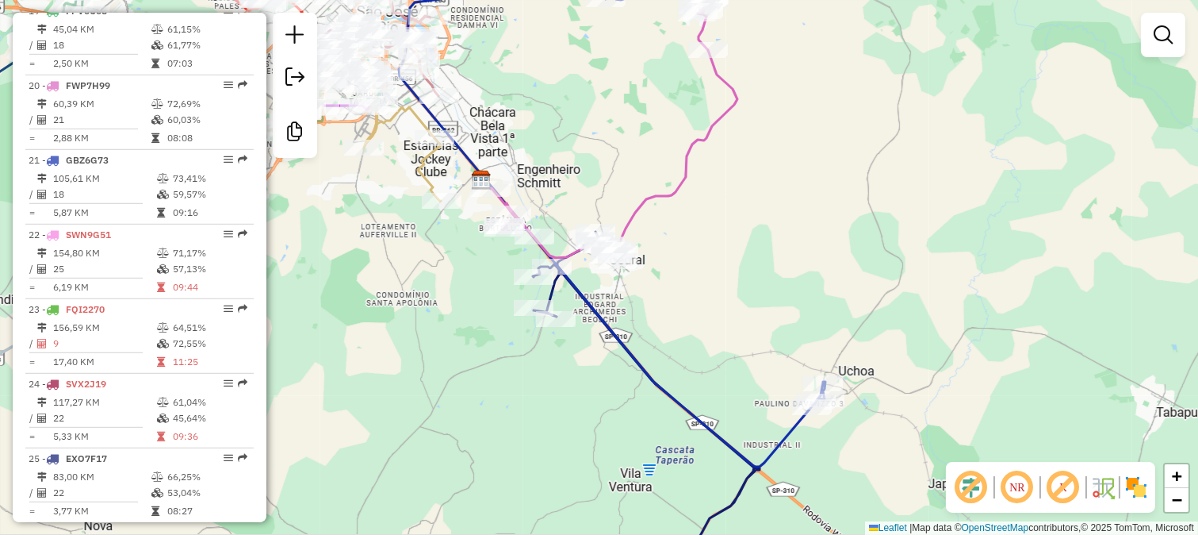
drag, startPoint x: 497, startPoint y: 75, endPoint x: 695, endPoint y: 398, distance: 379.1
click at [693, 395] on div "Janela de atendimento Grade de atendimento Capacidade Transportadoras Veículos …" at bounding box center [599, 267] width 1198 height 535
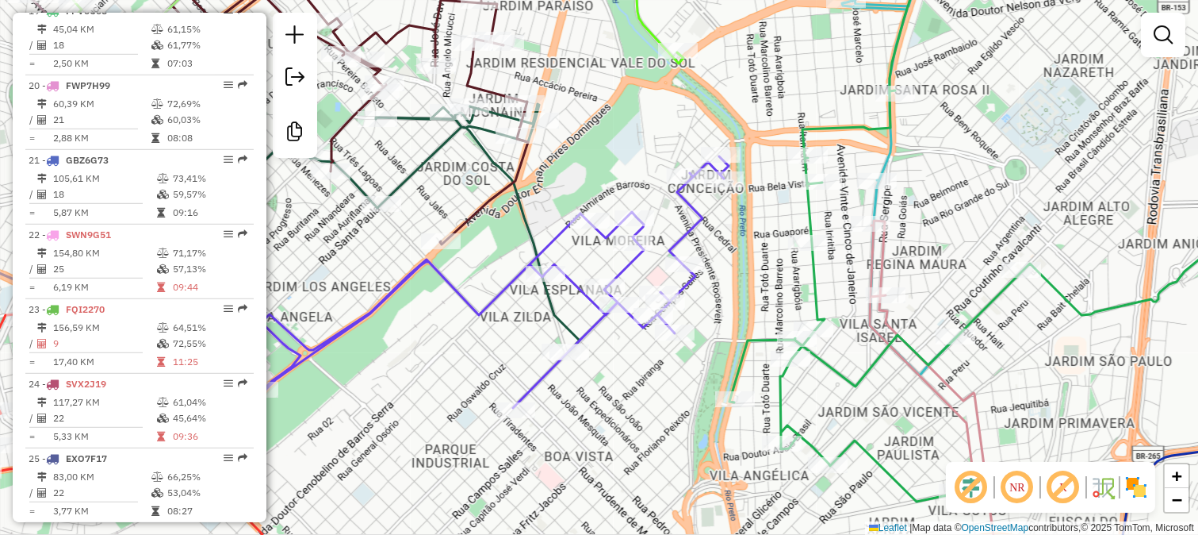
click at [568, 282] on icon at bounding box center [409, 279] width 639 height 256
select select "**********"
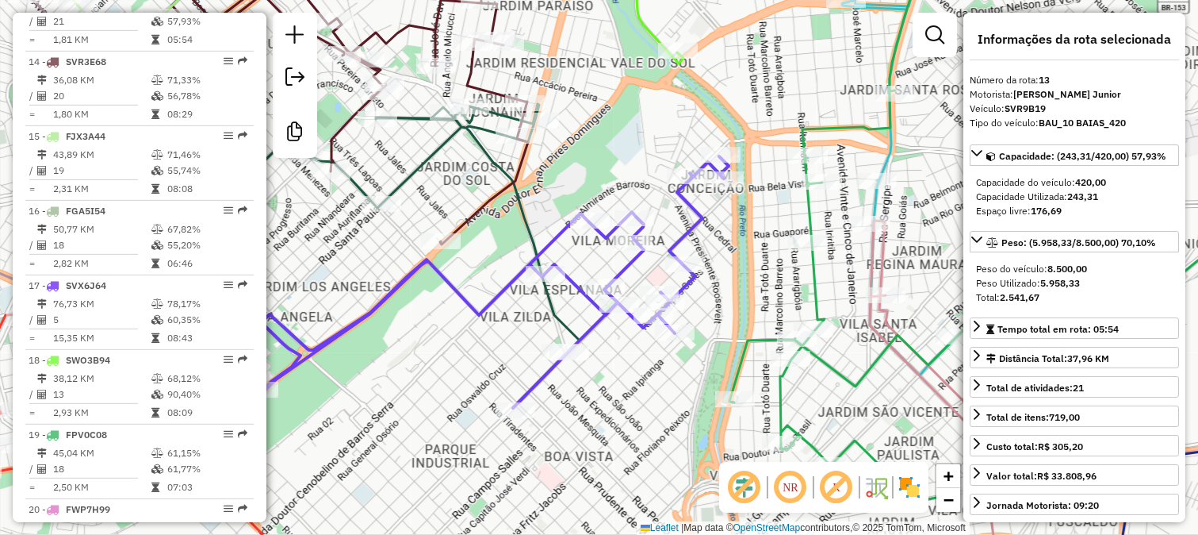
scroll to position [1533, 0]
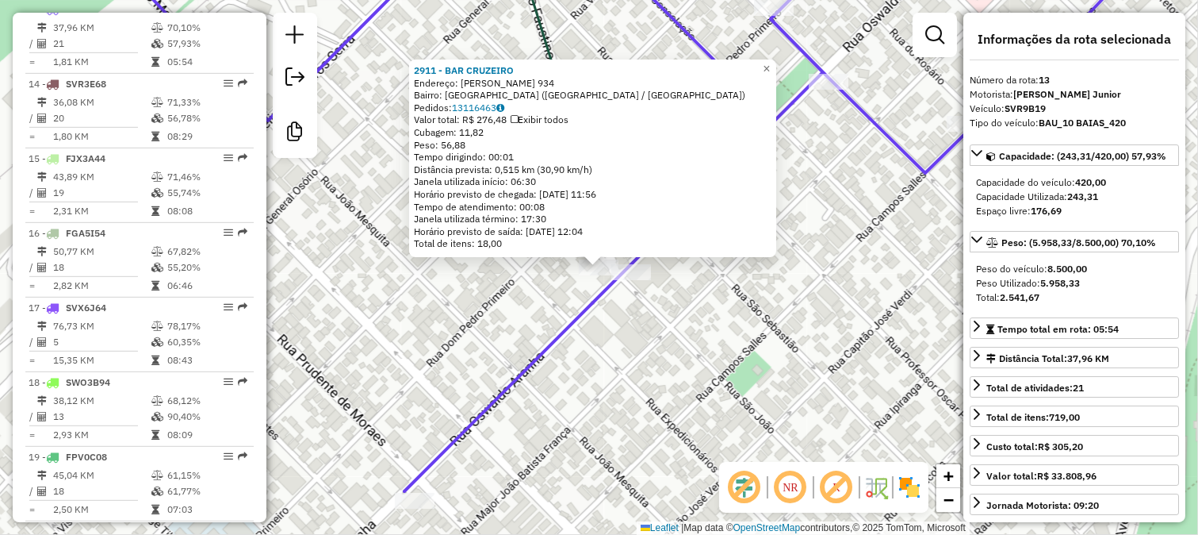
click at [675, 337] on div "2911 - BAR CRUZEIRO Endereço: OSWALDO ARANHA 934 Bairro: VILA ESPLANADA (SAO JO…" at bounding box center [599, 267] width 1198 height 535
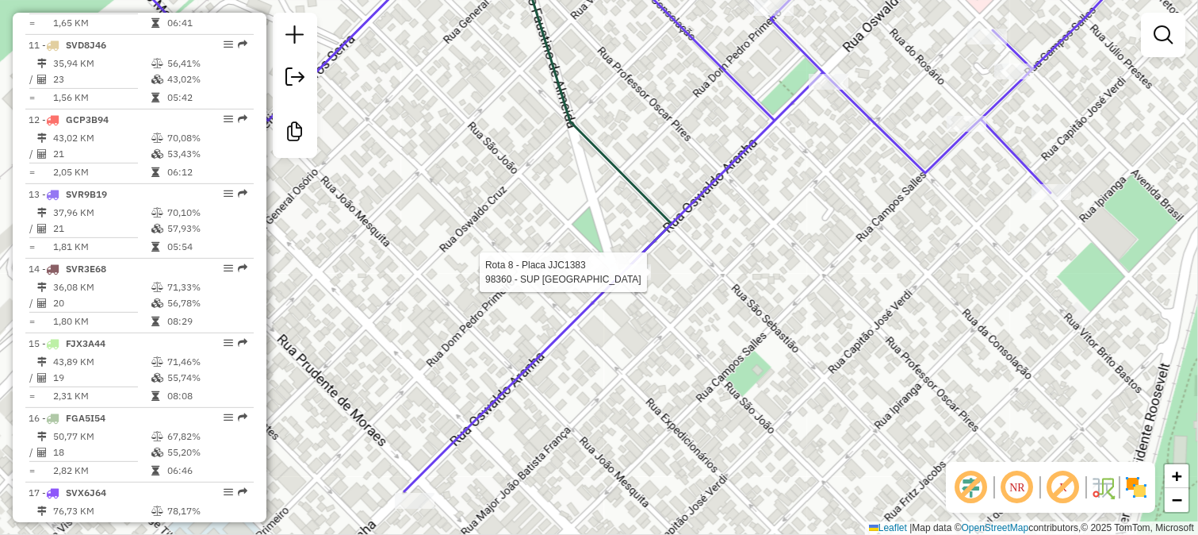
select select "**********"
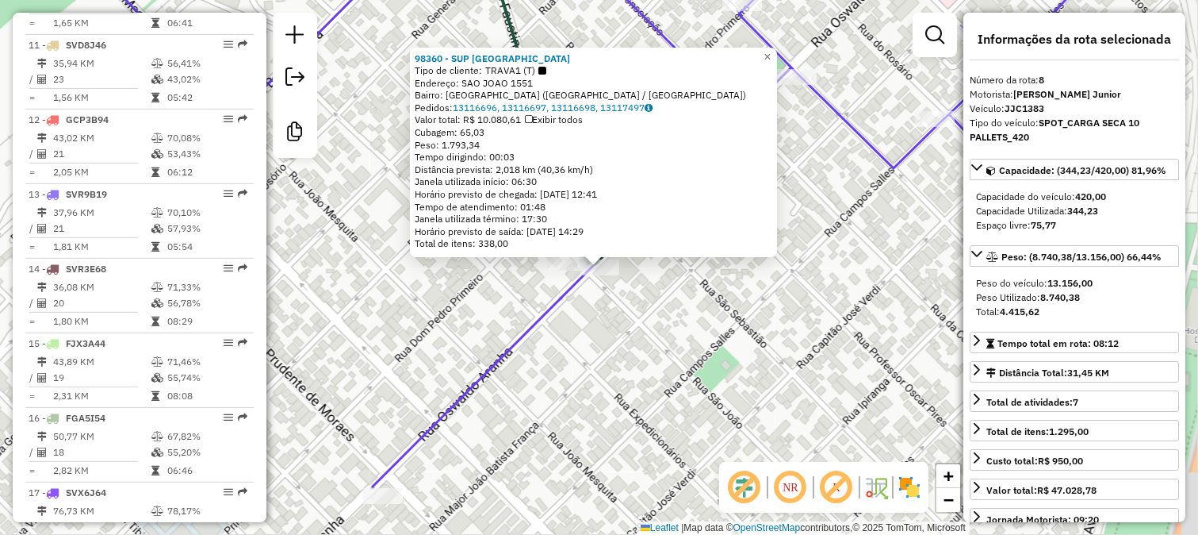
scroll to position [1160, 0]
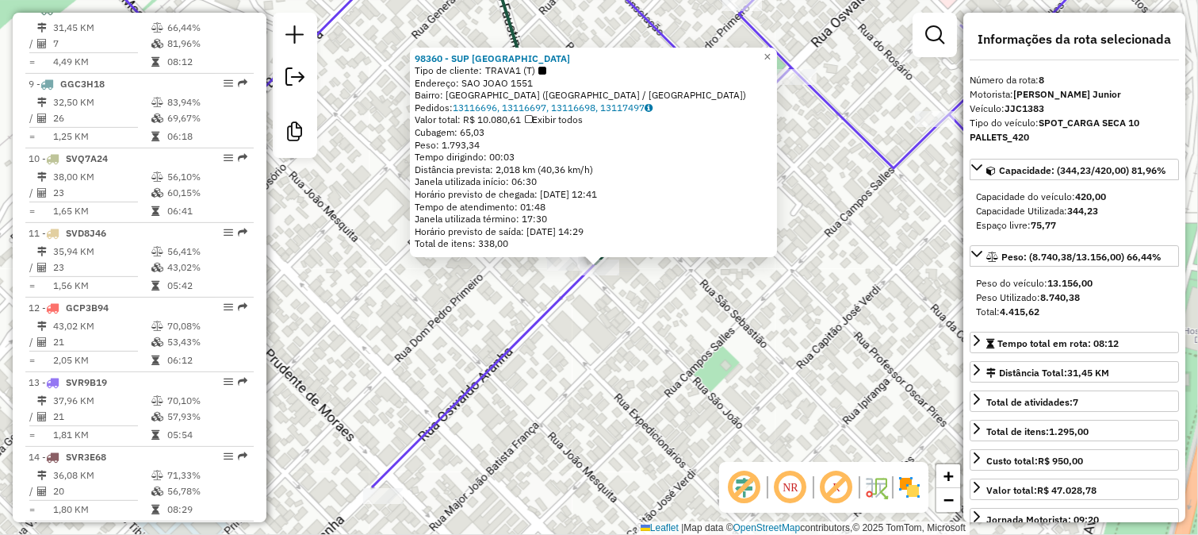
click at [654, 297] on div "98360 - SUP SAO FRANCISCO Tipo de cliente: TRAVA1 (T) Endereço: SAO JOAO 1551 B…" at bounding box center [599, 267] width 1198 height 535
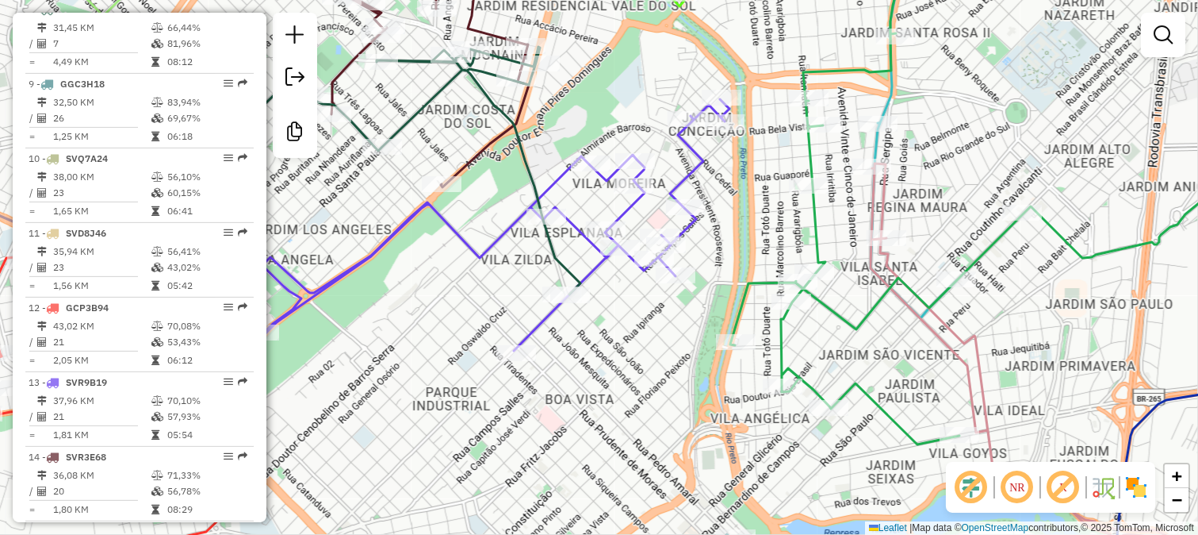
click at [746, 301] on icon at bounding box center [1024, 195] width 588 height 497
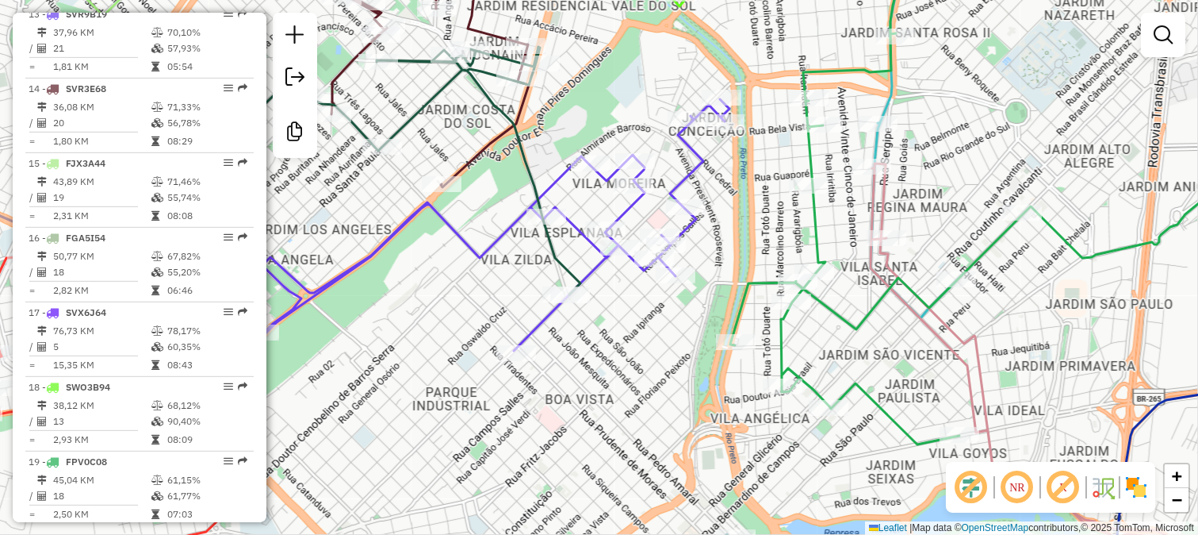
select select "**********"
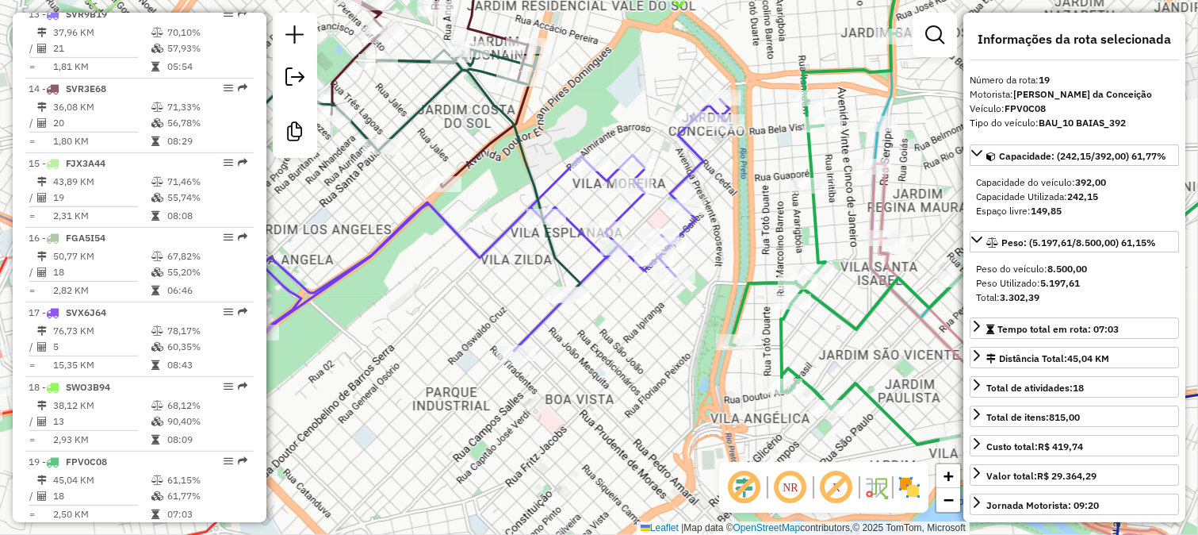
scroll to position [1979, 0]
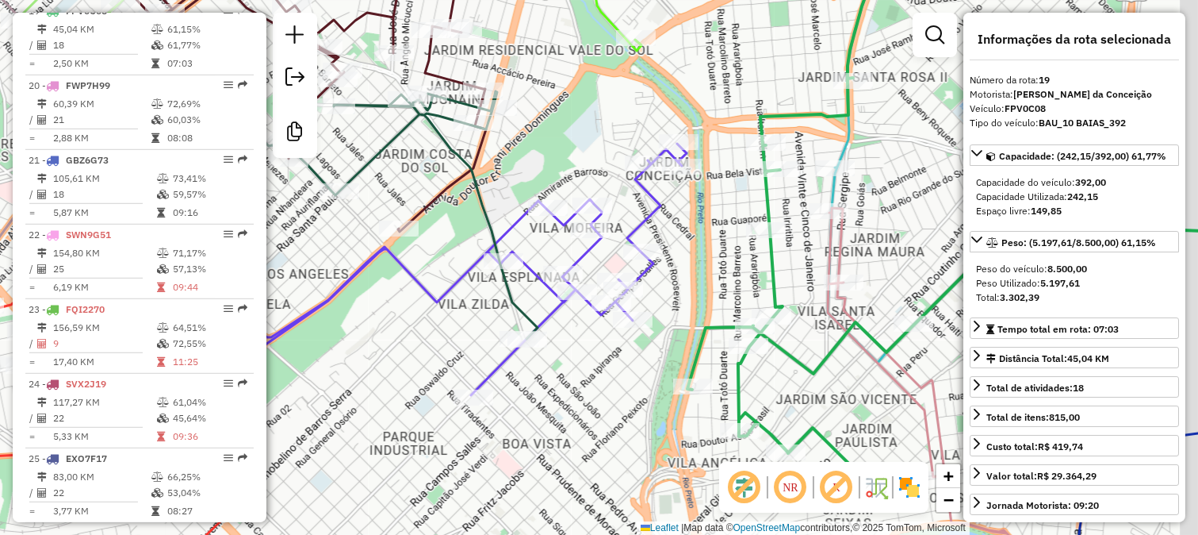
drag, startPoint x: 757, startPoint y: 255, endPoint x: 699, endPoint y: 316, distance: 83.0
click at [701, 315] on div "Janela de atendimento Grade de atendimento Capacidade Transportadoras Veículos …" at bounding box center [599, 267] width 1198 height 535
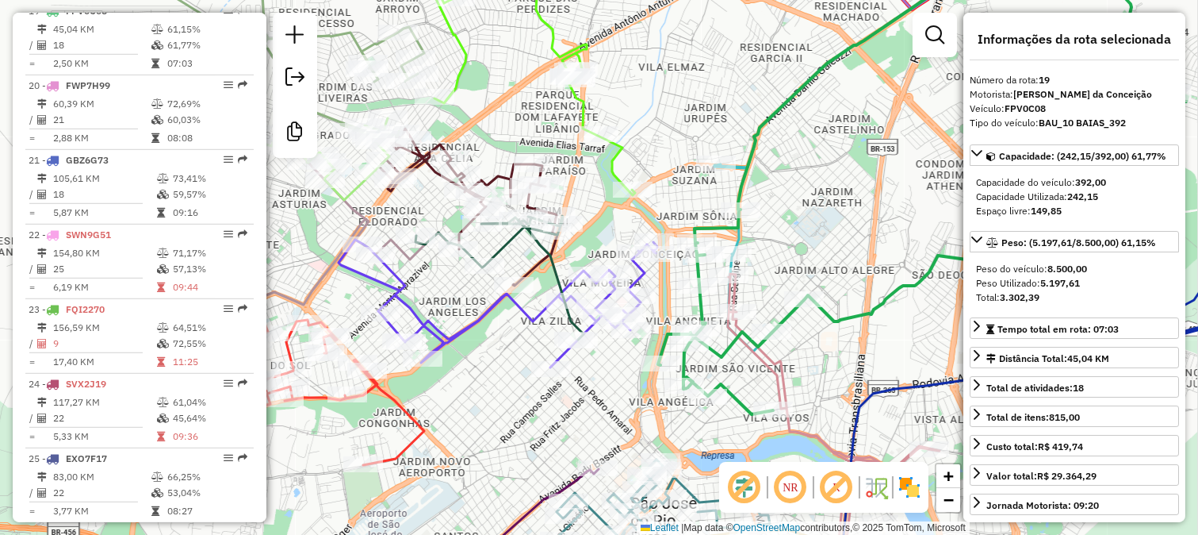
drag, startPoint x: 811, startPoint y: 274, endPoint x: 691, endPoint y: 322, distance: 129.9
click at [698, 324] on div "Janela de atendimento Grade de atendimento Capacidade Transportadoras Veículos …" at bounding box center [599, 267] width 1198 height 535
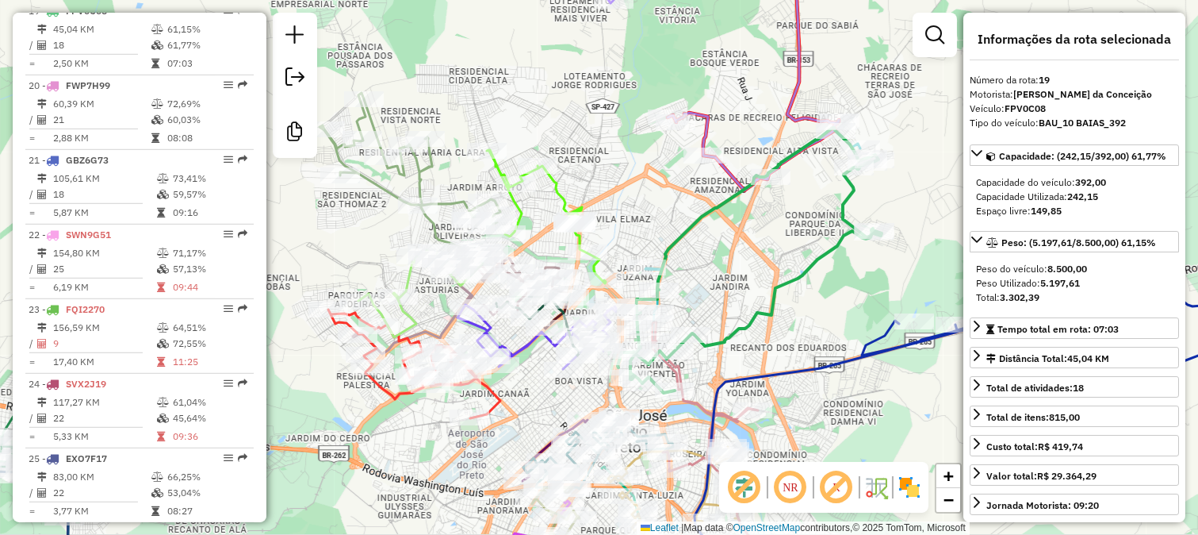
click at [811, 270] on icon at bounding box center [750, 260] width 264 height 265
drag, startPoint x: 795, startPoint y: 224, endPoint x: 688, endPoint y: 284, distance: 123.6
click at [690, 282] on div "Janela de atendimento Grade de atendimento Capacidade Transportadoras Veículos …" at bounding box center [599, 267] width 1198 height 535
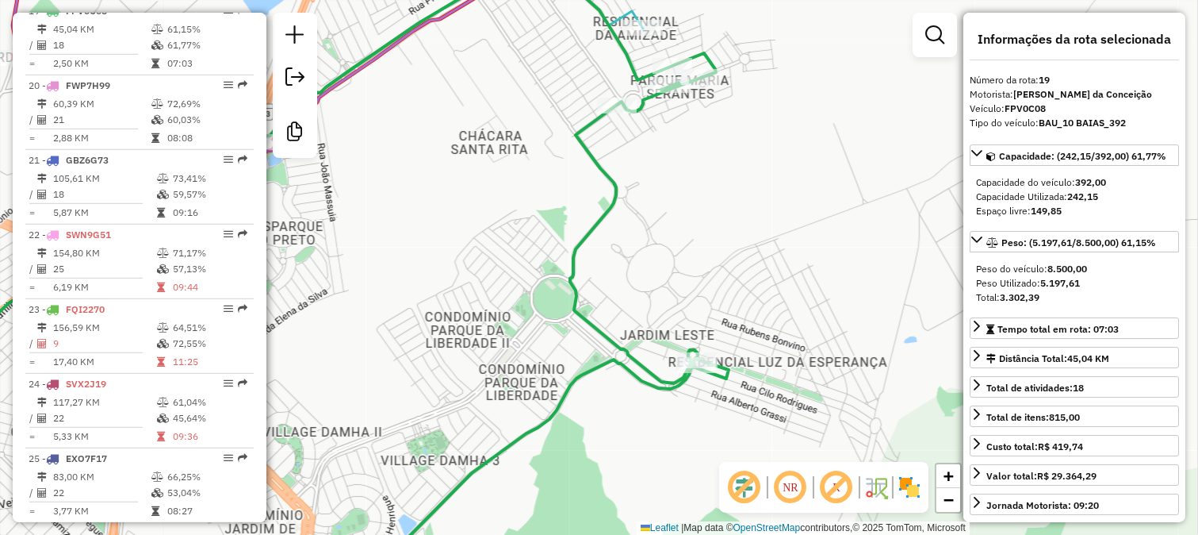
drag, startPoint x: 711, startPoint y: 136, endPoint x: 717, endPoint y: 321, distance: 185.7
click at [690, 305] on div "Janela de atendimento Grade de atendimento Capacidade Transportadoras Veículos …" at bounding box center [599, 267] width 1198 height 535
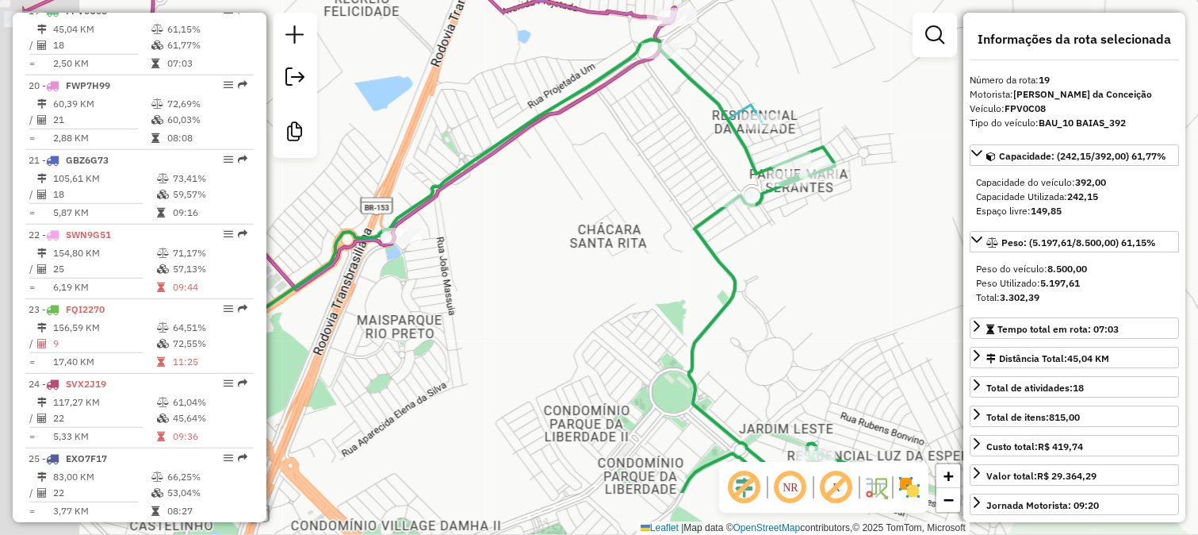
drag, startPoint x: 645, startPoint y: 383, endPoint x: 847, endPoint y: 240, distance: 247.5
click at [834, 251] on div "Janela de atendimento Grade de atendimento Capacidade Transportadoras Veículos …" at bounding box center [599, 267] width 1198 height 535
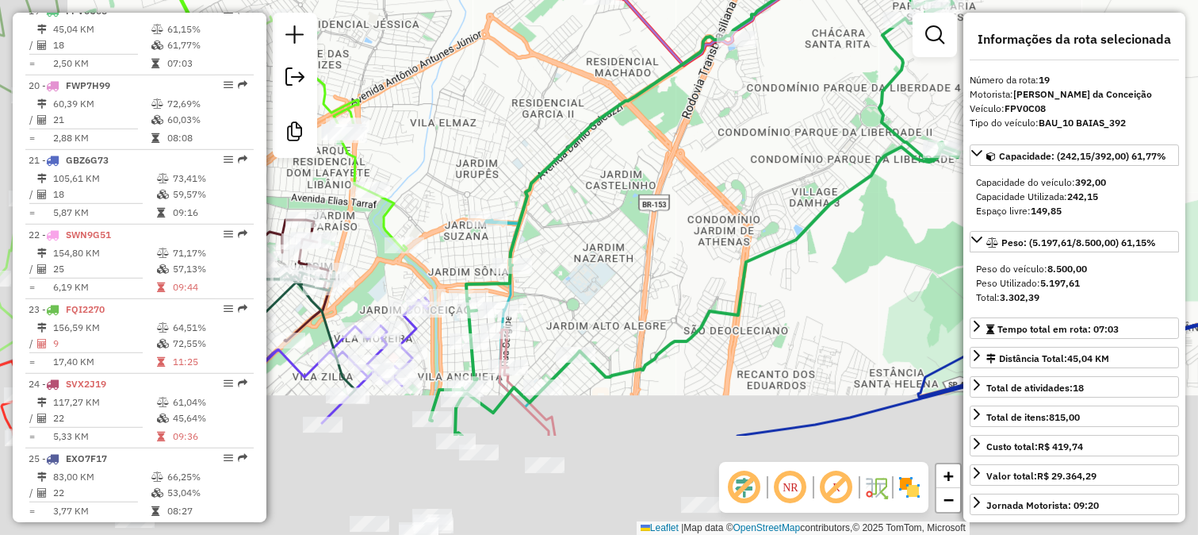
drag, startPoint x: 619, startPoint y: 312, endPoint x: 728, endPoint y: 159, distance: 187.7
click at [728, 159] on div "Janela de atendimento Grade de atendimento Capacidade Transportadoras Veículos …" at bounding box center [599, 267] width 1198 height 535
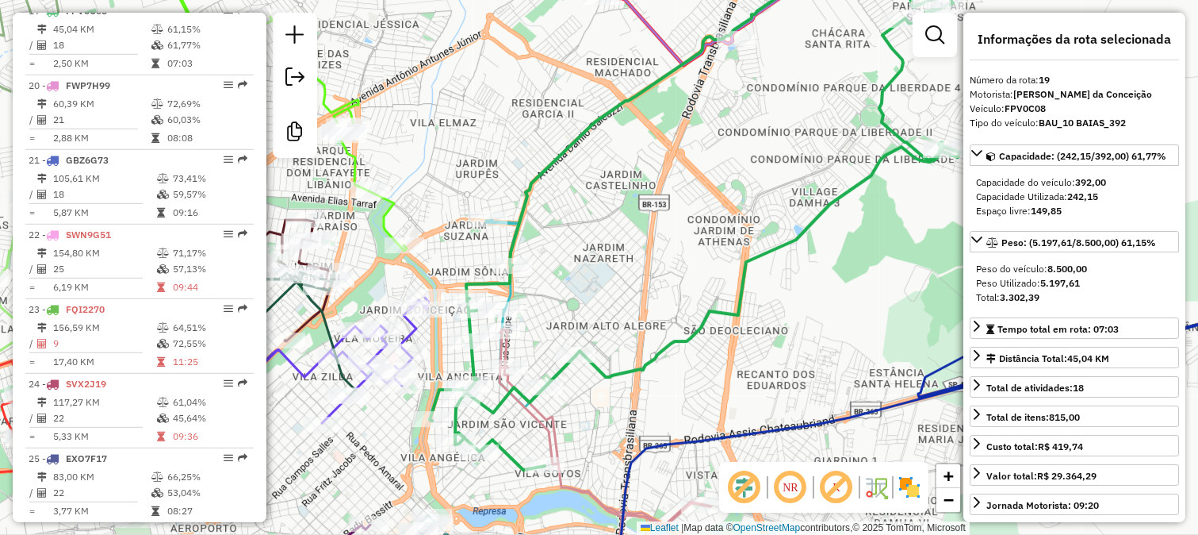
drag, startPoint x: 625, startPoint y: 264, endPoint x: 747, endPoint y: 154, distance: 164.5
click at [744, 159] on div "Janela de atendimento Grade de atendimento Capacidade Transportadoras Veículos …" at bounding box center [599, 267] width 1198 height 535
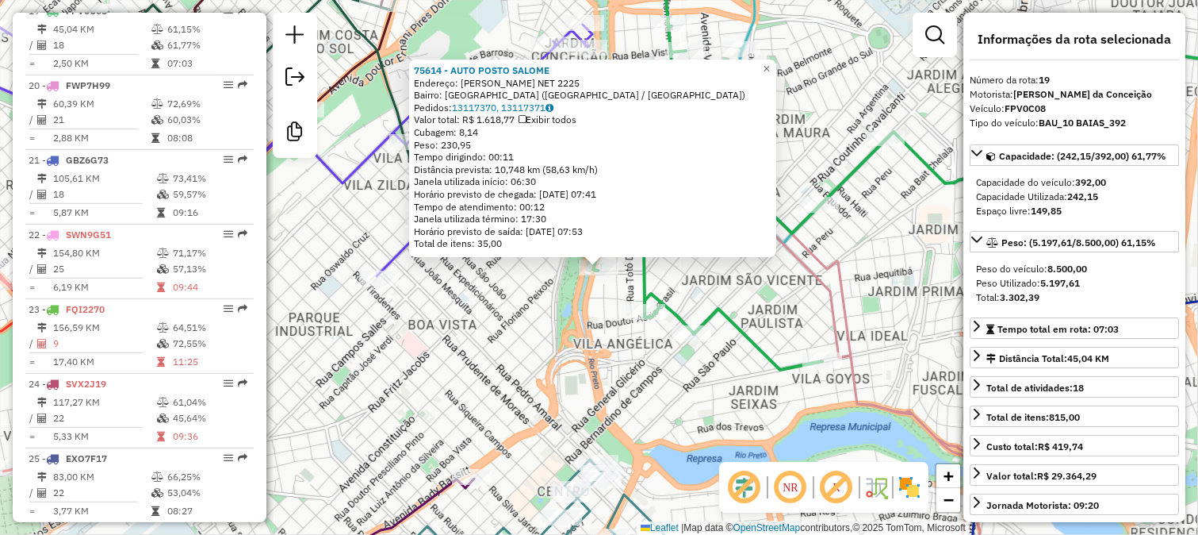
click at [646, 324] on icon at bounding box center [916, 158] width 646 height 423
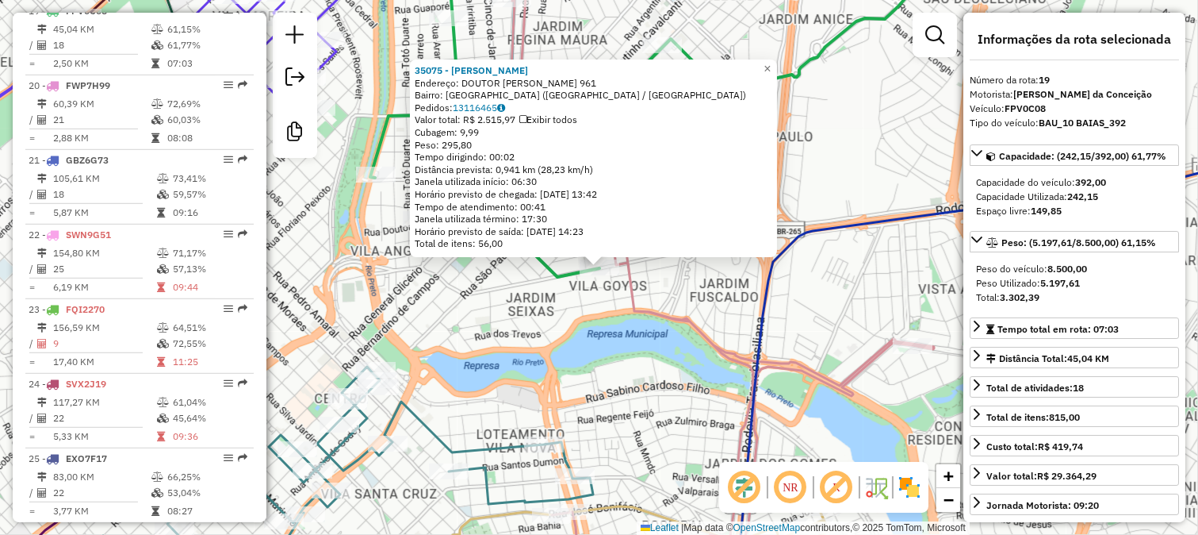
click at [596, 296] on div "35075 - JUN YASSUDA JUNIOR Endereço: DOUTOR FERNANDO COSTA 961 Bairro: JARDIM P…" at bounding box center [599, 267] width 1198 height 535
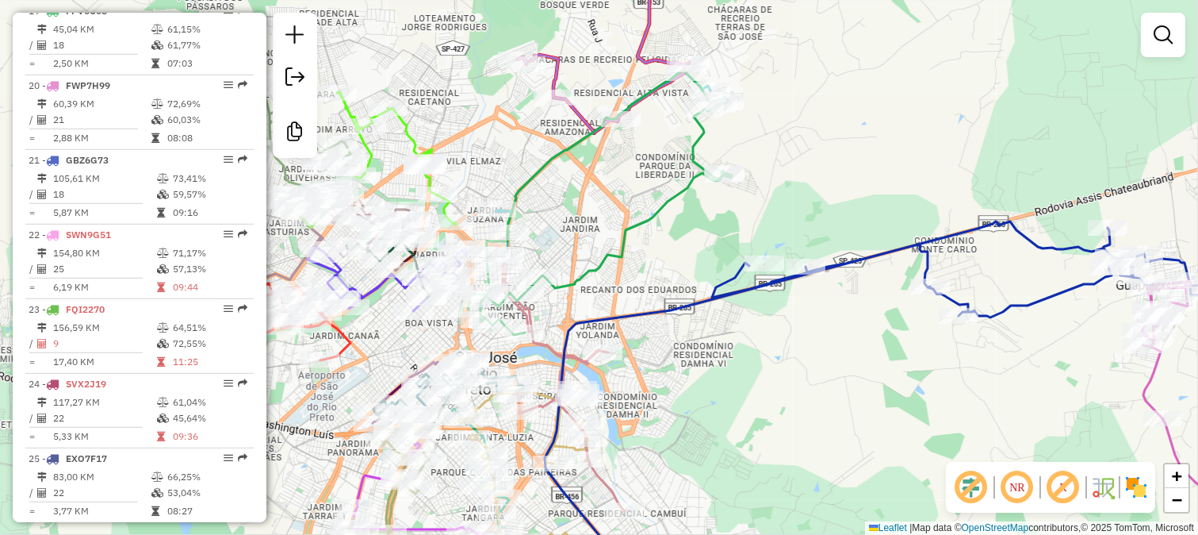
drag, startPoint x: 669, startPoint y: 321, endPoint x: 875, endPoint y: 287, distance: 209.0
click at [833, 299] on div "Janela de atendimento Grade de atendimento Capacidade Transportadoras Veículos …" at bounding box center [599, 267] width 1198 height 535
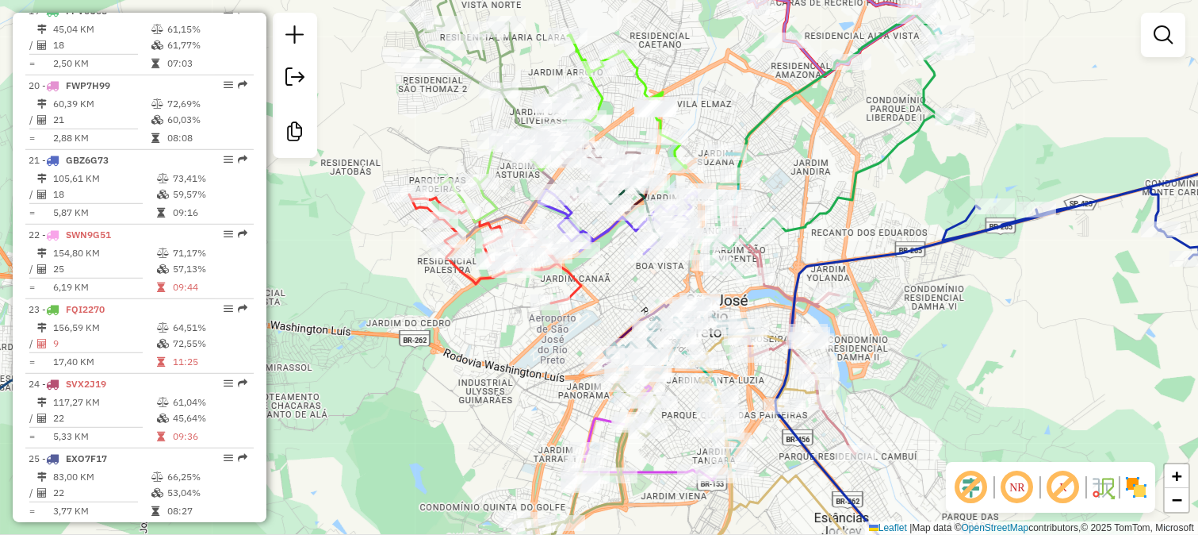
drag, startPoint x: 877, startPoint y: 292, endPoint x: 883, endPoint y: 271, distance: 21.4
click at [883, 271] on div "Janela de atendimento Grade de atendimento Capacidade Transportadoras Veículos …" at bounding box center [599, 267] width 1198 height 535
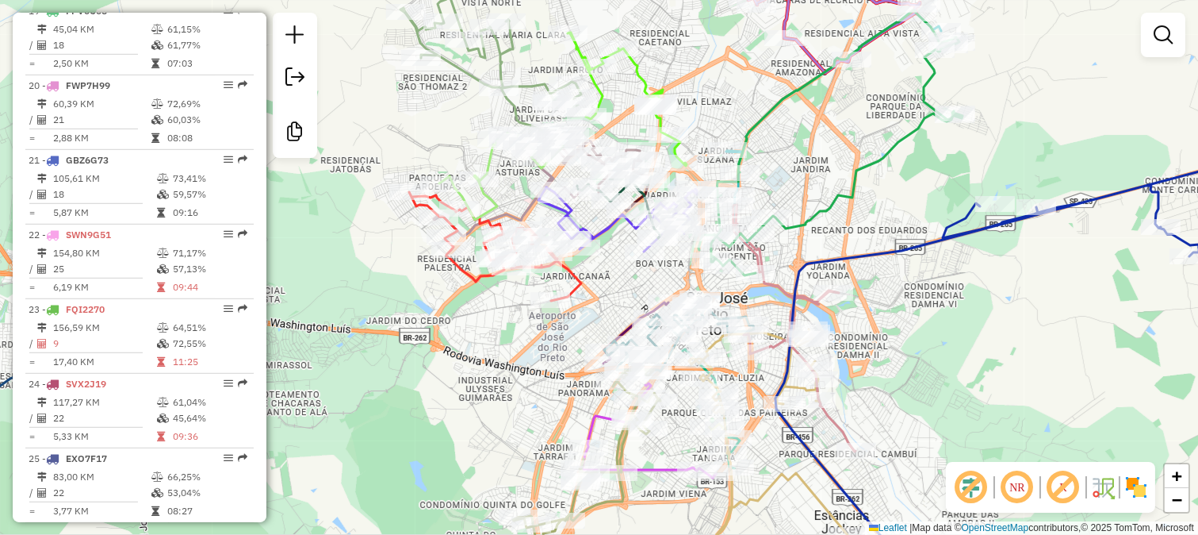
drag, startPoint x: 901, startPoint y: 403, endPoint x: 977, endPoint y: 252, distance: 168.8
click at [975, 259] on div "Janela de atendimento Grade de atendimento Capacidade Transportadoras Veículos …" at bounding box center [599, 267] width 1198 height 535
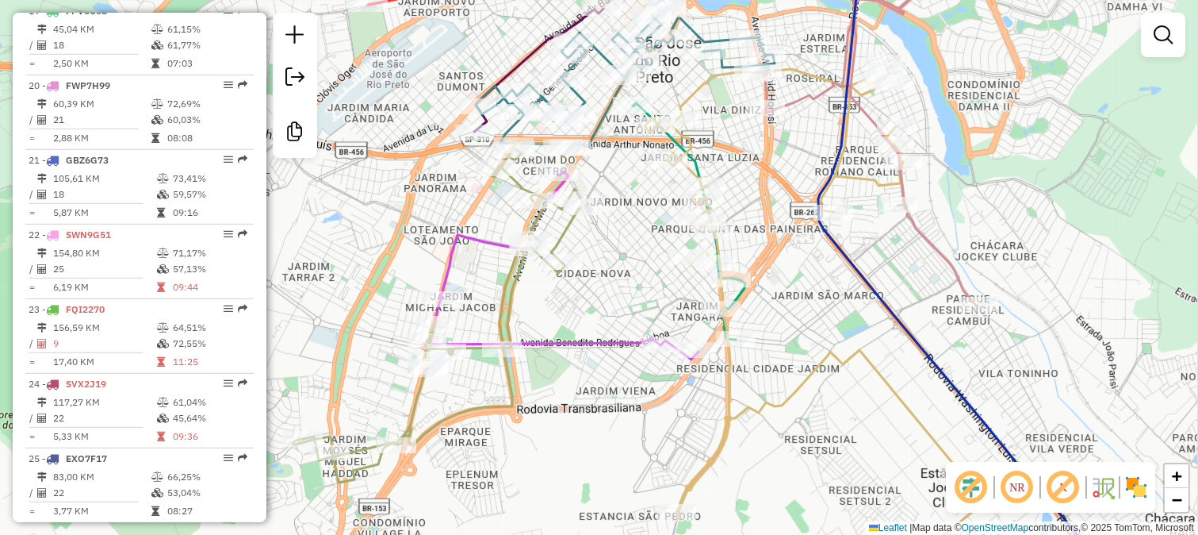
click at [921, 240] on icon at bounding box center [866, 126] width 224 height 359
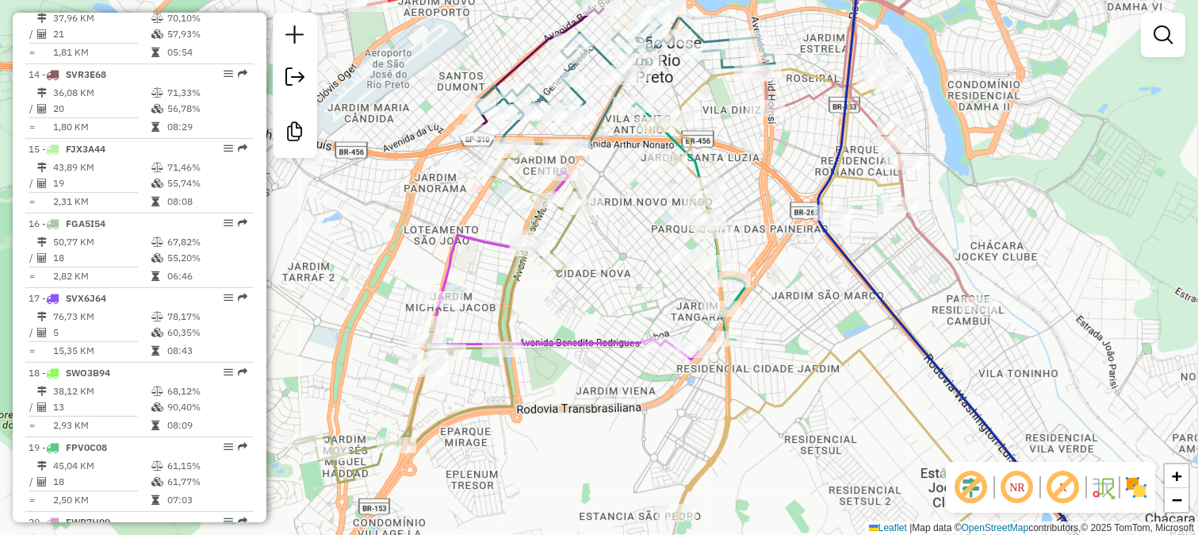
select select "**********"
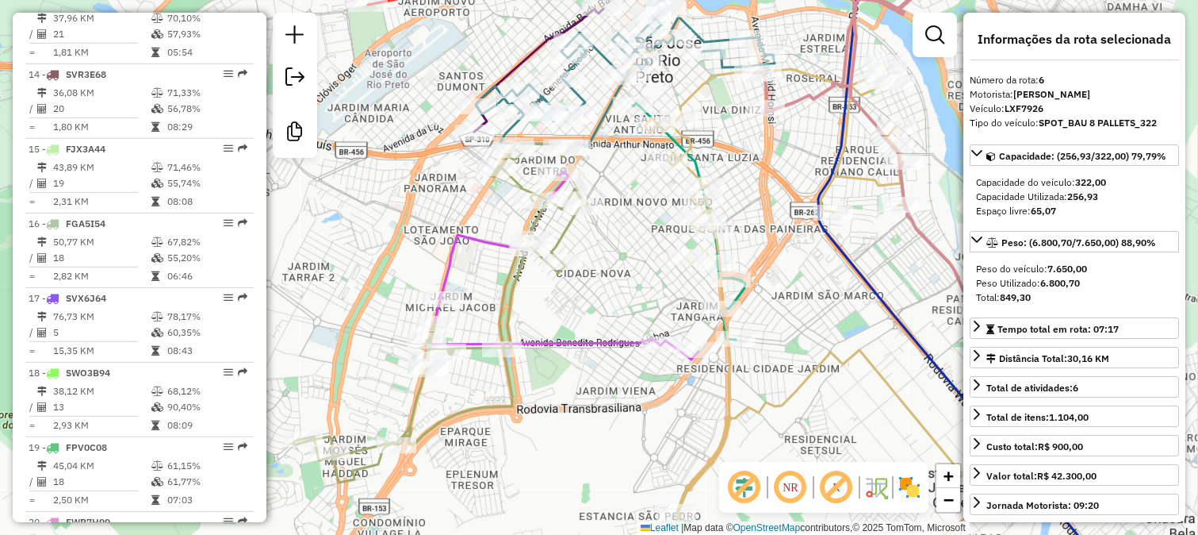
scroll to position [1011, 0]
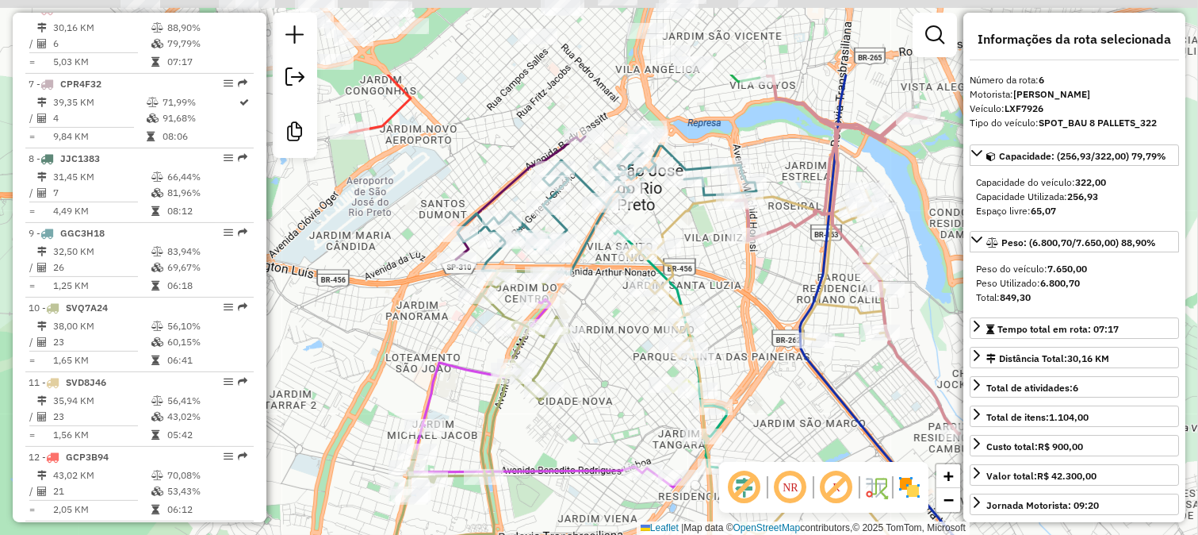
drag, startPoint x: 933, startPoint y: 115, endPoint x: 888, endPoint y: 290, distance: 181.0
click at [888, 290] on div "Janela de atendimento Grade de atendimento Capacidade Transportadoras Veículos …" at bounding box center [599, 267] width 1198 height 535
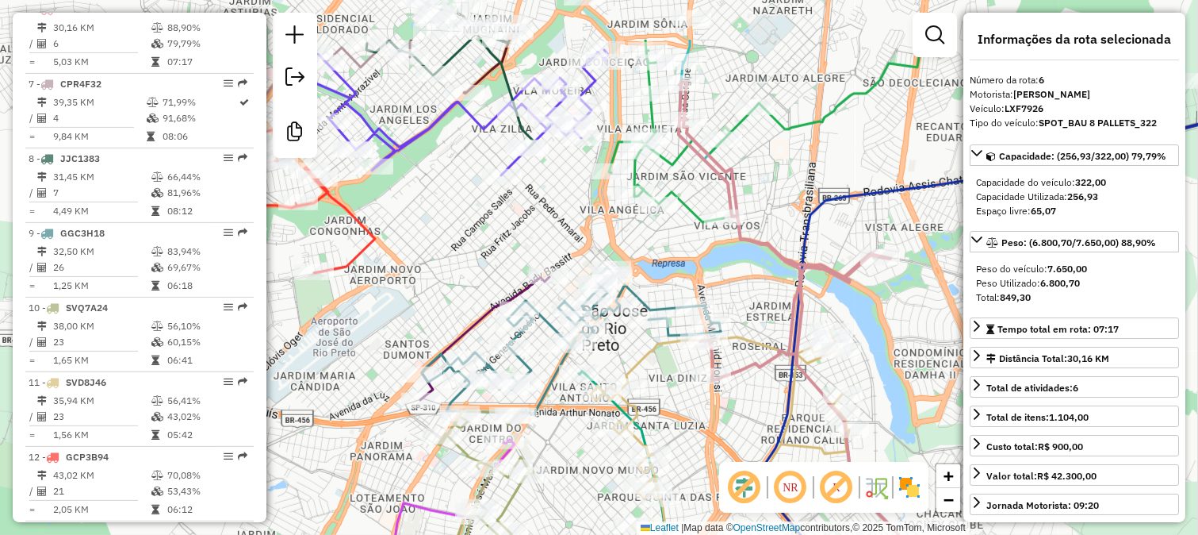
drag, startPoint x: 830, startPoint y: 251, endPoint x: 817, endPoint y: 344, distance: 93.8
click at [817, 343] on div "Janela de atendimento Grade de atendimento Capacidade Transportadoras Veículos …" at bounding box center [599, 267] width 1198 height 535
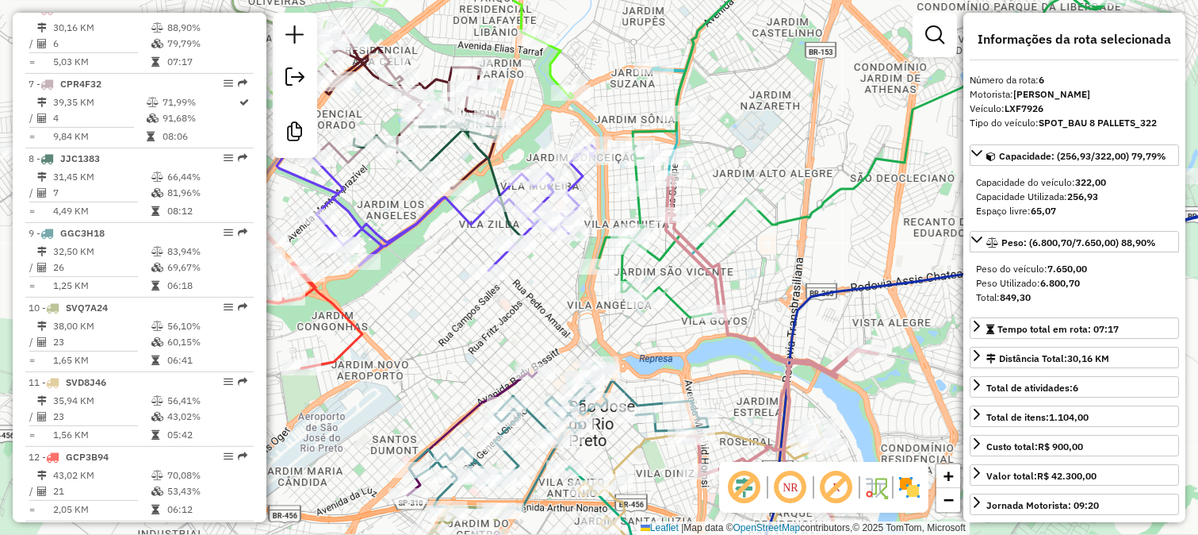
drag, startPoint x: 849, startPoint y: 370, endPoint x: 725, endPoint y: 183, distance: 223.7
click at [733, 195] on icon at bounding box center [772, 383] width 212 height 412
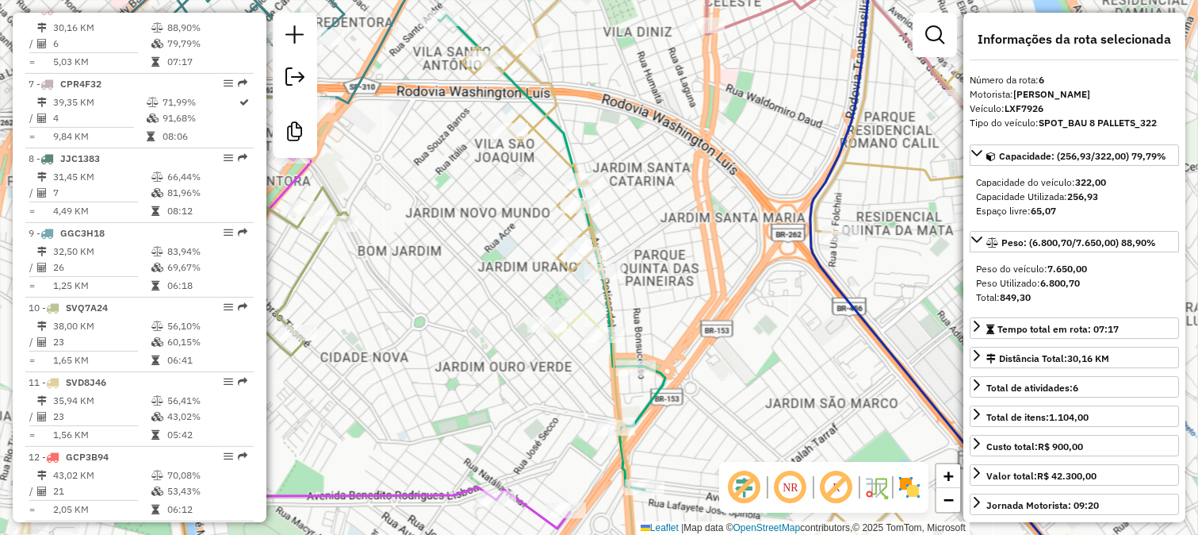
click at [609, 289] on icon at bounding box center [724, 268] width 524 height 642
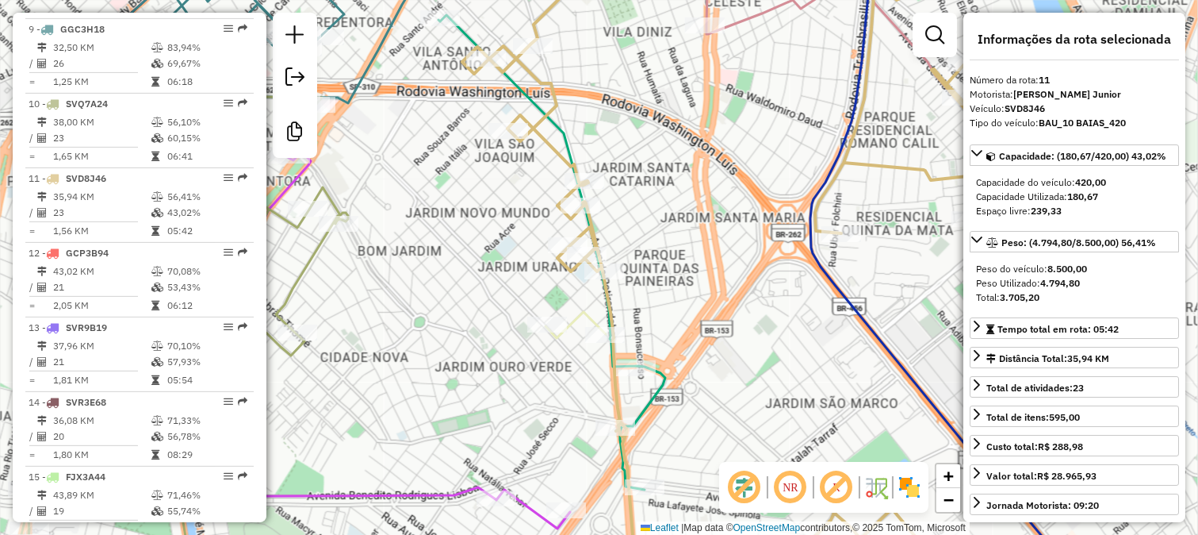
scroll to position [1384, 0]
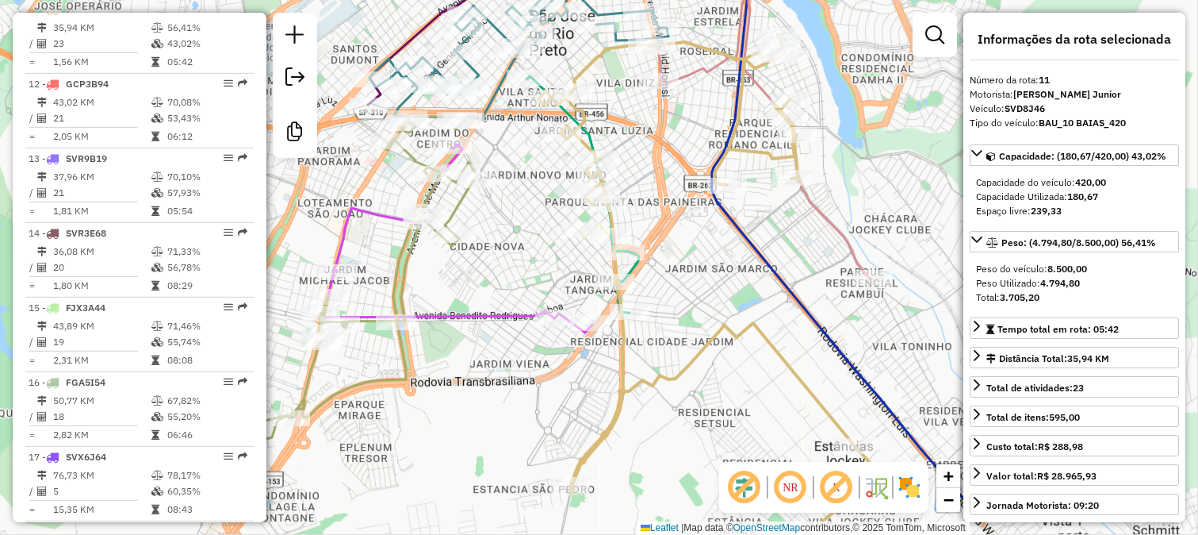
drag, startPoint x: 690, startPoint y: 321, endPoint x: 661, endPoint y: 216, distance: 109.3
click at [662, 218] on div "Janela de atendimento Grade de atendimento Capacidade Transportadoras Veículos …" at bounding box center [599, 267] width 1198 height 535
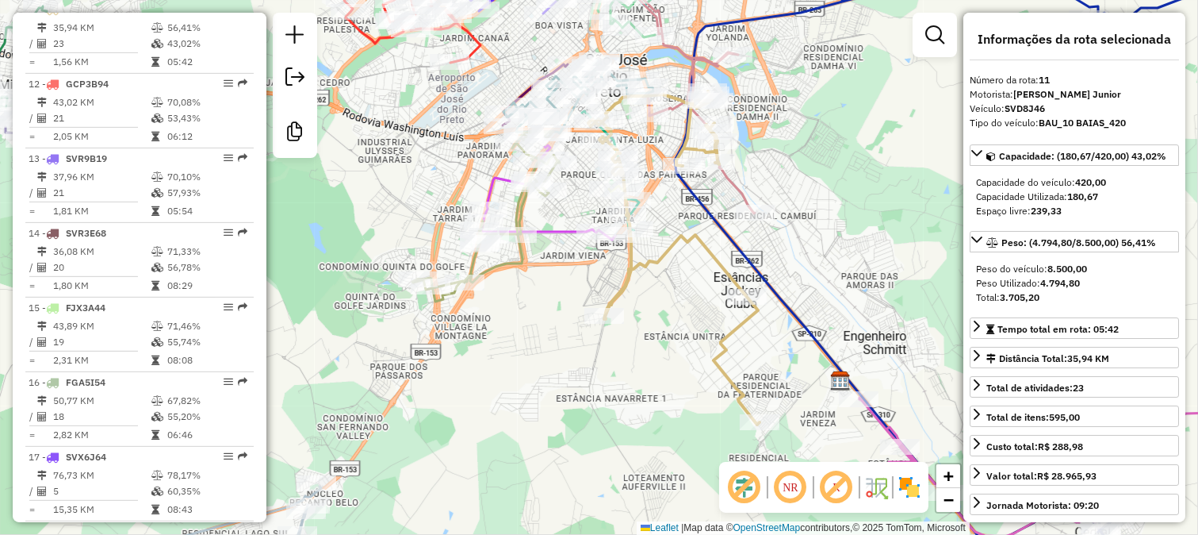
click at [684, 259] on div "Janela de atendimento Grade de atendimento Capacidade Transportadoras Veículos …" at bounding box center [599, 267] width 1198 height 535
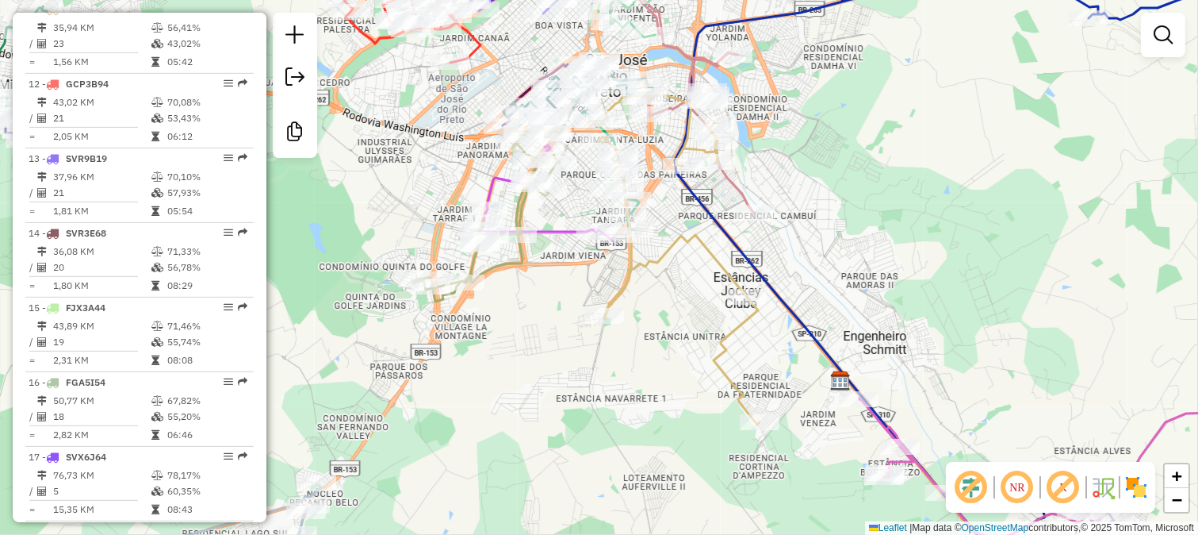
click at [669, 248] on icon at bounding box center [673, 257] width 171 height 333
select select "**********"
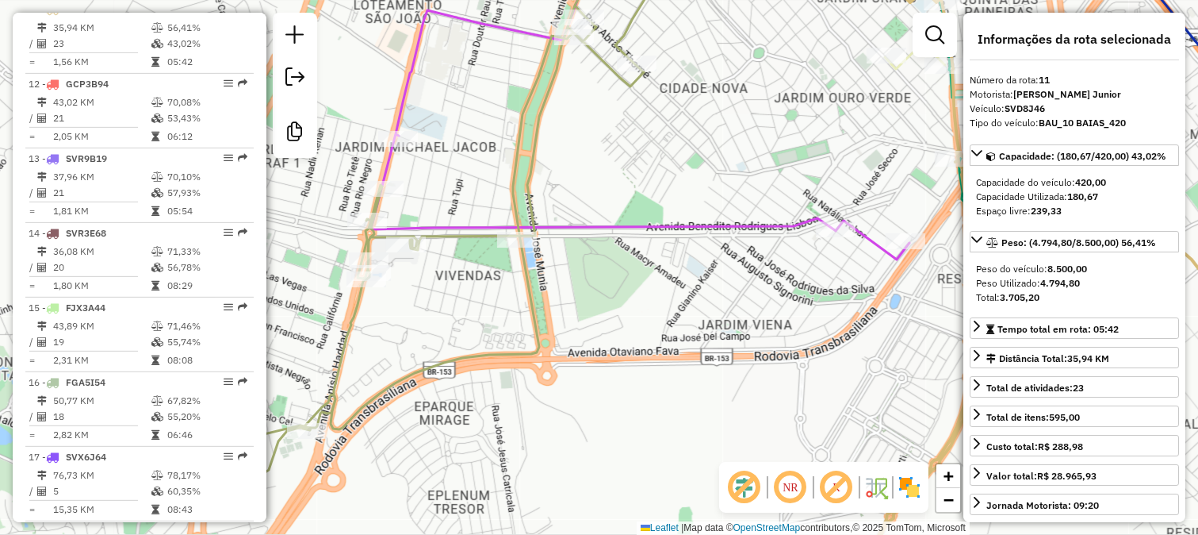
click at [527, 197] on icon at bounding box center [394, 226] width 588 height 559
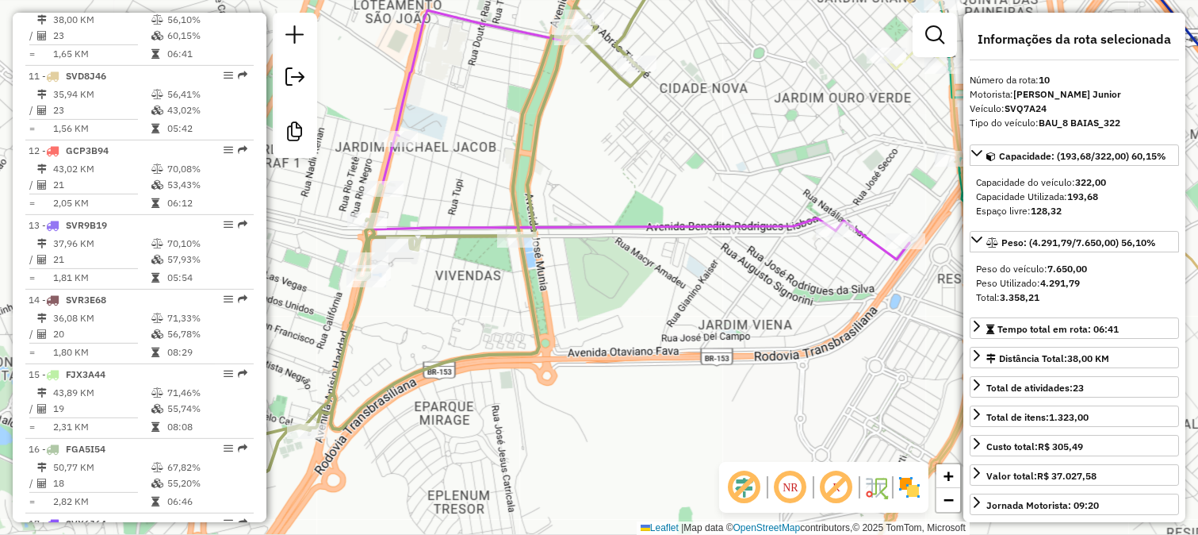
scroll to position [1309, 0]
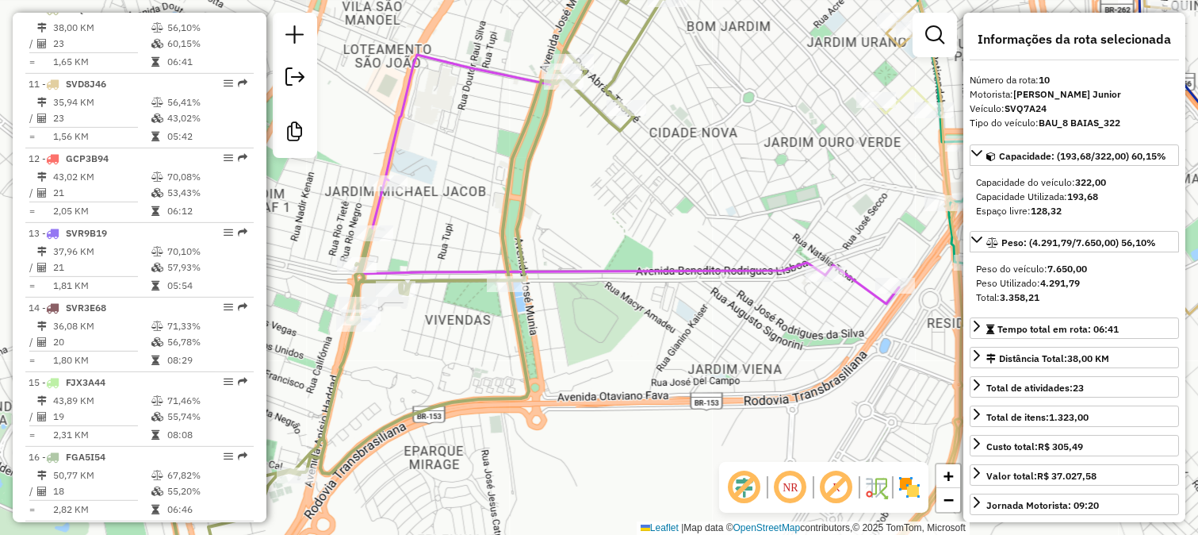
drag, startPoint x: 550, startPoint y: 232, endPoint x: 513, endPoint y: 305, distance: 81.6
click at [517, 304] on div "Janela de atendimento Grade de atendimento Capacidade Transportadoras Veículos …" at bounding box center [599, 267] width 1198 height 535
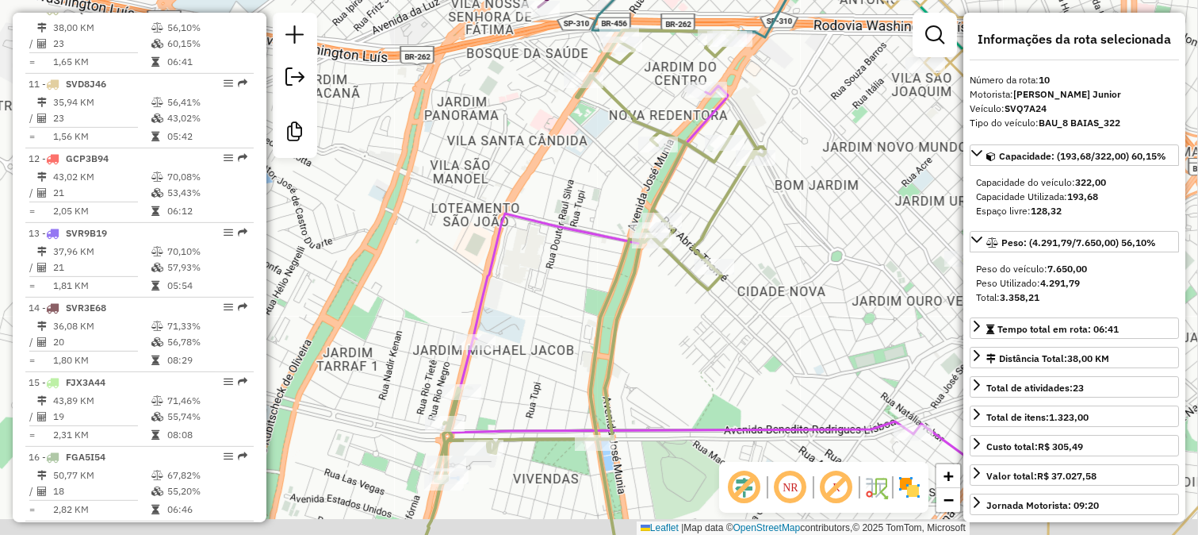
drag, startPoint x: 525, startPoint y: 266, endPoint x: 583, endPoint y: 183, distance: 101.4
click at [582, 184] on icon at bounding box center [718, 274] width 538 height 377
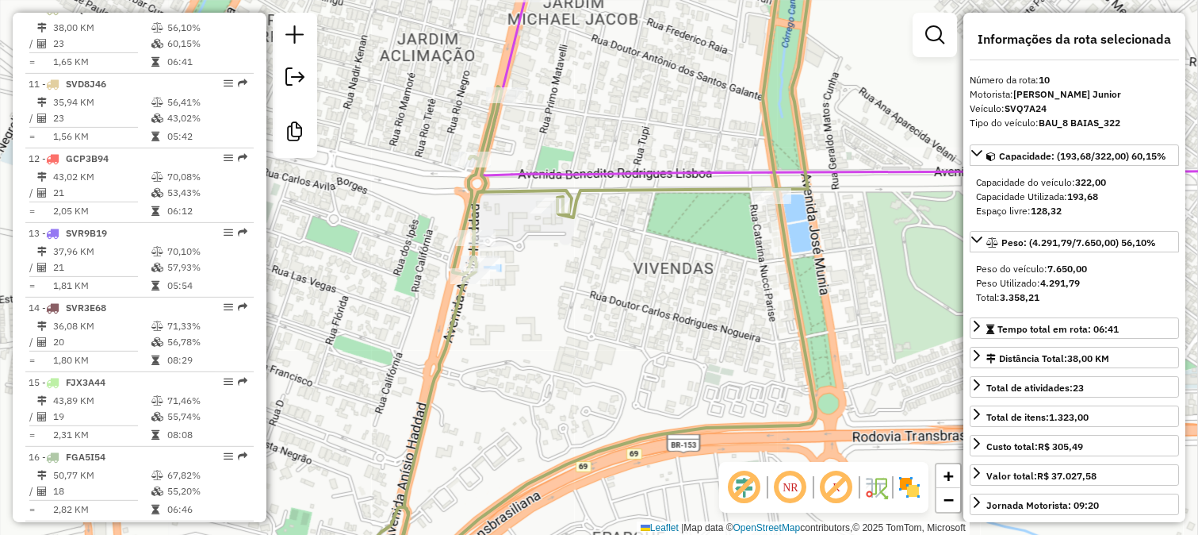
drag, startPoint x: 634, startPoint y: 90, endPoint x: 590, endPoint y: 315, distance: 229.6
click at [595, 301] on div "Janela de atendimento Grade de atendimento Capacidade Transportadoras Veículos …" at bounding box center [599, 267] width 1198 height 535
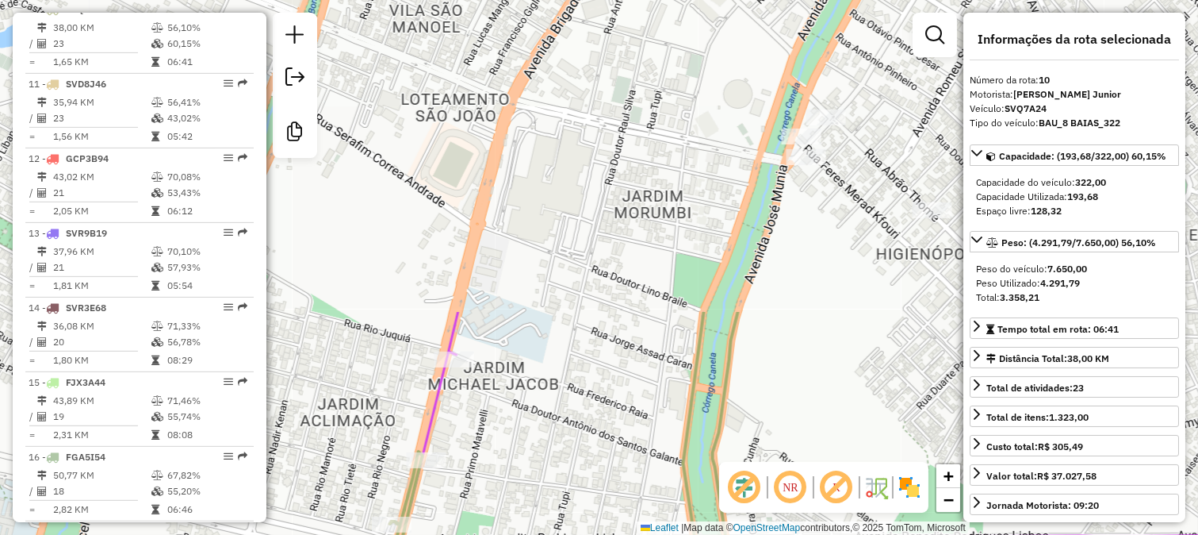
drag, startPoint x: 623, startPoint y: 249, endPoint x: 577, endPoint y: 327, distance: 90.3
click at [577, 327] on div "Janela de atendimento Grade de atendimento Capacidade Transportadoras Veículos …" at bounding box center [599, 267] width 1198 height 535
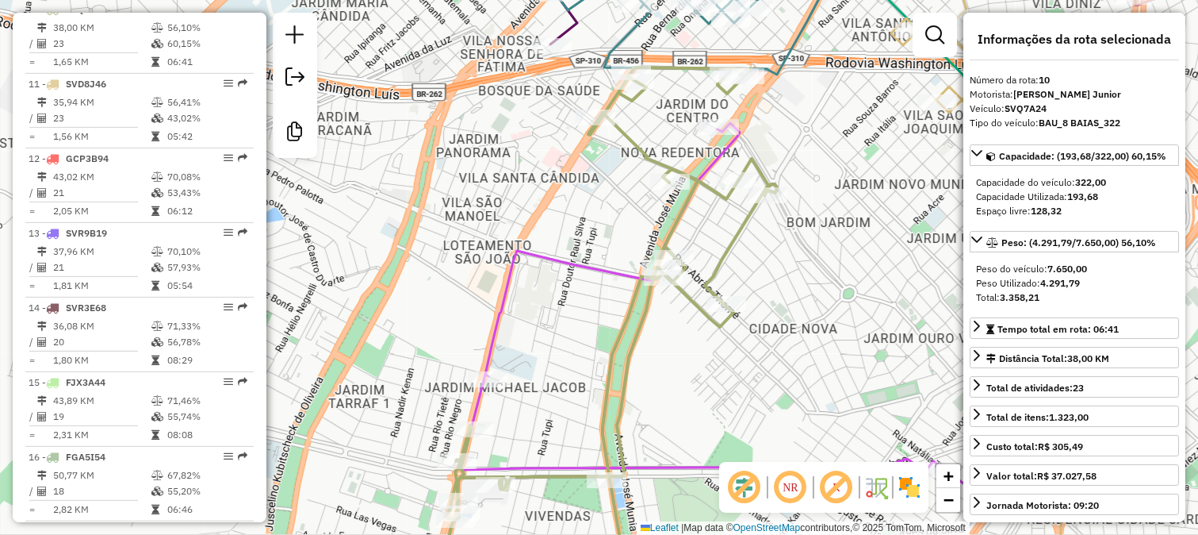
click at [761, 202] on div "Janela de atendimento Grade de atendimento Capacidade Transportadoras Veículos …" at bounding box center [599, 267] width 1198 height 535
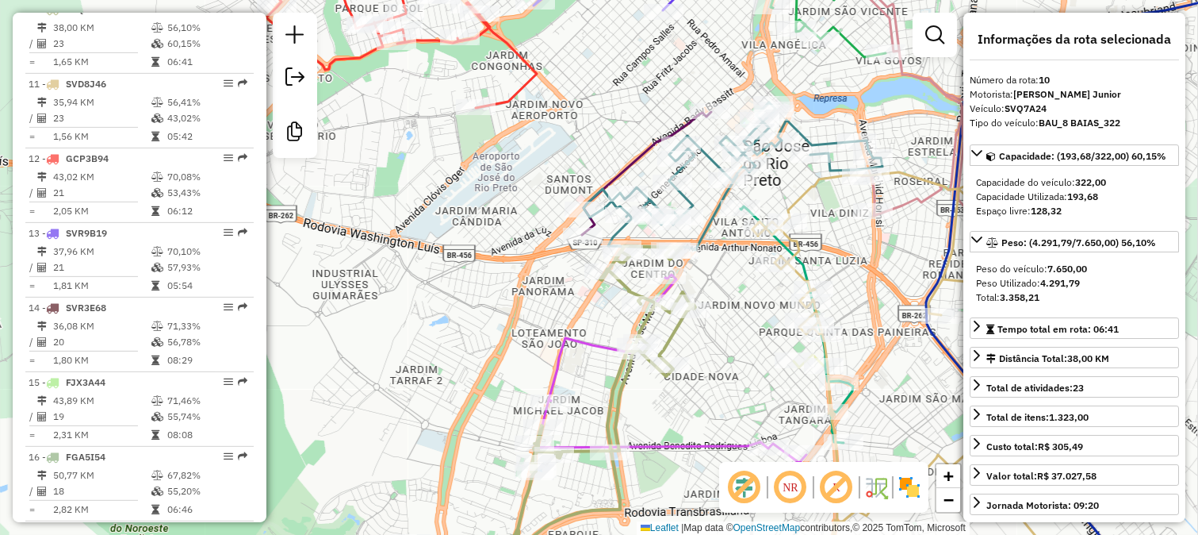
drag, startPoint x: 759, startPoint y: 423, endPoint x: 688, endPoint y: 341, distance: 108.0
click at [690, 342] on div "Janela de atendimento Grade de atendimento Capacidade Transportadoras Veículos …" at bounding box center [599, 267] width 1198 height 535
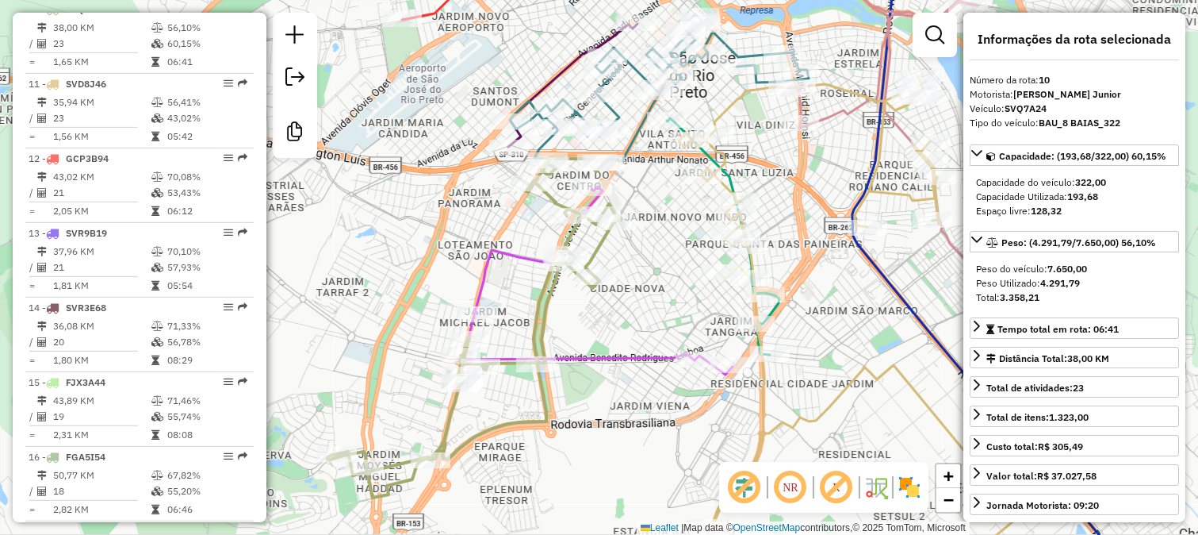
click at [670, 366] on icon at bounding box center [598, 280] width 270 height 188
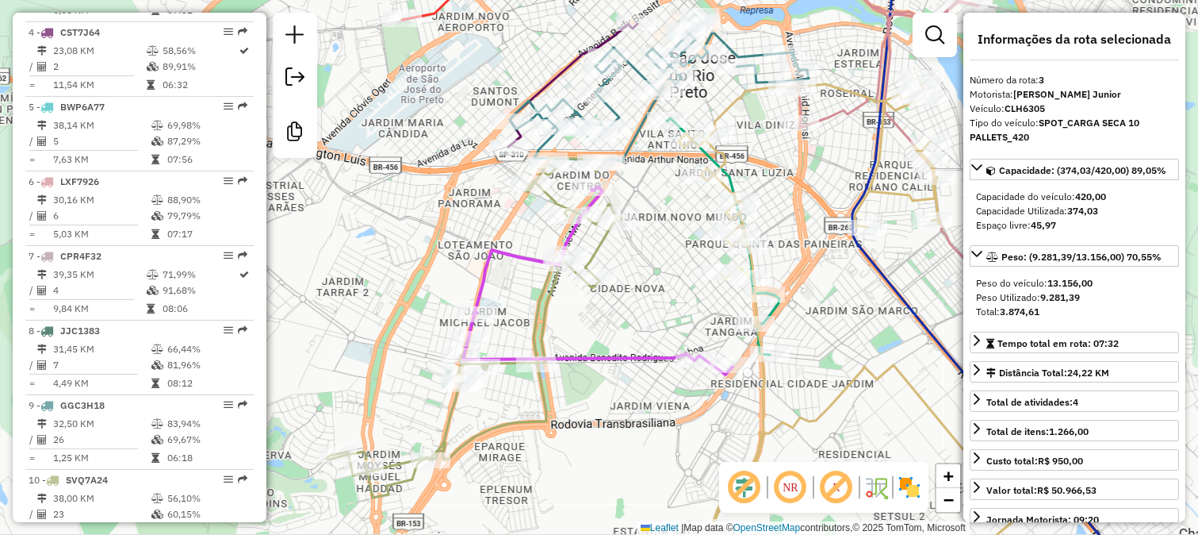
scroll to position [788, 0]
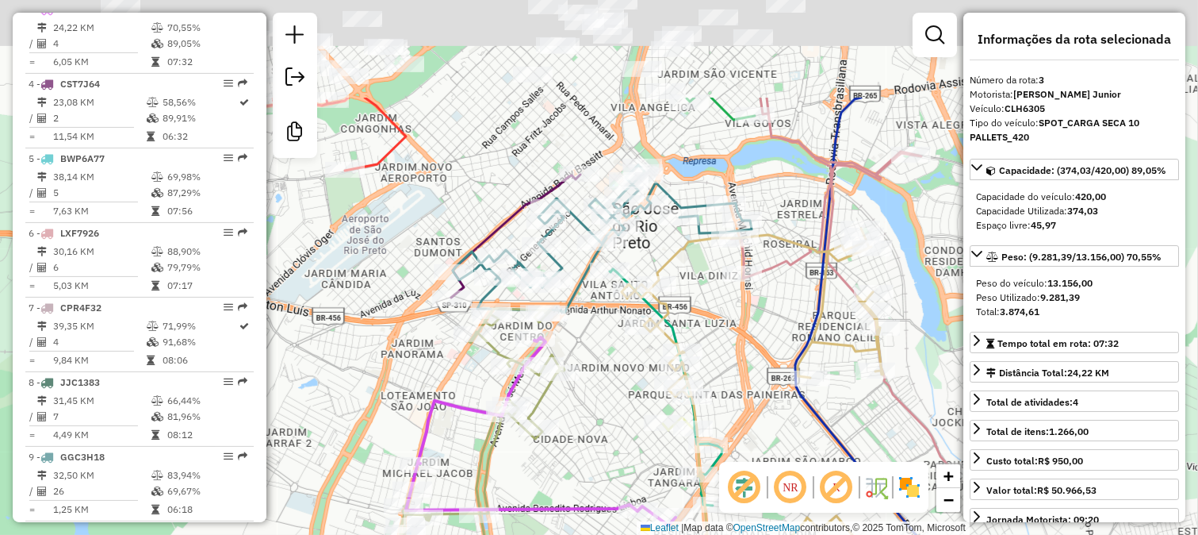
drag, startPoint x: 628, startPoint y: 227, endPoint x: 573, endPoint y: 370, distance: 153.2
click at [573, 369] on div "Janela de atendimento Grade de atendimento Capacidade Transportadoras Veículos …" at bounding box center [599, 267] width 1198 height 535
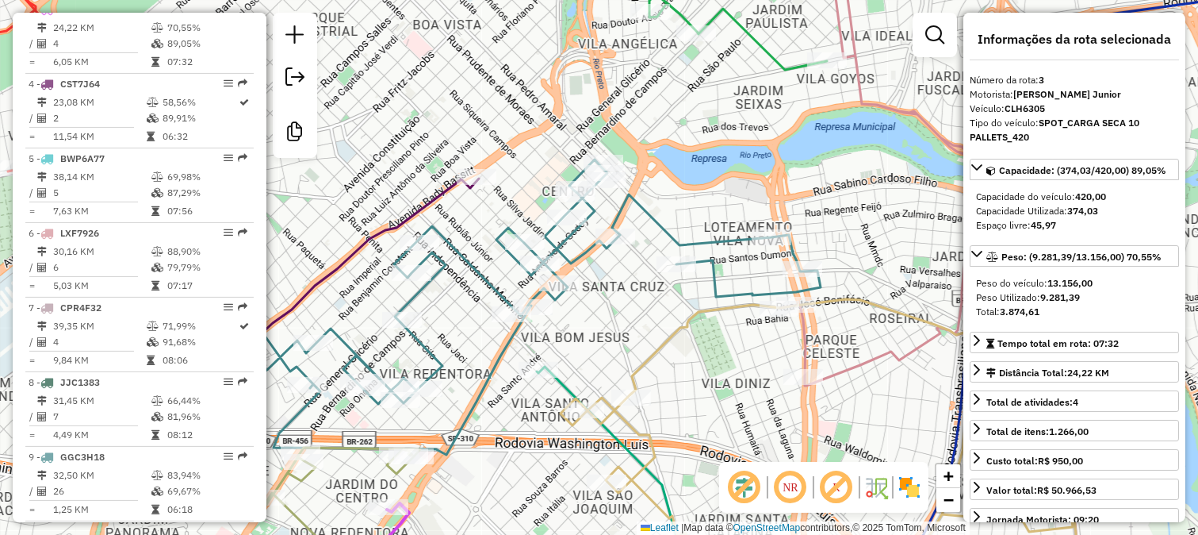
click at [658, 236] on icon at bounding box center [522, 306] width 598 height 295
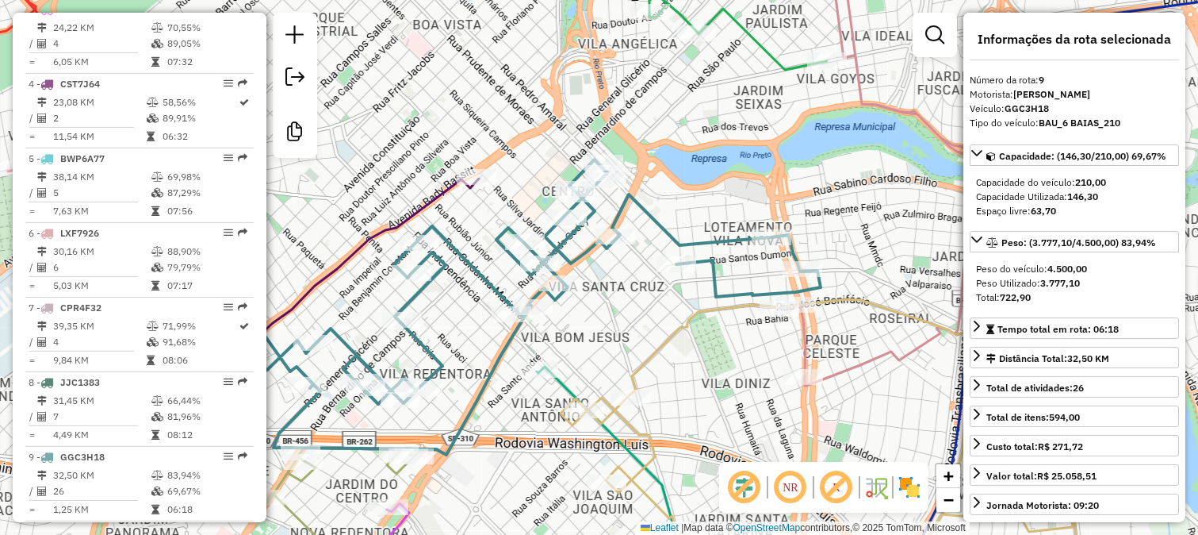
scroll to position [1234, 0]
click at [664, 299] on div "Janela de atendimento Grade de atendimento Capacidade Transportadoras Veículos …" at bounding box center [599, 267] width 1198 height 535
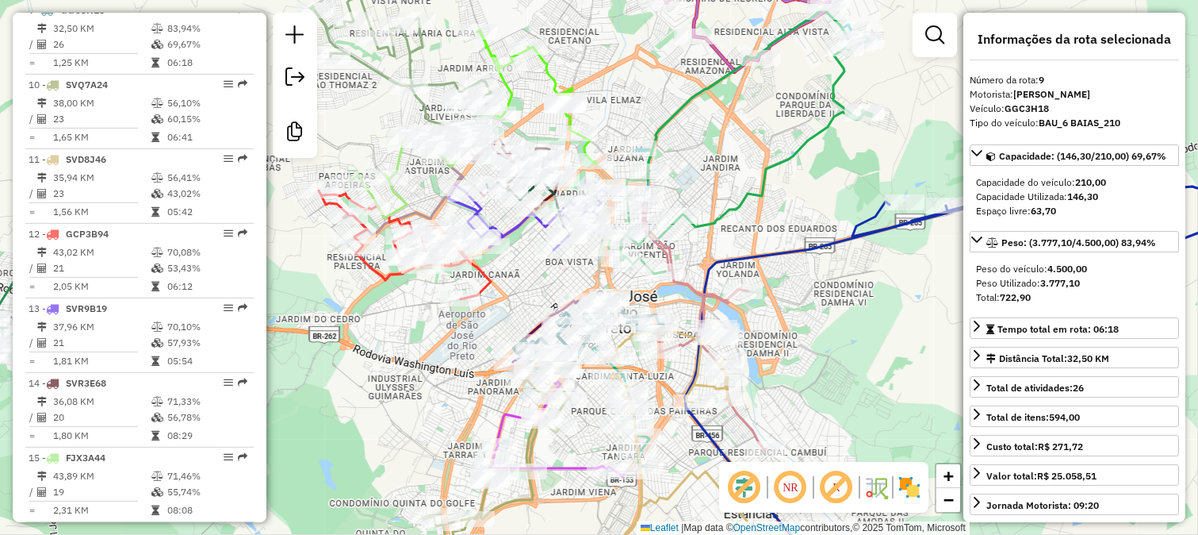
click at [785, 259] on icon at bounding box center [1001, 374] width 633 height 428
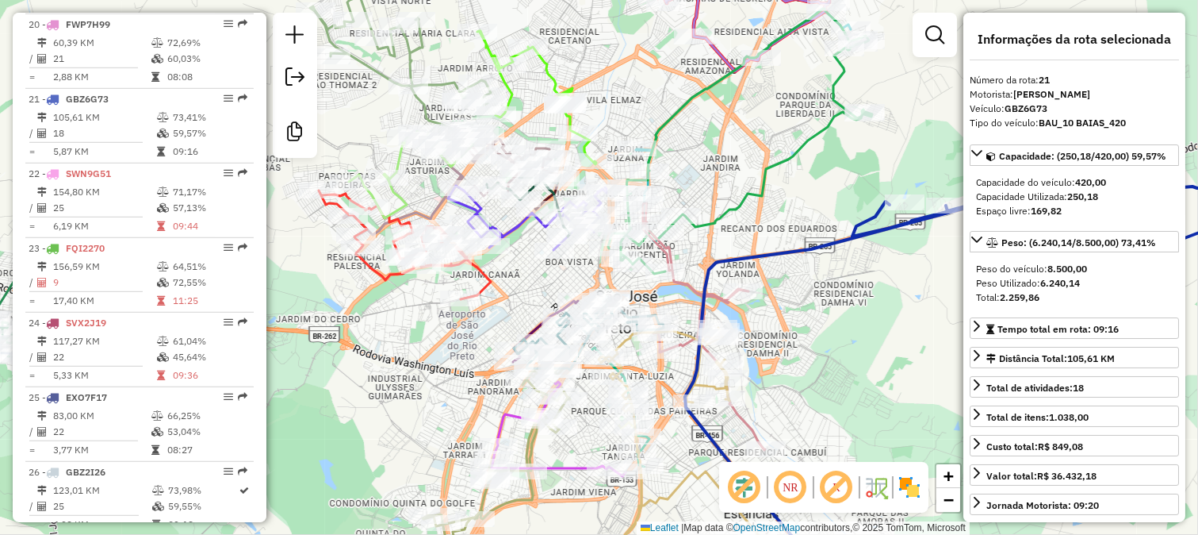
scroll to position [2129, 0]
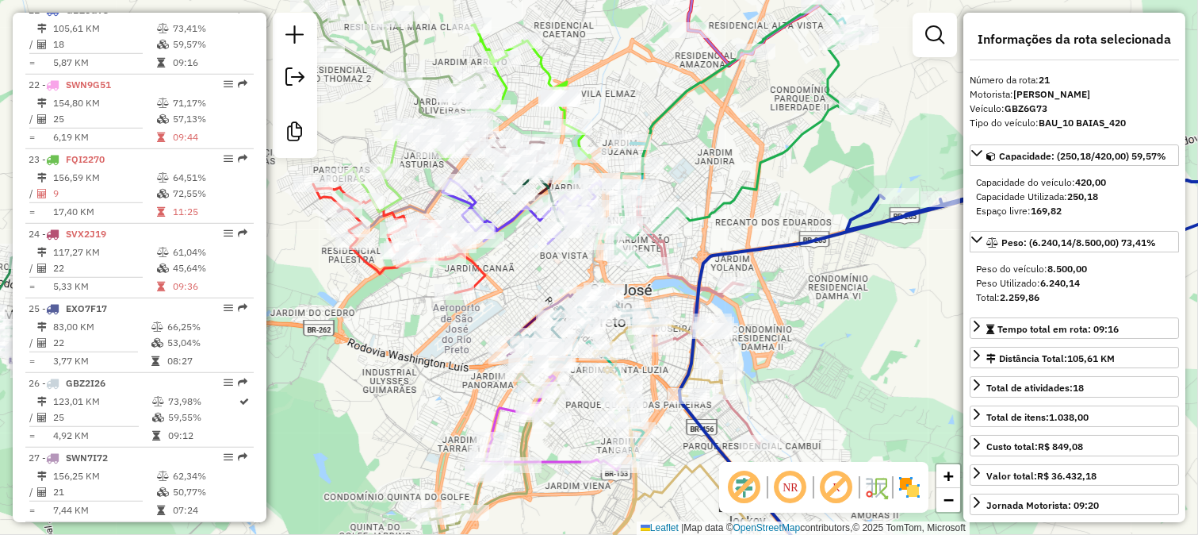
drag, startPoint x: 818, startPoint y: 350, endPoint x: 665, endPoint y: 220, distance: 200.3
click at [669, 224] on div "Janela de atendimento Grade de atendimento Capacidade Transportadoras Veículos …" at bounding box center [599, 267] width 1198 height 535
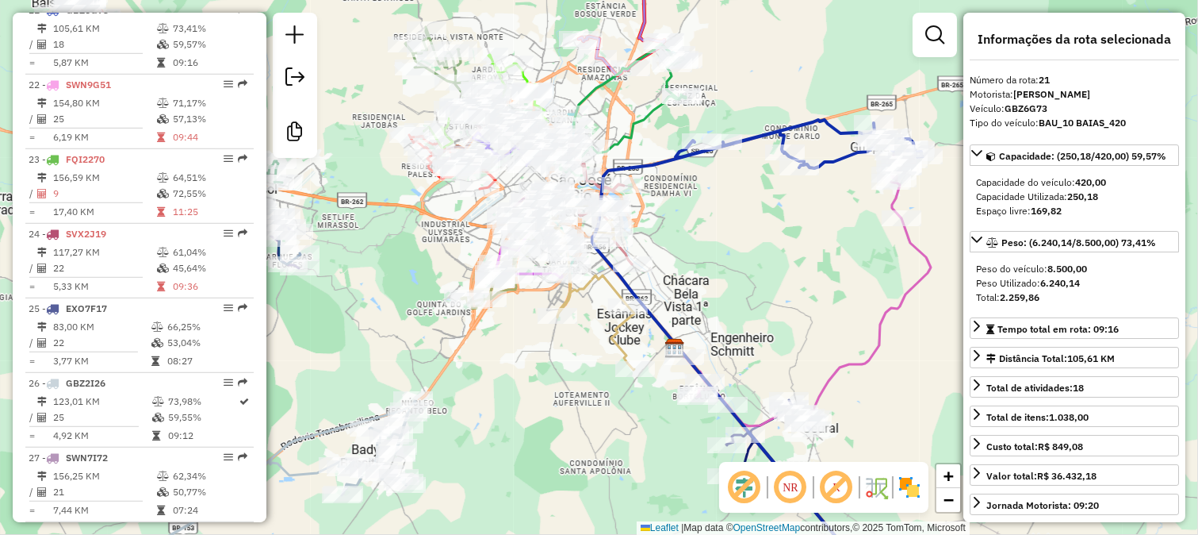
drag, startPoint x: 805, startPoint y: 328, endPoint x: 694, endPoint y: 225, distance: 151.0
click at [694, 225] on div "Janela de atendimento Grade de atendimento Capacidade Transportadoras Veículos …" at bounding box center [599, 267] width 1198 height 535
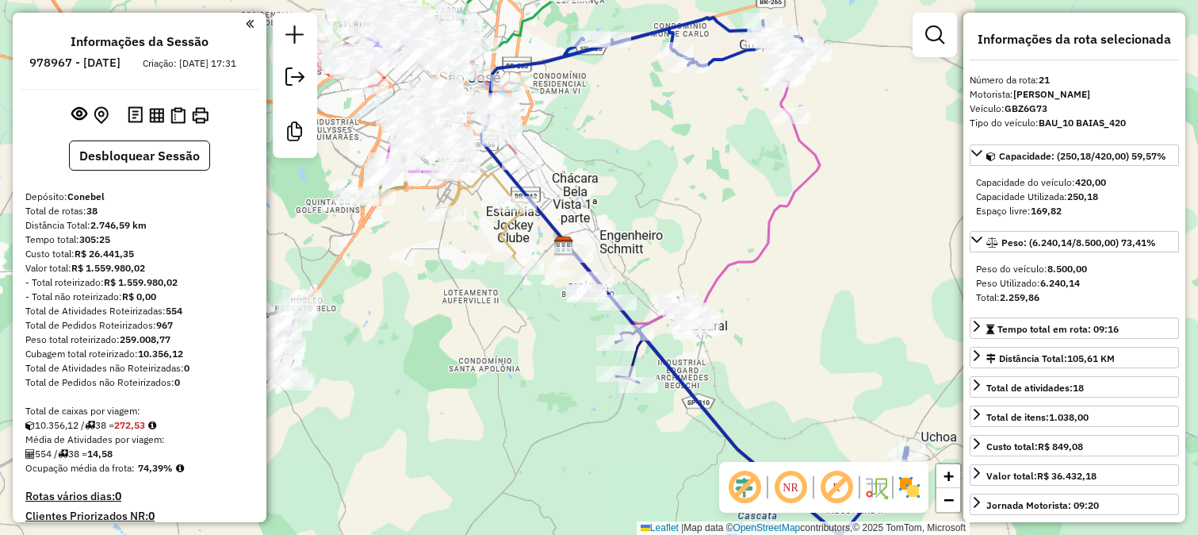
select select "**********"
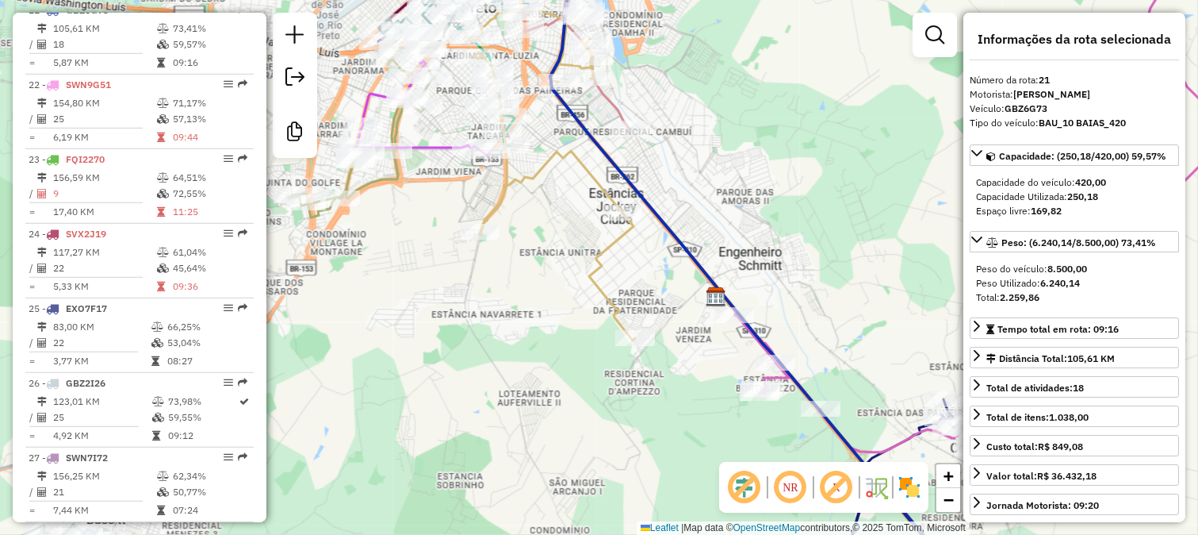
click at [542, 176] on icon at bounding box center [549, 173] width 171 height 333
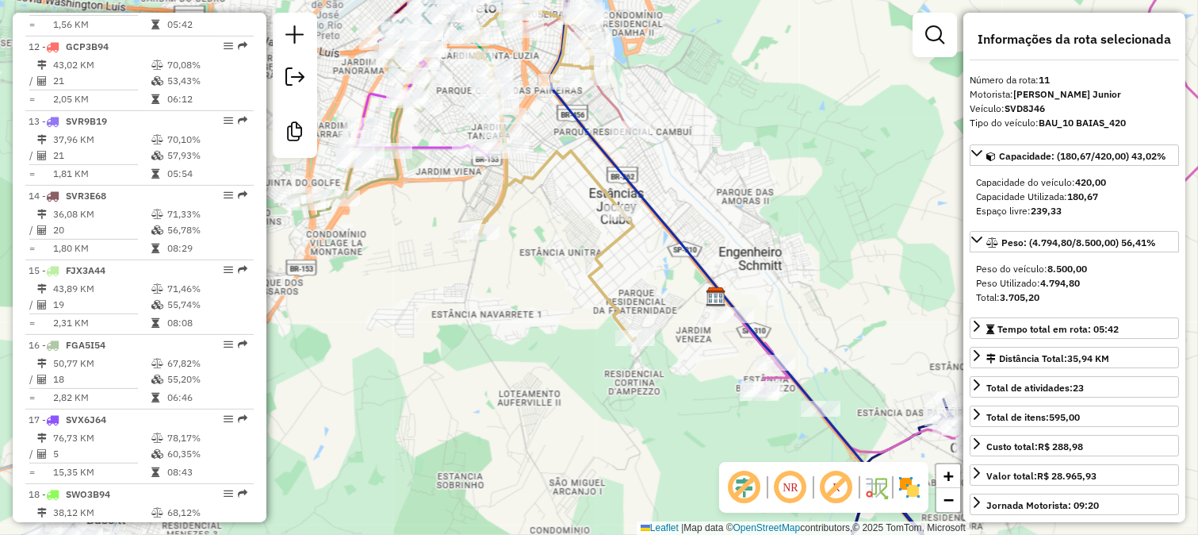
scroll to position [1384, 0]
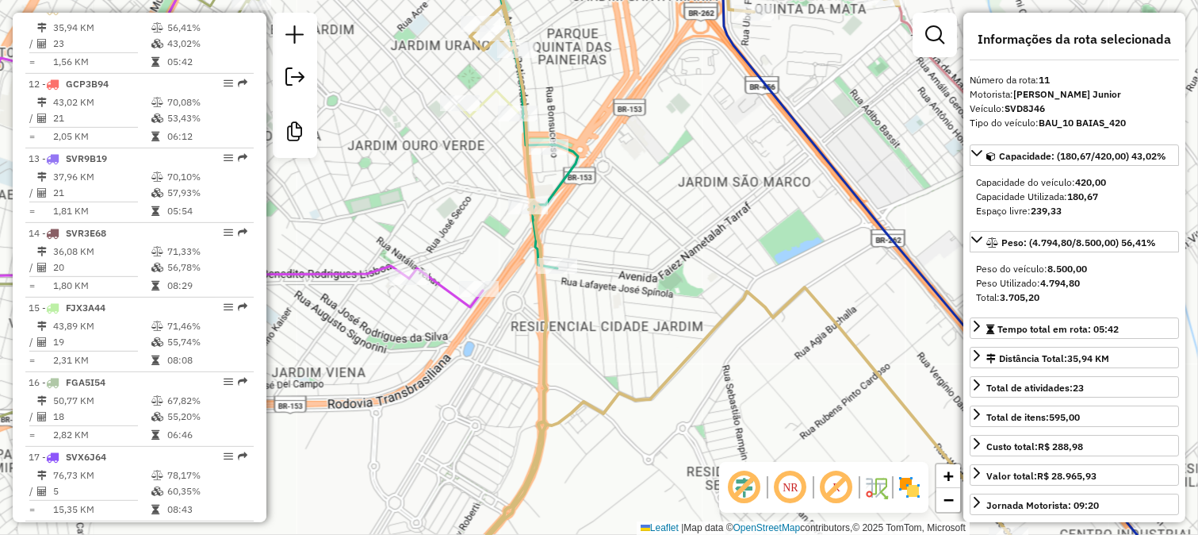
drag, startPoint x: 490, startPoint y: 106, endPoint x: 516, endPoint y: 295, distance: 190.6
click at [517, 294] on div "Janela de atendimento Grade de atendimento Capacidade Transportadoras Veículos …" at bounding box center [599, 267] width 1198 height 535
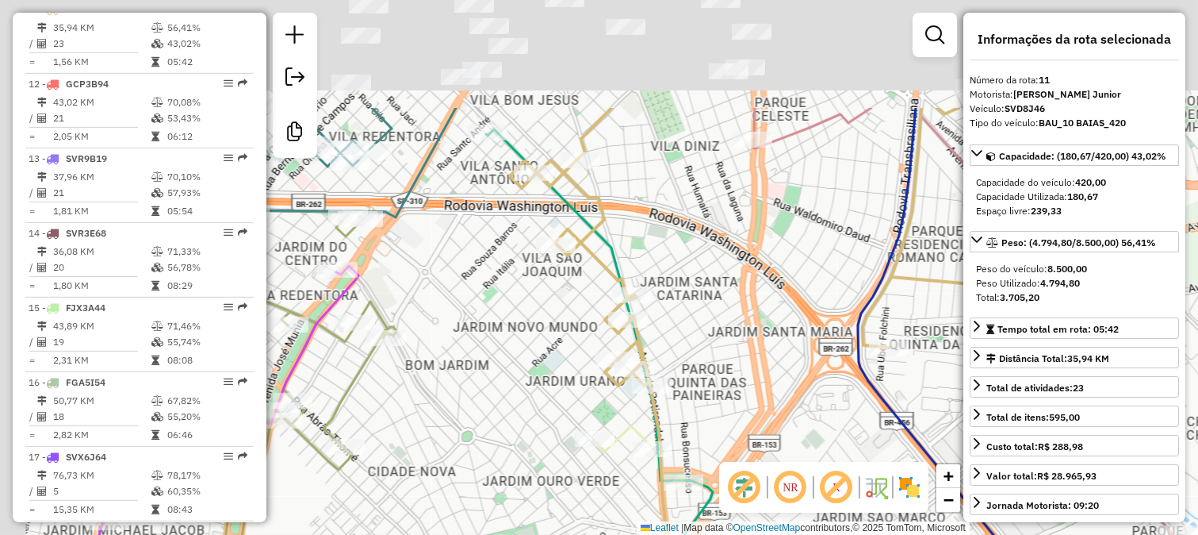
drag, startPoint x: 590, startPoint y: 136, endPoint x: 694, endPoint y: 297, distance: 191.6
click at [694, 297] on div "Janela de atendimento Grade de atendimento Capacidade Transportadoras Veículos …" at bounding box center [599, 267] width 1198 height 535
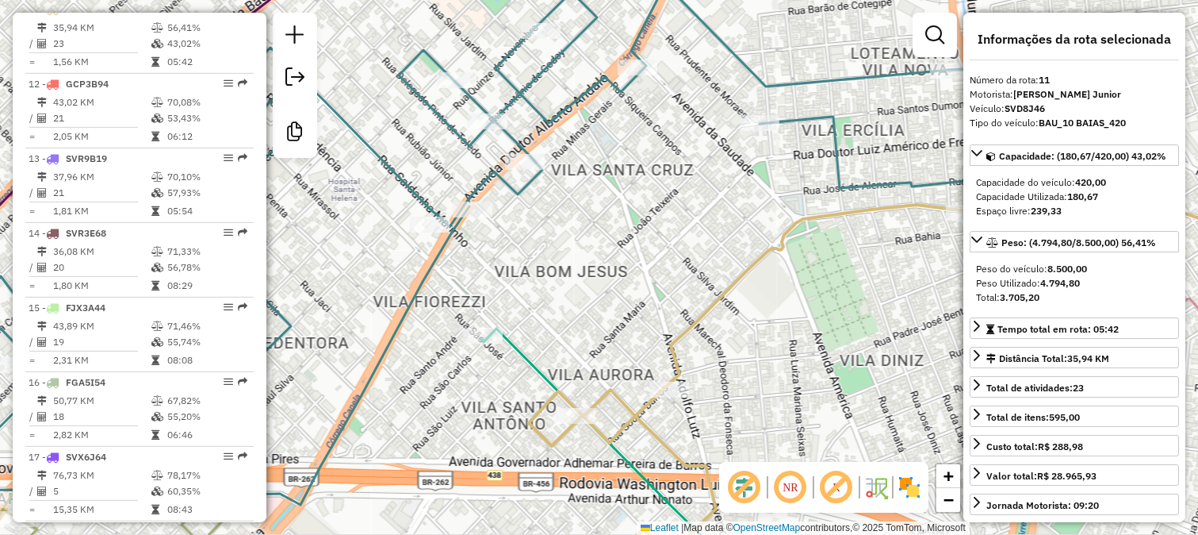
click at [492, 185] on icon at bounding box center [464, 226] width 1168 height 558
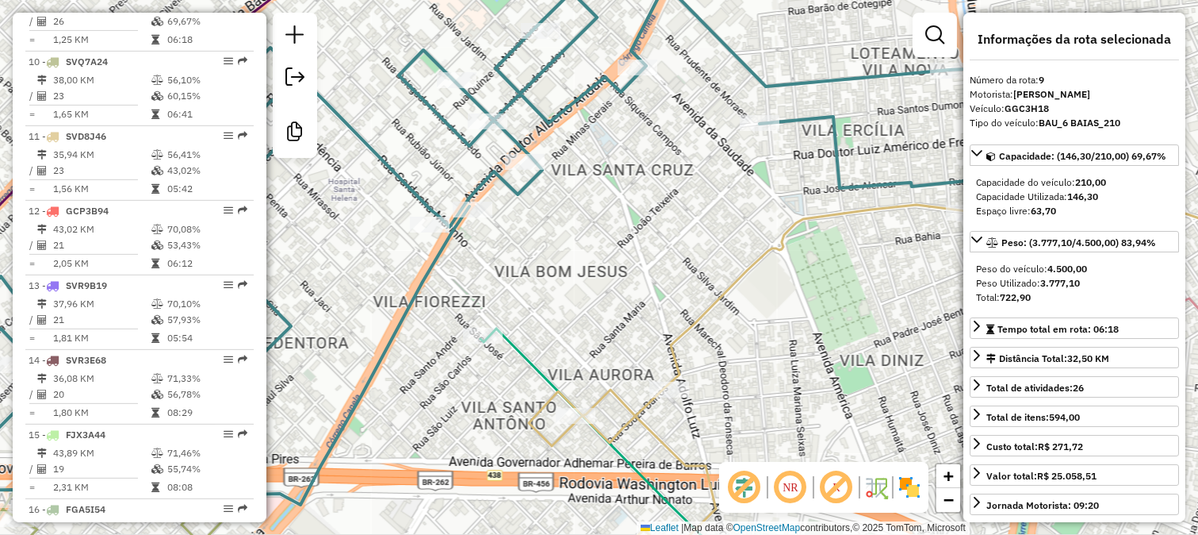
scroll to position [1234, 0]
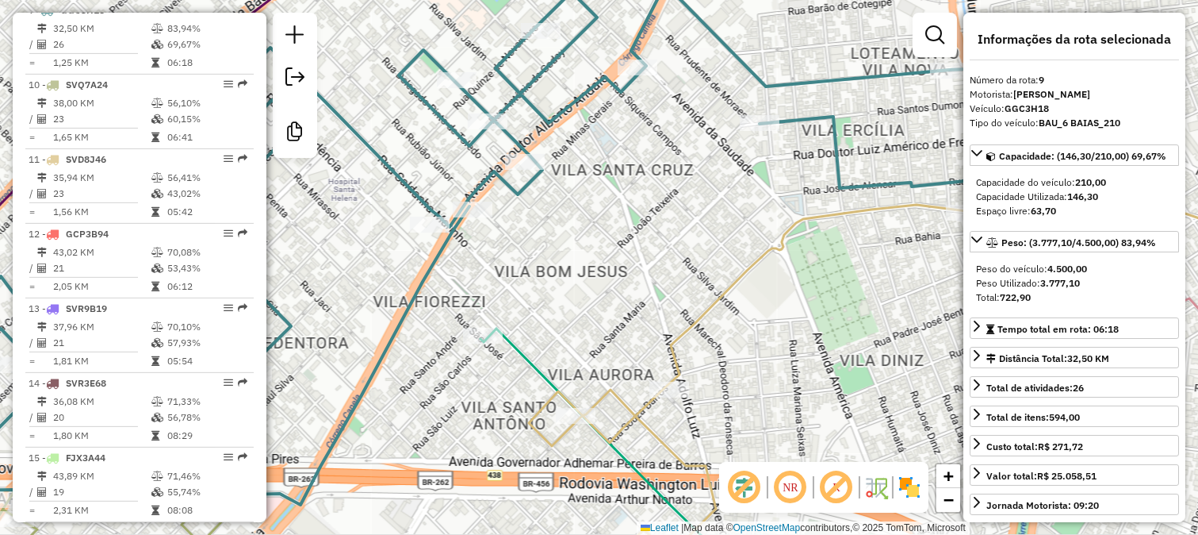
drag, startPoint x: 619, startPoint y: 205, endPoint x: 617, endPoint y: 274, distance: 69.8
click at [620, 266] on div "Janela de atendimento Grade de atendimento Capacidade Transportadoras Veículos …" at bounding box center [599, 267] width 1198 height 535
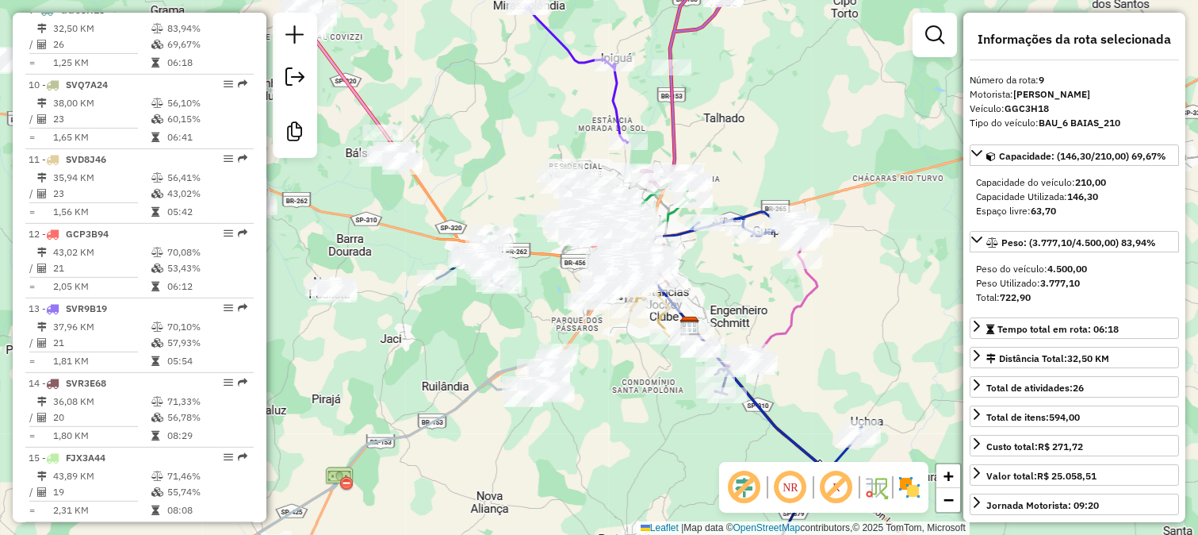
drag, startPoint x: 357, startPoint y: 464, endPoint x: 471, endPoint y: 462, distance: 114.2
click at [481, 462] on icon at bounding box center [409, 454] width 302 height 204
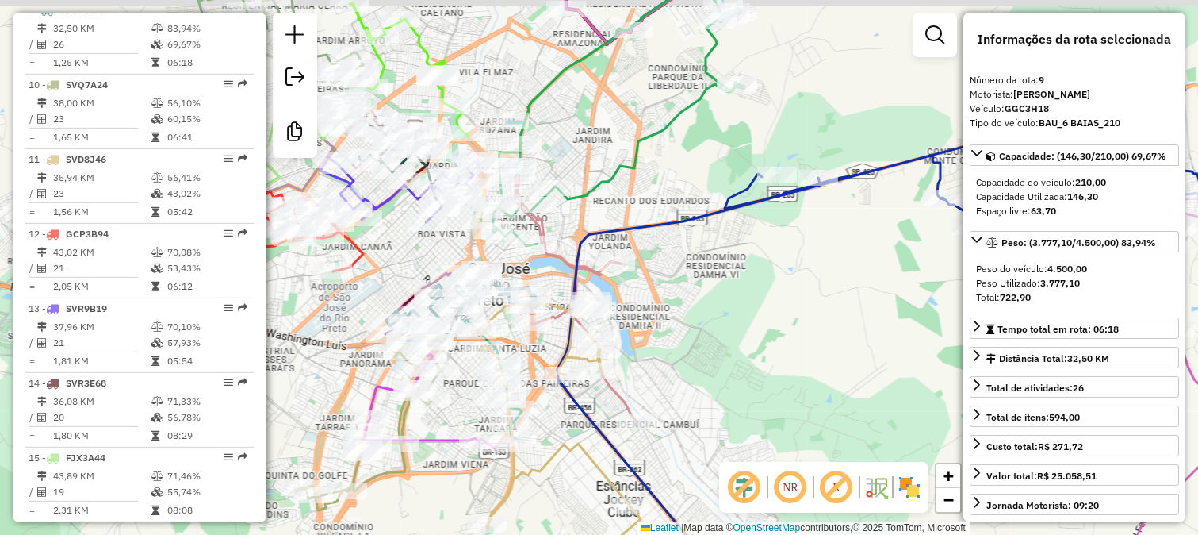
drag, startPoint x: 786, startPoint y: 284, endPoint x: 520, endPoint y: 282, distance: 265.7
click at [520, 282] on div "Janela de atendimento Grade de atendimento Capacidade Transportadoras Veículos …" at bounding box center [599, 267] width 1198 height 535
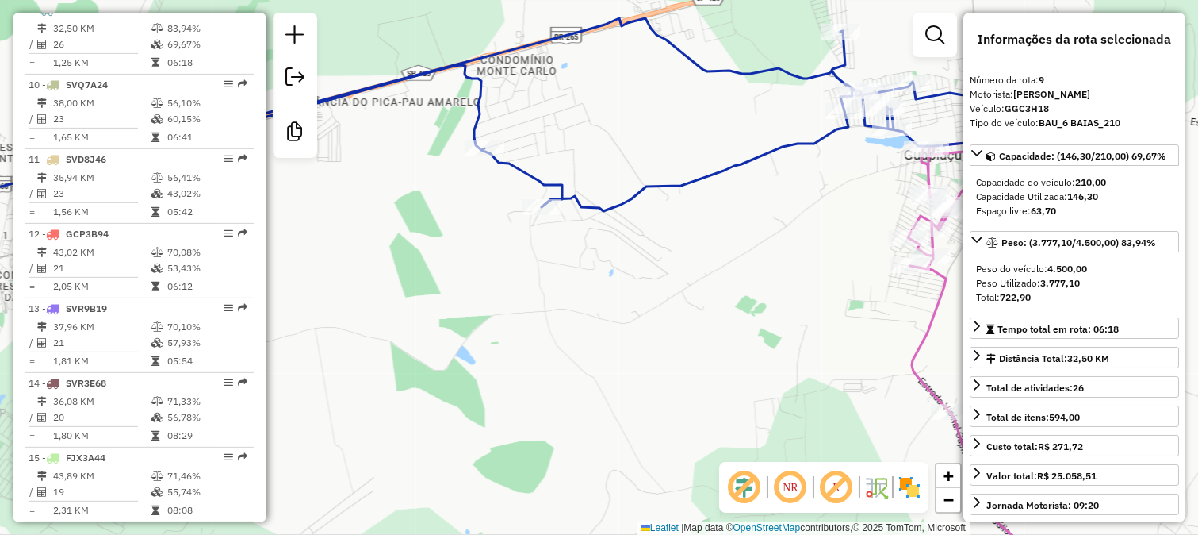
drag, startPoint x: 807, startPoint y: 275, endPoint x: 769, endPoint y: 234, distance: 55.6
click at [772, 238] on div "Janela de atendimento Grade de atendimento Capacidade Transportadoras Veículos …" at bounding box center [599, 267] width 1198 height 535
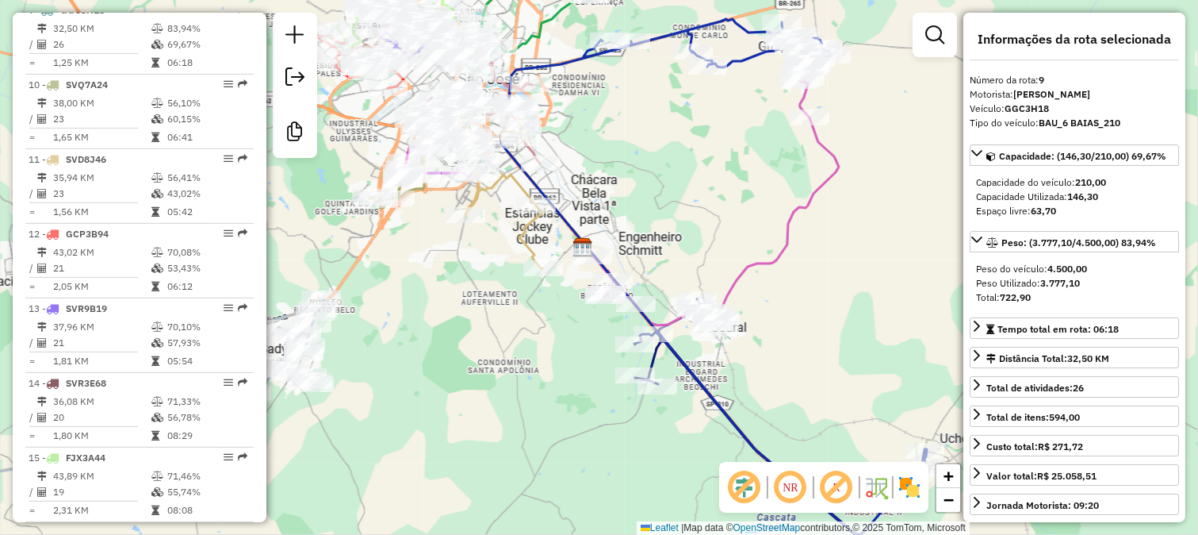
drag, startPoint x: 818, startPoint y: 290, endPoint x: 576, endPoint y: 196, distance: 260.4
click at [584, 203] on div "Janela de atendimento Grade de atendimento Capacidade Transportadoras Veículos …" at bounding box center [599, 267] width 1198 height 535
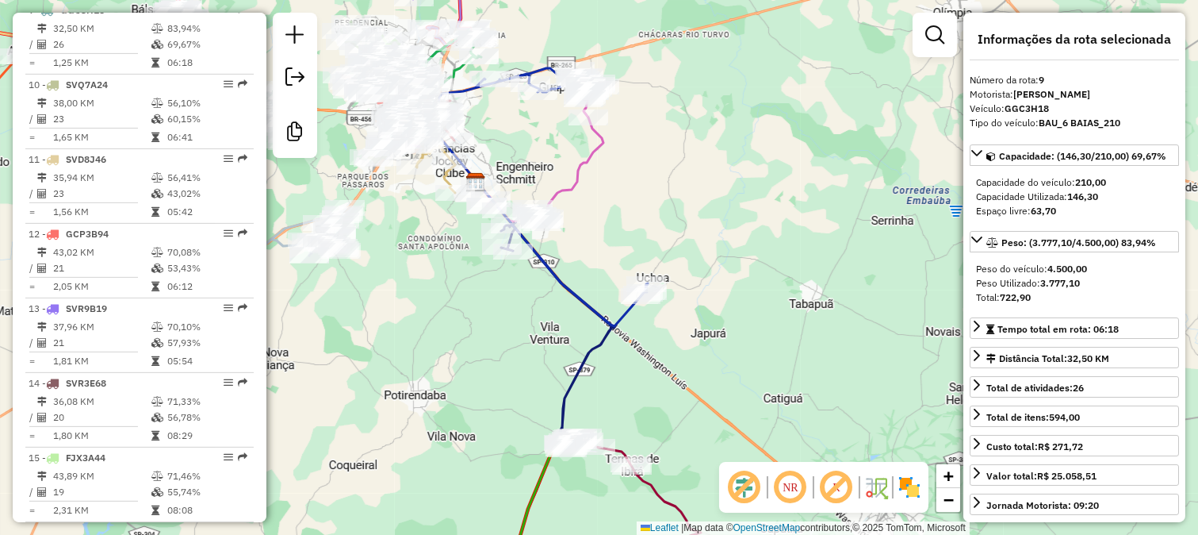
drag, startPoint x: 363, startPoint y: 241, endPoint x: 651, endPoint y: 328, distance: 300.6
click at [642, 328] on div "Janela de atendimento Grade de atendimento Capacidade Transportadoras Veículos …" at bounding box center [599, 267] width 1198 height 535
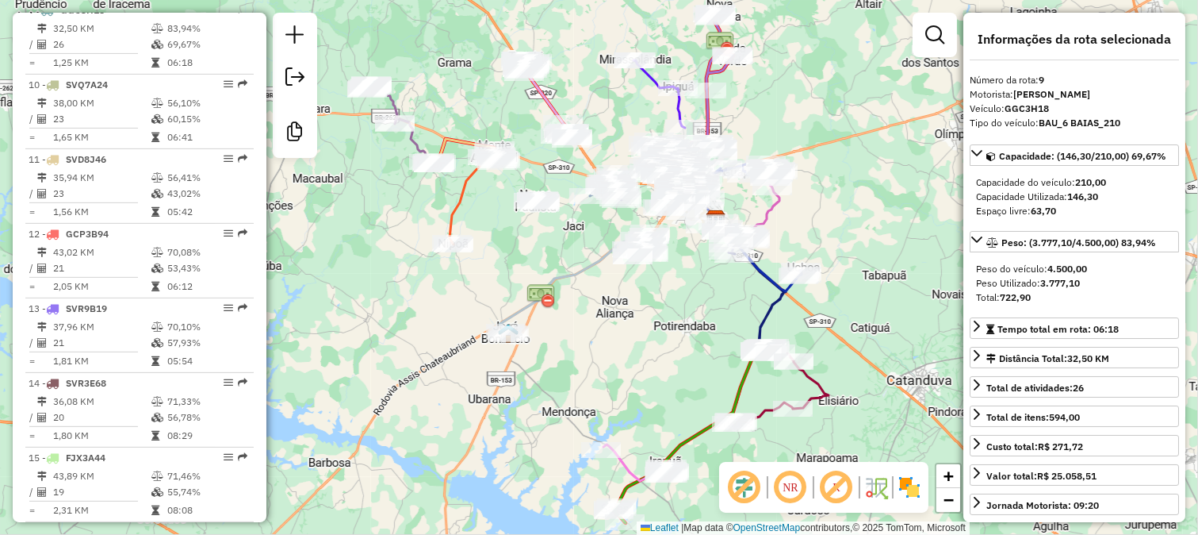
click at [568, 271] on icon at bounding box center [575, 283] width 151 height 101
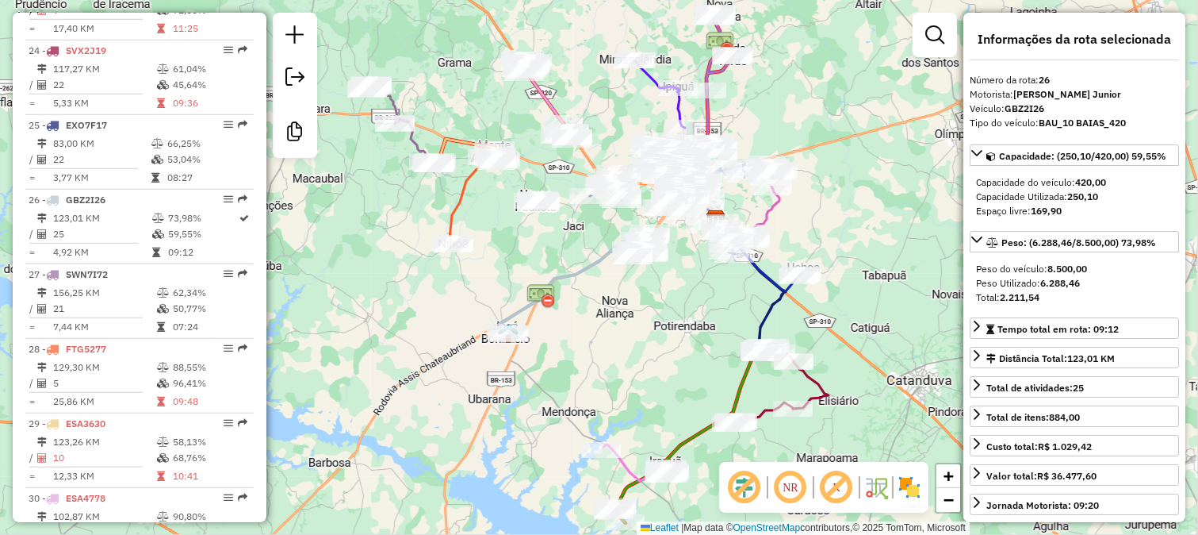
scroll to position [2501, 0]
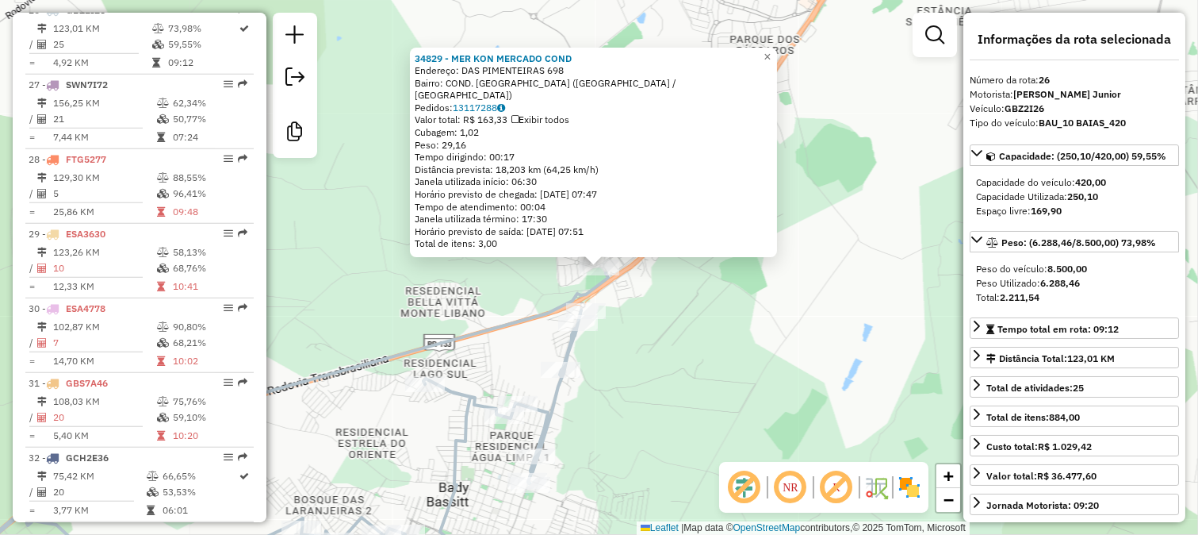
click at [630, 283] on div "34829 - MER KON MERCADO COND Endereço: DAS PIMENTEIRAS 698 Bairro: COND. JARDIM…" at bounding box center [599, 267] width 1198 height 535
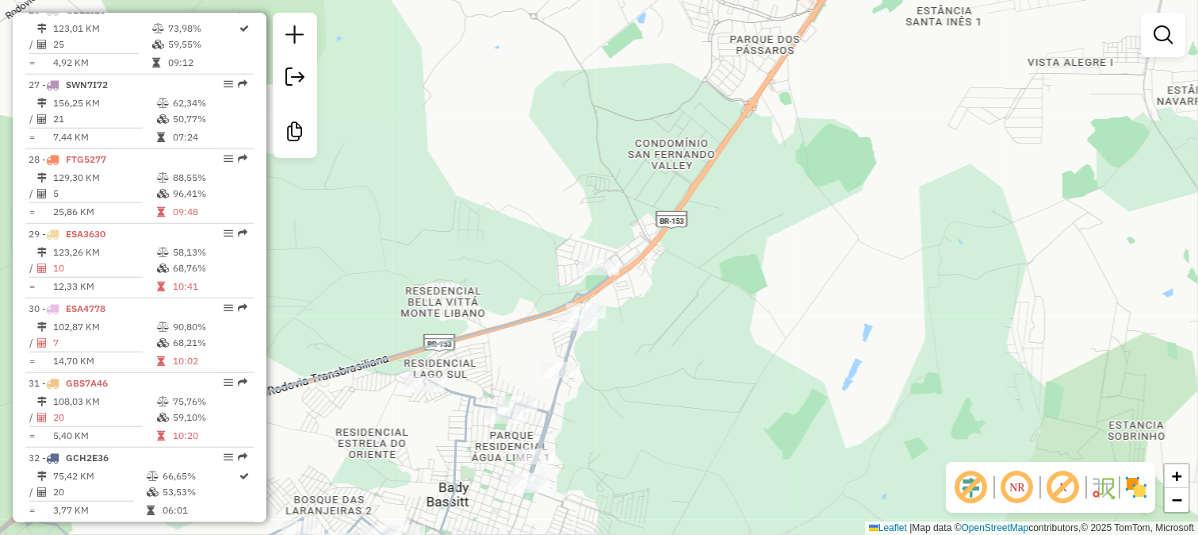
drag, startPoint x: 608, startPoint y: 362, endPoint x: 749, endPoint y: 206, distance: 210.6
click at [744, 213] on div "Rota 26 - Placa GBZ2I26 98276 - LANCHONETE Janela de atendimento Grade de atend…" at bounding box center [599, 267] width 1198 height 535
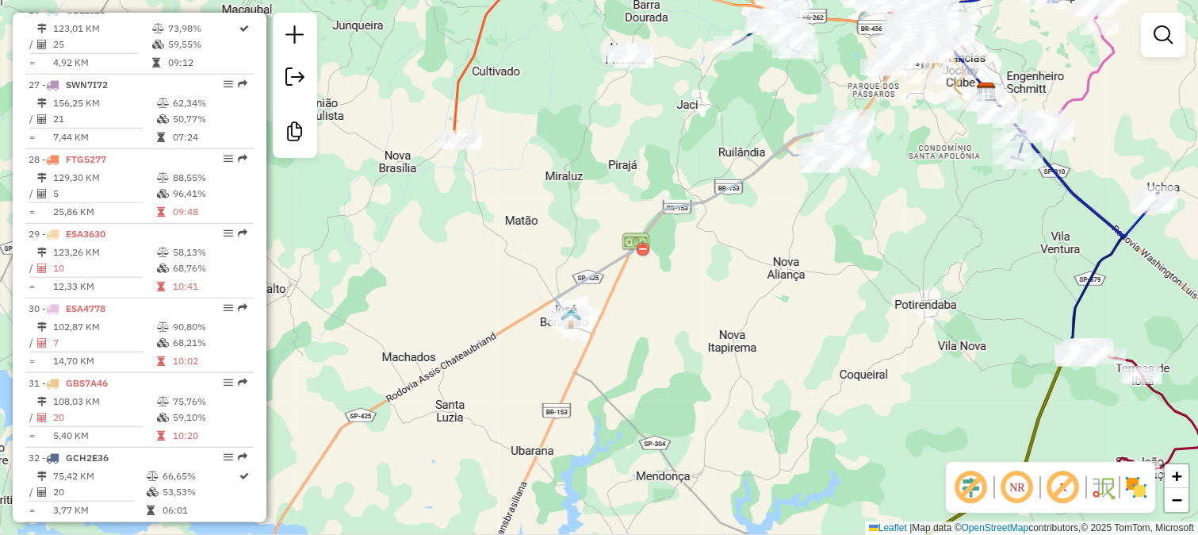
click at [606, 294] on div "Rota 26 - Placa GBZ2I26 28278 - CHURRASC DO GAUCHO Janela de atendimento Grade …" at bounding box center [599, 267] width 1198 height 535
click at [605, 315] on div "Janela de atendimento Grade de atendimento Capacidade Transportadoras Veículos …" at bounding box center [599, 267] width 1198 height 535
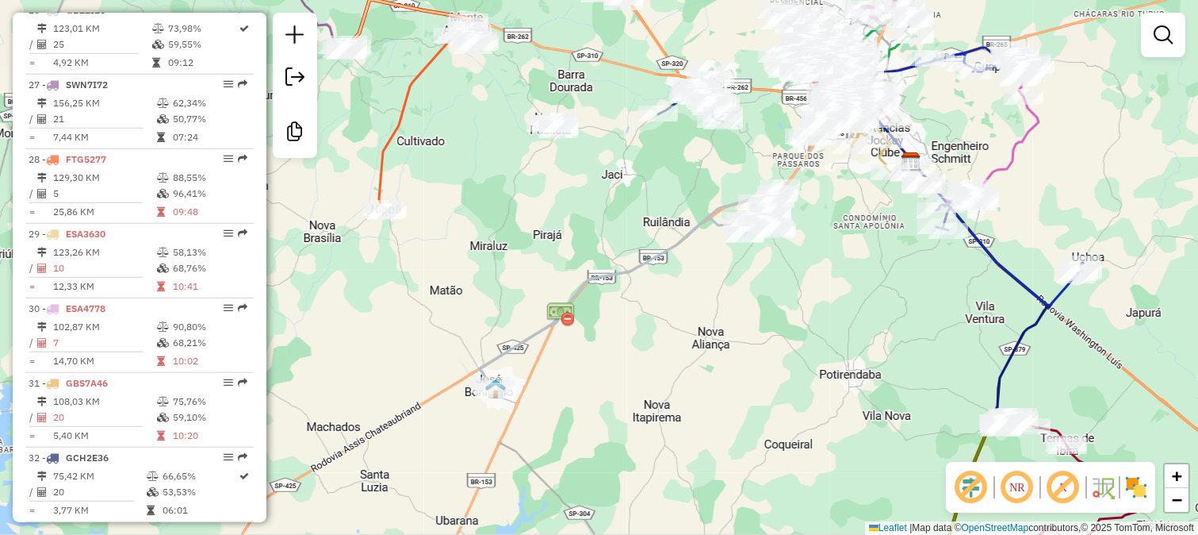
click at [648, 255] on icon at bounding box center [630, 290] width 302 height 204
select select "**********"
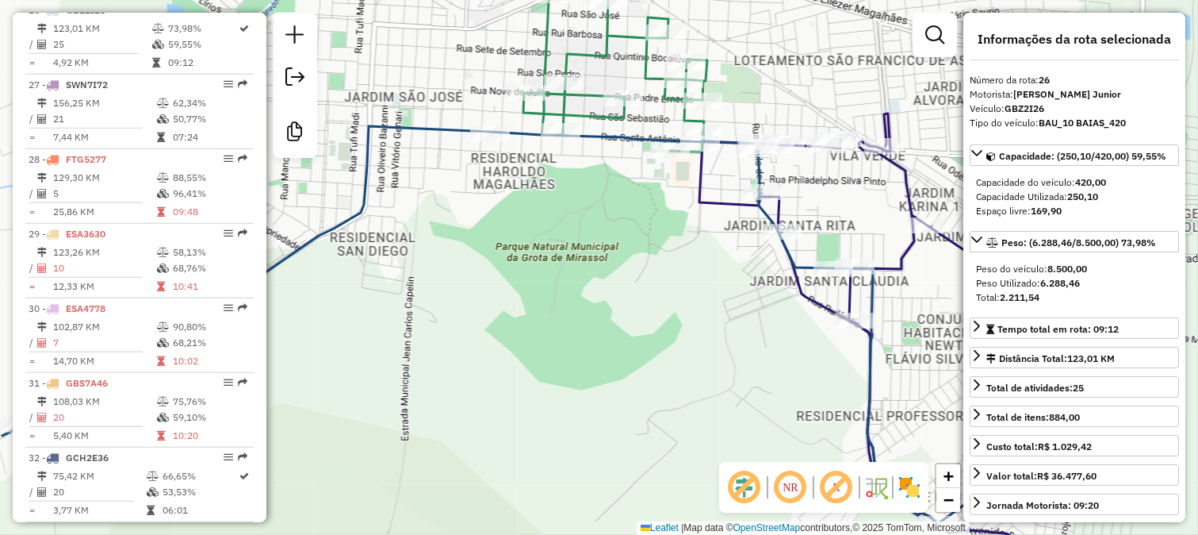
drag, startPoint x: 753, startPoint y: 67, endPoint x: 717, endPoint y: 208, distance: 145.0
click at [718, 203] on div "Janela de atendimento Grade de atendimento Capacidade Transportadoras Veículos …" at bounding box center [599, 267] width 1198 height 535
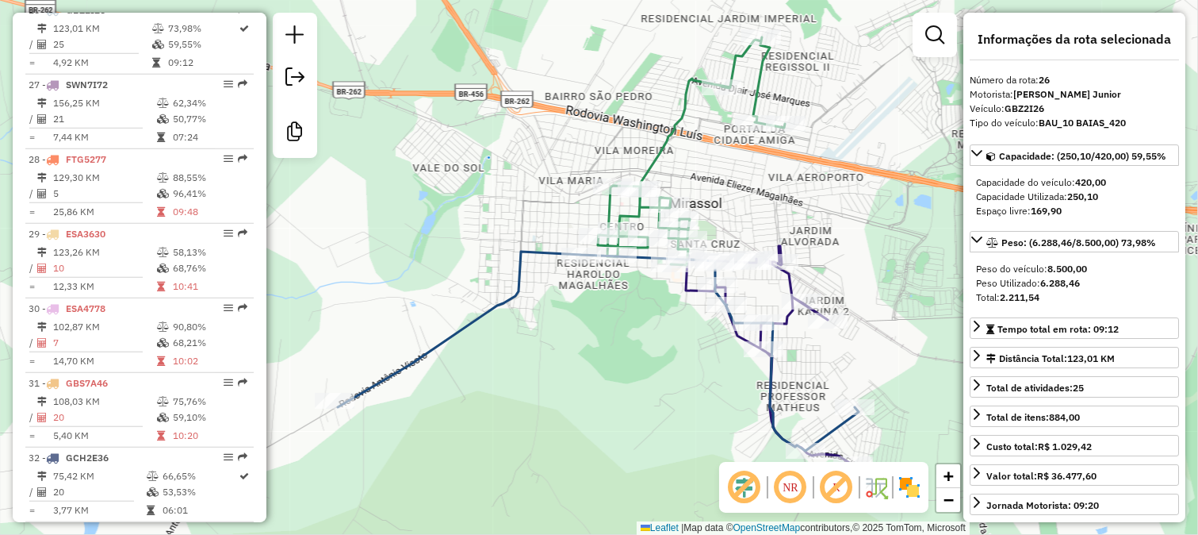
click at [674, 132] on icon at bounding box center [691, 151] width 187 height 228
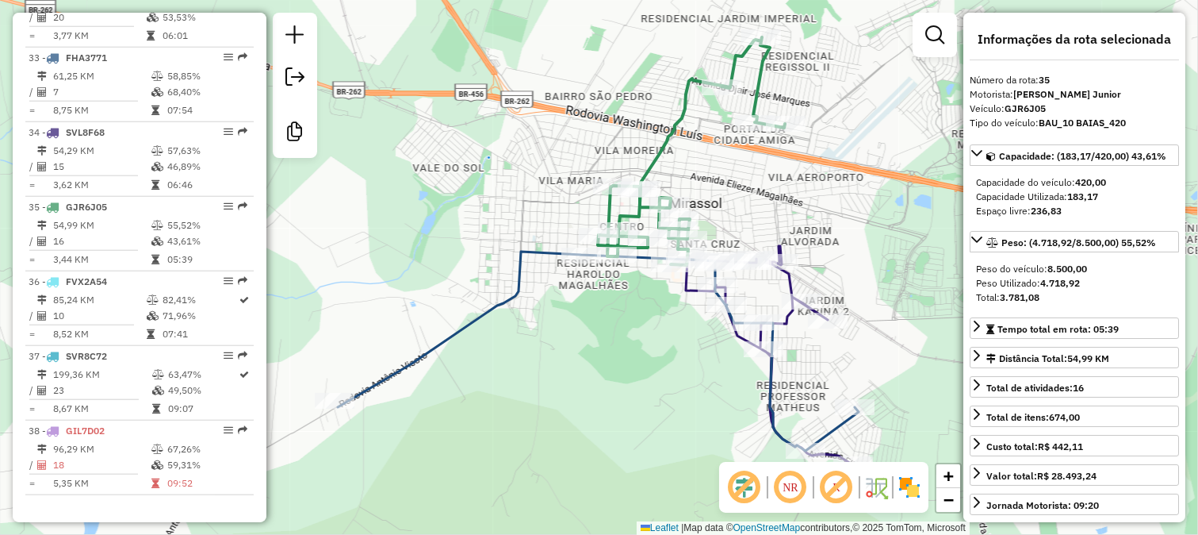
click at [734, 173] on div "Janela de atendimento Grade de atendimento Capacidade Transportadoras Veículos …" at bounding box center [599, 267] width 1198 height 535
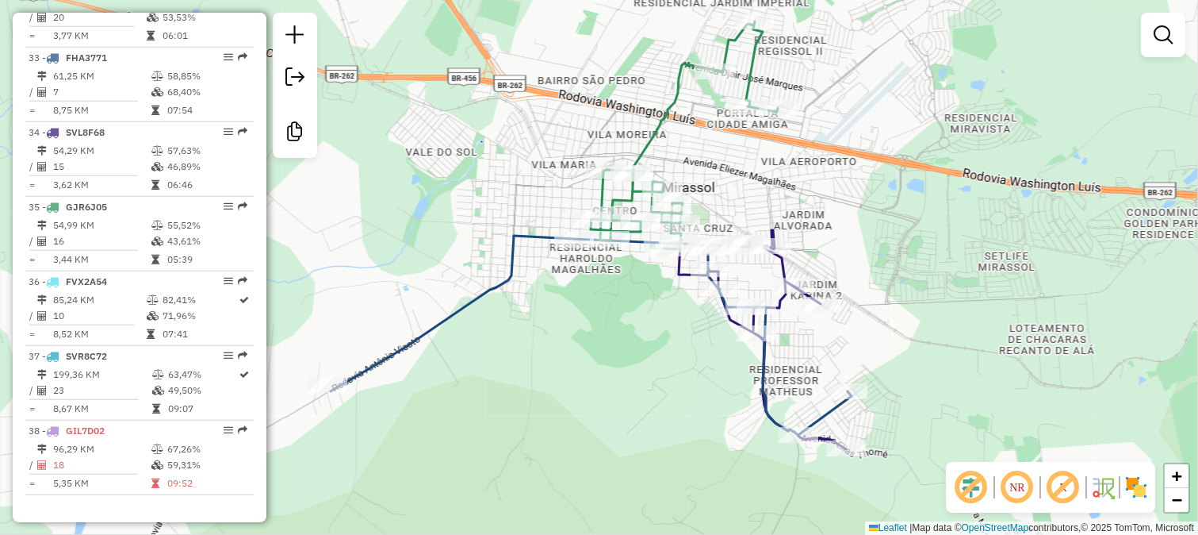
drag, startPoint x: 818, startPoint y: 218, endPoint x: 776, endPoint y: 140, distance: 89.4
click at [786, 154] on div "Janela de atendimento Grade de atendimento Capacidade Transportadoras Veículos …" at bounding box center [599, 267] width 1198 height 535
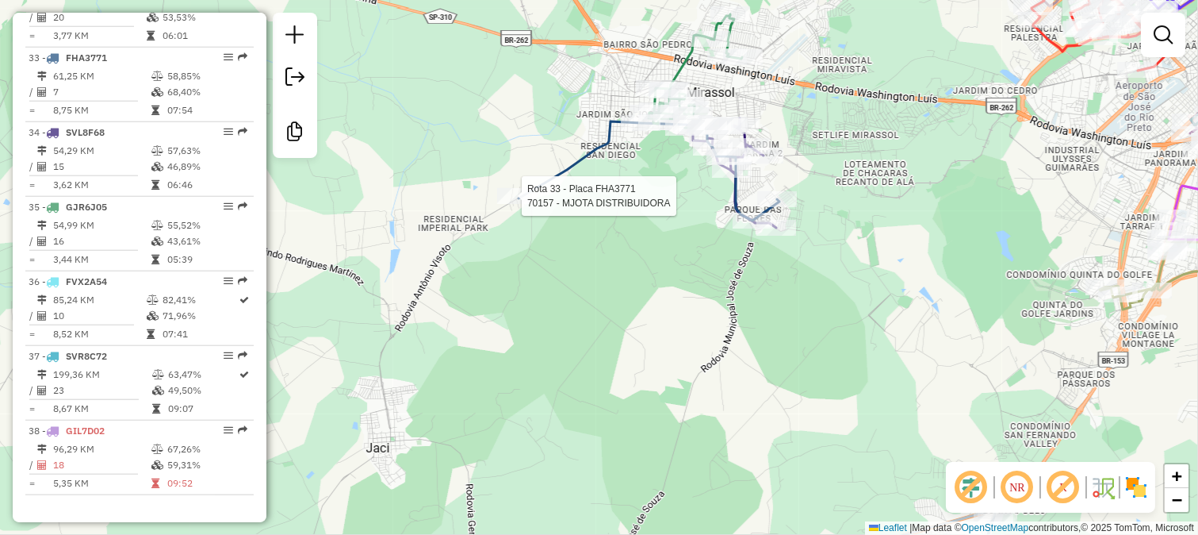
select select "**********"
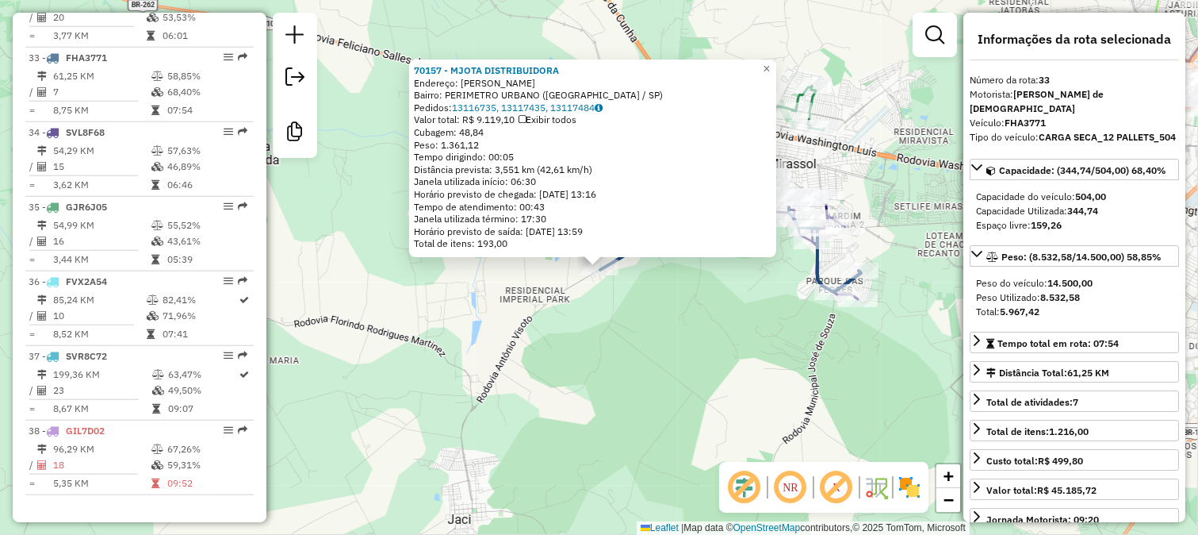
click at [671, 290] on div "70157 - MJOTA DISTRIBUIDORA Endereço: [PERSON_NAME] SN Bairro: PERIMETRO URBANO…" at bounding box center [599, 267] width 1198 height 535
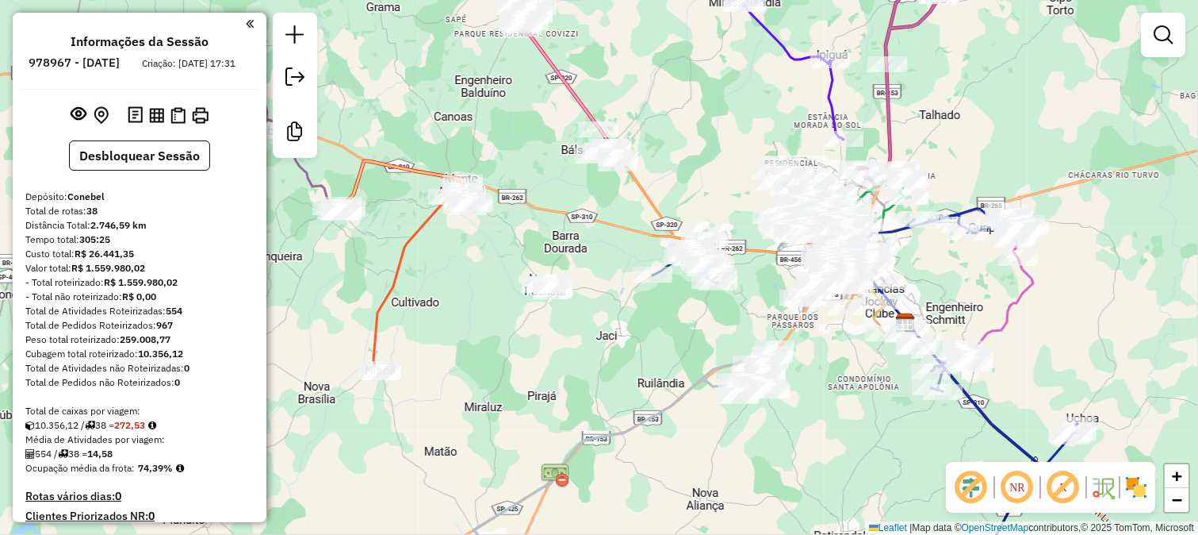
scroll to position [2987, 0]
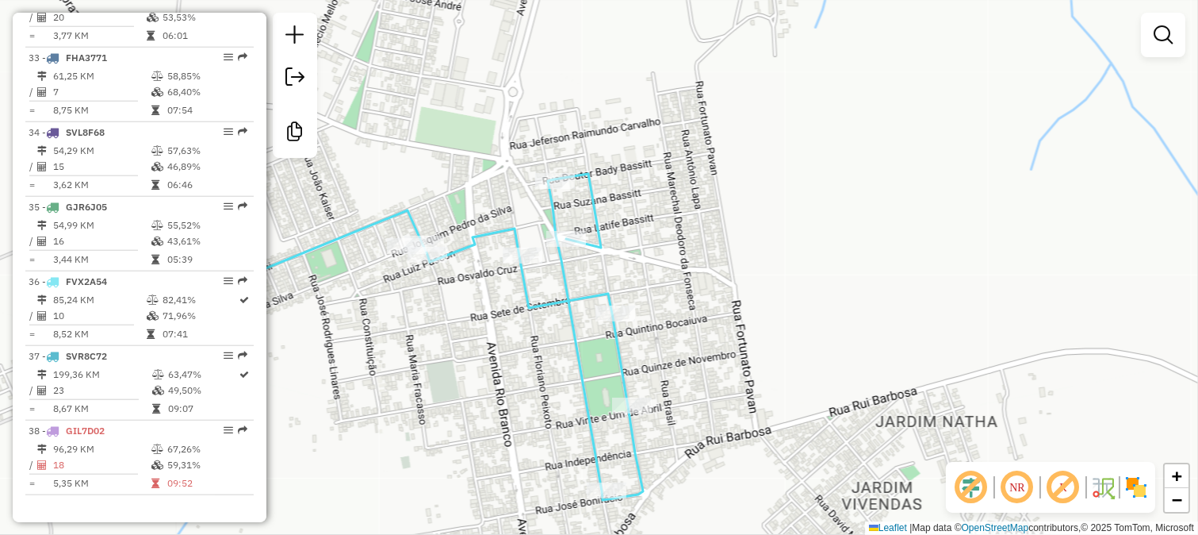
click at [557, 272] on icon at bounding box center [441, 337] width 404 height 326
select select "**********"
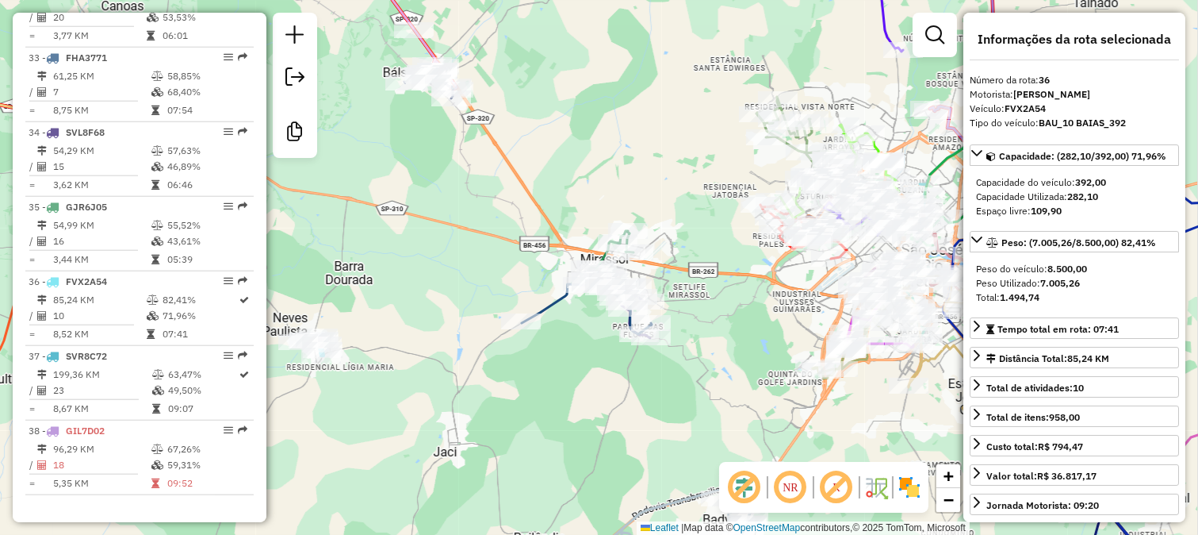
drag, startPoint x: 757, startPoint y: 303, endPoint x: 645, endPoint y: 305, distance: 112.6
click at [645, 305] on div "Janela de atendimento Grade de atendimento Capacidade Transportadoras Veículos …" at bounding box center [599, 267] width 1198 height 535
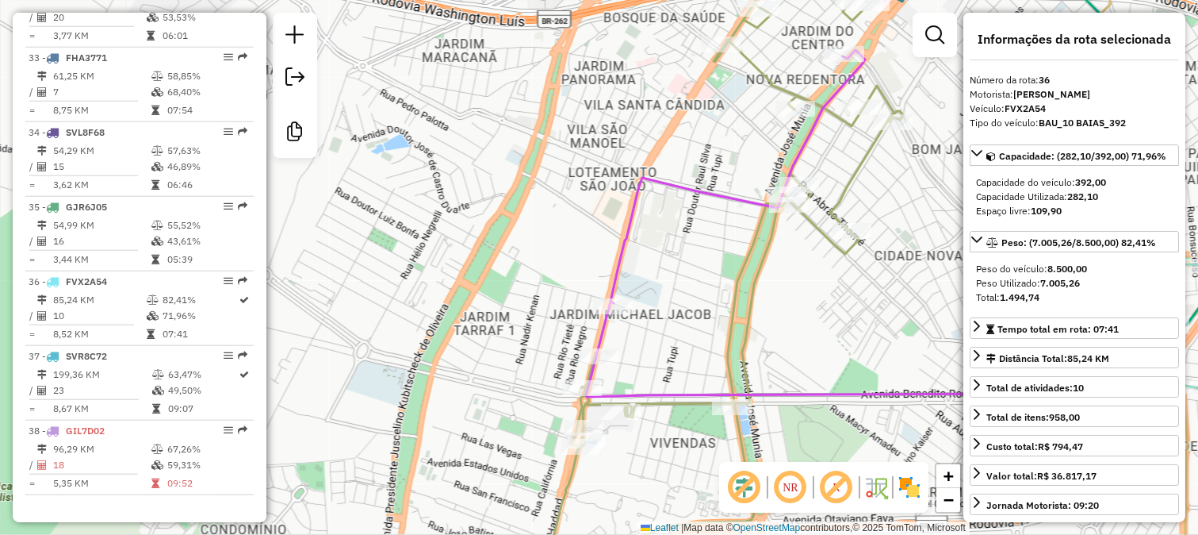
click at [756, 257] on icon at bounding box center [611, 291] width 581 height 594
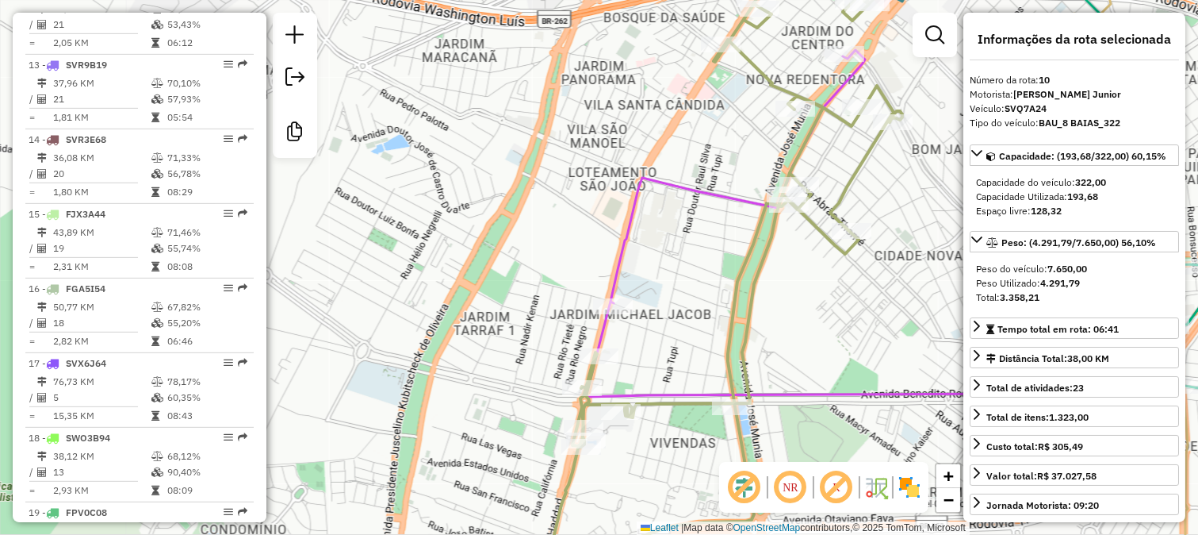
scroll to position [1309, 0]
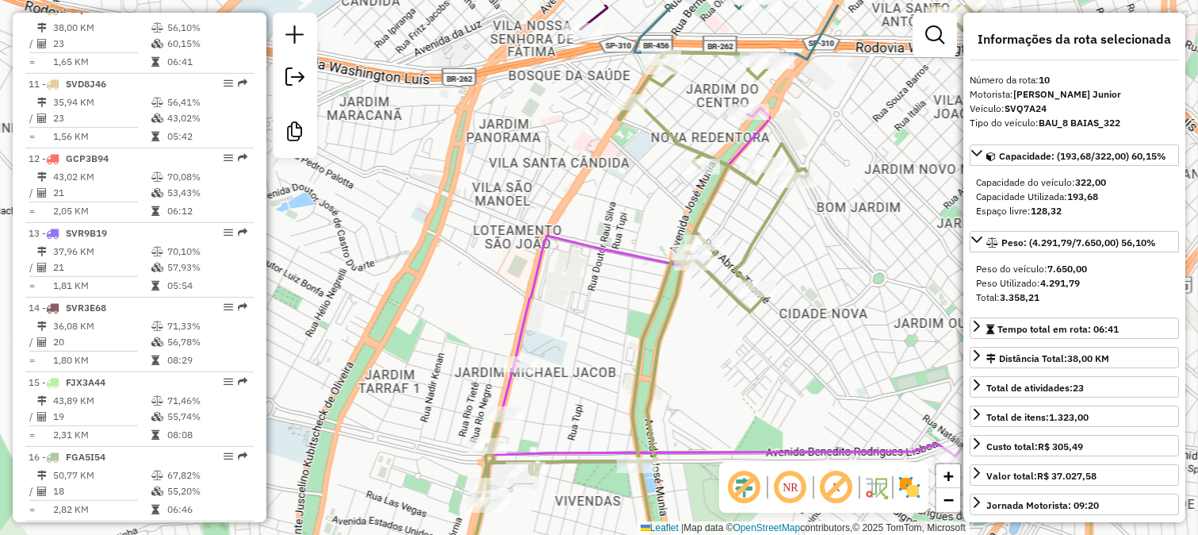
drag, startPoint x: 714, startPoint y: 252, endPoint x: 604, endPoint y: 313, distance: 125.3
click at [605, 312] on div "Janela de atendimento Grade de atendimento Capacidade Transportadoras Veículos …" at bounding box center [599, 267] width 1198 height 535
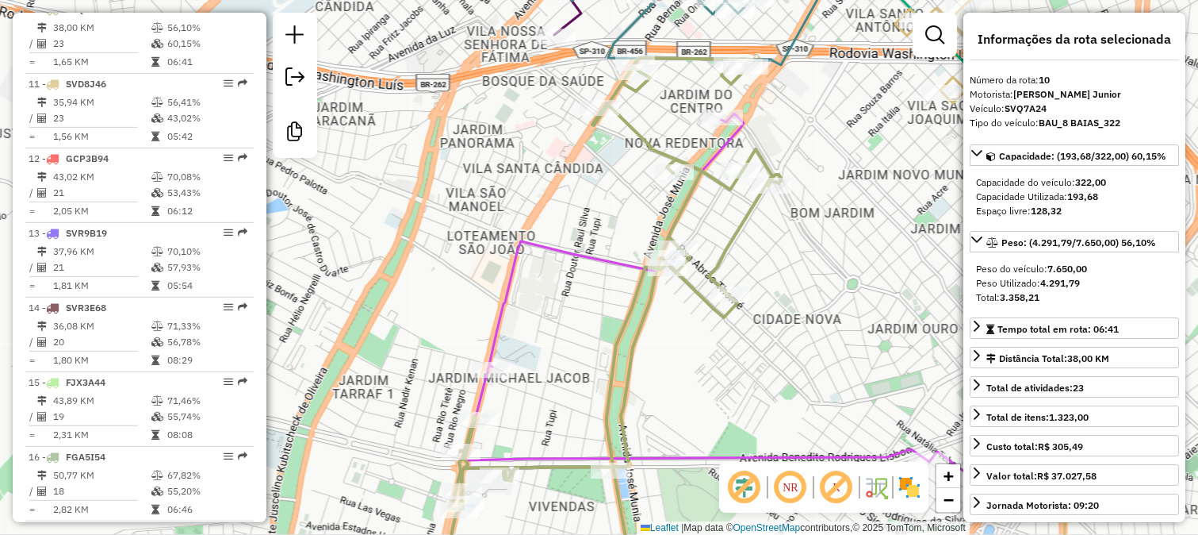
click at [711, 284] on icon at bounding box center [608, 323] width 346 height 531
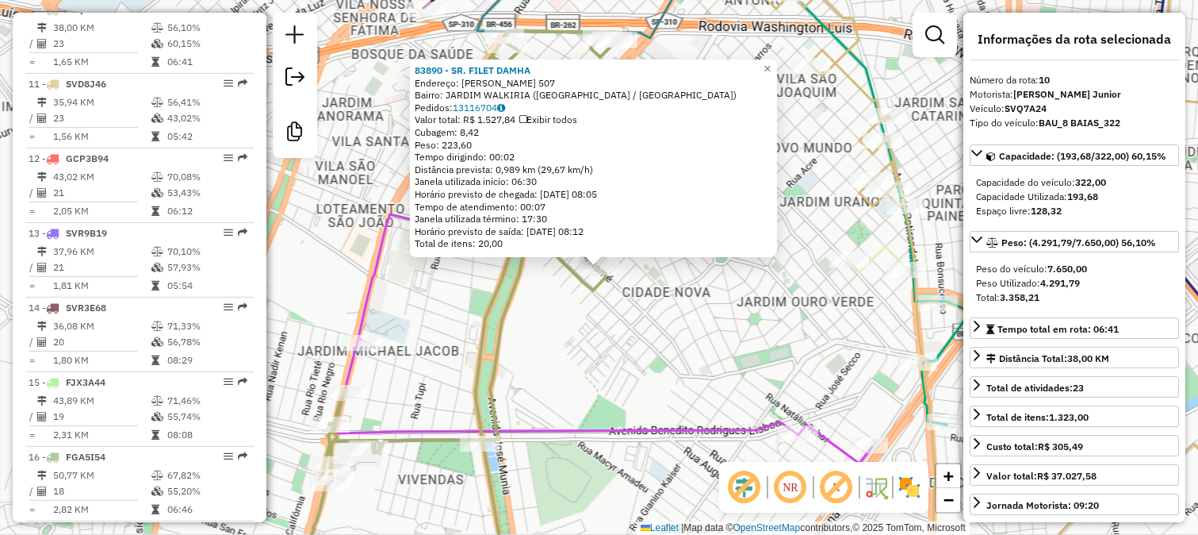
click at [711, 292] on div "83890 - SR. FILET DAMHA Endereço: [PERSON_NAME] 507 Bairro: JARDIM WALKIRIA ([G…" at bounding box center [599, 267] width 1198 height 535
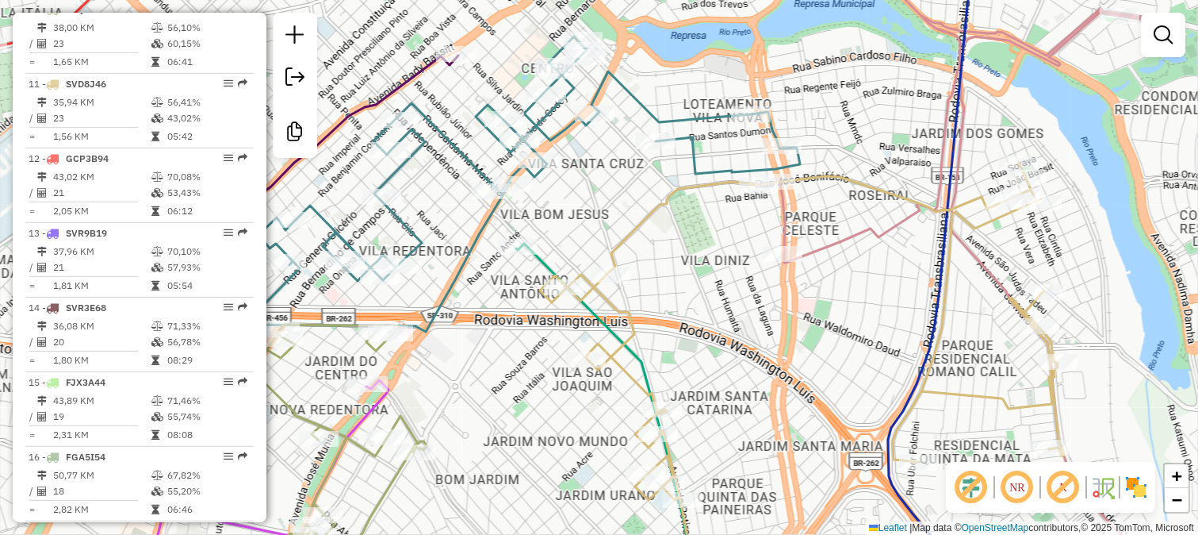
click at [647, 93] on div "Janela de atendimento Grade de atendimento Capacidade Transportadoras Veículos …" at bounding box center [599, 267] width 1198 height 535
click at [643, 98] on icon at bounding box center [501, 183] width 598 height 295
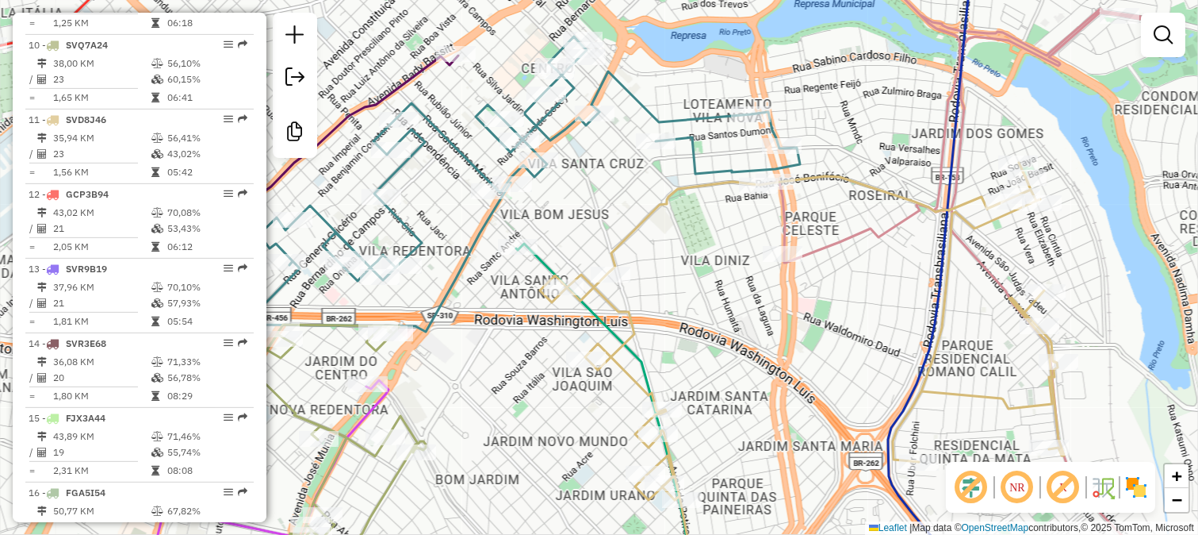
select select "**********"
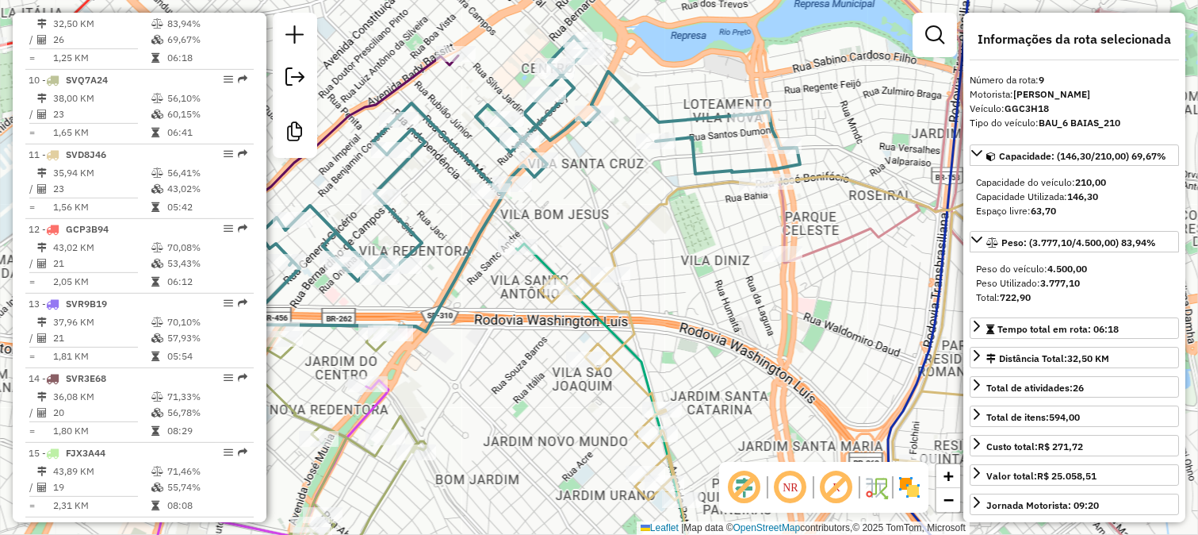
scroll to position [1234, 0]
drag, startPoint x: 653, startPoint y: 76, endPoint x: 686, endPoint y: 307, distance: 233.1
click at [686, 305] on div "Janela de atendimento Grade de atendimento Capacidade Transportadoras Veículos …" at bounding box center [599, 267] width 1198 height 535
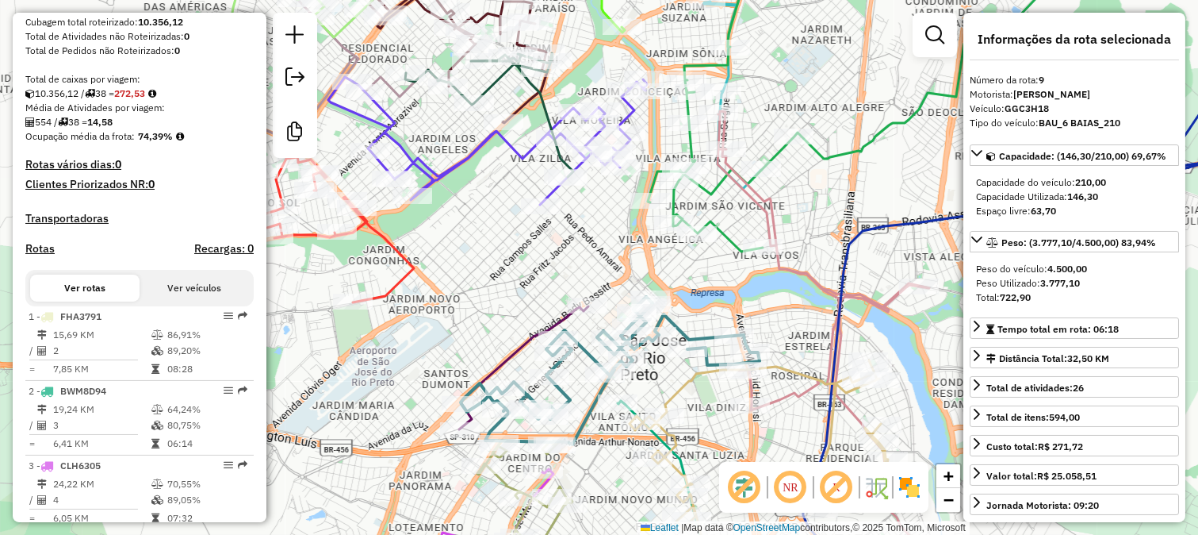
scroll to position [177, 0]
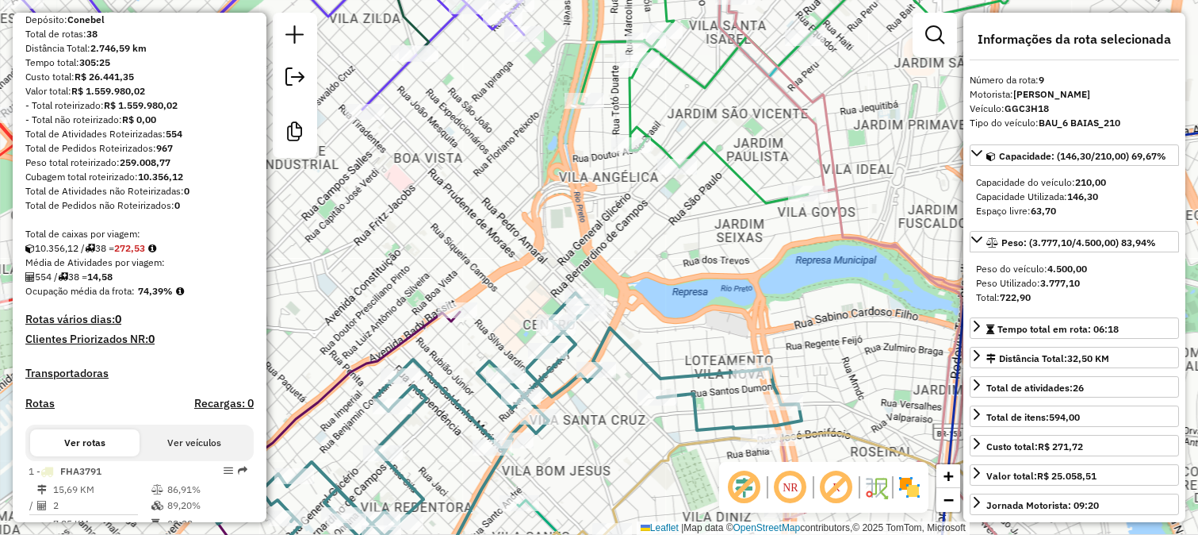
click at [661, 370] on icon at bounding box center [503, 440] width 598 height 295
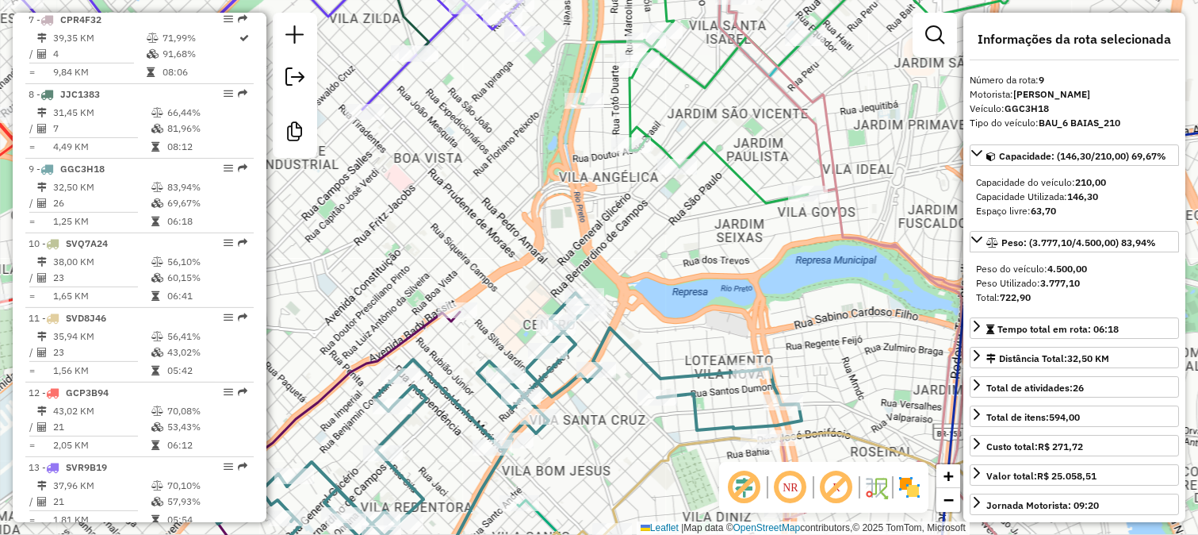
scroll to position [1234, 0]
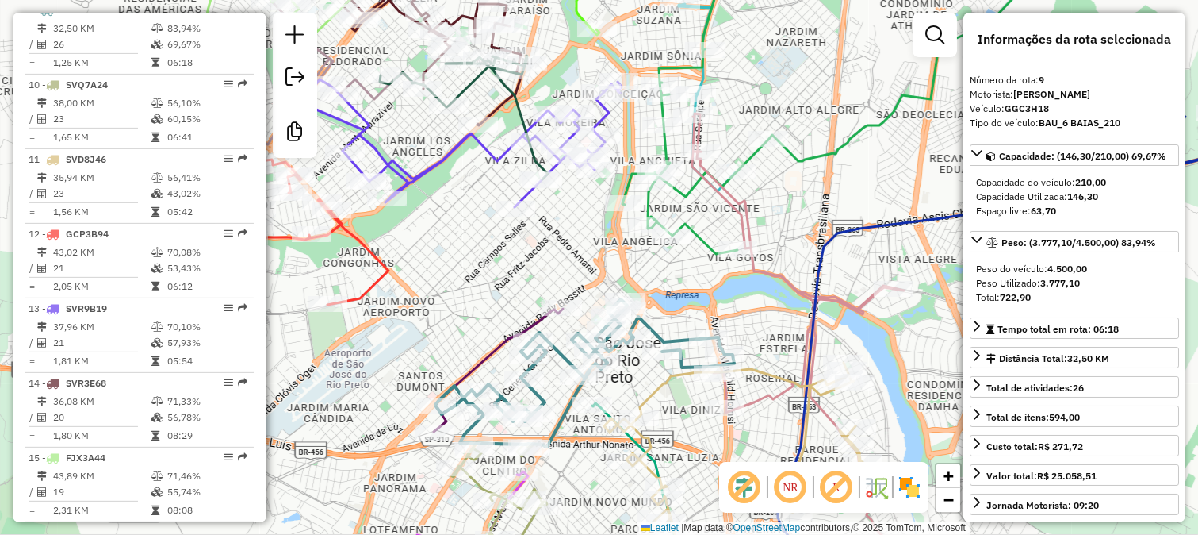
drag, startPoint x: 669, startPoint y: 320, endPoint x: 690, endPoint y: 177, distance: 144.2
click at [690, 177] on div "Janela de atendimento Grade de atendimento Capacidade Transportadoras Veículos …" at bounding box center [599, 267] width 1198 height 535
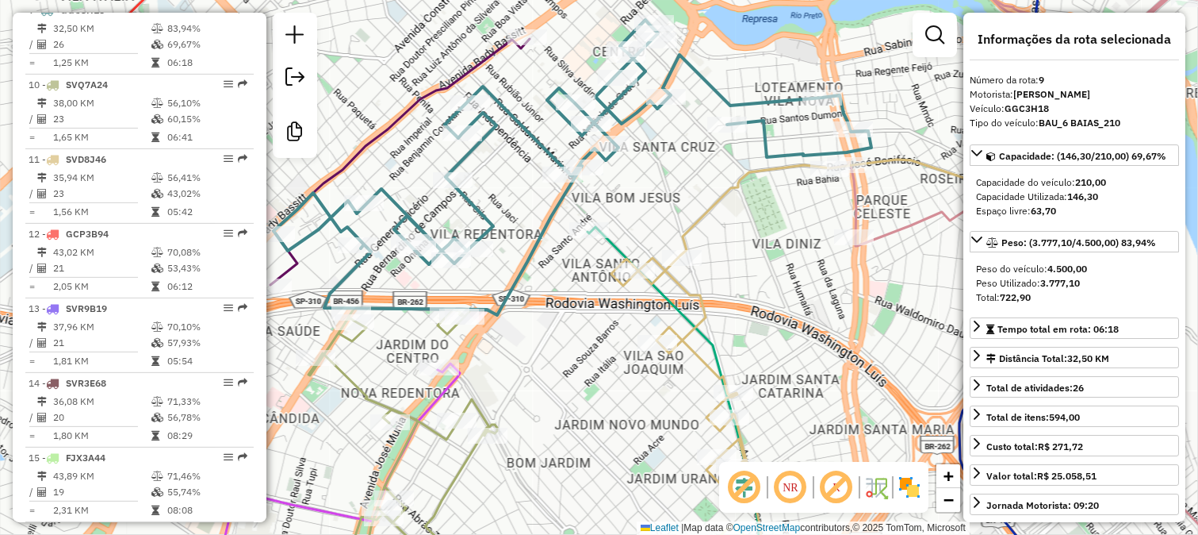
click at [630, 250] on icon at bounding box center [873, 367] width 524 height 443
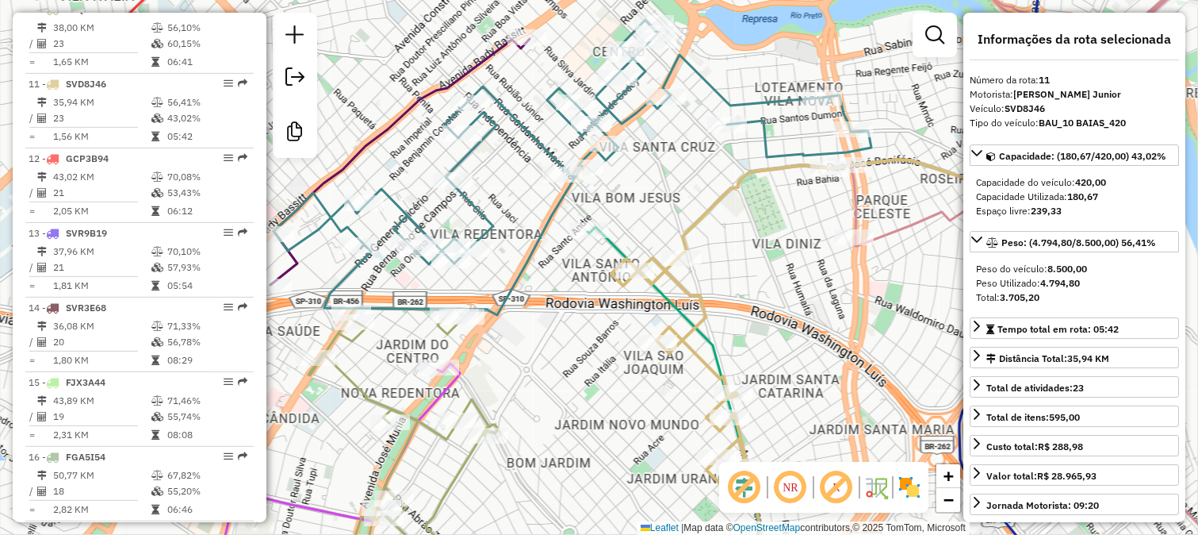
scroll to position [1384, 0]
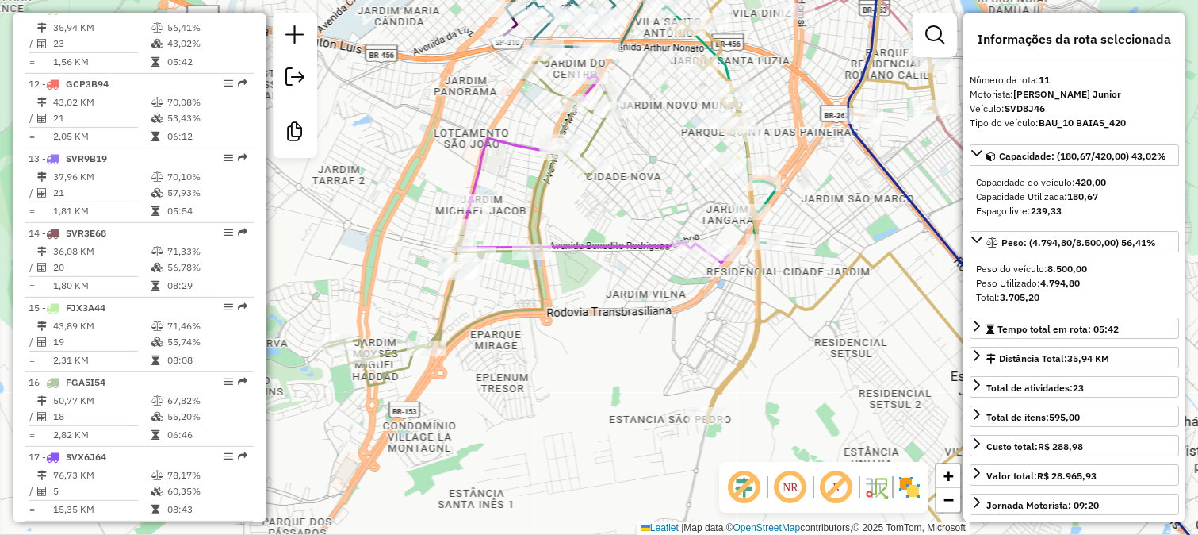
click at [548, 197] on icon at bounding box center [471, 215] width 294 height 339
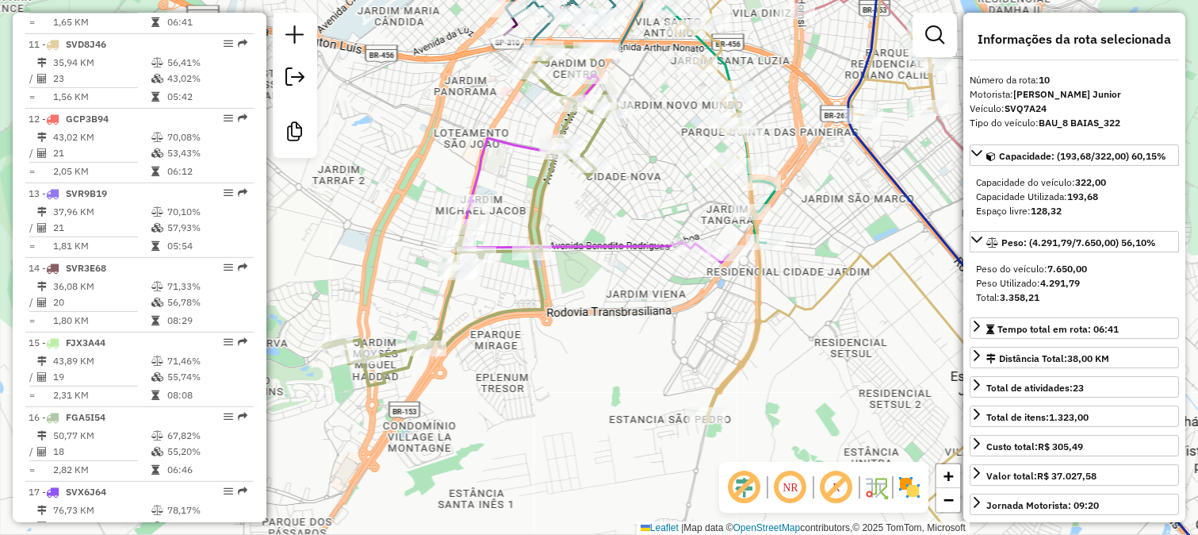
scroll to position [1309, 0]
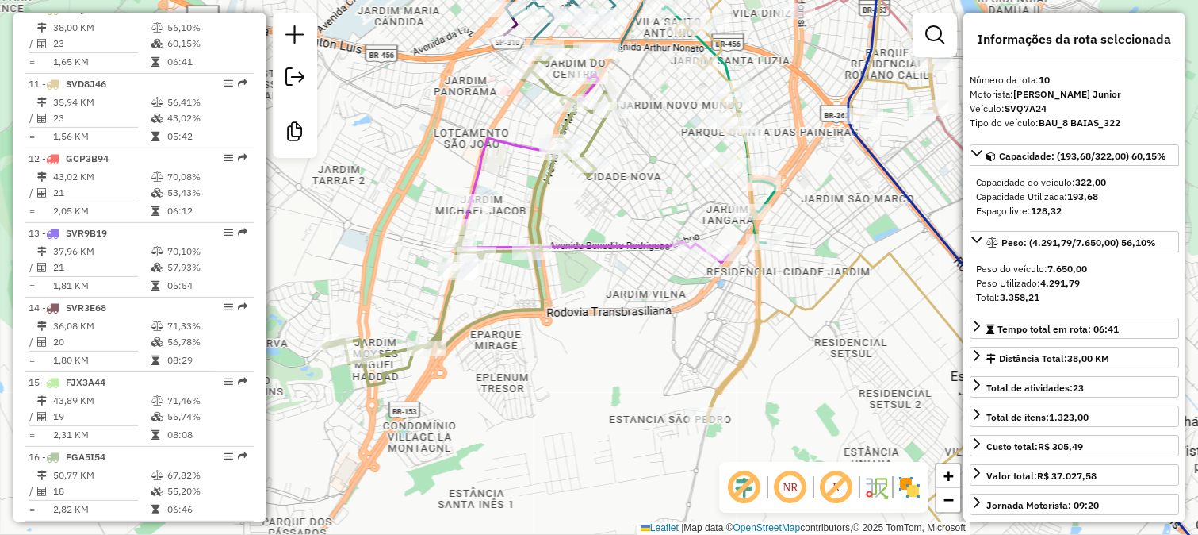
click at [563, 202] on div "Janela de atendimento Grade de atendimento Capacidade Transportadoras Veículos …" at bounding box center [599, 267] width 1198 height 535
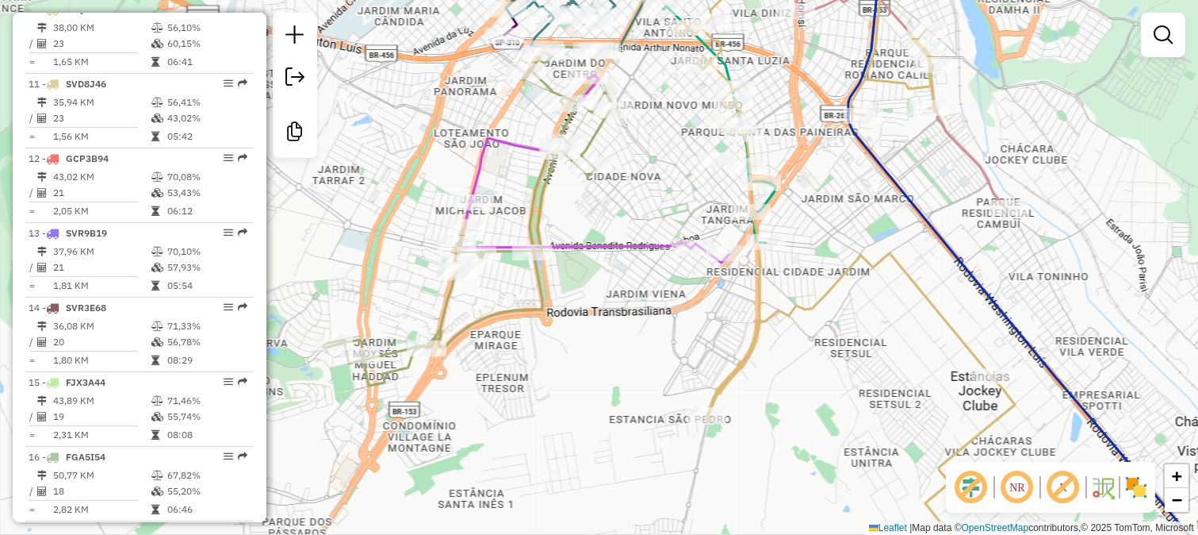
click at [575, 243] on icon at bounding box center [594, 169] width 270 height 188
select select "**********"
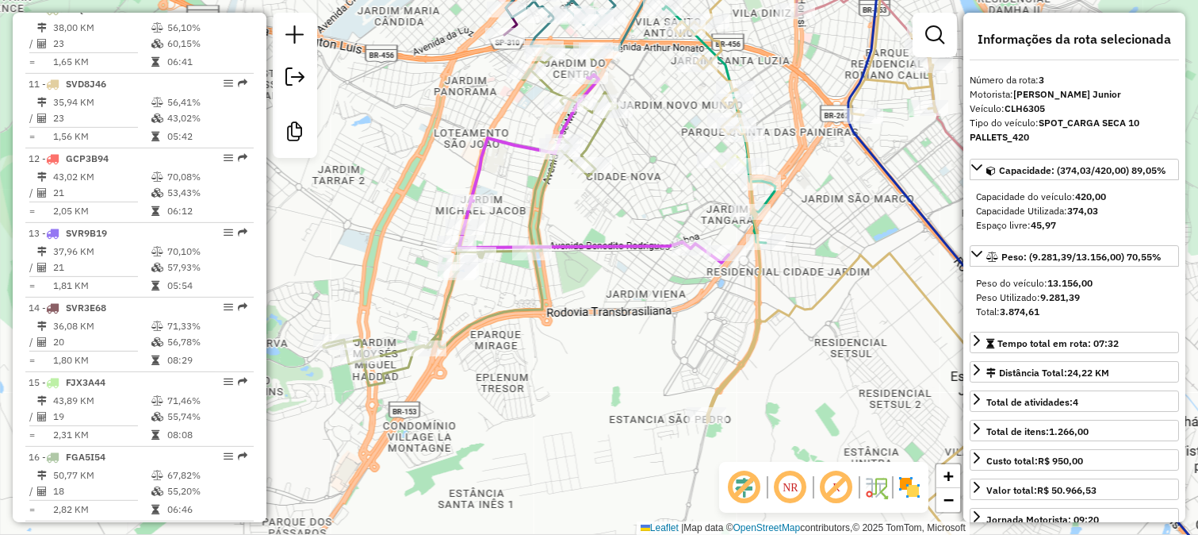
scroll to position [788, 0]
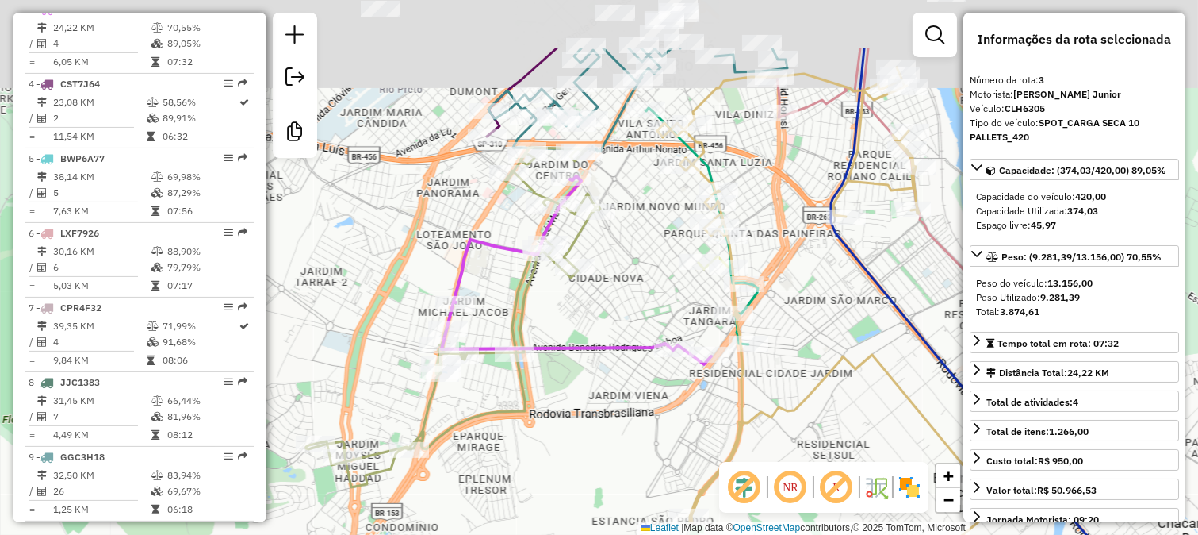
drag, startPoint x: 644, startPoint y: 103, endPoint x: 627, endPoint y: 203, distance: 101.4
click at [627, 203] on div "Janela de atendimento Grade de atendimento Capacidade Transportadoras Veículos …" at bounding box center [599, 267] width 1198 height 535
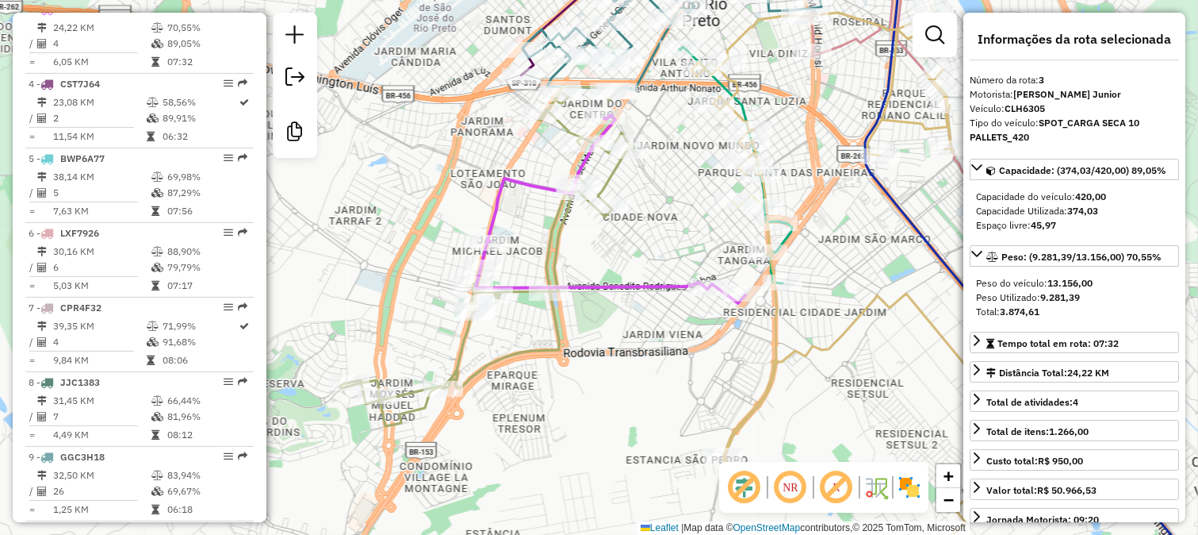
click at [550, 220] on icon at bounding box center [487, 255] width 294 height 339
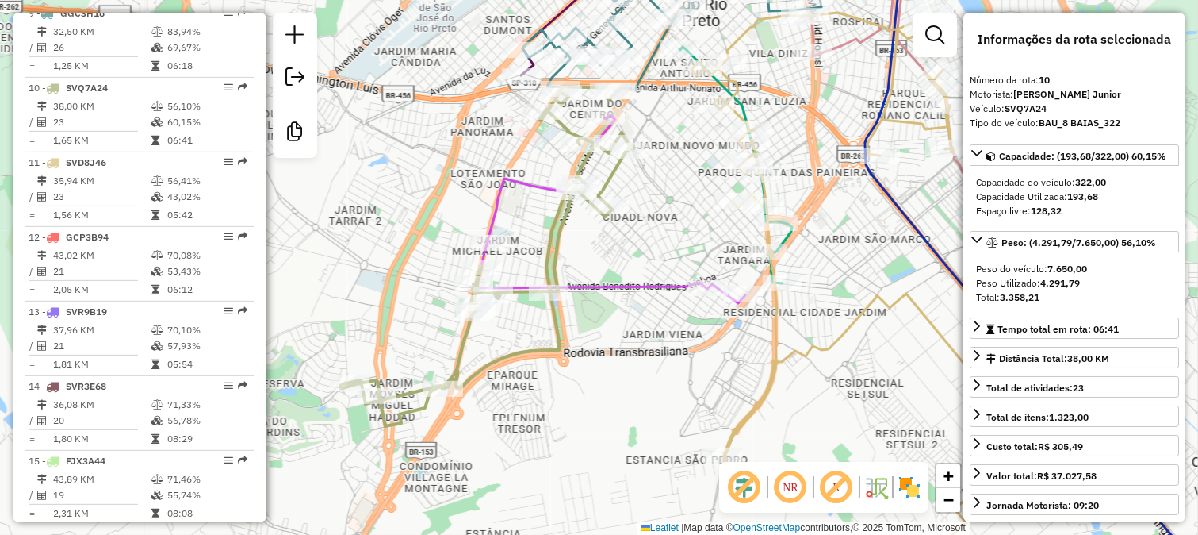
scroll to position [1309, 0]
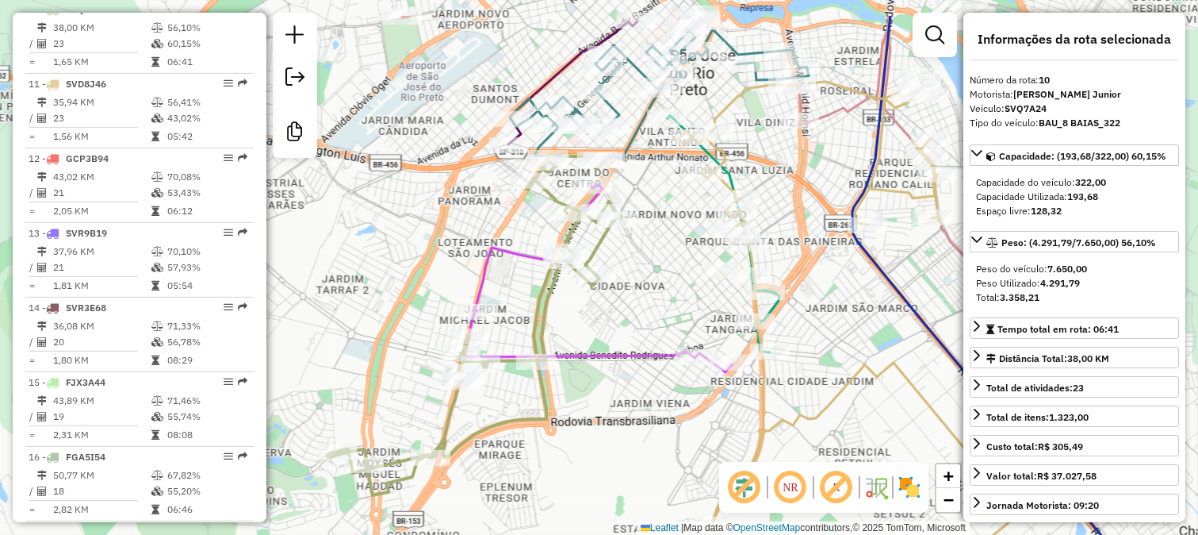
drag, startPoint x: 637, startPoint y: 209, endPoint x: 612, endPoint y: 299, distance: 93.7
click at [612, 299] on div "Janela de atendimento Grade de atendimento Capacidade Transportadoras Veículos …" at bounding box center [599, 267] width 1198 height 535
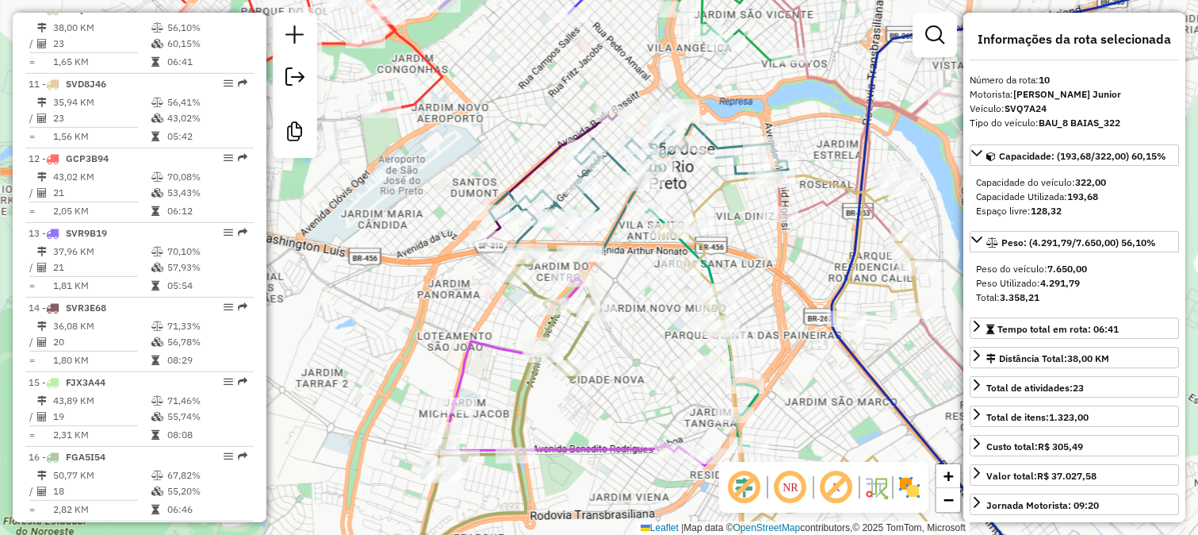
click at [615, 199] on div "Janela de atendimento Grade de atendimento Capacidade Transportadoras Veículos …" at bounding box center [599, 267] width 1198 height 535
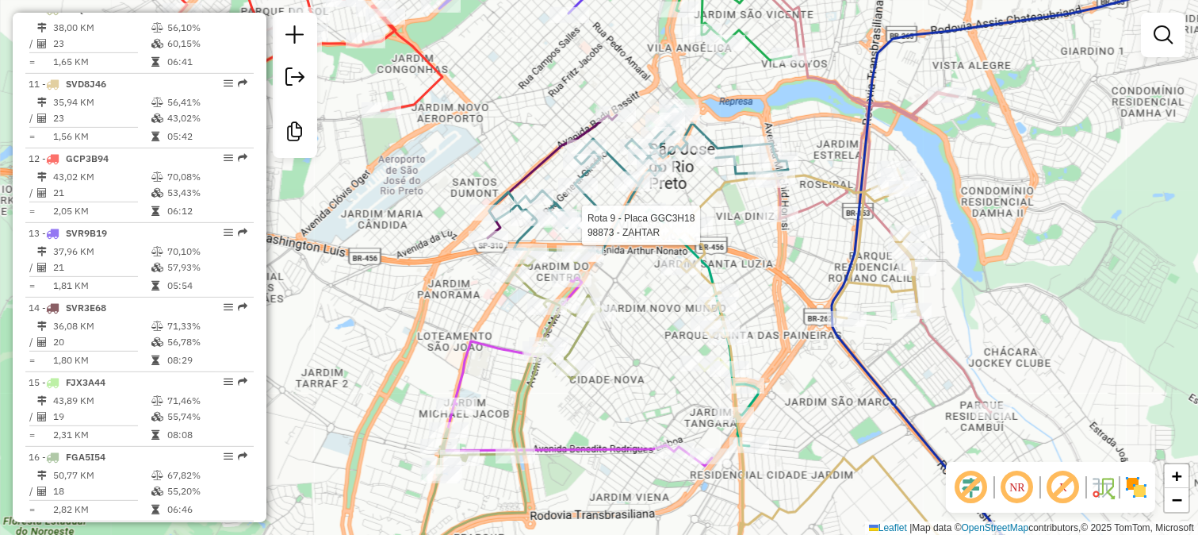
select select "**********"
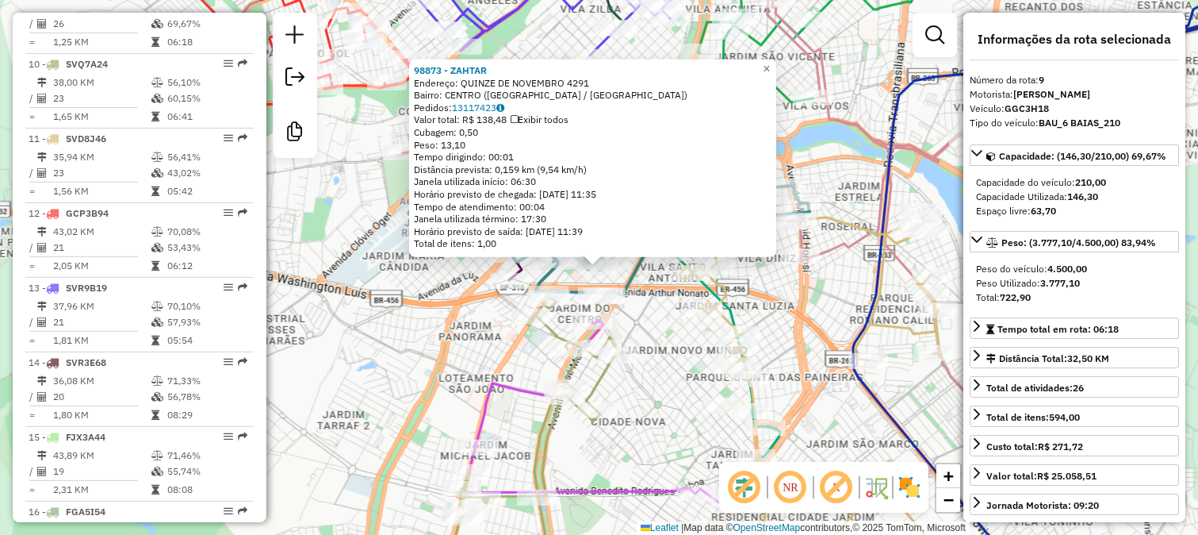
scroll to position [1234, 0]
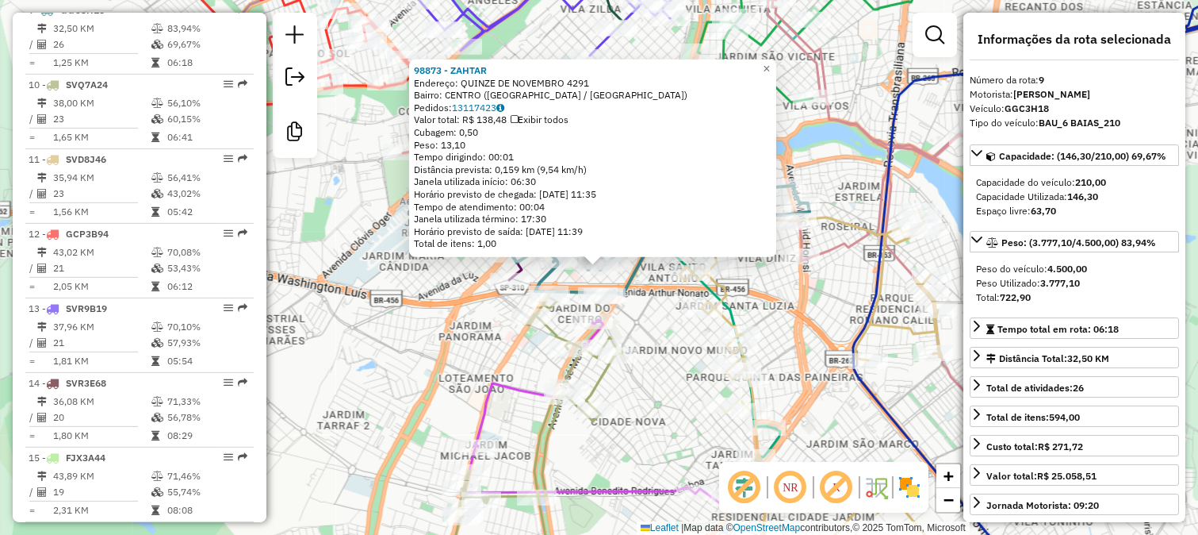
click at [643, 286] on div "Rota 9 - Placa GGC3H18 7552 - DEL GRANO 98873 - ZAHTAR Endereço: QUINZE DE NOVE…" at bounding box center [599, 267] width 1198 height 535
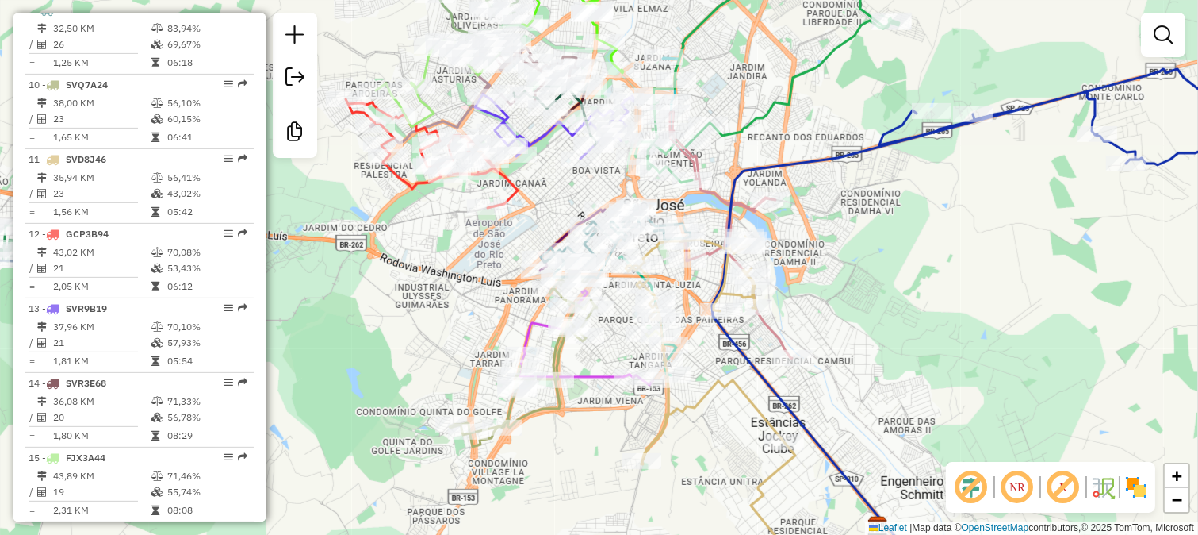
click at [577, 381] on icon at bounding box center [586, 337] width 134 height 94
select select "**********"
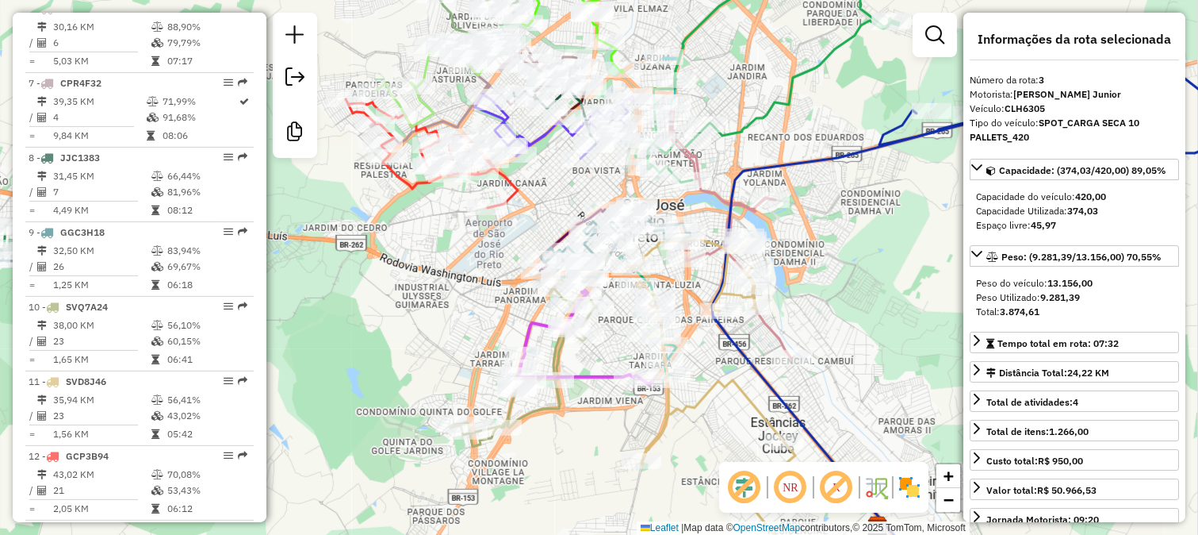
scroll to position [788, 0]
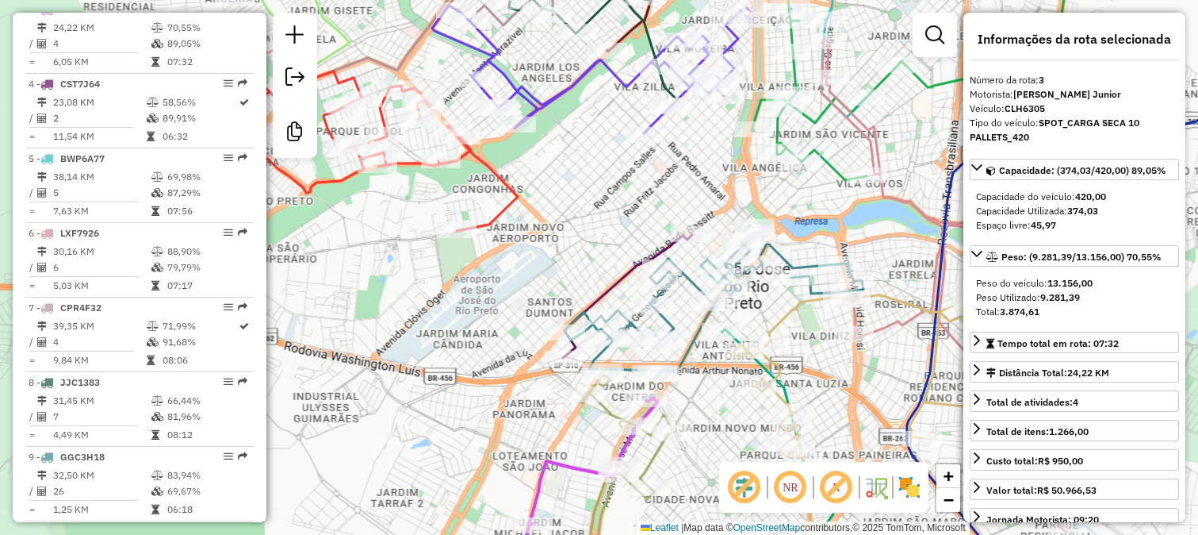
click at [512, 182] on icon at bounding box center [346, 121] width 344 height 217
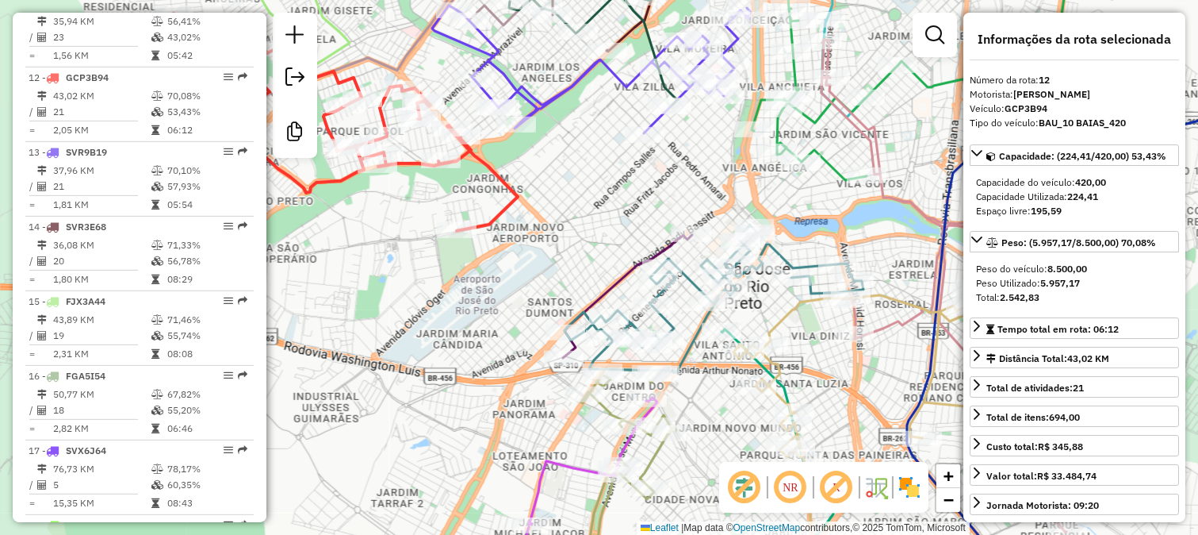
scroll to position [1458, 0]
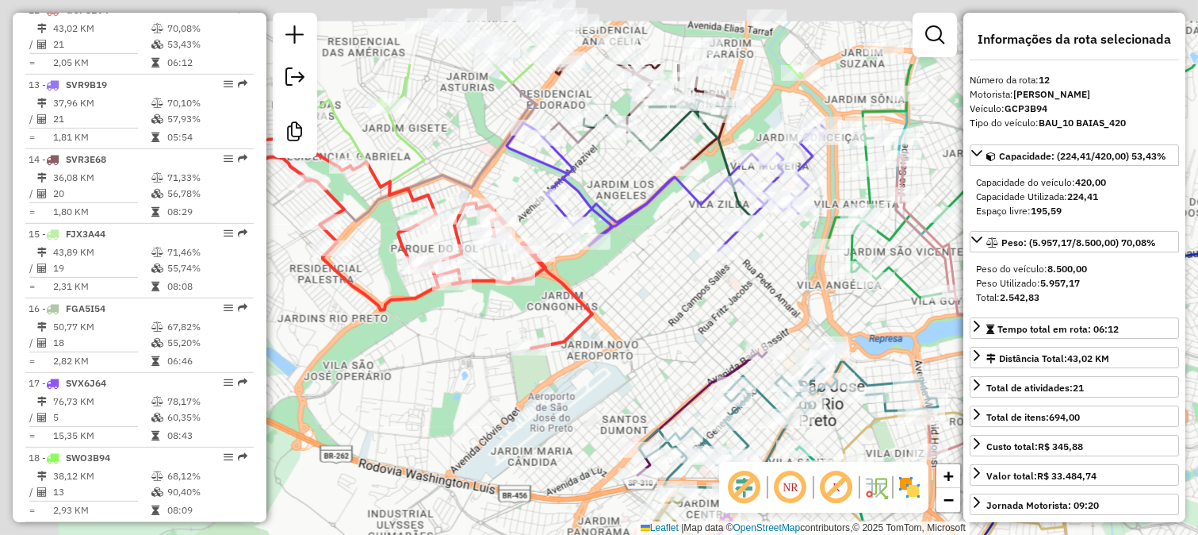
drag, startPoint x: 534, startPoint y: 174, endPoint x: 609, endPoint y: 305, distance: 151.0
click at [609, 300] on div "Janela de atendimento Grade de atendimento Capacidade Transportadoras Veículos …" at bounding box center [599, 267] width 1198 height 535
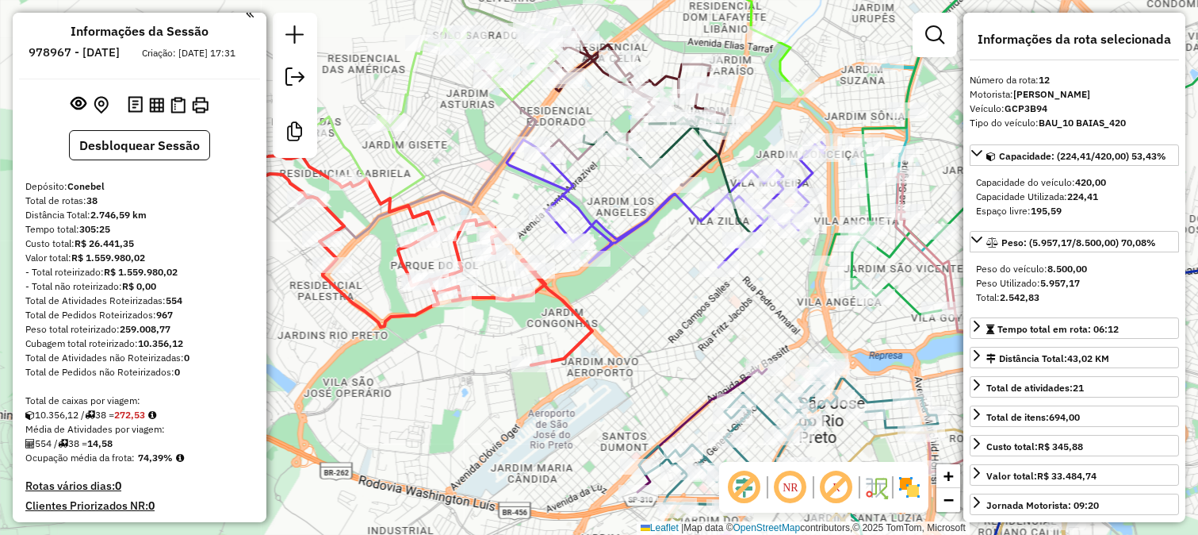
scroll to position [0, 0]
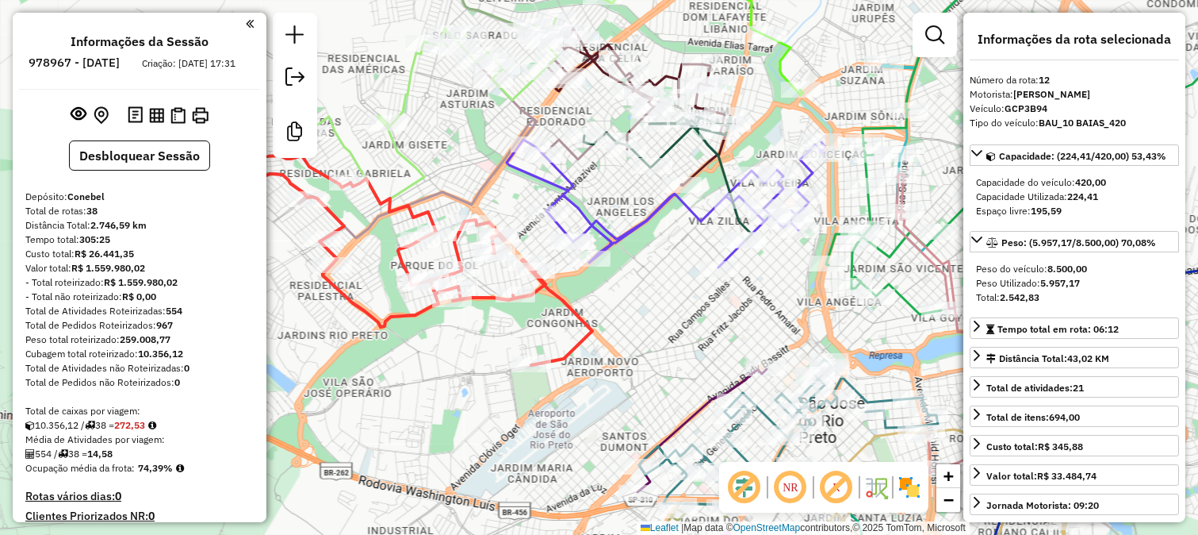
click at [638, 226] on icon at bounding box center [666, 204] width 319 height 128
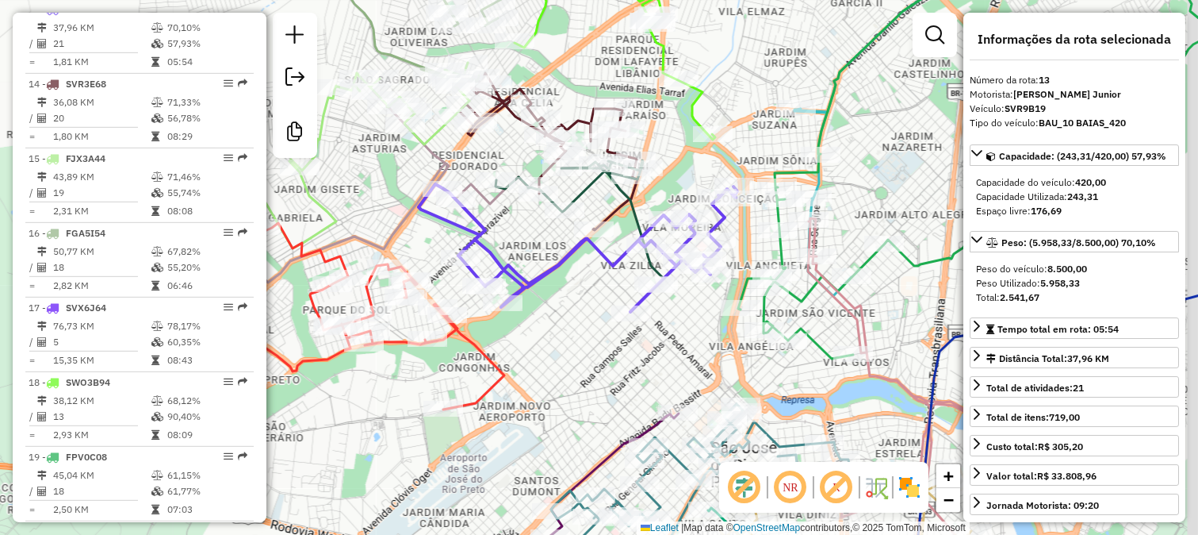
drag, startPoint x: 545, startPoint y: 302, endPoint x: 437, endPoint y: 352, distance: 118.9
click at [446, 345] on div "Janela de atendimento Grade de atendimento Capacidade Transportadoras Veículos …" at bounding box center [599, 267] width 1198 height 535
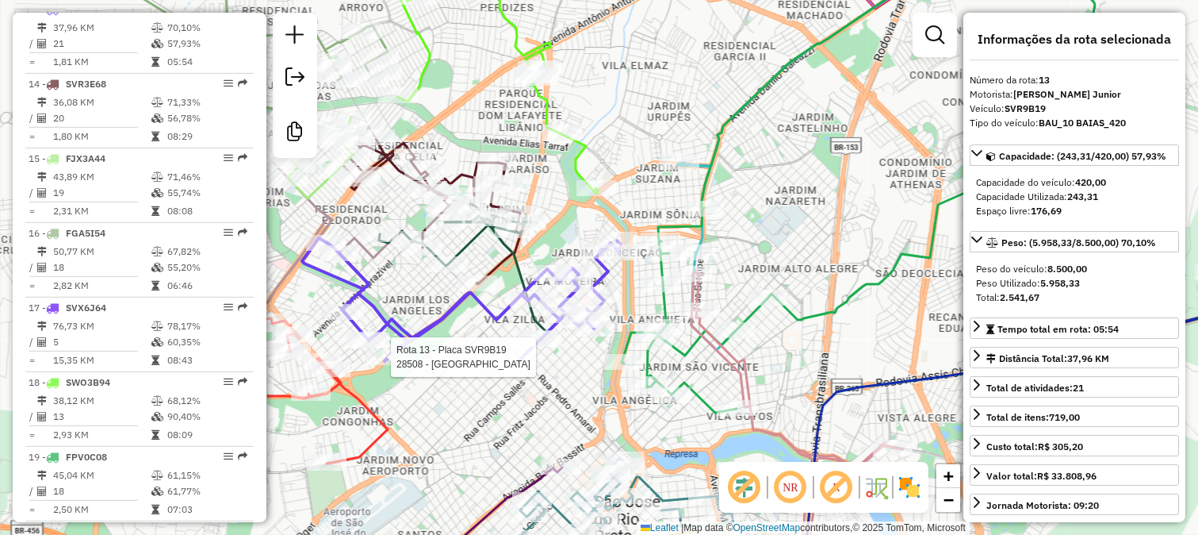
click at [494, 264] on icon at bounding box center [432, 205] width 178 height 157
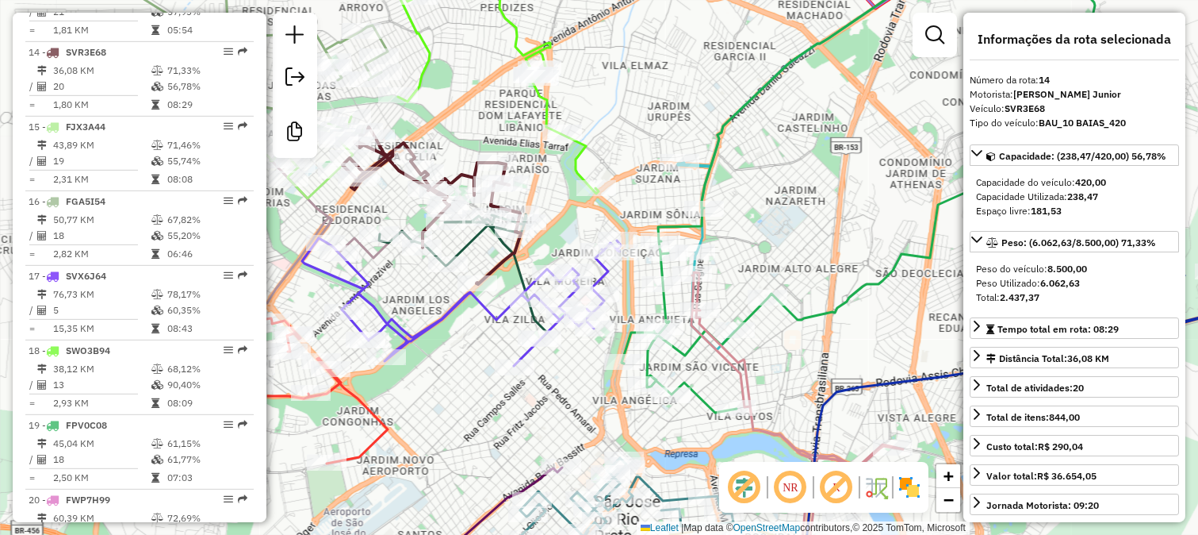
scroll to position [1607, 0]
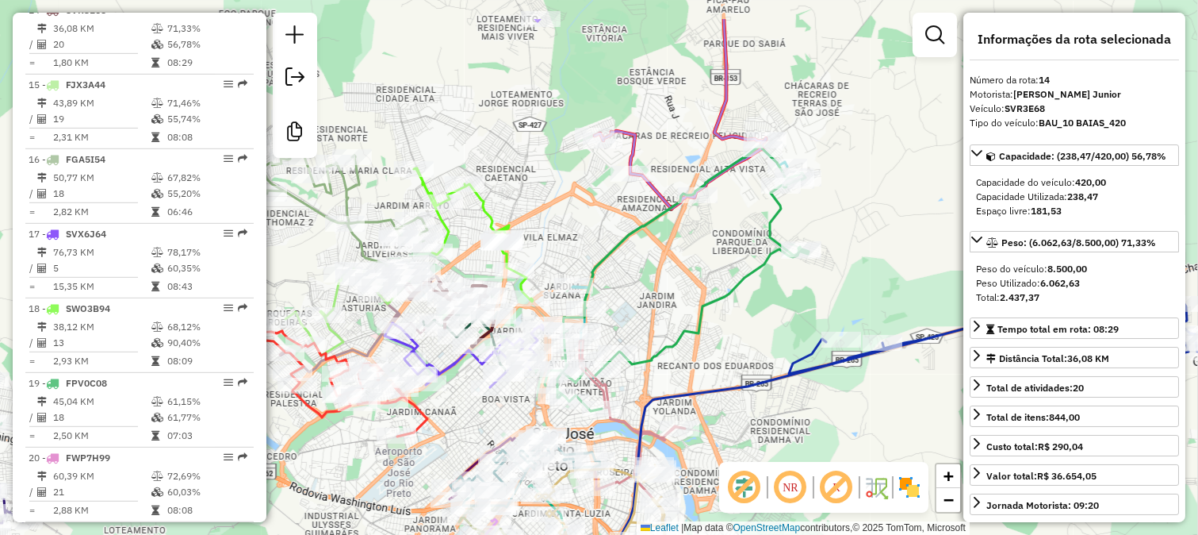
drag, startPoint x: 549, startPoint y: 186, endPoint x: 535, endPoint y: 258, distance: 73.4
click at [535, 258] on div "Rota 18 - Placa SWO3B94 36033 - VIA NORTE SERV FESTA Janela de atendimento Grad…" at bounding box center [599, 267] width 1198 height 535
click at [482, 209] on icon at bounding box center [473, 235] width 119 height 133
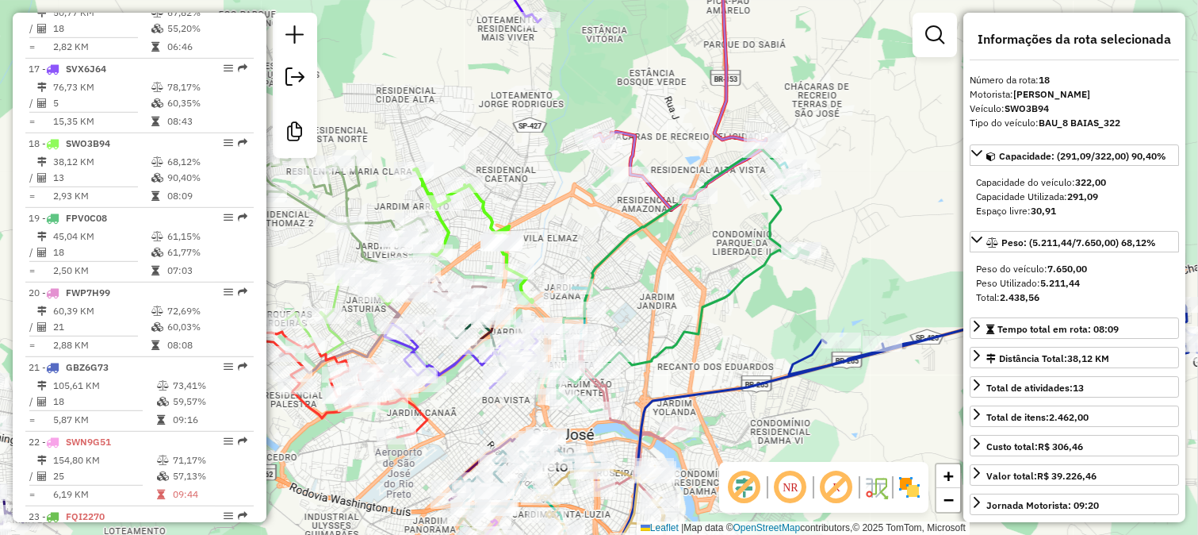
scroll to position [1906, 0]
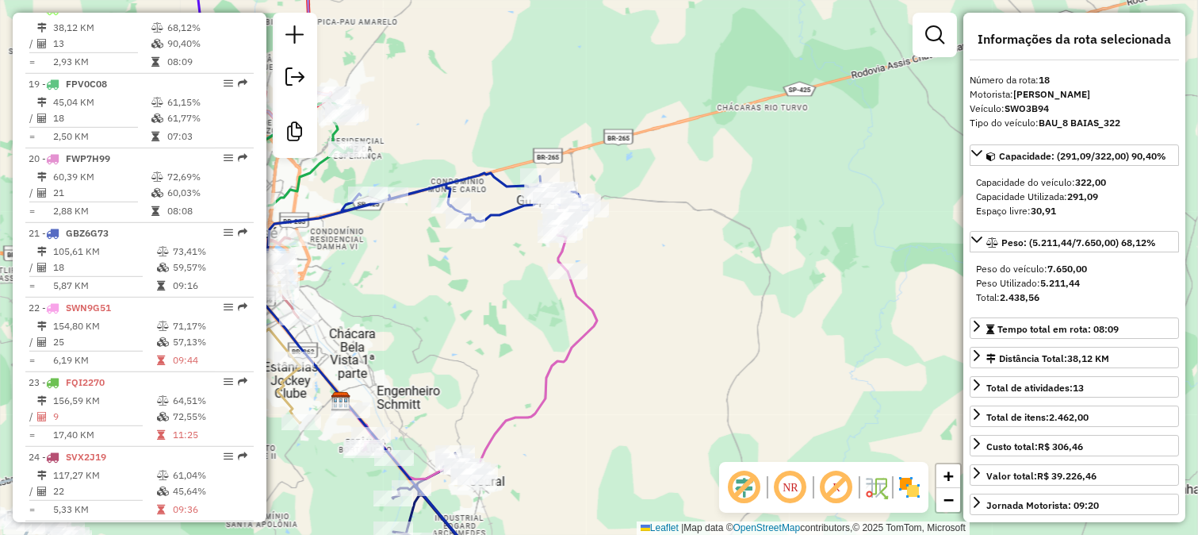
click at [590, 320] on icon at bounding box center [474, 340] width 247 height 277
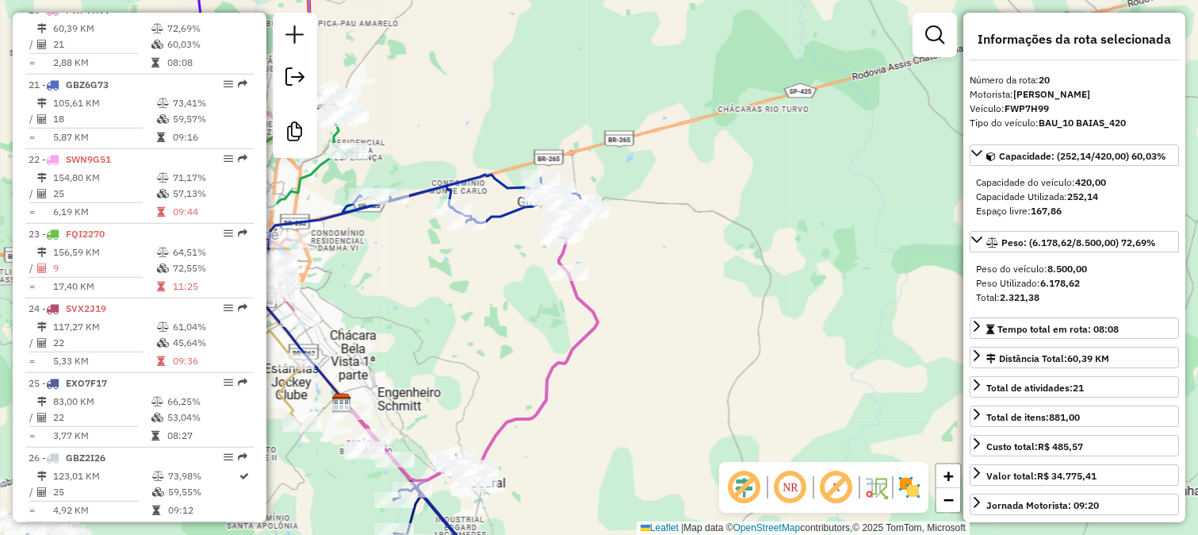
click at [552, 418] on div "Janela de atendimento Grade de atendimento Capacidade Transportadoras Veículos …" at bounding box center [599, 267] width 1198 height 535
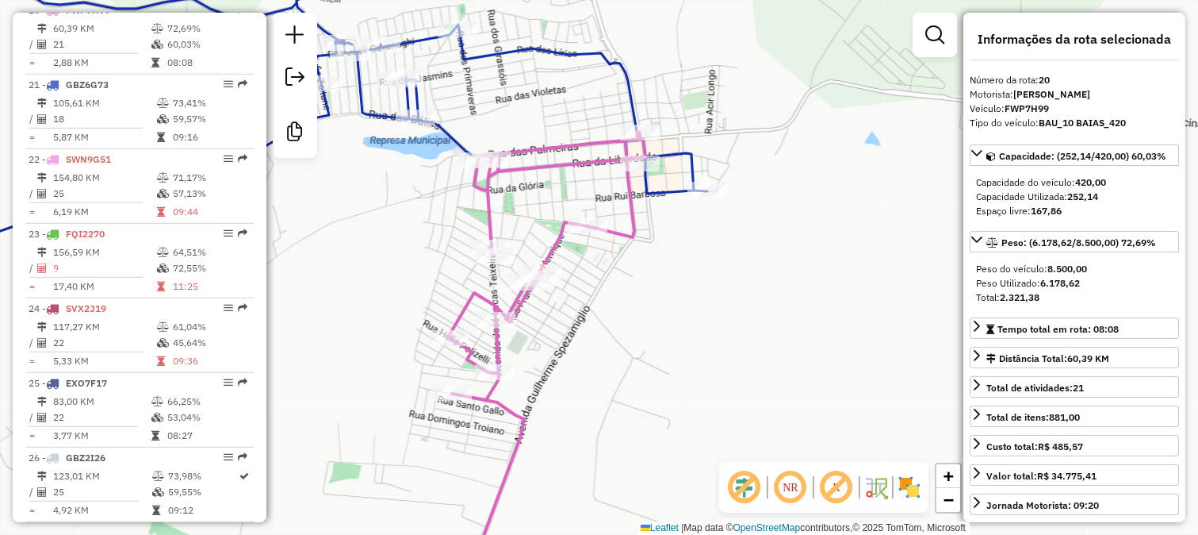
drag, startPoint x: 595, startPoint y: 378, endPoint x: 668, endPoint y: 130, distance: 258.7
click at [660, 165] on div "Janela de atendimento Grade de atendimento Capacidade Transportadoras Veículos …" at bounding box center [599, 267] width 1198 height 535
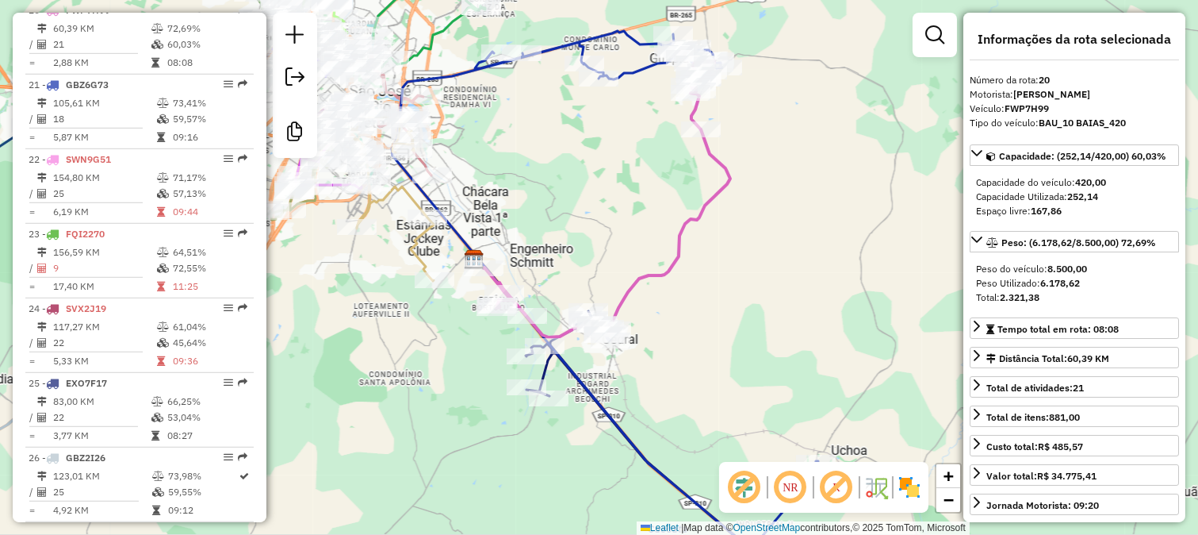
drag, startPoint x: 670, startPoint y: 284, endPoint x: 777, endPoint y: 113, distance: 202.0
click at [777, 113] on div "Janela de atendimento Grade de atendimento Capacidade Transportadoras Veículos …" at bounding box center [599, 267] width 1198 height 535
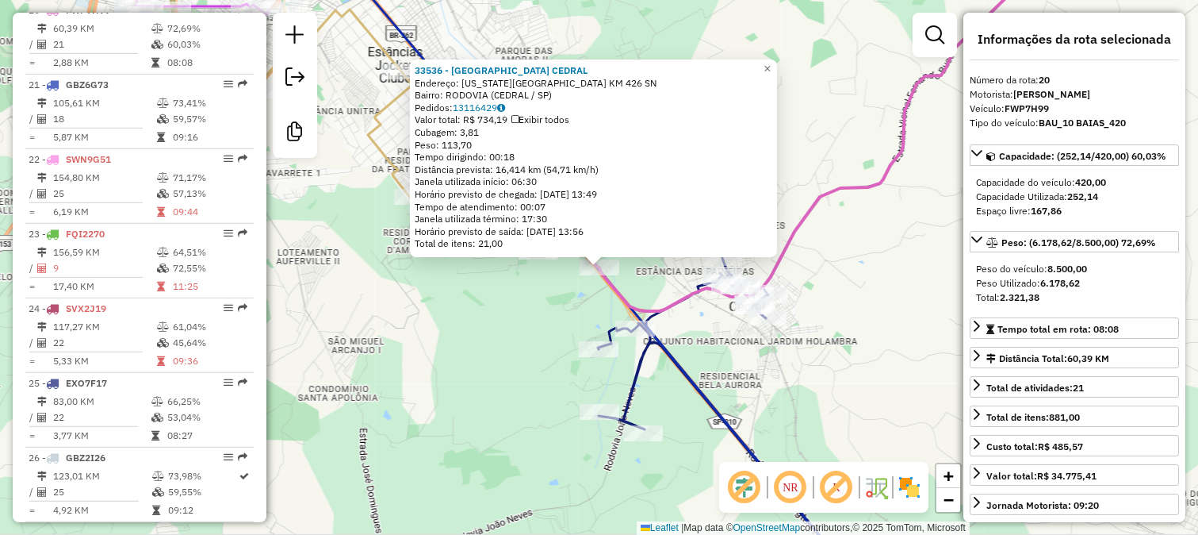
click at [583, 320] on div "Rota 20 - Placa FWP7H99 33536 - MONTE CARLO CEDRAL 33536 - MONTE CARLO CEDRAL E…" at bounding box center [599, 267] width 1198 height 535
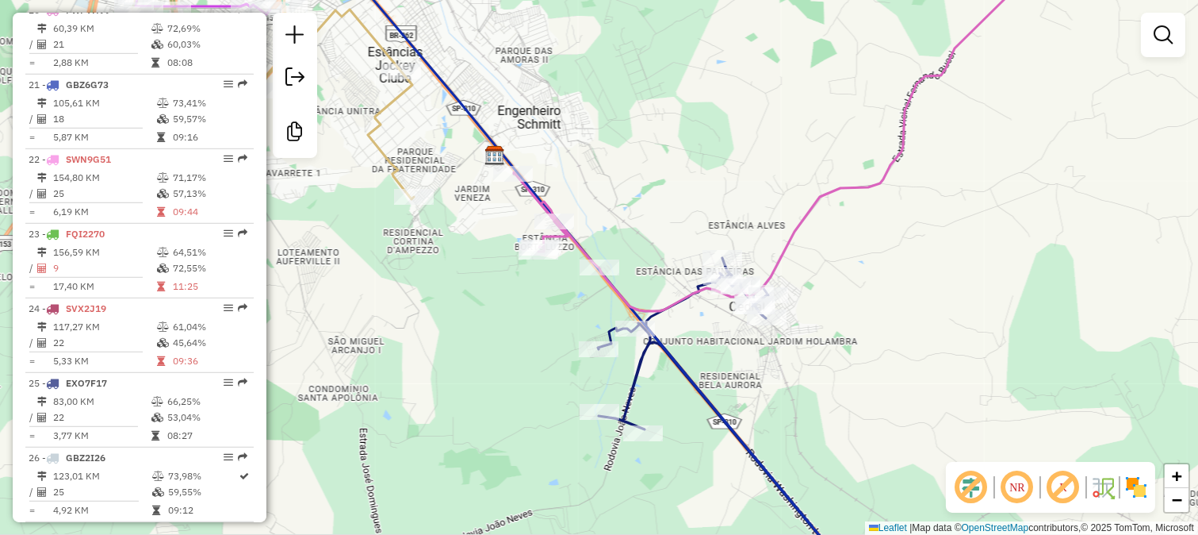
click at [621, 393] on icon at bounding box center [736, 423] width 276 height 331
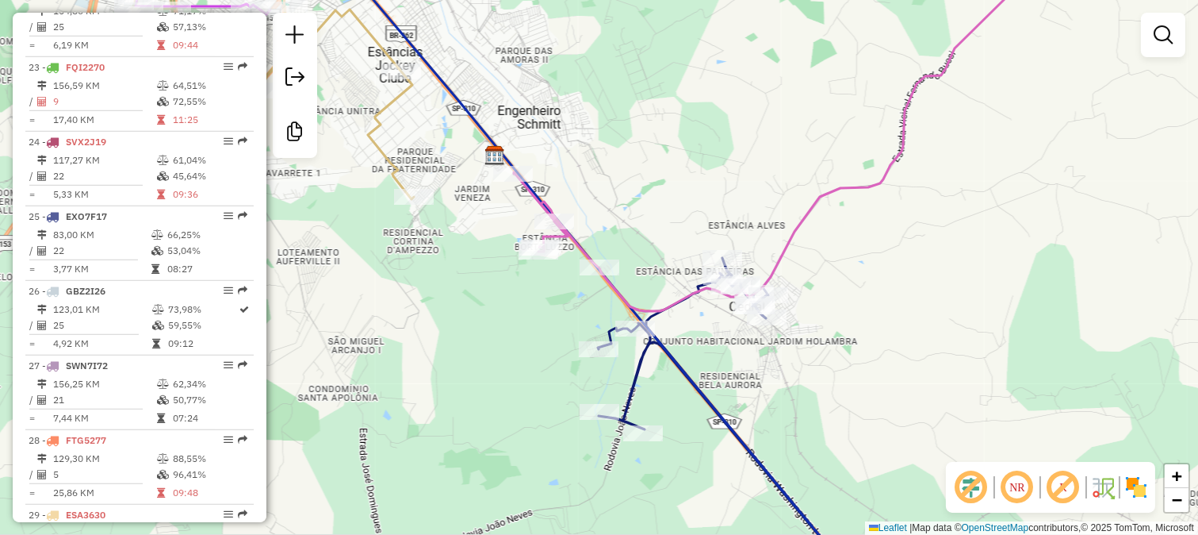
select select "**********"
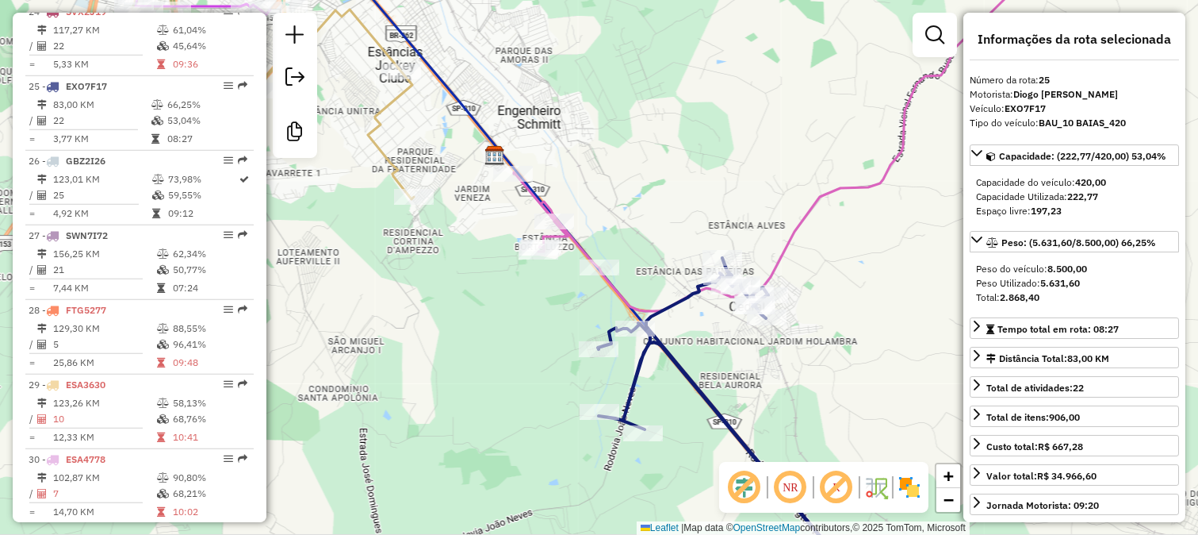
scroll to position [2427, 0]
drag, startPoint x: 1033, startPoint y: 212, endPoint x: 946, endPoint y: 58, distance: 176.5
click at [997, 112] on div "**********" at bounding box center [1075, 267] width 222 height 509
click at [877, 187] on icon at bounding box center [760, 129] width 492 height 364
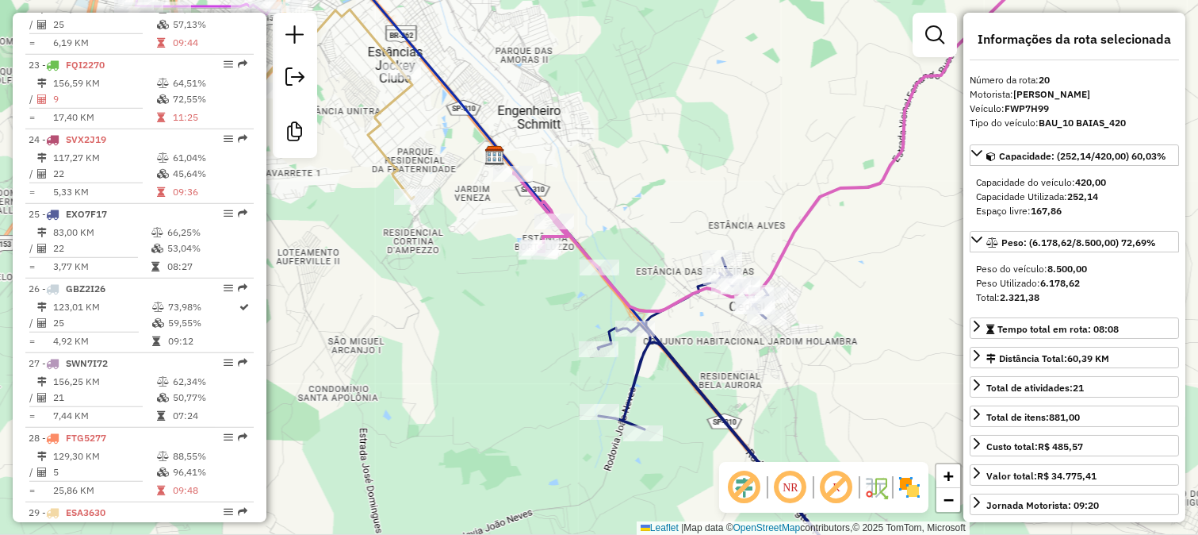
scroll to position [2054, 0]
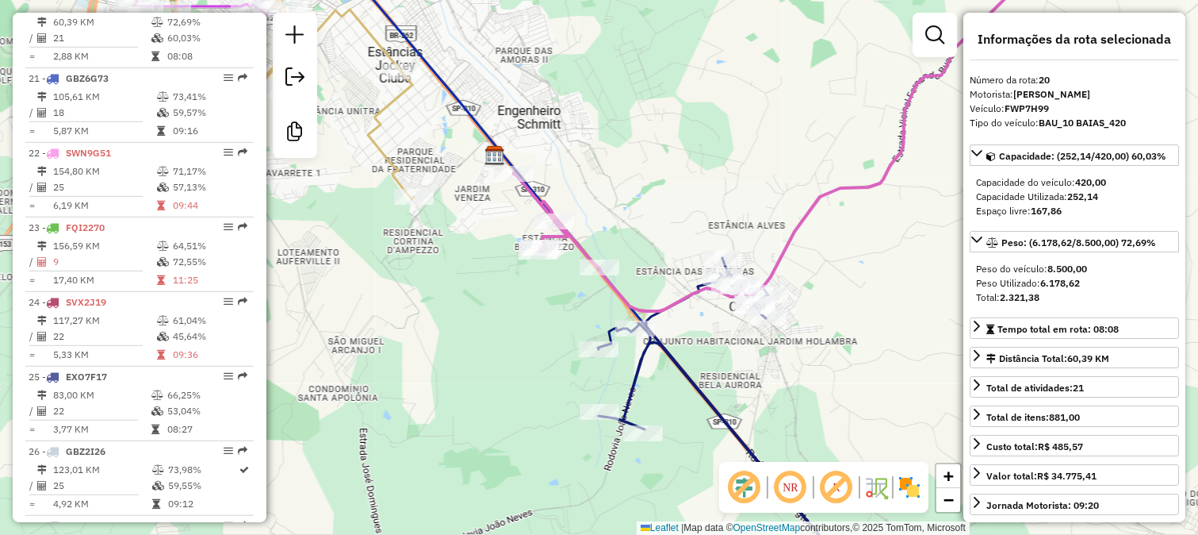
drag, startPoint x: 882, startPoint y: 223, endPoint x: 775, endPoint y: 85, distance: 174.7
click at [841, 155] on div "Janela de atendimento Grade de atendimento Capacidade Transportadoras Veículos …" at bounding box center [599, 267] width 1198 height 535
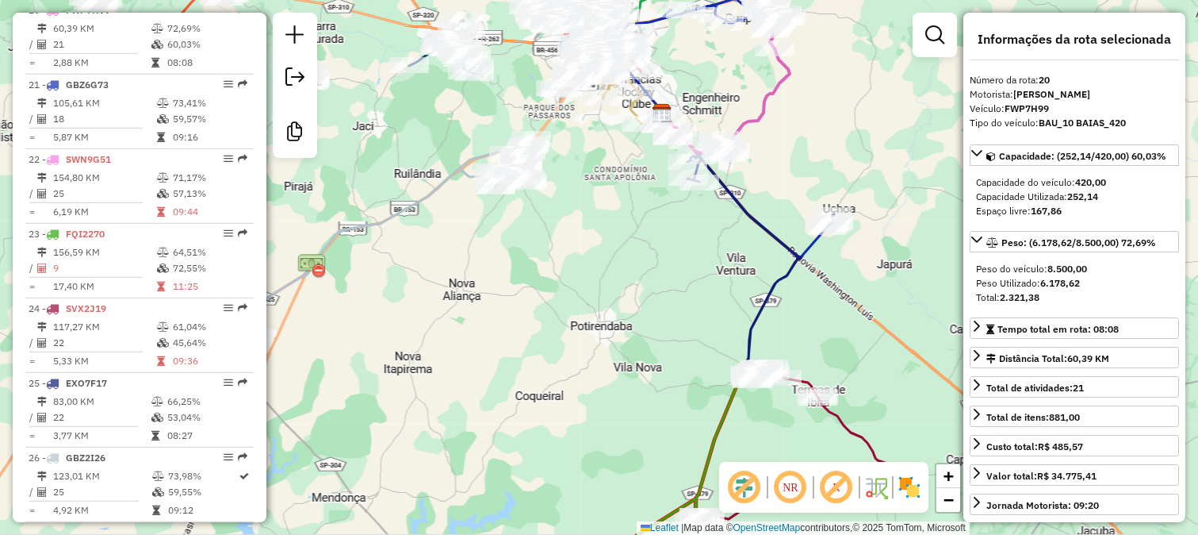
click at [757, 217] on icon at bounding box center [744, 255] width 113 height 232
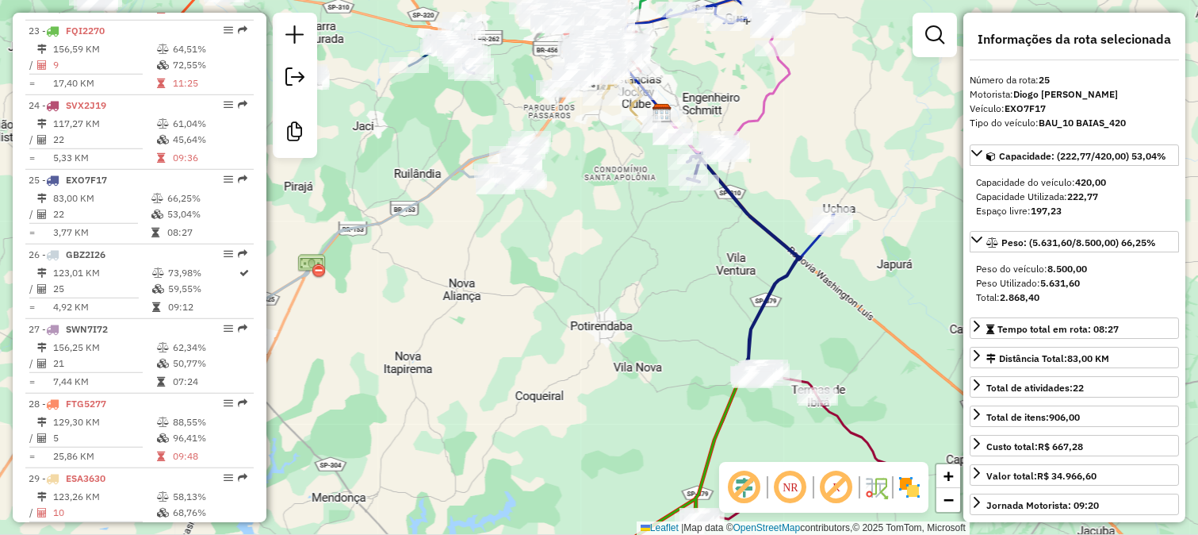
scroll to position [2427, 0]
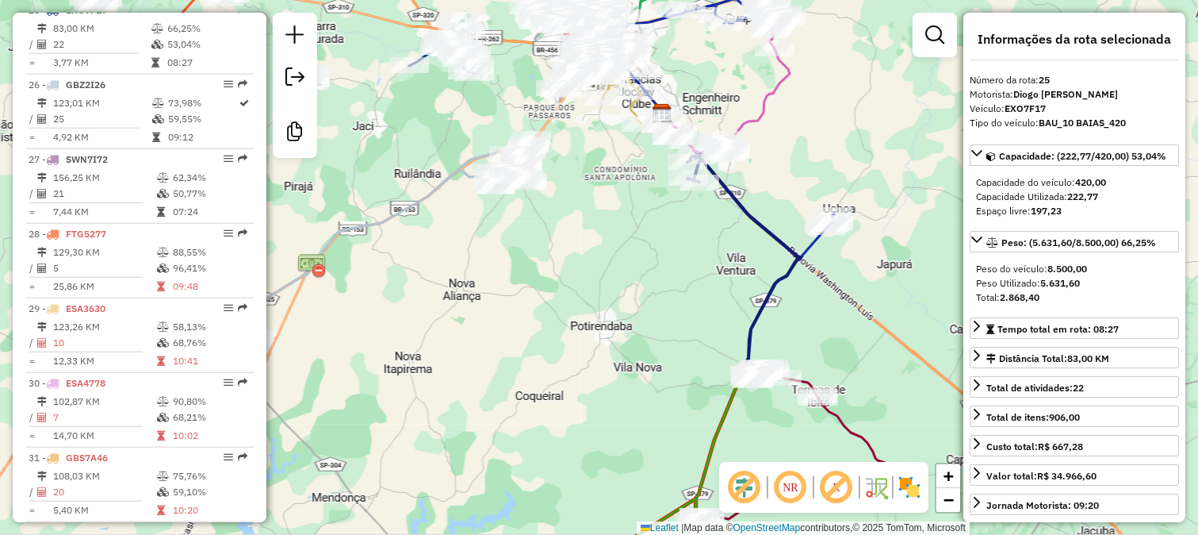
drag, startPoint x: 804, startPoint y: 290, endPoint x: 771, endPoint y: 201, distance: 94.9
click at [771, 201] on div "Janela de atendimento Grade de atendimento Capacidade Transportadoras Veículos …" at bounding box center [599, 267] width 1198 height 535
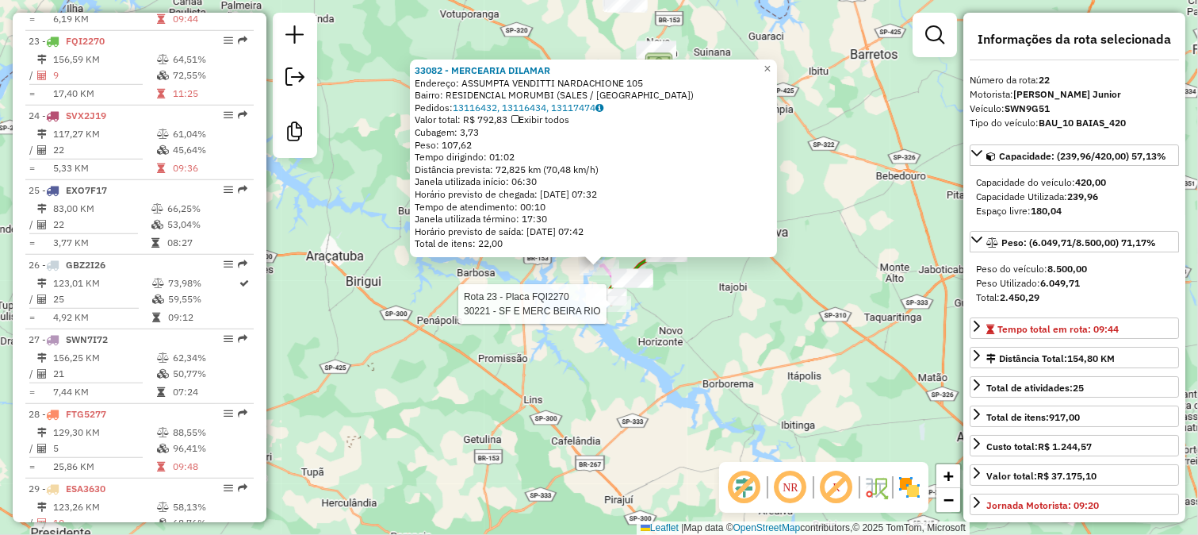
scroll to position [2202, 0]
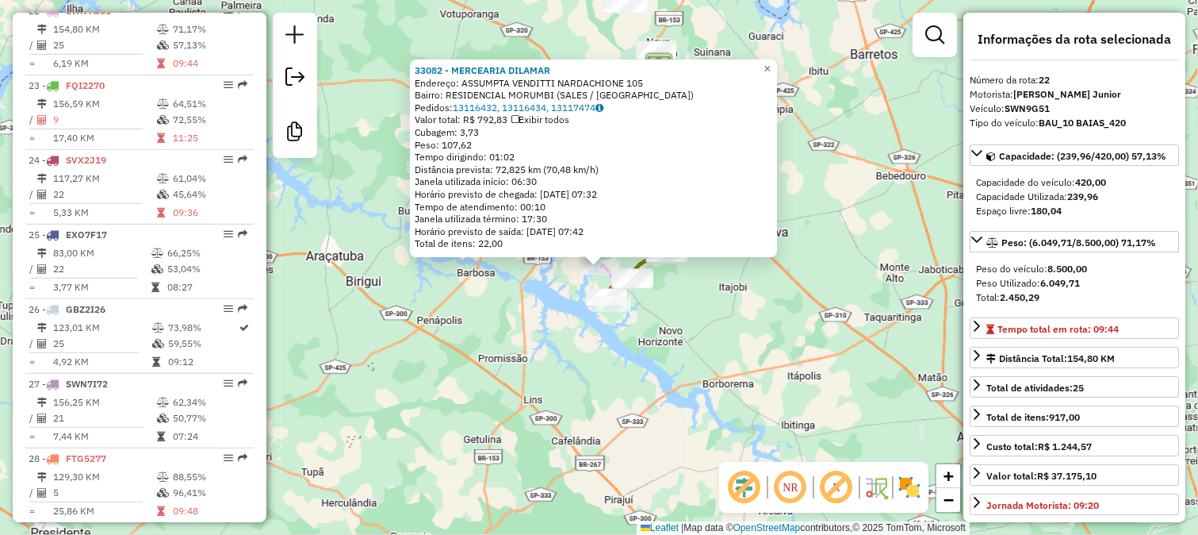
click at [529, 304] on div "33082 - MERCEARIA DILAMAR Endereço: ASSUMPTA VENDITTI NARDACHIONE 105 Bairro: R…" at bounding box center [599, 267] width 1198 height 535
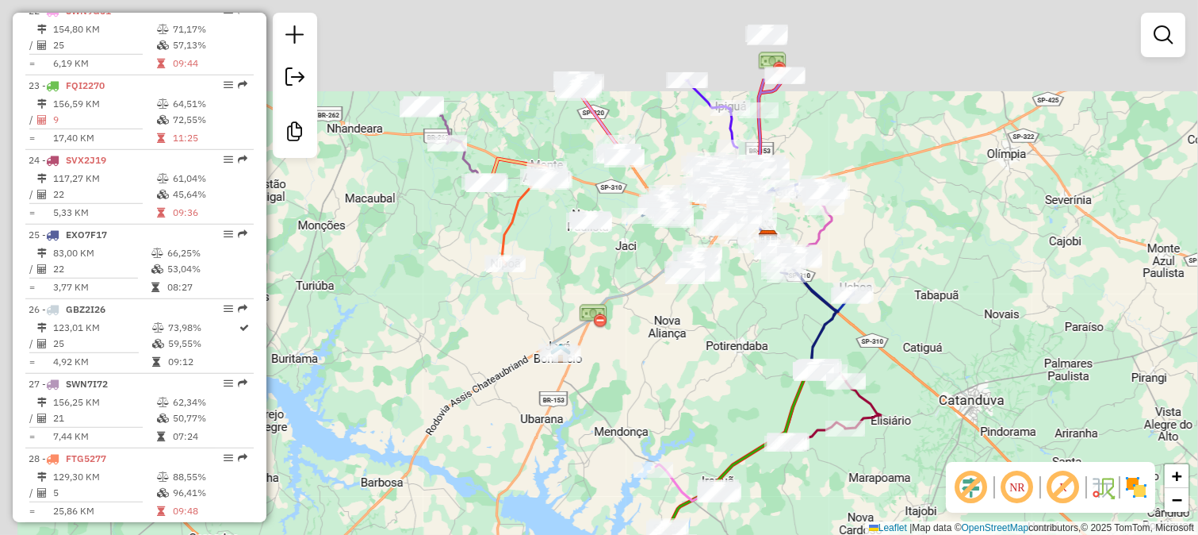
drag, startPoint x: 527, startPoint y: 100, endPoint x: 565, endPoint y: 254, distance: 158.5
click at [565, 254] on div "Janela de atendimento Grade de atendimento Capacidade Transportadoras Veículos …" at bounding box center [599, 267] width 1198 height 535
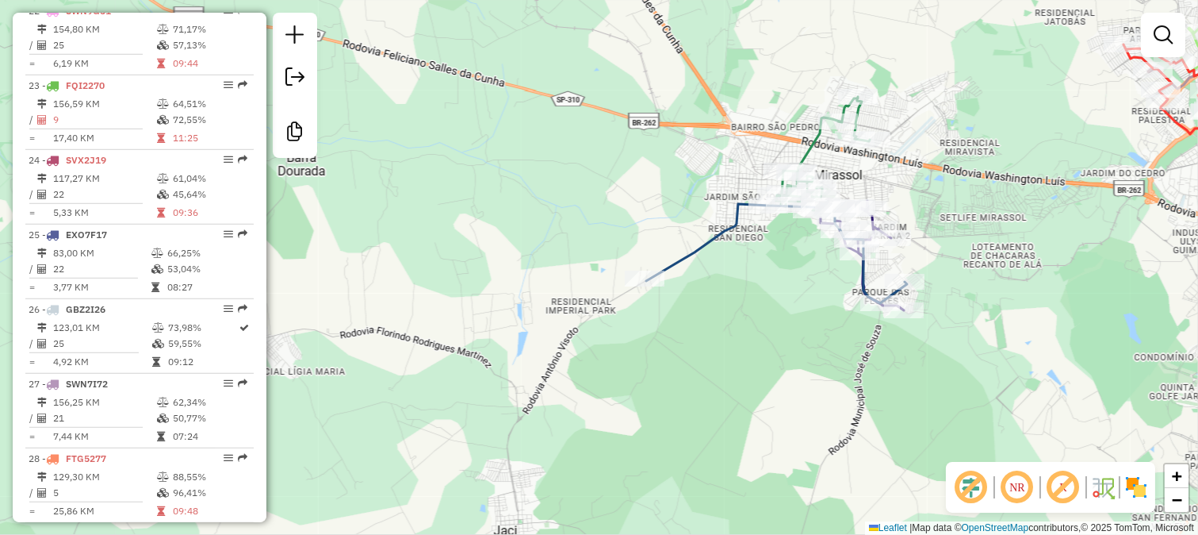
click at [730, 239] on icon at bounding box center [776, 253] width 261 height 99
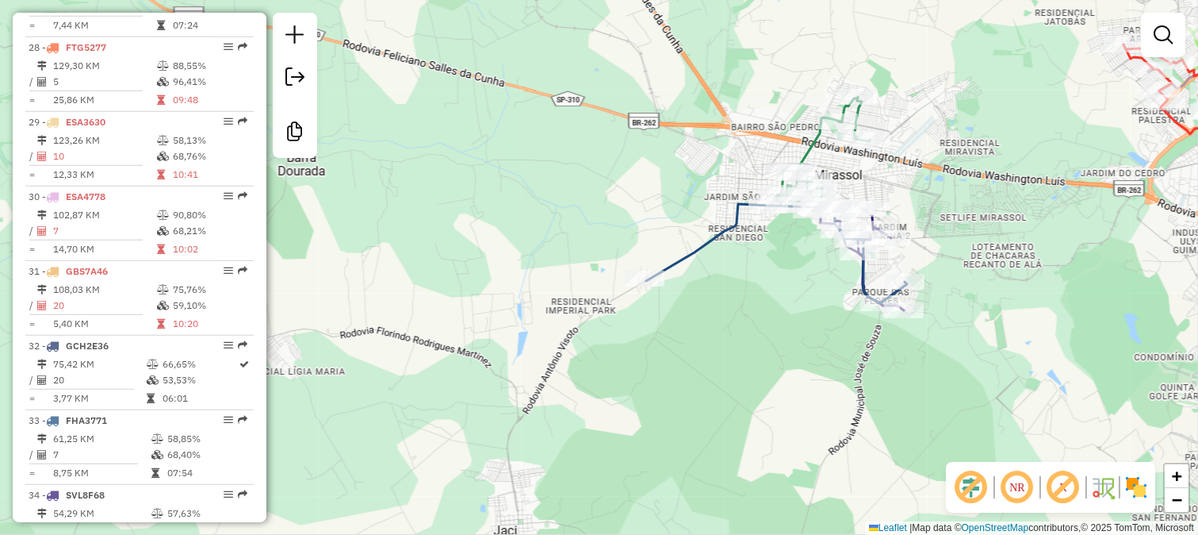
select select "**********"
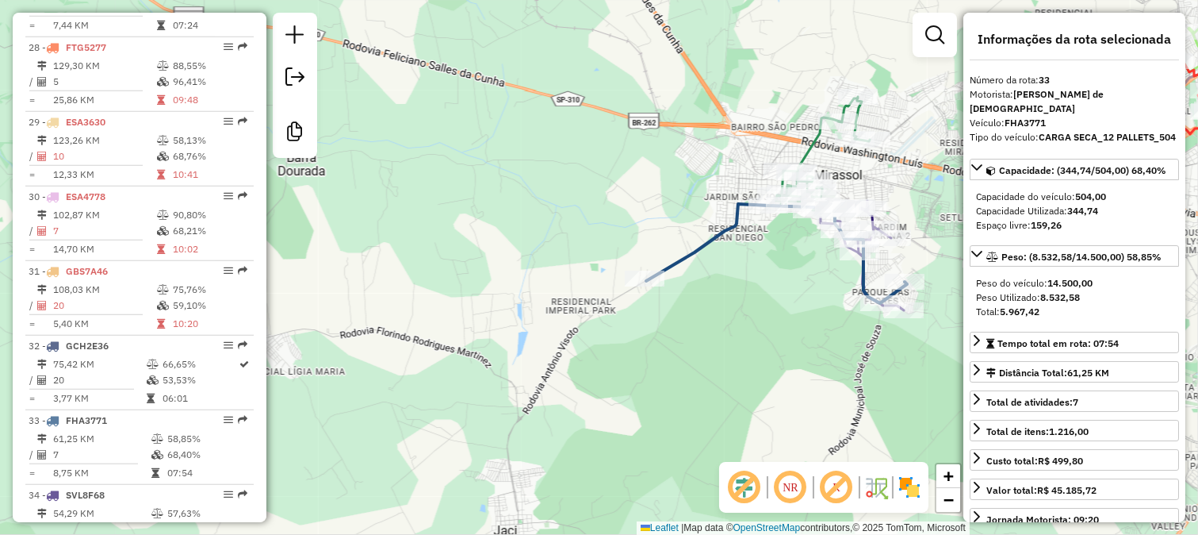
scroll to position [2987, 0]
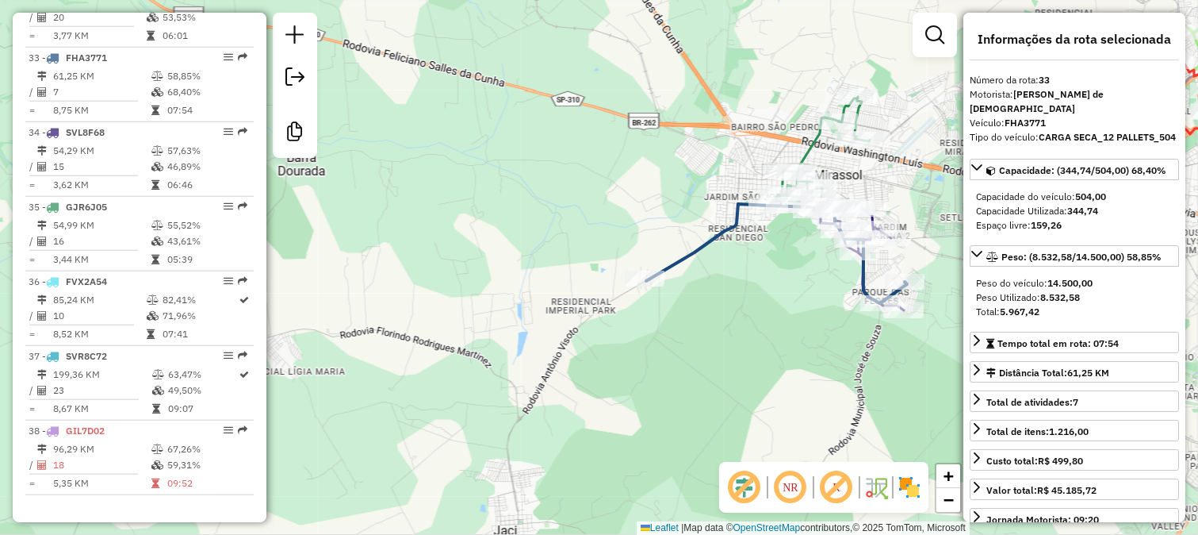
click at [819, 266] on div "Janela de atendimento Grade de atendimento Capacidade Transportadoras Veículos …" at bounding box center [599, 267] width 1198 height 535
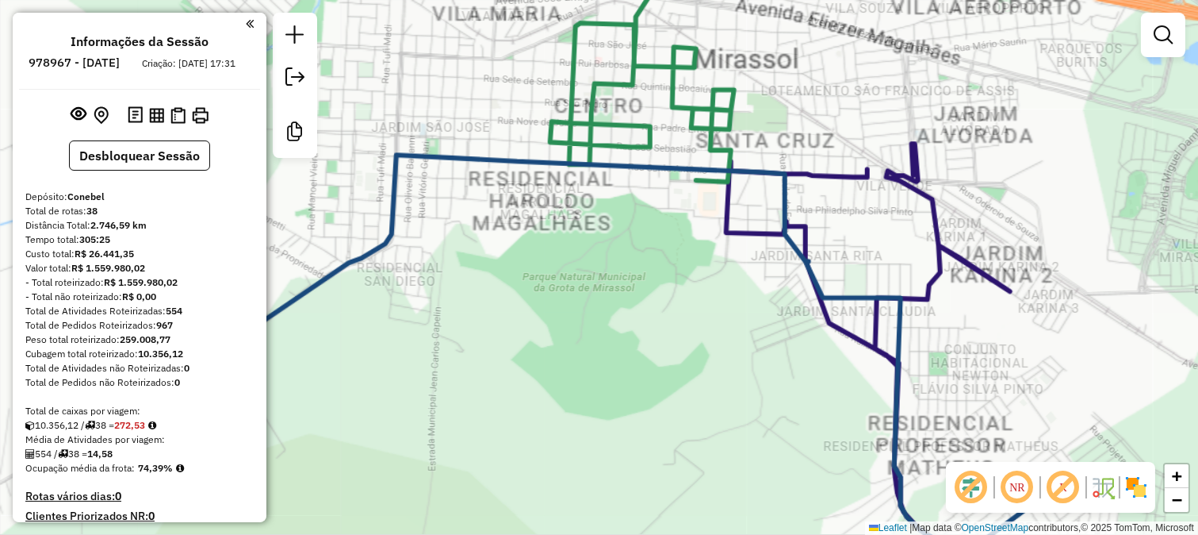
scroll to position [2987, 0]
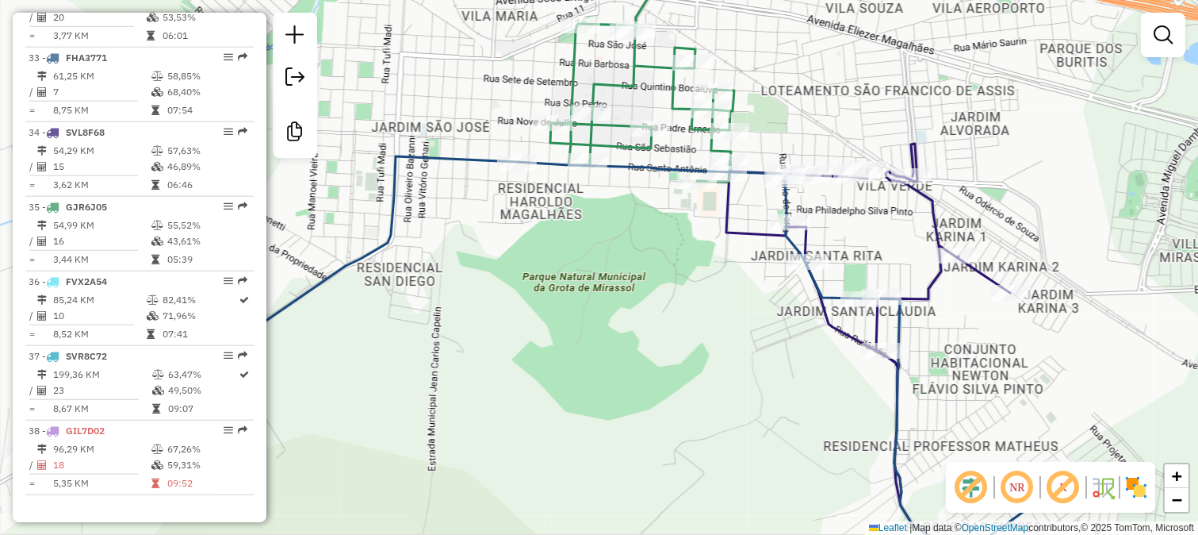
drag, startPoint x: 822, startPoint y: 234, endPoint x: 782, endPoint y: 259, distance: 47.7
click at [782, 259] on div "Janela de atendimento Grade de atendimento Capacidade Transportadoras Veículos …" at bounding box center [599, 267] width 1198 height 535
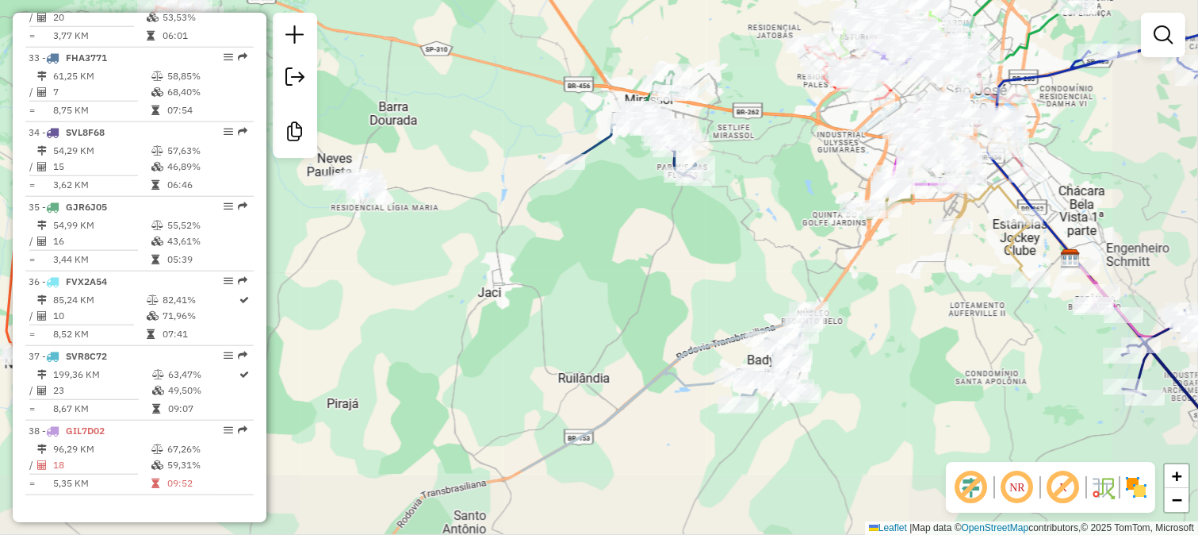
drag, startPoint x: 910, startPoint y: 305, endPoint x: 804, endPoint y: 173, distance: 169.8
click at [804, 173] on div "Janela de atendimento Grade de atendimento Capacidade Transportadoras Veículos …" at bounding box center [599, 267] width 1198 height 535
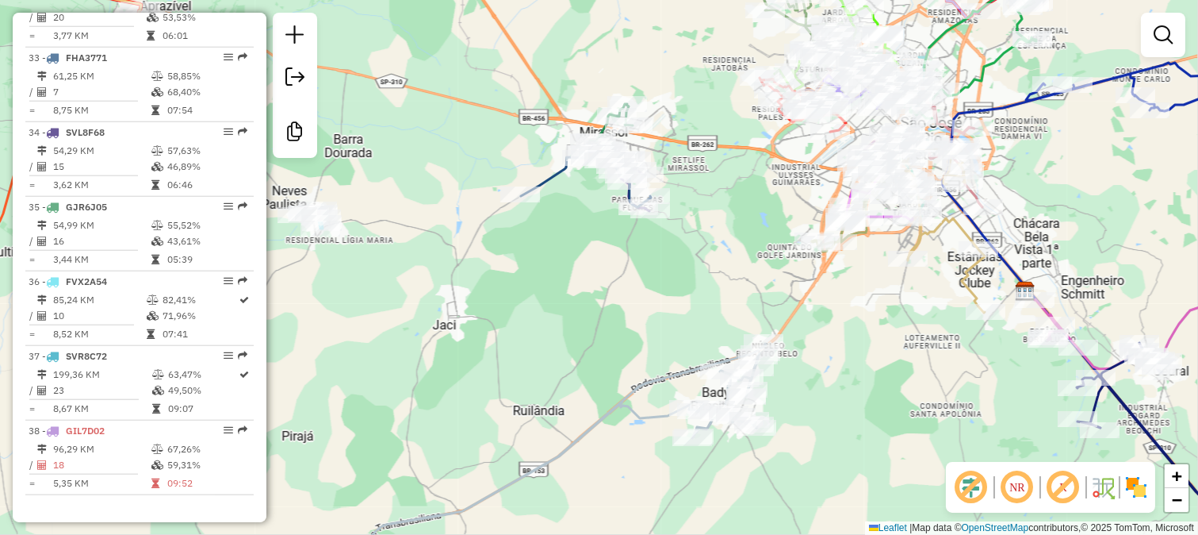
drag, startPoint x: 860, startPoint y: 208, endPoint x: 821, endPoint y: 255, distance: 61.4
click at [821, 251] on icon at bounding box center [848, 209] width 72 height 85
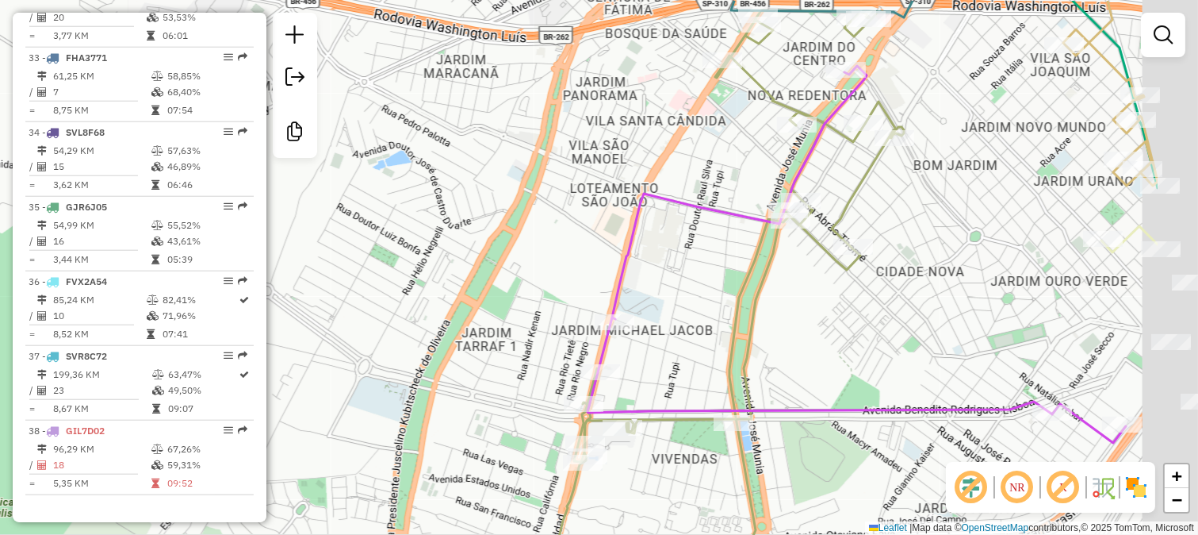
drag, startPoint x: 719, startPoint y: 284, endPoint x: 707, endPoint y: 288, distance: 12.5
click at [709, 287] on div "Janela de atendimento Grade de atendimento Capacidade Transportadoras Veículos …" at bounding box center [599, 267] width 1198 height 535
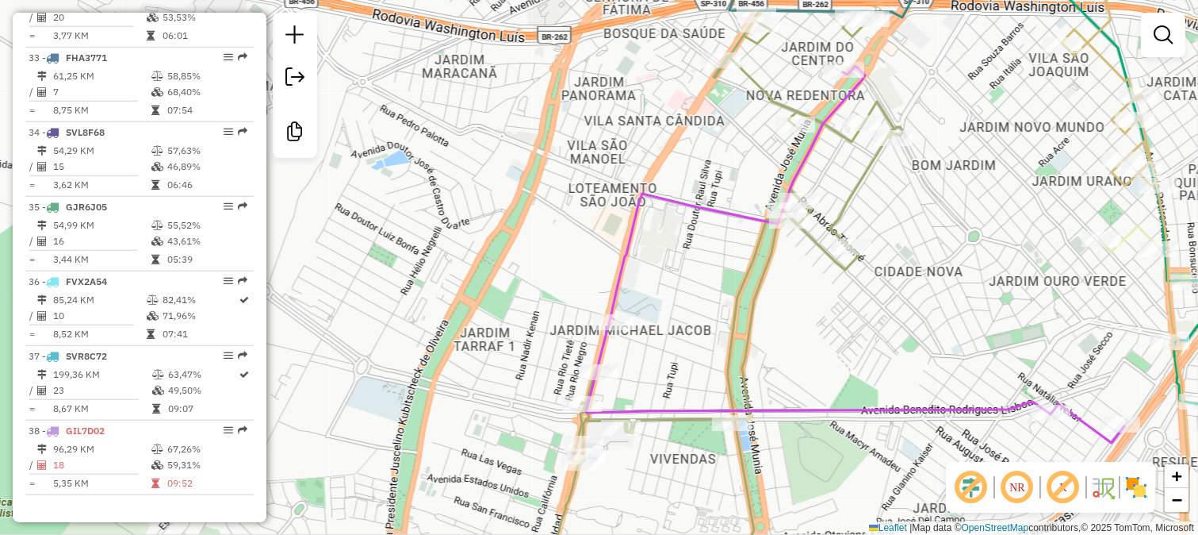
click at [846, 197] on icon at bounding box center [720, 299] width 363 height 578
select select "**********"
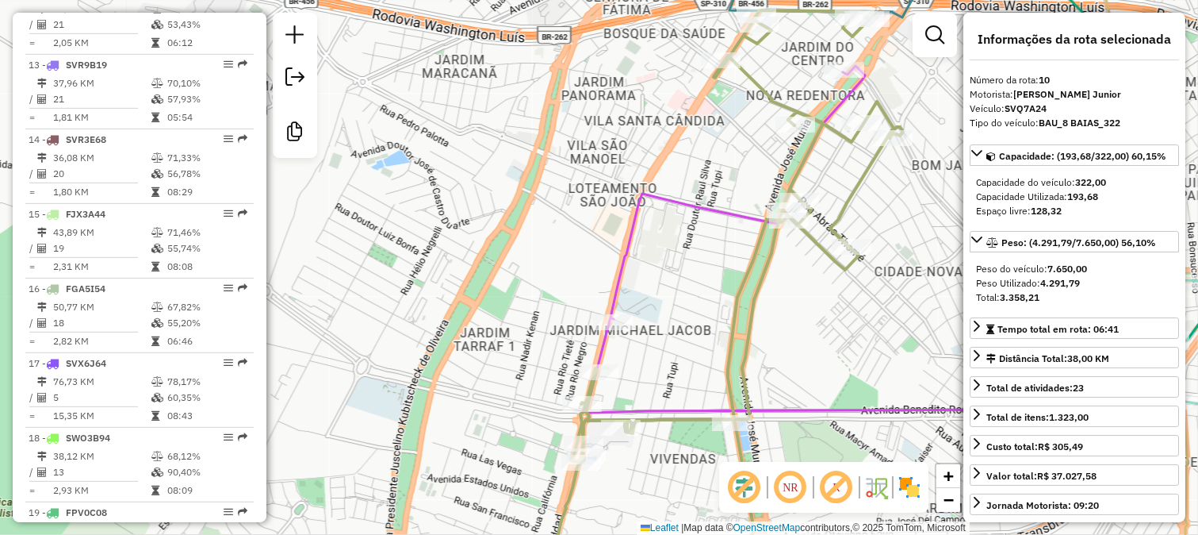
scroll to position [1309, 0]
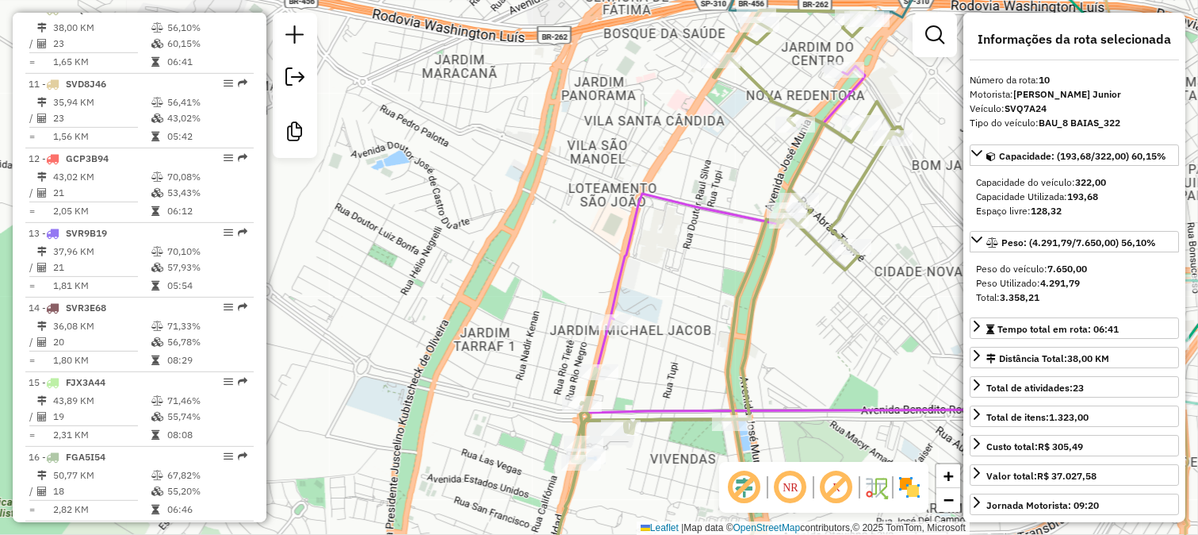
drag, startPoint x: 844, startPoint y: 184, endPoint x: 606, endPoint y: 315, distance: 271.5
click at [606, 315] on div "Janela de atendimento Grade de atendimento Capacidade Transportadoras Veículos …" at bounding box center [599, 267] width 1198 height 535
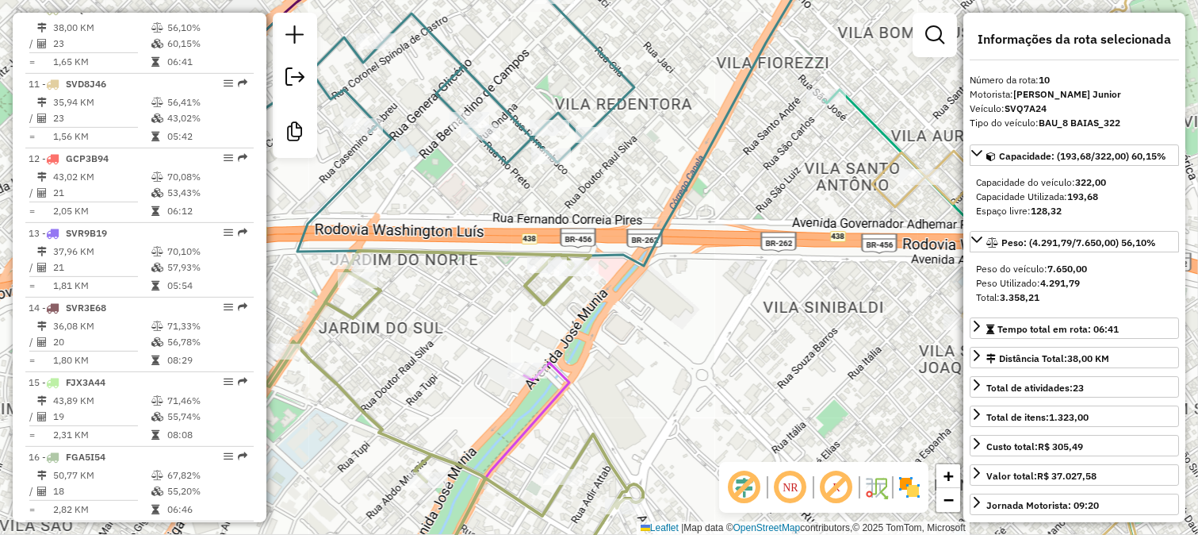
click at [924, 293] on div "Rota 10 - Placa SVQ7A24 4632 - BRASEIRO DO MASSA Rota 10 - Placa SVQ7A24 35510 …" at bounding box center [599, 267] width 1198 height 535
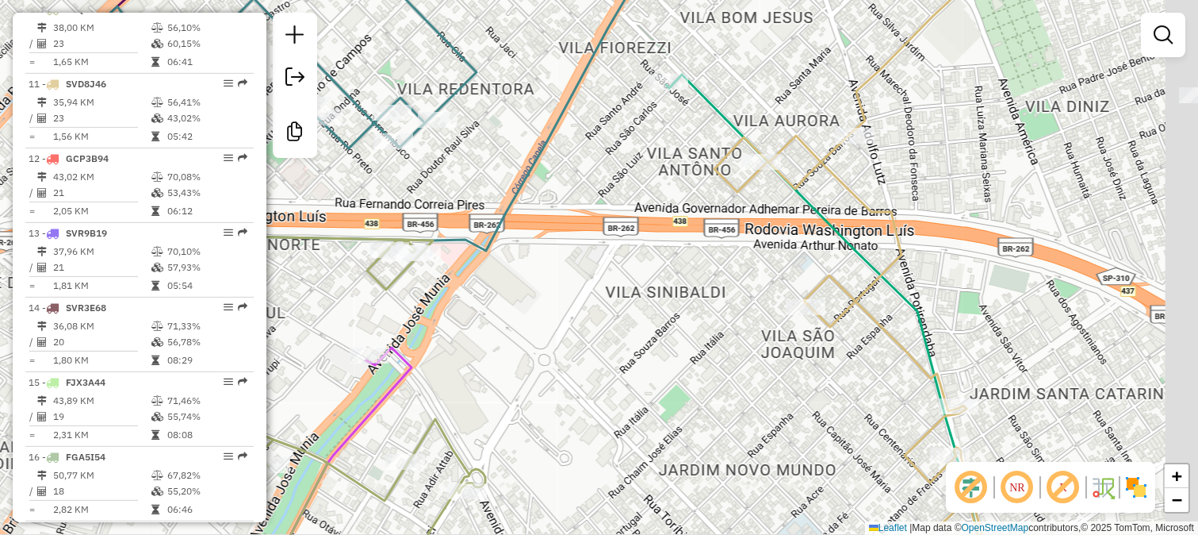
drag, startPoint x: 780, startPoint y: 298, endPoint x: 676, endPoint y: 278, distance: 105.8
click at [676, 279] on div "Janela de atendimento Grade de atendimento Capacidade Transportadoras Veículos …" at bounding box center [599, 267] width 1198 height 535
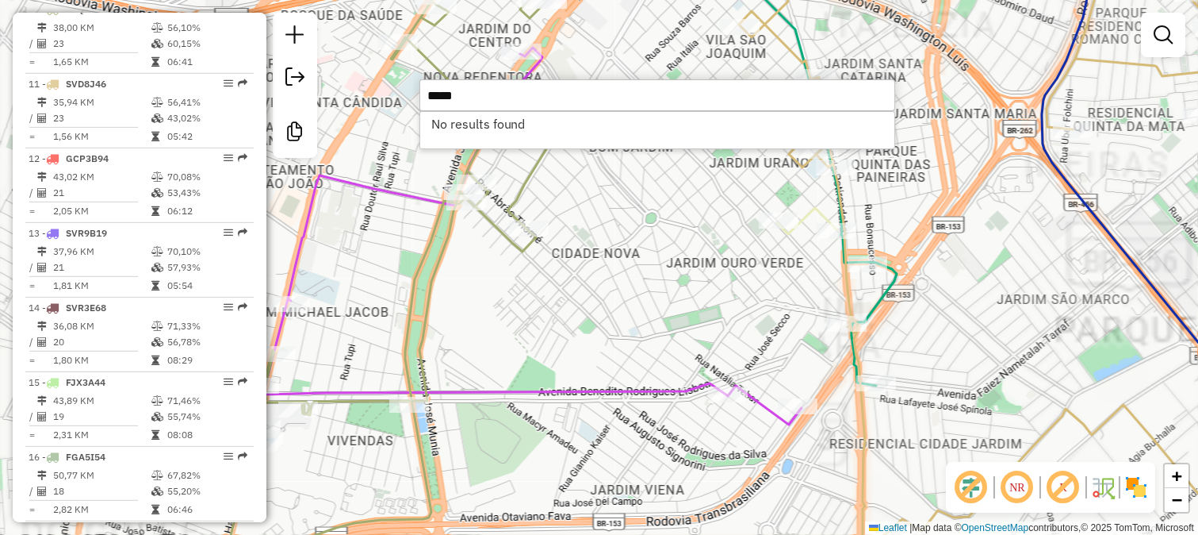
type input "*****"
click at [607, 326] on div "Janela de atendimento Grade de atendimento Capacidade Transportadoras Veículos …" at bounding box center [599, 267] width 1198 height 535
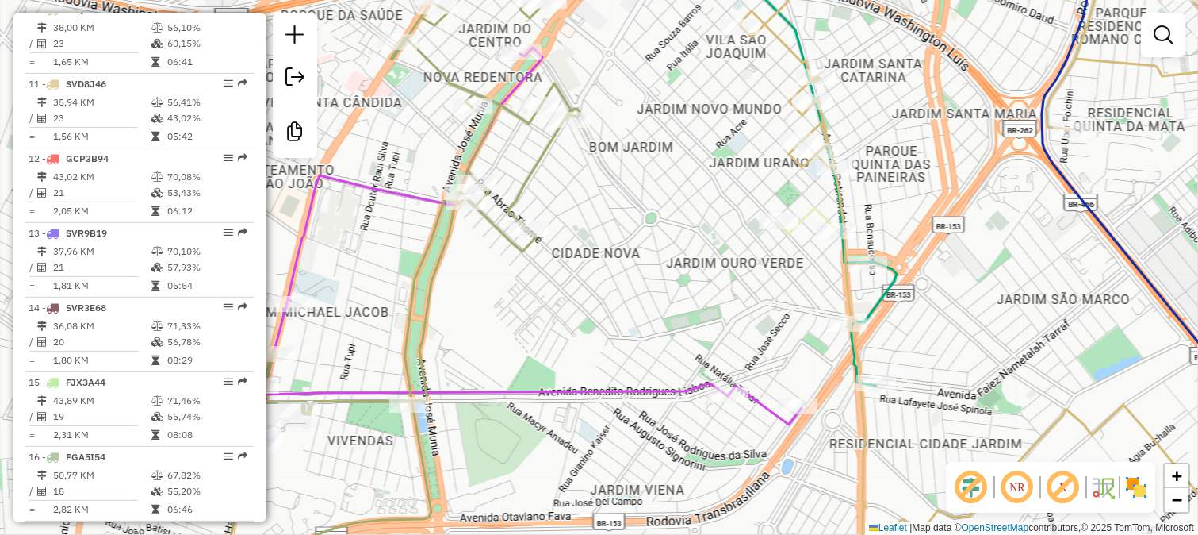
drag, startPoint x: 599, startPoint y: 190, endPoint x: 633, endPoint y: 315, distance: 129.1
click at [633, 315] on div "Janela de atendimento Grade de atendimento Capacidade Transportadoras Veículos …" at bounding box center [599, 267] width 1198 height 535
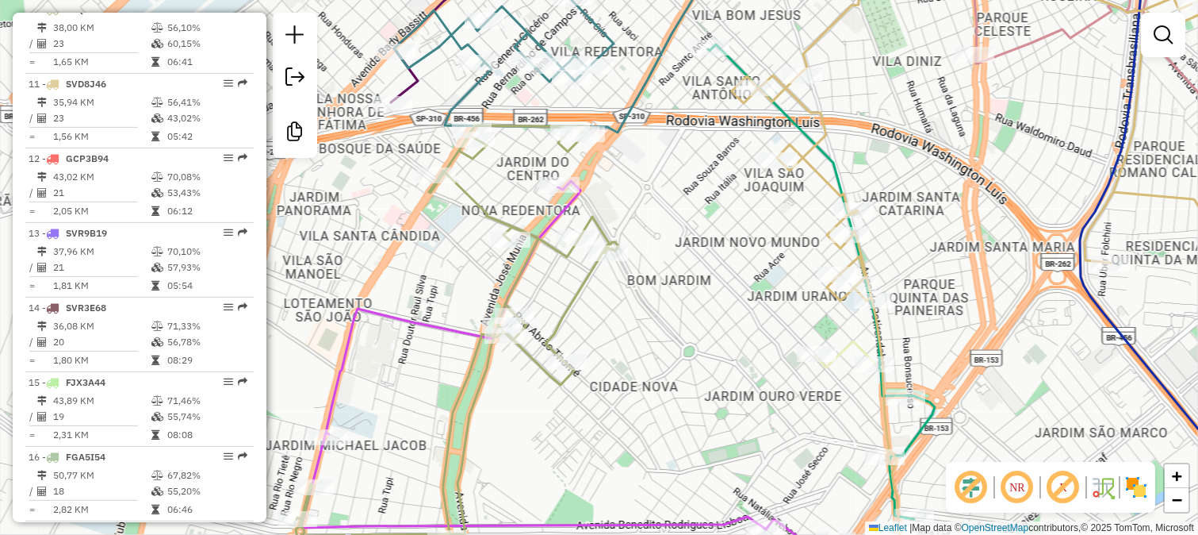
click at [363, 259] on div "Janela de atendimento Grade de atendimento Capacidade Transportadoras Veículos …" at bounding box center [599, 267] width 1198 height 535
click at [454, 243] on div "Janela de atendimento Grade de atendimento Capacidade Transportadoras Veículos …" at bounding box center [599, 267] width 1198 height 535
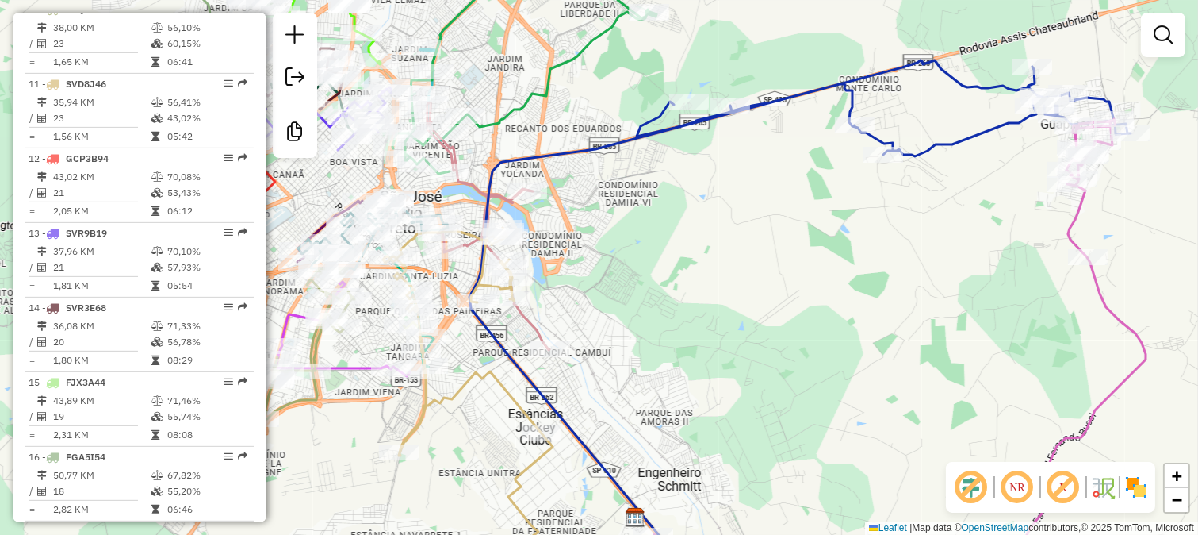
click at [620, 135] on icon at bounding box center [799, 324] width 661 height 528
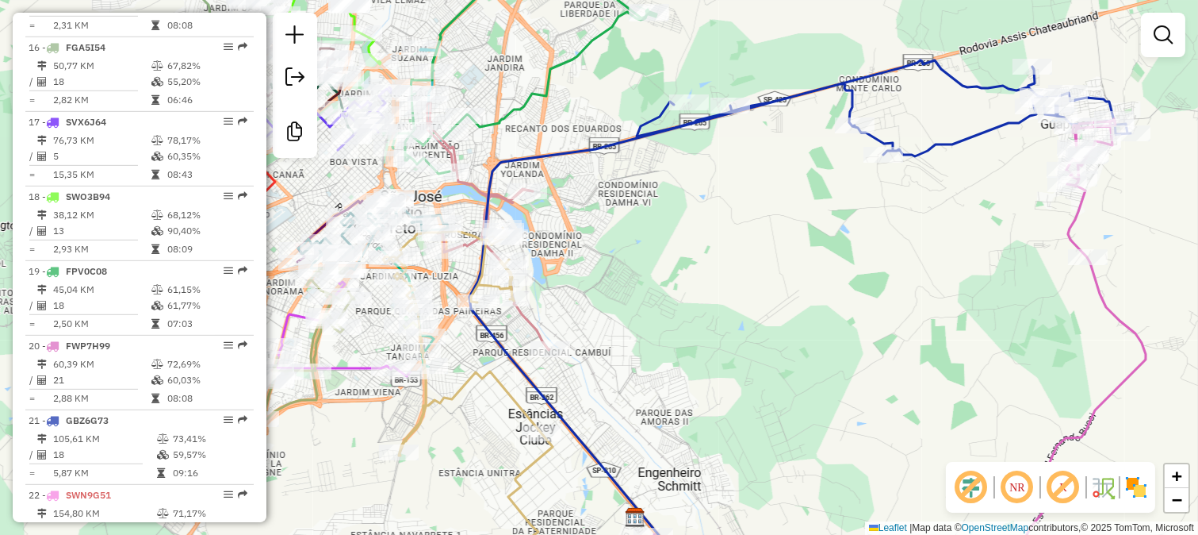
select select "**********"
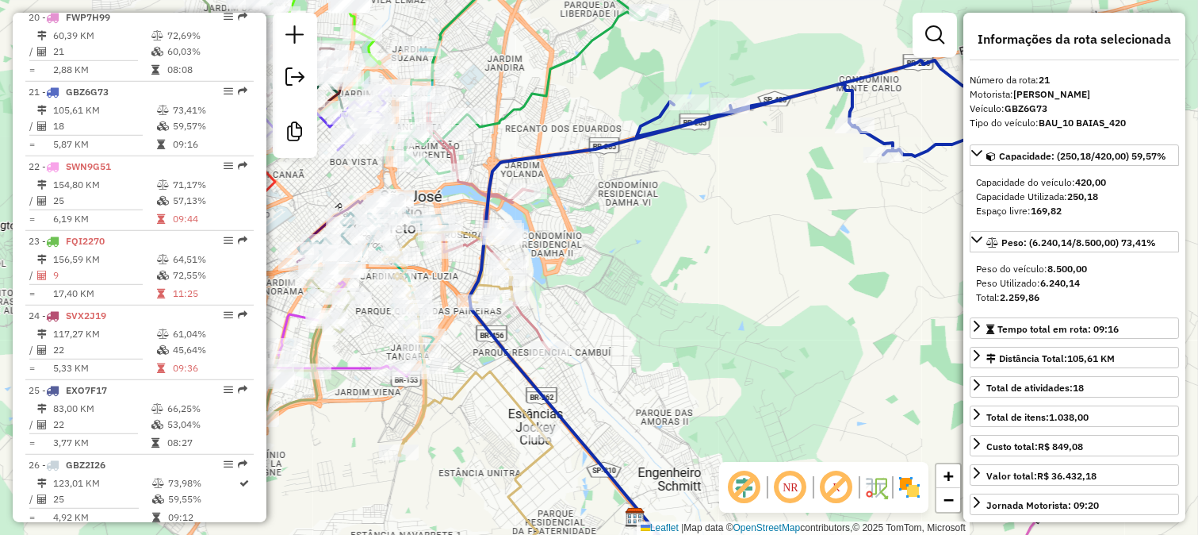
scroll to position [2129, 0]
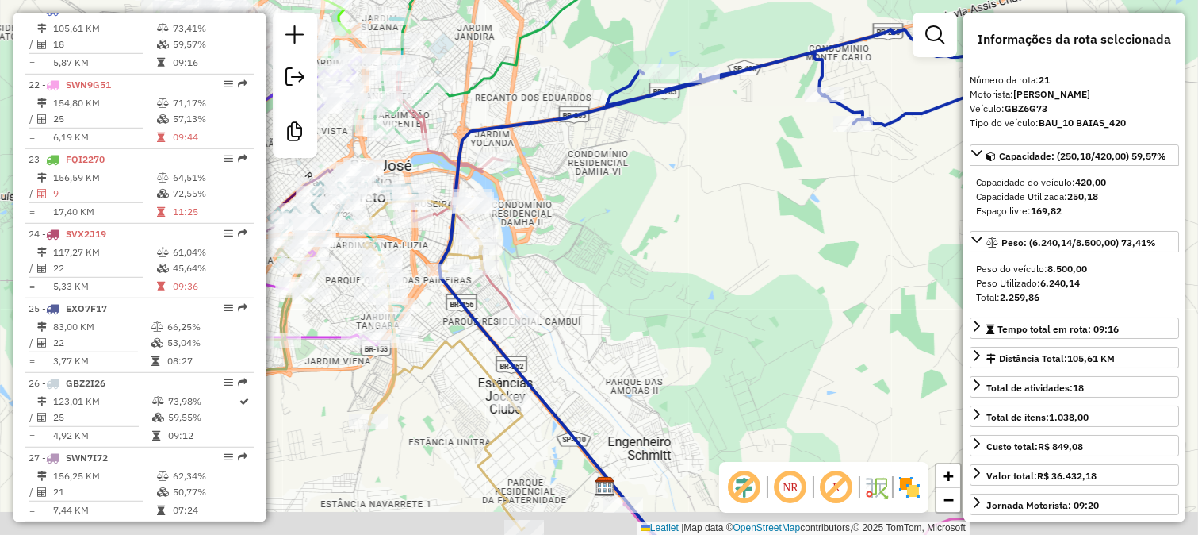
drag, startPoint x: 725, startPoint y: 296, endPoint x: 569, endPoint y: 164, distance: 204.3
click at [607, 190] on div "Janela de atendimento Grade de atendimento Capacidade Transportadoras Veículos …" at bounding box center [599, 267] width 1198 height 535
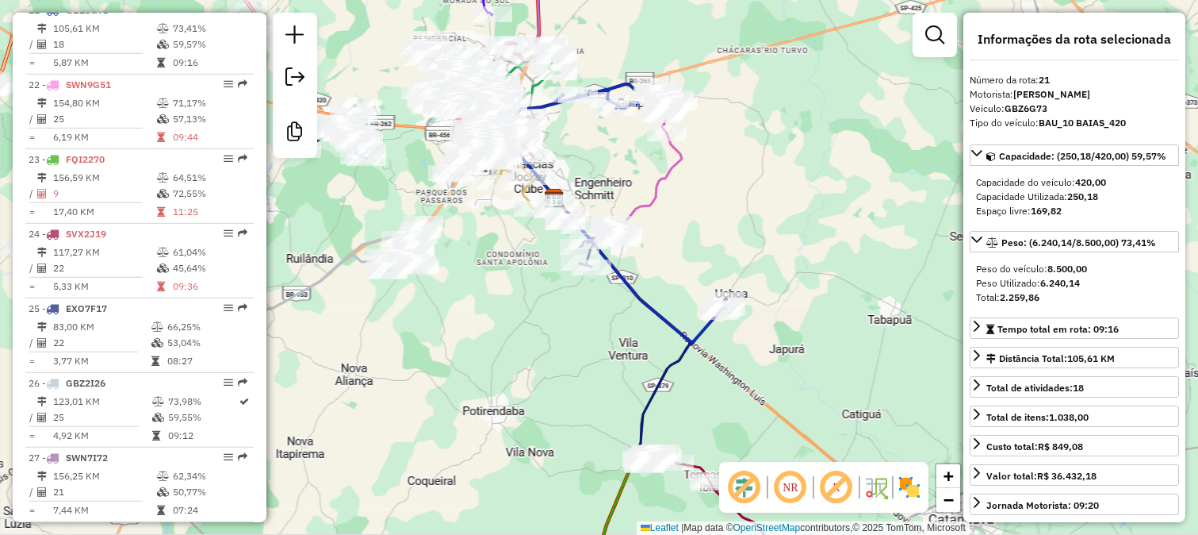
drag, startPoint x: 526, startPoint y: 319, endPoint x: 592, endPoint y: 299, distance: 68.7
click at [566, 306] on div "Janela de atendimento Grade de atendimento Capacidade Transportadoras Veículos …" at bounding box center [599, 267] width 1198 height 535
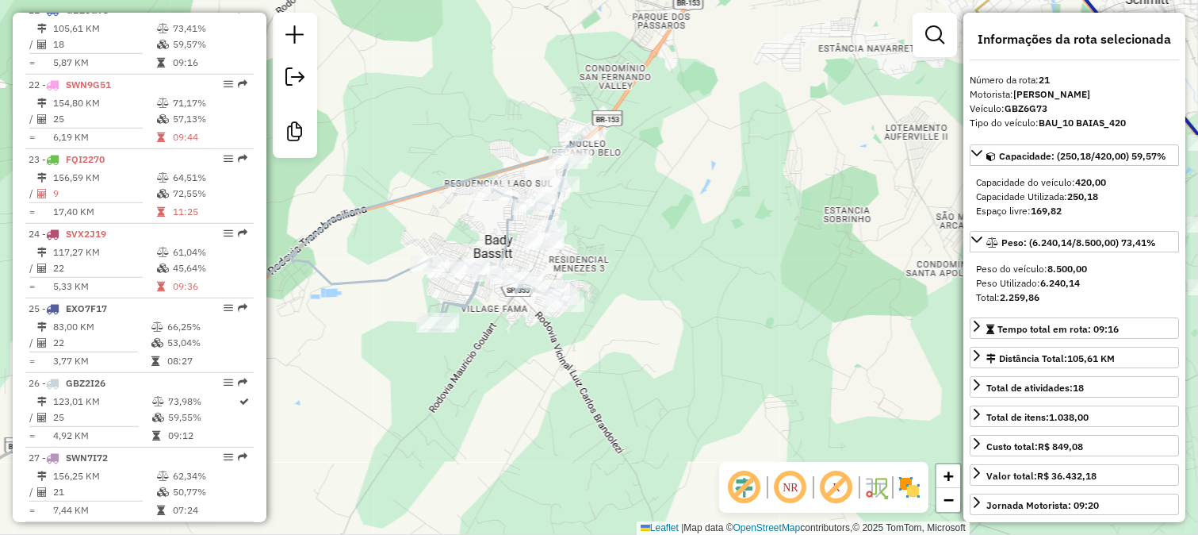
drag, startPoint x: 494, startPoint y: 339, endPoint x: 561, endPoint y: 361, distance: 70.7
click at [561, 361] on div "Rota 26 - Placa GBZ2I26 845 - CONVENIENCIA KOLINA Janela de atendimento Grade d…" at bounding box center [599, 267] width 1198 height 535
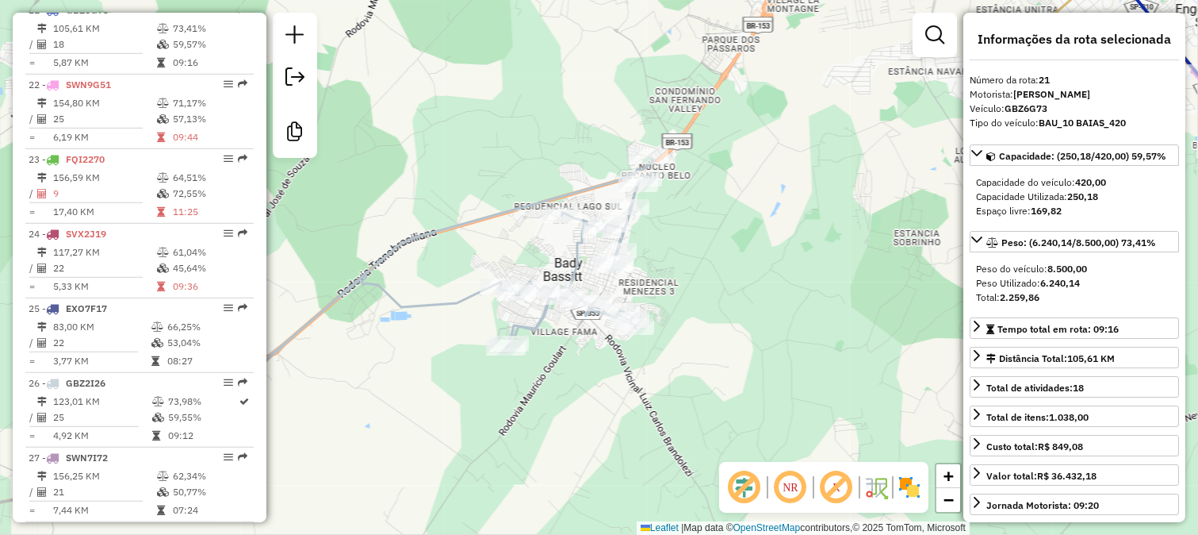
drag, startPoint x: 542, startPoint y: 391, endPoint x: 763, endPoint y: 232, distance: 271.6
click at [726, 259] on div "Janela de atendimento Grade de atendimento Capacidade Transportadoras Veículos …" at bounding box center [599, 267] width 1198 height 535
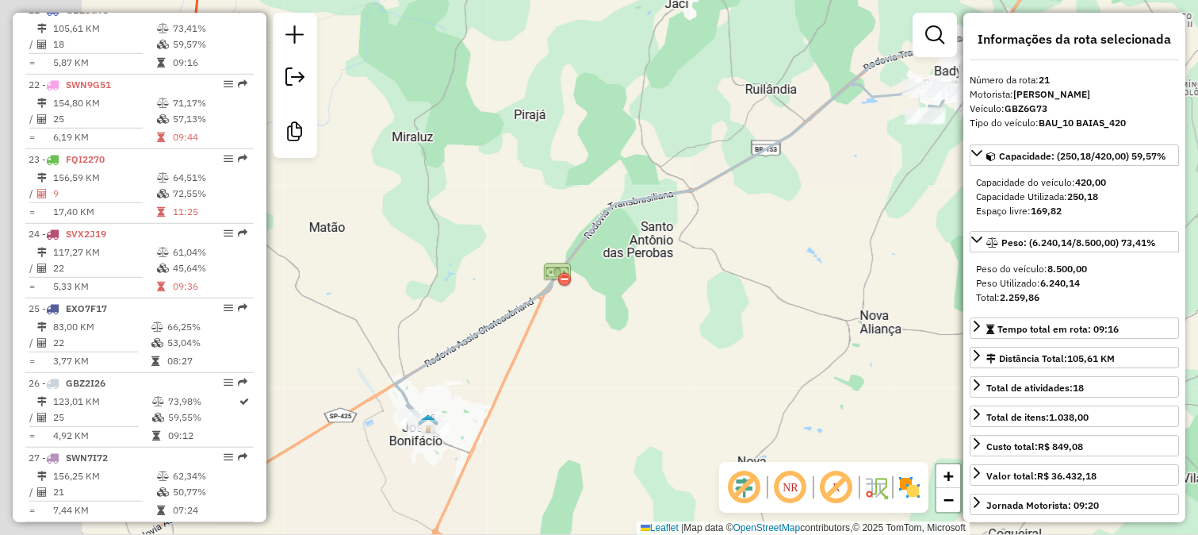
drag, startPoint x: 651, startPoint y: 283, endPoint x: 760, endPoint y: 232, distance: 120.3
click at [738, 249] on div "Janela de atendimento Grade de atendimento Capacidade Transportadoras Veículos …" at bounding box center [599, 267] width 1198 height 535
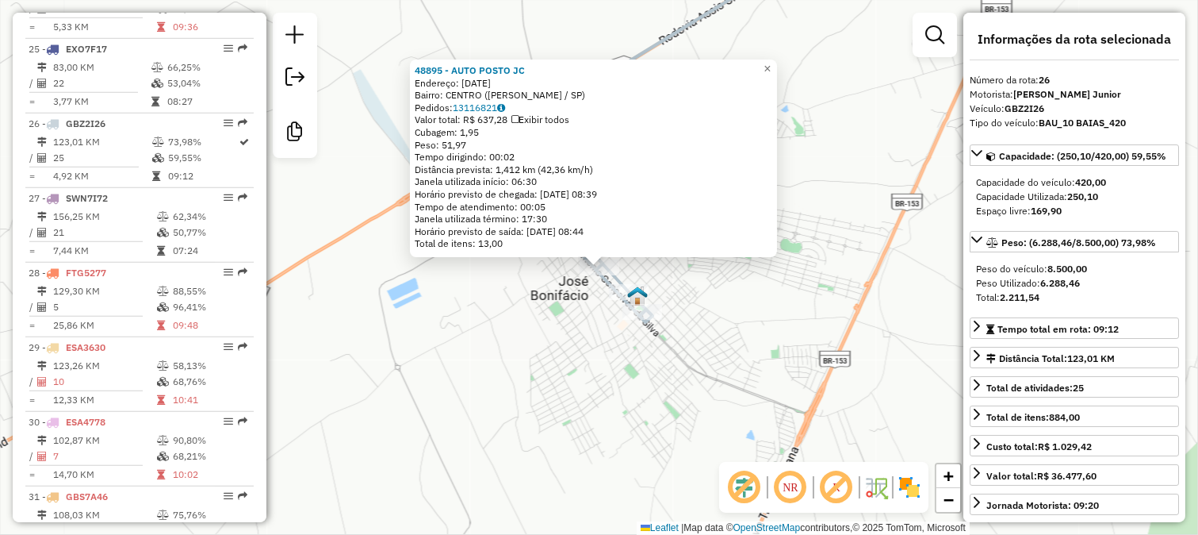
scroll to position [2501, 0]
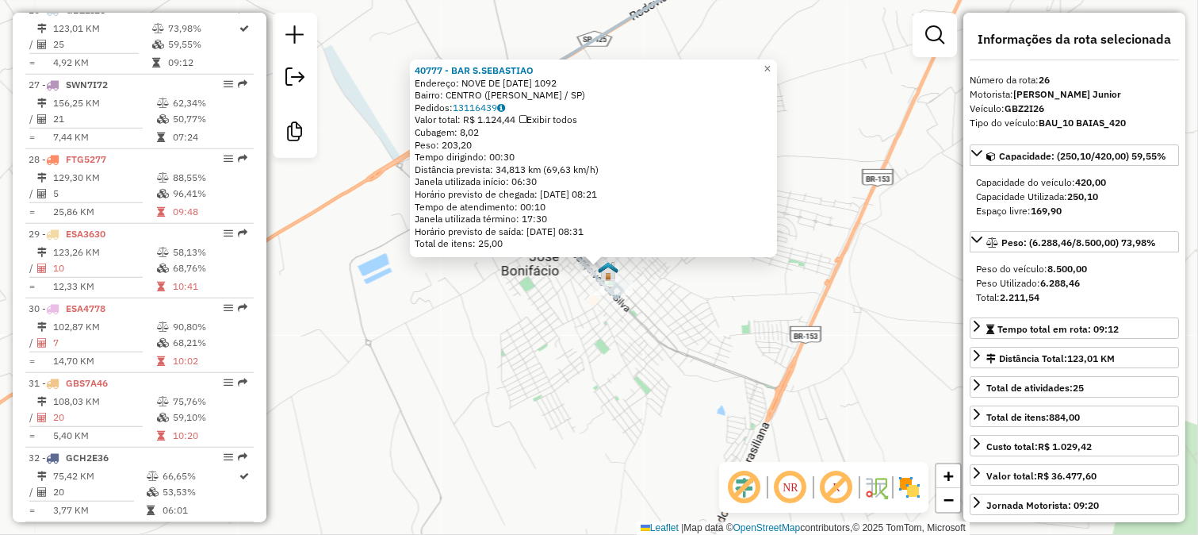
click at [605, 300] on div "Rota 26 - Placa GBZ2I26 28278 - [GEOGRAPHIC_DATA] DO GAUCHO 40777 - BAR S.[GEOG…" at bounding box center [599, 267] width 1198 height 535
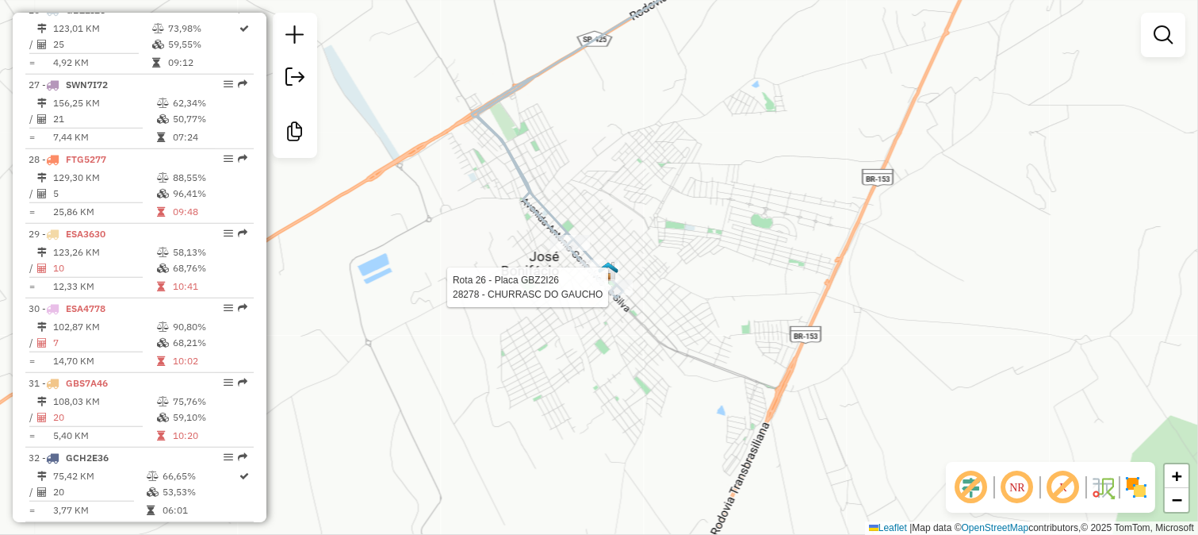
select select "**********"
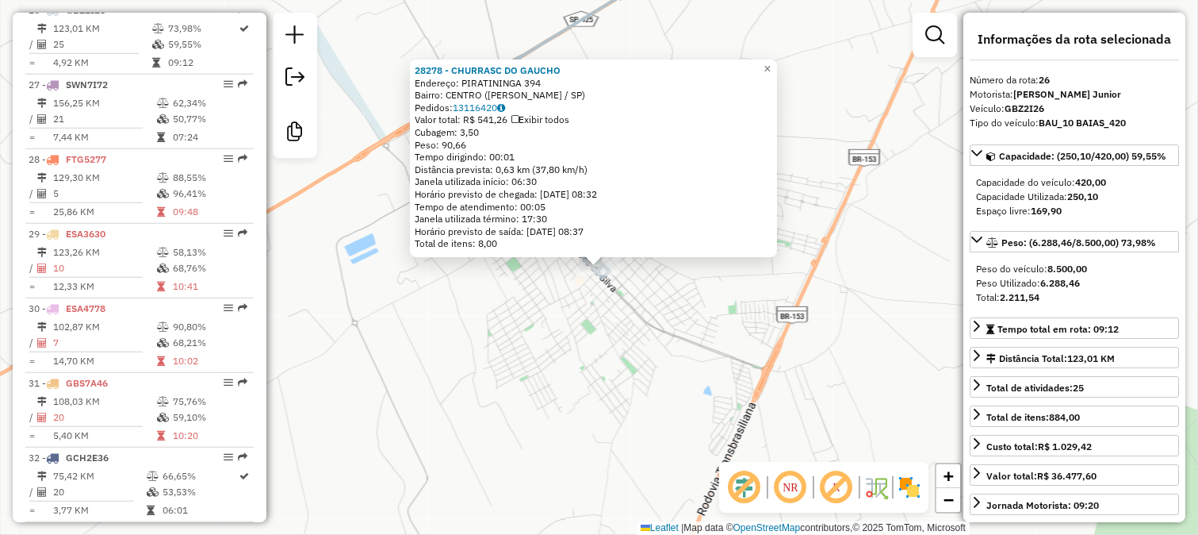
click at [596, 302] on div "28278 - CHURRASC DO GAUCHO Endereço: PIRATININGA 394 Bairro: CENTRO ([PERSON_NA…" at bounding box center [599, 267] width 1198 height 535
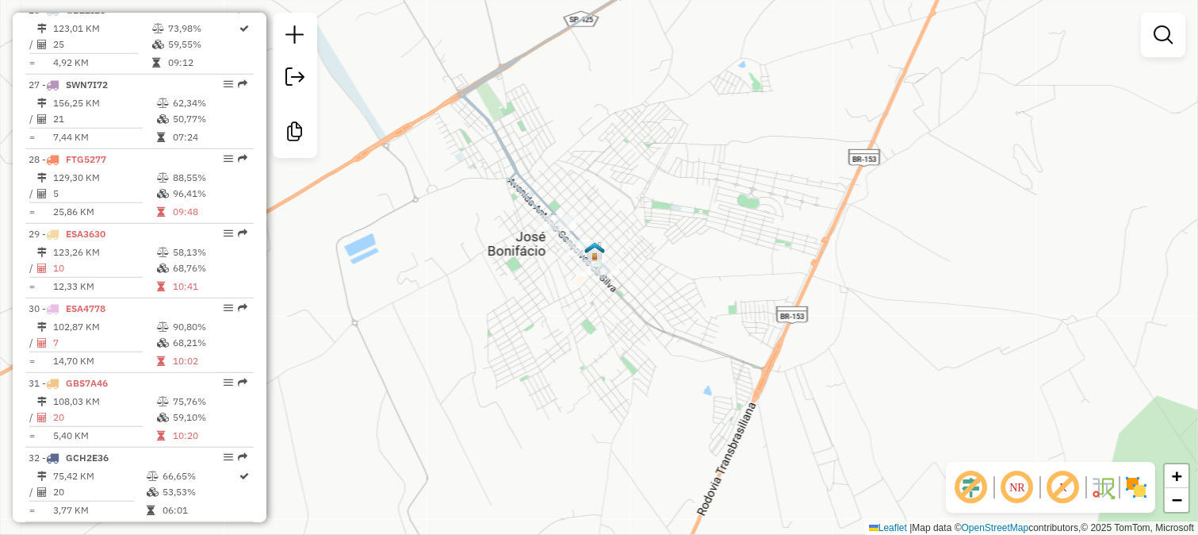
click at [569, 343] on div "Janela de atendimento Grade de atendimento Capacidade Transportadoras Veículos …" at bounding box center [599, 267] width 1198 height 535
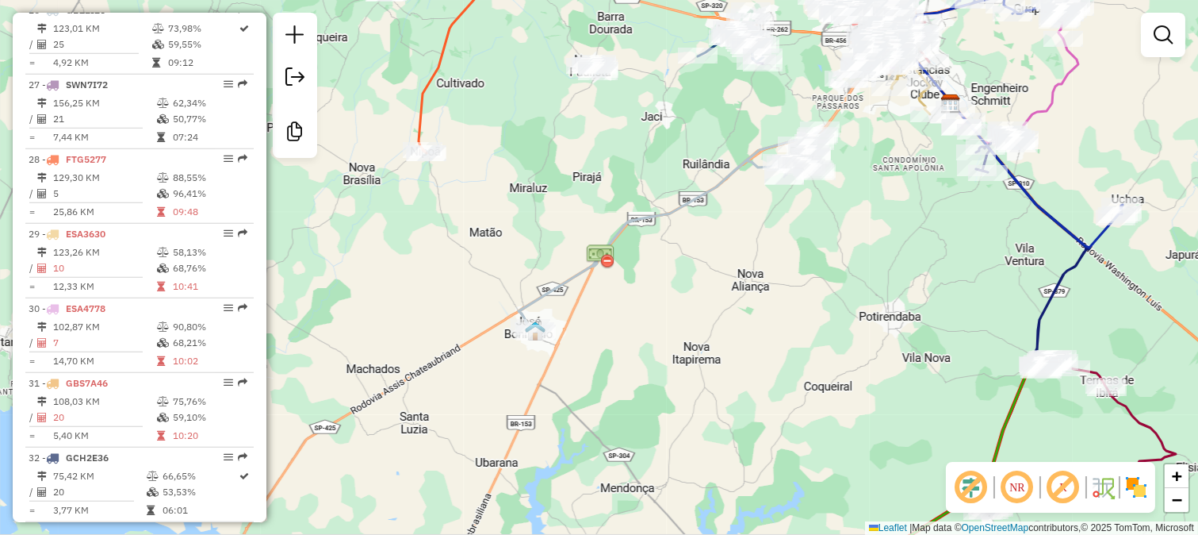
click at [542, 366] on div "Janela de atendimento Grade de atendimento Capacidade Transportadoras Veículos …" at bounding box center [599, 267] width 1198 height 535
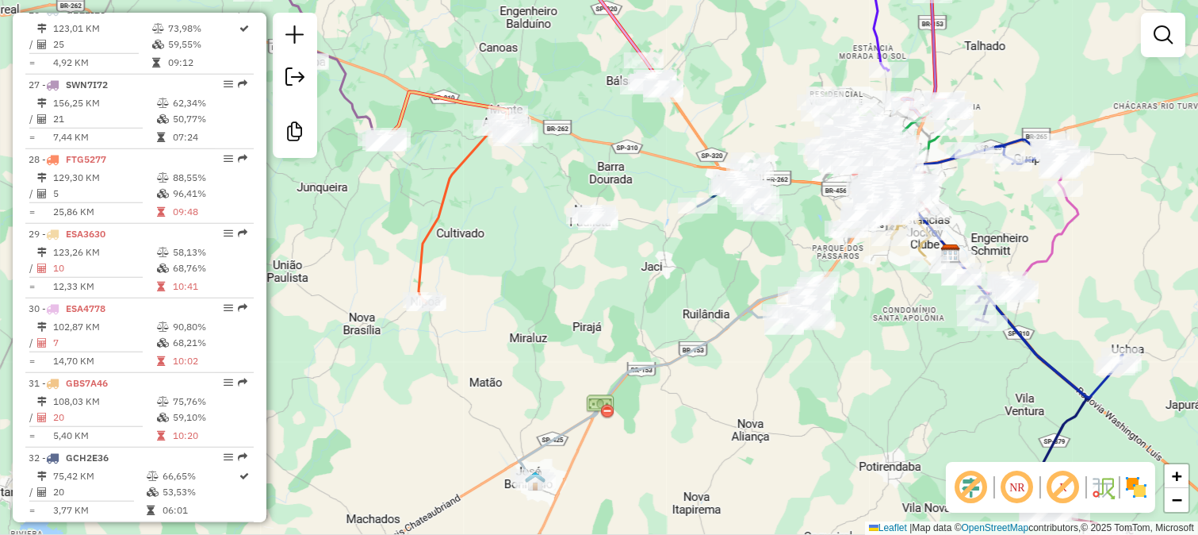
drag, startPoint x: 456, startPoint y: 322, endPoint x: 545, endPoint y: 210, distance: 142.8
click at [514, 234] on div "Janela de atendimento Grade de atendimento Capacidade Transportadoras Veículos …" at bounding box center [599, 267] width 1198 height 535
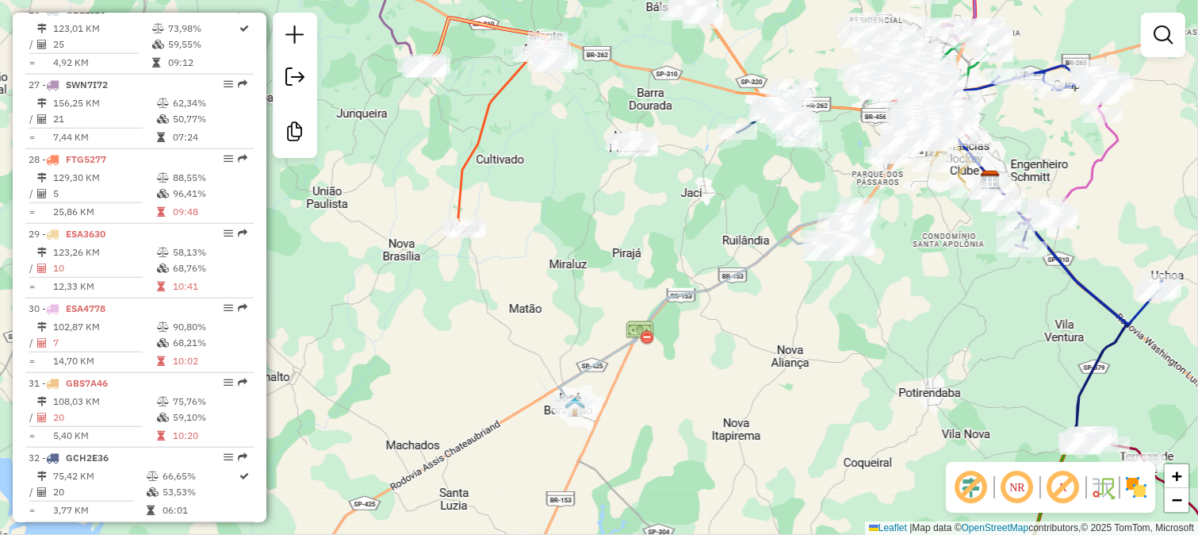
click at [479, 147] on icon at bounding box center [503, 141] width 90 height 175
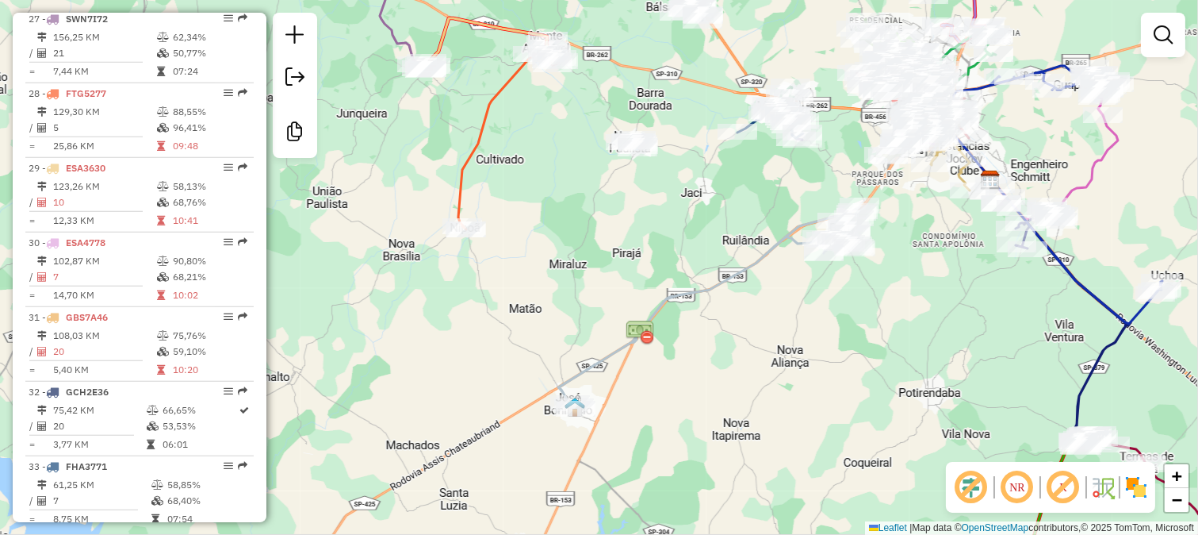
select select "**********"
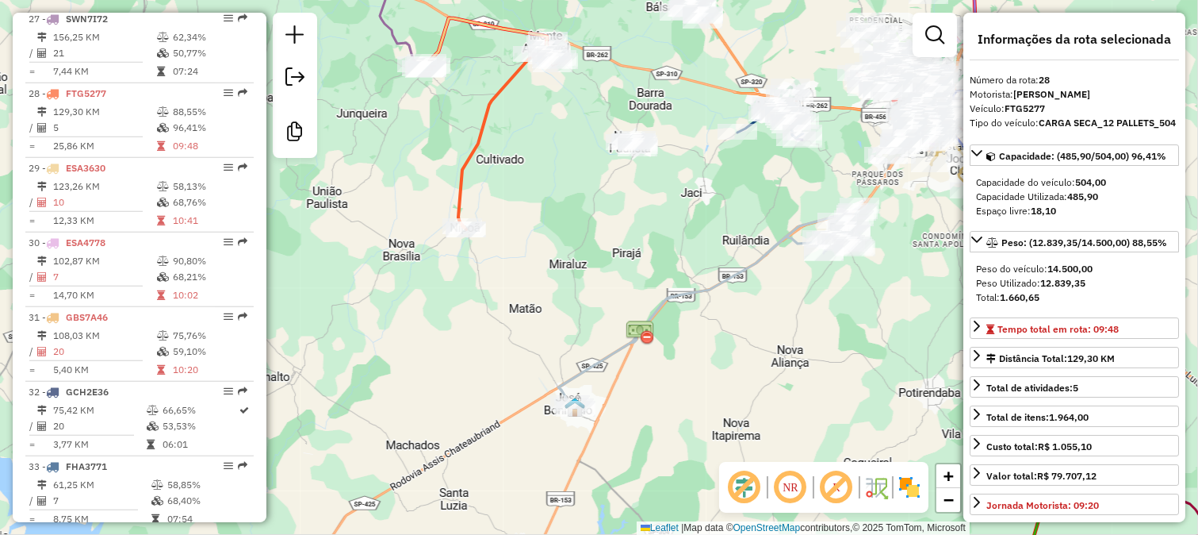
scroll to position [2650, 0]
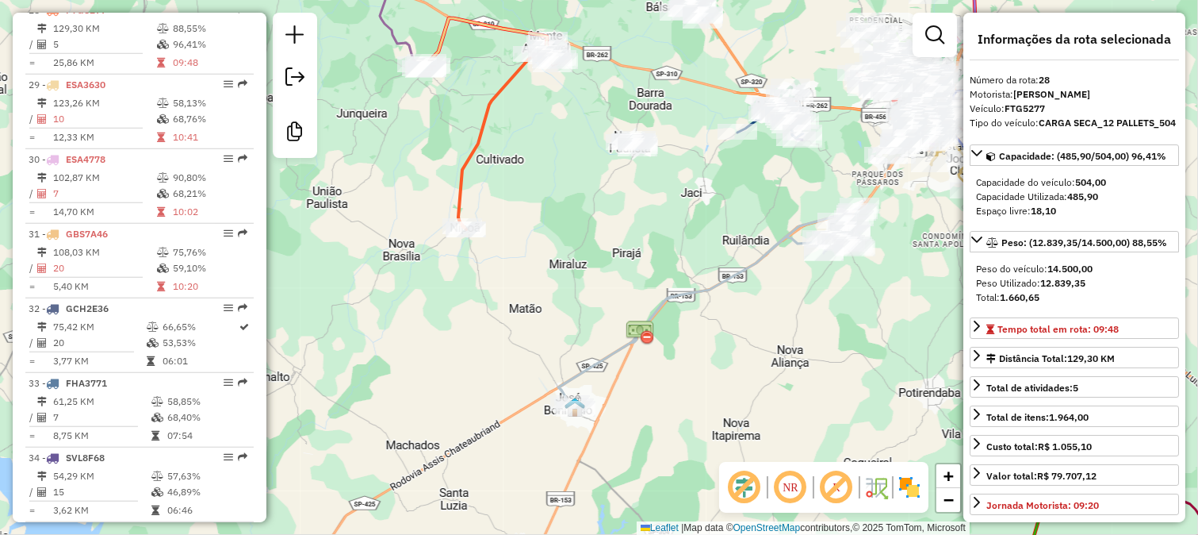
click at [647, 128] on div "Janela de atendimento Grade de atendimento Capacidade Transportadoras Veículos …" at bounding box center [599, 267] width 1198 height 535
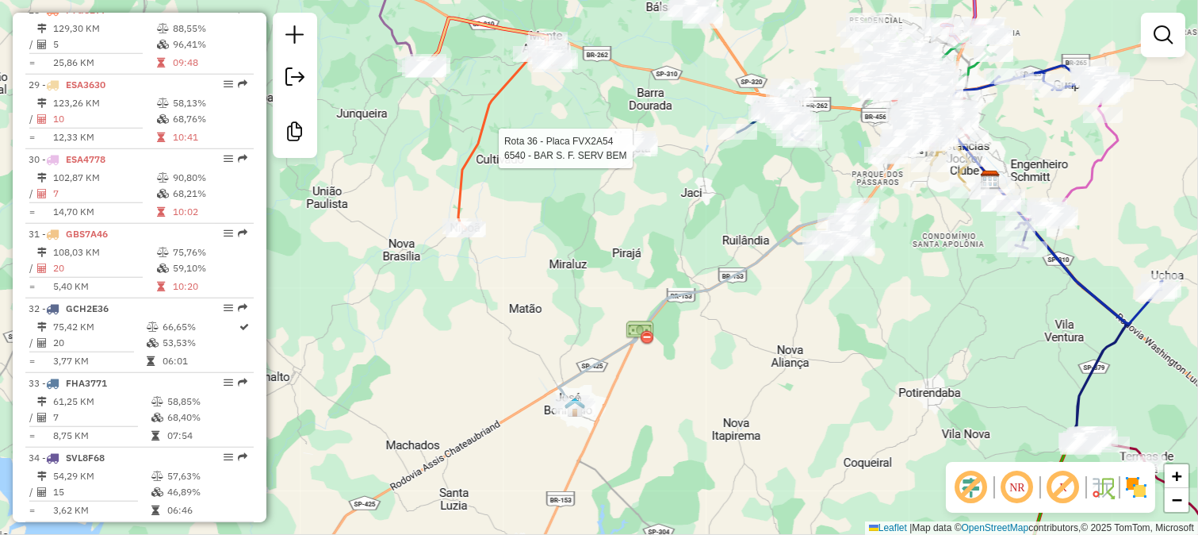
select select "**********"
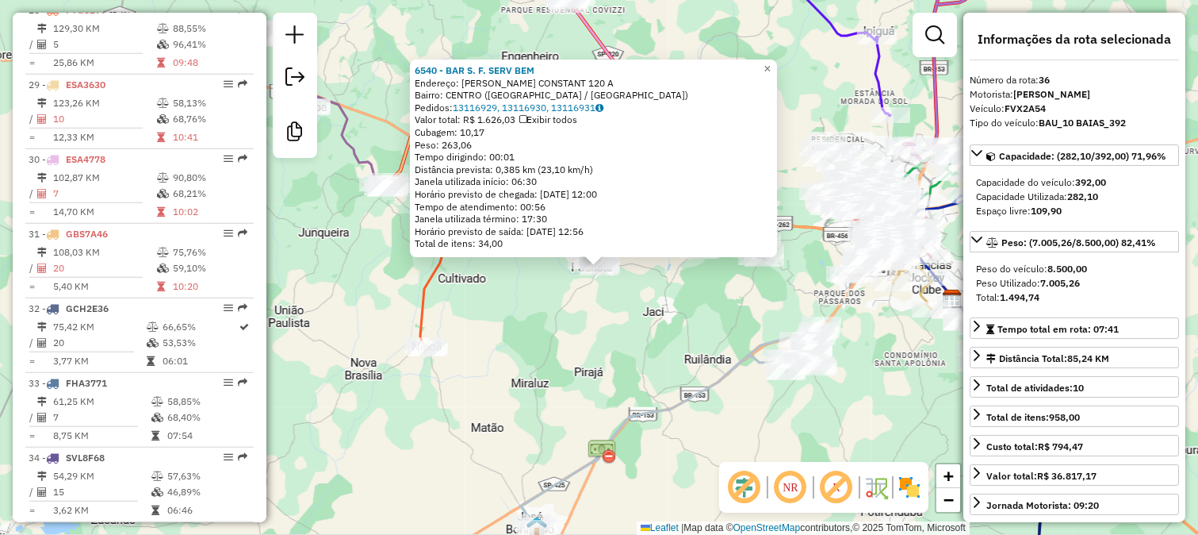
scroll to position [2987, 0]
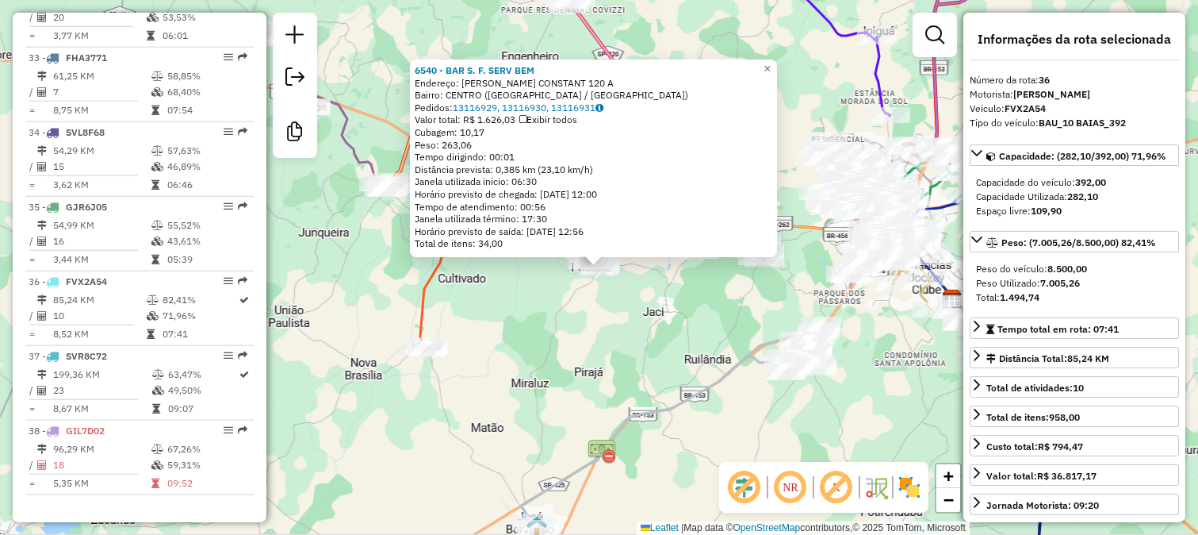
click at [521, 363] on div "6540 - BAR S. F. SERV BEM Endereço: [PERSON_NAME] CONSTANT 120 A Bairro: CENTRO…" at bounding box center [599, 267] width 1198 height 535
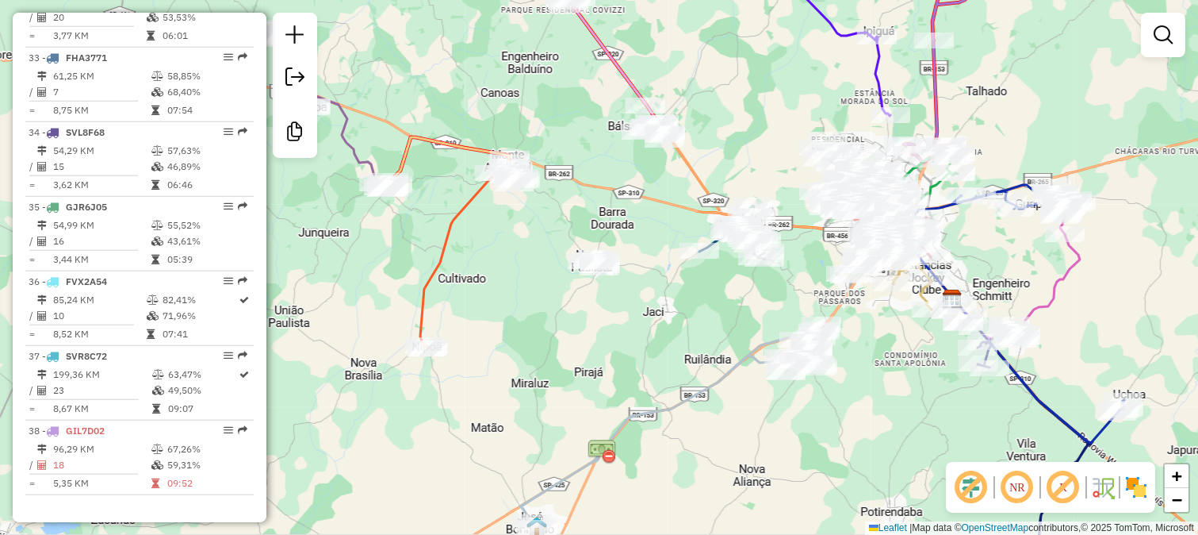
drag, startPoint x: 532, startPoint y: 403, endPoint x: 590, endPoint y: 302, distance: 116.2
click at [589, 305] on div "Janela de atendimento Grade de atendimento Capacidade Transportadoras Veículos …" at bounding box center [599, 267] width 1198 height 535
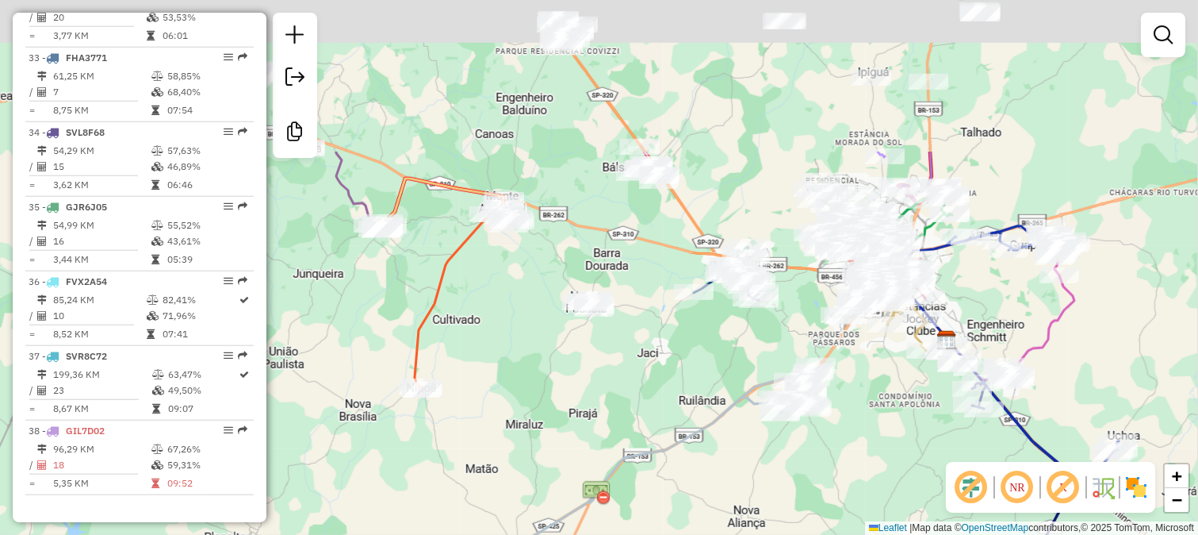
drag, startPoint x: 652, startPoint y: 128, endPoint x: 579, endPoint y: 373, distance: 254.9
click at [581, 367] on div "Janela de atendimento Grade de atendimento Capacidade Transportadoras Veículos …" at bounding box center [599, 267] width 1198 height 535
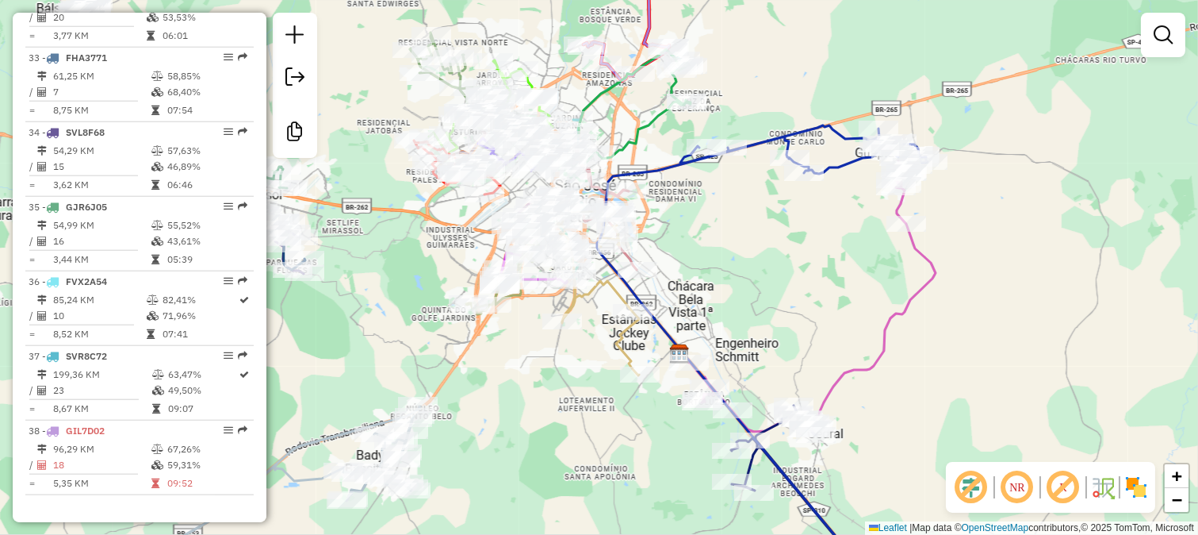
click at [896, 377] on div "Janela de atendimento Grade de atendimento Capacidade Transportadoras Veículos …" at bounding box center [599, 267] width 1198 height 535
click at [873, 345] on div "Janela de atendimento Grade de atendimento Capacidade Transportadoras Veículos …" at bounding box center [599, 267] width 1198 height 535
click at [891, 350] on icon at bounding box center [812, 293] width 247 height 277
select select "**********"
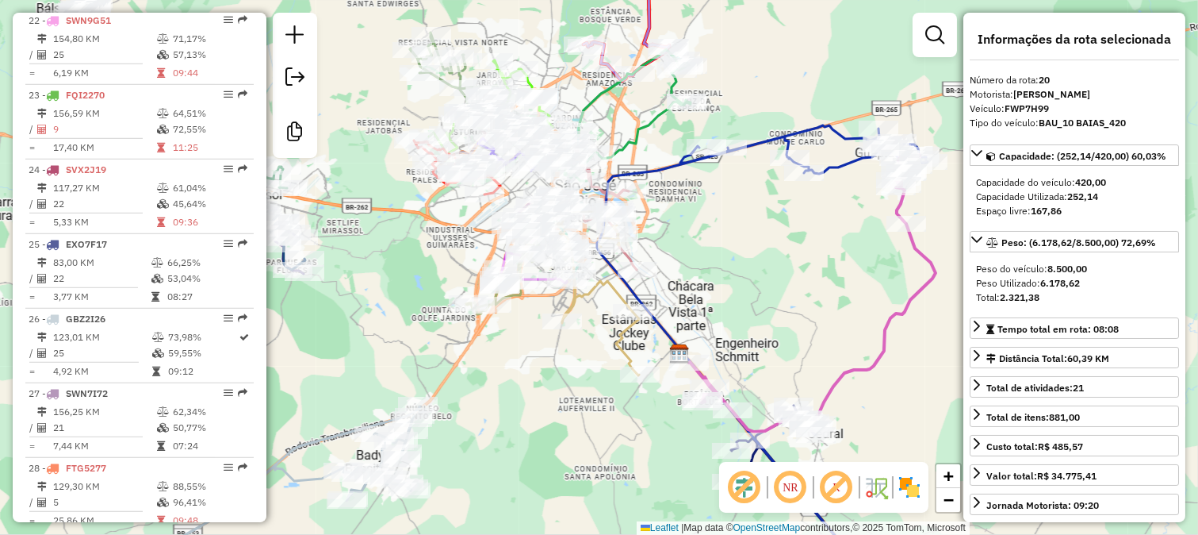
scroll to position [2054, 0]
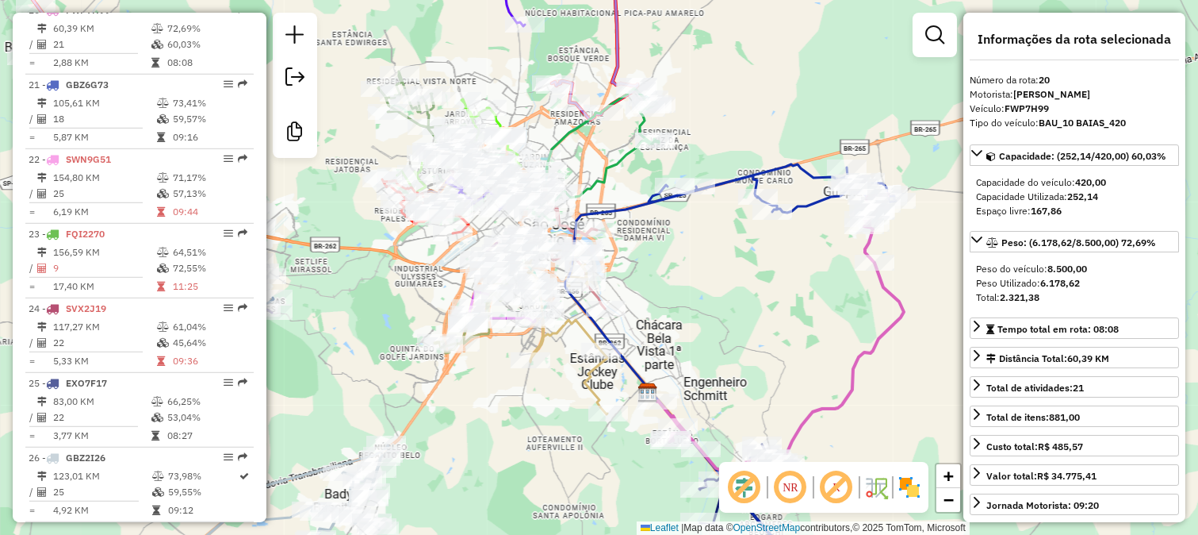
drag, startPoint x: 849, startPoint y: 329, endPoint x: 785, endPoint y: 398, distance: 94.3
click at [791, 393] on div "Janela de atendimento Grade de atendimento Capacidade Transportadoras Veículos …" at bounding box center [599, 267] width 1198 height 535
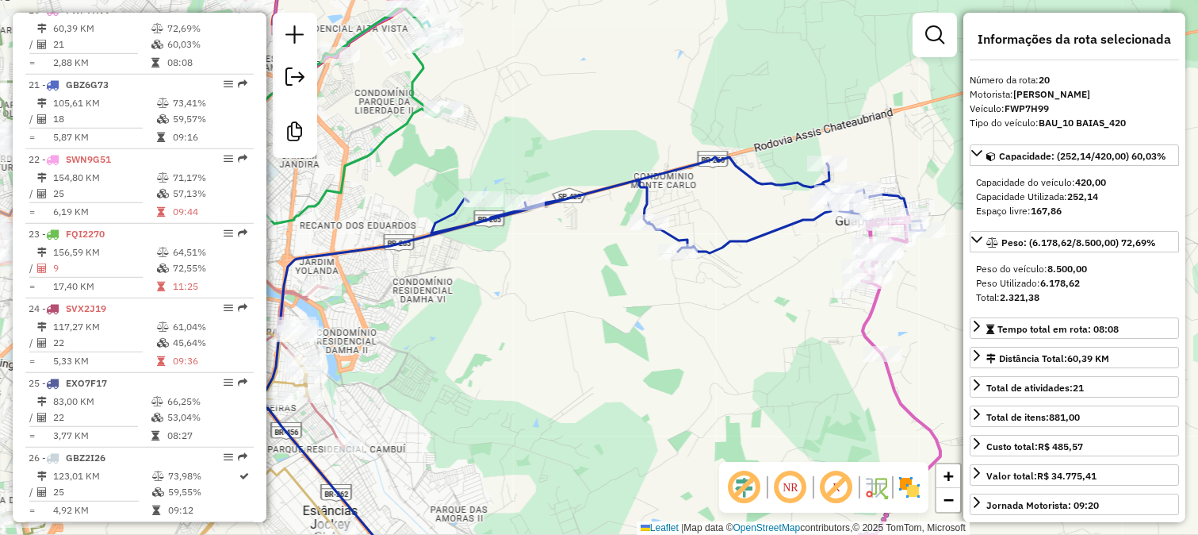
click at [479, 343] on div "Janela de atendimento Grade de atendimento Capacidade Transportadoras Veículos …" at bounding box center [599, 267] width 1198 height 535
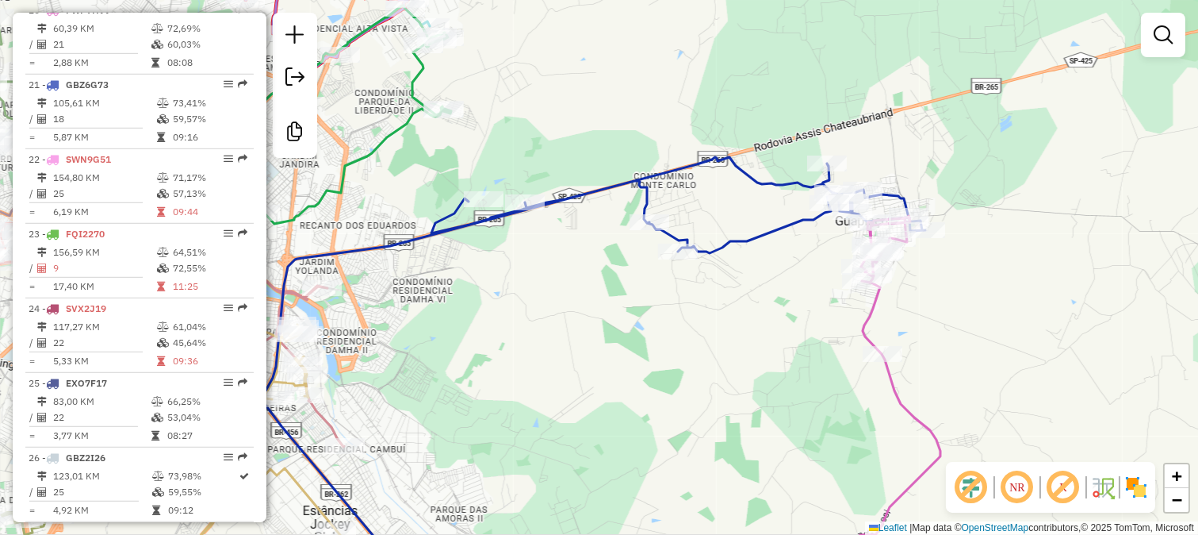
click at [1041, 217] on div "Janela de atendimento Grade de atendimento Capacidade Transportadoras Veículos …" at bounding box center [599, 267] width 1198 height 535
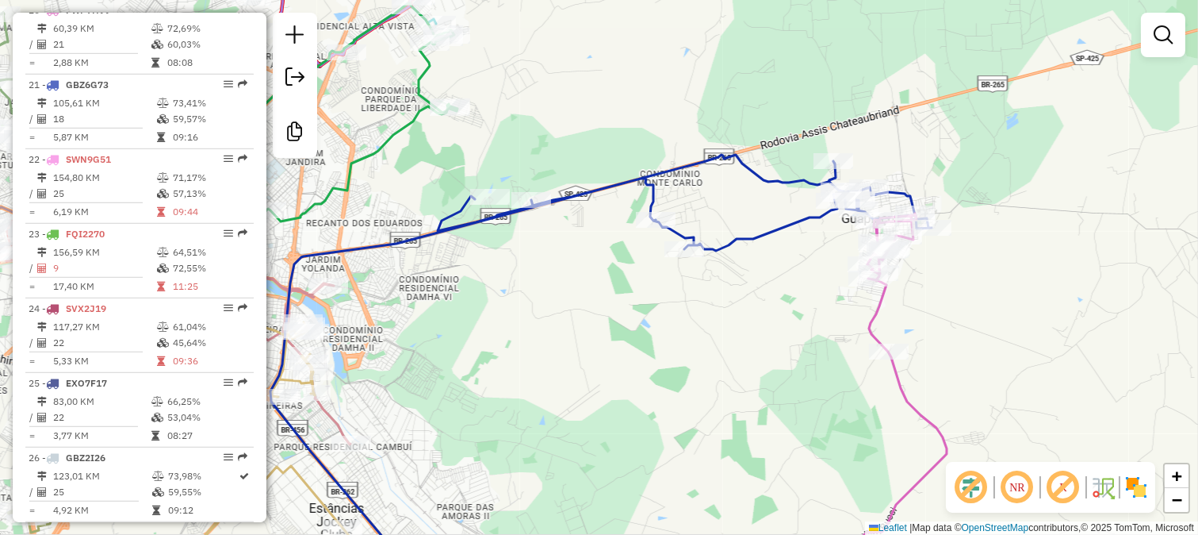
drag, startPoint x: 616, startPoint y: 146, endPoint x: 745, endPoint y: 322, distance: 218.4
click at [745, 322] on div "Janela de atendimento Grade de atendimento Capacidade Transportadoras Veículos …" at bounding box center [599, 267] width 1198 height 535
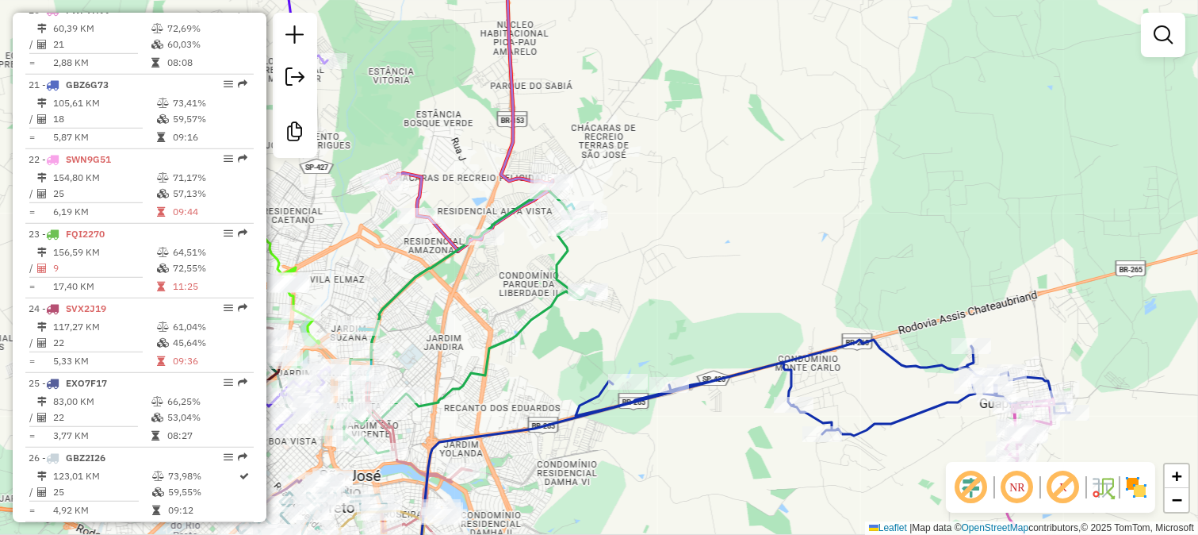
drag, startPoint x: 561, startPoint y: 148, endPoint x: 731, endPoint y: 273, distance: 211.6
click at [730, 273] on div "Janela de atendimento Grade de atendimento Capacidade Transportadoras Veículos …" at bounding box center [599, 267] width 1198 height 535
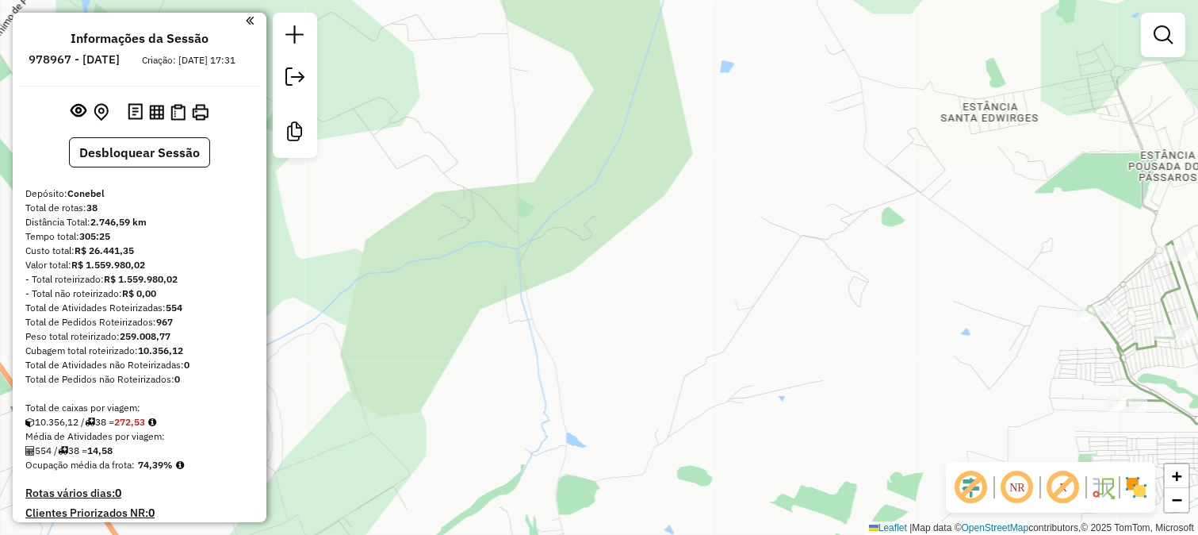
scroll to position [0, 0]
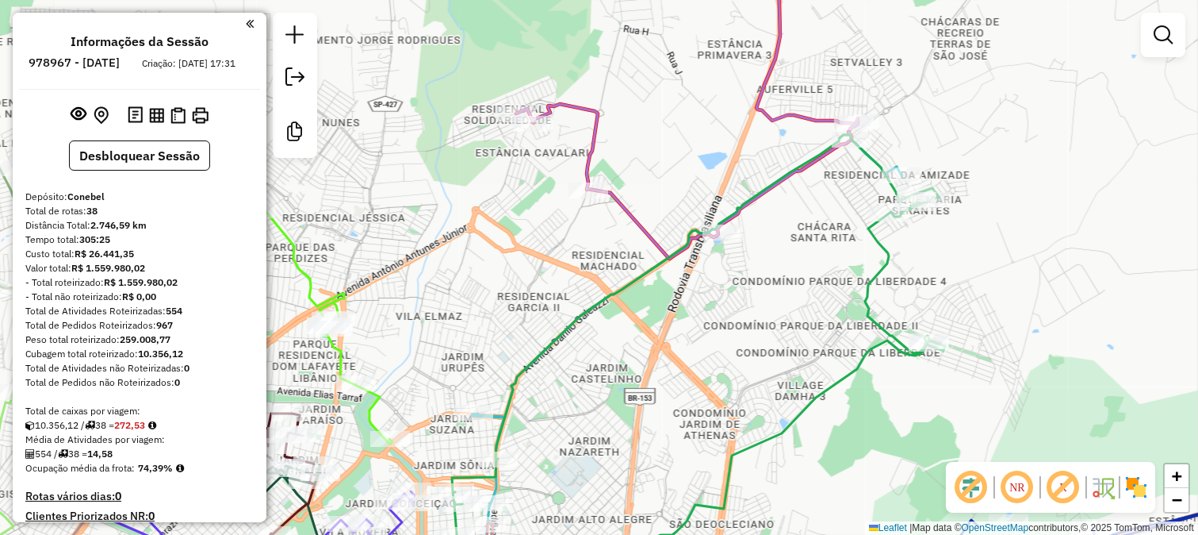
click at [649, 227] on icon at bounding box center [687, 103] width 342 height 312
select select "**********"
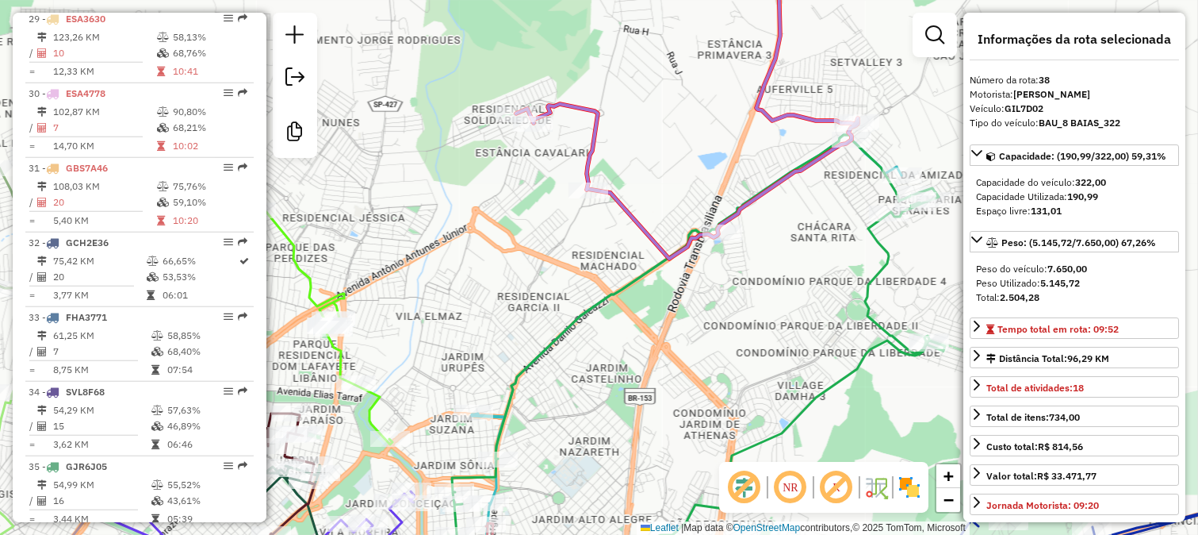
scroll to position [2987, 0]
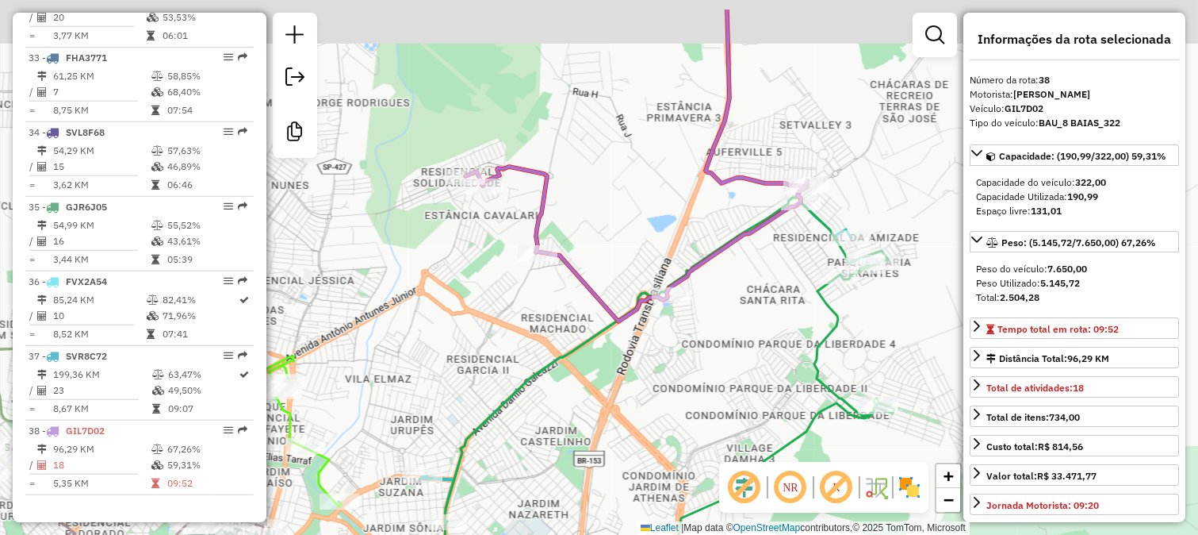
drag, startPoint x: 702, startPoint y: 168, endPoint x: 619, endPoint y: 289, distance: 146.5
click at [621, 281] on div "Janela de atendimento Grade de atendimento Capacidade Transportadoras Veículos …" at bounding box center [599, 267] width 1198 height 535
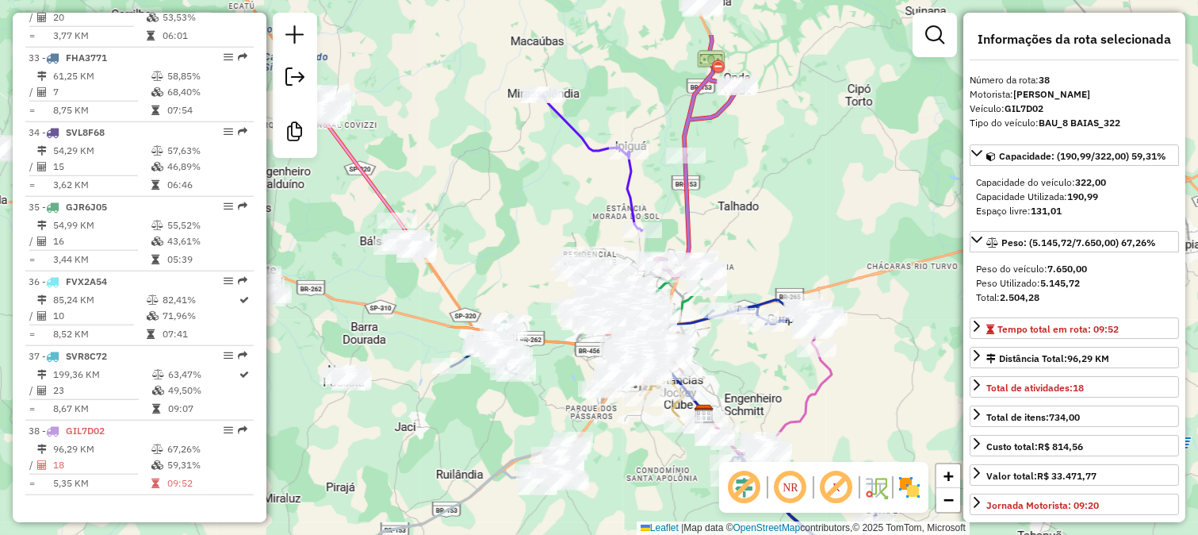
drag, startPoint x: 746, startPoint y: 94, endPoint x: 693, endPoint y: 366, distance: 277.9
click at [693, 366] on div "Janela de atendimento Grade de atendimento Capacidade Transportadoras Veículos …" at bounding box center [599, 267] width 1198 height 535
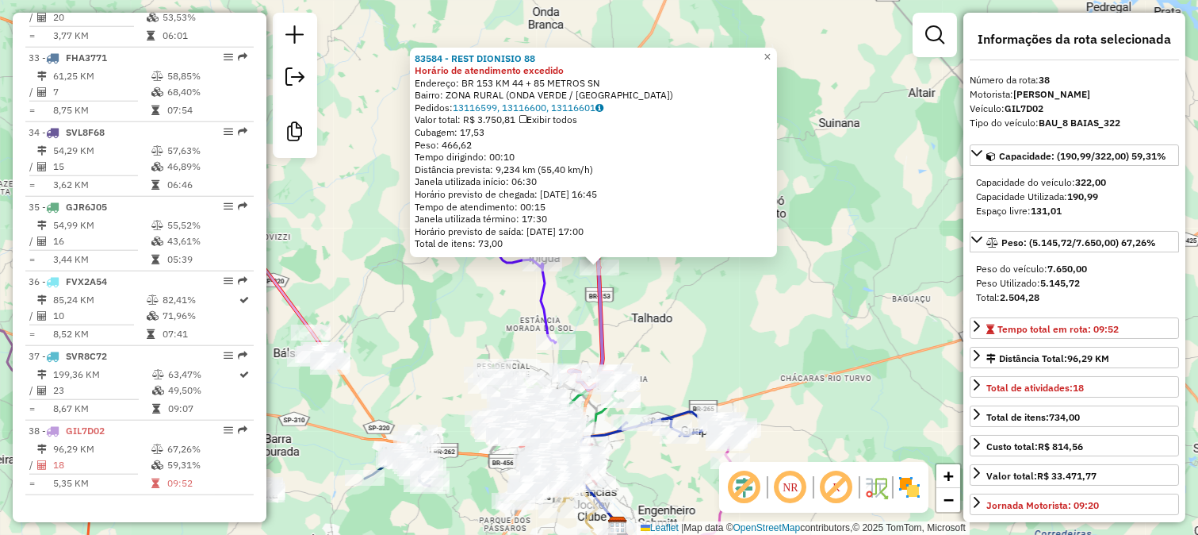
click at [649, 358] on div "83584 - REST DIONISIO 88 Horário de atendimento excedido Endereço: BR 153 KM 44…" at bounding box center [599, 267] width 1198 height 535
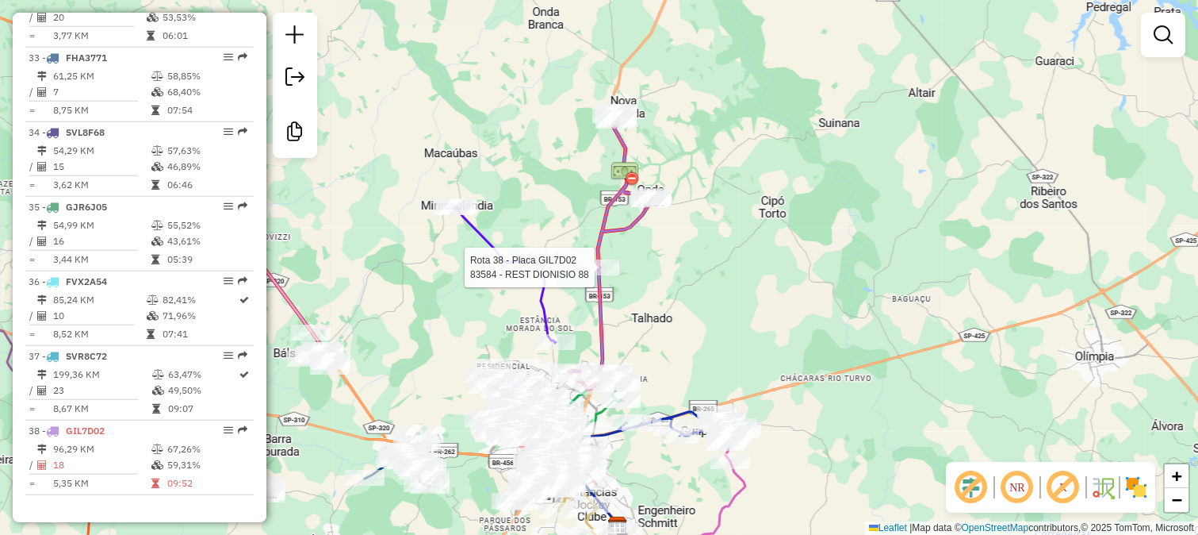
select select "**********"
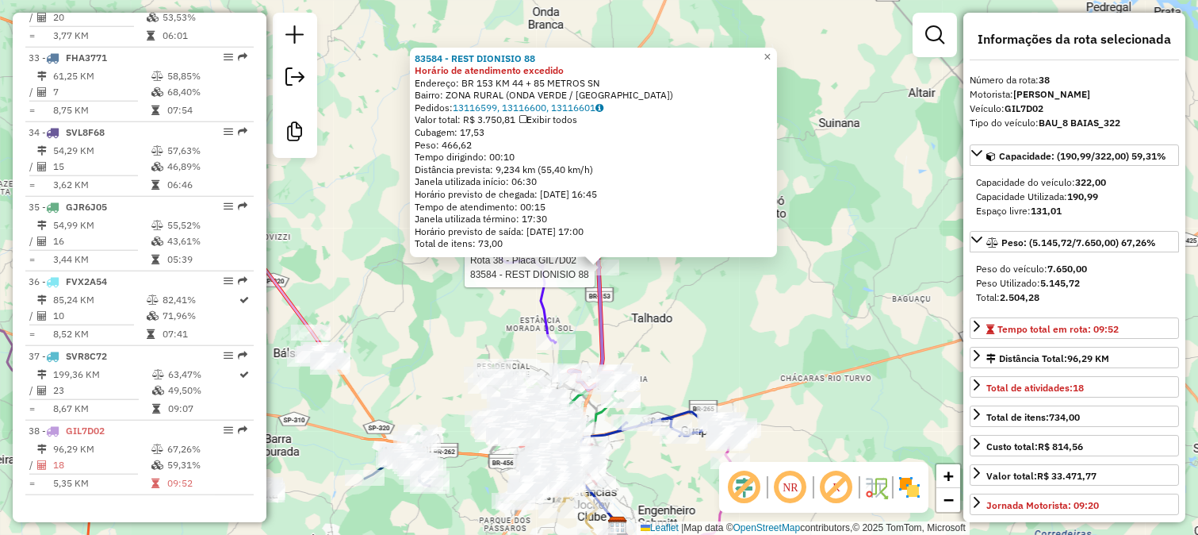
click at [638, 305] on div "Rota 38 - Placa GIL7D02 83584 - REST DIONISIO 88 83584 - REST DIONISIO 88 Horár…" at bounding box center [599, 267] width 1198 height 535
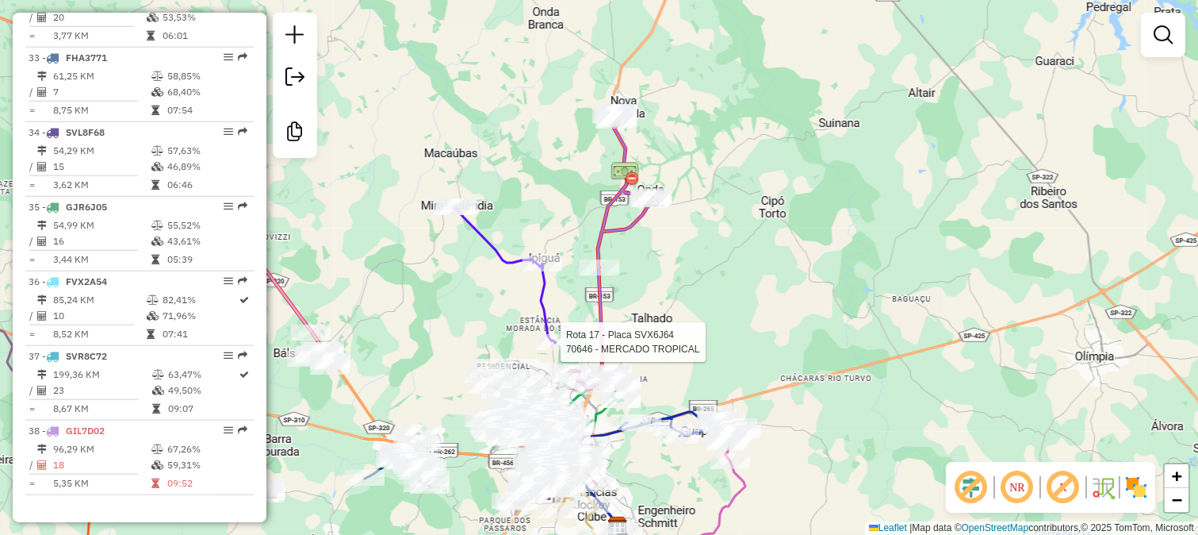
select select "**********"
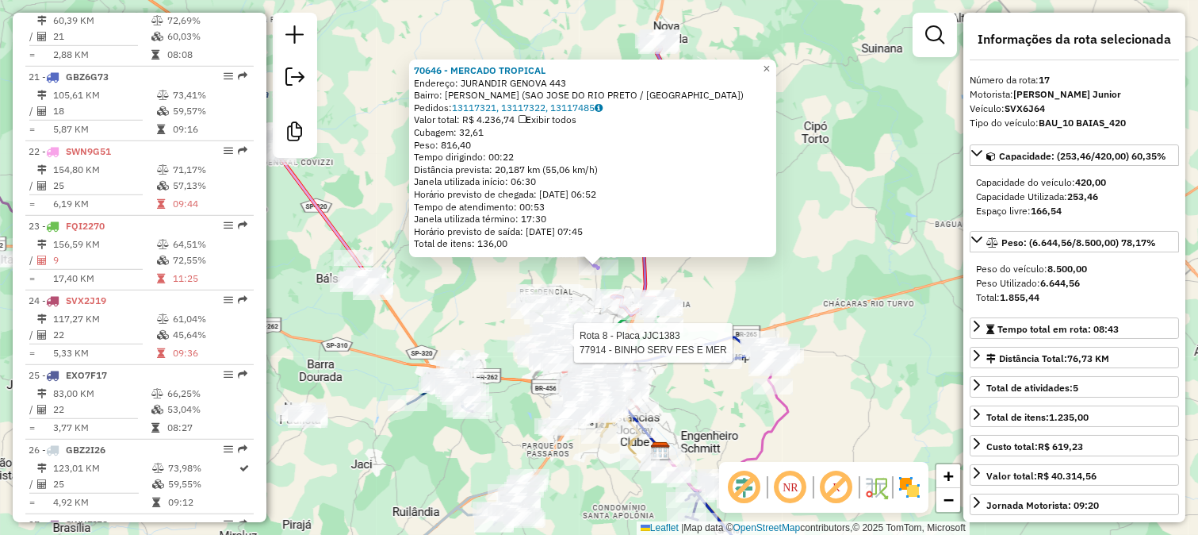
scroll to position [1830, 0]
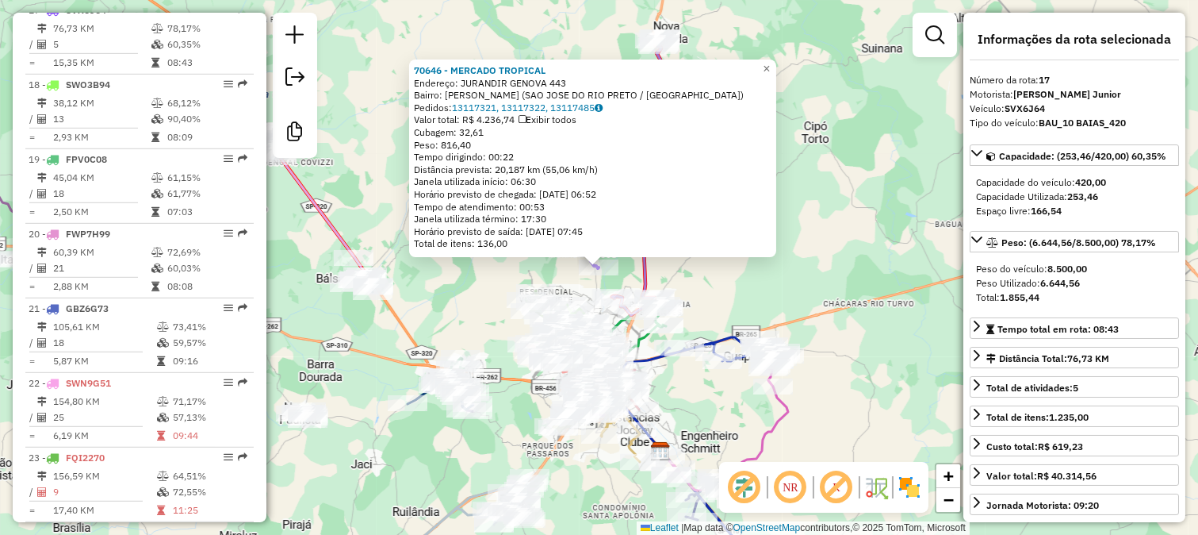
click at [780, 303] on div "Rota 17 - Placa SVX6J64 70646 - MERCADO TROPICAL 70646 - MERCADO TROPICAL Ender…" at bounding box center [599, 267] width 1198 height 535
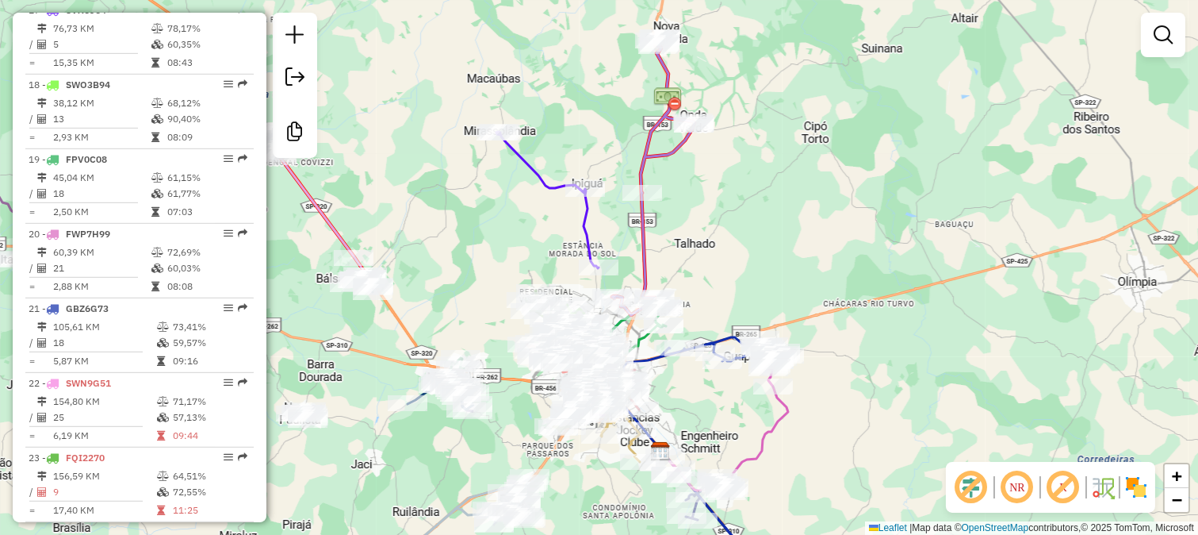
click at [644, 236] on icon at bounding box center [653, 176] width 82 height 278
select select "**********"
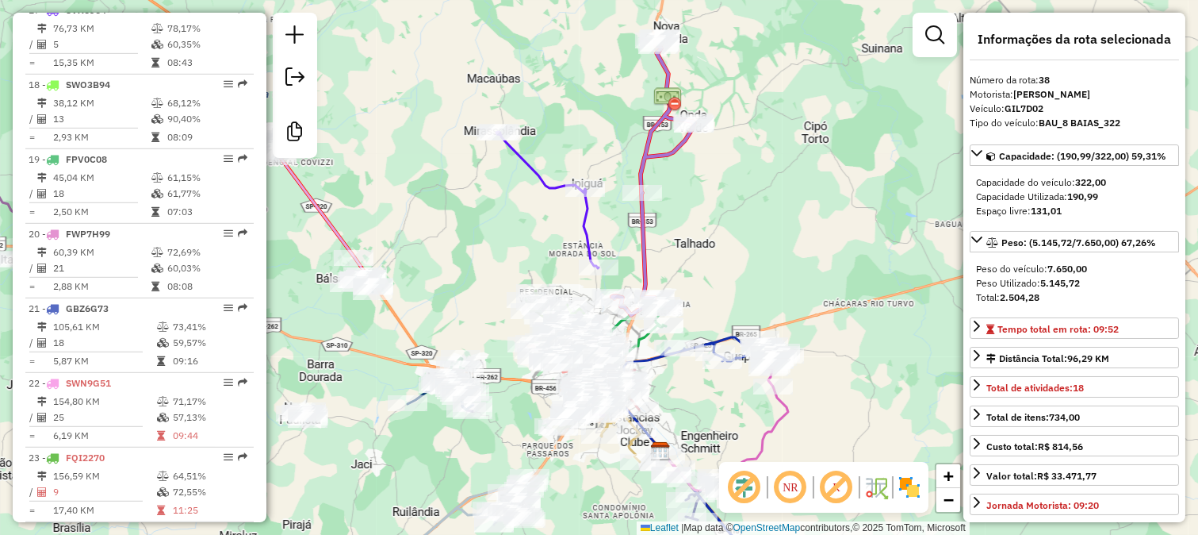
scroll to position [2987, 0]
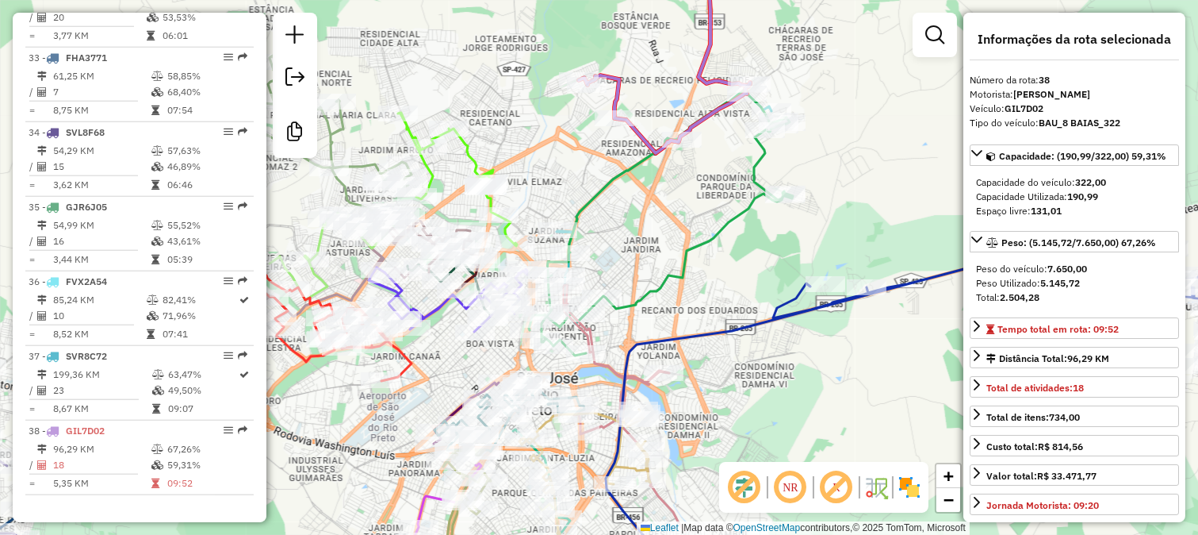
click at [648, 289] on icon at bounding box center [661, 222] width 264 height 265
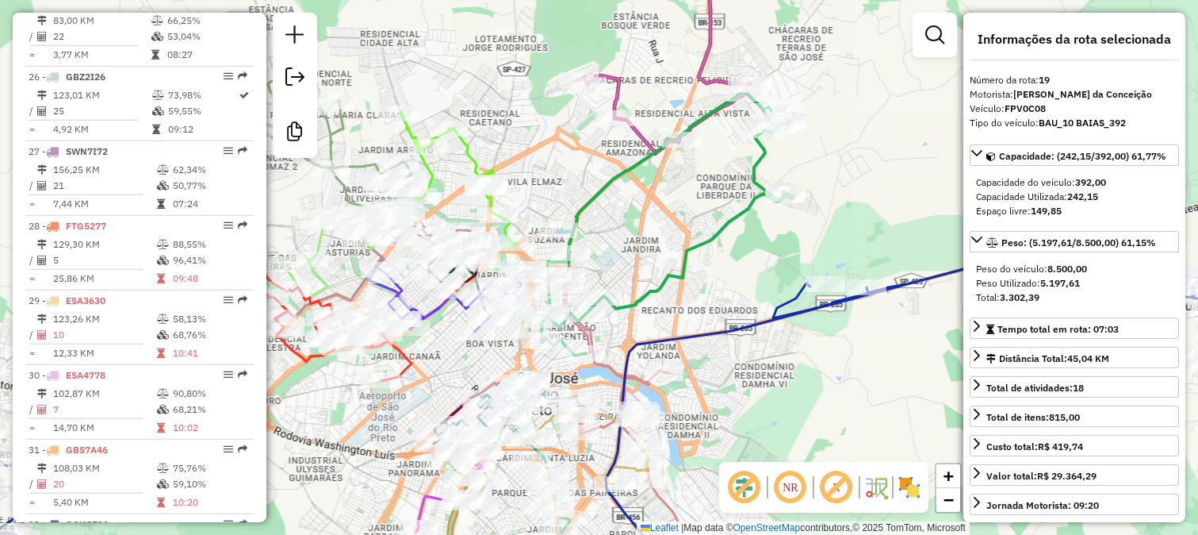
scroll to position [1979, 0]
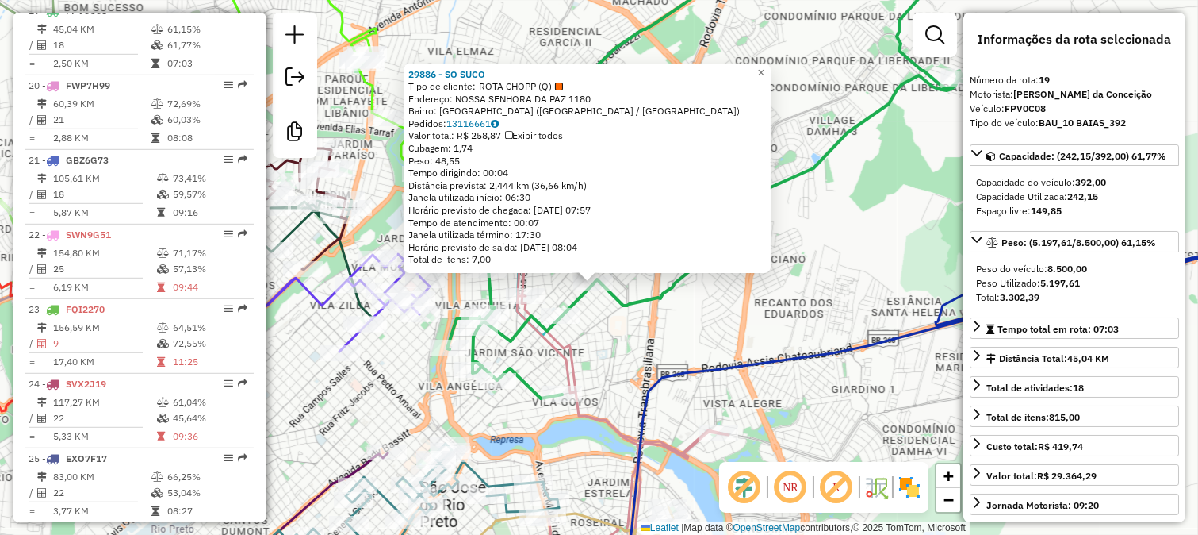
click at [588, 298] on icon at bounding box center [712, 172] width 530 height 451
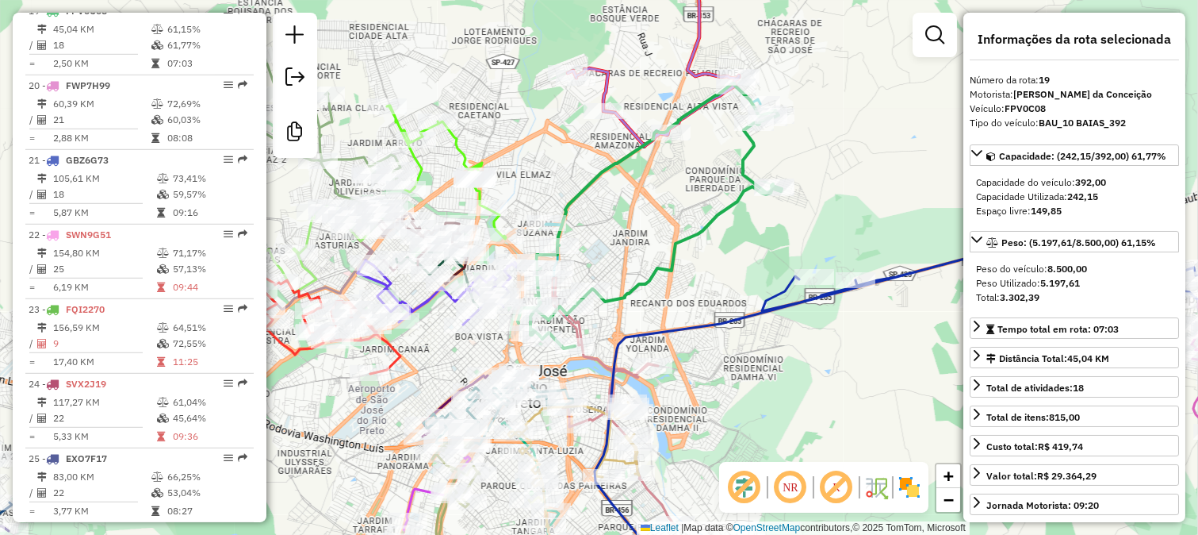
click at [623, 294] on icon at bounding box center [650, 215] width 264 height 265
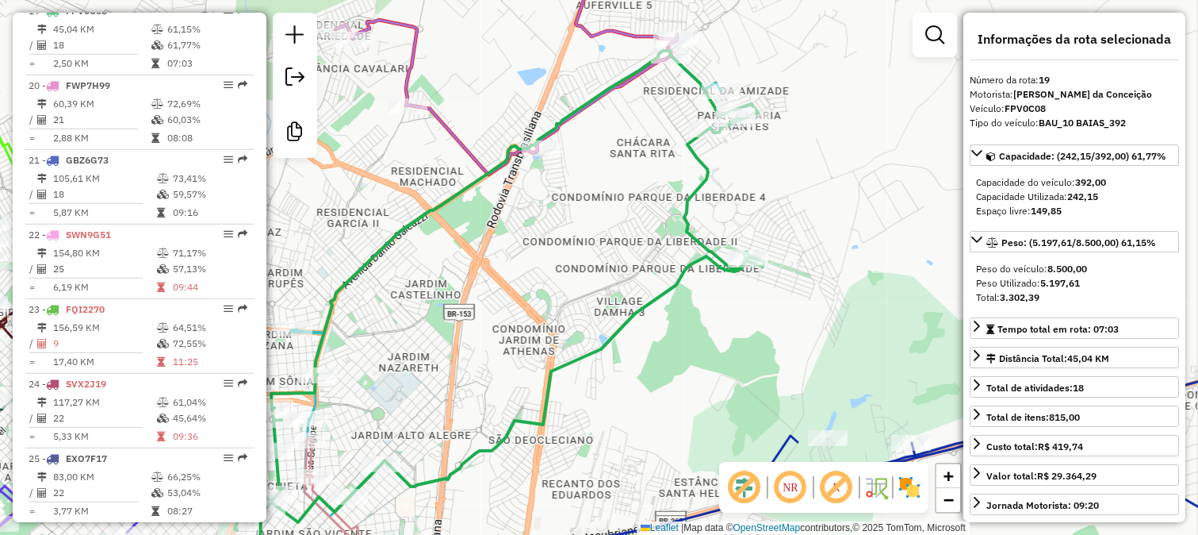
drag, startPoint x: 669, startPoint y: 123, endPoint x: 666, endPoint y: 151, distance: 28.7
click at [666, 151] on div "Janela de atendimento Grade de atendimento Capacidade Transportadoras Veículos …" at bounding box center [599, 267] width 1198 height 535
